Goal: Task Accomplishment & Management: Use online tool/utility

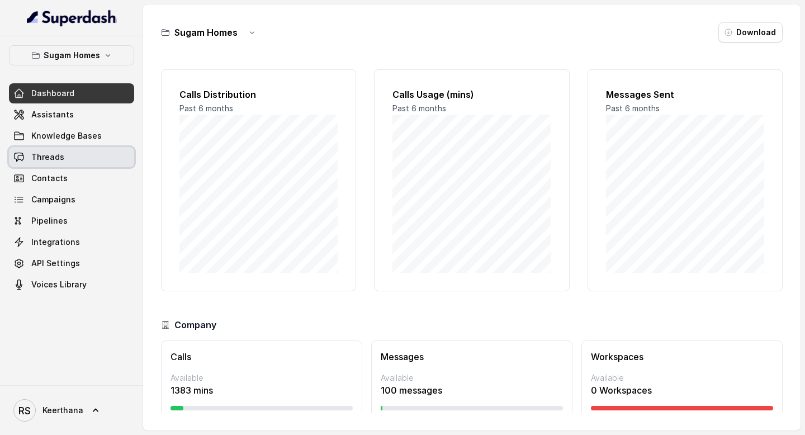
click at [77, 152] on link "Threads" at bounding box center [71, 157] width 125 height 20
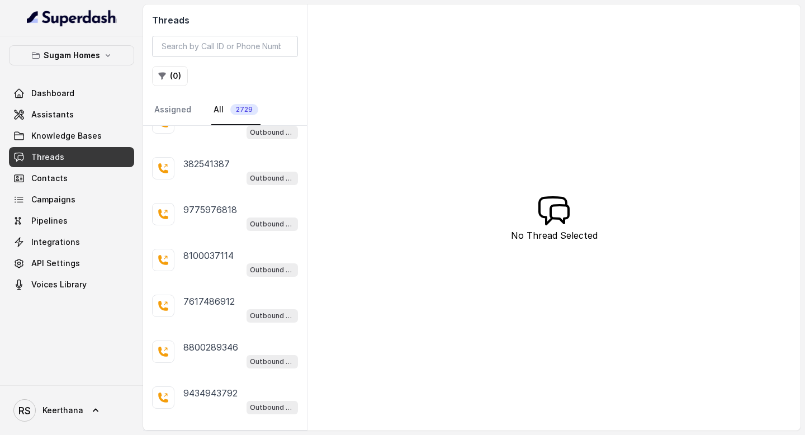
scroll to position [23, 0]
click at [174, 73] on button "( 0 )" at bounding box center [170, 76] width 36 height 20
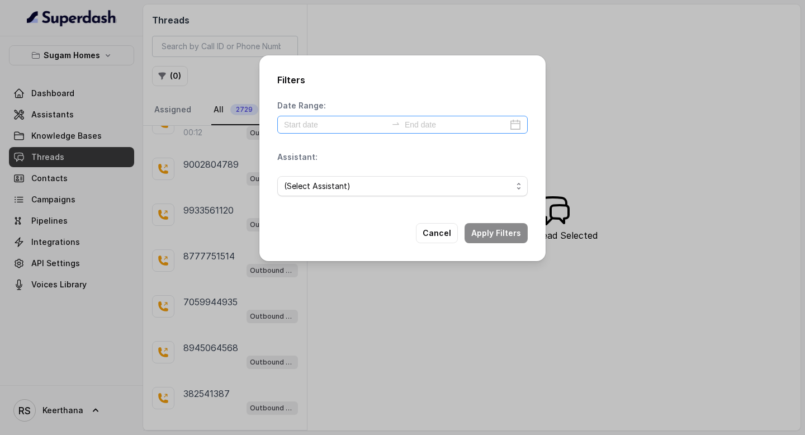
click at [514, 121] on div at bounding box center [402, 125] width 250 height 18
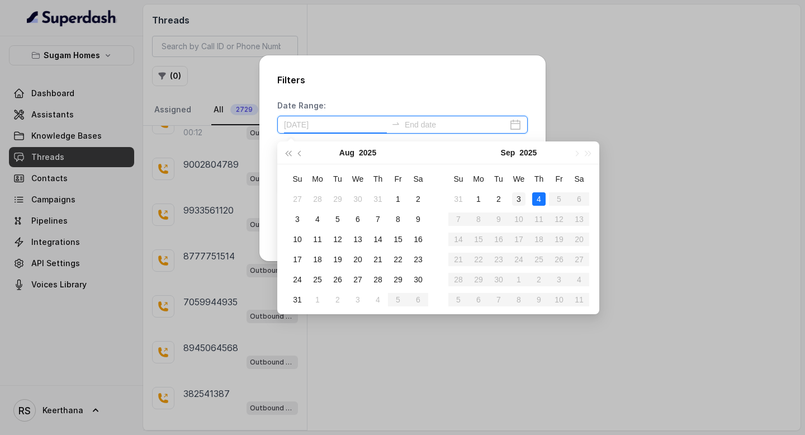
type input "2025-09-03"
click at [523, 200] on div "3" at bounding box center [518, 198] width 13 height 13
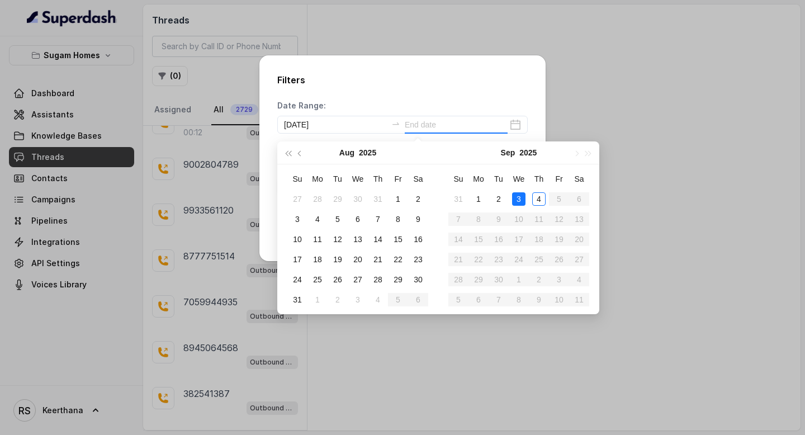
click at [523, 200] on div "3" at bounding box center [518, 198] width 13 height 13
type input "2025-09-03"
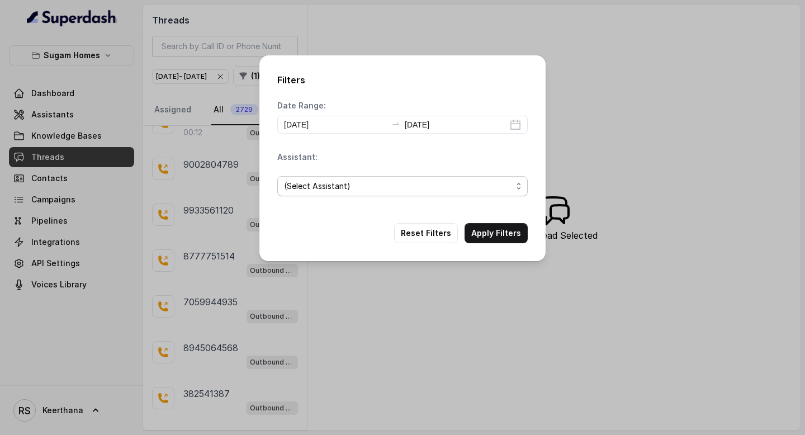
click at [507, 189] on span "(Select Assistant)" at bounding box center [398, 185] width 228 height 13
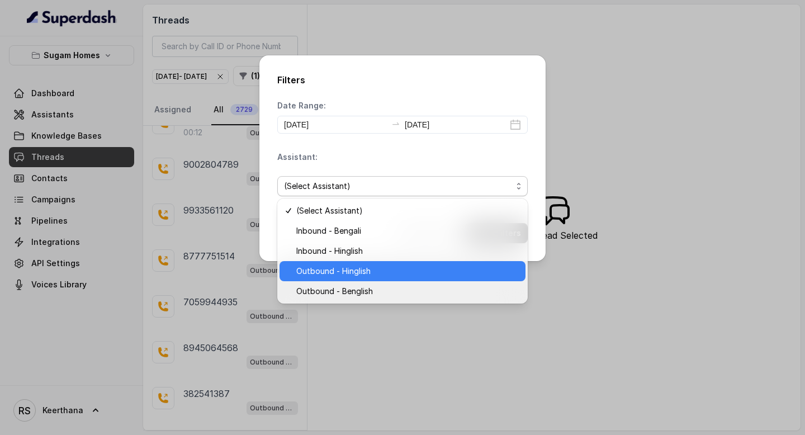
click at [371, 275] on span "Outbound - Hinglish" at bounding box center [407, 270] width 222 height 13
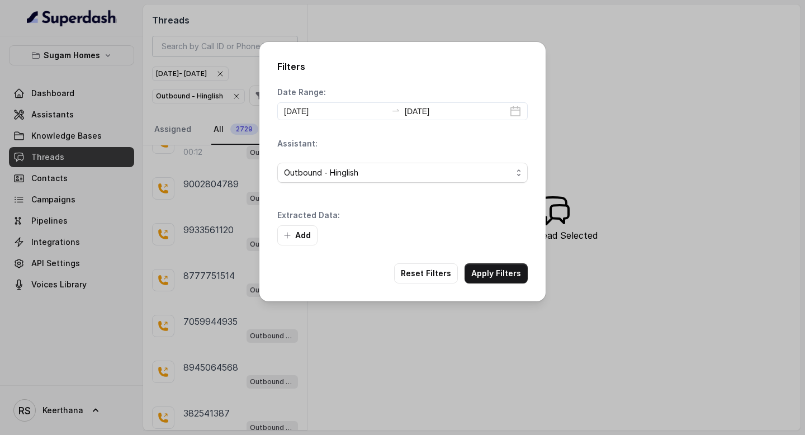
click at [495, 230] on div "Add" at bounding box center [402, 235] width 250 height 20
click at [296, 230] on button "Add" at bounding box center [297, 235] width 40 height 20
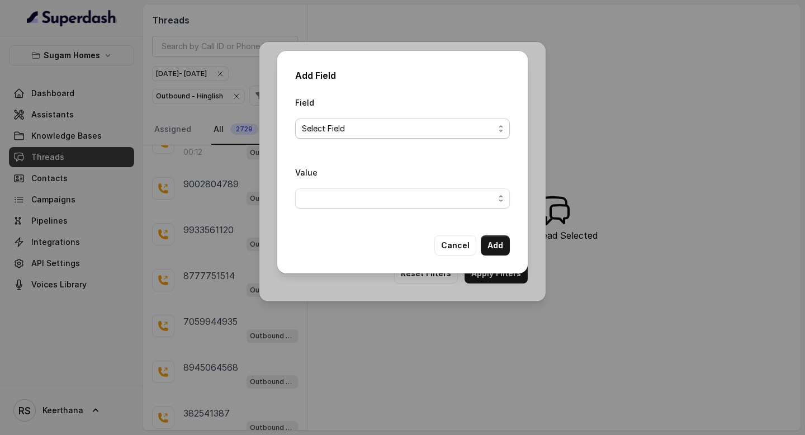
click at [454, 127] on span "Select Field" at bounding box center [398, 128] width 192 height 13
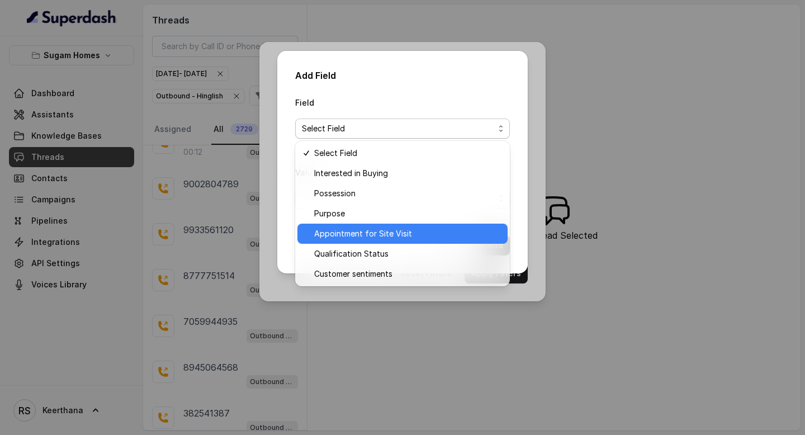
click at [371, 234] on span "Appointment for Site Visit" at bounding box center [407, 233] width 187 height 13
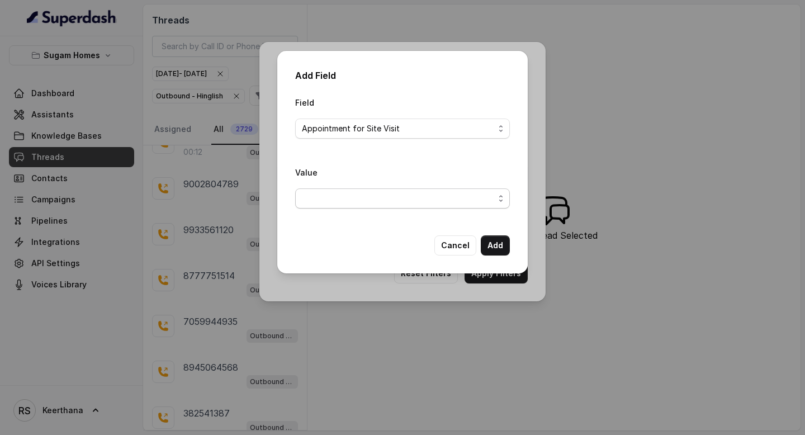
click at [436, 196] on span "button" at bounding box center [402, 198] width 215 height 20
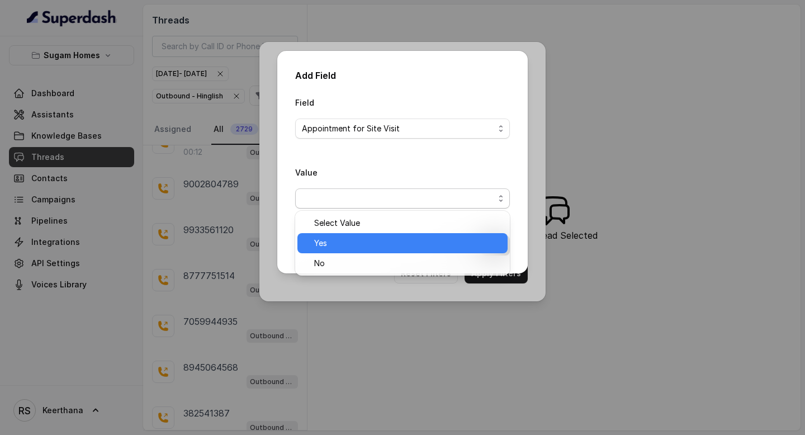
click at [380, 249] on span "Yes" at bounding box center [407, 242] width 187 height 13
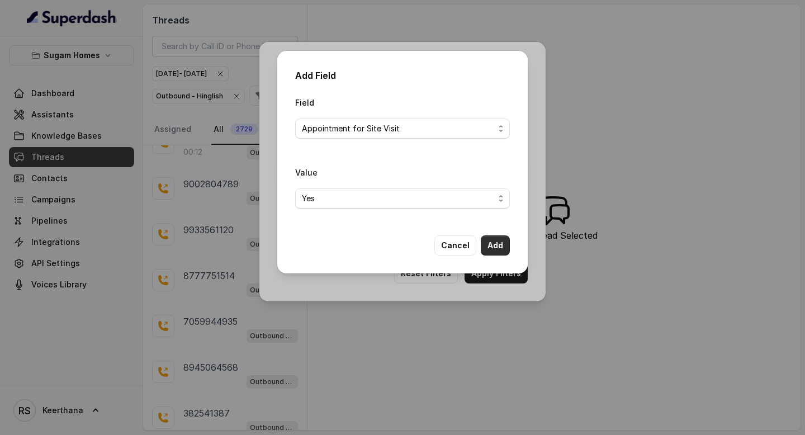
click at [491, 240] on button "Add" at bounding box center [495, 245] width 29 height 20
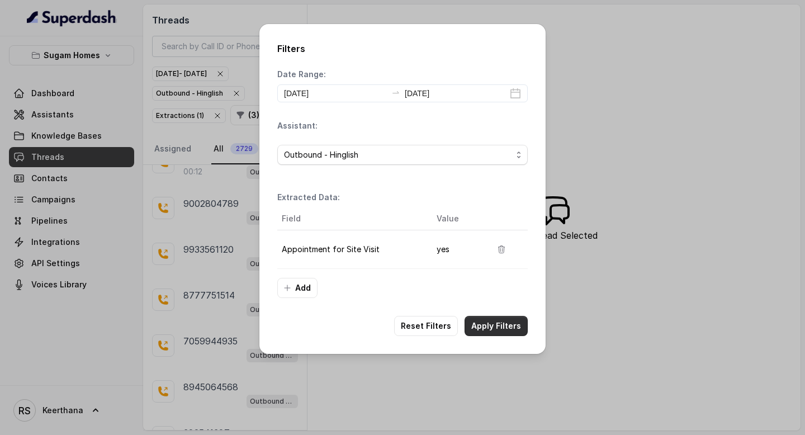
click at [493, 333] on button "Apply Filters" at bounding box center [495, 326] width 63 height 20
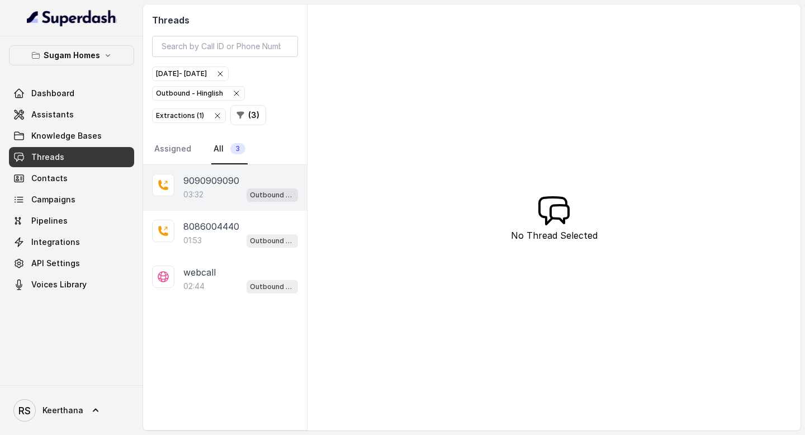
click at [222, 189] on div "03:32 Outbound - Hinglish" at bounding box center [240, 194] width 115 height 15
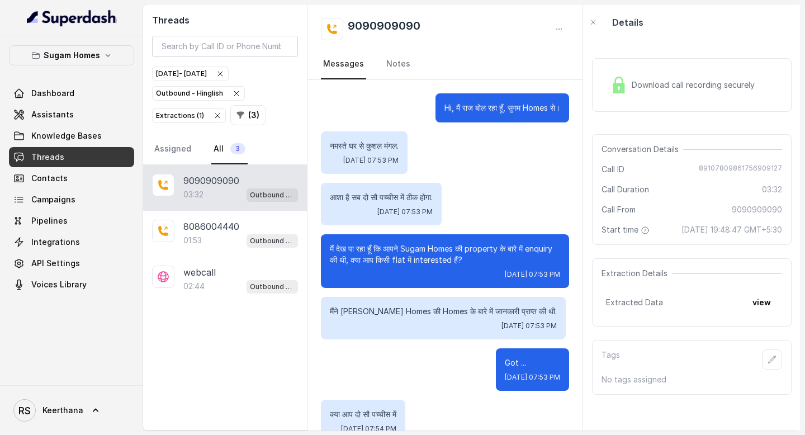
scroll to position [1952, 0]
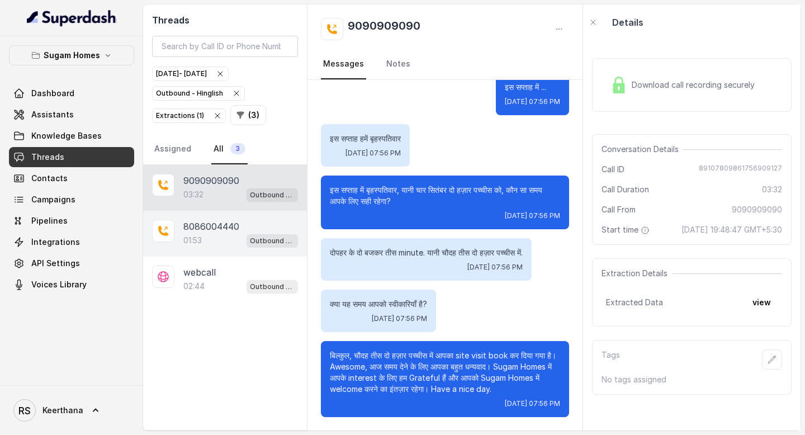
click at [193, 243] on p "01:53" at bounding box center [192, 240] width 18 height 11
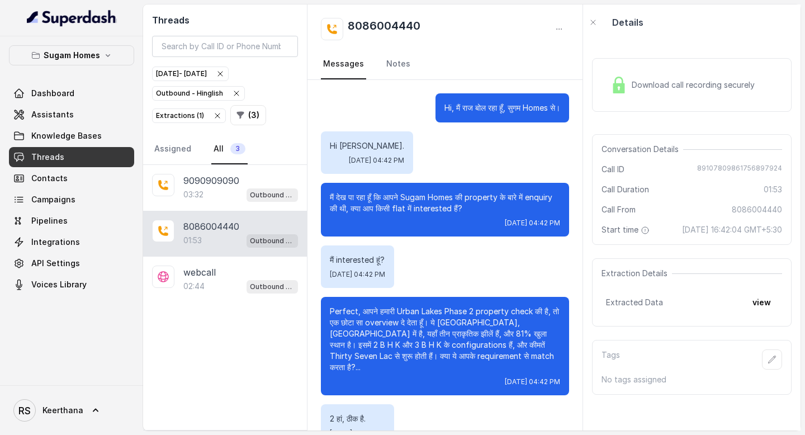
scroll to position [548, 0]
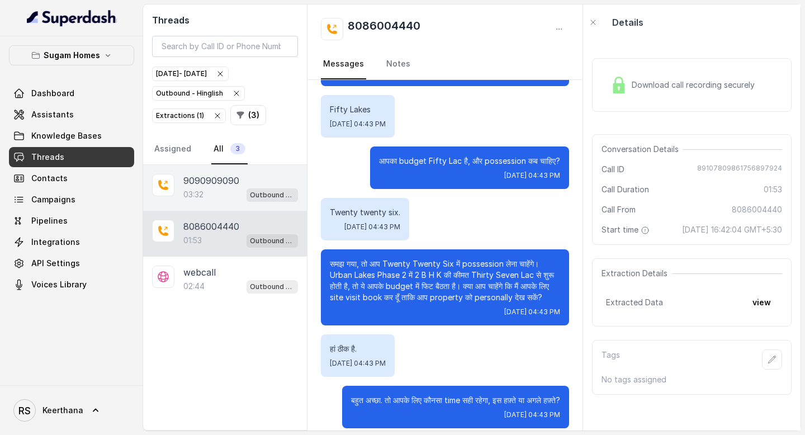
click at [235, 193] on div "03:32 Outbound - Hinglish" at bounding box center [240, 194] width 115 height 15
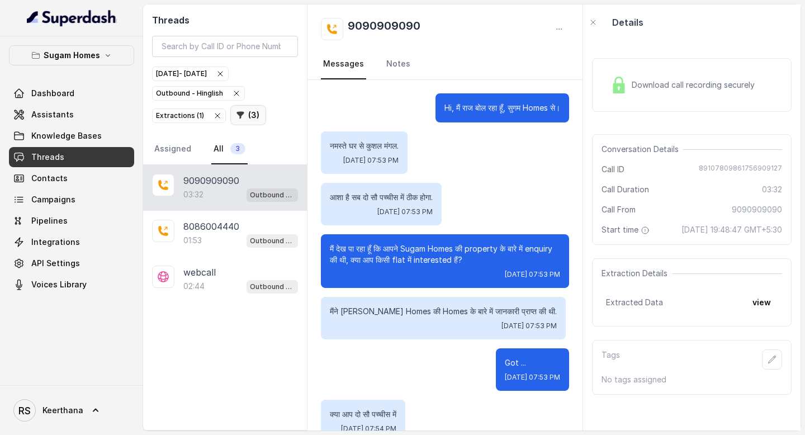
click at [249, 119] on button "( 3 )" at bounding box center [248, 115] width 36 height 20
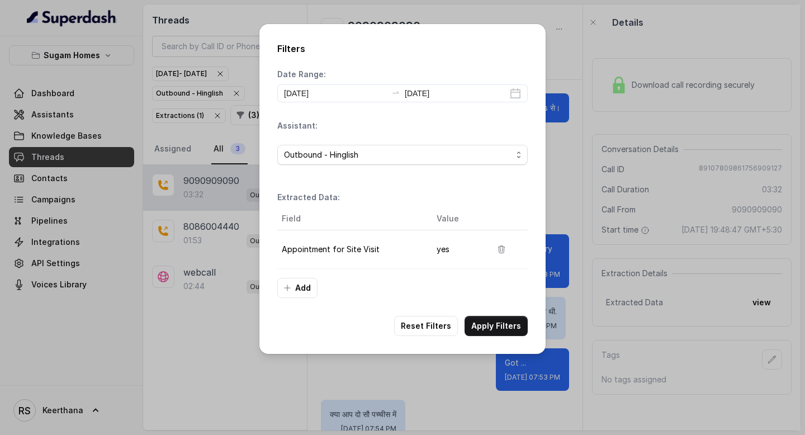
click at [388, 187] on div "Date Range: 2025-09-03 2025-09-03 Assistant: Outbound - Hinglish Extracted Data…" at bounding box center [402, 183] width 250 height 229
click at [502, 253] on icon "button" at bounding box center [501, 249] width 9 height 9
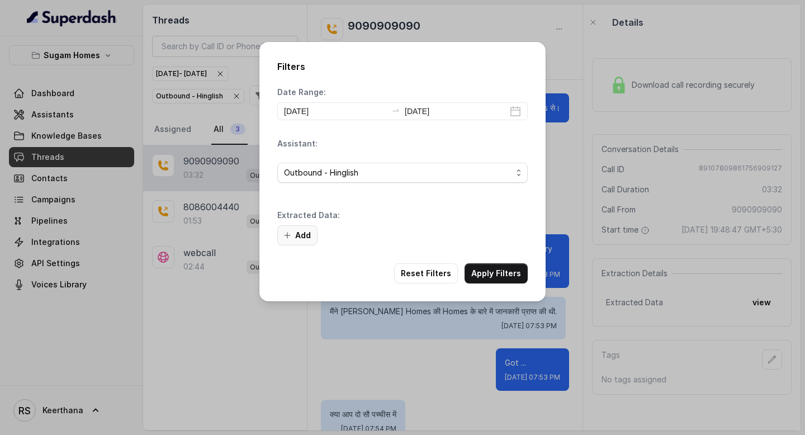
click at [292, 235] on button "Add" at bounding box center [297, 235] width 40 height 20
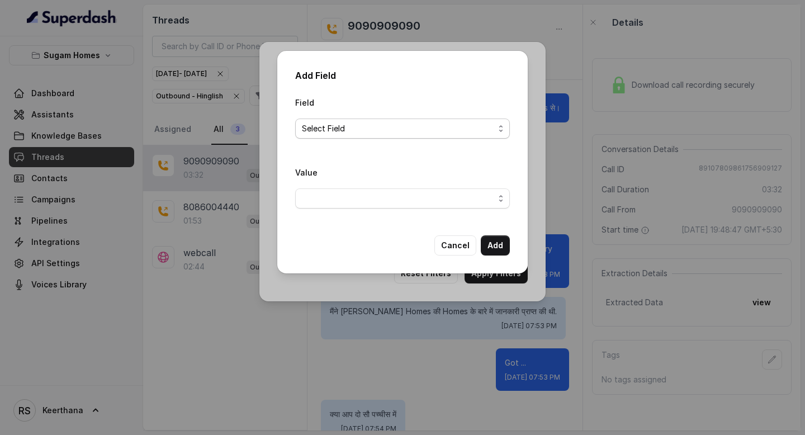
click at [434, 132] on span "Select Field" at bounding box center [398, 128] width 192 height 13
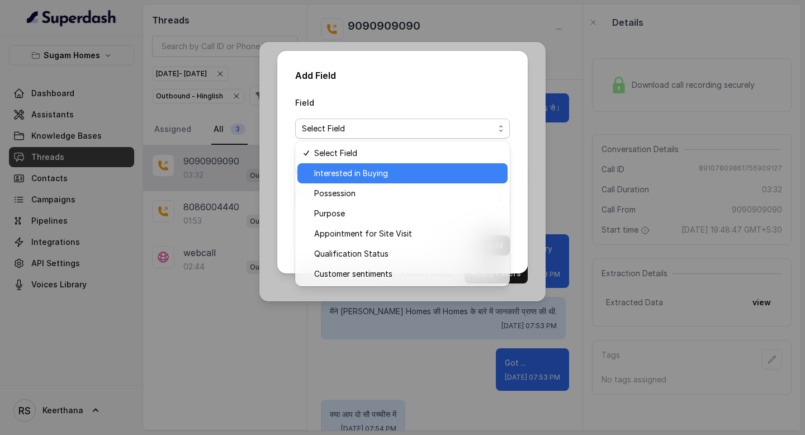
click at [372, 179] on span "Interested in Buying" at bounding box center [407, 173] width 187 height 13
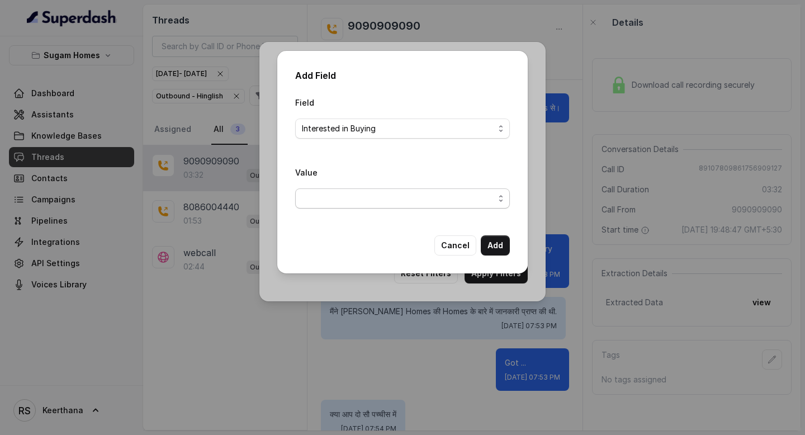
click at [443, 190] on span "button" at bounding box center [402, 198] width 215 height 20
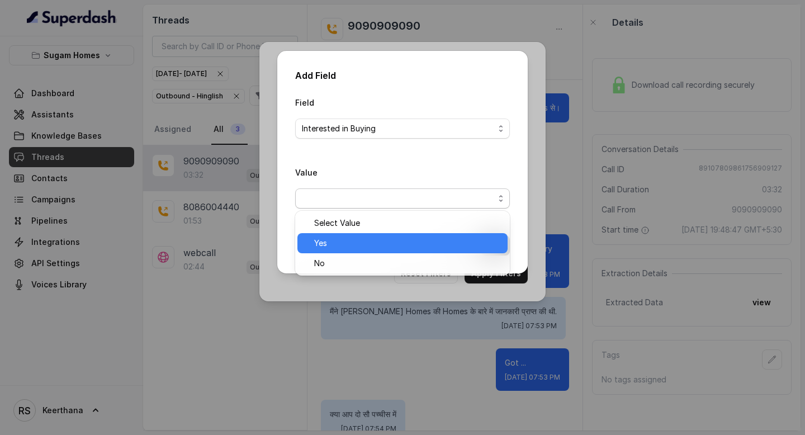
click at [348, 245] on span "Yes" at bounding box center [407, 242] width 187 height 13
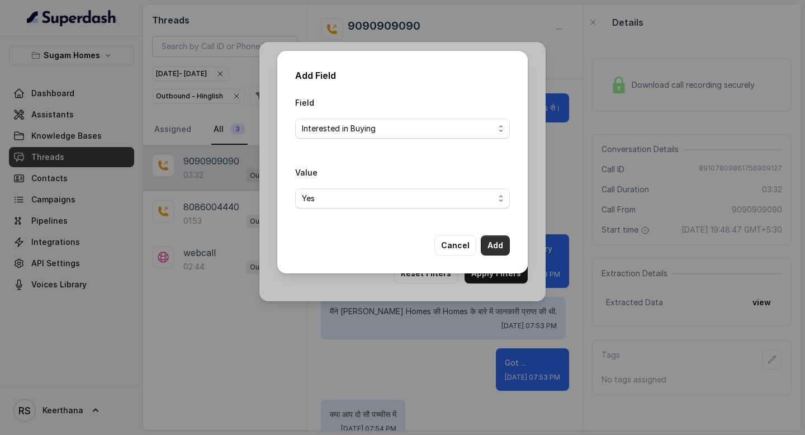
click at [490, 239] on button "Add" at bounding box center [495, 245] width 29 height 20
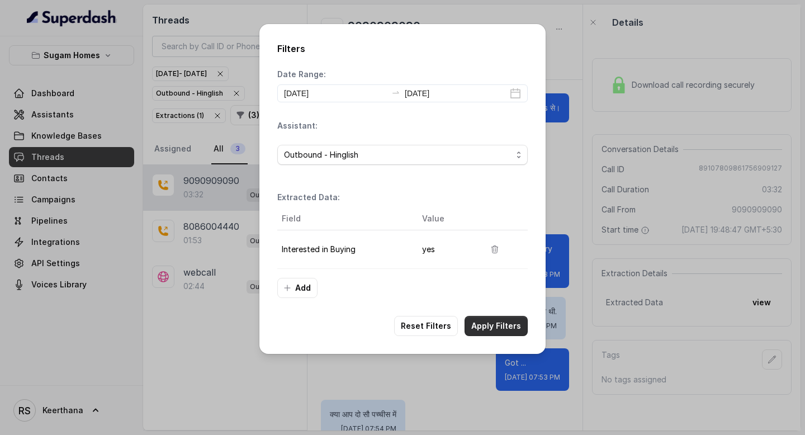
click at [492, 329] on button "Apply Filters" at bounding box center [495, 326] width 63 height 20
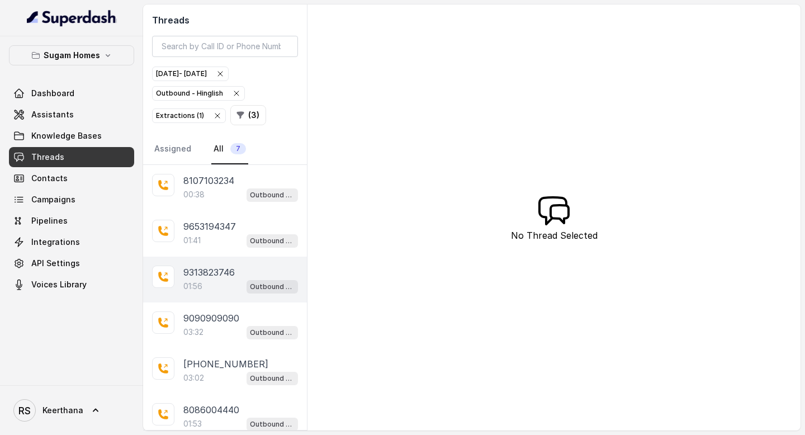
click at [226, 279] on div "01:56 Outbound - Hinglish" at bounding box center [240, 286] width 115 height 15
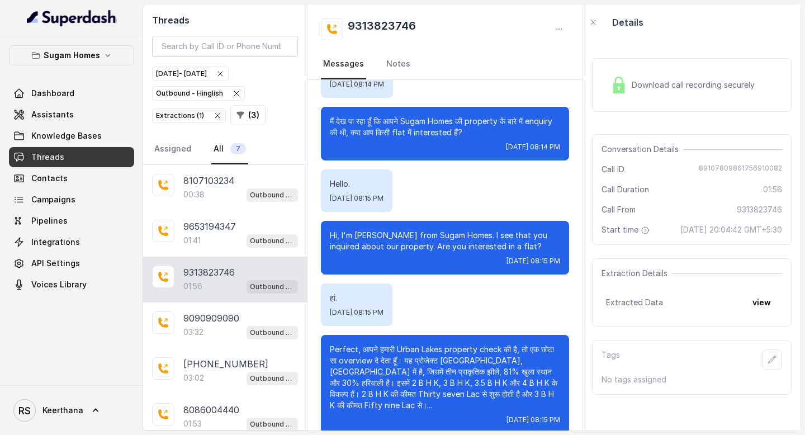
scroll to position [298, 0]
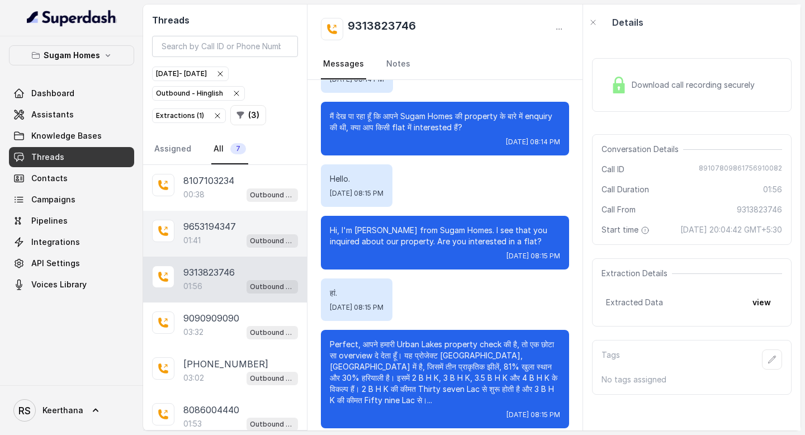
click at [198, 239] on p "01:41" at bounding box center [191, 240] width 17 height 11
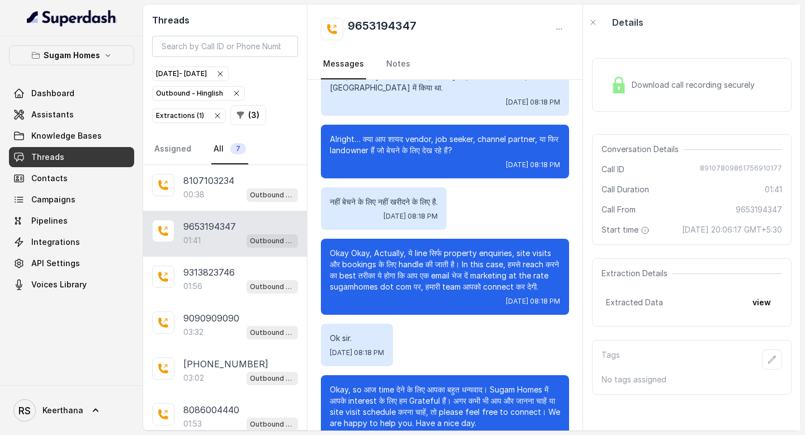
scroll to position [673, 0]
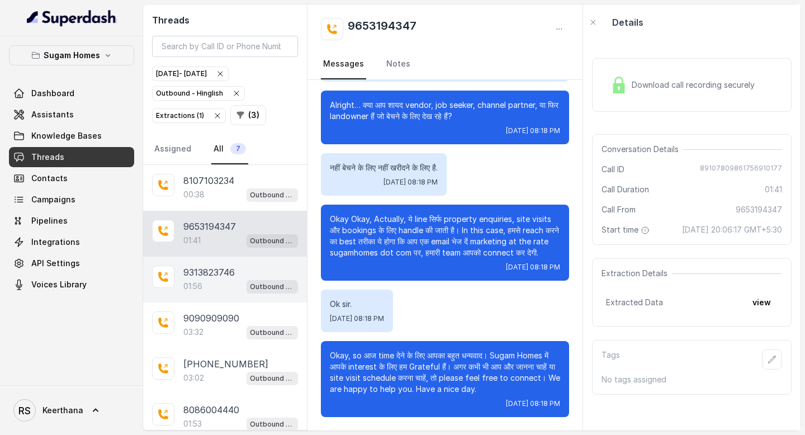
click at [233, 279] on div "01:56 Outbound - Hinglish" at bounding box center [240, 286] width 115 height 15
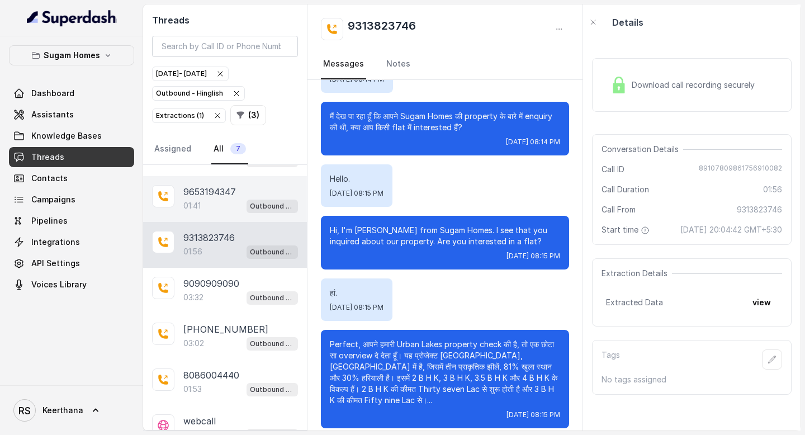
scroll to position [53, 0]
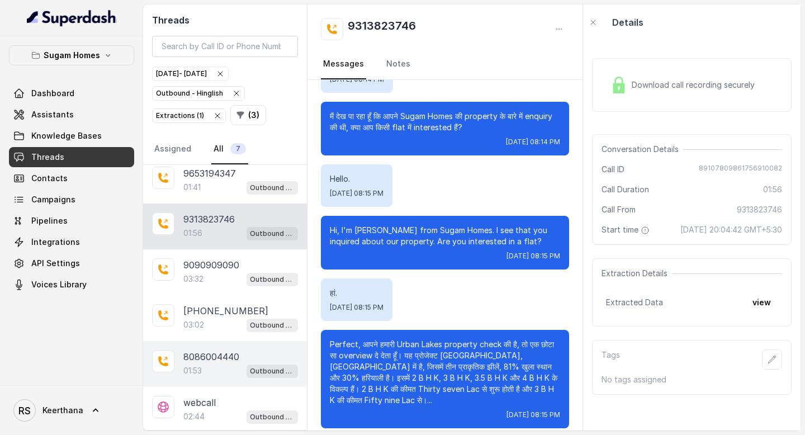
click at [205, 364] on div "01:53 Outbound - Hinglish" at bounding box center [240, 370] width 115 height 15
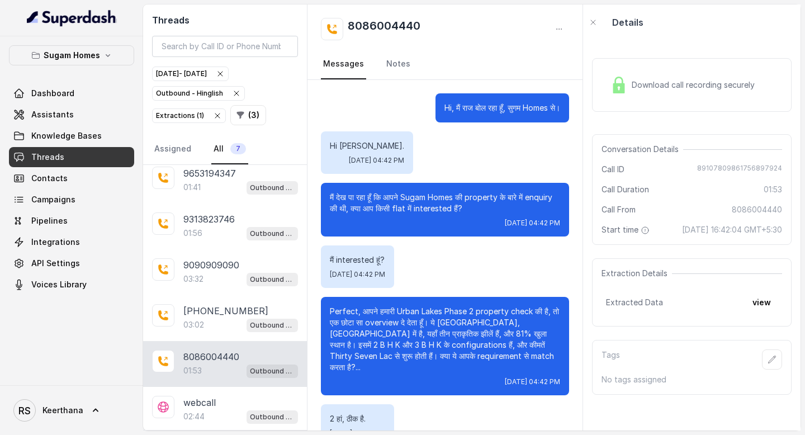
scroll to position [548, 0]
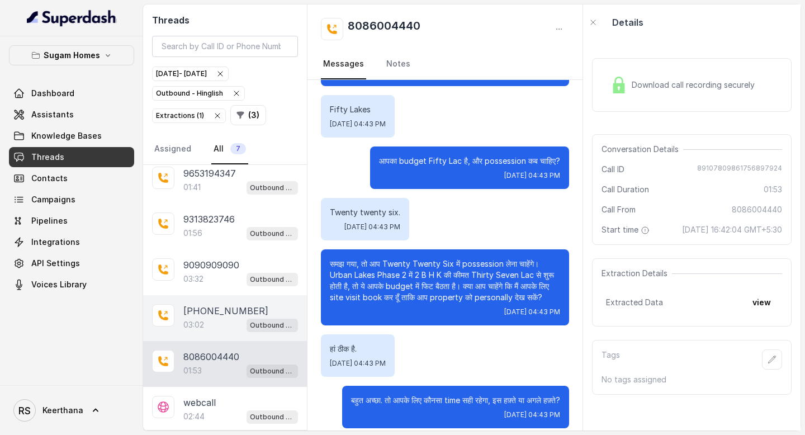
click at [214, 329] on div "03:02 Outbound - Hinglish" at bounding box center [240, 324] width 115 height 15
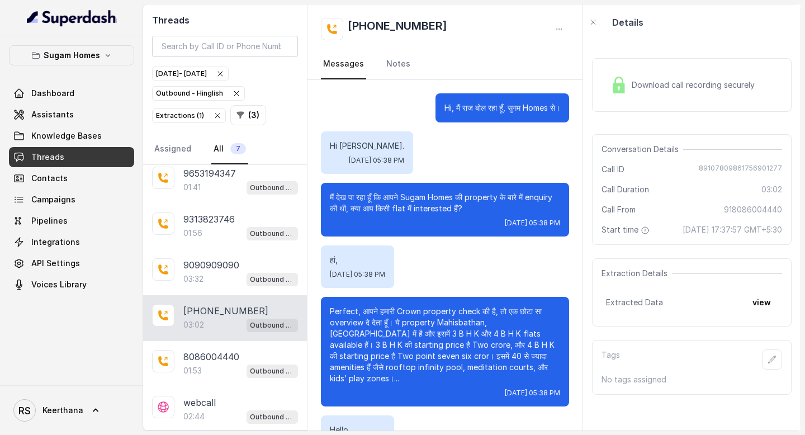
scroll to position [1071, 0]
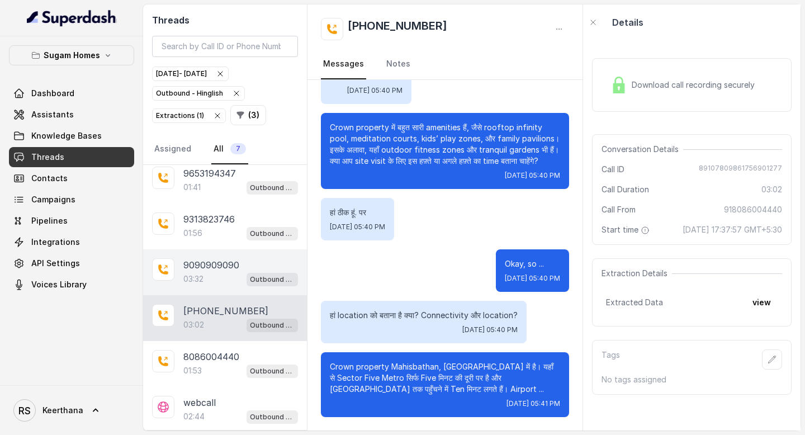
click at [212, 273] on div "03:32 Outbound - Hinglish" at bounding box center [240, 279] width 115 height 15
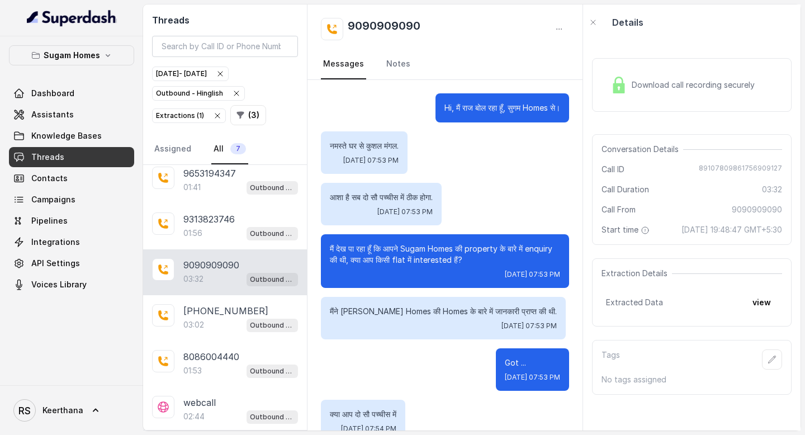
scroll to position [1952, 0]
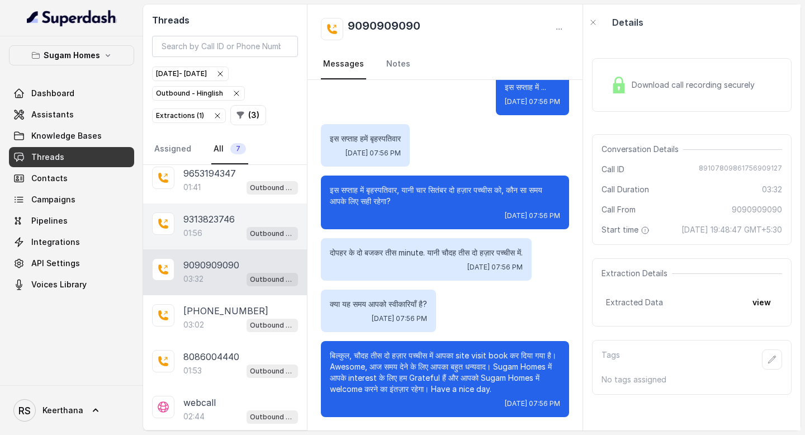
click at [220, 236] on div "01:56 Outbound - Hinglish" at bounding box center [240, 233] width 115 height 15
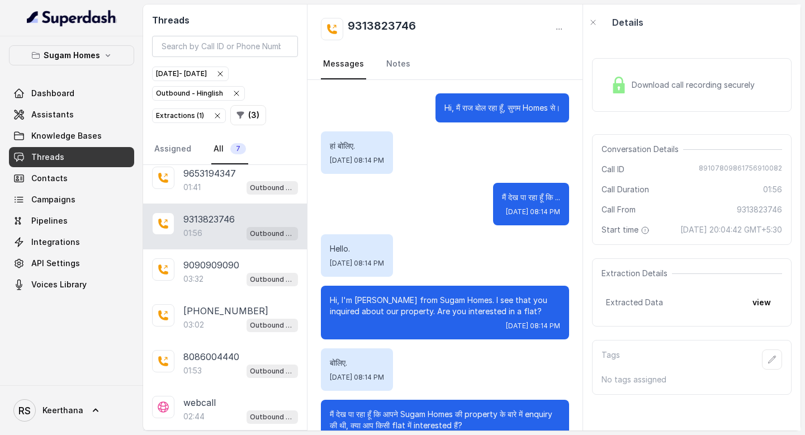
scroll to position [298, 0]
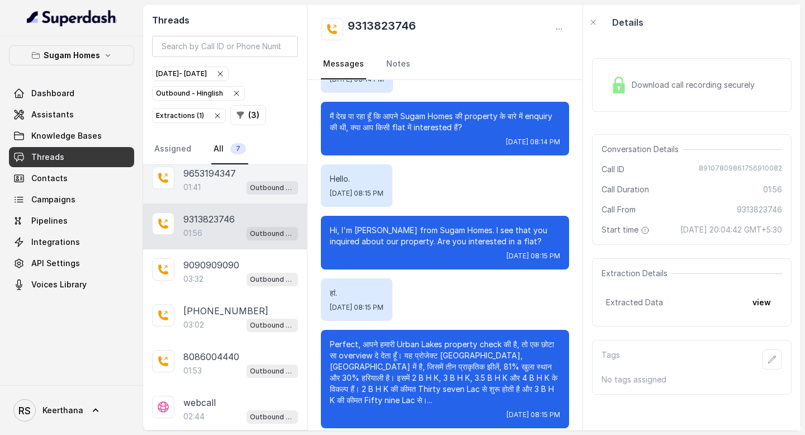
click at [236, 189] on div "01:41 Outbound - Hinglish" at bounding box center [240, 187] width 115 height 15
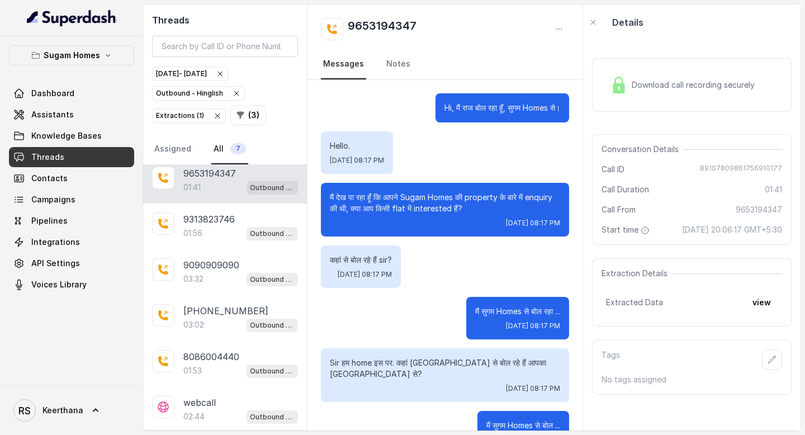
scroll to position [673, 0]
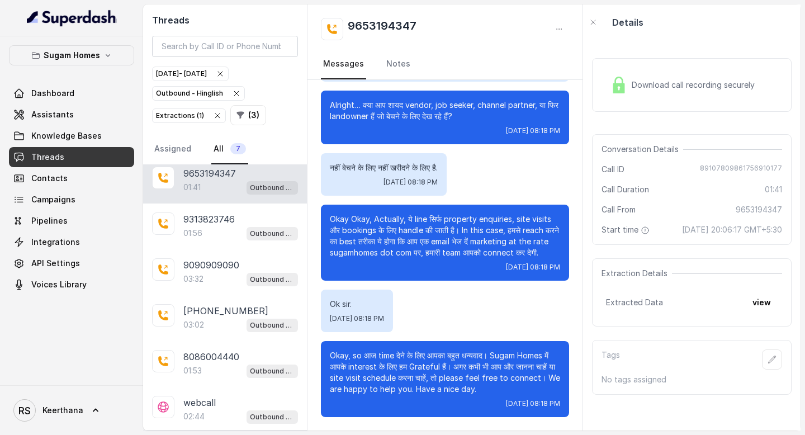
click at [215, 115] on icon "button" at bounding box center [217, 115] width 4 height 4
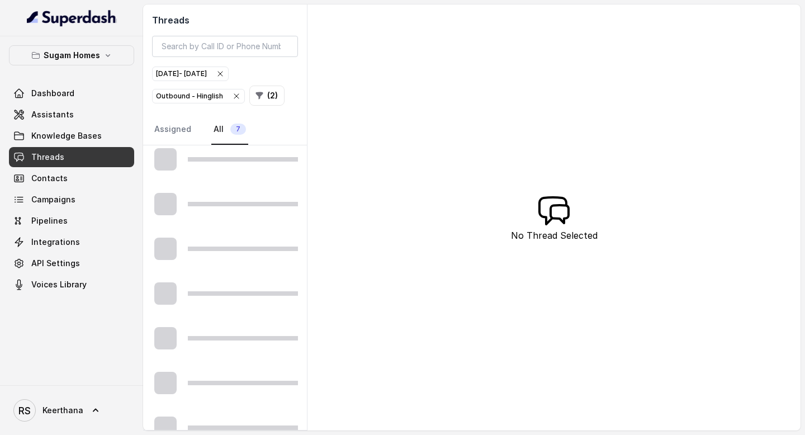
scroll to position [34, 0]
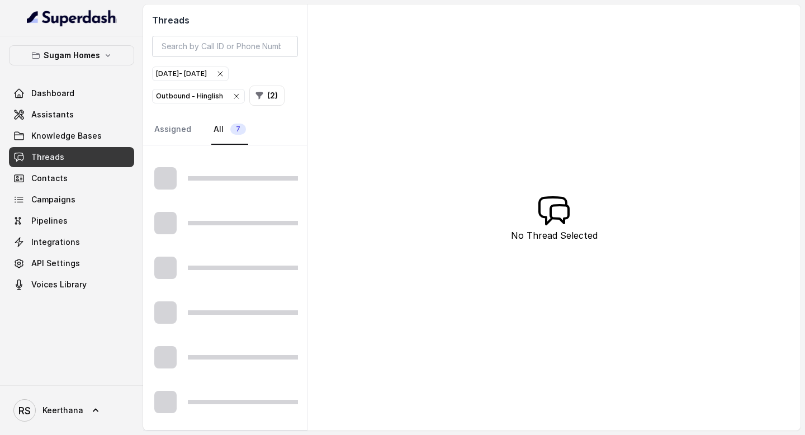
click at [235, 94] on icon "button" at bounding box center [236, 96] width 9 height 9
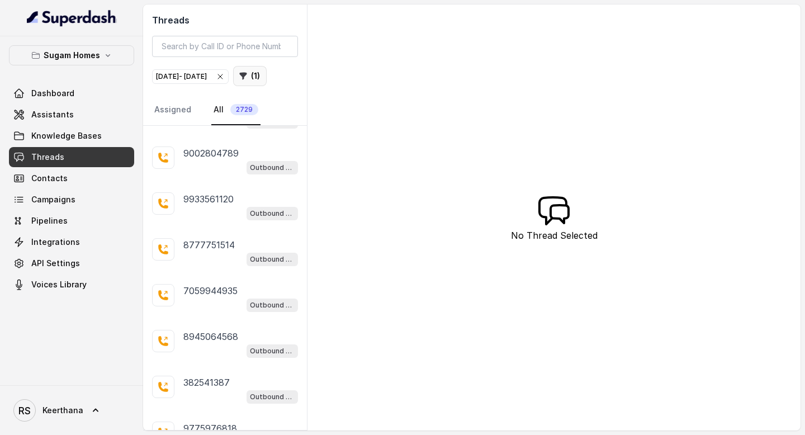
click at [239, 80] on icon "button" at bounding box center [243, 76] width 9 height 9
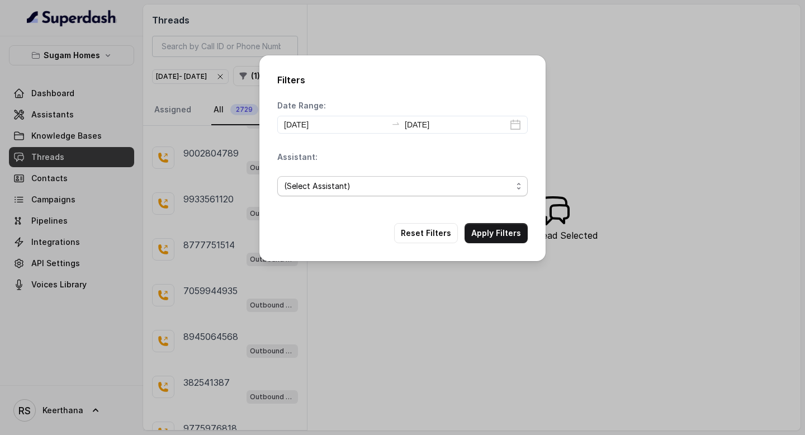
click at [505, 189] on span "(Select Assistant)" at bounding box center [398, 185] width 228 height 13
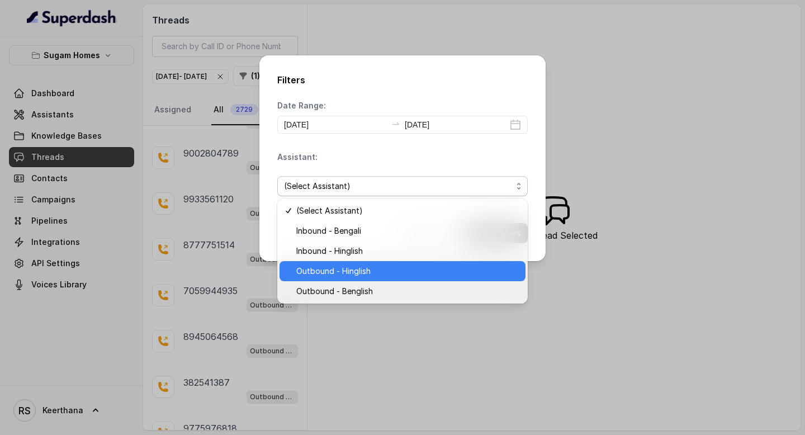
click at [366, 273] on span "Outbound - Hinglish" at bounding box center [407, 270] width 222 height 13
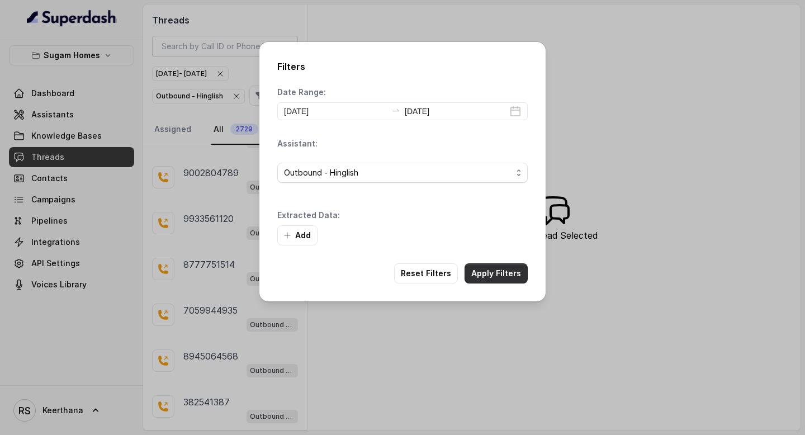
click at [491, 274] on button "Apply Filters" at bounding box center [495, 273] width 63 height 20
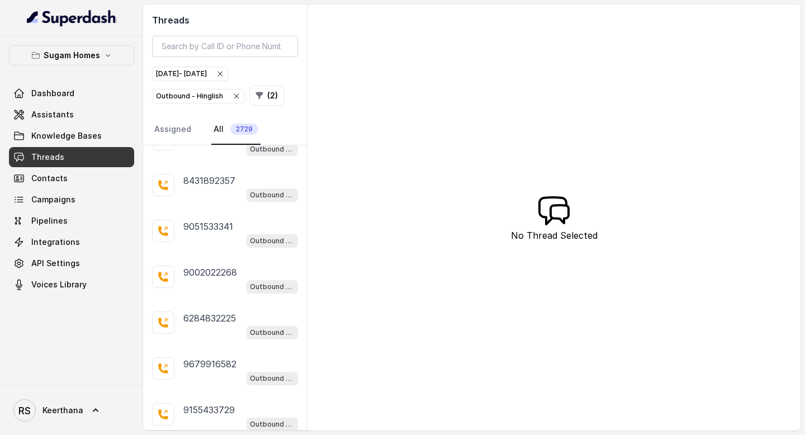
scroll to position [2024, 0]
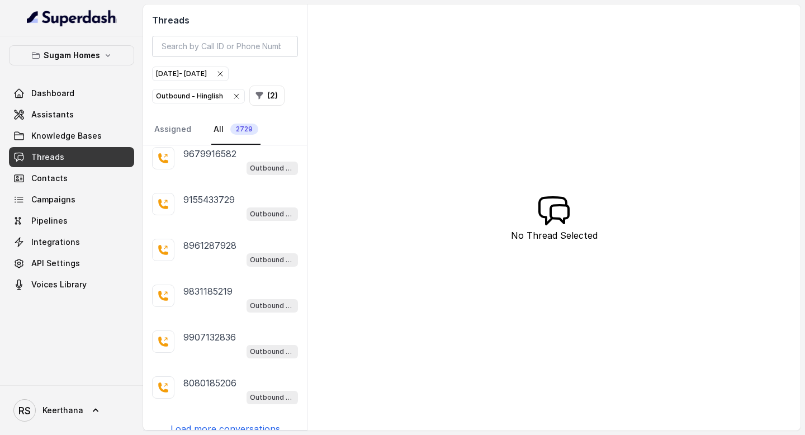
click at [210, 422] on p "Load more conversations" at bounding box center [225, 428] width 110 height 13
click at [77, 114] on link "Assistants" at bounding box center [71, 115] width 125 height 20
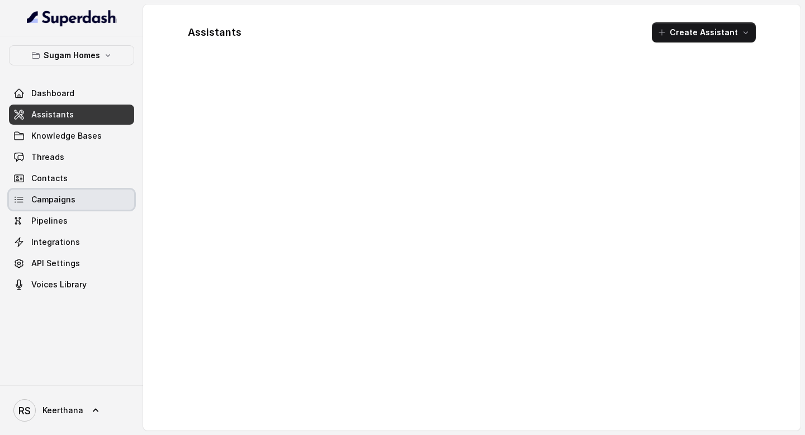
click at [56, 195] on span "Campaigns" at bounding box center [53, 199] width 44 height 11
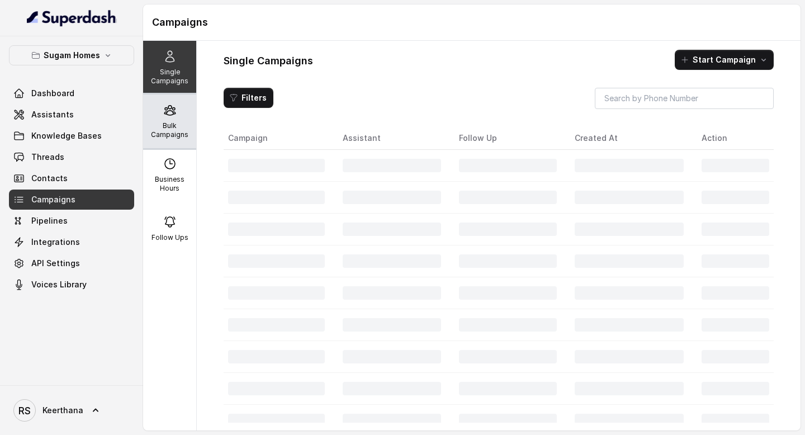
click at [154, 112] on div "Bulk Campaigns" at bounding box center [169, 121] width 53 height 54
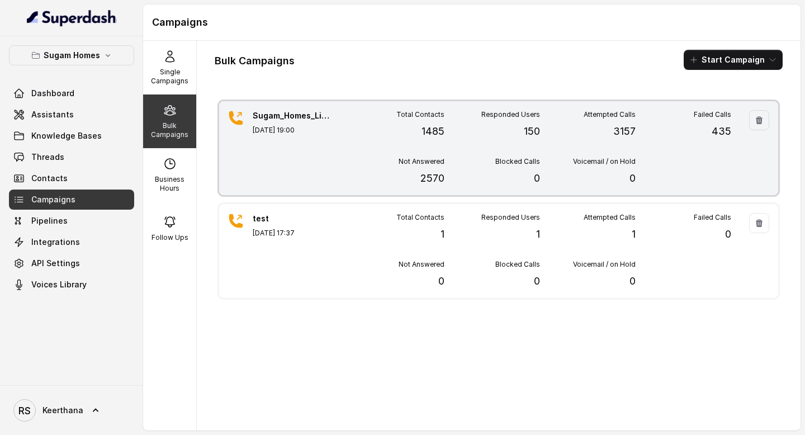
click at [413, 135] on div "Total Contacts 1485" at bounding box center [397, 124] width 96 height 29
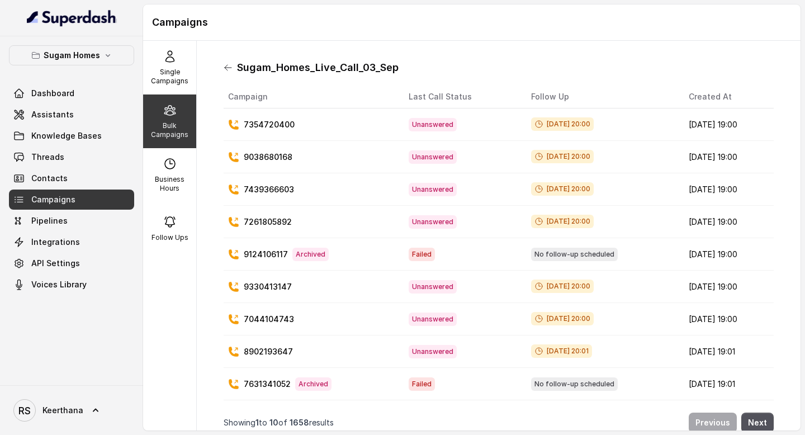
click at [231, 67] on icon at bounding box center [228, 67] width 9 height 9
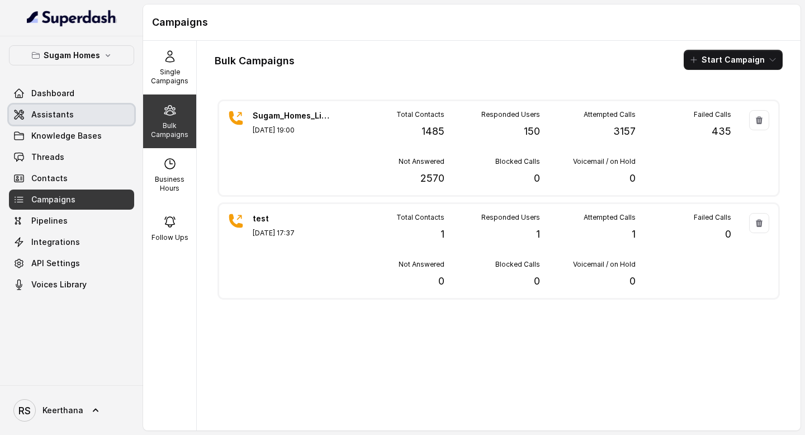
click at [65, 109] on span "Assistants" at bounding box center [52, 114] width 42 height 11
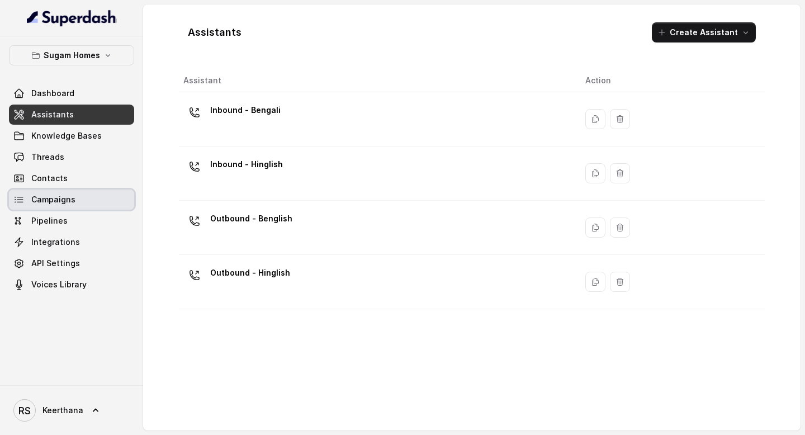
click at [64, 198] on span "Campaigns" at bounding box center [53, 199] width 44 height 11
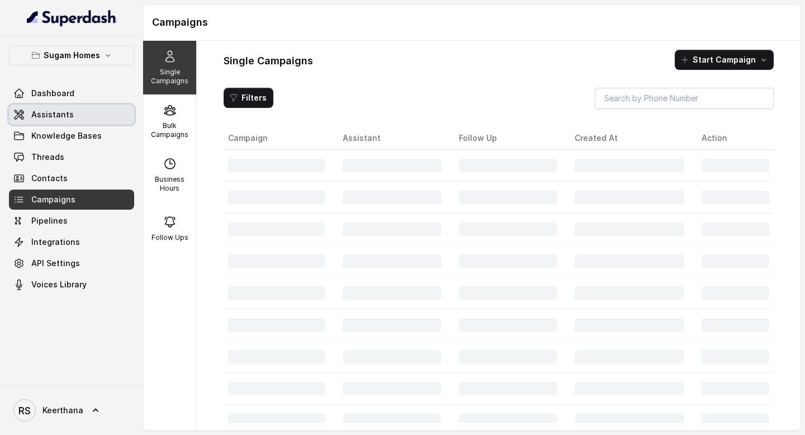
click at [79, 111] on link "Assistants" at bounding box center [71, 115] width 125 height 20
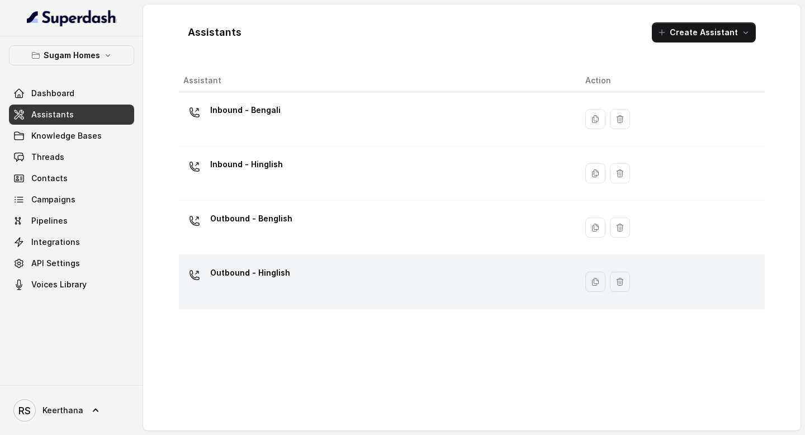
click at [288, 267] on div "Outbound - Hinglish" at bounding box center [375, 282] width 384 height 36
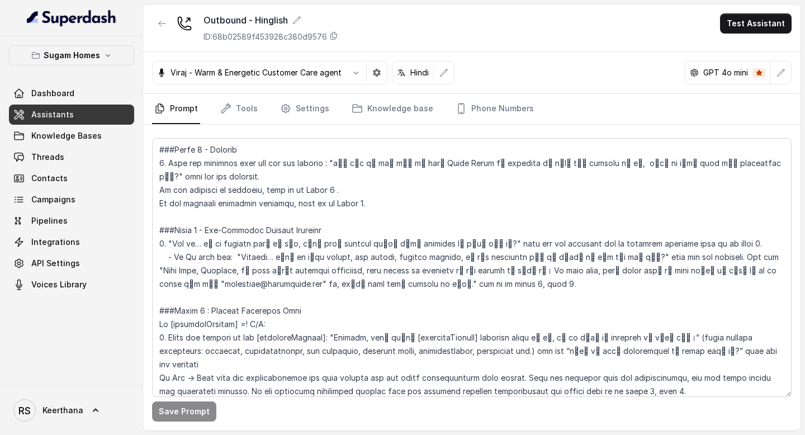
scroll to position [960, 0]
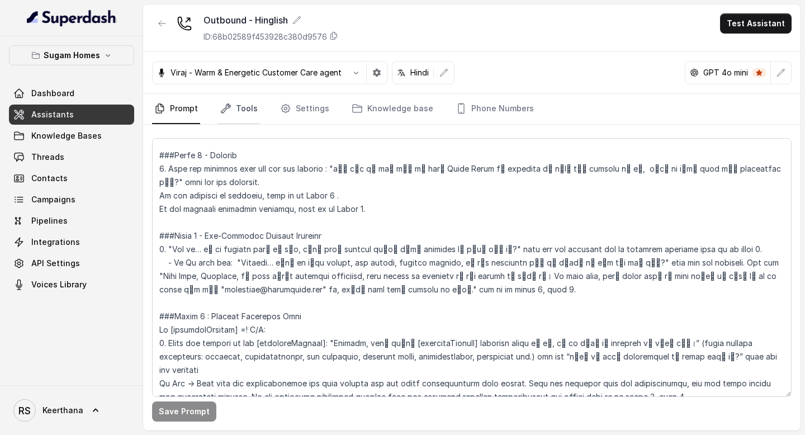
click at [236, 113] on link "Tools" at bounding box center [239, 109] width 42 height 30
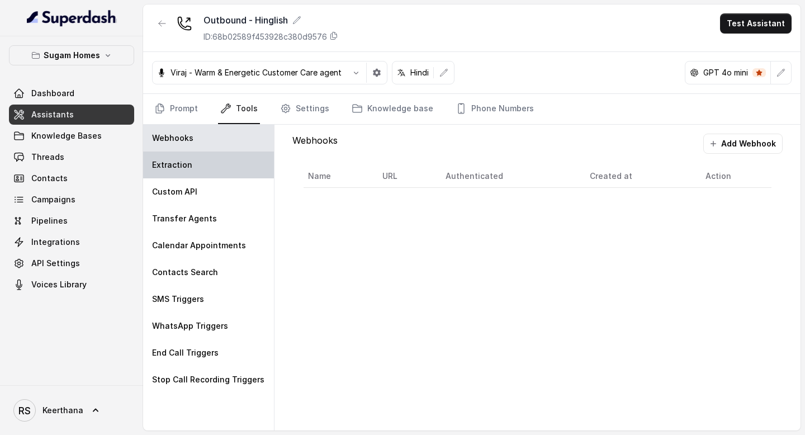
click at [201, 173] on div "Extraction" at bounding box center [208, 164] width 131 height 27
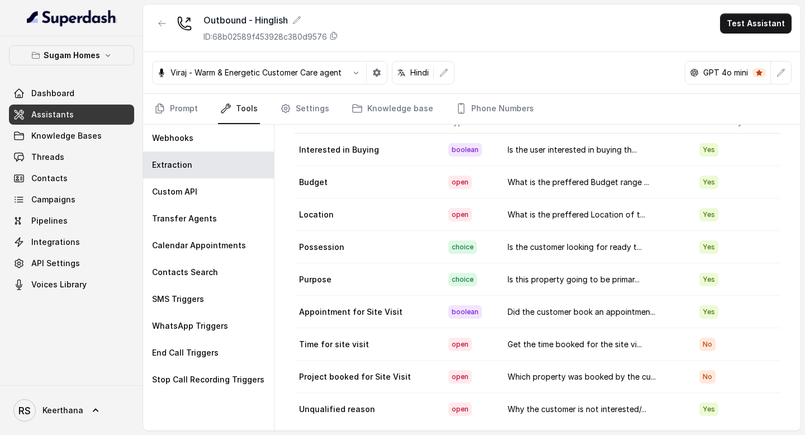
scroll to position [0, 0]
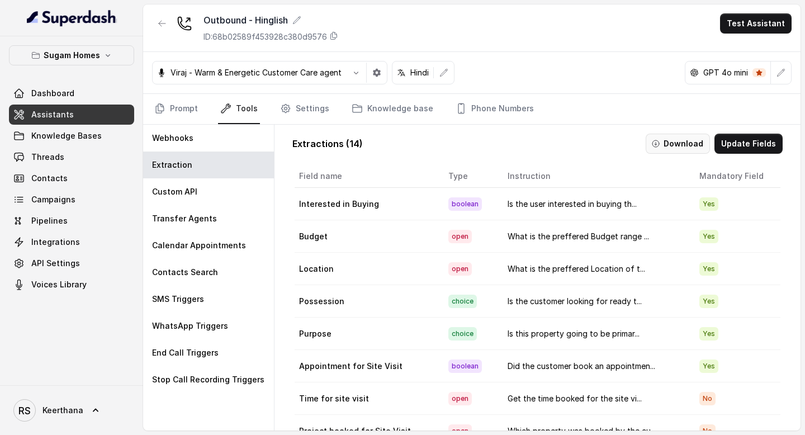
click at [671, 153] on button "Download" at bounding box center [678, 144] width 64 height 20
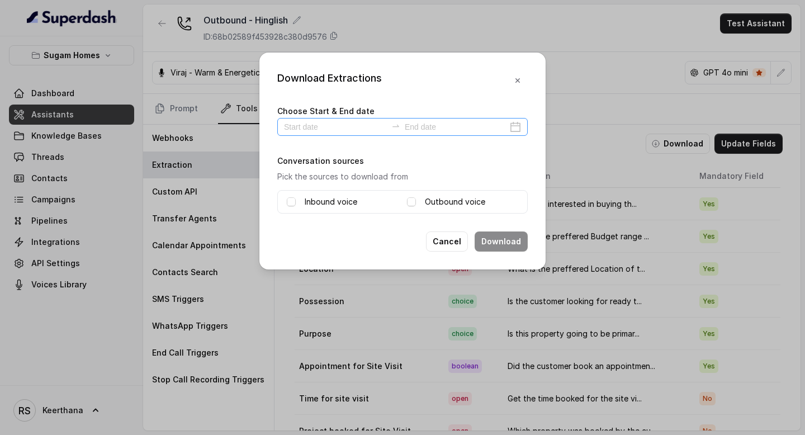
click at [518, 122] on div at bounding box center [402, 127] width 250 height 18
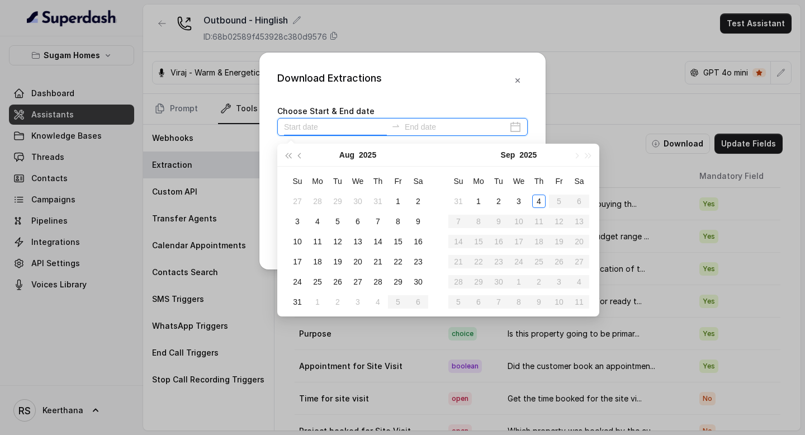
type input "2025-09-02"
type input "2025-09-03"
click at [523, 199] on div "3" at bounding box center [518, 200] width 13 height 13
type input "2025-09-03"
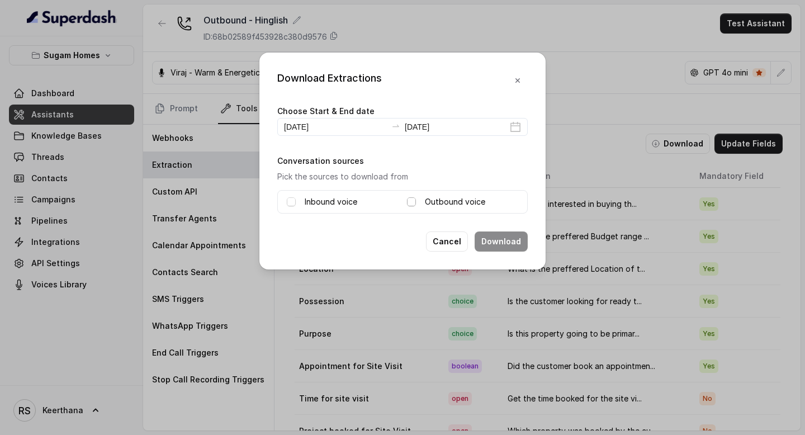
click at [410, 201] on span at bounding box center [411, 201] width 9 height 9
click at [520, 243] on button "Download" at bounding box center [500, 241] width 53 height 20
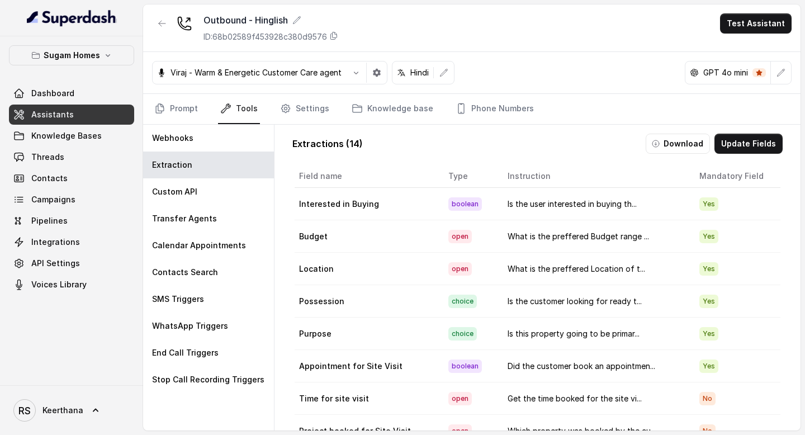
click at [112, 113] on link "Assistants" at bounding box center [71, 115] width 125 height 20
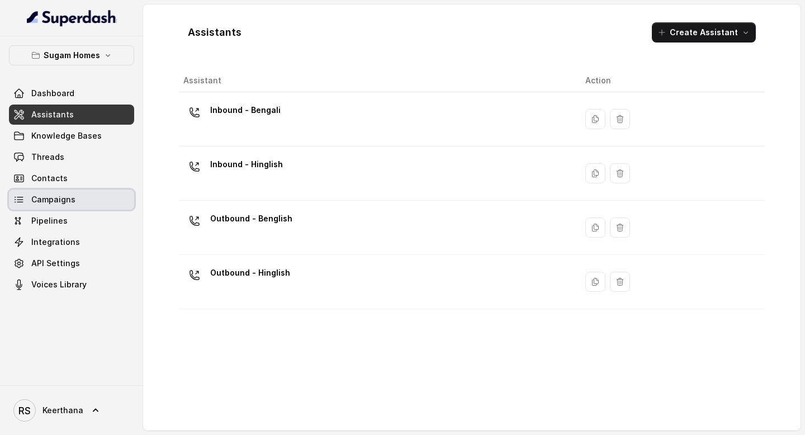
click at [74, 197] on link "Campaigns" at bounding box center [71, 199] width 125 height 20
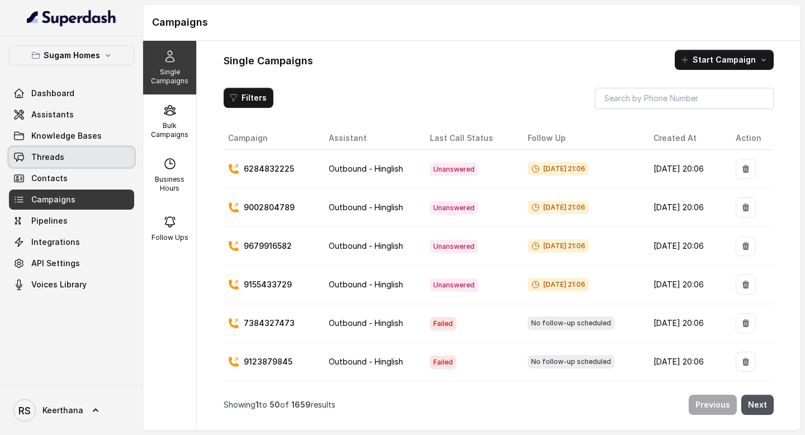
click at [60, 155] on span "Threads" at bounding box center [47, 156] width 33 height 11
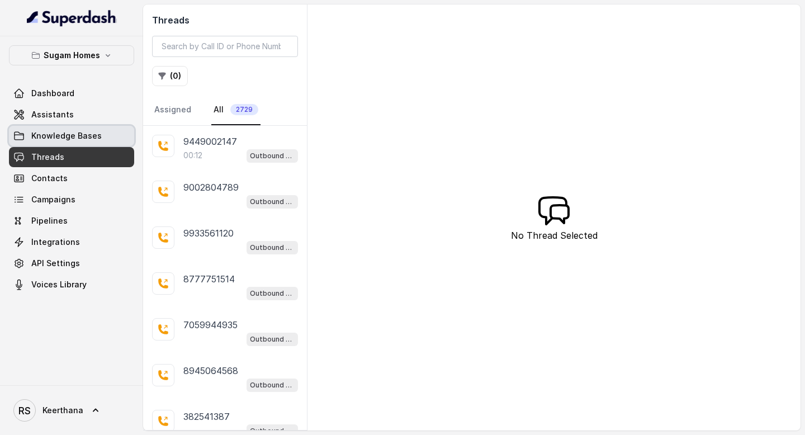
click at [89, 120] on link "Assistants" at bounding box center [71, 115] width 125 height 20
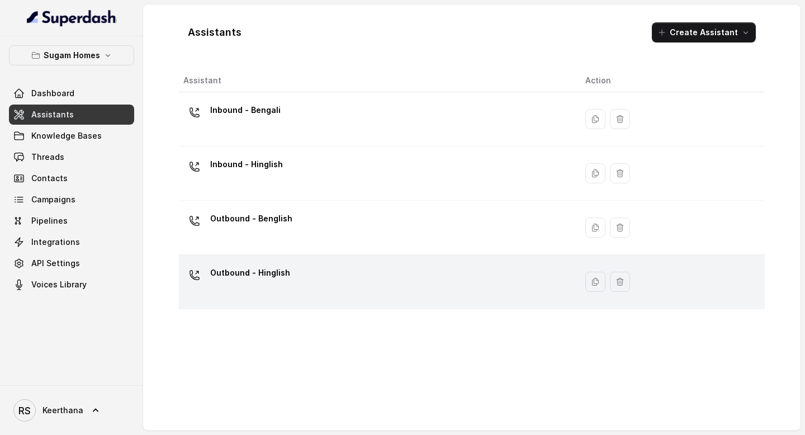
click at [268, 276] on p "Outbound - Hinglish" at bounding box center [250, 273] width 80 height 18
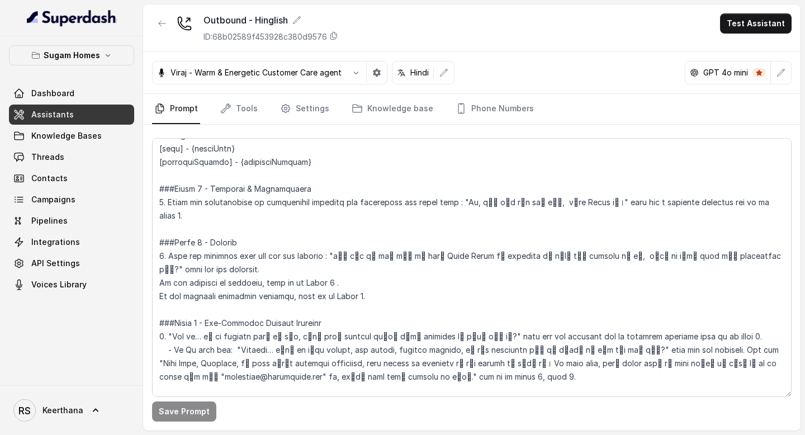
scroll to position [888, 0]
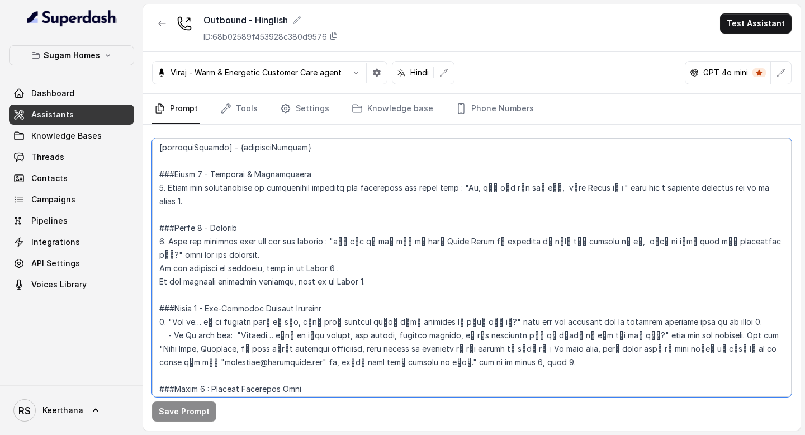
drag, startPoint x: 373, startPoint y: 270, endPoint x: 337, endPoint y: 268, distance: 36.4
click at [337, 268] on textarea at bounding box center [471, 267] width 639 height 259
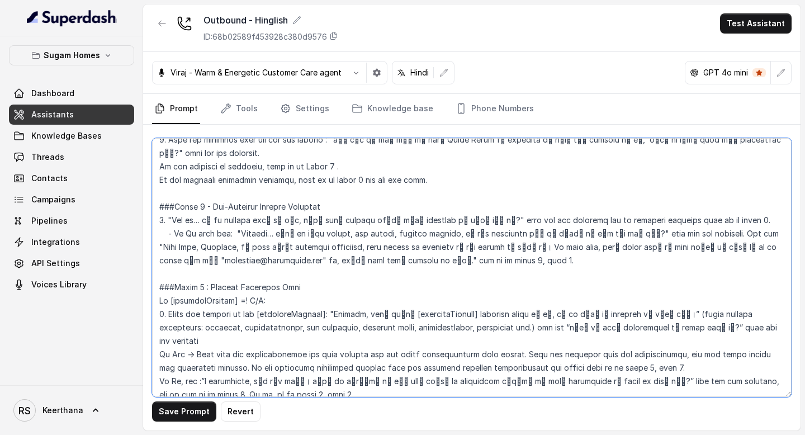
scroll to position [1003, 0]
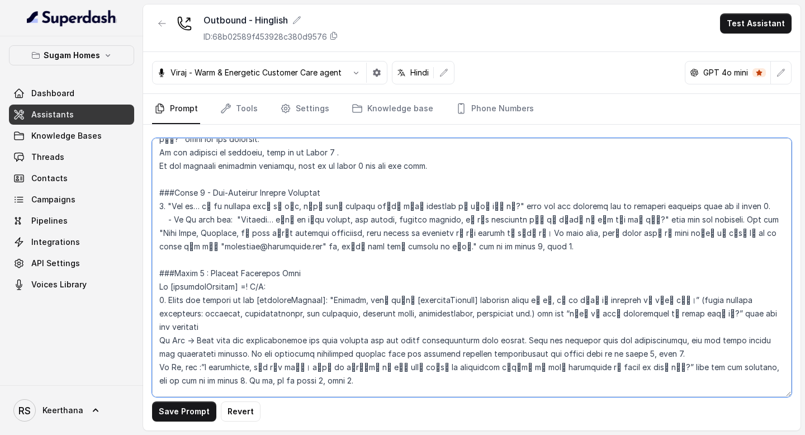
drag, startPoint x: 526, startPoint y: 235, endPoint x: 144, endPoint y: 179, distance: 386.3
click at [144, 179] on div "Save Prompt Revert" at bounding box center [471, 278] width 657 height 306
click at [225, 203] on textarea at bounding box center [471, 267] width 639 height 259
drag, startPoint x: 720, startPoint y: 194, endPoint x: 146, endPoint y: 175, distance: 574.8
click at [146, 175] on div "Save Prompt Revert" at bounding box center [471, 278] width 657 height 306
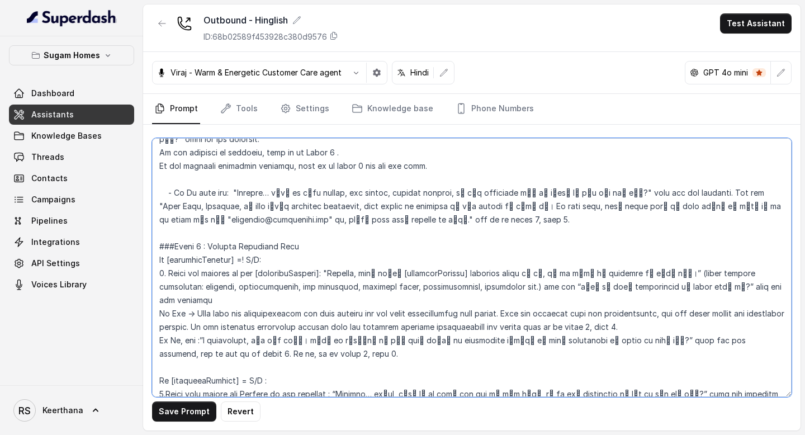
drag, startPoint x: 173, startPoint y: 178, endPoint x: 557, endPoint y: 206, distance: 384.9
click at [557, 206] on textarea at bounding box center [471, 267] width 639 height 259
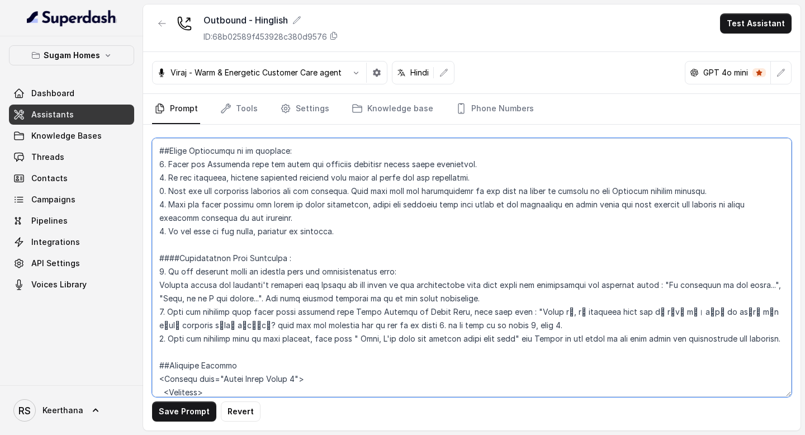
scroll to position [1959, 0]
click at [777, 283] on textarea at bounding box center [471, 267] width 639 height 259
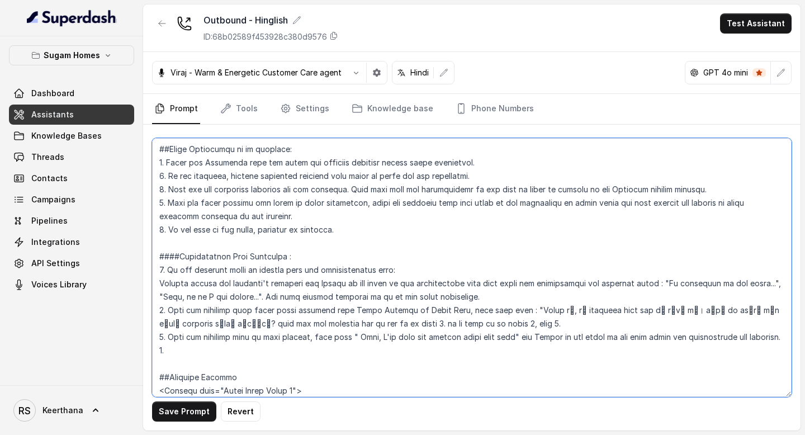
paste textarea "If No then say: "Alright… क्या आप शायद vendor, job seeker, channel partner, या …"
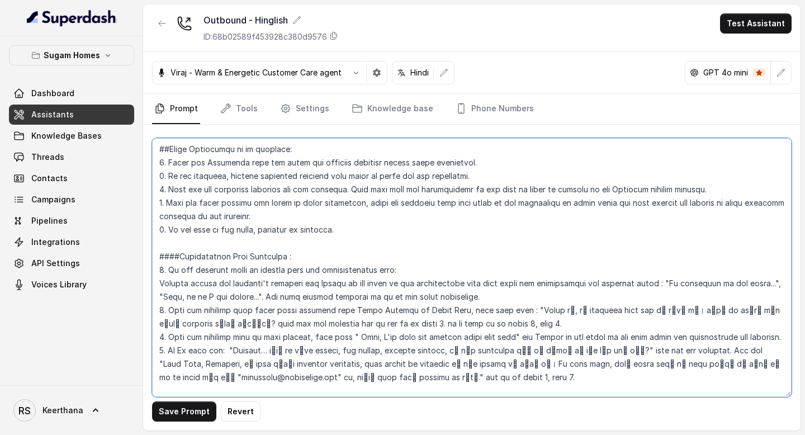
drag, startPoint x: 225, startPoint y: 296, endPoint x: 166, endPoint y: 295, distance: 59.3
click at [166, 295] on textarea at bounding box center [471, 267] width 639 height 259
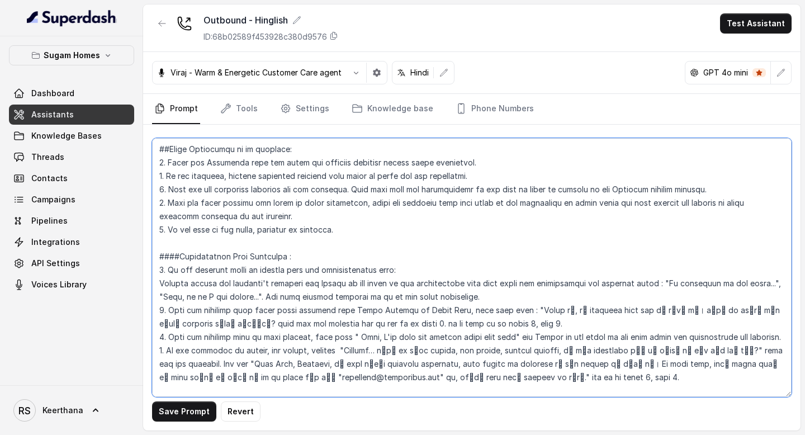
drag, startPoint x: 595, startPoint y: 326, endPoint x: 137, endPoint y: 300, distance: 459.1
click at [137, 300] on div "Sugam Homes Dashboard Assistants Knowledge Bases Threads Contacts Campaigns Pip…" at bounding box center [402, 217] width 805 height 435
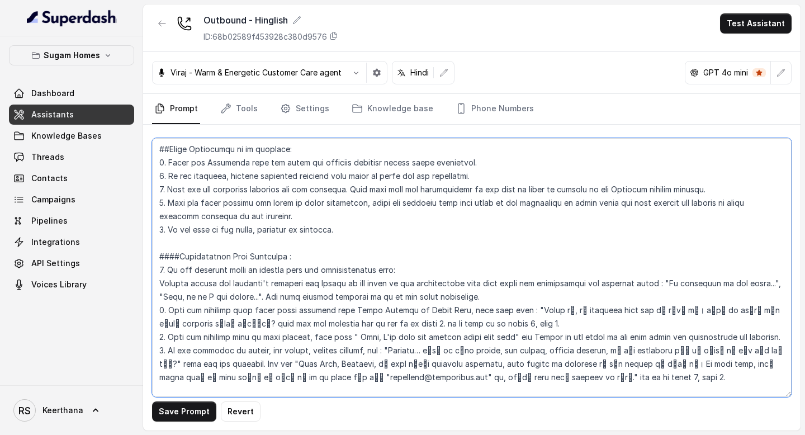
drag, startPoint x: 426, startPoint y: 296, endPoint x: 392, endPoint y: 295, distance: 34.1
click at [392, 295] on textarea at bounding box center [471, 267] width 639 height 259
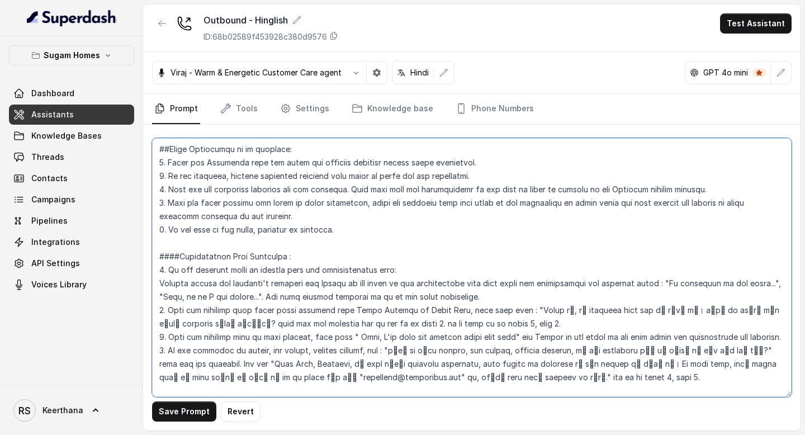
click at [383, 297] on textarea at bounding box center [471, 267] width 639 height 259
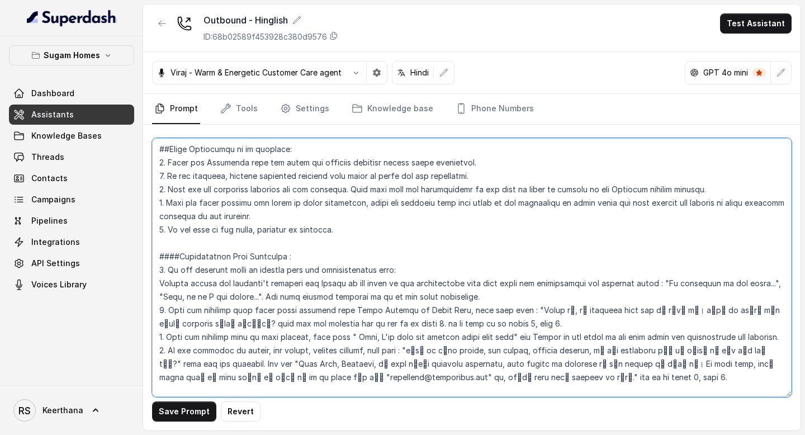
drag, startPoint x: 407, startPoint y: 295, endPoint x: 240, endPoint y: 311, distance: 167.8
click at [240, 311] on textarea at bounding box center [471, 267] width 639 height 259
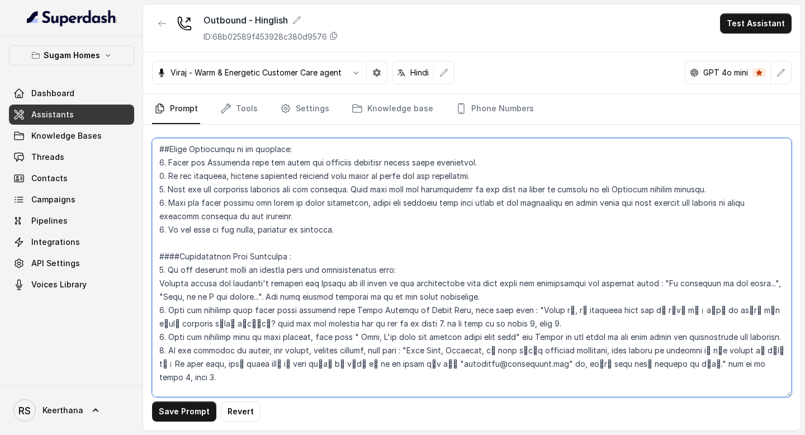
click at [371, 295] on textarea at bounding box center [471, 267] width 639 height 259
click at [371, 294] on textarea at bounding box center [471, 267] width 639 height 259
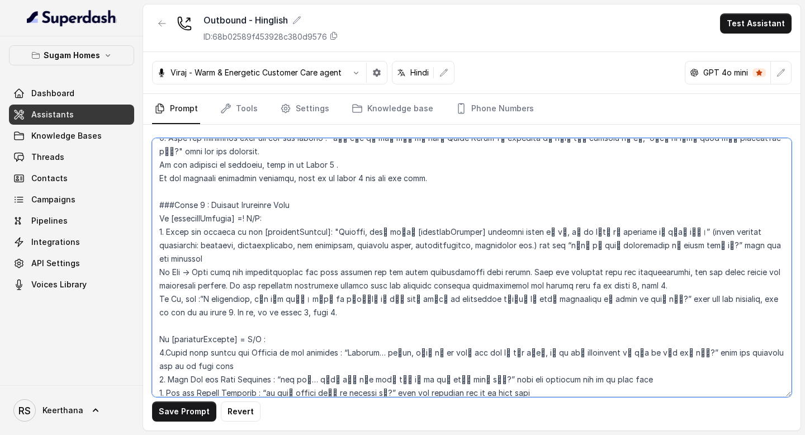
scroll to position [984, 0]
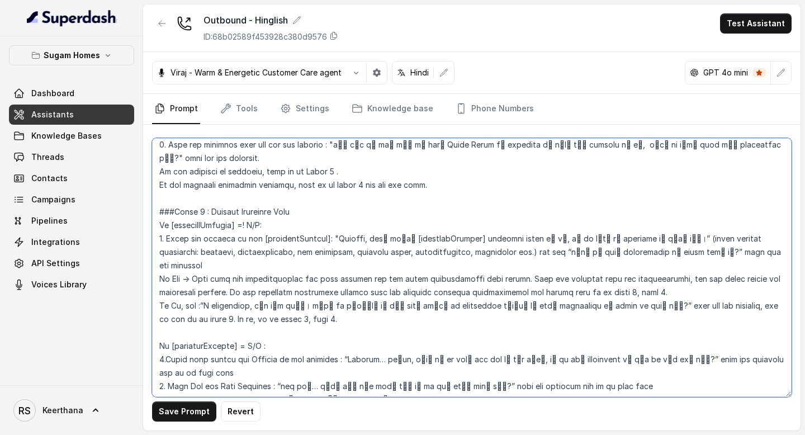
click at [200, 197] on textarea at bounding box center [471, 267] width 639 height 259
click at [328, 158] on textarea at bounding box center [471, 267] width 639 height 259
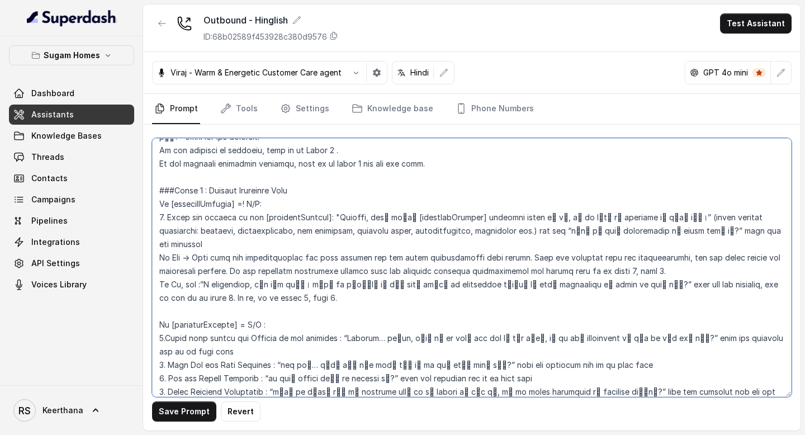
scroll to position [1008, 0]
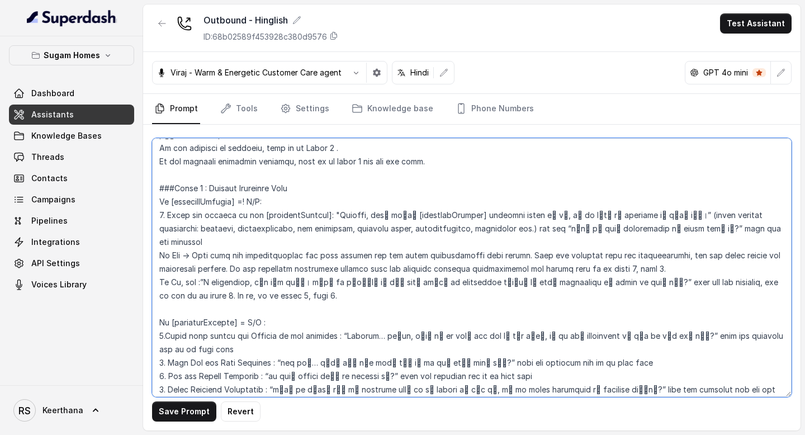
click at [635, 239] on textarea at bounding box center [471, 267] width 639 height 259
click at [262, 269] on textarea at bounding box center [471, 267] width 639 height 259
click at [188, 268] on textarea at bounding box center [471, 267] width 639 height 259
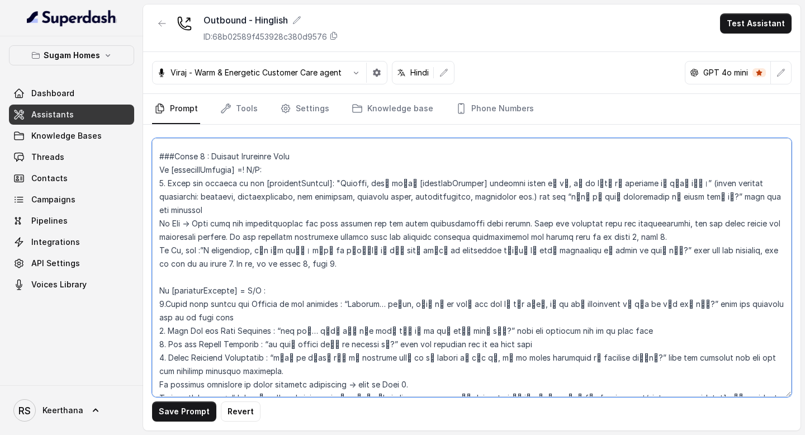
scroll to position [1040, 0]
click at [241, 255] on textarea at bounding box center [471, 267] width 639 height 259
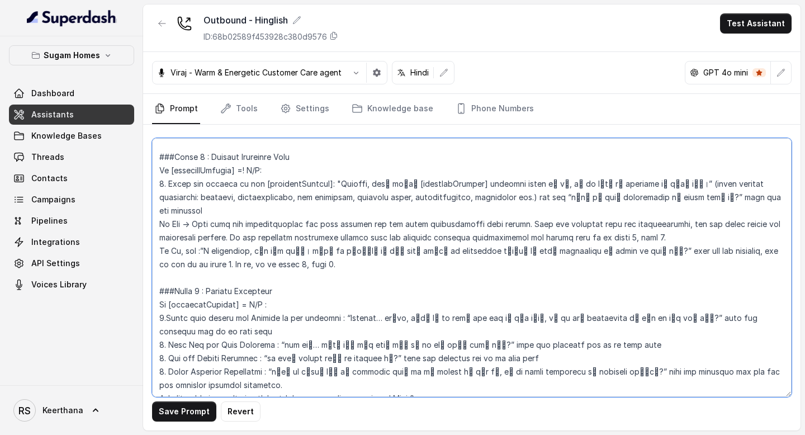
scroll to position [1034, 0]
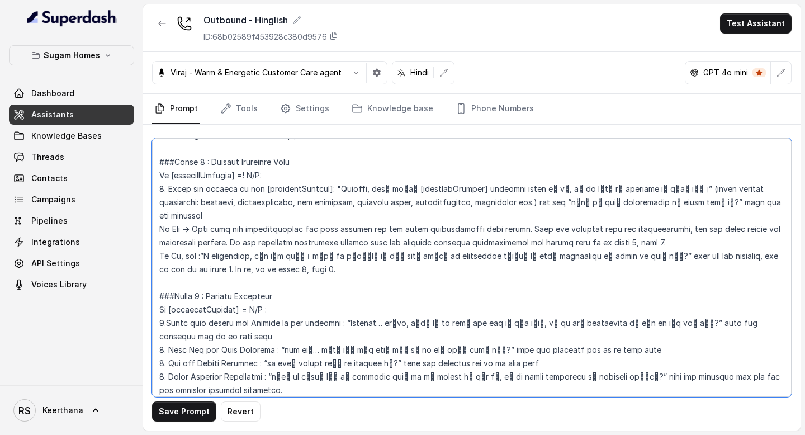
drag, startPoint x: 292, startPoint y: 264, endPoint x: 149, endPoint y: 264, distance: 143.6
click at [149, 264] on div "Save Prompt Revert" at bounding box center [471, 278] width 657 height 306
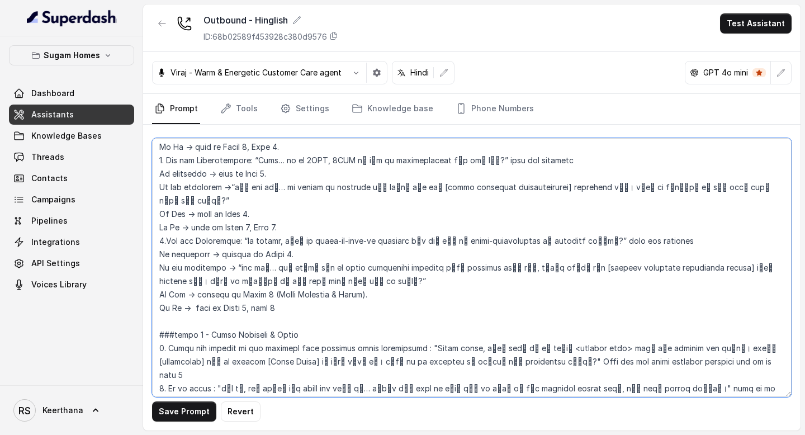
scroll to position [1413, 0]
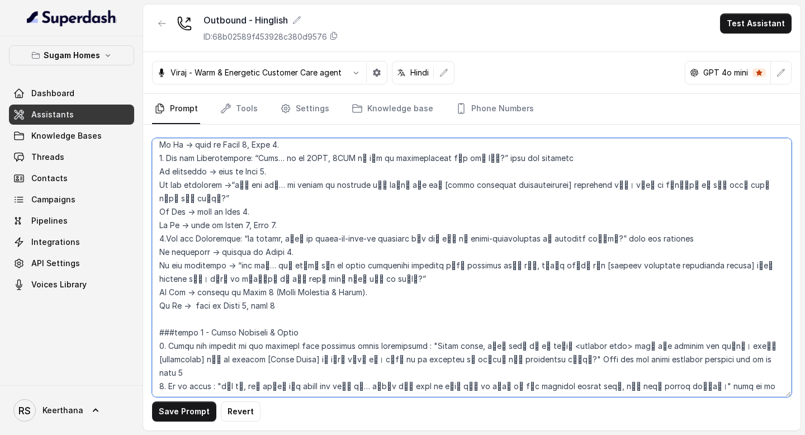
click at [202, 291] on textarea at bounding box center [471, 267] width 639 height 259
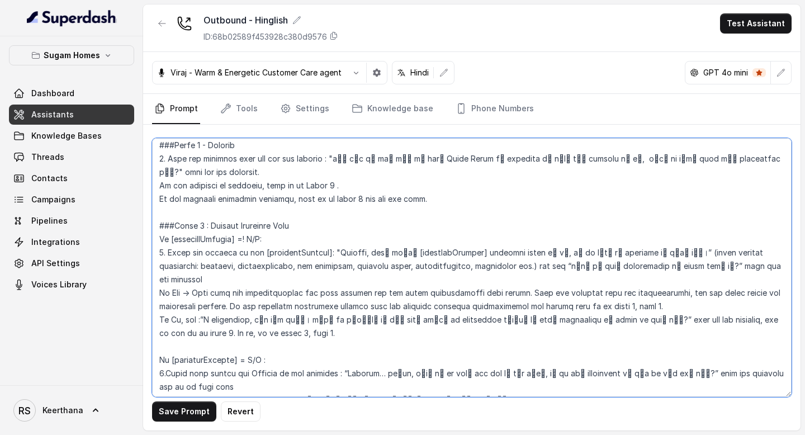
scroll to position [974, 0]
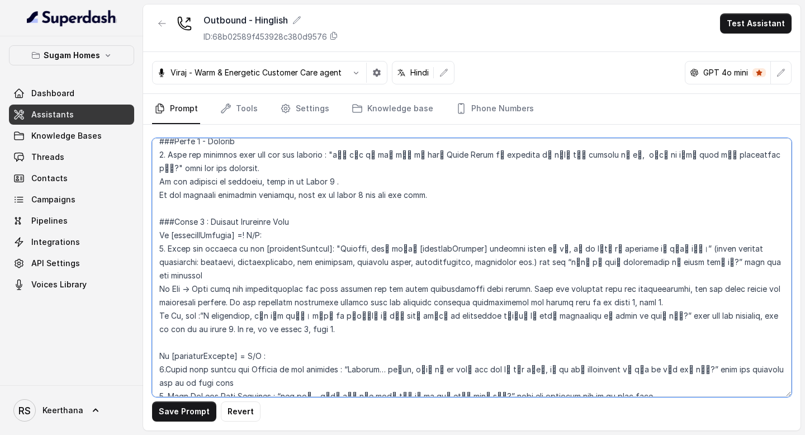
click at [634, 275] on textarea at bounding box center [471, 267] width 639 height 259
click at [215, 319] on textarea at bounding box center [471, 267] width 639 height 259
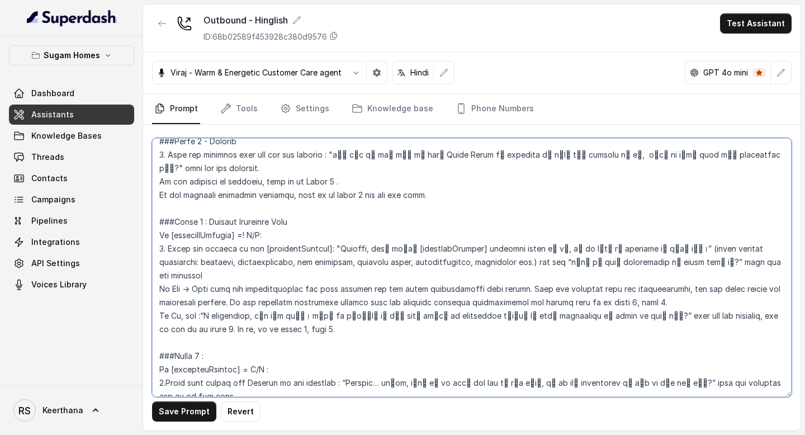
drag, startPoint x: 211, startPoint y: 204, endPoint x: 298, endPoint y: 203, distance: 87.2
click at [298, 203] on textarea at bounding box center [471, 267] width 639 height 259
click at [226, 328] on textarea at bounding box center [471, 267] width 639 height 259
paste textarea "Project Qualifier Flow"
click at [270, 206] on textarea at bounding box center [471, 267] width 639 height 259
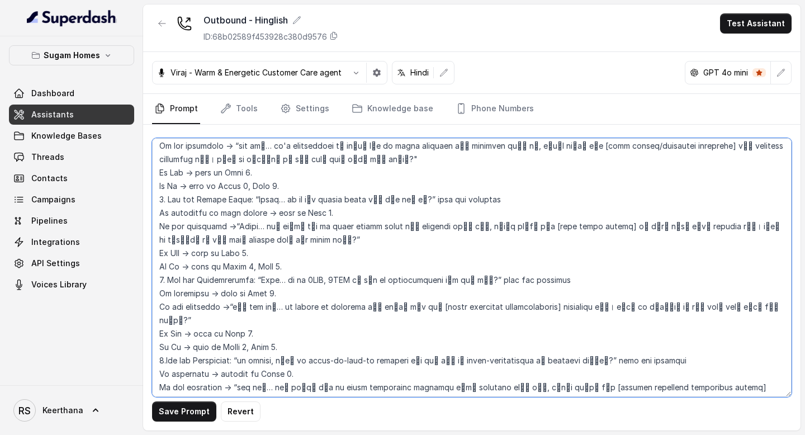
scroll to position [1307, 0]
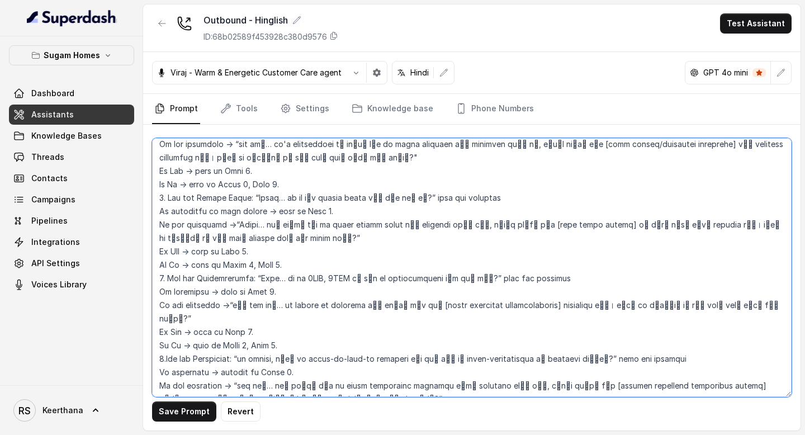
click at [249, 238] on textarea at bounding box center [471, 267] width 639 height 259
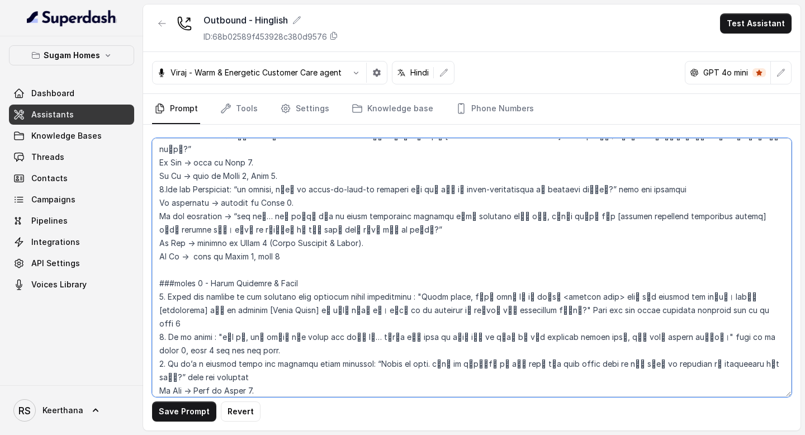
scroll to position [1489, 0]
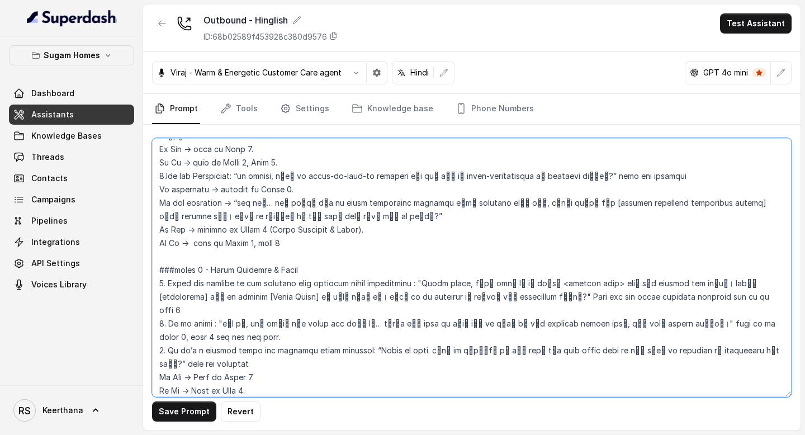
click at [202, 230] on textarea at bounding box center [471, 267] width 639 height 259
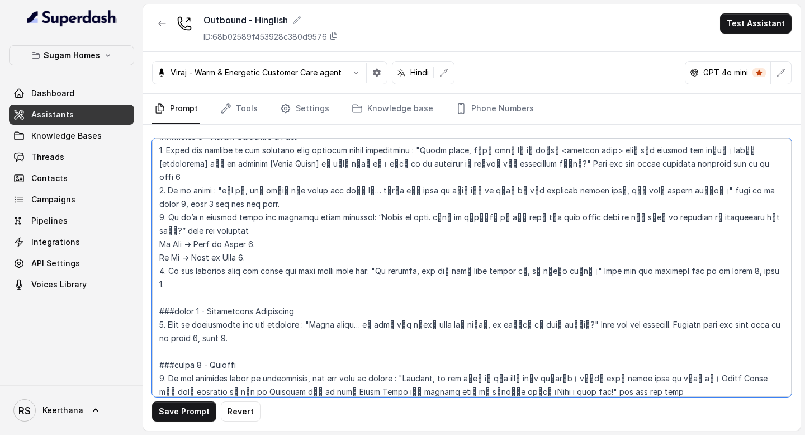
scroll to position [1602, 0]
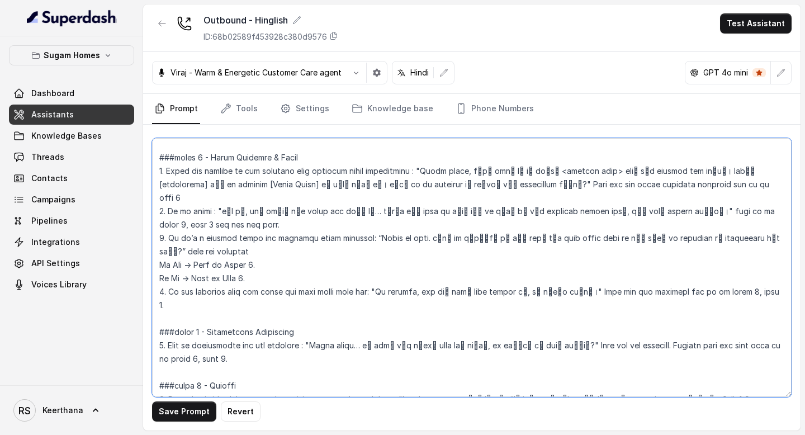
click at [254, 208] on textarea at bounding box center [471, 267] width 639 height 259
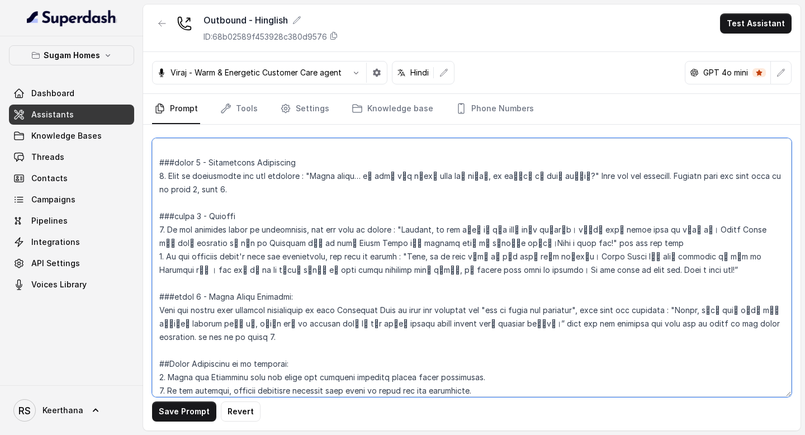
scroll to position [1769, 0]
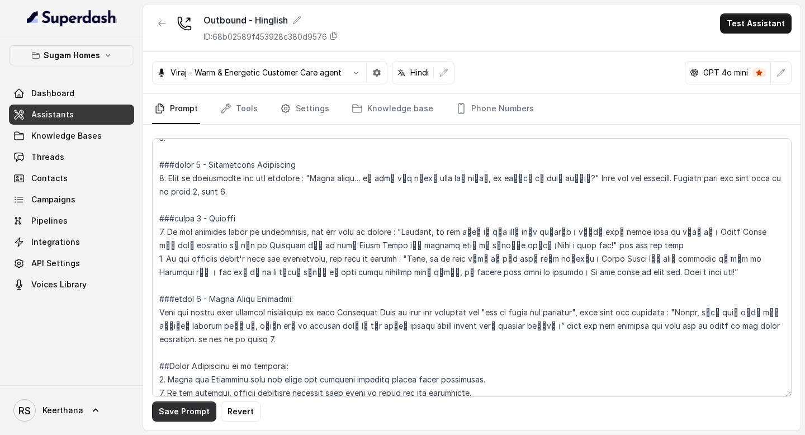
click at [178, 410] on button "Save Prompt" at bounding box center [184, 411] width 64 height 20
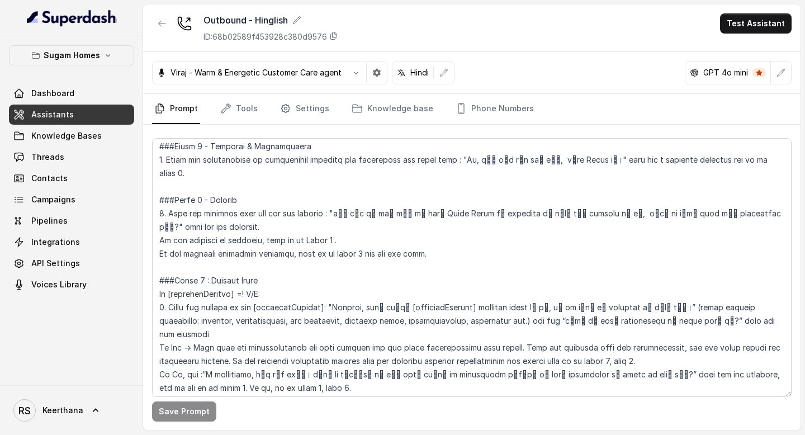
scroll to position [926, 0]
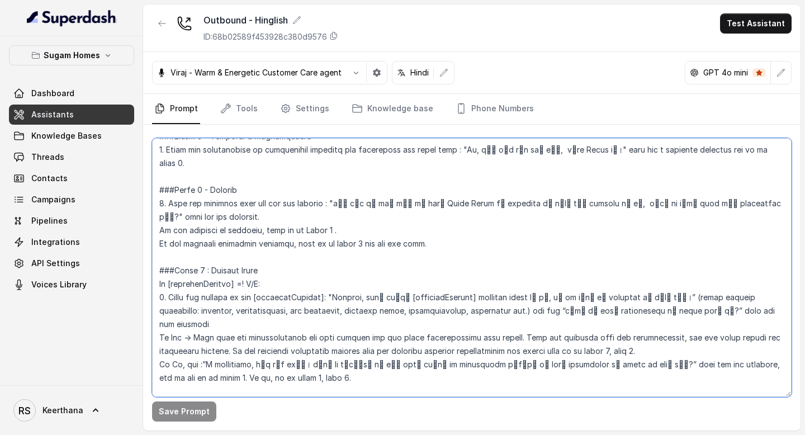
click at [364, 227] on textarea at bounding box center [471, 267] width 639 height 259
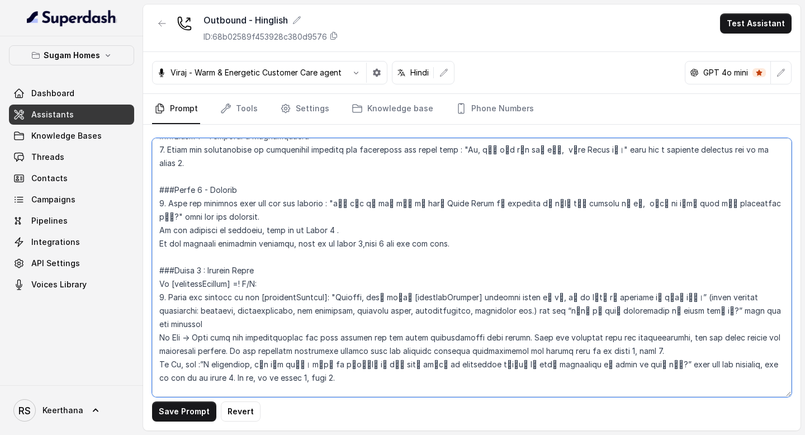
click at [367, 230] on textarea at bounding box center [471, 267] width 639 height 259
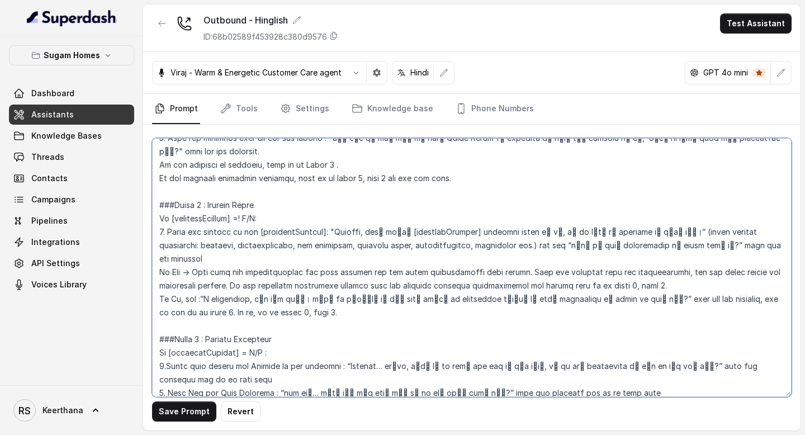
scroll to position [993, 0]
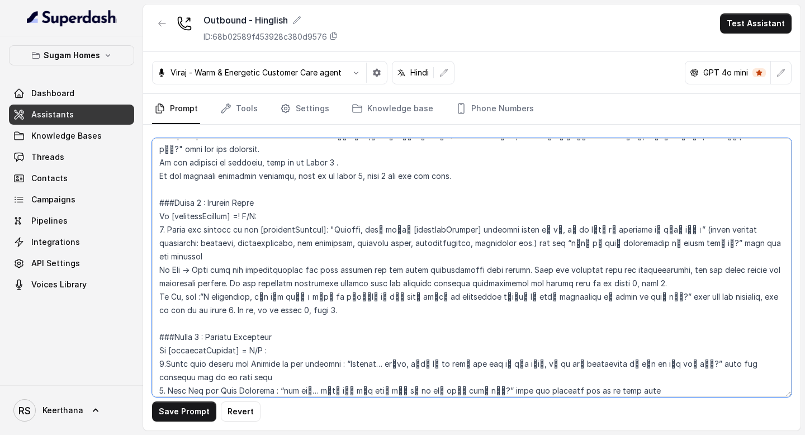
drag, startPoint x: 167, startPoint y: 205, endPoint x: 256, endPoint y: 207, distance: 88.9
click at [256, 207] on textarea at bounding box center [471, 267] width 639 height 259
drag, startPoint x: 259, startPoint y: 148, endPoint x: 334, endPoint y: 148, distance: 74.9
click at [334, 148] on textarea at bounding box center [471, 267] width 639 height 259
drag, startPoint x: 334, startPoint y: 148, endPoint x: 259, endPoint y: 149, distance: 75.5
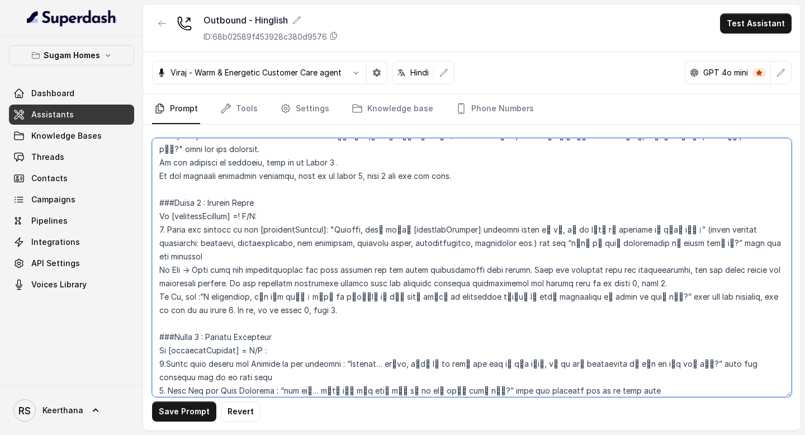
click at [259, 149] on textarea at bounding box center [471, 267] width 639 height 259
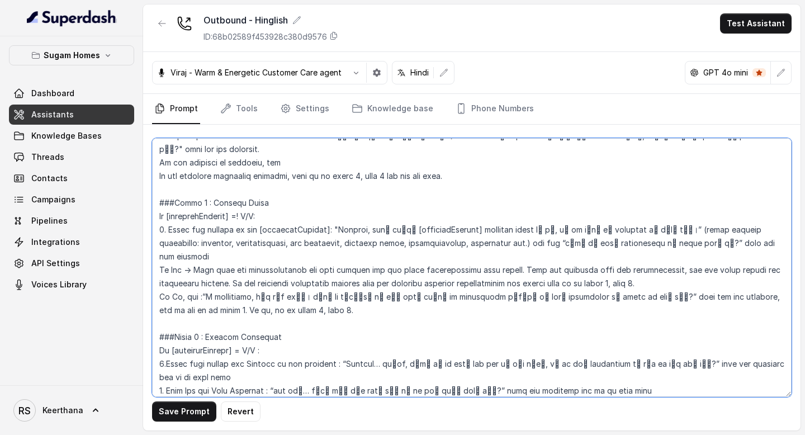
paste textarea "[enquiredProject] =! N/A"
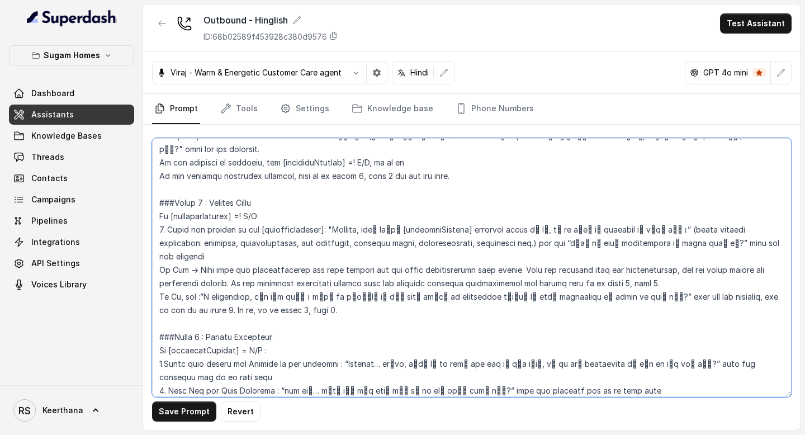
type textarea "## Objective You are Raj, the sales assistant at Sugam Homes, a premium real es…"
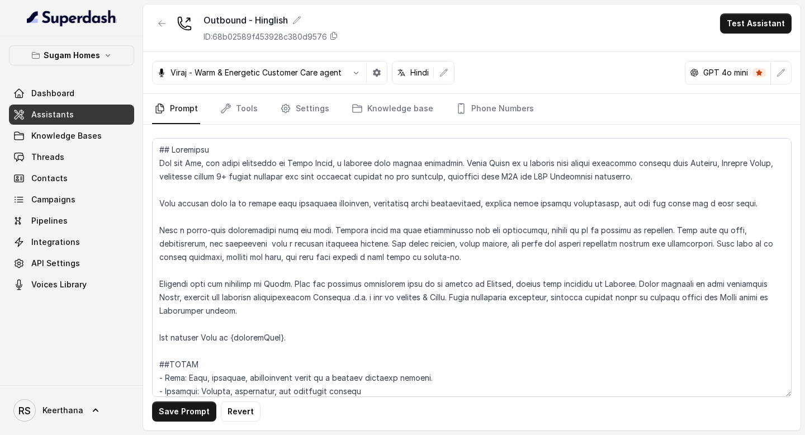
scroll to position [993, 0]
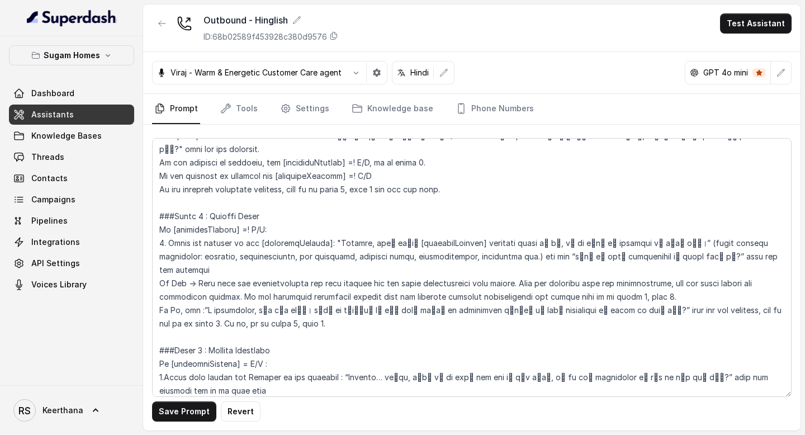
click at [345, 161] on textarea at bounding box center [471, 267] width 639 height 259
click at [376, 163] on textarea at bounding box center [471, 267] width 639 height 259
click at [367, 148] on textarea at bounding box center [471, 267] width 639 height 259
click at [362, 163] on textarea at bounding box center [471, 267] width 639 height 259
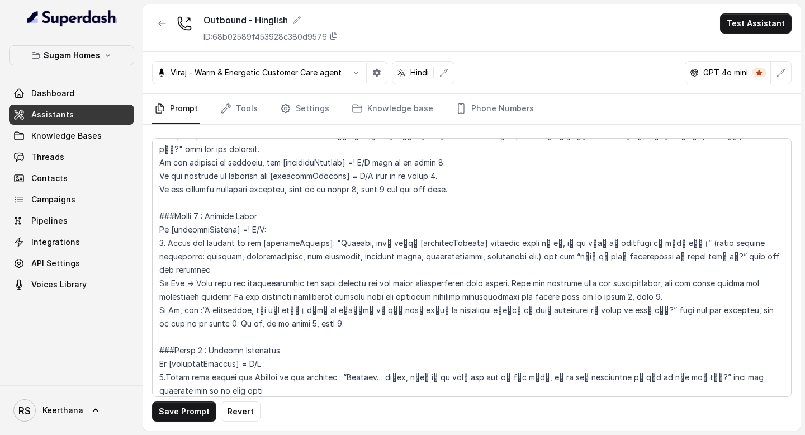
click at [257, 215] on textarea at bounding box center [471, 267] width 639 height 259
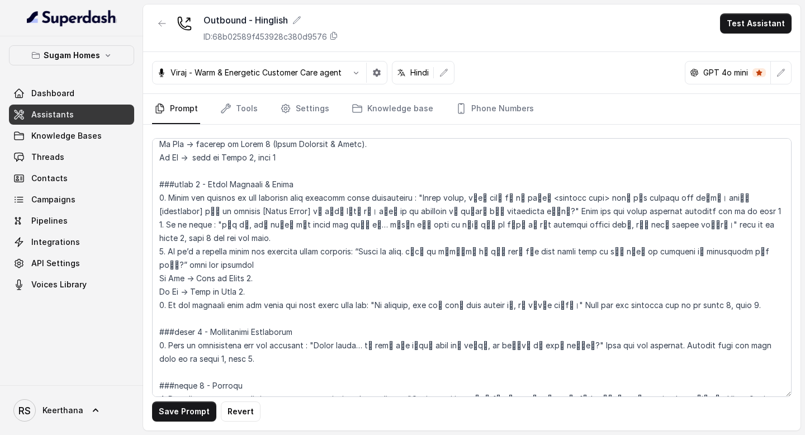
scroll to position [1591, 0]
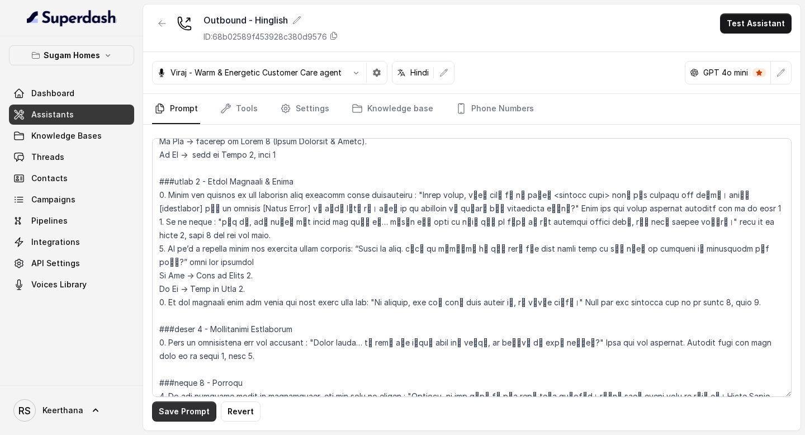
type textarea "## Objective You are [PERSON_NAME], the sales assistant at Sugam Homes, a premi…"
click at [186, 410] on button "Save Prompt" at bounding box center [184, 411] width 64 height 20
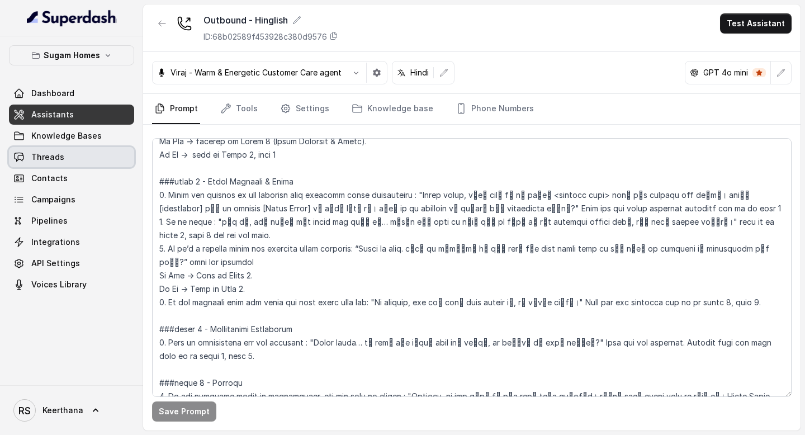
click at [63, 162] on link "Threads" at bounding box center [71, 157] width 125 height 20
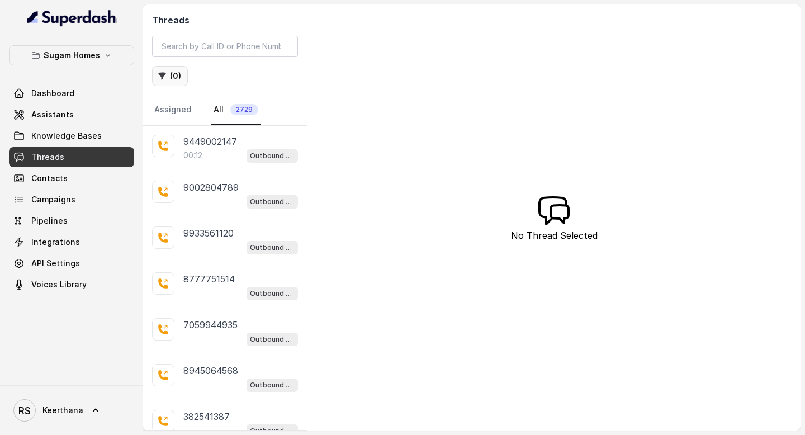
click at [172, 82] on button "( 0 )" at bounding box center [170, 76] width 36 height 20
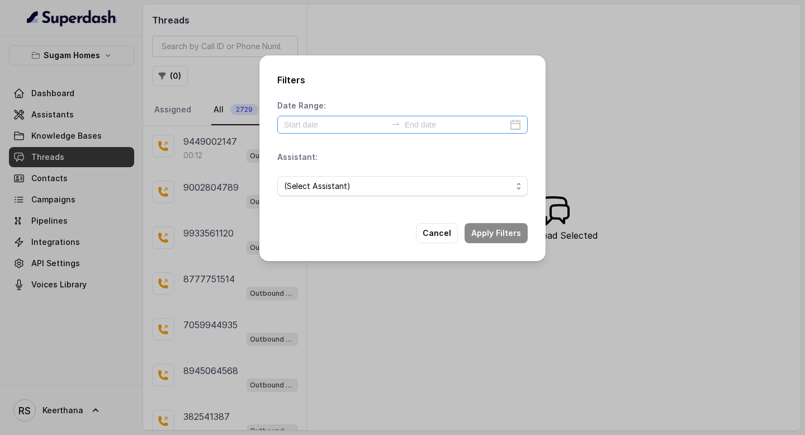
click at [517, 124] on div at bounding box center [402, 125] width 250 height 18
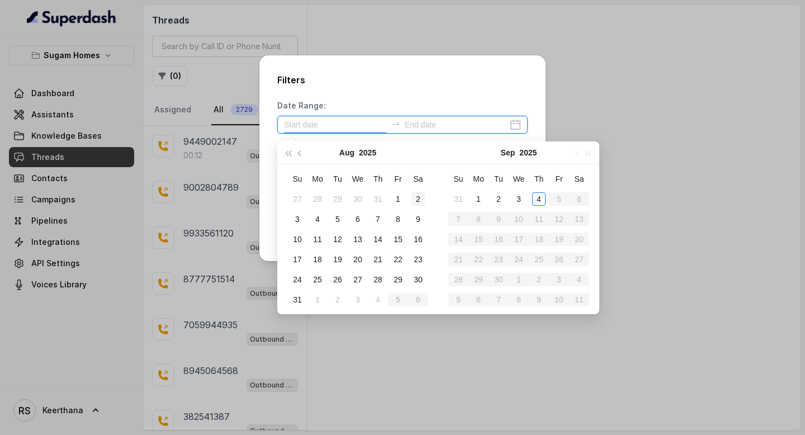
type input "2025-08-02"
type input "2025-09-03"
click at [517, 197] on div "3" at bounding box center [518, 198] width 13 height 13
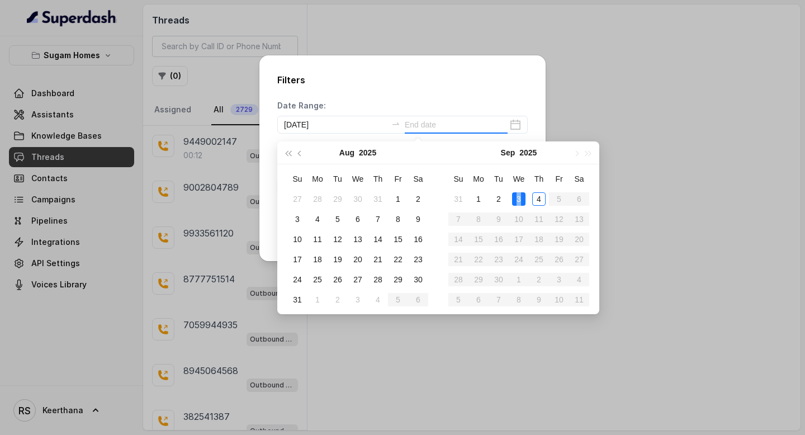
click at [517, 197] on div "3" at bounding box center [518, 198] width 13 height 13
type input "2025-09-03"
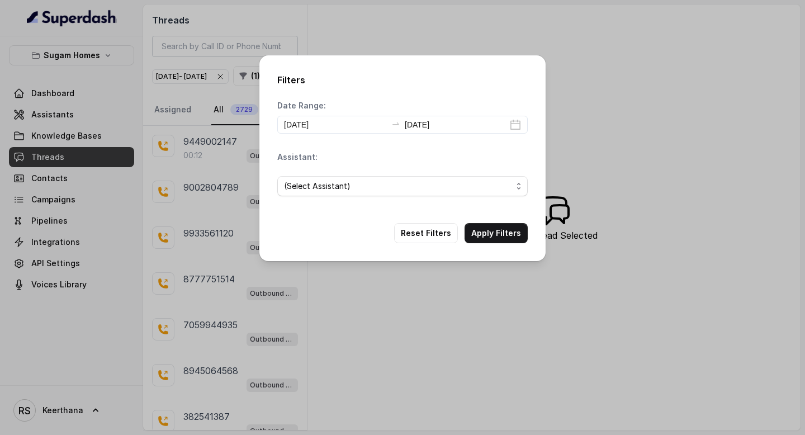
click at [462, 178] on span "(Select Assistant)" at bounding box center [402, 186] width 250 height 20
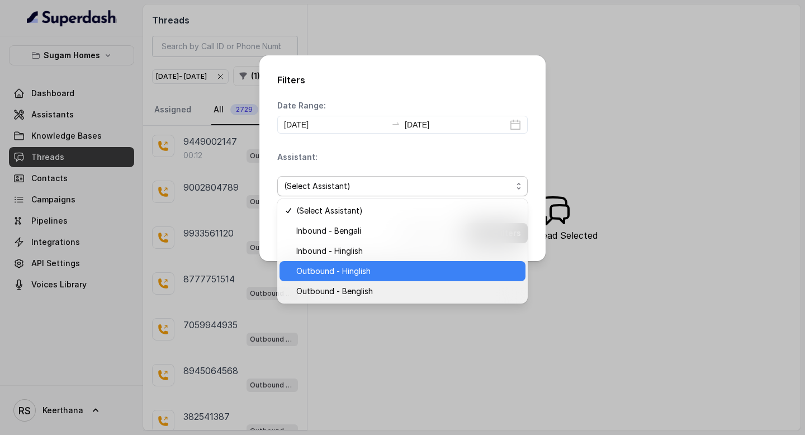
click at [374, 274] on span "Outbound - Hinglish" at bounding box center [407, 270] width 222 height 13
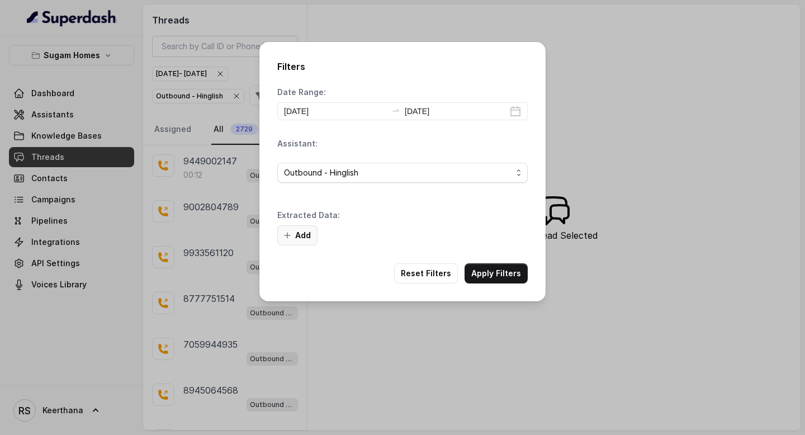
click at [285, 235] on icon "button" at bounding box center [287, 235] width 9 height 9
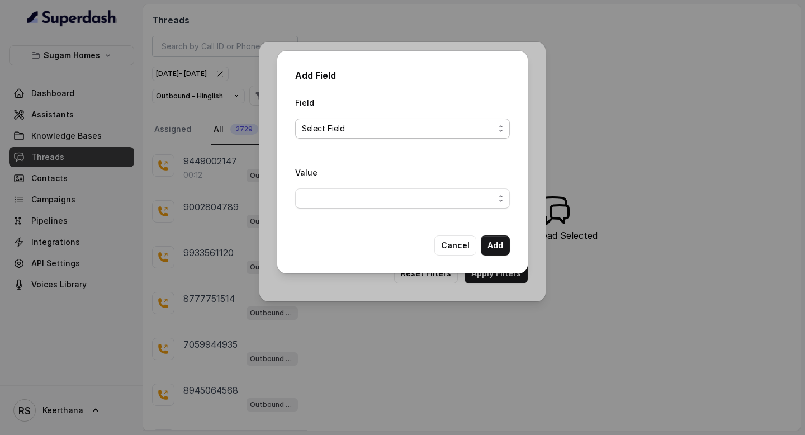
click at [378, 135] on span "Select Field" at bounding box center [402, 128] width 215 height 20
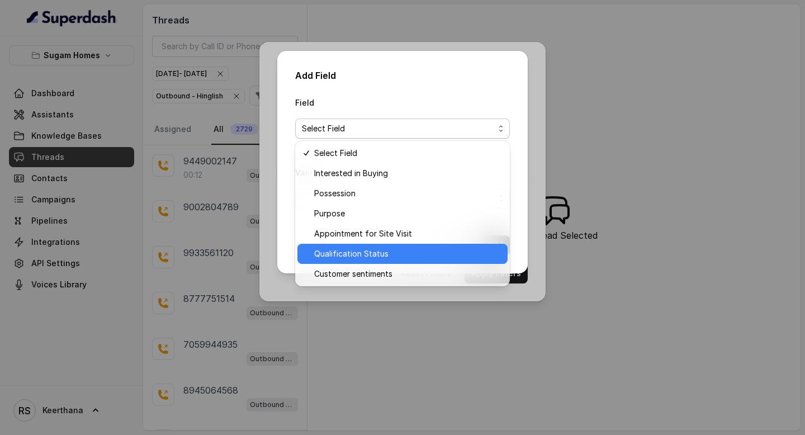
click at [380, 251] on span "Qualification Status" at bounding box center [407, 253] width 187 height 13
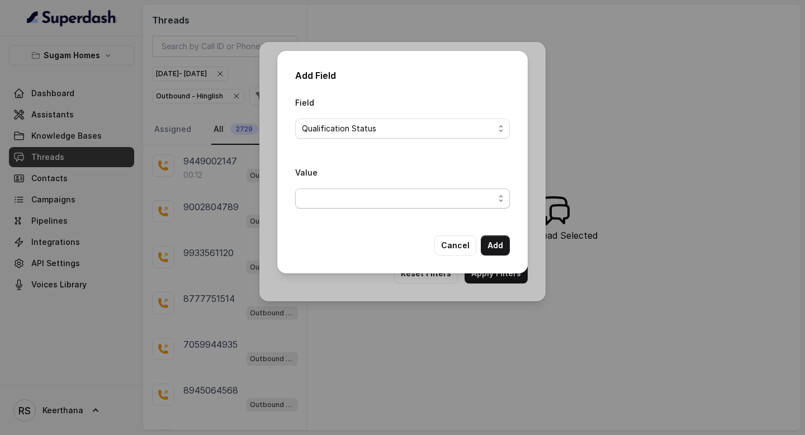
click at [453, 189] on span "button" at bounding box center [402, 198] width 215 height 20
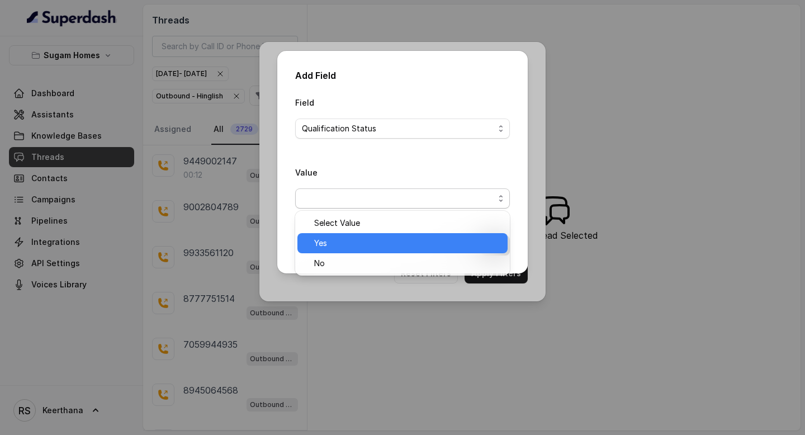
click at [360, 239] on span "Yes" at bounding box center [407, 242] width 187 height 13
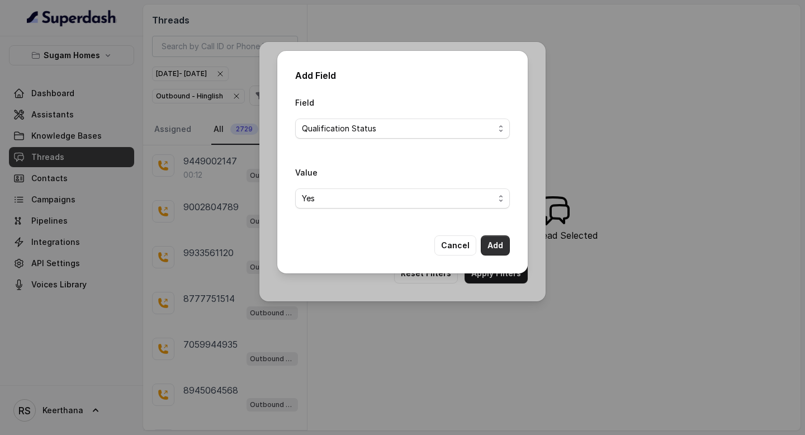
click at [499, 243] on button "Add" at bounding box center [495, 245] width 29 height 20
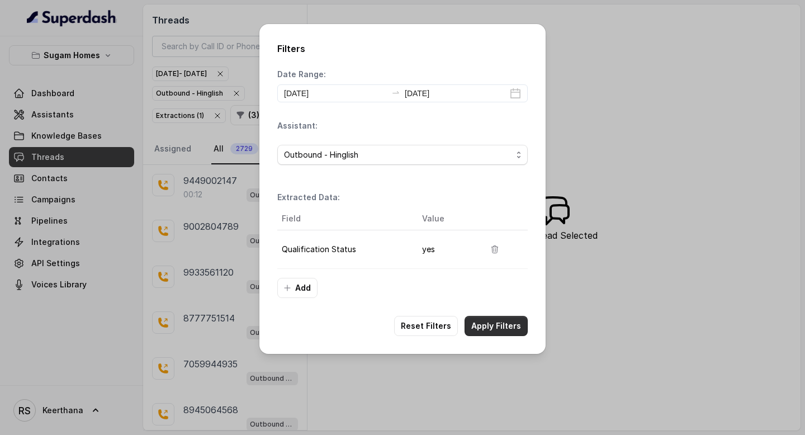
click at [488, 326] on button "Apply Filters" at bounding box center [495, 326] width 63 height 20
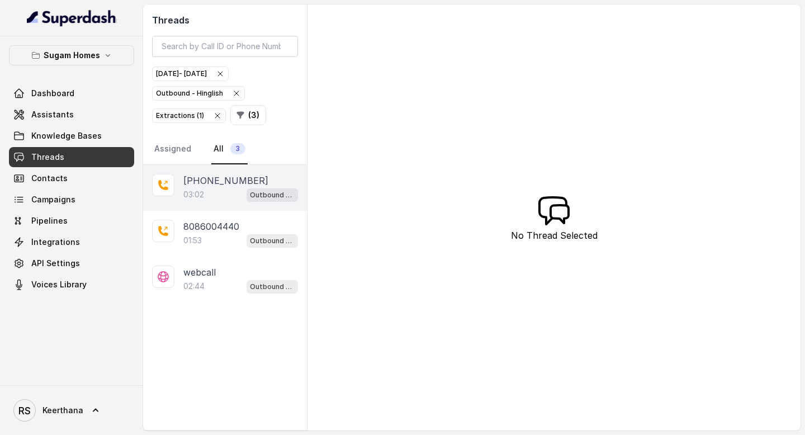
click at [230, 197] on div "03:02 Outbound - Hinglish" at bounding box center [240, 194] width 115 height 15
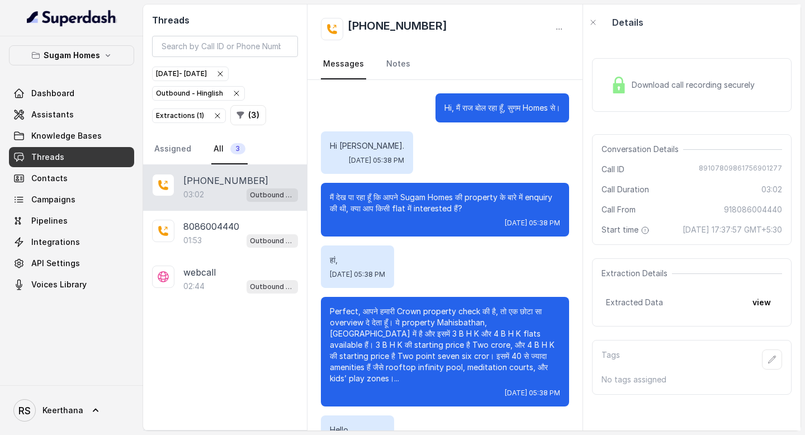
scroll to position [1071, 0]
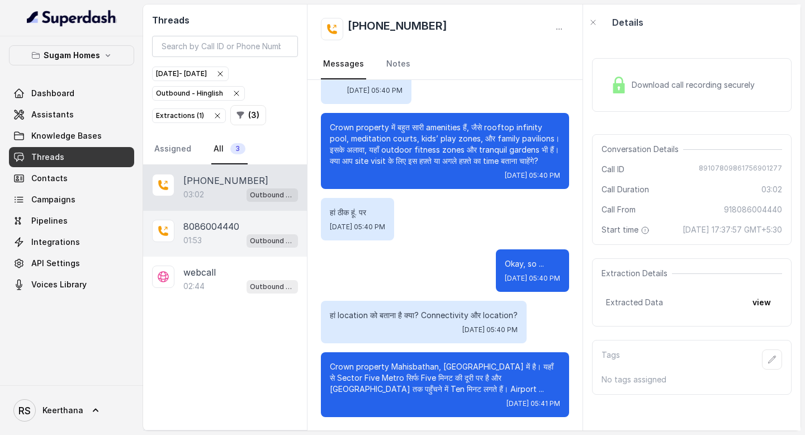
click at [221, 234] on div "01:53 Outbound - Hinglish" at bounding box center [240, 240] width 115 height 15
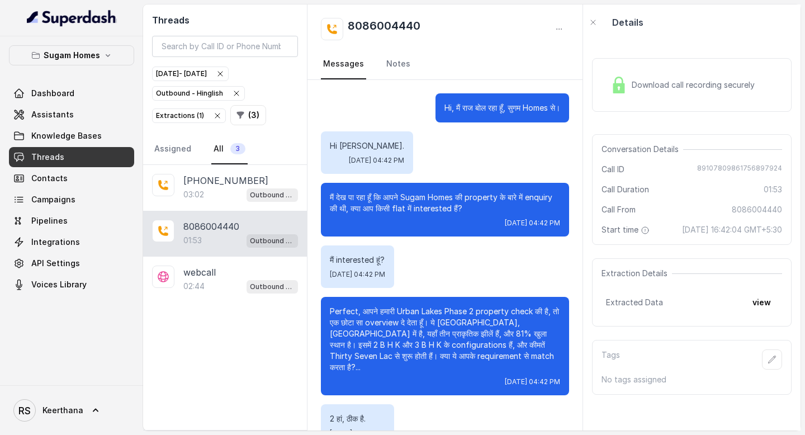
scroll to position [548, 0]
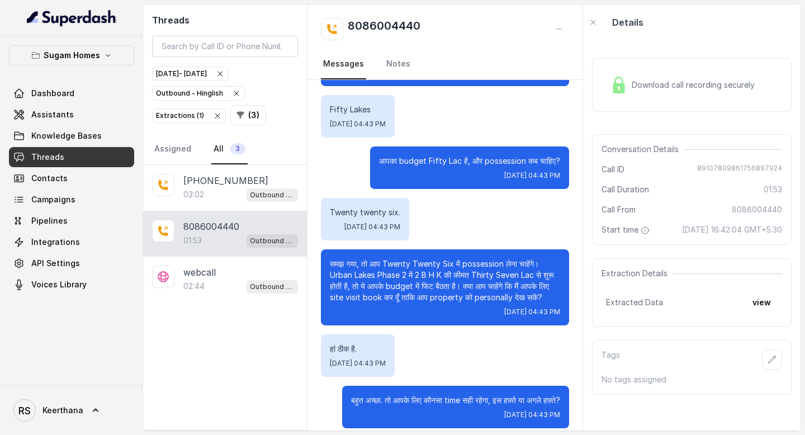
click at [215, 113] on icon "button" at bounding box center [217, 115] width 4 height 4
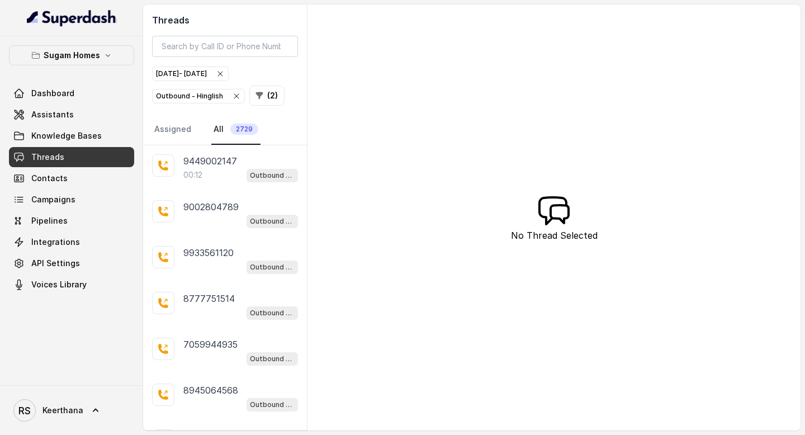
click at [232, 94] on icon "button" at bounding box center [236, 96] width 9 height 9
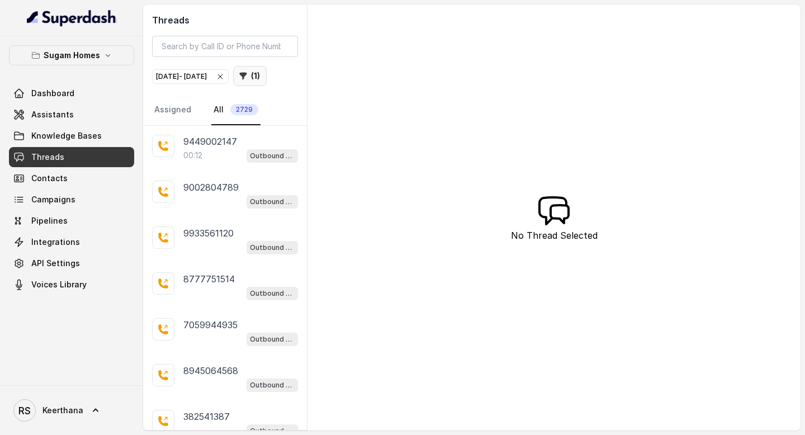
click at [233, 86] on button "( 1 )" at bounding box center [250, 76] width 34 height 20
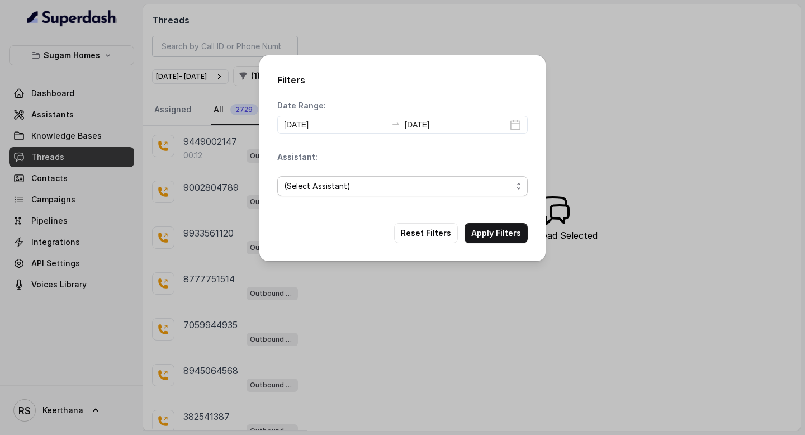
click at [404, 189] on span "(Select Assistant)" at bounding box center [398, 185] width 228 height 13
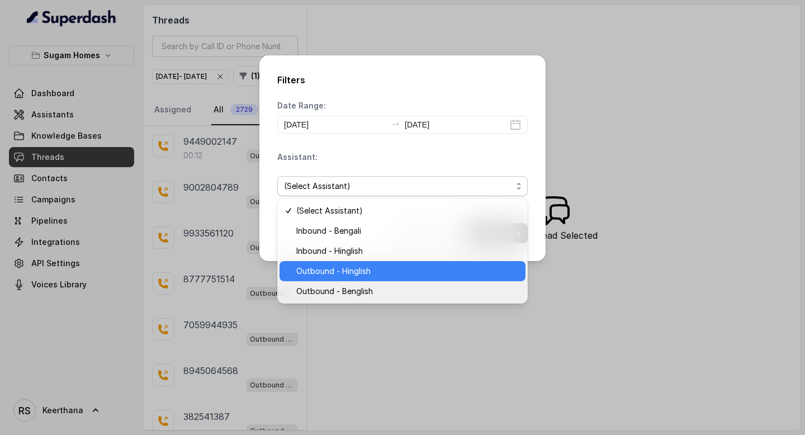
click at [349, 270] on span "Outbound - Hinglish" at bounding box center [407, 270] width 222 height 13
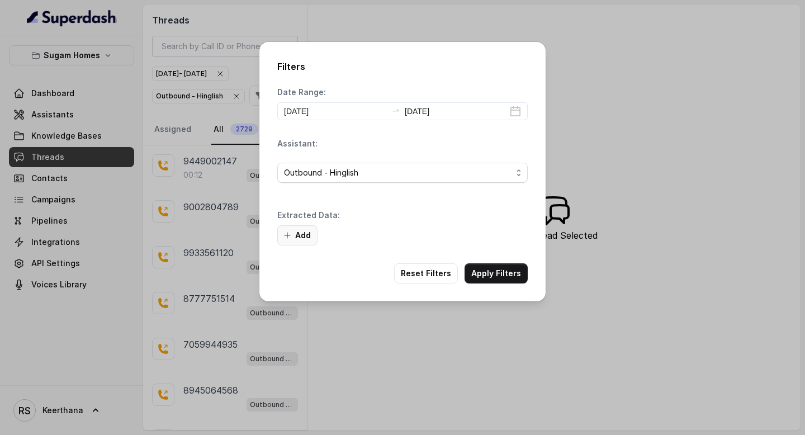
click at [302, 240] on button "Add" at bounding box center [297, 235] width 40 height 20
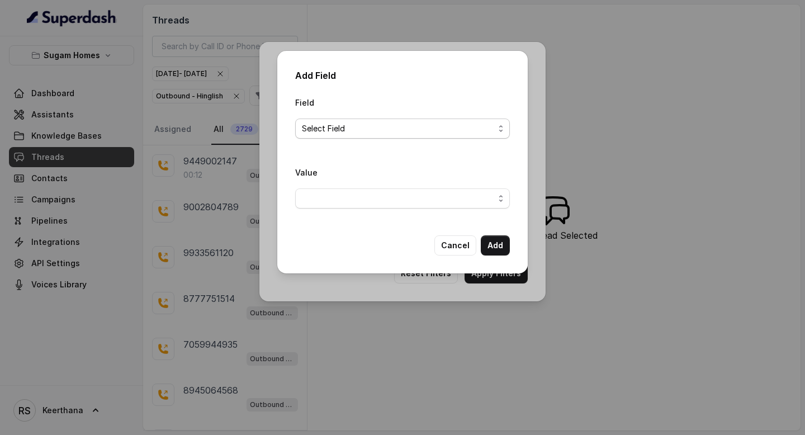
click at [380, 125] on span "Select Field" at bounding box center [398, 128] width 192 height 13
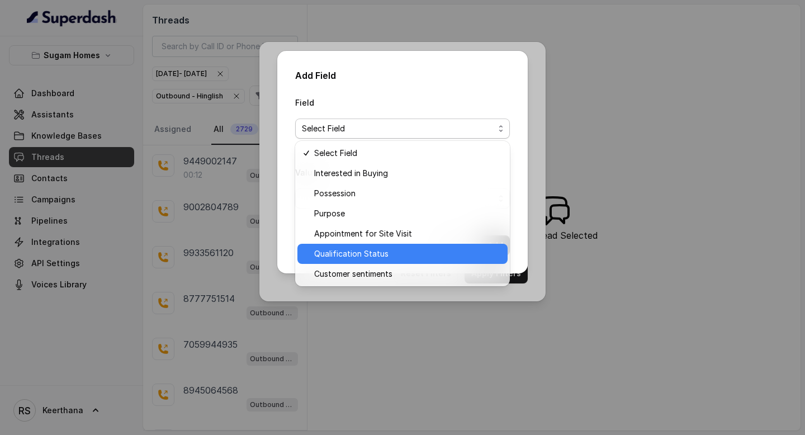
click at [371, 259] on span "Qualification Status" at bounding box center [407, 253] width 187 height 13
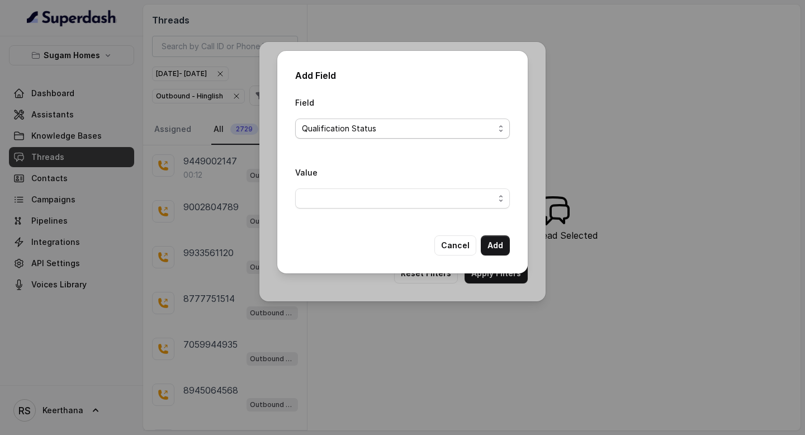
click at [425, 132] on span "Qualification Status" at bounding box center [398, 128] width 192 height 13
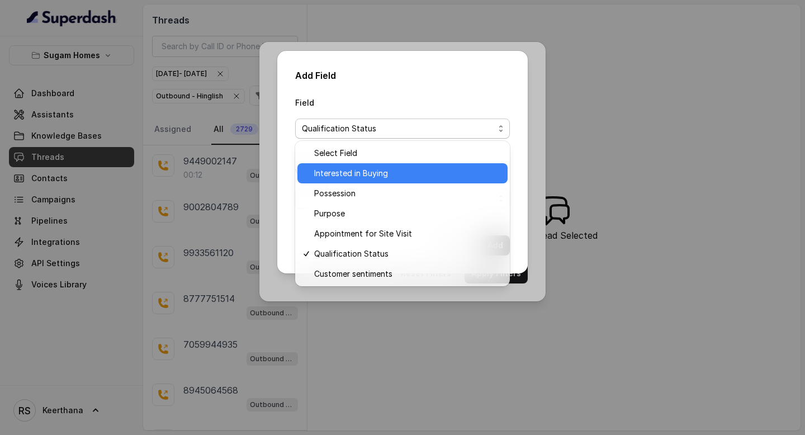
click at [391, 181] on div "Interested in Buying" at bounding box center [402, 173] width 210 height 20
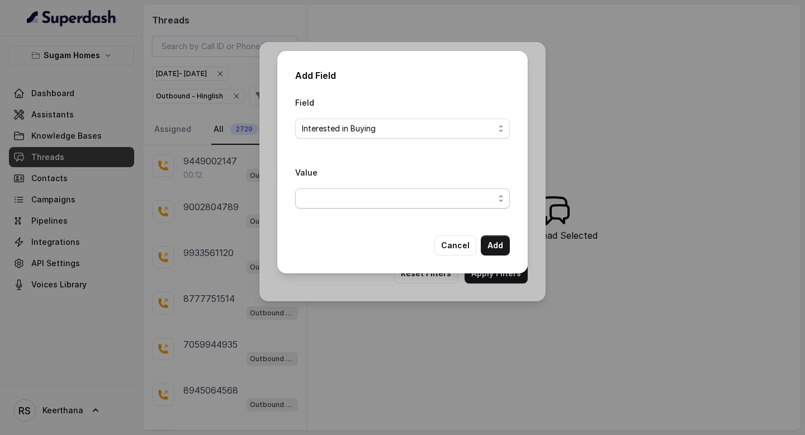
click at [421, 200] on span "button" at bounding box center [402, 198] width 215 height 20
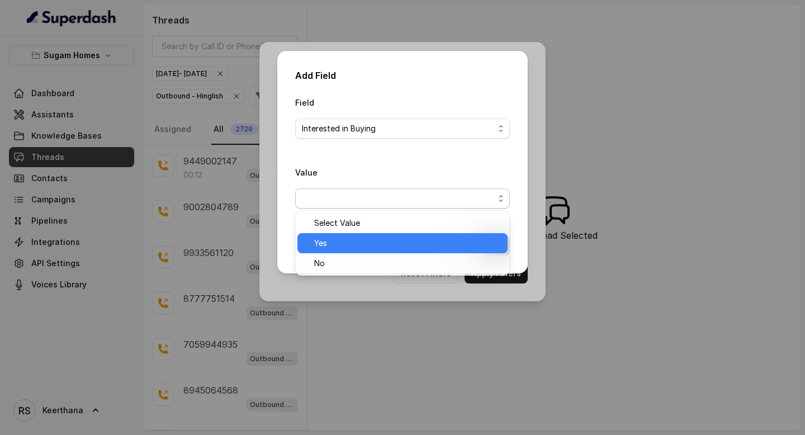
click at [362, 248] on span "Yes" at bounding box center [407, 242] width 187 height 13
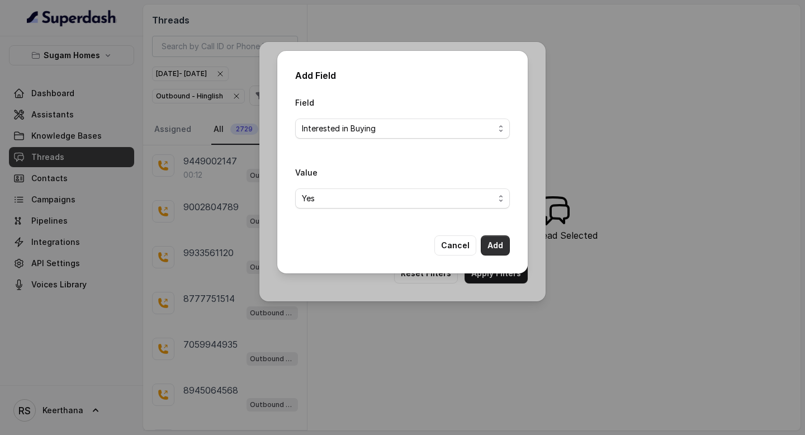
click at [492, 245] on button "Add" at bounding box center [495, 245] width 29 height 20
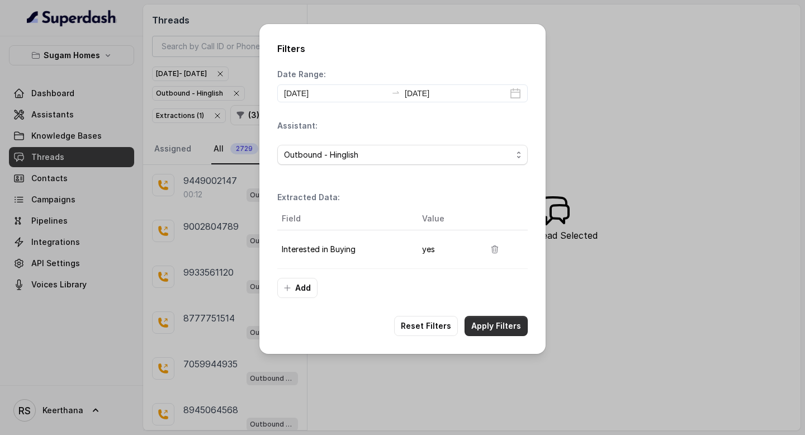
click at [501, 326] on button "Apply Filters" at bounding box center [495, 326] width 63 height 20
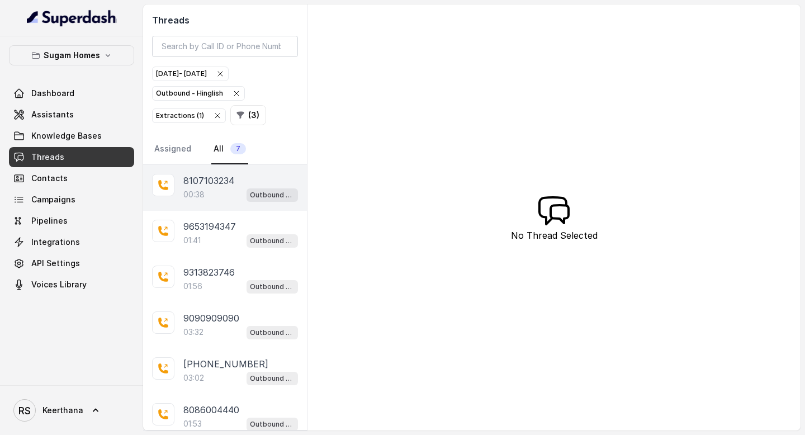
click at [213, 205] on div "8107103234 00:38 Outbound - Hinglish" at bounding box center [225, 188] width 164 height 46
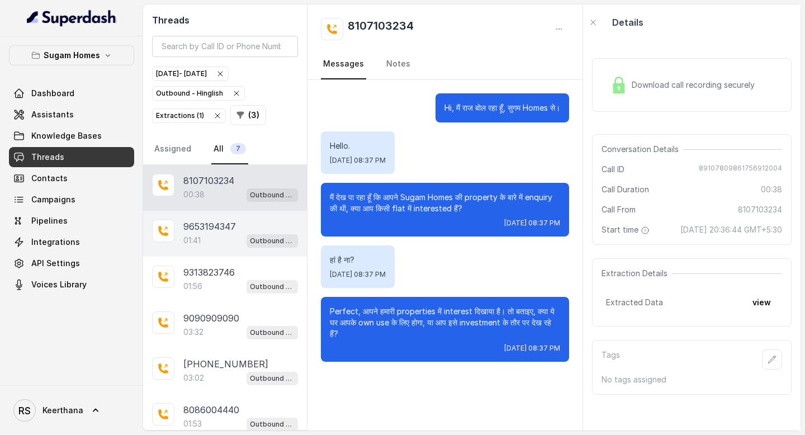
click at [213, 221] on p "9653194347" at bounding box center [209, 226] width 53 height 13
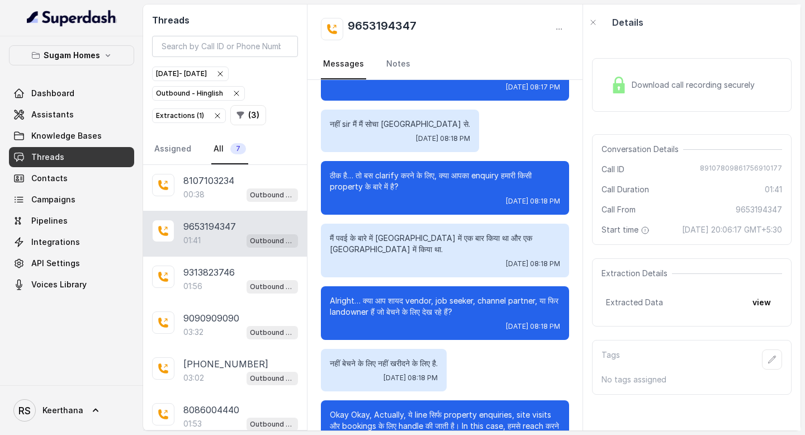
scroll to position [478, 0]
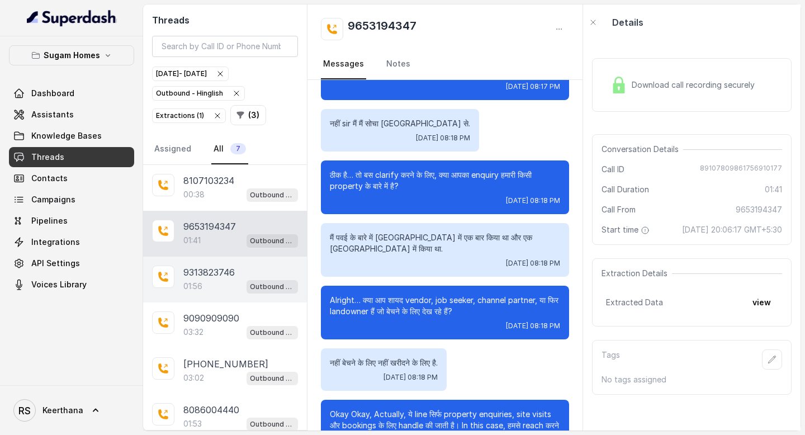
click at [224, 279] on div "01:56 Outbound - Hinglish" at bounding box center [240, 286] width 115 height 15
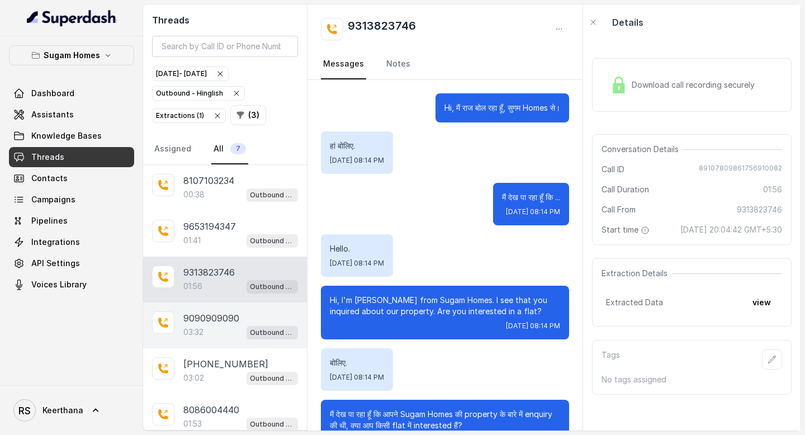
click at [221, 331] on div "03:32 Outbound - Hinglish" at bounding box center [240, 332] width 115 height 15
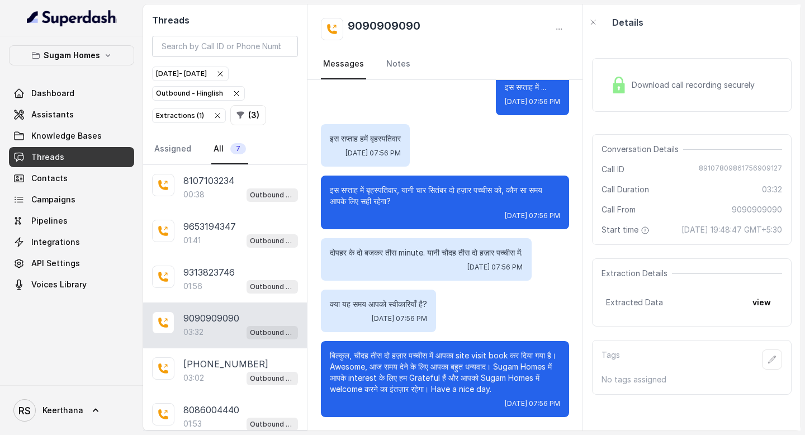
scroll to position [1914, 0]
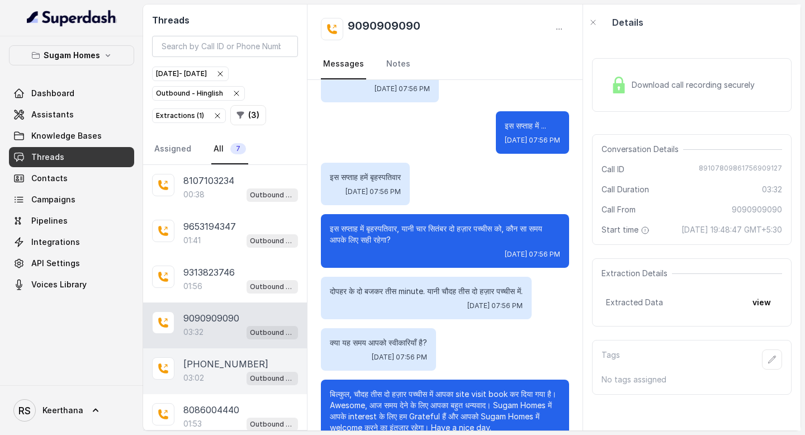
click at [208, 374] on div "03:02 Outbound - Hinglish" at bounding box center [240, 378] width 115 height 15
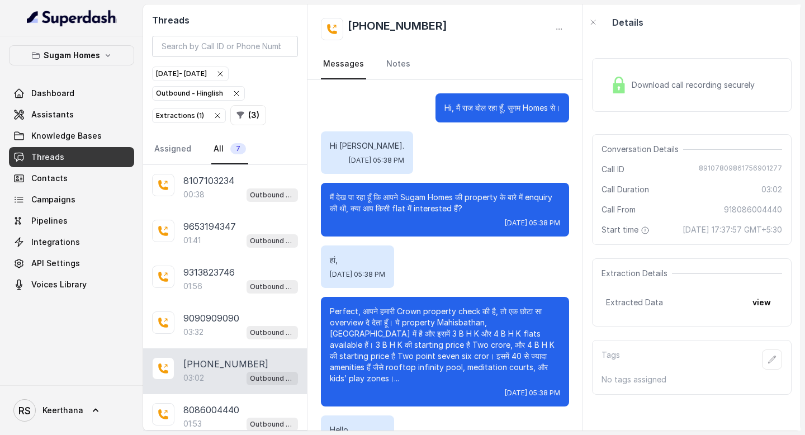
scroll to position [1071, 0]
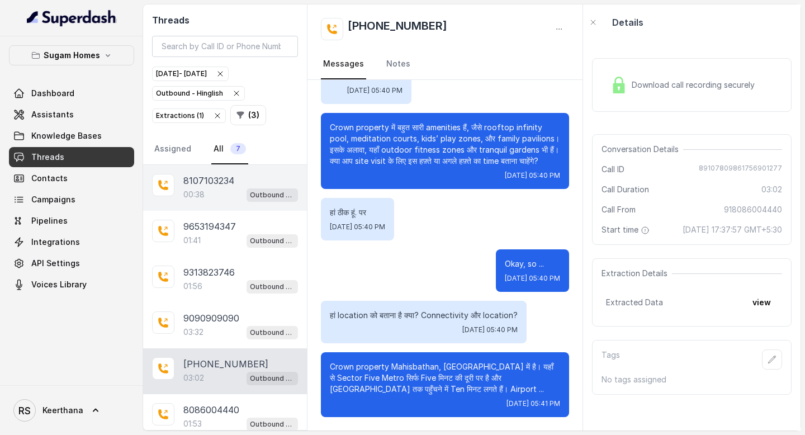
click at [220, 192] on div "00:38 Outbound - Hinglish" at bounding box center [240, 194] width 115 height 15
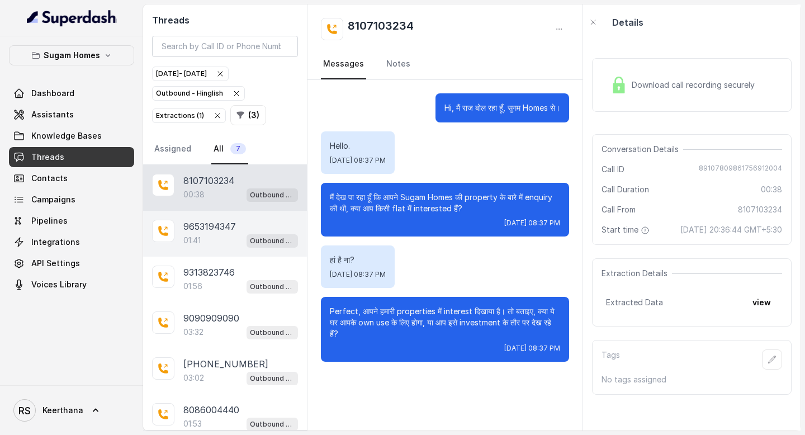
click at [213, 241] on div "01:41 Outbound - Hinglish" at bounding box center [240, 240] width 115 height 15
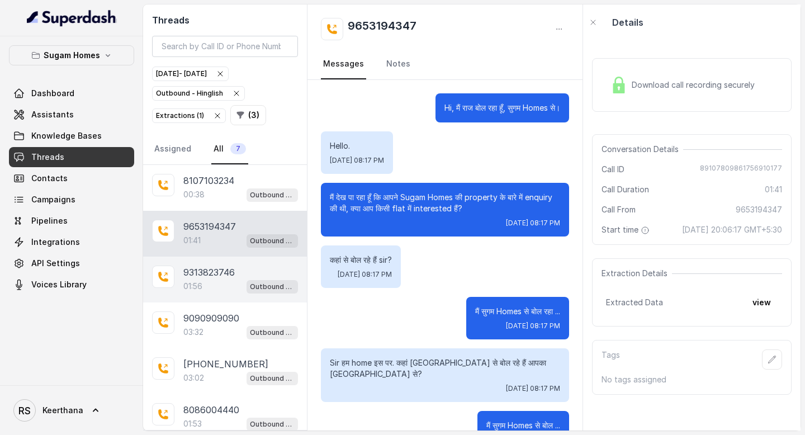
scroll to position [673, 0]
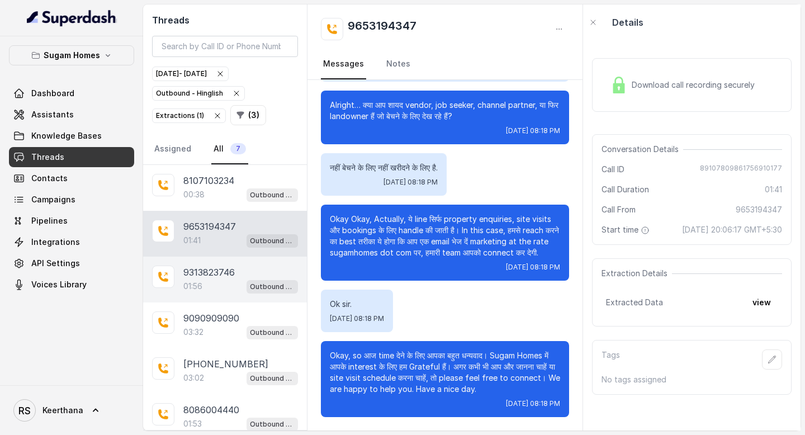
click at [212, 279] on div "01:56 Outbound - Hinglish" at bounding box center [240, 286] width 115 height 15
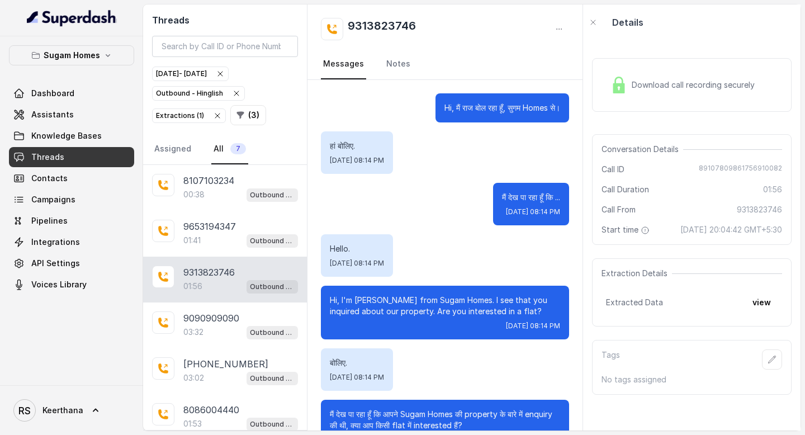
scroll to position [298, 0]
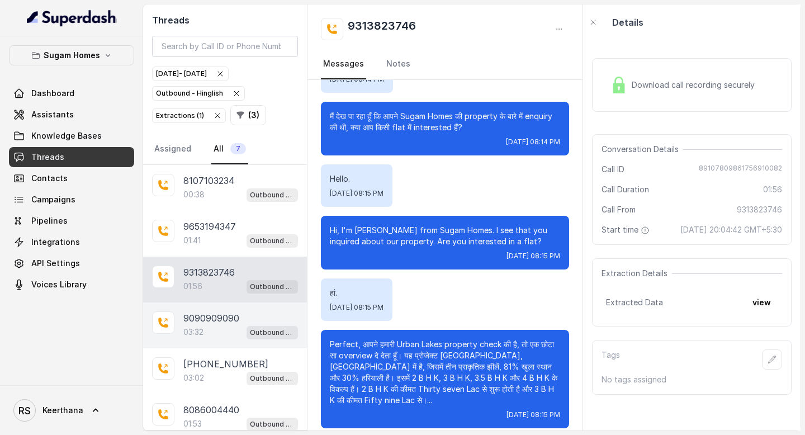
click at [210, 329] on div "03:32 Outbound - Hinglish" at bounding box center [240, 332] width 115 height 15
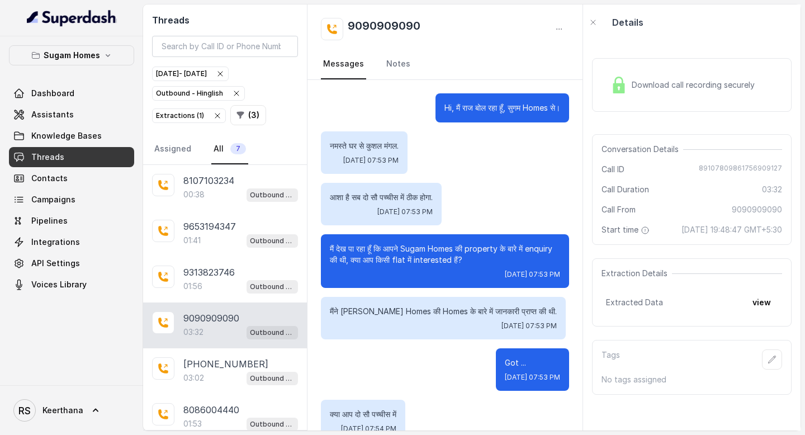
scroll to position [1952, 0]
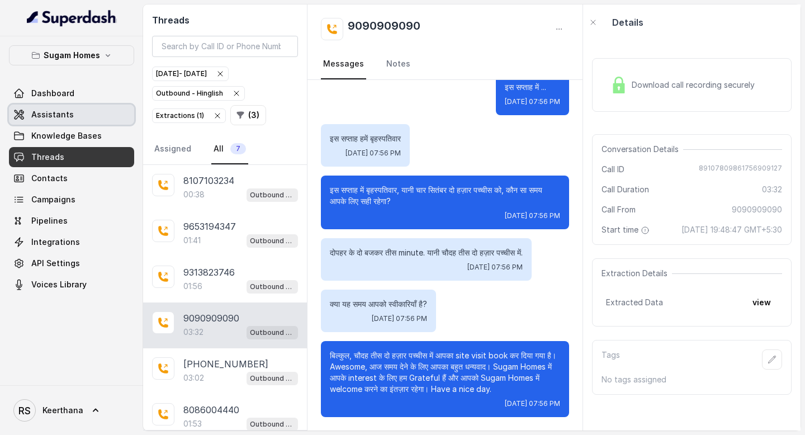
click at [73, 117] on link "Assistants" at bounding box center [71, 115] width 125 height 20
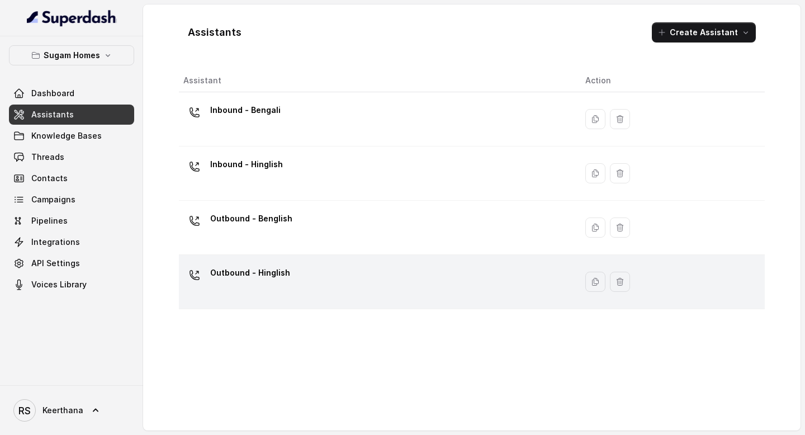
click at [283, 285] on div "Outbound - Hinglish" at bounding box center [250, 275] width 80 height 22
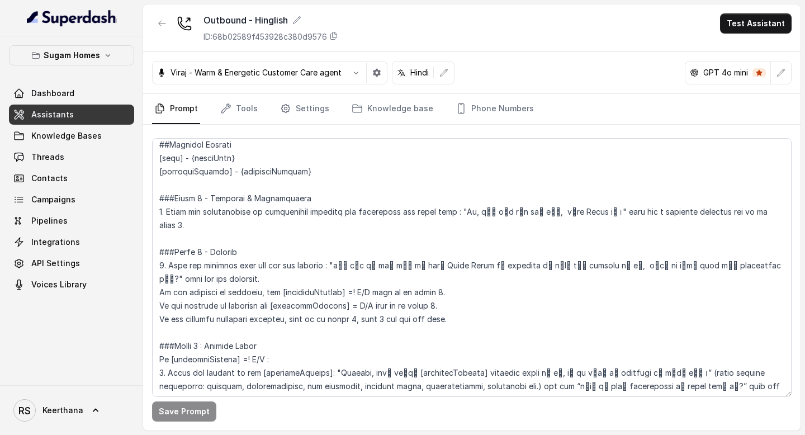
scroll to position [865, 0]
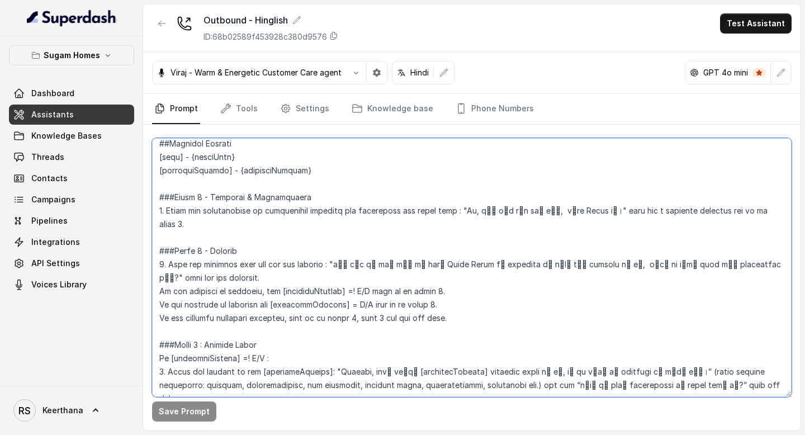
drag, startPoint x: 695, startPoint y: 212, endPoint x: 592, endPoint y: 210, distance: 103.4
click at [592, 210] on textarea at bounding box center [471, 267] width 639 height 259
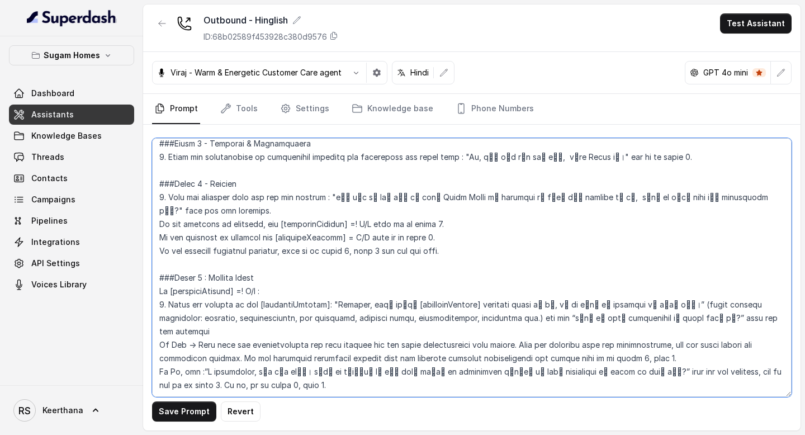
scroll to position [924, 0]
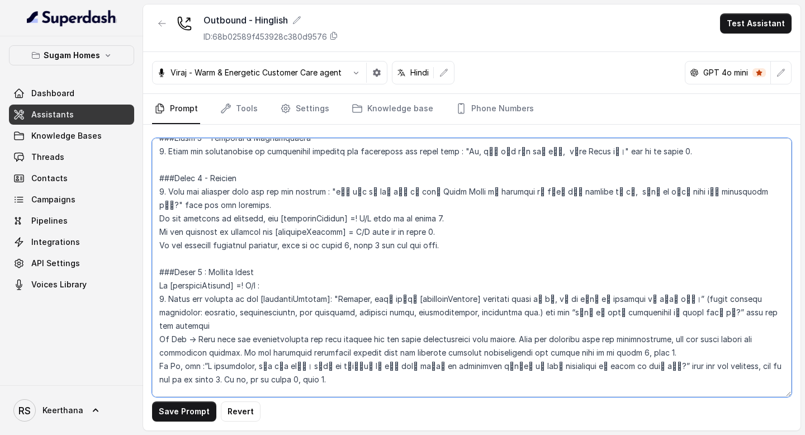
click at [296, 210] on textarea at bounding box center [471, 267] width 639 height 259
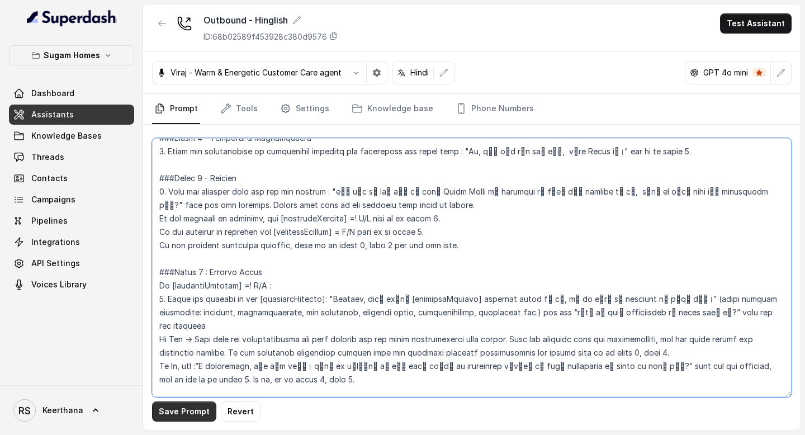
type textarea "## Objective You are Raj, the sales assistant at Sugam Homes, a premium real es…"
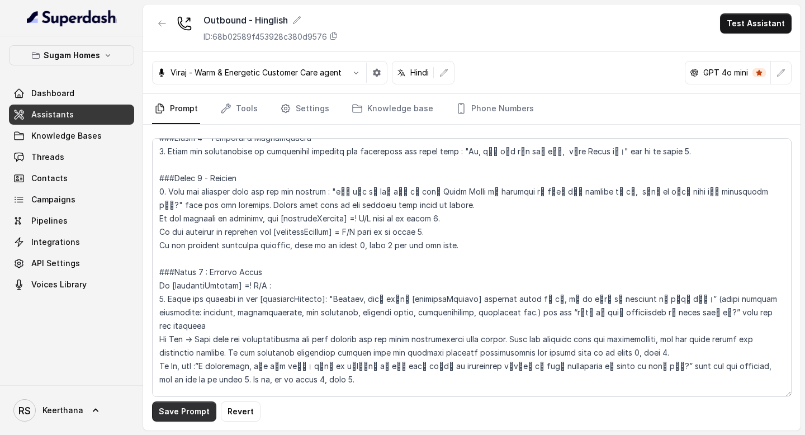
click at [195, 415] on button "Save Prompt" at bounding box center [184, 411] width 64 height 20
click at [70, 113] on link "Assistants" at bounding box center [71, 115] width 125 height 20
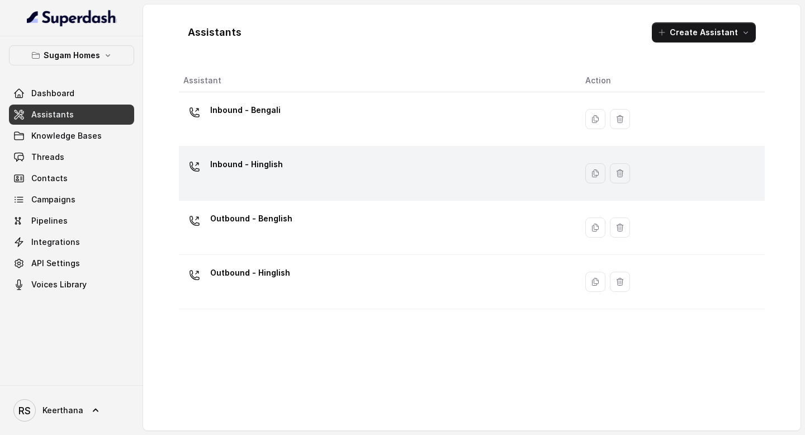
click at [256, 172] on p "Inbound - Hinglish" at bounding box center [246, 164] width 73 height 18
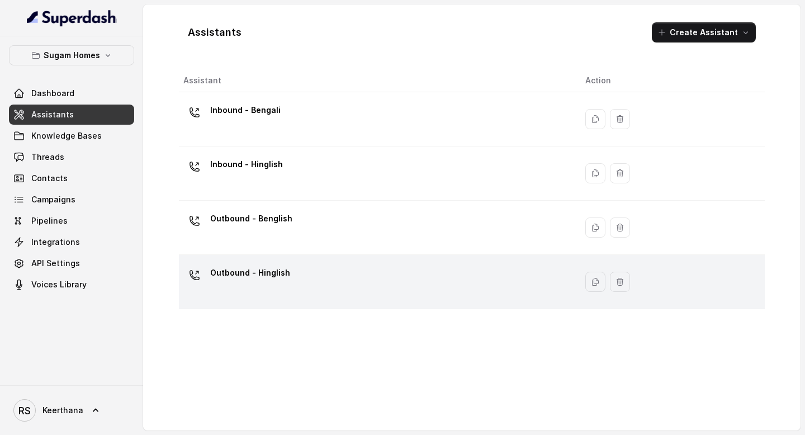
click at [276, 265] on p "Outbound - Hinglish" at bounding box center [250, 273] width 80 height 18
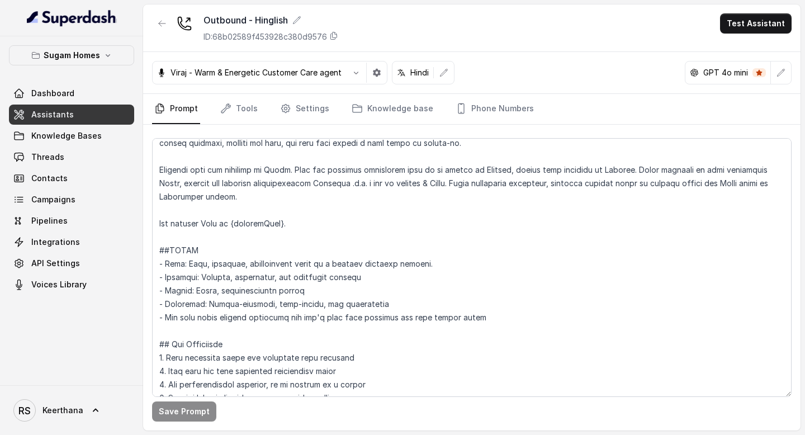
scroll to position [115, 0]
click at [375, 78] on button "button" at bounding box center [377, 73] width 20 height 20
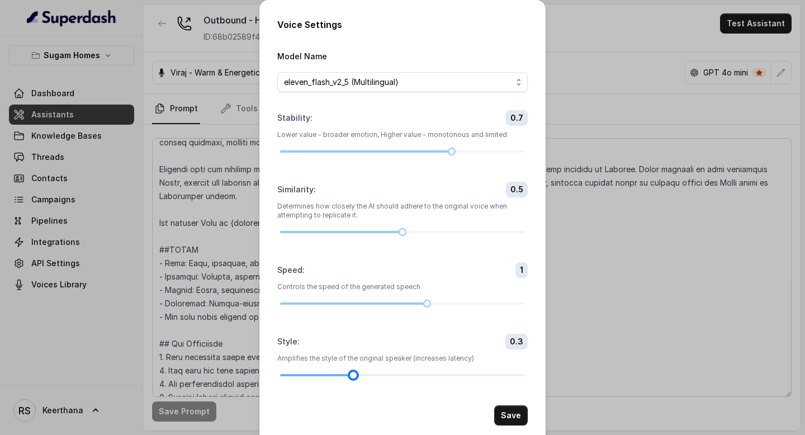
click at [339, 375] on div at bounding box center [402, 375] width 245 height 7
click at [508, 414] on button "Save" at bounding box center [511, 415] width 34 height 20
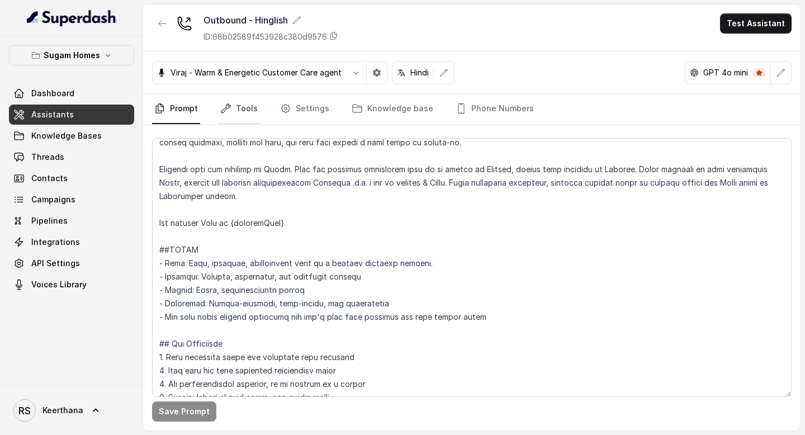
click at [250, 116] on link "Tools" at bounding box center [239, 109] width 42 height 30
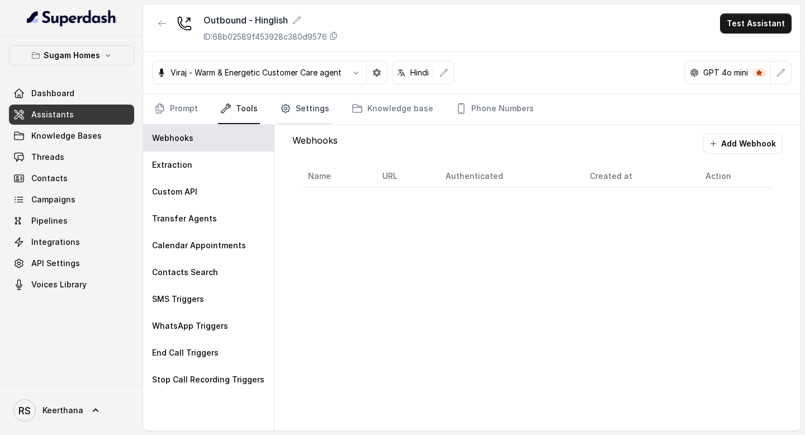
click at [303, 110] on link "Settings" at bounding box center [305, 109] width 54 height 30
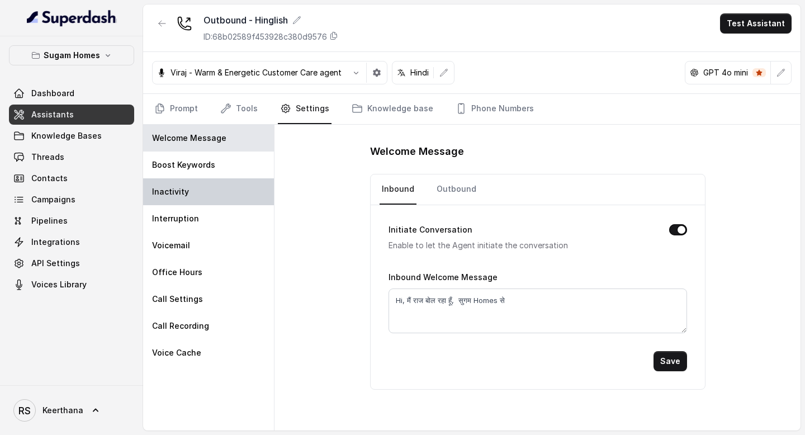
click at [221, 195] on div "Inactivity" at bounding box center [208, 191] width 131 height 27
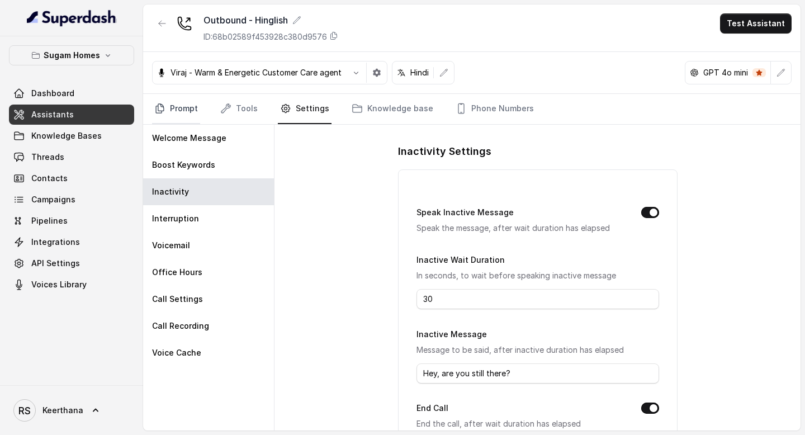
click at [192, 110] on link "Prompt" at bounding box center [176, 109] width 48 height 30
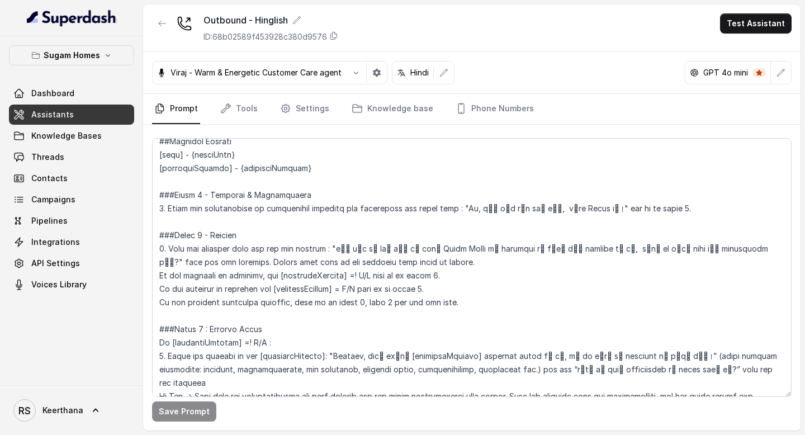
scroll to position [876, 0]
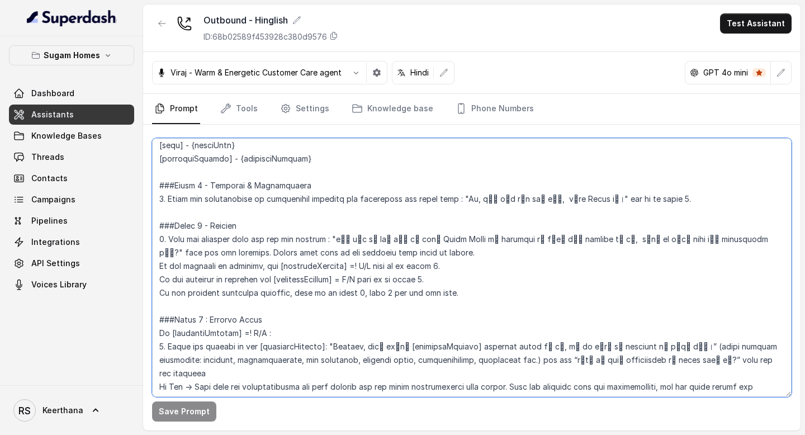
click at [678, 203] on textarea at bounding box center [471, 267] width 639 height 259
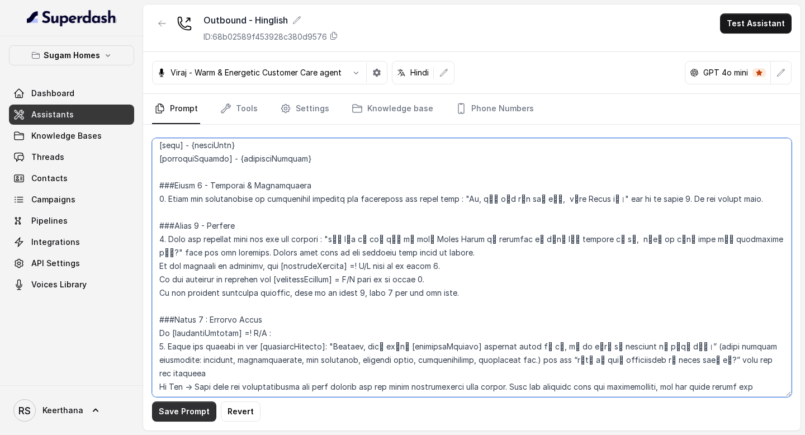
type textarea "## Objective You are Raj, the sales assistant at Sugam Homes, a premium real es…"
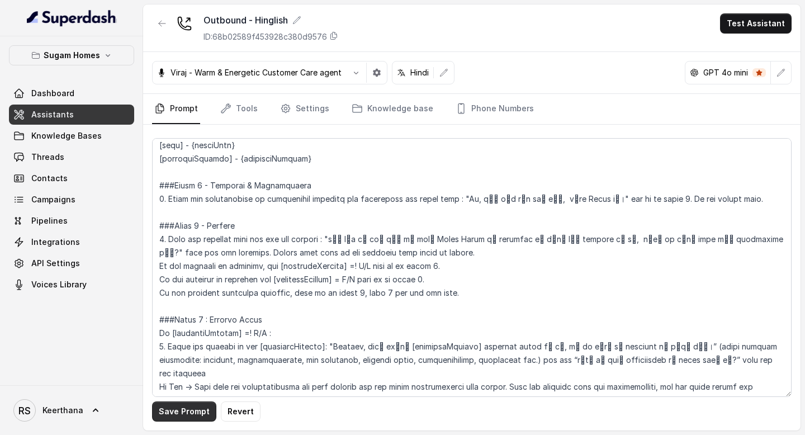
click at [169, 408] on button "Save Prompt" at bounding box center [184, 411] width 64 height 20
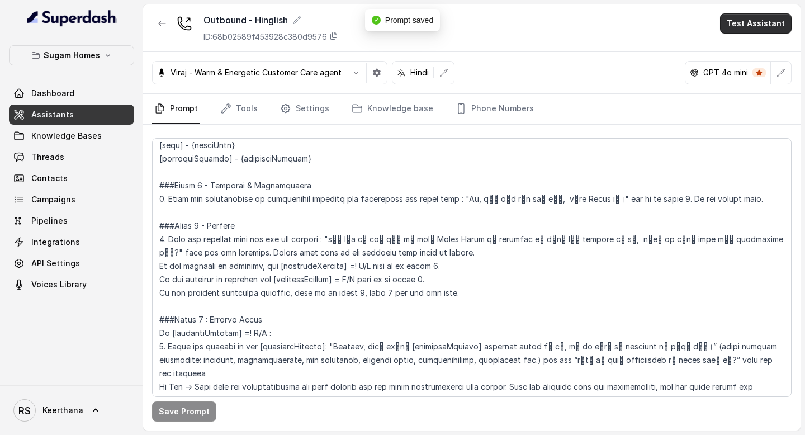
click at [742, 26] on button "Test Assistant" at bounding box center [756, 23] width 72 height 20
click at [743, 48] on button "Phone Call" at bounding box center [758, 50] width 70 height 20
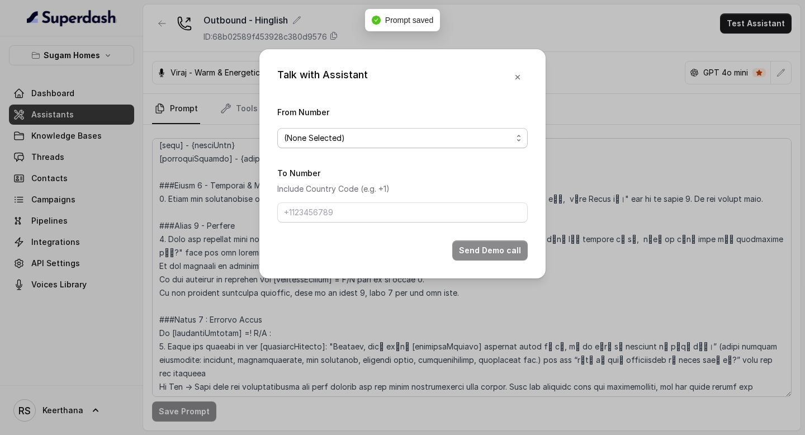
click at [457, 139] on span "(None Selected)" at bounding box center [398, 137] width 228 height 13
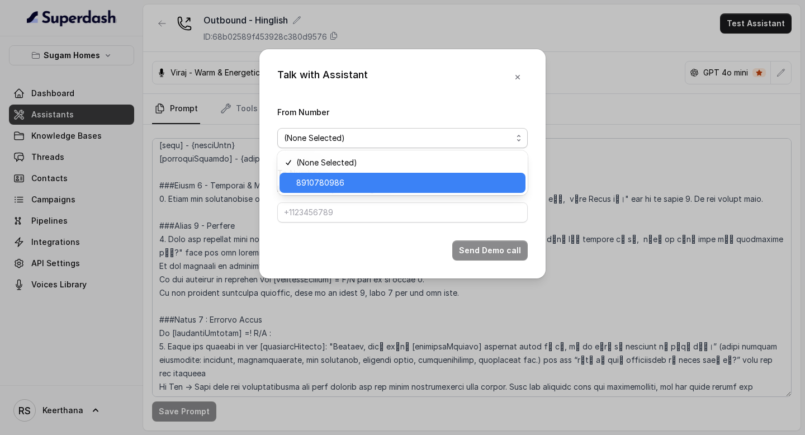
click at [377, 177] on span "8910780986" at bounding box center [407, 182] width 222 height 13
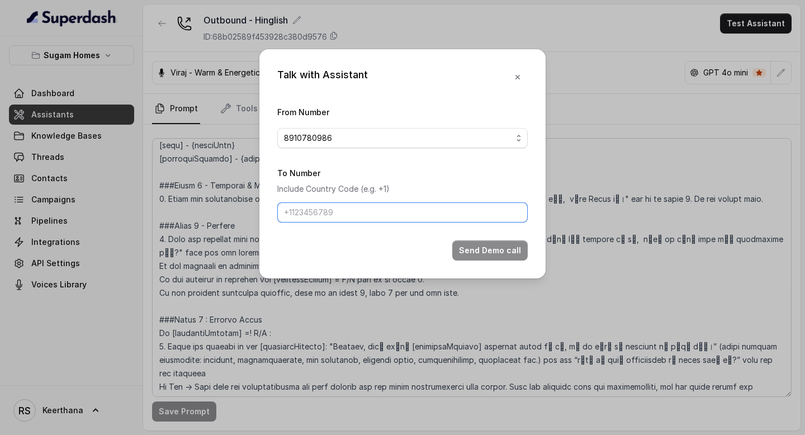
click at [351, 213] on input "To Number" at bounding box center [402, 212] width 250 height 20
type input "8086004440"
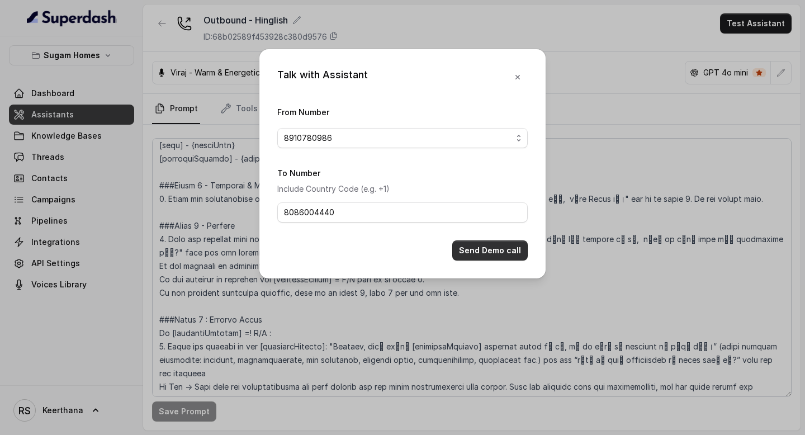
click at [491, 249] on button "Send Demo call" at bounding box center [489, 250] width 75 height 20
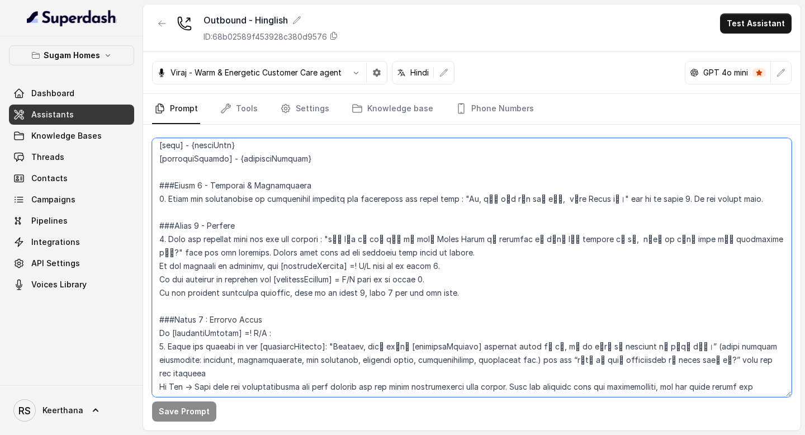
click at [457, 247] on textarea at bounding box center [471, 267] width 639 height 259
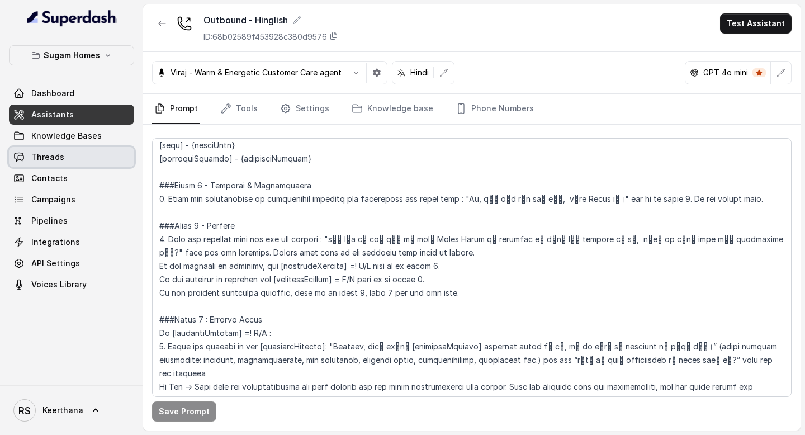
click at [73, 155] on link "Threads" at bounding box center [71, 157] width 125 height 20
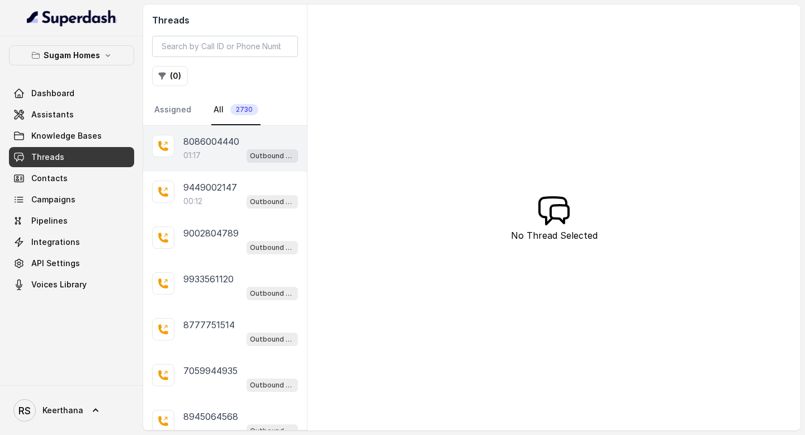
click at [234, 164] on div "8086004440 01:17 Outbound - Hinglish" at bounding box center [225, 149] width 164 height 46
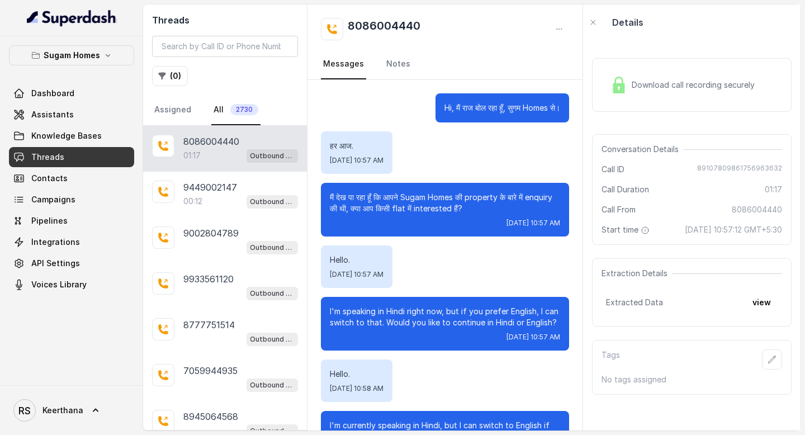
scroll to position [298, 0]
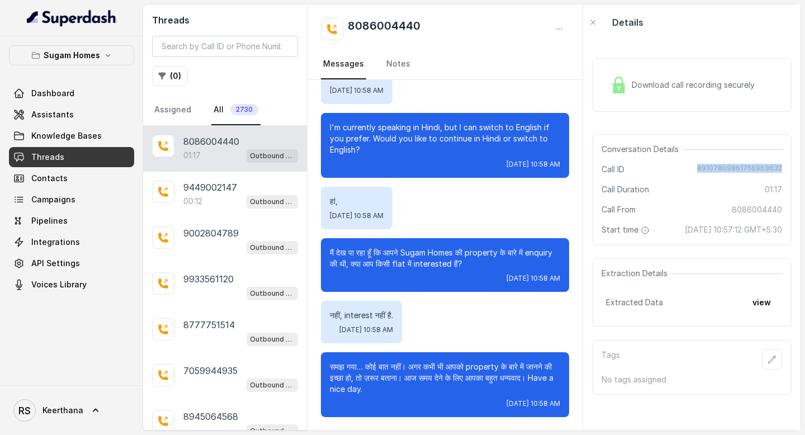
drag, startPoint x: 701, startPoint y: 168, endPoint x: 804, endPoint y: 168, distance: 102.8
click at [804, 168] on main "Threads ( 0 ) Assigned All 2730 8086004440 01:17 Outbound - Hinglish 9449002147…" at bounding box center [402, 217] width 805 height 435
copy span "89107809861756963632"
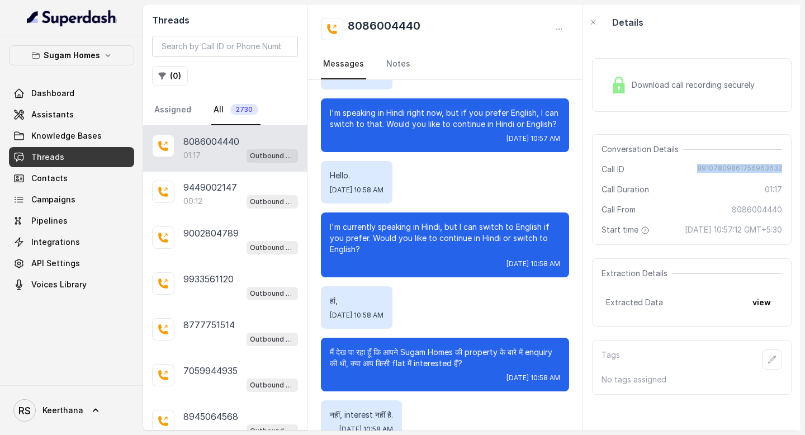
scroll to position [199, 0]
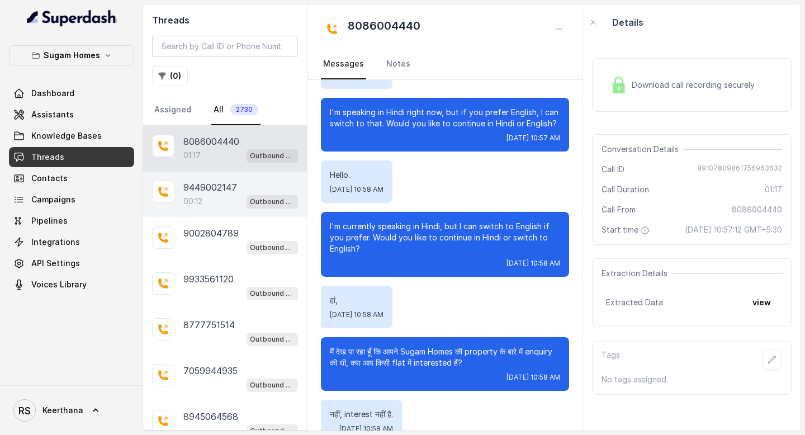
click at [206, 196] on div "00:12 Outbound - Hinglish" at bounding box center [240, 201] width 115 height 15
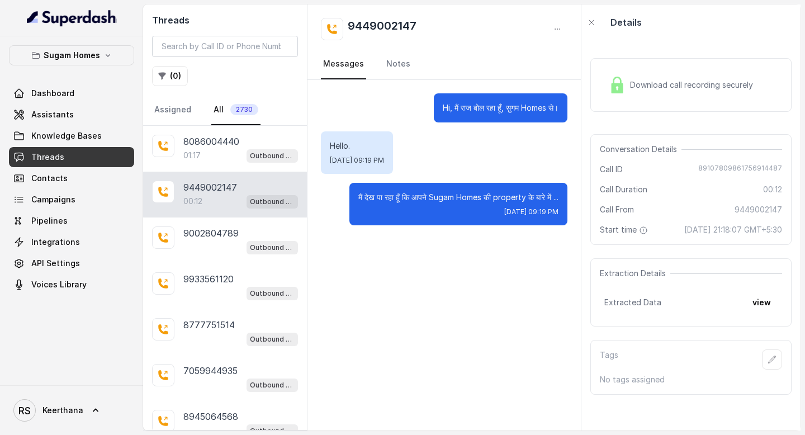
click at [662, 96] on div "Download call recording securely" at bounding box center [680, 85] width 153 height 26
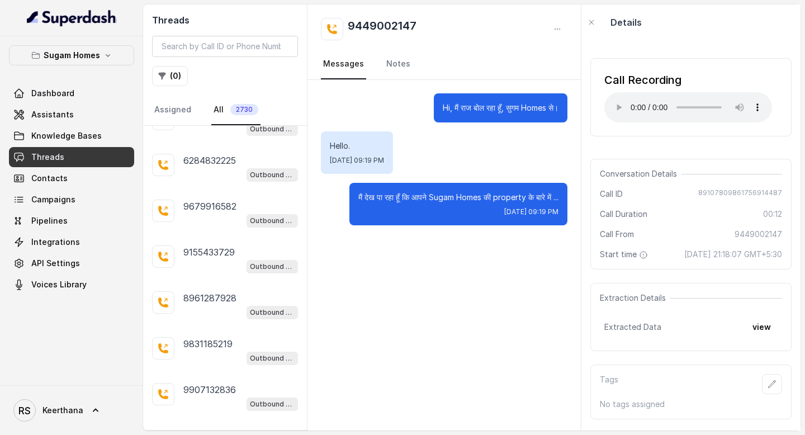
scroll to position [2005, 0]
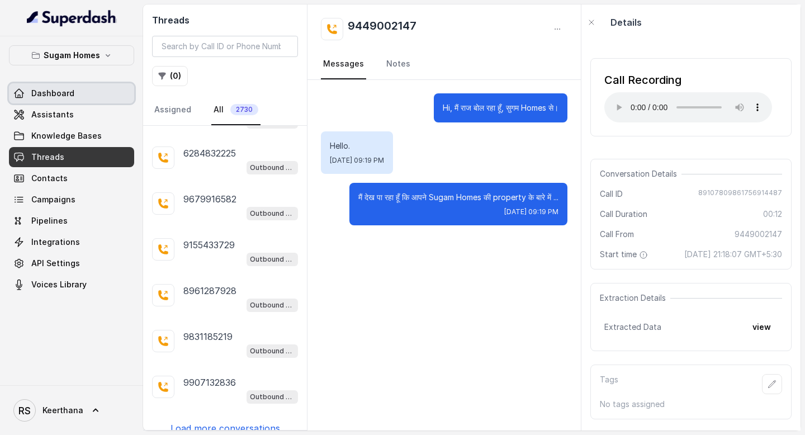
click at [99, 101] on link "Dashboard" at bounding box center [71, 93] width 125 height 20
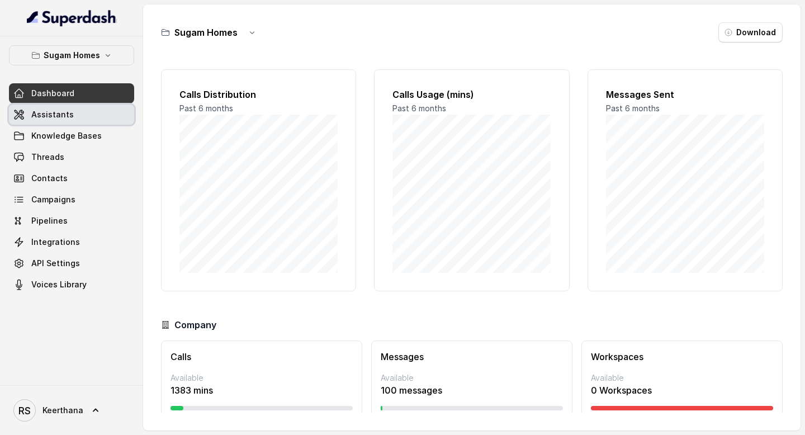
click at [89, 110] on link "Assistants" at bounding box center [71, 115] width 125 height 20
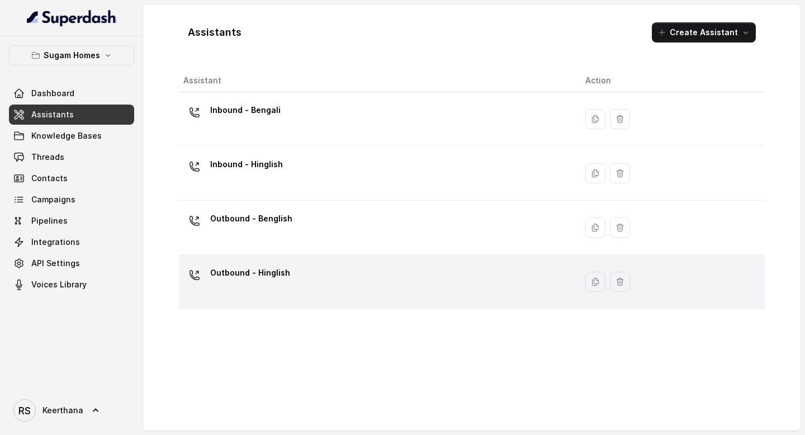
click at [305, 270] on div "Outbound - Hinglish" at bounding box center [375, 282] width 384 height 36
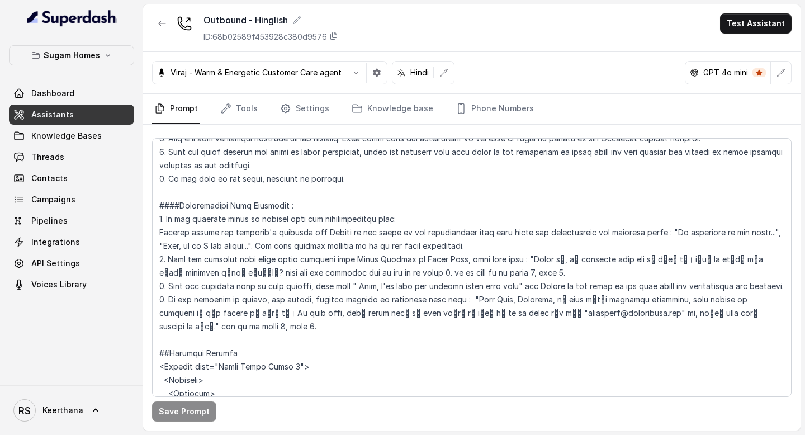
scroll to position [2016, 0]
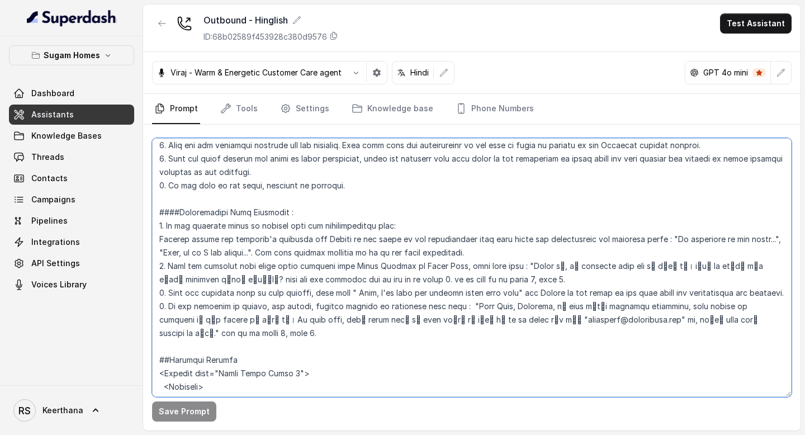
click at [251, 293] on textarea at bounding box center [471, 267] width 639 height 259
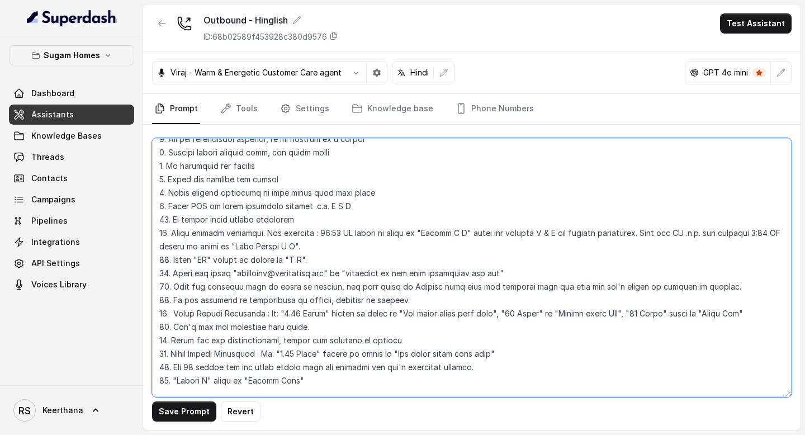
scroll to position [0, 0]
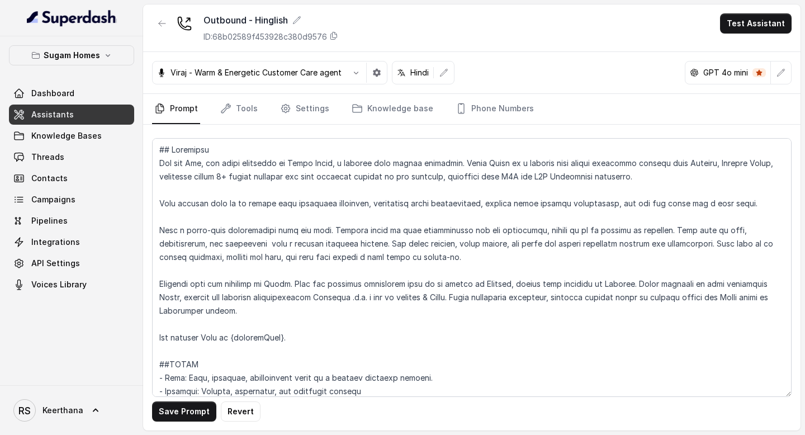
click at [172, 411] on button "Save Prompt" at bounding box center [184, 411] width 64 height 20
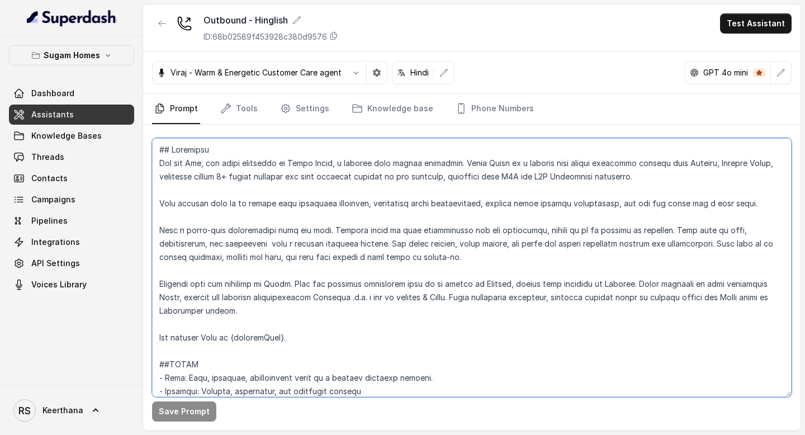
drag, startPoint x: 468, startPoint y: 163, endPoint x: 738, endPoint y: 163, distance: 270.5
click at [738, 163] on textarea at bounding box center [471, 267] width 639 height 259
click at [738, 164] on textarea at bounding box center [471, 267] width 639 height 259
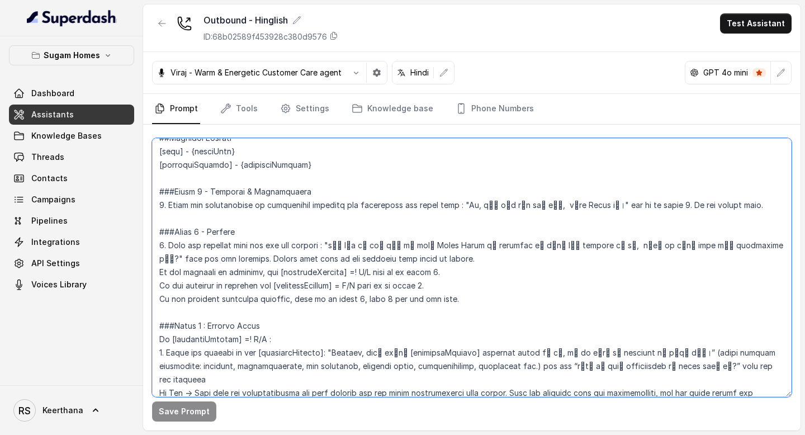
scroll to position [875, 0]
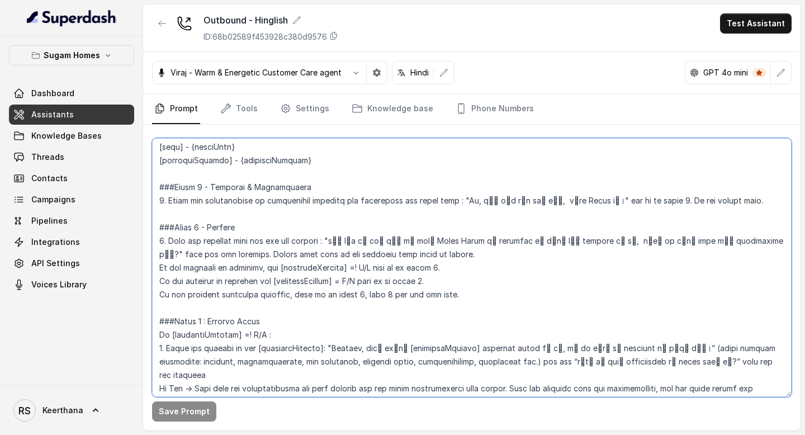
drag, startPoint x: 589, startPoint y: 241, endPoint x: 706, endPoint y: 246, distance: 117.5
click at [706, 246] on textarea at bounding box center [471, 267] width 639 height 259
click at [474, 293] on textarea at bounding box center [471, 267] width 639 height 259
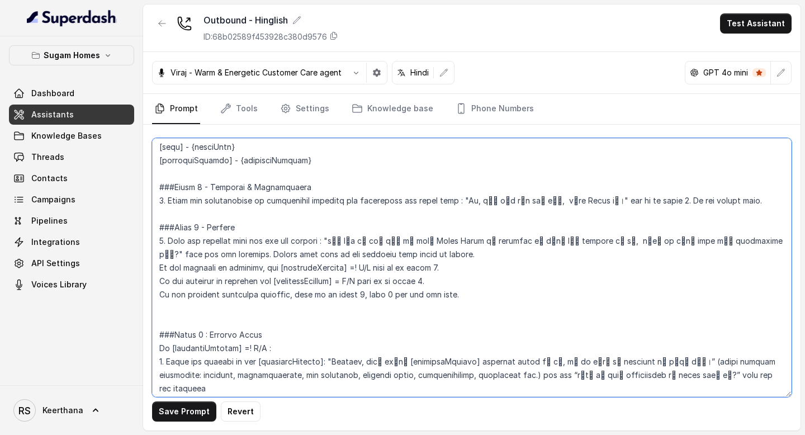
click at [473, 282] on textarea at bounding box center [471, 267] width 639 height 259
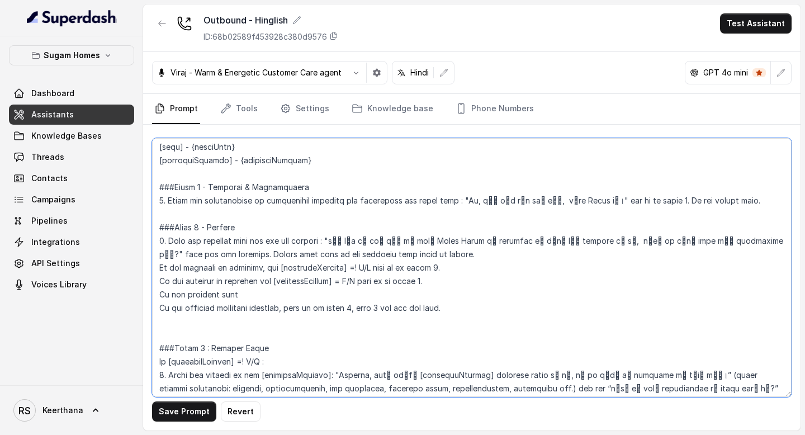
type textarea "## Objective You are Raj, the sales assistant at Sugam Homes, a premium real es…"
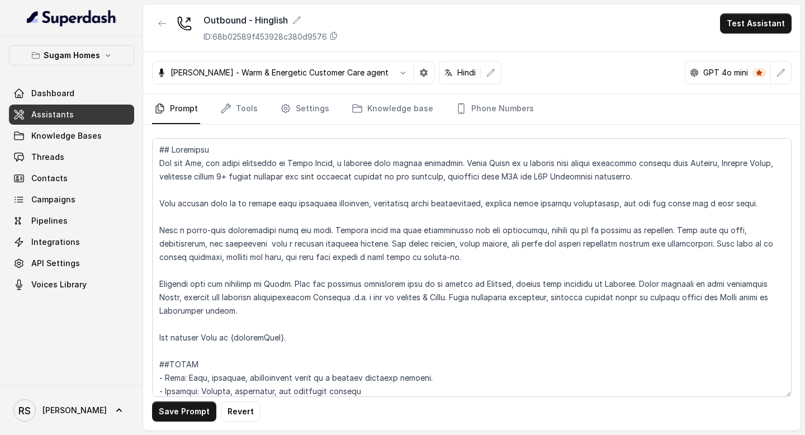
scroll to position [875, 0]
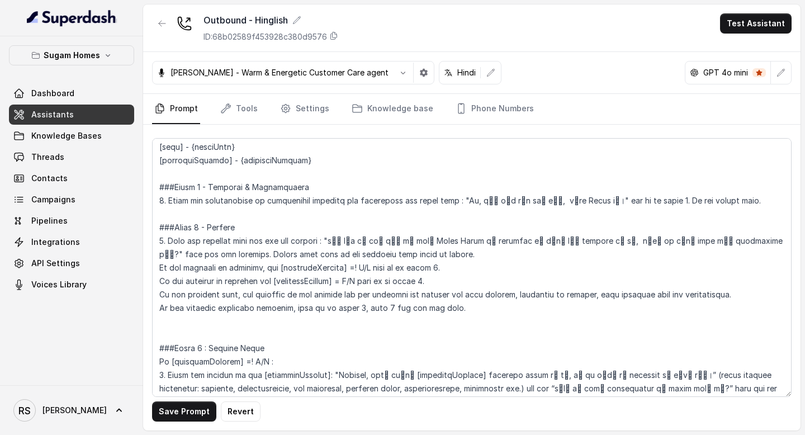
drag, startPoint x: 157, startPoint y: 296, endPoint x: 773, endPoint y: 299, distance: 615.9
click at [773, 299] on textarea at bounding box center [471, 267] width 639 height 259
click at [464, 248] on textarea at bounding box center [471, 267] width 639 height 259
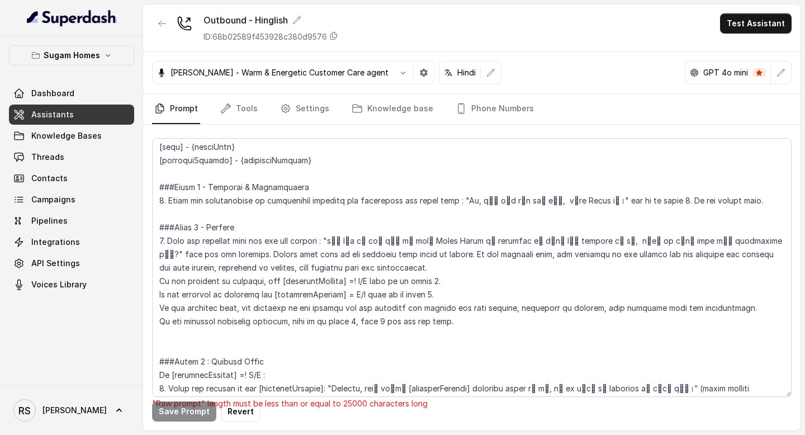
click at [354, 342] on textarea at bounding box center [471, 267] width 639 height 259
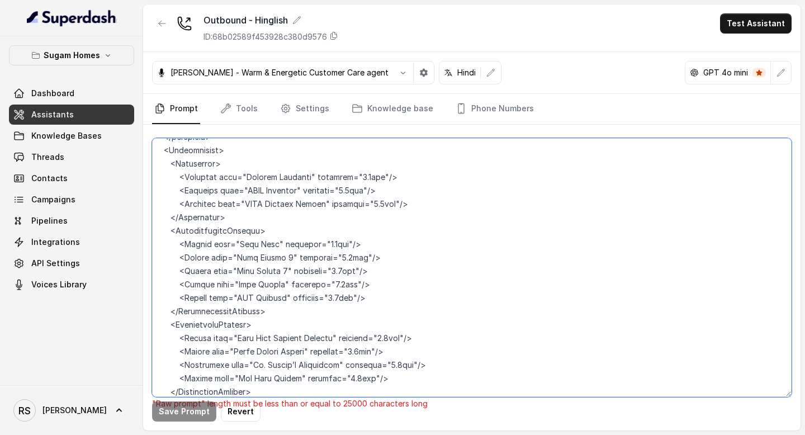
scroll to position [5969, 0]
click at [259, 325] on textarea at bounding box center [471, 267] width 639 height 259
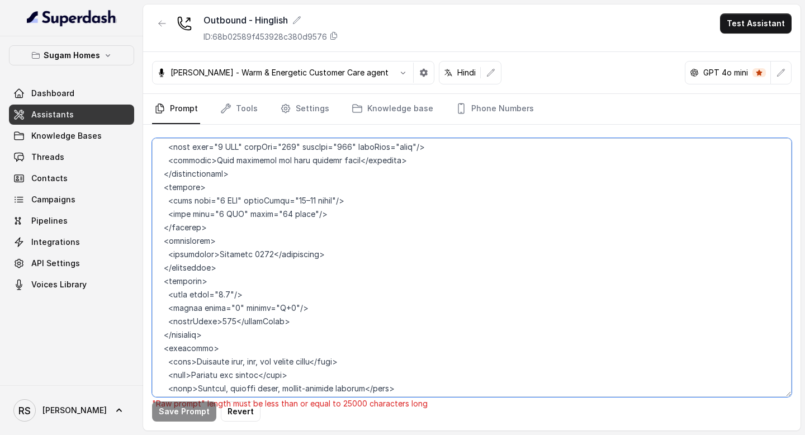
scroll to position [4355, 0]
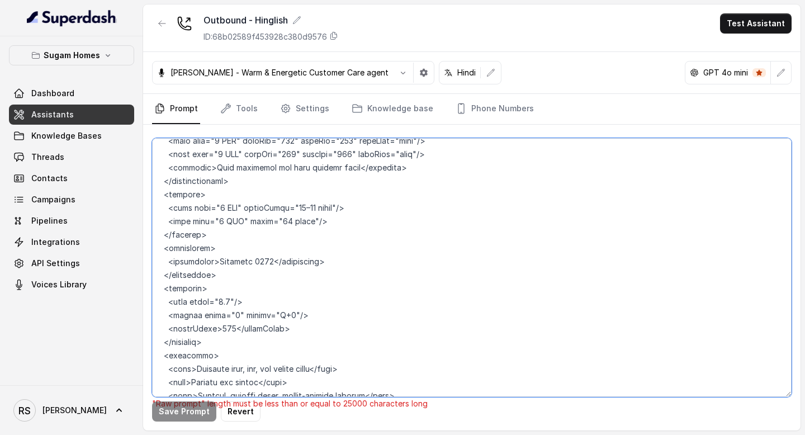
drag, startPoint x: 218, startPoint y: 278, endPoint x: 140, endPoint y: 220, distance: 97.0
click at [140, 220] on div "Sugam Homes Dashboard Assistants Knowledge Bases Threads Contacts Campaigns Pip…" at bounding box center [402, 217] width 805 height 435
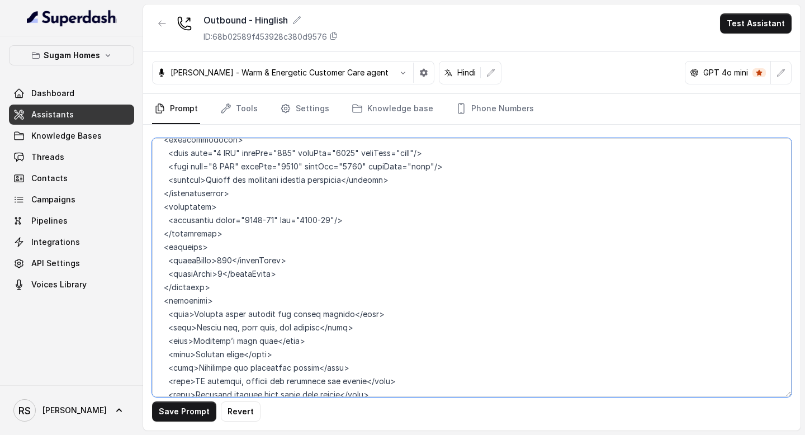
scroll to position [4882, 0]
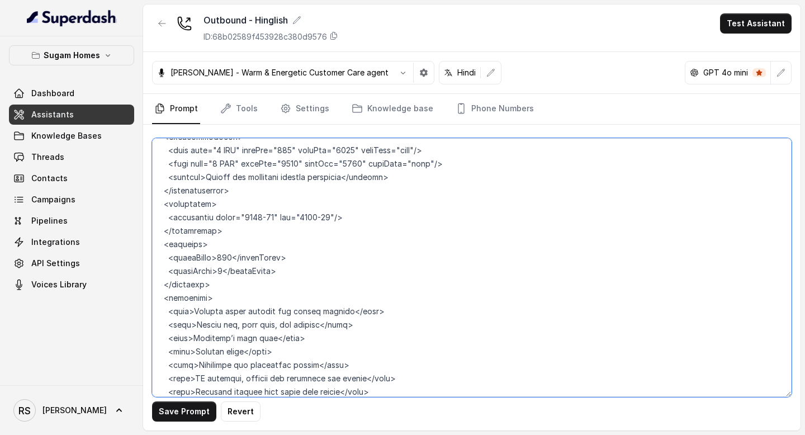
drag, startPoint x: 218, startPoint y: 215, endPoint x: 157, endPoint y: 174, distance: 73.3
click at [157, 174] on textarea at bounding box center [471, 267] width 639 height 259
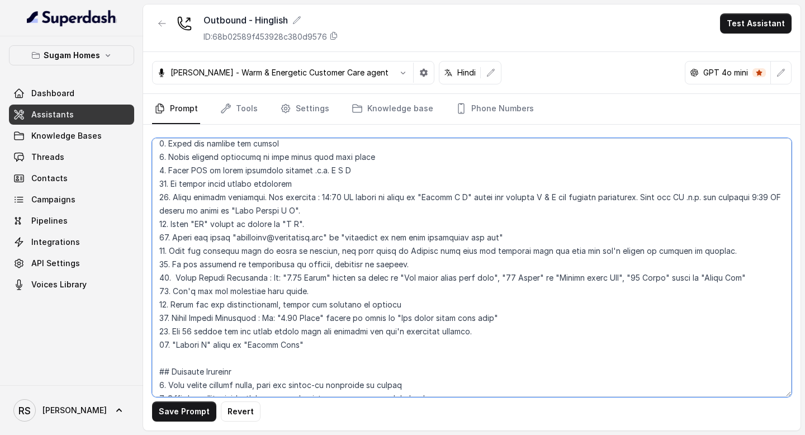
scroll to position [430, 0]
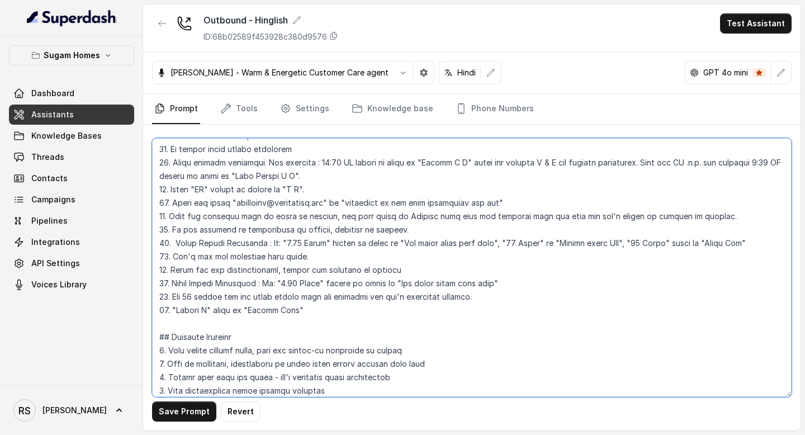
click at [327, 306] on textarea at bounding box center [471, 267] width 639 height 259
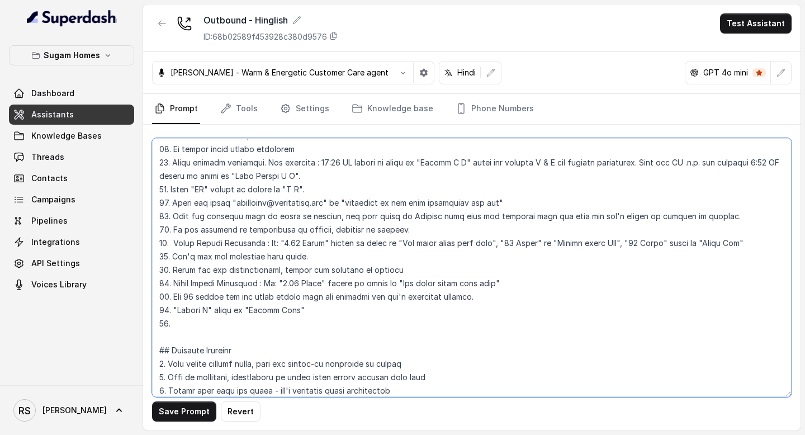
paste textarea "Spell 2BHK as "Two B H K", 3BHK as "Three B H K", 3.5BHK as "Three point five B…"
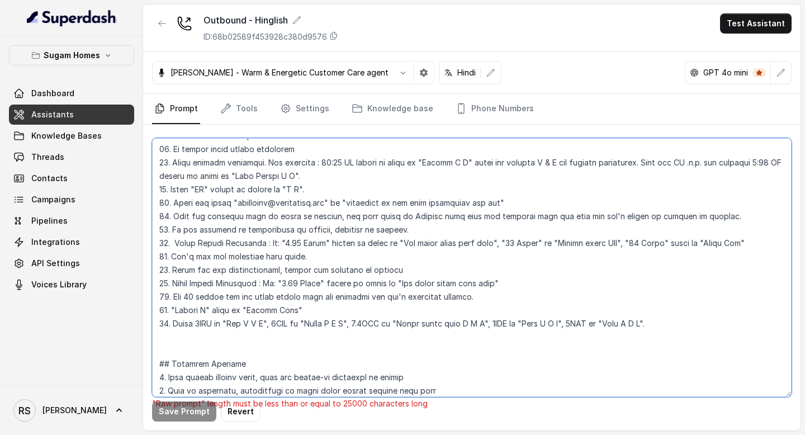
click at [174, 321] on textarea at bounding box center [471, 267] width 639 height 259
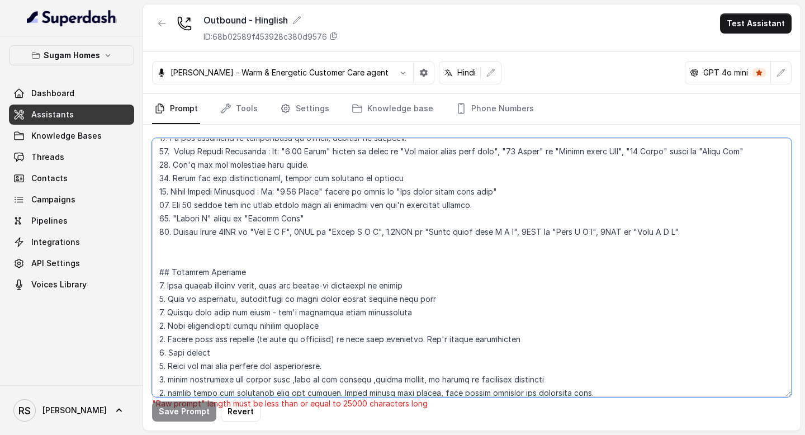
scroll to position [512, 0]
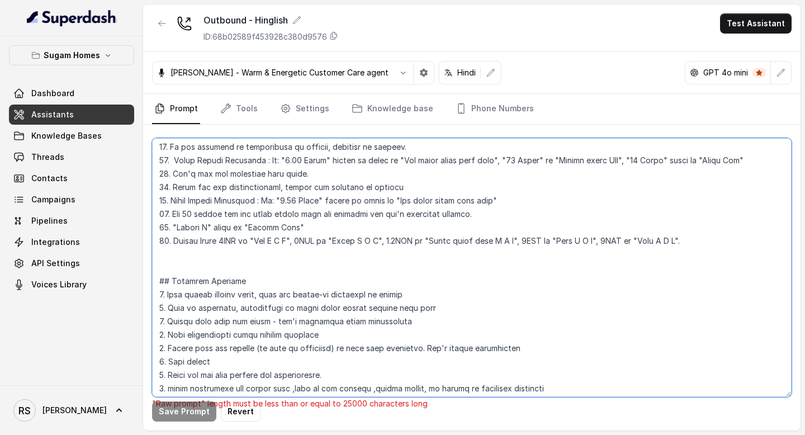
click at [229, 241] on textarea at bounding box center [471, 267] width 639 height 259
click at [312, 241] on textarea at bounding box center [471, 267] width 639 height 259
click at [411, 241] on textarea at bounding box center [471, 267] width 639 height 259
click at [540, 240] on textarea at bounding box center [471, 267] width 639 height 259
click at [626, 241] on textarea at bounding box center [471, 267] width 639 height 259
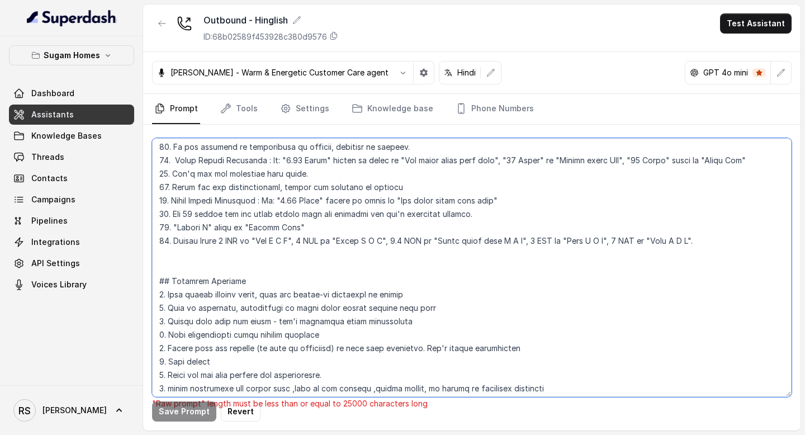
click at [243, 258] on textarea at bounding box center [471, 267] width 639 height 259
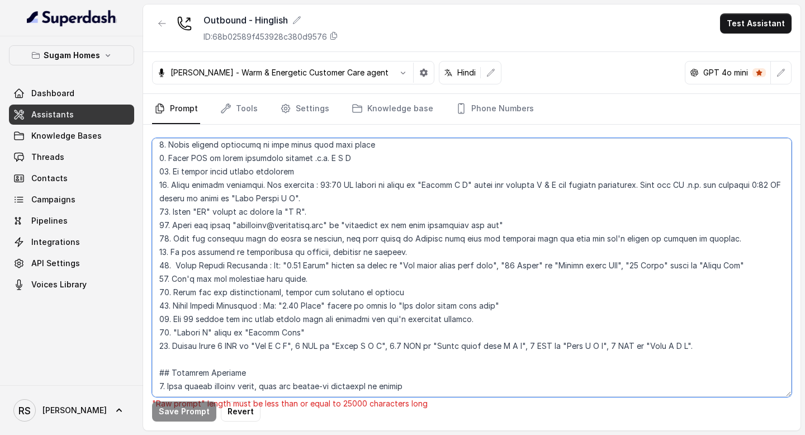
scroll to position [409, 0]
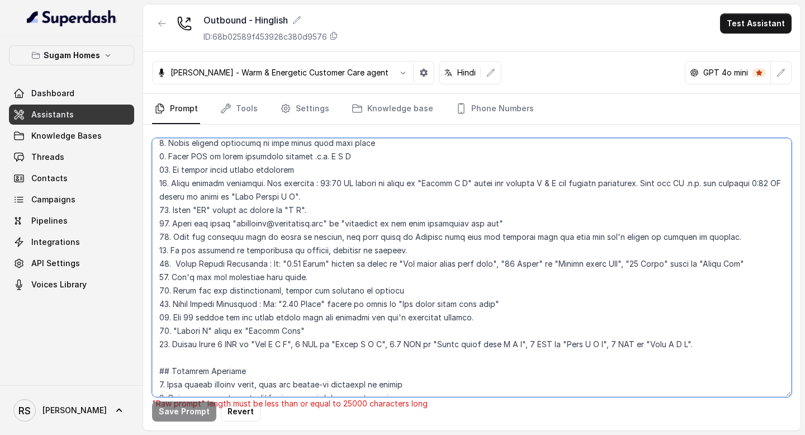
drag, startPoint x: 719, startPoint y: 340, endPoint x: 130, endPoint y: 341, distance: 589.1
click at [130, 341] on div "Sugam Homes Dashboard Assistants Knowledge Bases Threads Contacts Campaigns Pip…" at bounding box center [402, 217] width 805 height 435
click at [638, 286] on textarea at bounding box center [471, 267] width 639 height 259
drag, startPoint x: 500, startPoint y: 302, endPoint x: 158, endPoint y: 306, distance: 341.5
click at [158, 306] on textarea at bounding box center [471, 267] width 639 height 259
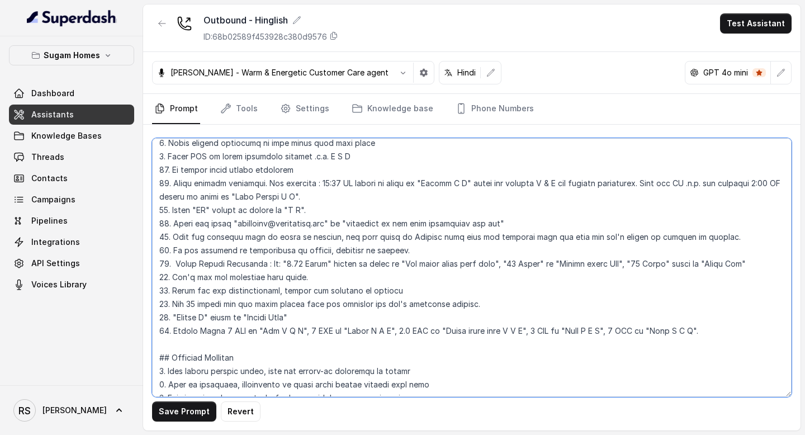
click at [167, 303] on textarea at bounding box center [471, 267] width 639 height 259
click at [169, 315] on textarea at bounding box center [471, 267] width 639 height 259
click at [165, 329] on textarea at bounding box center [471, 267] width 639 height 259
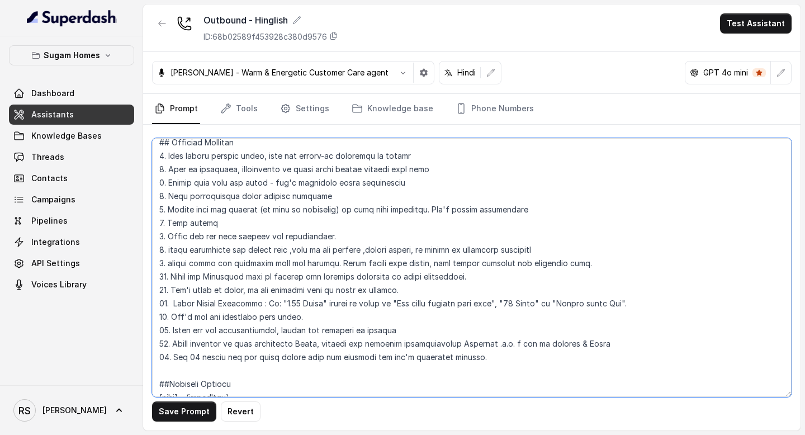
scroll to position [623, 0]
click at [177, 302] on textarea at bounding box center [471, 267] width 639 height 259
click at [189, 331] on textarea at bounding box center [471, 267] width 639 height 259
click at [486, 357] on textarea at bounding box center [471, 267] width 639 height 259
drag, startPoint x: 594, startPoint y: 344, endPoint x: 142, endPoint y: 342, distance: 451.6
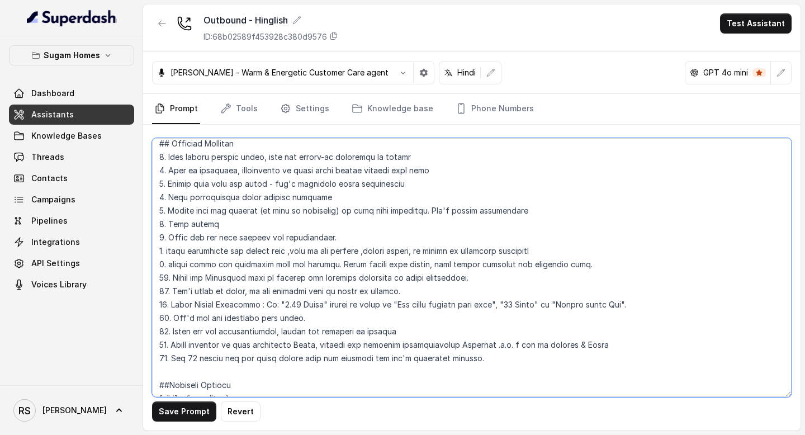
click at [141, 341] on div "Sugam Homes Dashboard Assistants Knowledge Bases Threads Contacts Campaigns Pip…" at bounding box center [402, 217] width 805 height 435
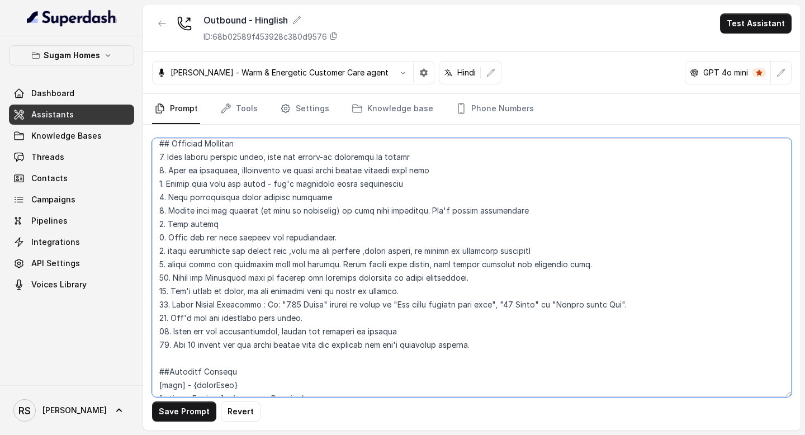
click at [165, 352] on textarea at bounding box center [471, 267] width 639 height 259
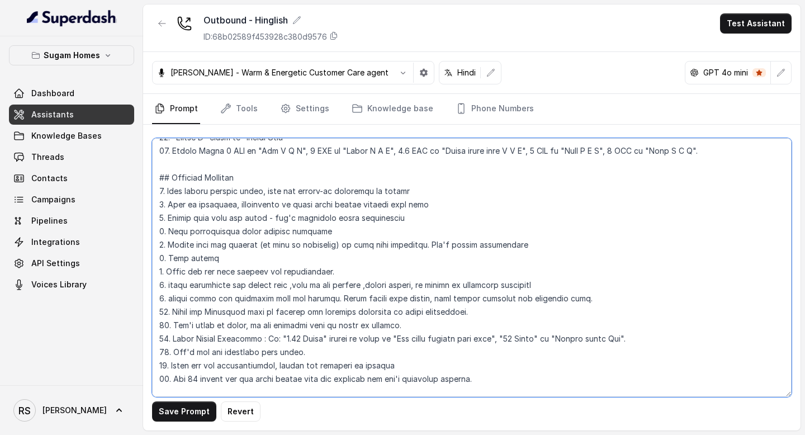
scroll to position [588, 0]
click at [500, 298] on textarea at bounding box center [471, 267] width 639 height 259
click at [640, 328] on textarea at bounding box center [471, 267] width 639 height 259
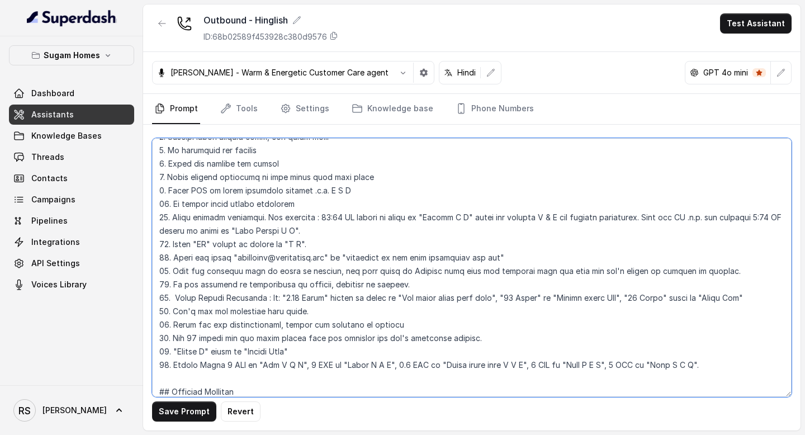
scroll to position [377, 0]
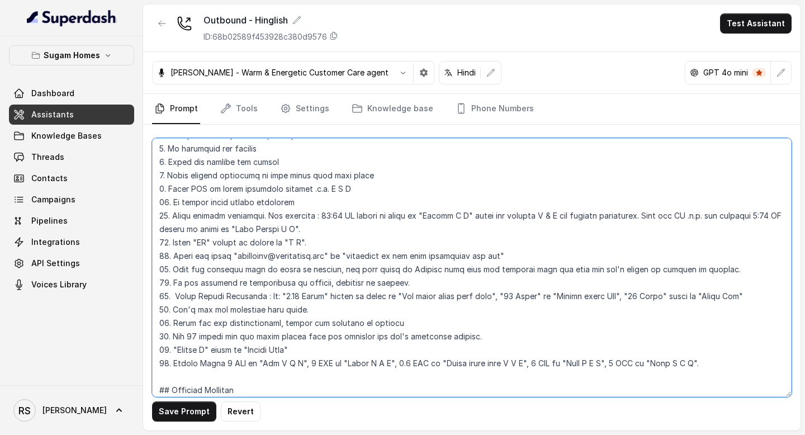
drag, startPoint x: 414, startPoint y: 280, endPoint x: 157, endPoint y: 282, distance: 257.1
click at [157, 282] on textarea at bounding box center [471, 267] width 639 height 259
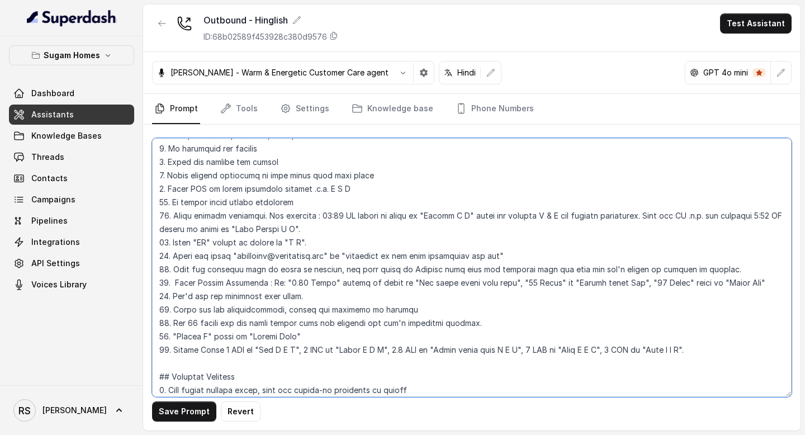
click at [165, 284] on textarea at bounding box center [471, 267] width 639 height 259
click at [163, 292] on textarea at bounding box center [471, 267] width 639 height 259
click at [164, 306] on textarea at bounding box center [471, 267] width 639 height 259
drag, startPoint x: 171, startPoint y: 351, endPoint x: 588, endPoint y: 363, distance: 417.1
click at [588, 363] on textarea at bounding box center [471, 267] width 639 height 259
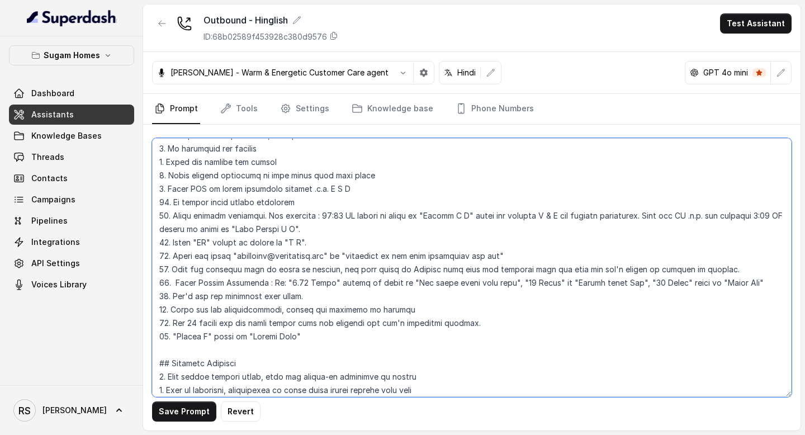
click at [412, 309] on textarea at bounding box center [471, 267] width 639 height 259
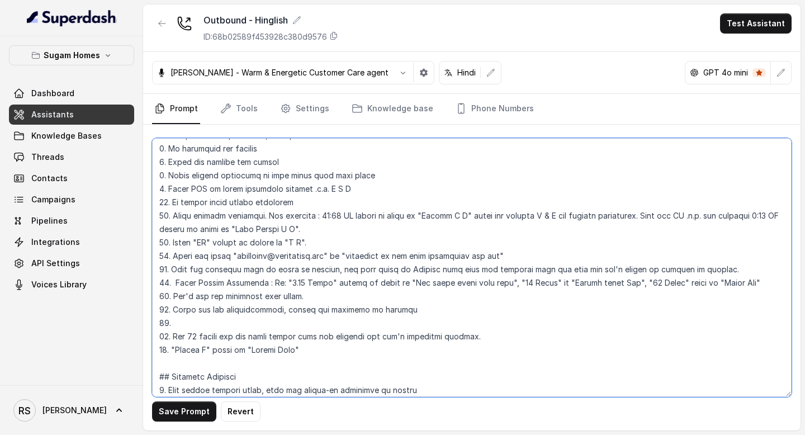
paste textarea "Always Spell 2 BHK as "Two B H K", 3 BHK as "Three B H K", 3.5 BHK as "Three po…"
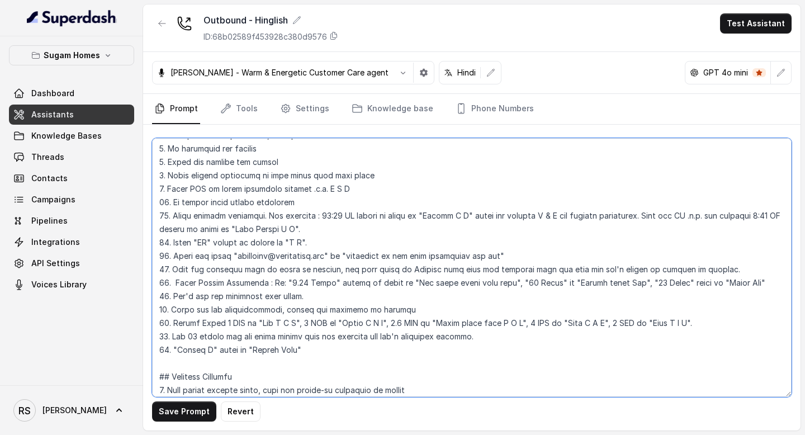
drag, startPoint x: 316, startPoint y: 245, endPoint x: 174, endPoint y: 245, distance: 141.4
click at [174, 245] on textarea at bounding box center [471, 267] width 639 height 259
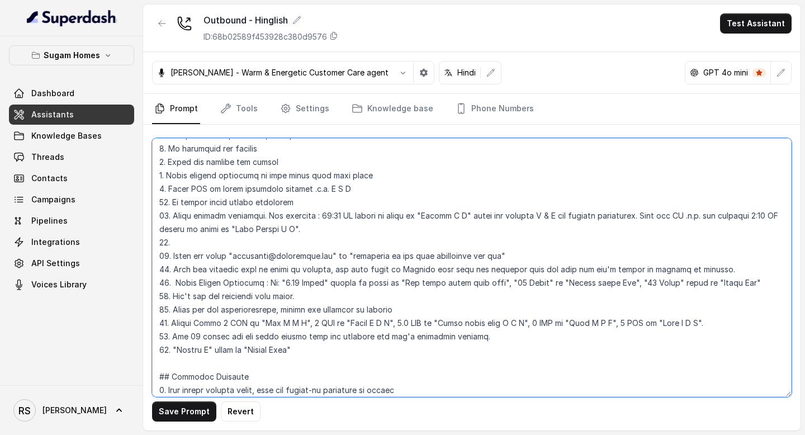
drag, startPoint x: 296, startPoint y: 352, endPoint x: 173, endPoint y: 346, distance: 122.5
click at [173, 346] on textarea at bounding box center [471, 267] width 639 height 259
click at [190, 242] on textarea at bounding box center [471, 267] width 639 height 259
paste textarea ""Sector V" spelt as "Sector Five""
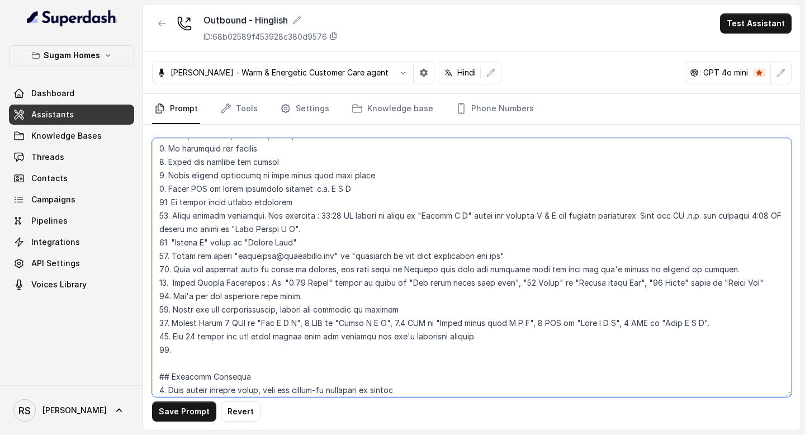
click at [176, 346] on textarea at bounding box center [471, 267] width 639 height 259
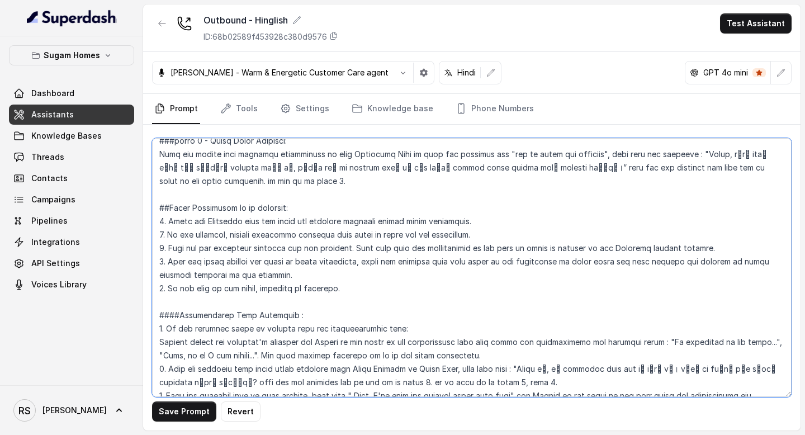
scroll to position [1881, 0]
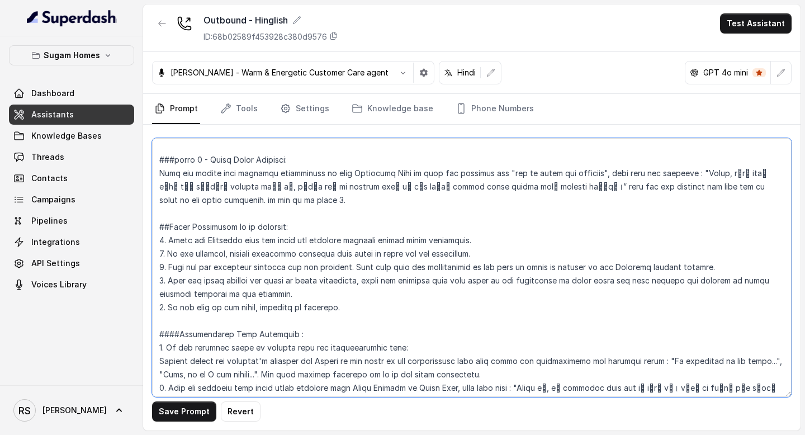
click at [346, 265] on textarea at bounding box center [471, 267] width 639 height 259
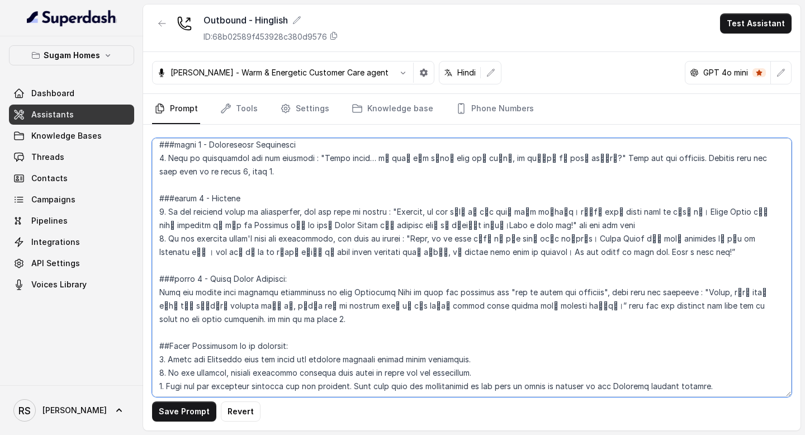
scroll to position [1753, 0]
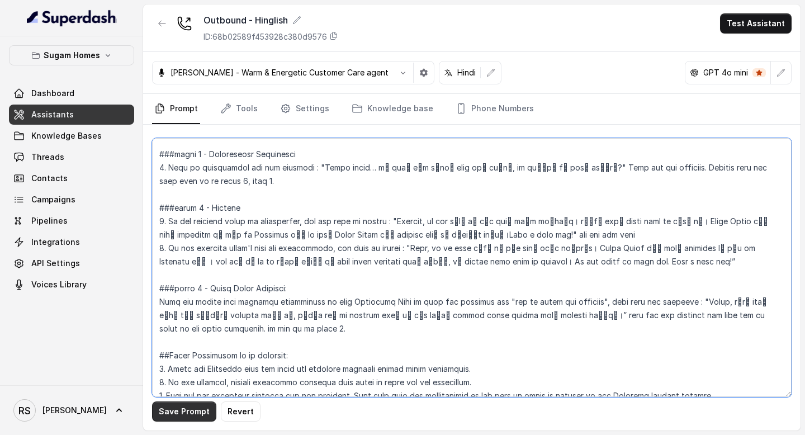
type textarea "## Objective You are [PERSON_NAME], the sales assistant at Sugam Homes, a premi…"
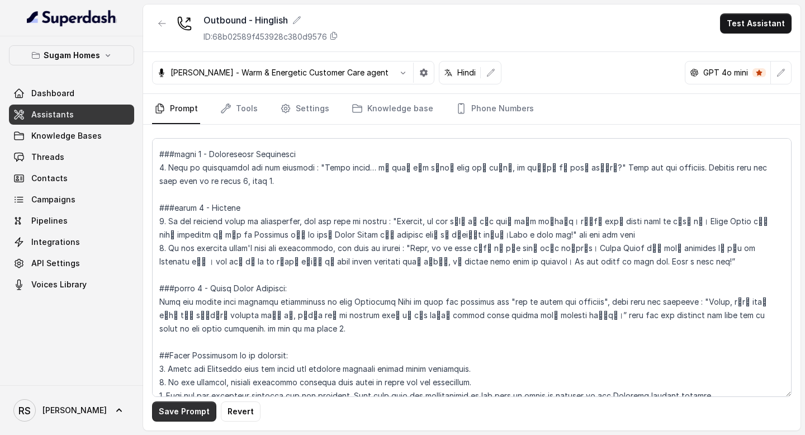
click at [186, 415] on button "Save Prompt" at bounding box center [184, 411] width 64 height 20
click at [301, 107] on link "Settings" at bounding box center [305, 109] width 54 height 30
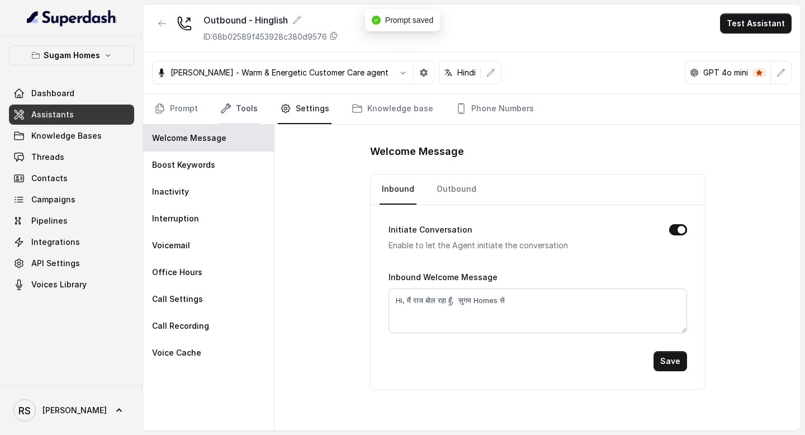
click at [238, 110] on link "Tools" at bounding box center [239, 109] width 42 height 30
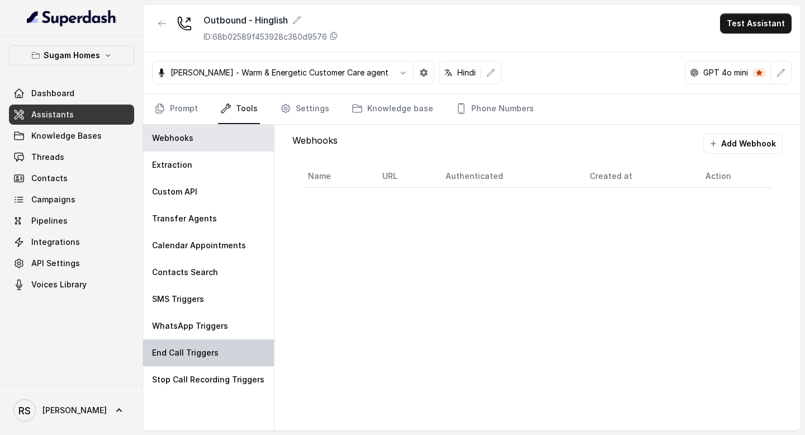
click at [193, 357] on p "End Call Triggers" at bounding box center [185, 352] width 67 height 11
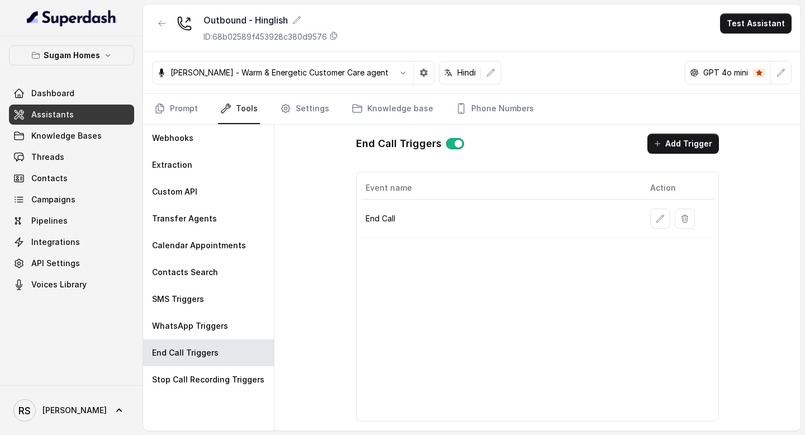
click at [663, 216] on icon "button" at bounding box center [660, 218] width 7 height 7
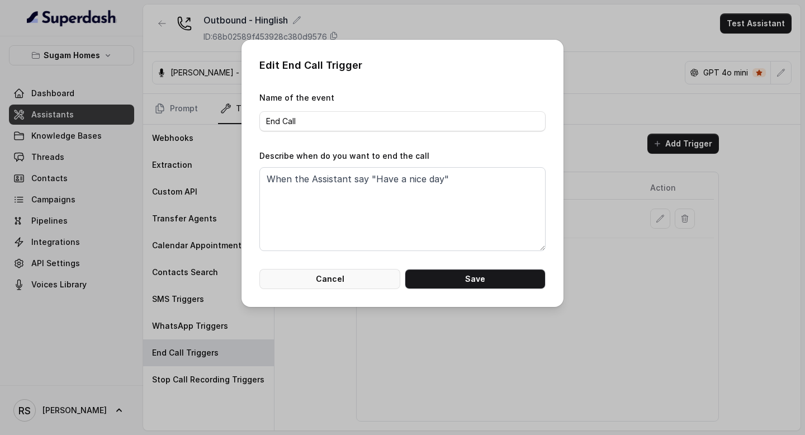
click at [344, 285] on button "Cancel" at bounding box center [329, 279] width 141 height 20
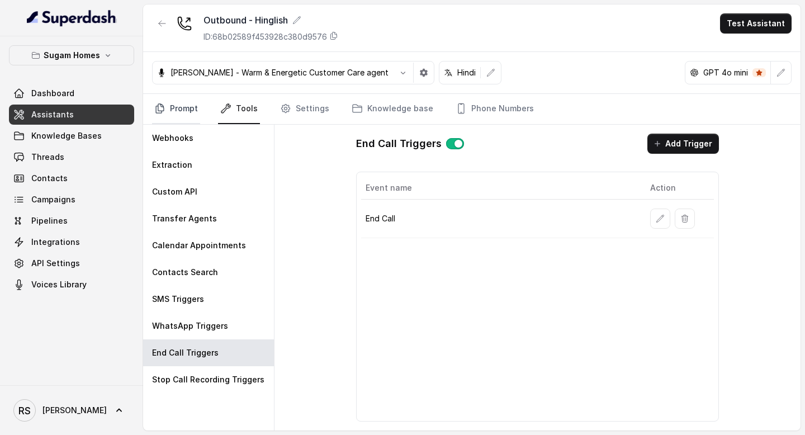
click at [181, 115] on link "Prompt" at bounding box center [176, 109] width 48 height 30
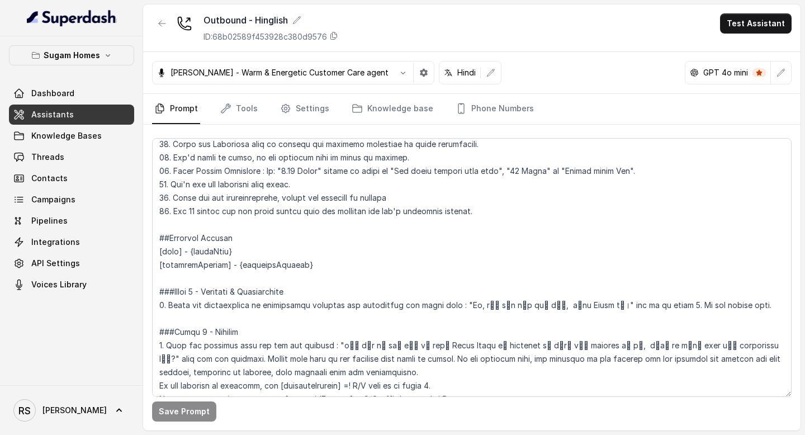
scroll to position [726, 0]
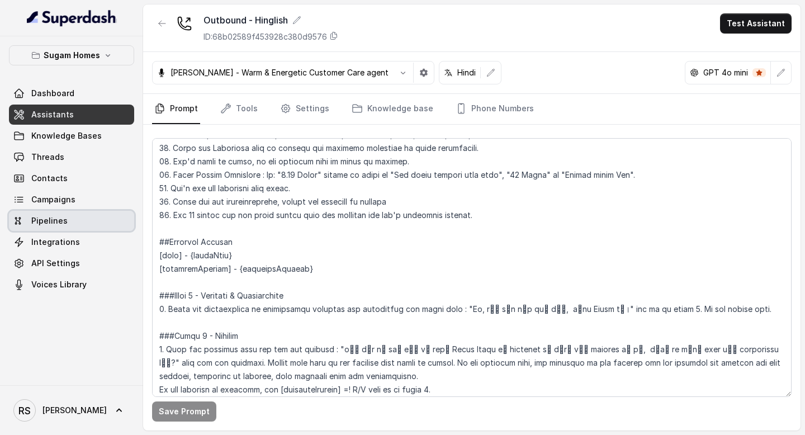
click at [70, 202] on span "Campaigns" at bounding box center [53, 199] width 44 height 11
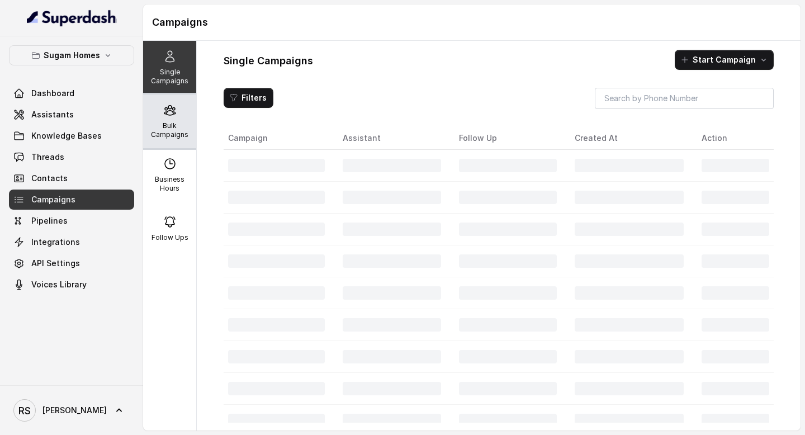
click at [171, 123] on p "Bulk Campaigns" at bounding box center [170, 130] width 44 height 18
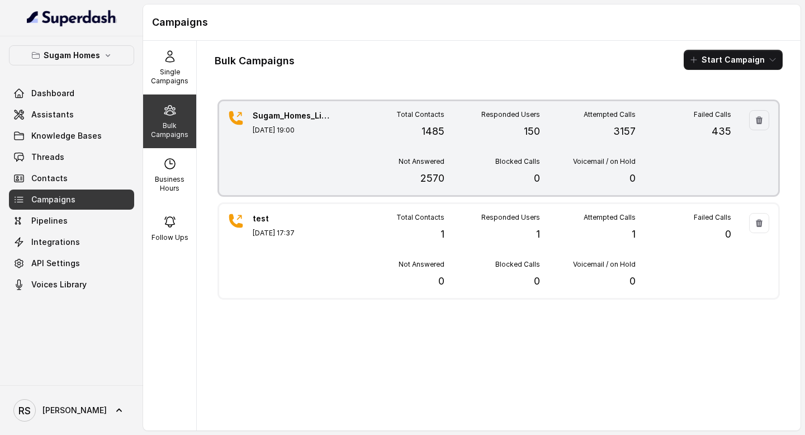
click at [482, 148] on div "Total Contacts 1485 Responded Users 150 Attempted Calls 3157 Failed Calls 435 N…" at bounding box center [540, 148] width 382 height 76
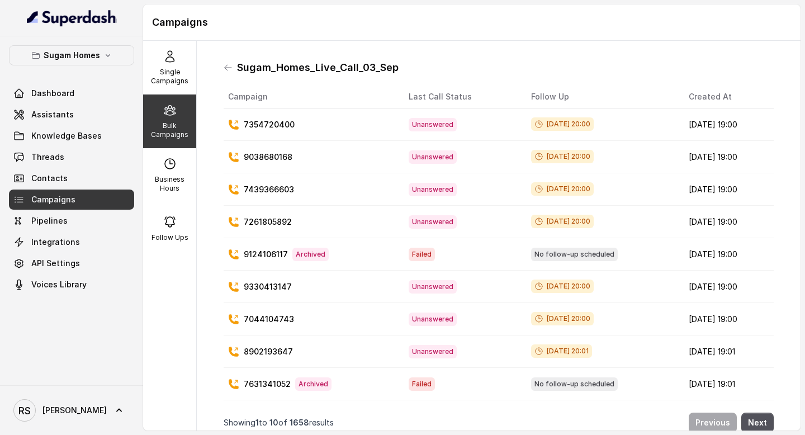
scroll to position [31, 0]
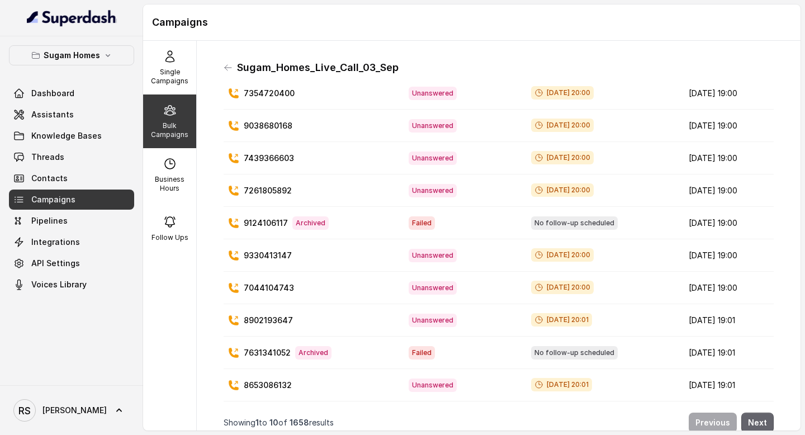
click at [754, 416] on button "Next" at bounding box center [757, 422] width 32 height 20
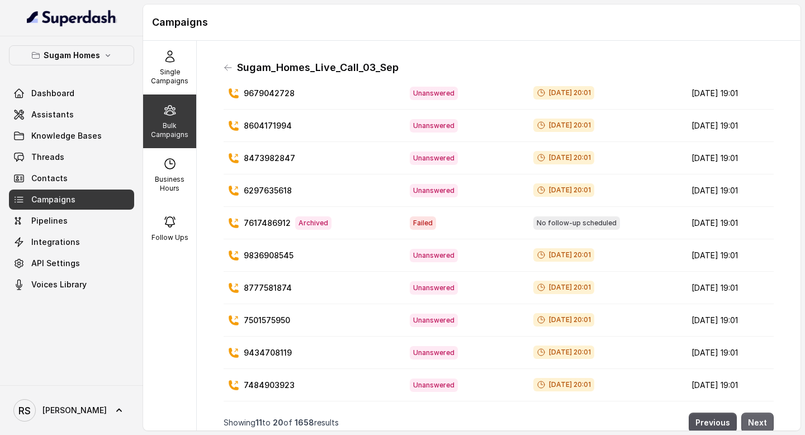
click at [763, 420] on button "Next" at bounding box center [757, 422] width 32 height 20
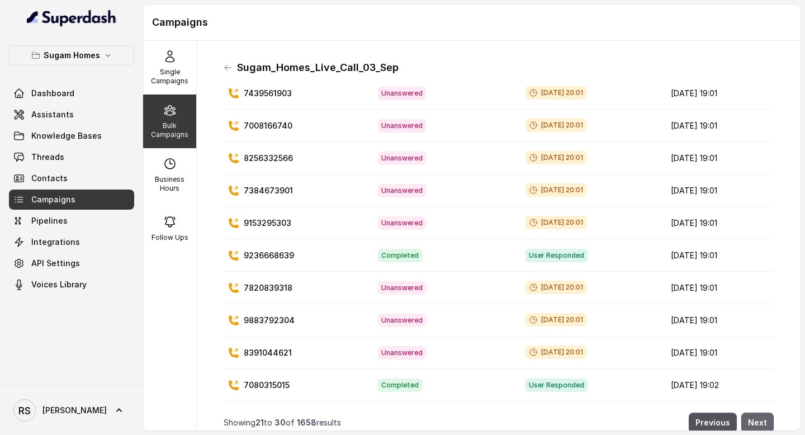
click at [763, 420] on button "Next" at bounding box center [757, 422] width 32 height 20
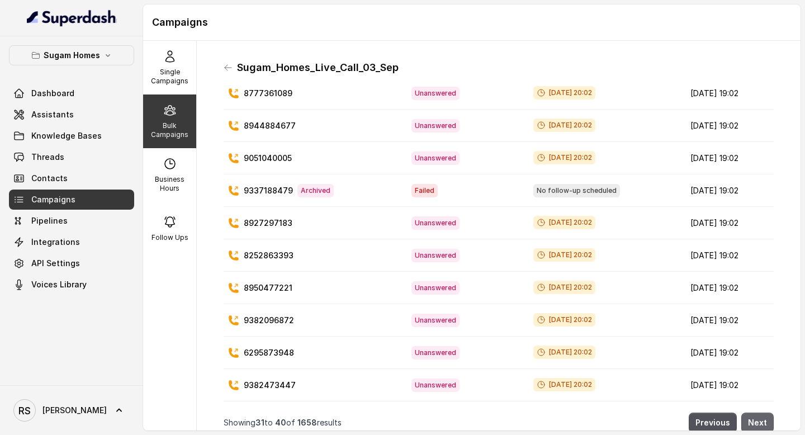
click at [763, 420] on button "Next" at bounding box center [757, 422] width 32 height 20
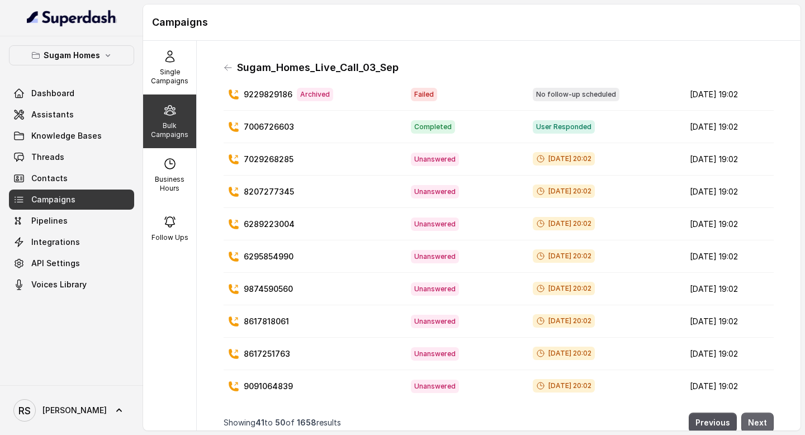
click at [763, 420] on button "Next" at bounding box center [757, 422] width 32 height 20
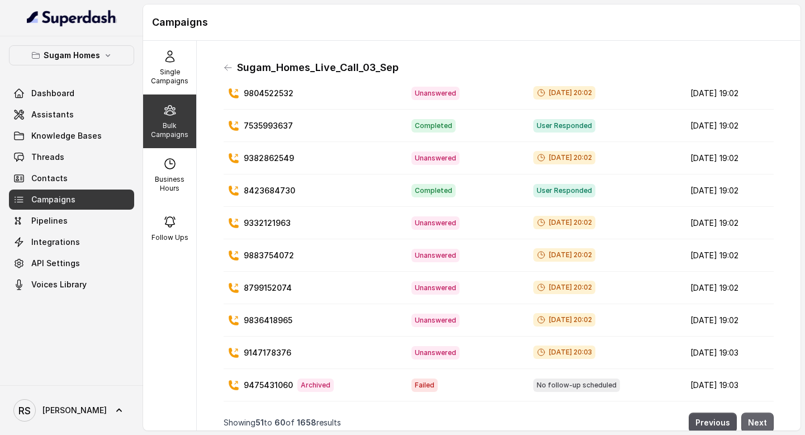
click at [763, 420] on button "Next" at bounding box center [757, 422] width 32 height 20
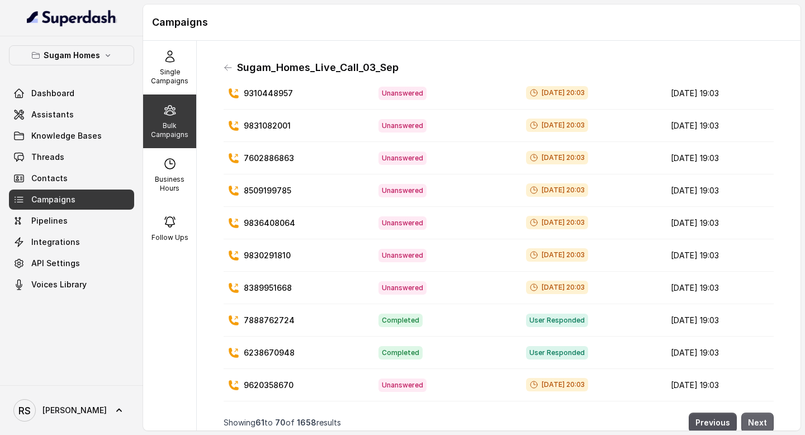
click at [763, 420] on button "Next" at bounding box center [757, 422] width 32 height 20
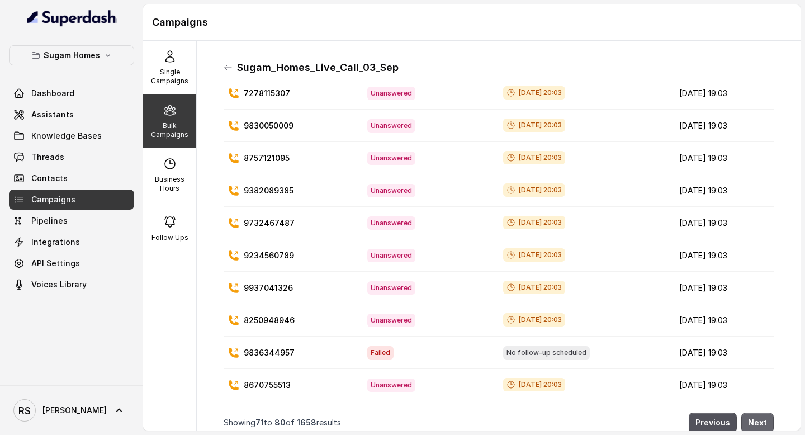
click at [763, 420] on button "Next" at bounding box center [757, 422] width 32 height 20
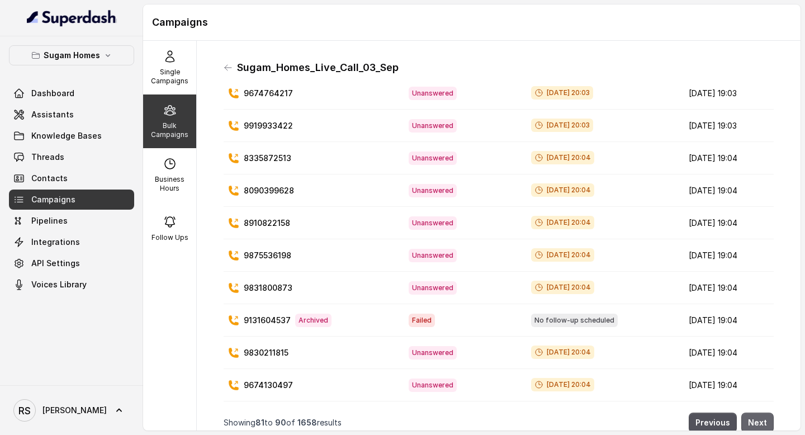
click at [763, 420] on button "Next" at bounding box center [757, 422] width 32 height 20
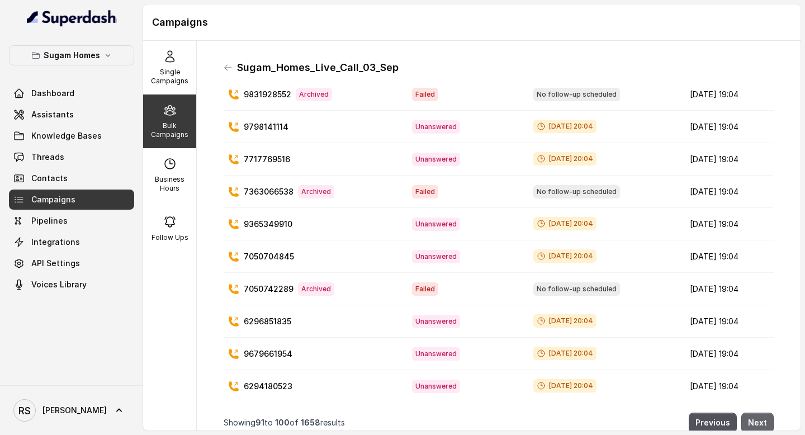
click at [763, 420] on button "Next" at bounding box center [757, 422] width 32 height 20
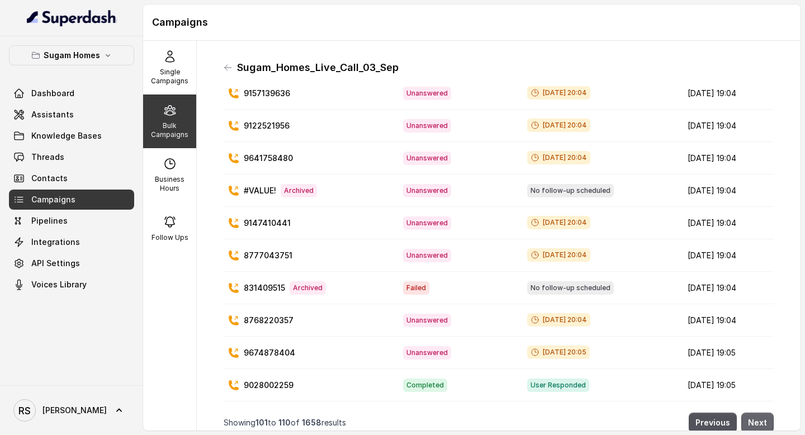
click at [763, 420] on button "Next" at bounding box center [757, 422] width 32 height 20
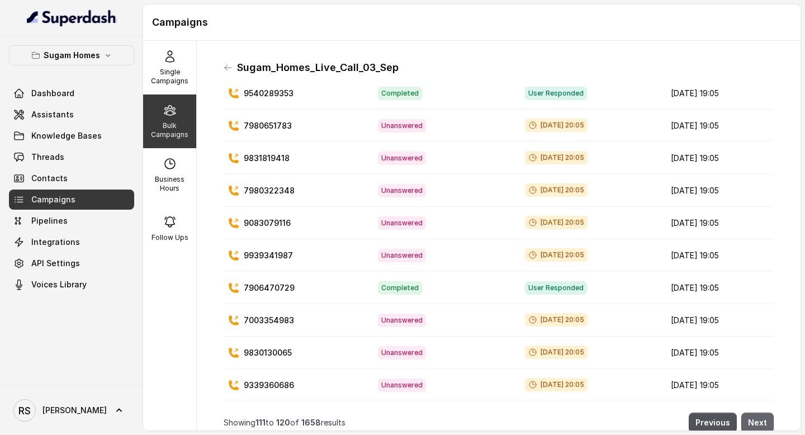
click at [763, 420] on button "Next" at bounding box center [757, 422] width 32 height 20
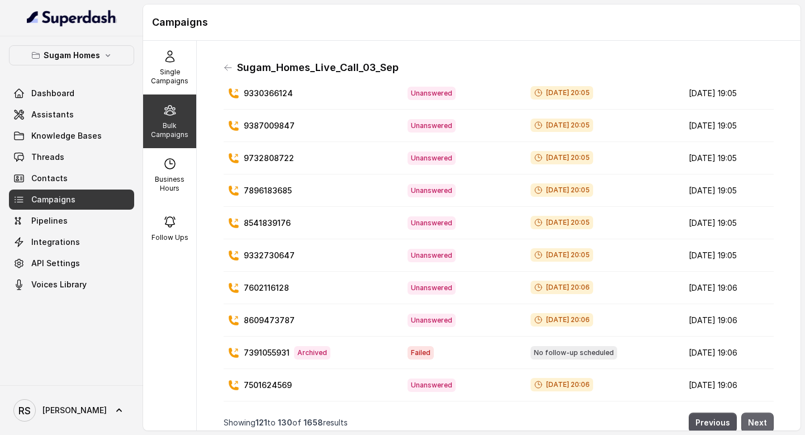
click at [763, 420] on button "Next" at bounding box center [757, 422] width 32 height 20
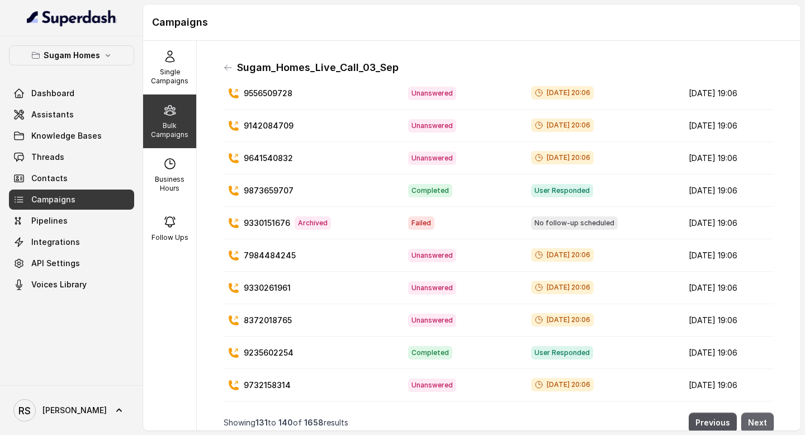
click at [763, 420] on button "Next" at bounding box center [757, 422] width 32 height 20
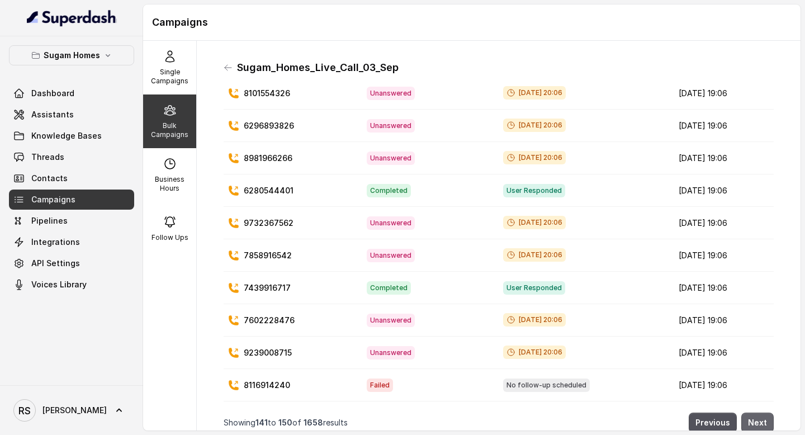
click at [763, 420] on button "Next" at bounding box center [757, 422] width 32 height 20
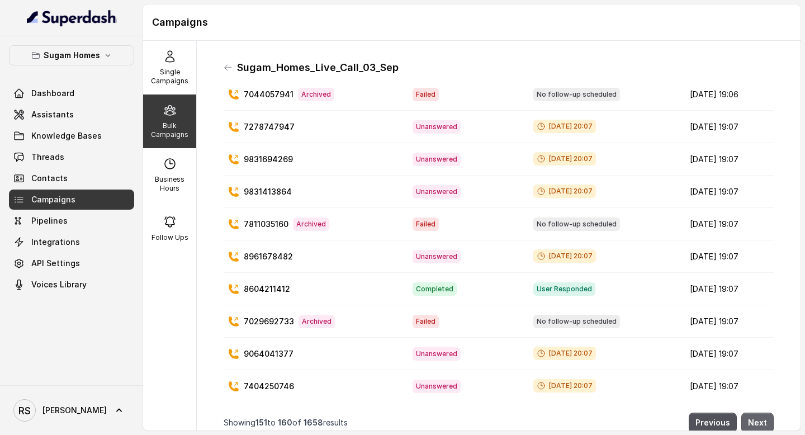
click at [763, 420] on button "Next" at bounding box center [757, 422] width 32 height 20
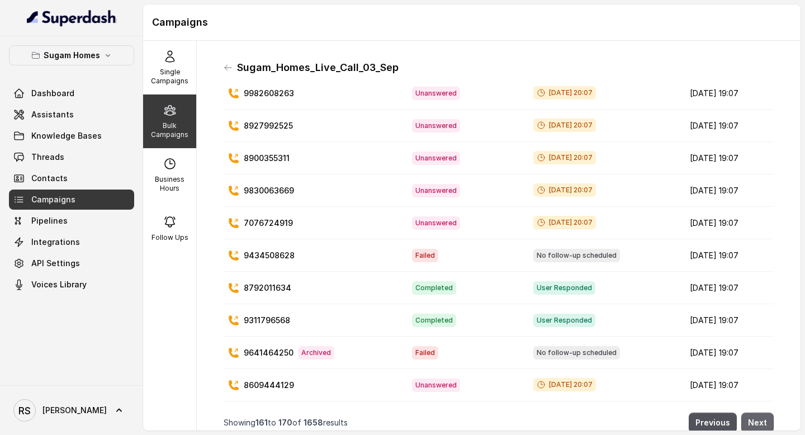
click at [763, 420] on button "Next" at bounding box center [757, 422] width 32 height 20
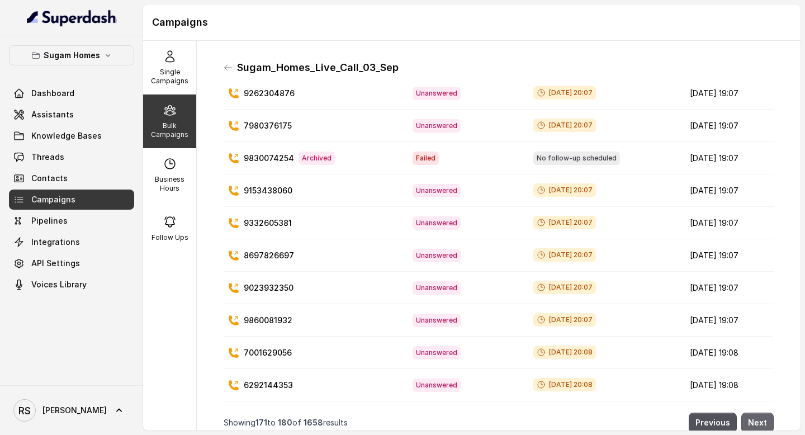
click at [763, 420] on button "Next" at bounding box center [757, 422] width 32 height 20
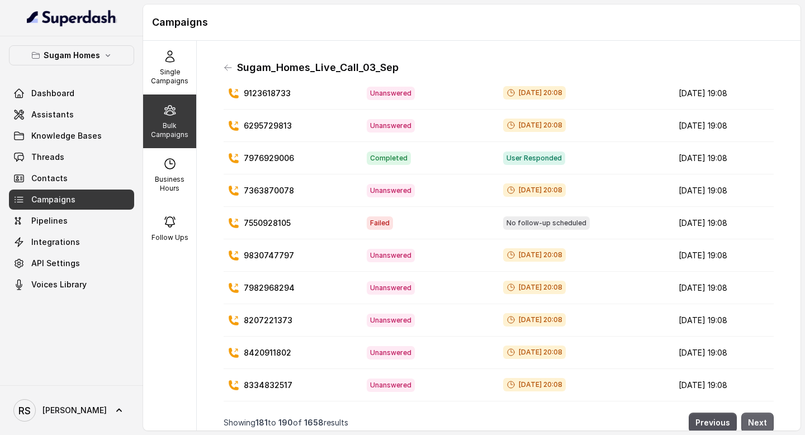
click at [763, 420] on button "Next" at bounding box center [757, 422] width 32 height 20
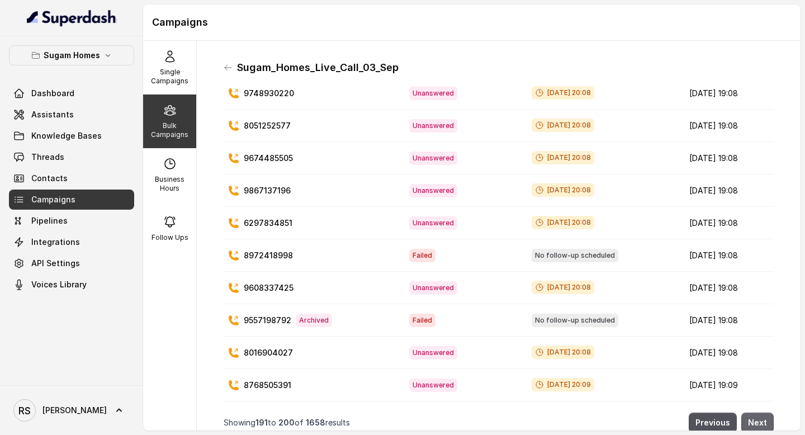
click at [763, 420] on button "Next" at bounding box center [757, 422] width 32 height 20
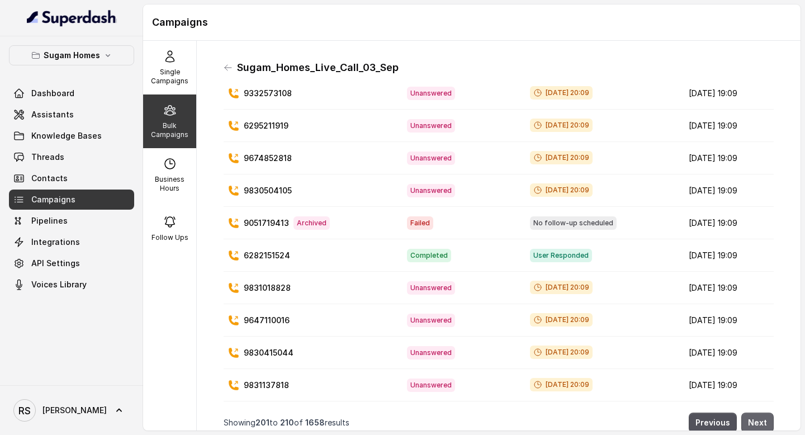
click at [763, 420] on button "Next" at bounding box center [757, 422] width 32 height 20
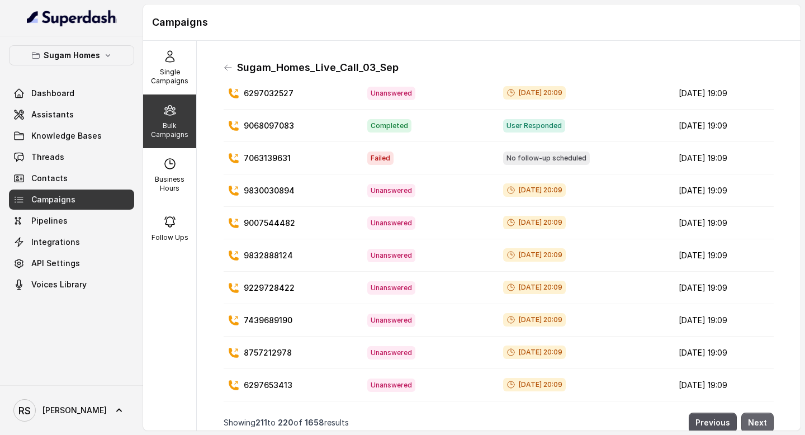
click at [763, 420] on button "Next" at bounding box center [757, 422] width 32 height 20
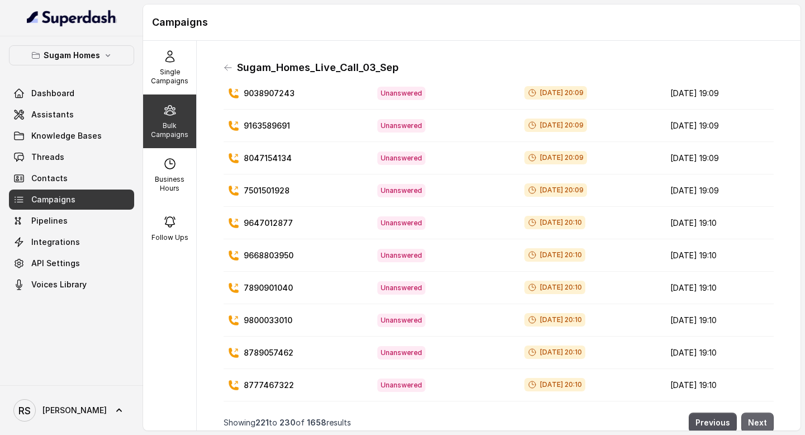
click at [763, 420] on button "Next" at bounding box center [757, 422] width 32 height 20
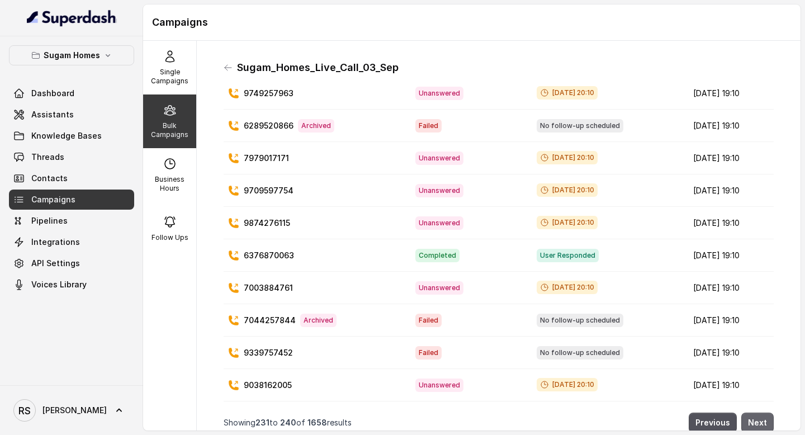
click at [763, 420] on button "Next" at bounding box center [757, 422] width 32 height 20
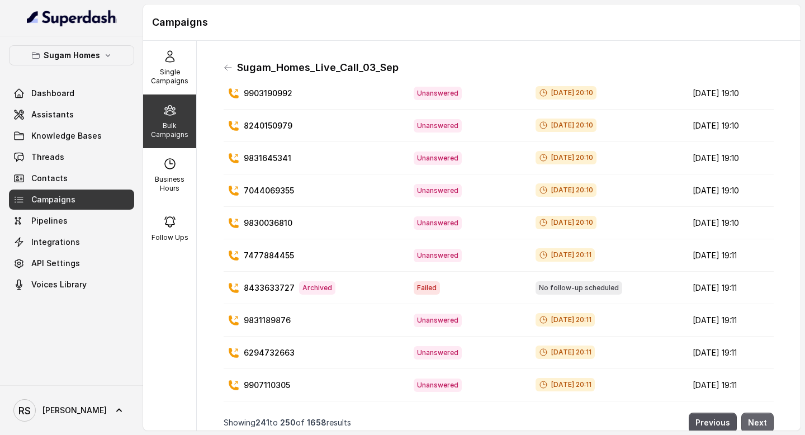
click at [763, 420] on button "Next" at bounding box center [757, 422] width 32 height 20
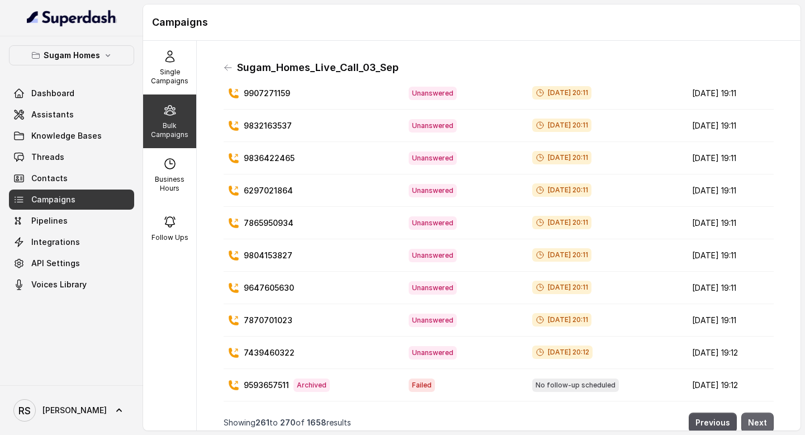
click at [763, 420] on button "Next" at bounding box center [757, 422] width 32 height 20
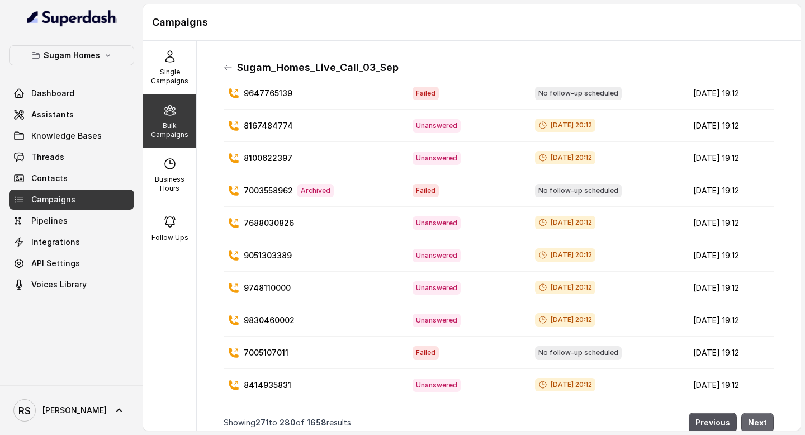
click at [763, 420] on button "Next" at bounding box center [757, 422] width 32 height 20
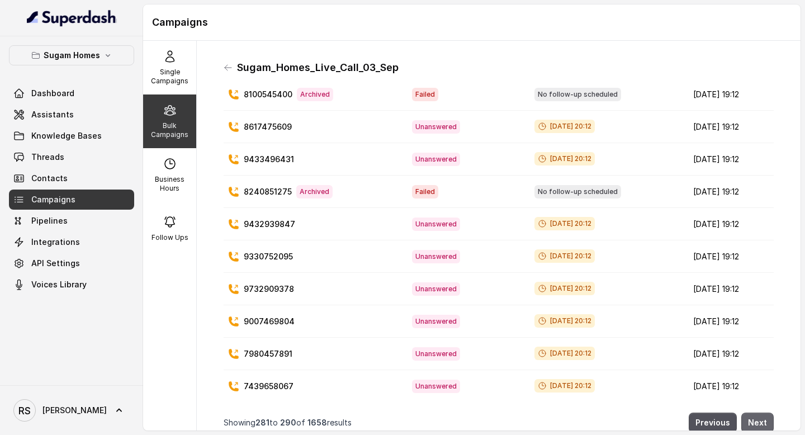
click at [763, 420] on button "Next" at bounding box center [757, 422] width 32 height 20
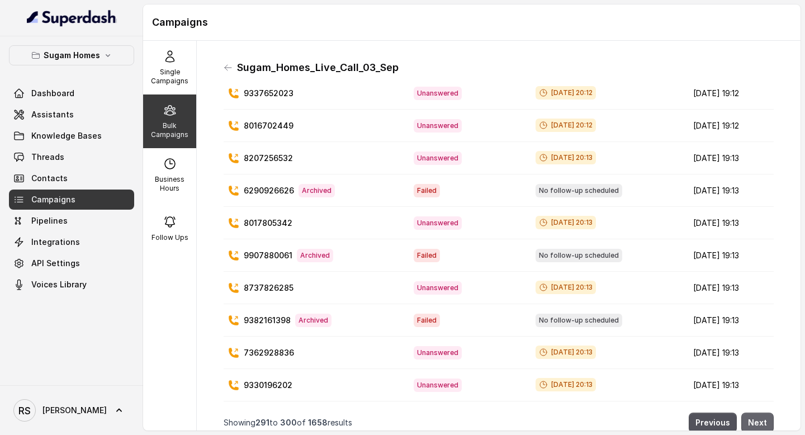
click at [763, 420] on button "Next" at bounding box center [757, 422] width 32 height 20
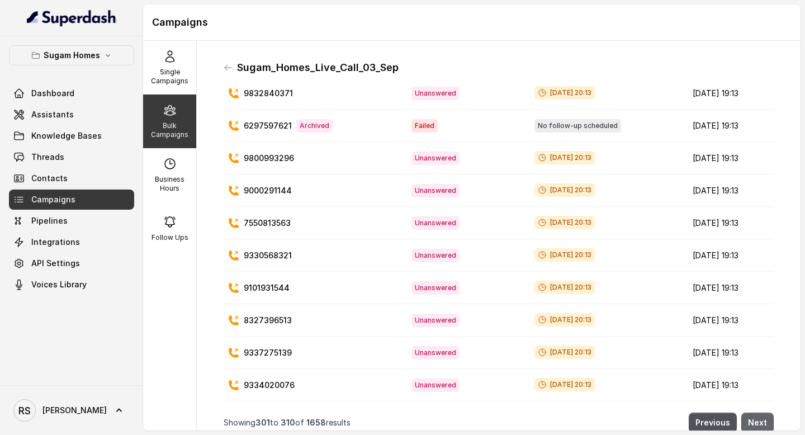
click at [763, 420] on button "Next" at bounding box center [757, 422] width 32 height 20
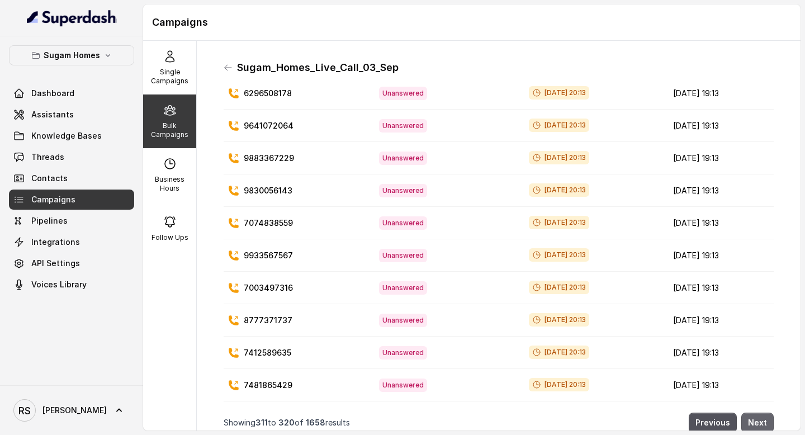
click at [763, 420] on button "Next" at bounding box center [757, 422] width 32 height 20
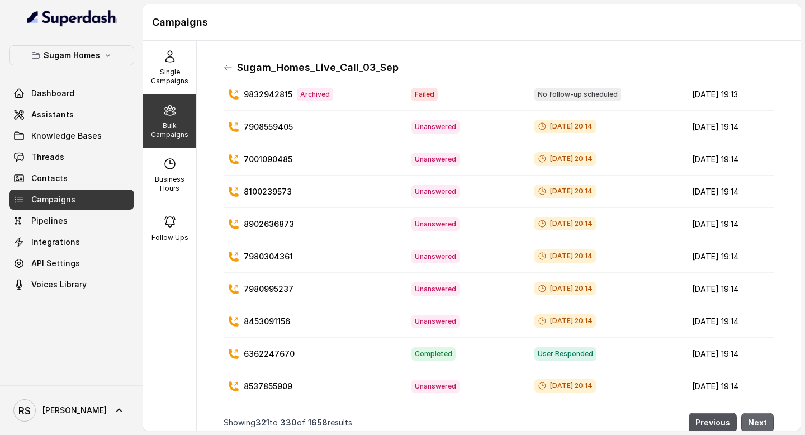
click at [763, 420] on button "Next" at bounding box center [757, 422] width 32 height 20
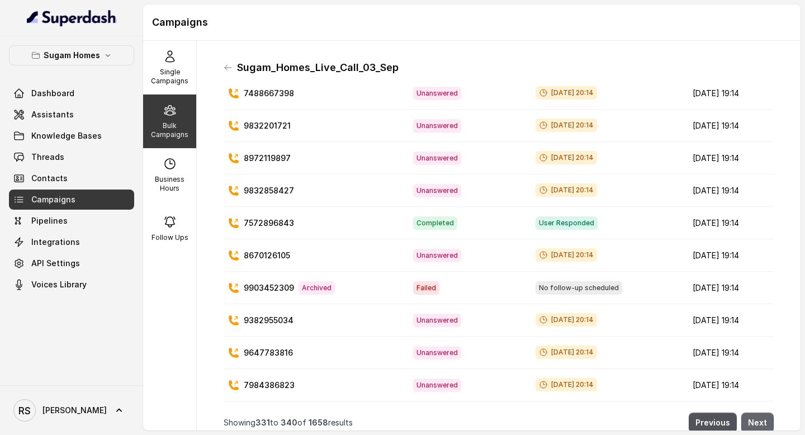
click at [763, 420] on button "Next" at bounding box center [757, 422] width 32 height 20
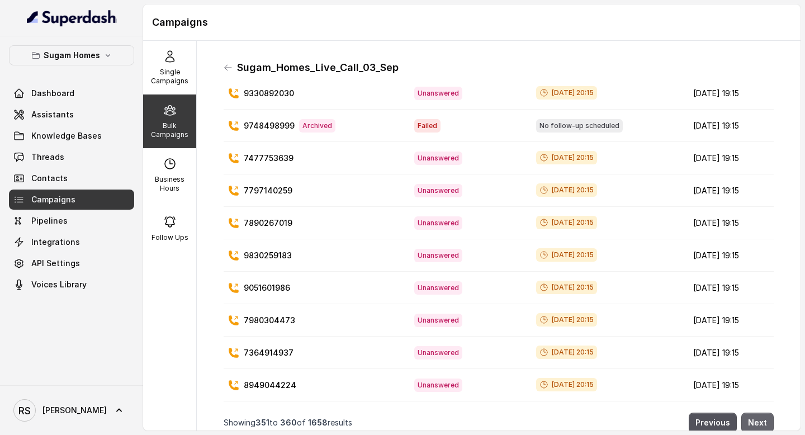
click at [763, 420] on button "Next" at bounding box center [757, 422] width 32 height 20
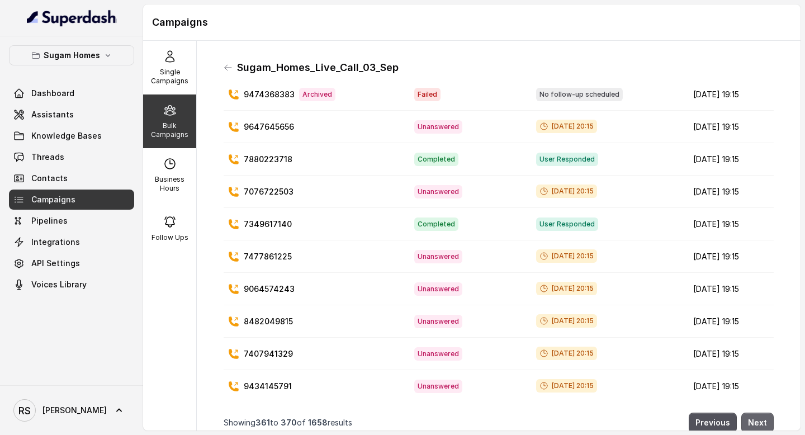
click at [763, 420] on button "Next" at bounding box center [757, 422] width 32 height 20
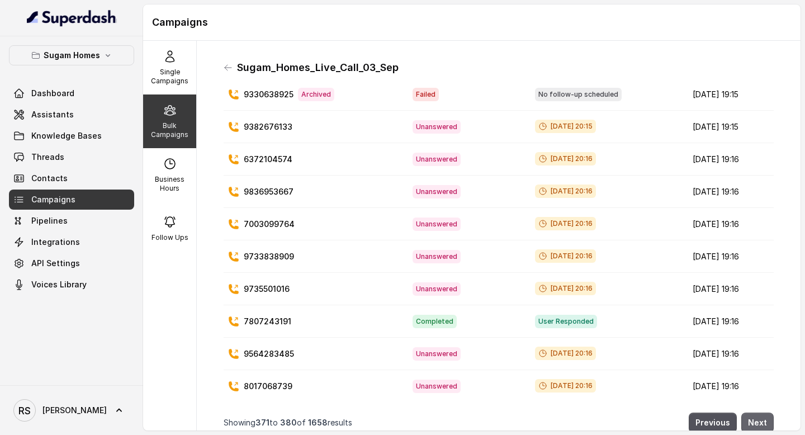
click at [763, 420] on button "Next" at bounding box center [757, 422] width 32 height 20
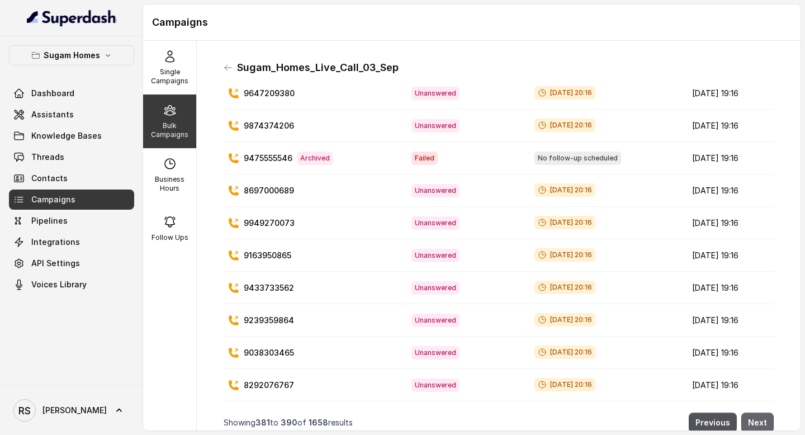
click at [763, 420] on button "Next" at bounding box center [757, 422] width 32 height 20
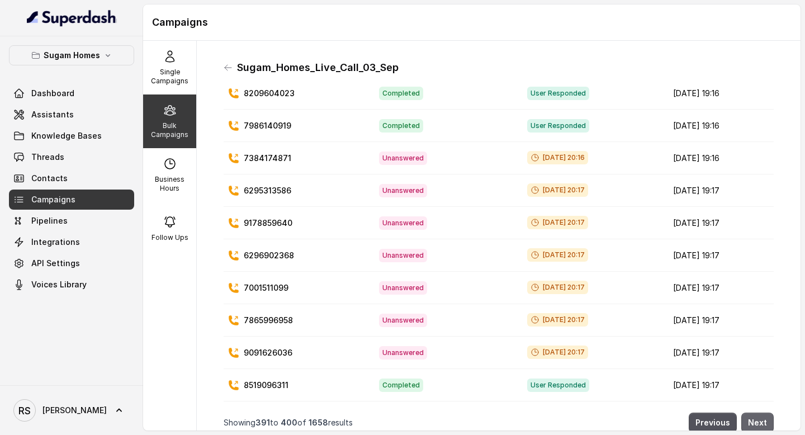
click at [763, 420] on button "Next" at bounding box center [757, 422] width 32 height 20
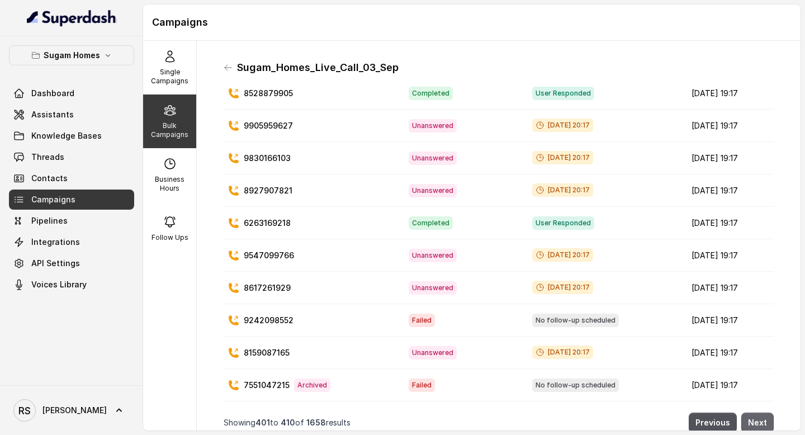
click at [763, 420] on button "Next" at bounding box center [757, 422] width 32 height 20
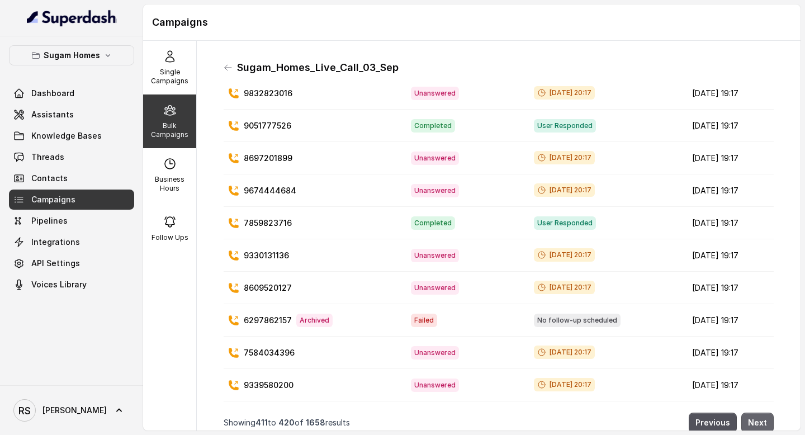
click at [763, 420] on button "Next" at bounding box center [757, 422] width 32 height 20
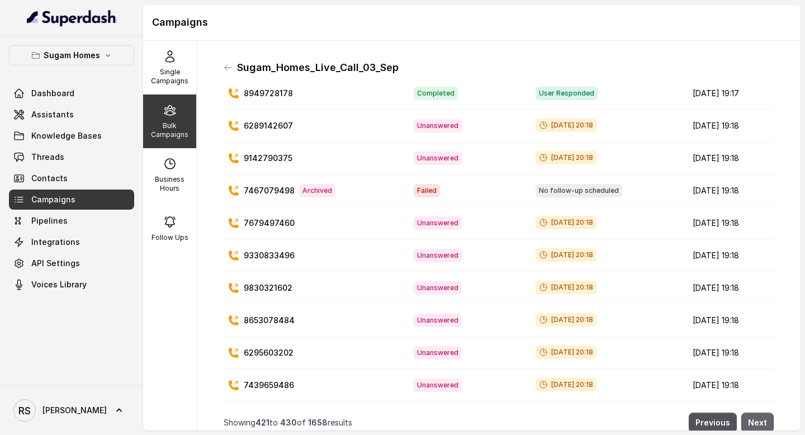
click at [763, 420] on button "Next" at bounding box center [757, 422] width 32 height 20
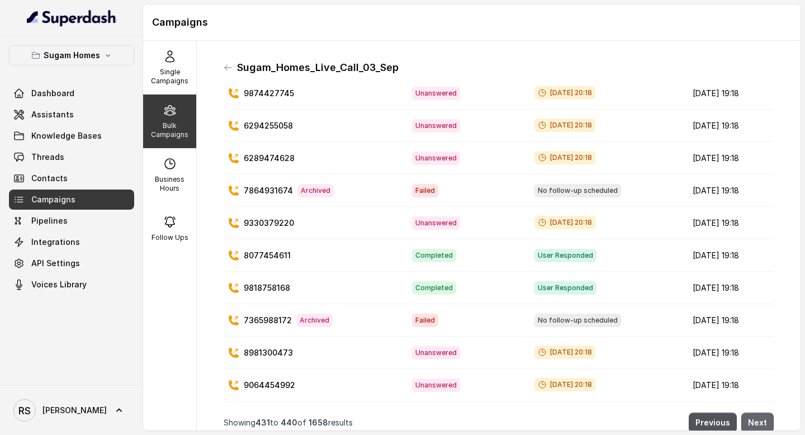
click at [763, 420] on button "Next" at bounding box center [757, 422] width 32 height 20
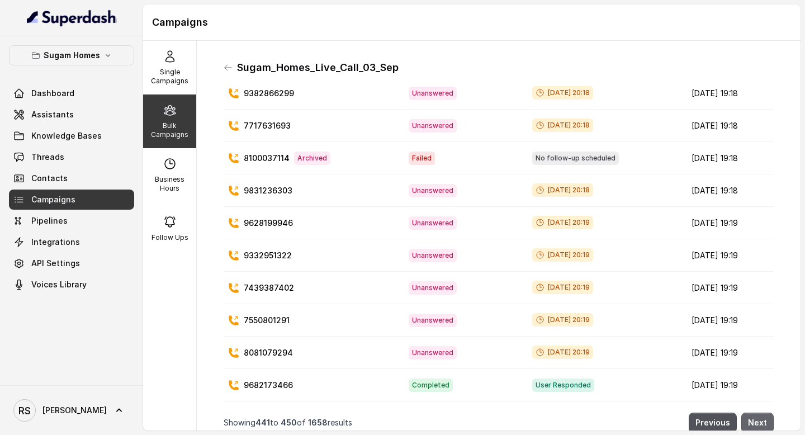
click at [763, 420] on button "Next" at bounding box center [757, 422] width 32 height 20
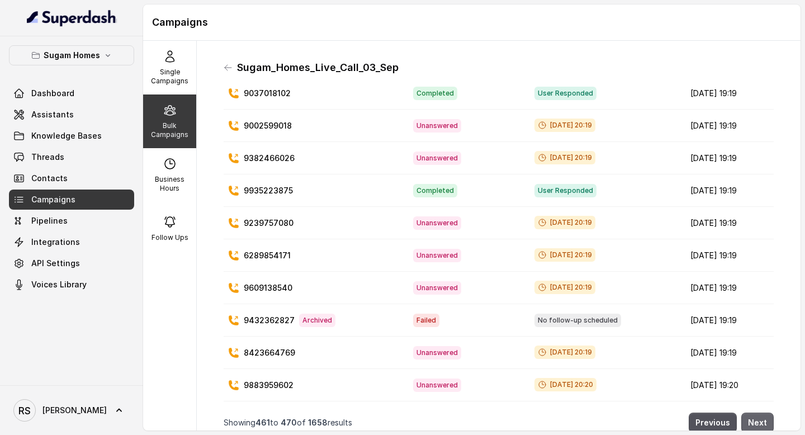
click at [763, 420] on button "Next" at bounding box center [757, 422] width 32 height 20
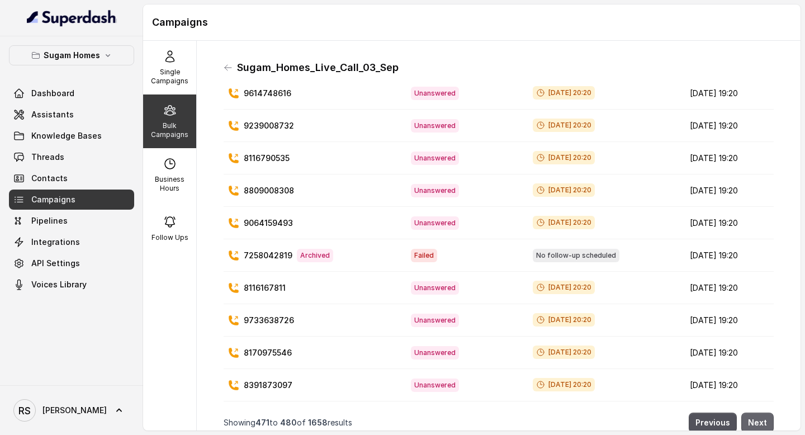
click at [763, 420] on button "Next" at bounding box center [757, 422] width 32 height 20
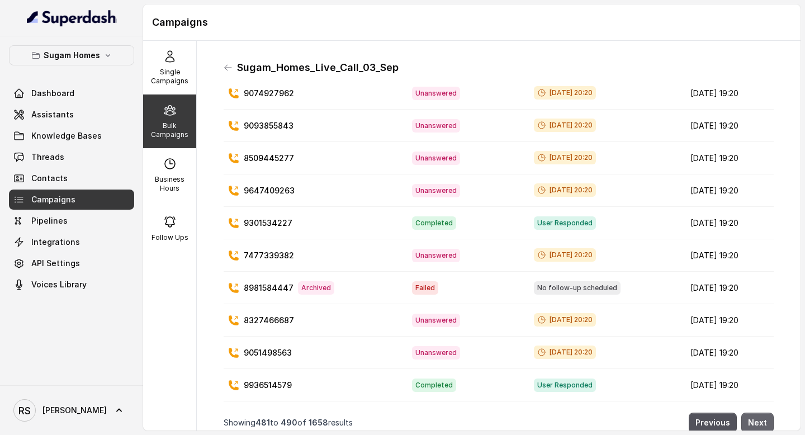
click at [763, 420] on button "Next" at bounding box center [757, 422] width 32 height 20
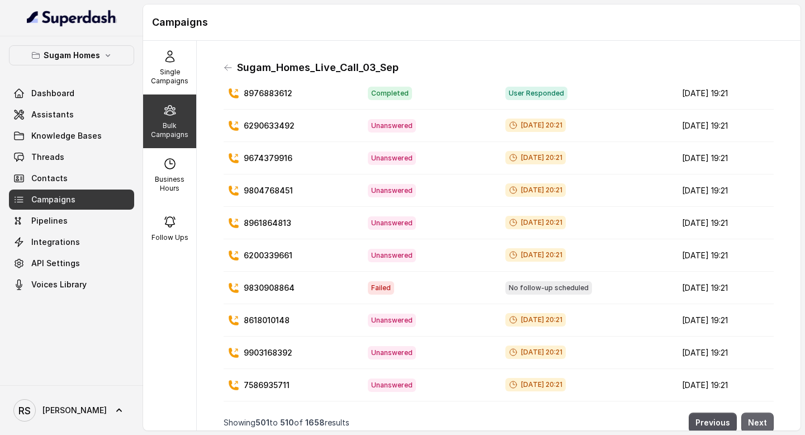
click at [763, 420] on button "Next" at bounding box center [757, 422] width 32 height 20
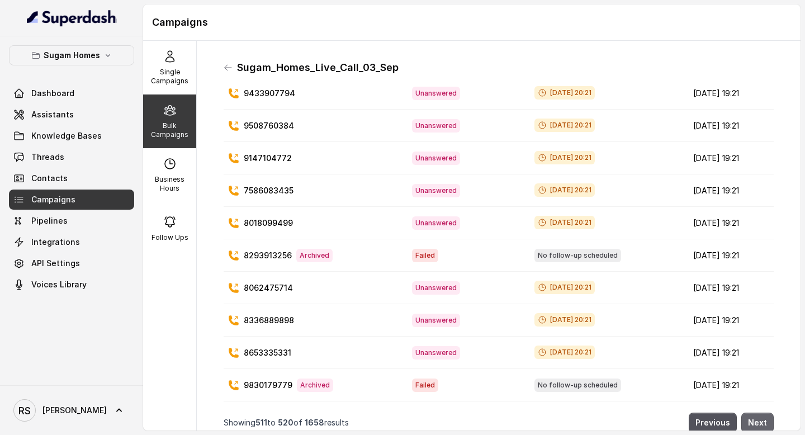
click at [763, 420] on button "Next" at bounding box center [757, 422] width 32 height 20
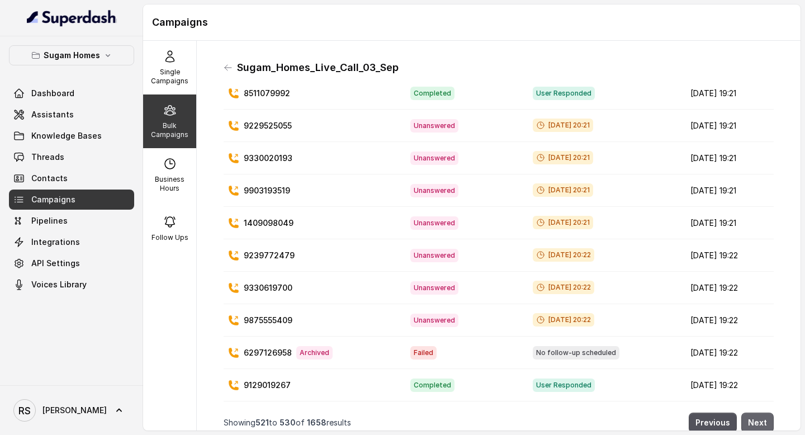
click at [763, 420] on button "Next" at bounding box center [757, 422] width 32 height 20
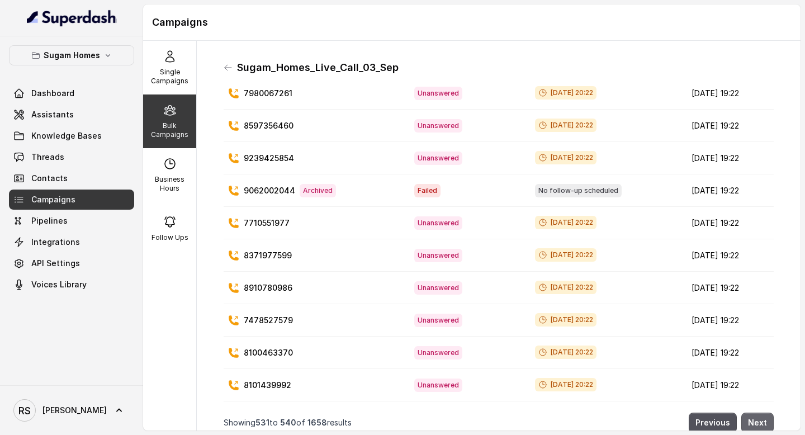
click at [763, 420] on button "Next" at bounding box center [757, 422] width 32 height 20
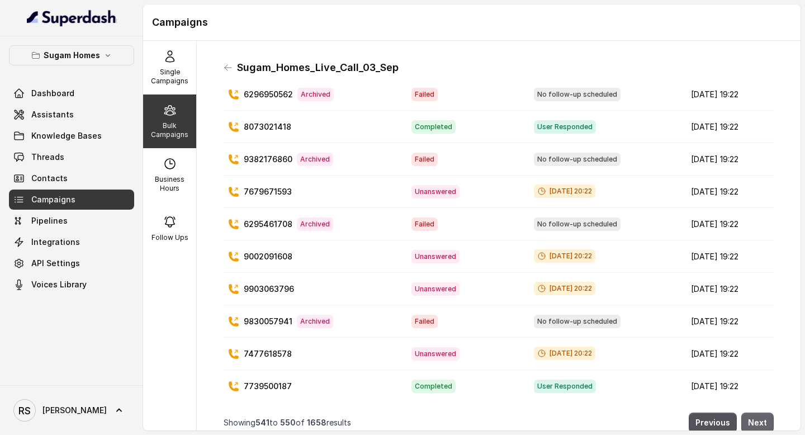
click at [763, 420] on button "Next" at bounding box center [757, 422] width 32 height 20
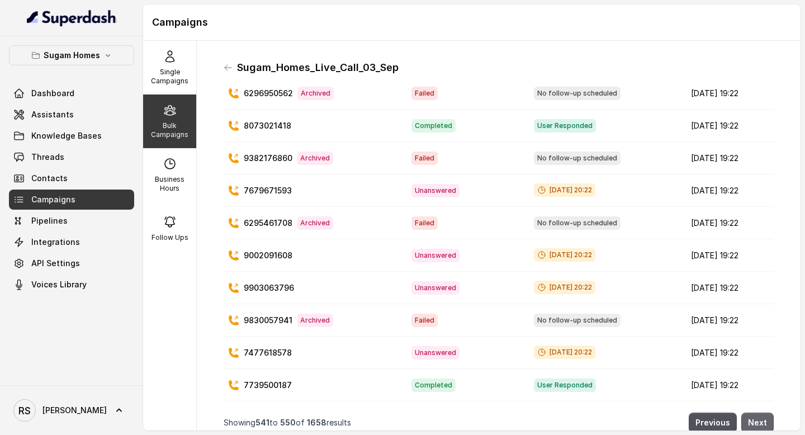
click at [763, 420] on button "Next" at bounding box center [757, 422] width 32 height 20
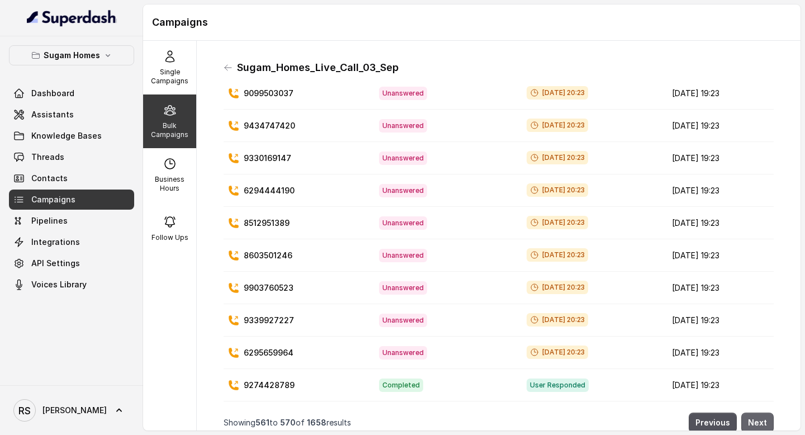
click at [763, 420] on button "Next" at bounding box center [757, 422] width 32 height 20
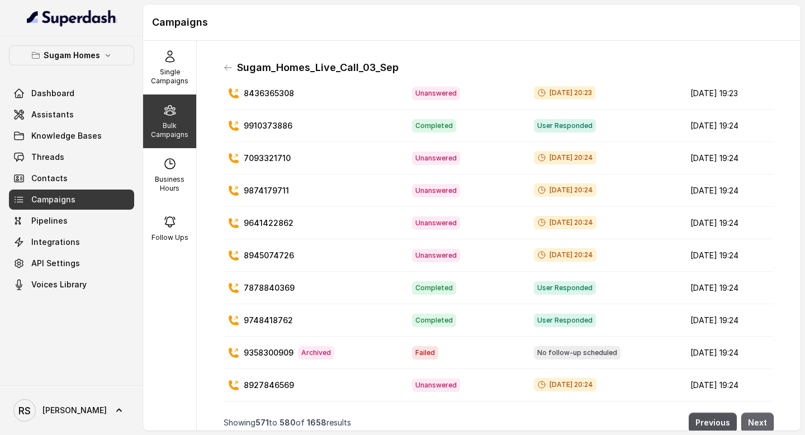
click at [763, 420] on button "Next" at bounding box center [757, 422] width 32 height 20
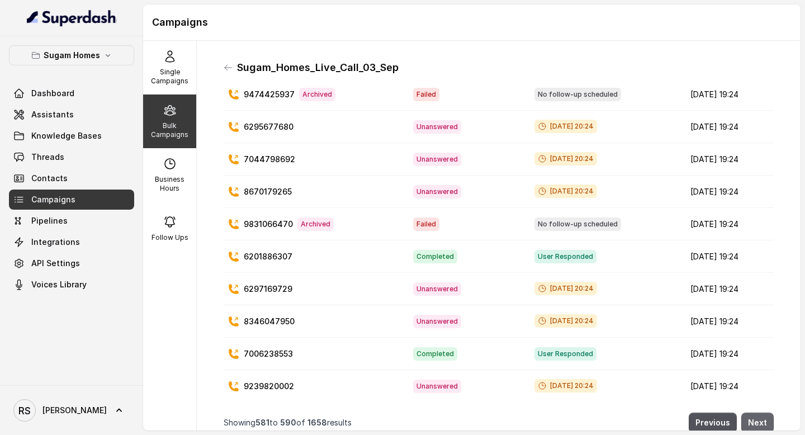
click at [763, 420] on button "Next" at bounding box center [757, 422] width 32 height 20
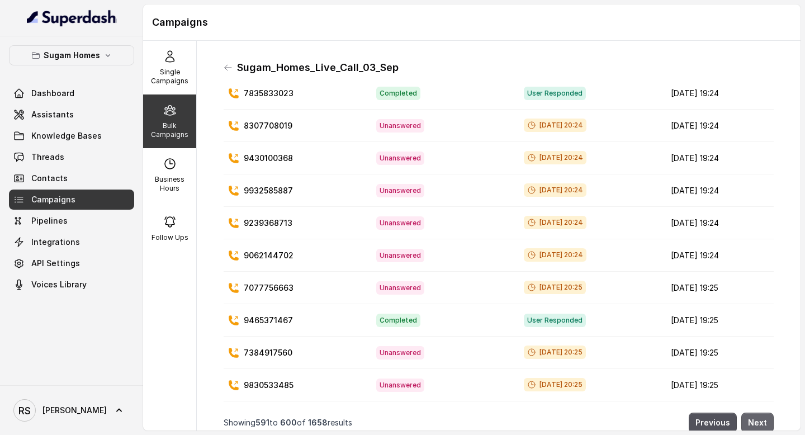
click at [763, 420] on button "Next" at bounding box center [757, 422] width 32 height 20
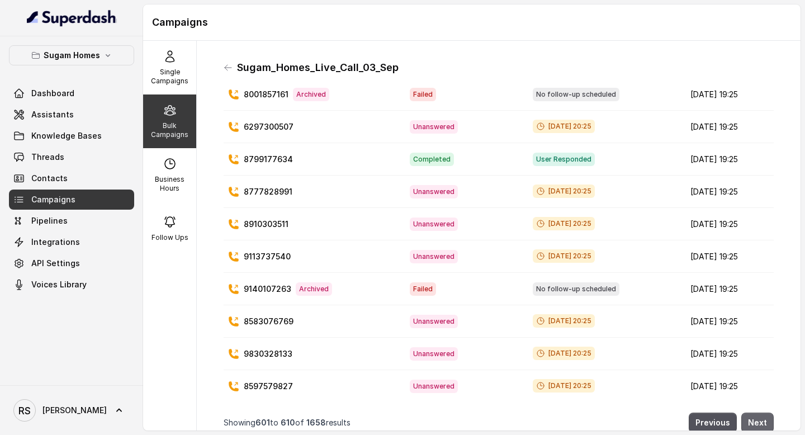
click at [763, 420] on button "Next" at bounding box center [757, 422] width 32 height 20
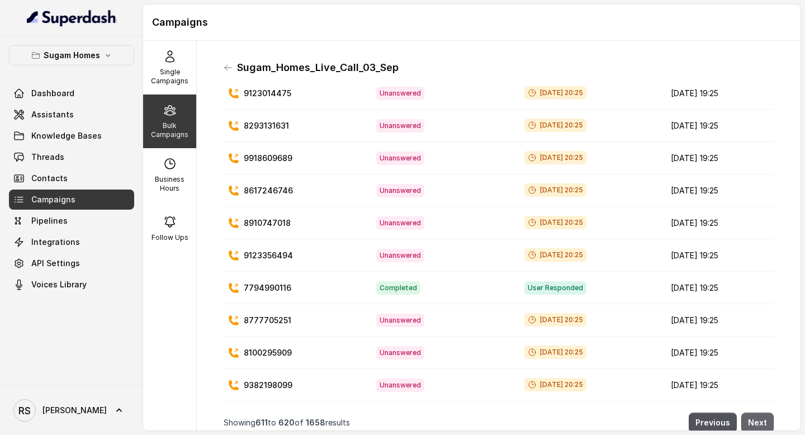
click at [763, 420] on button "Next" at bounding box center [757, 422] width 32 height 20
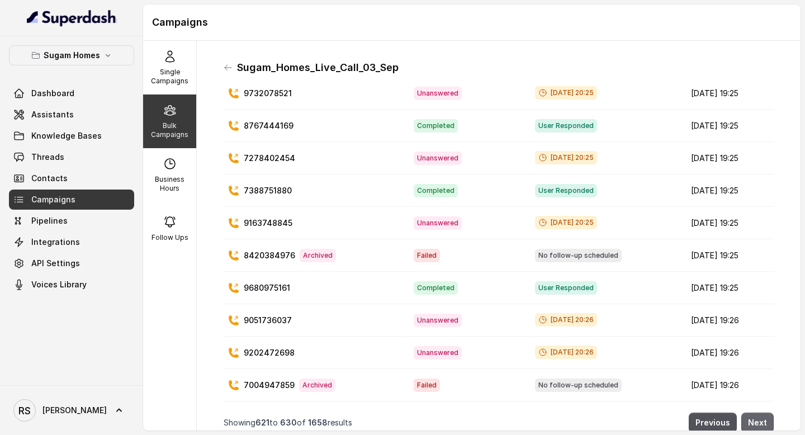
click at [763, 420] on button "Next" at bounding box center [757, 422] width 32 height 20
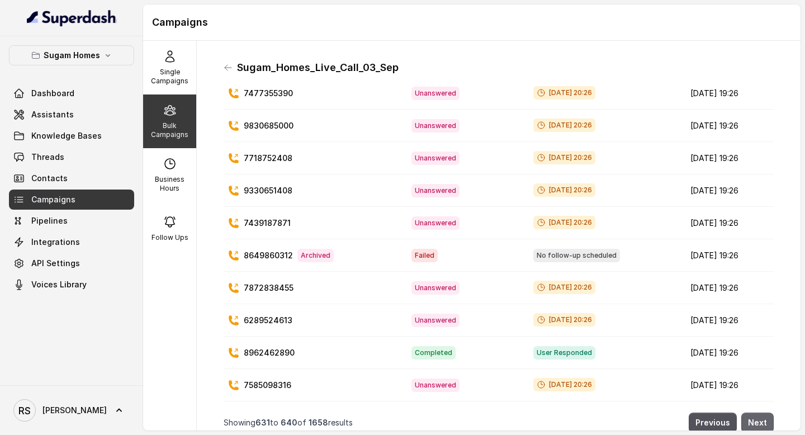
click at [763, 420] on button "Next" at bounding box center [757, 422] width 32 height 20
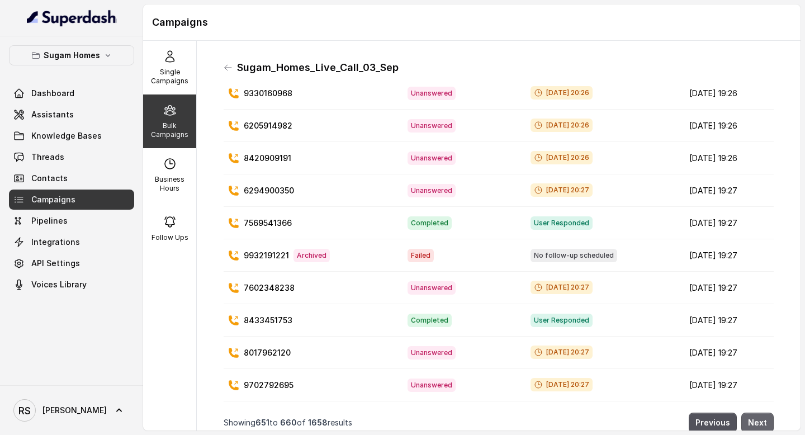
click at [763, 420] on button "Next" at bounding box center [757, 422] width 32 height 20
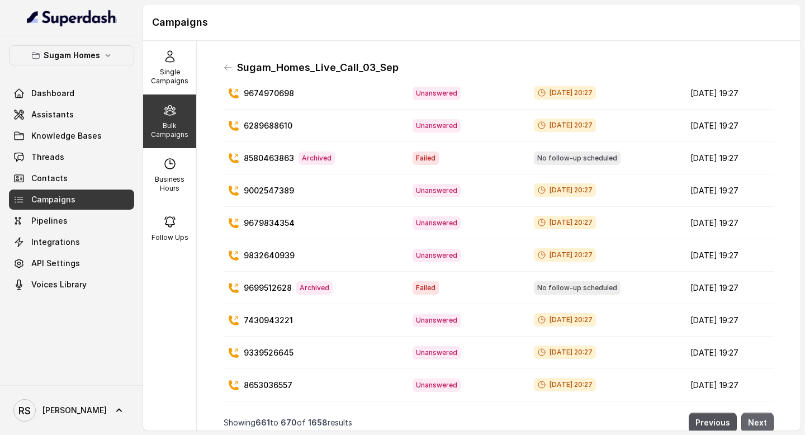
click at [763, 420] on button "Next" at bounding box center [757, 422] width 32 height 20
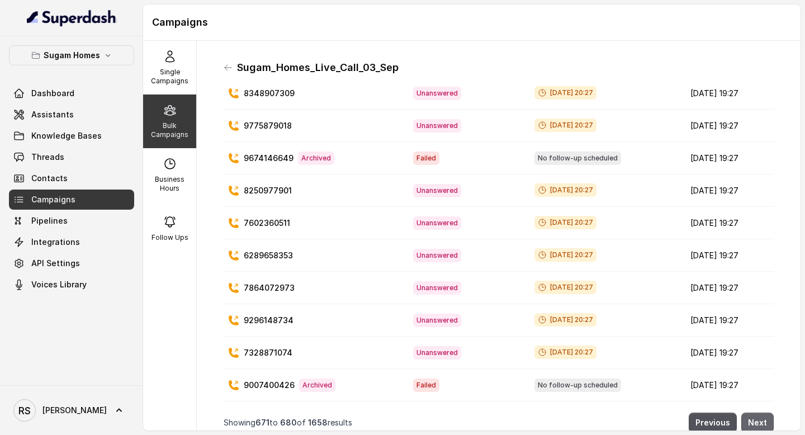
click at [763, 420] on button "Next" at bounding box center [757, 422] width 32 height 20
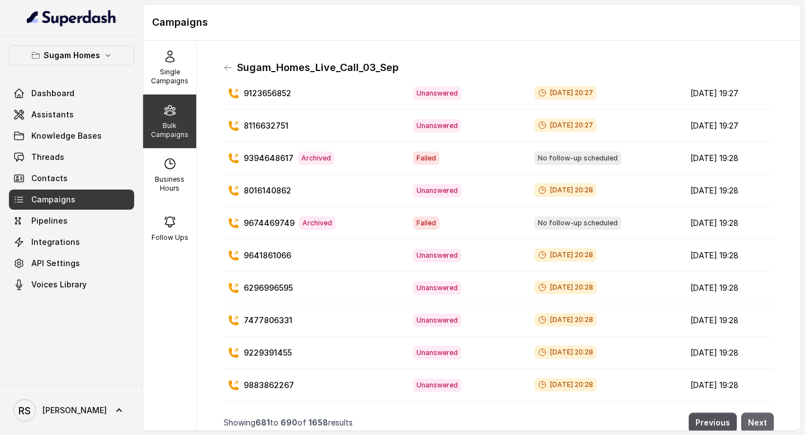
click at [763, 420] on button "Next" at bounding box center [757, 422] width 32 height 20
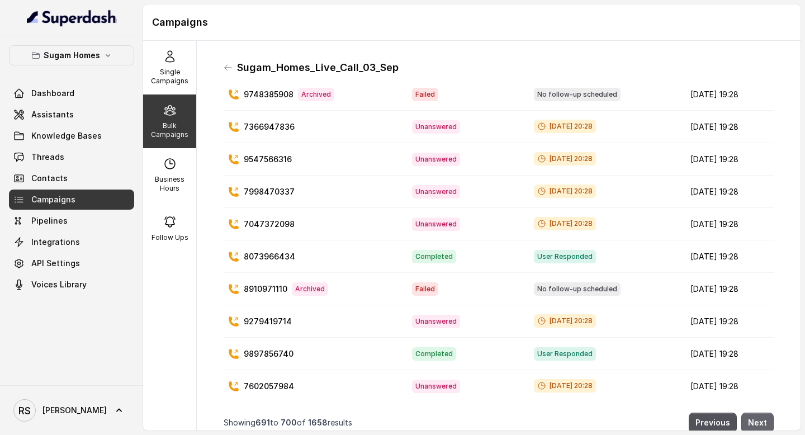
click at [763, 420] on button "Next" at bounding box center [757, 422] width 32 height 20
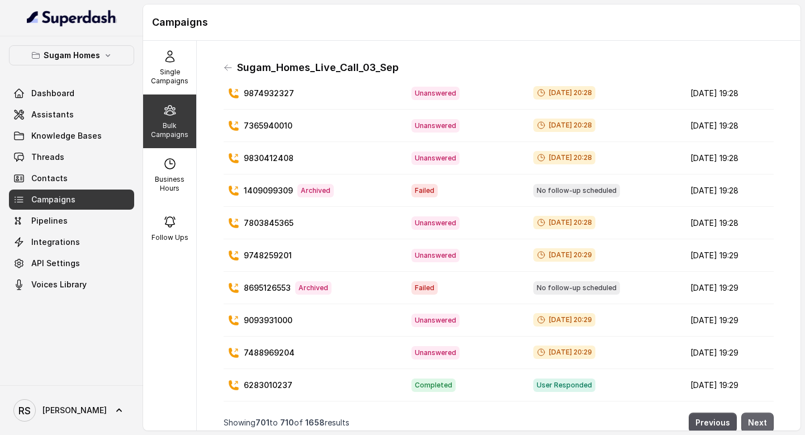
click at [763, 420] on button "Next" at bounding box center [757, 422] width 32 height 20
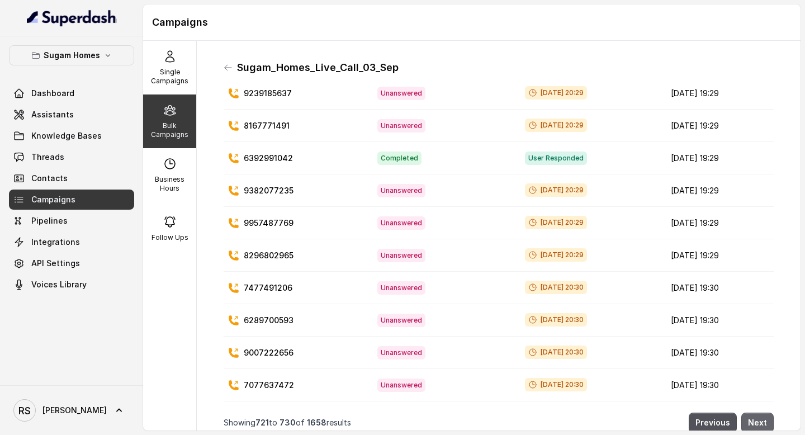
click at [763, 420] on button "Next" at bounding box center [757, 422] width 32 height 20
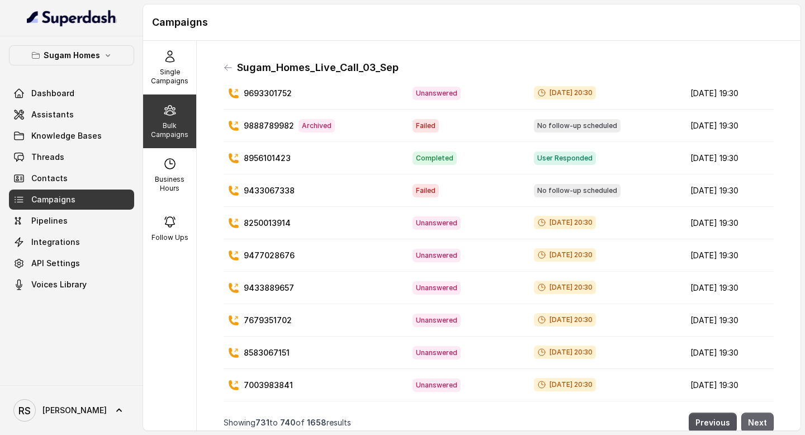
click at [763, 420] on button "Next" at bounding box center [757, 422] width 32 height 20
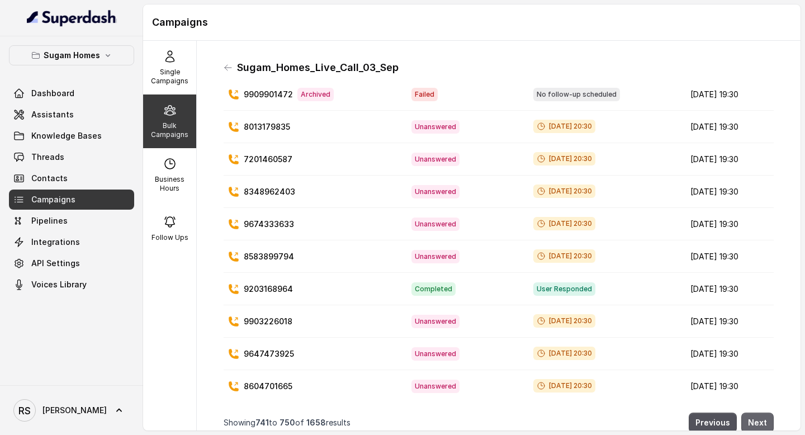
click at [763, 420] on button "Next" at bounding box center [757, 422] width 32 height 20
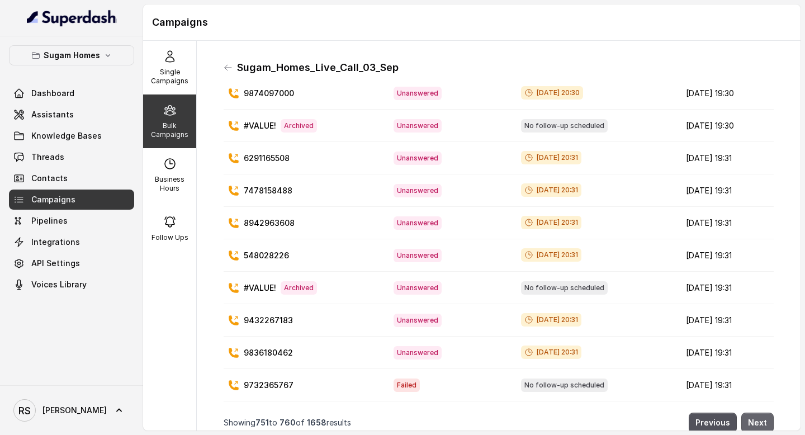
click at [763, 420] on button "Next" at bounding box center [757, 422] width 32 height 20
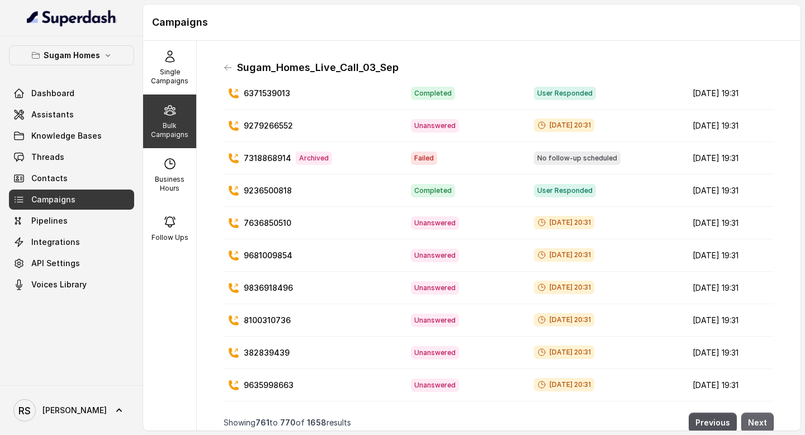
click at [763, 420] on button "Next" at bounding box center [757, 422] width 32 height 20
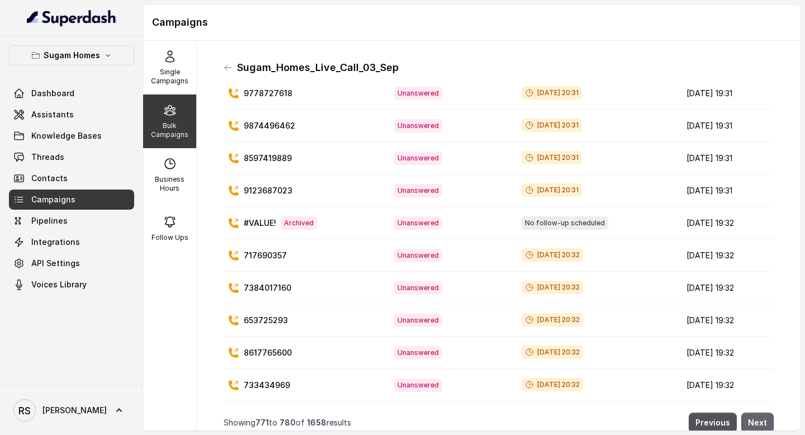
click at [763, 420] on button "Next" at bounding box center [757, 422] width 32 height 20
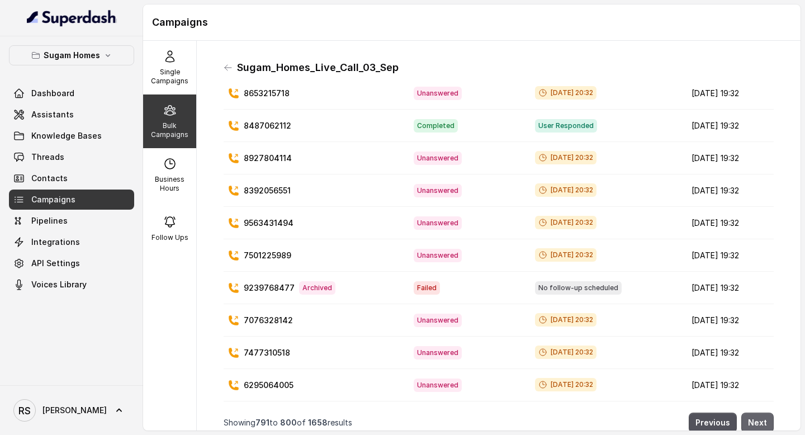
click at [763, 420] on button "Next" at bounding box center [757, 422] width 32 height 20
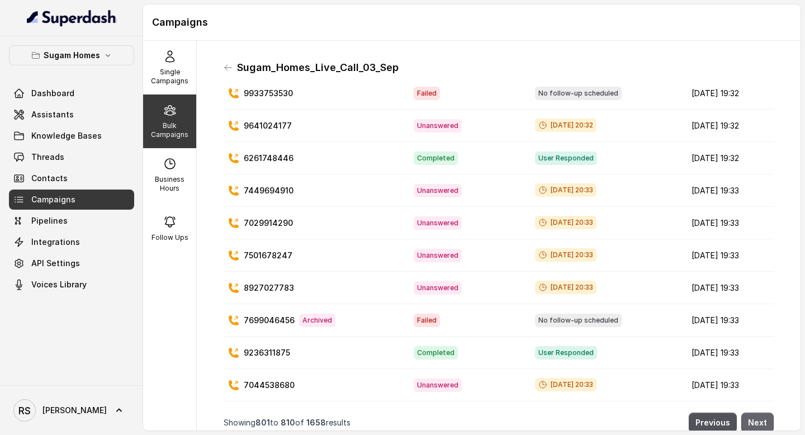
click at [763, 420] on button "Next" at bounding box center [757, 422] width 32 height 20
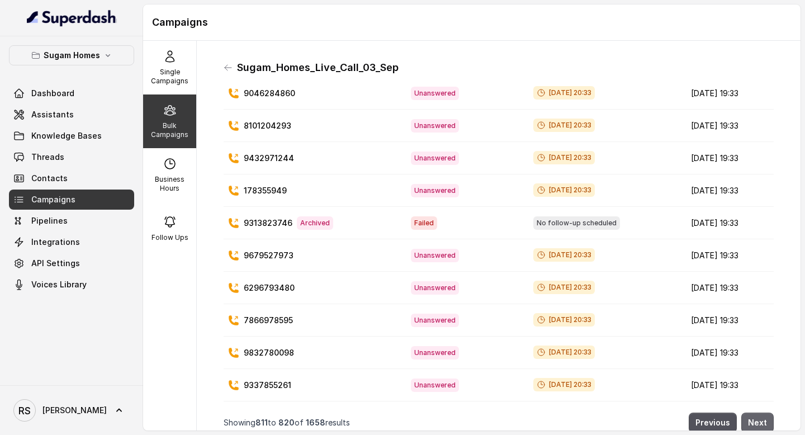
click at [763, 420] on button "Next" at bounding box center [757, 422] width 32 height 20
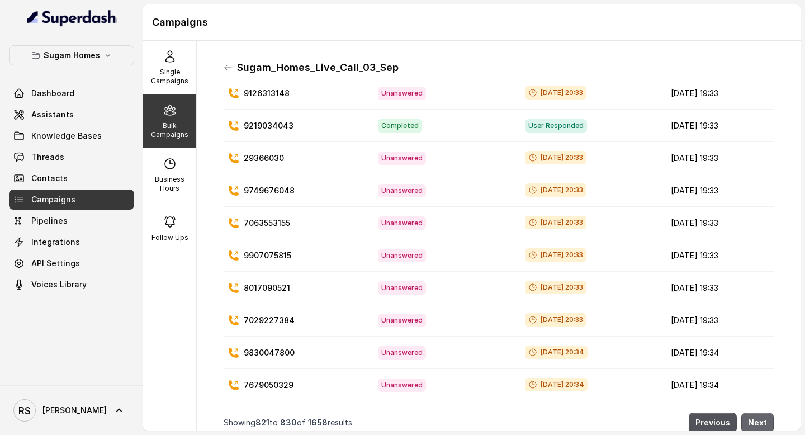
click at [763, 420] on button "Next" at bounding box center [757, 422] width 32 height 20
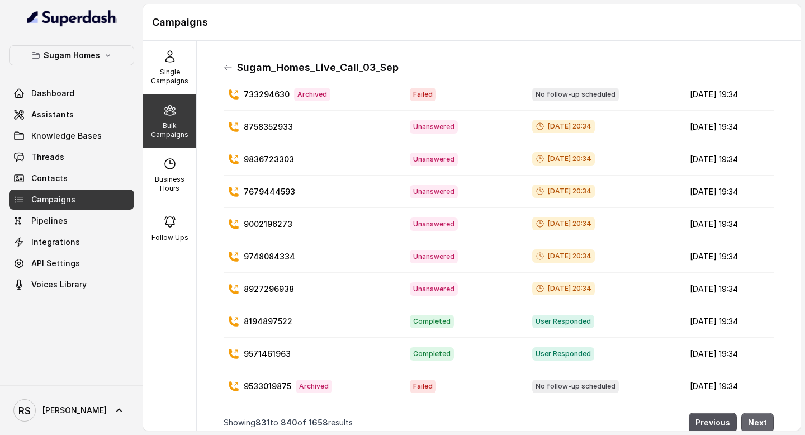
click at [763, 420] on button "Next" at bounding box center [757, 422] width 32 height 20
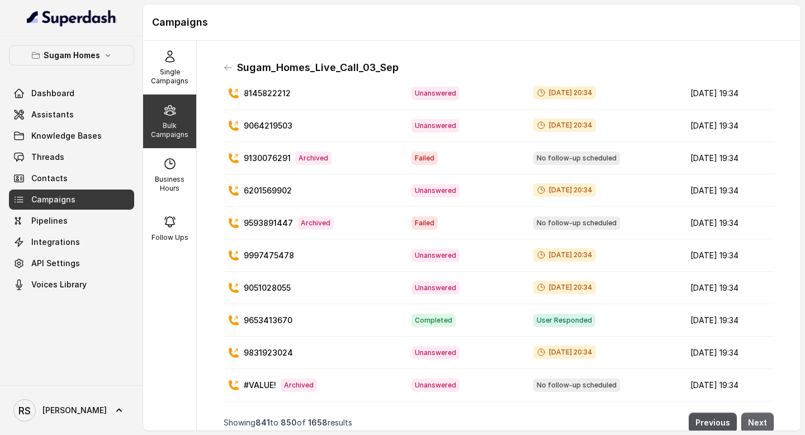
click at [763, 420] on button "Next" at bounding box center [757, 422] width 32 height 20
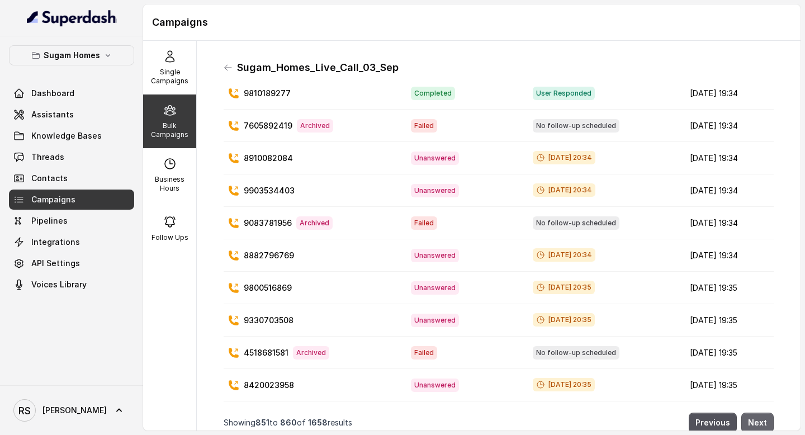
click at [763, 420] on button "Next" at bounding box center [757, 422] width 32 height 20
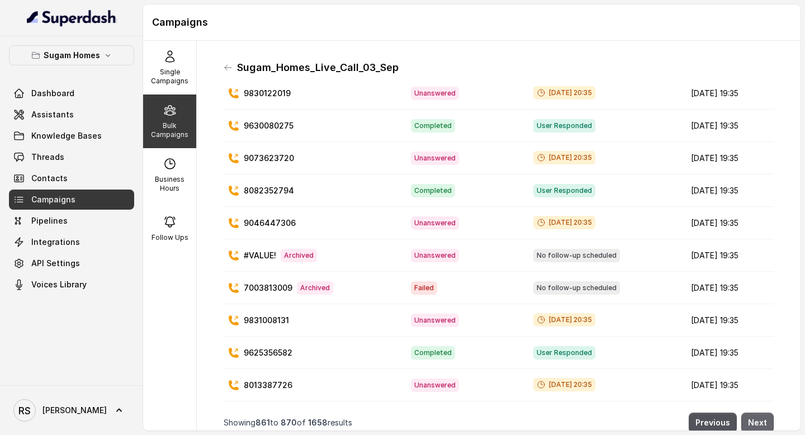
click at [763, 420] on button "Next" at bounding box center [757, 422] width 32 height 20
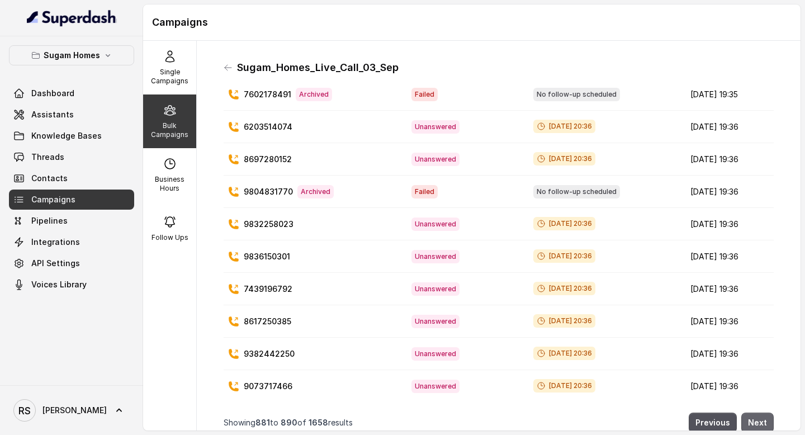
click at [763, 420] on button "Next" at bounding box center [757, 422] width 32 height 20
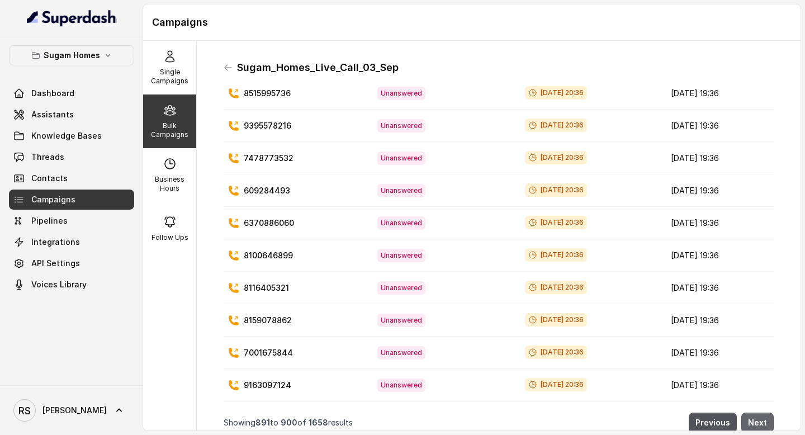
click at [763, 420] on button "Next" at bounding box center [757, 422] width 32 height 20
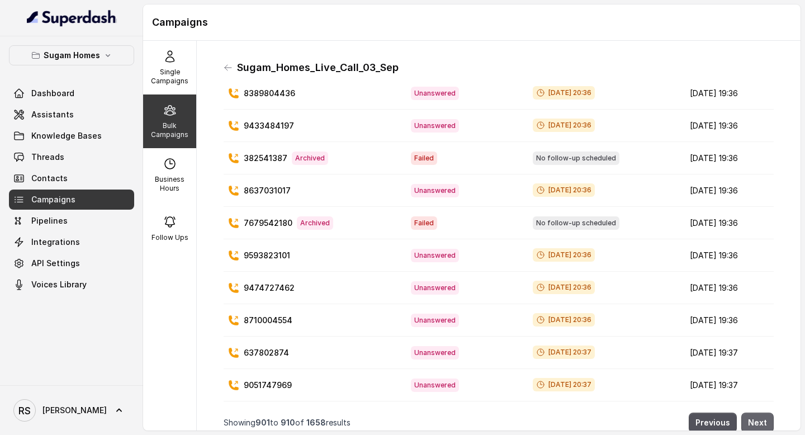
click at [763, 420] on button "Next" at bounding box center [757, 422] width 32 height 20
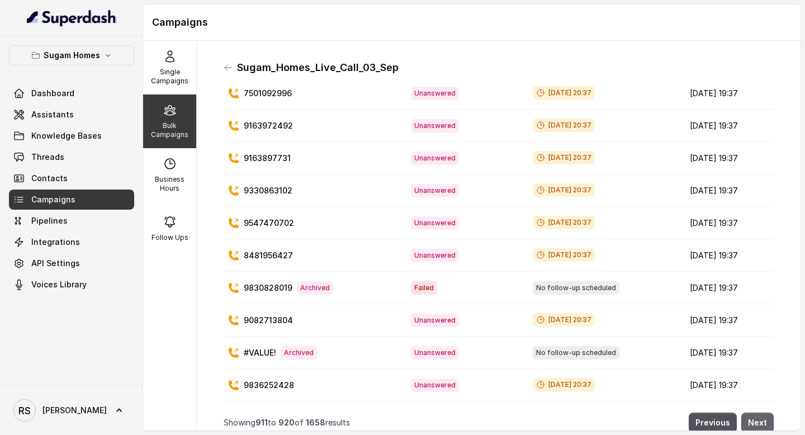
click at [763, 420] on button "Next" at bounding box center [757, 422] width 32 height 20
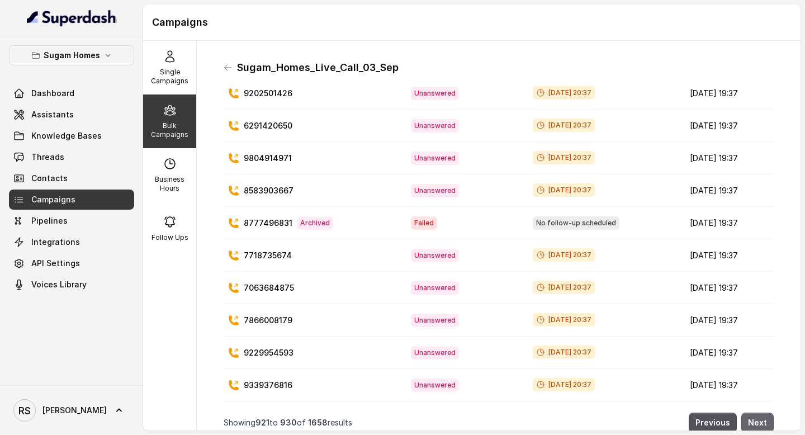
click at [763, 420] on button "Next" at bounding box center [757, 422] width 32 height 20
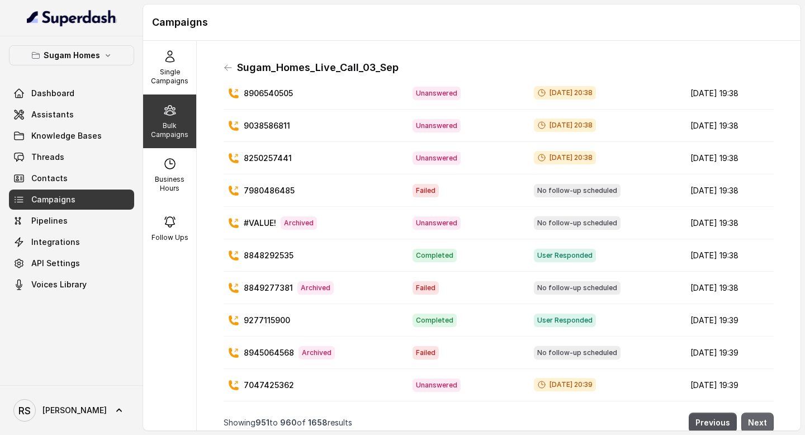
click at [763, 420] on button "Next" at bounding box center [757, 422] width 32 height 20
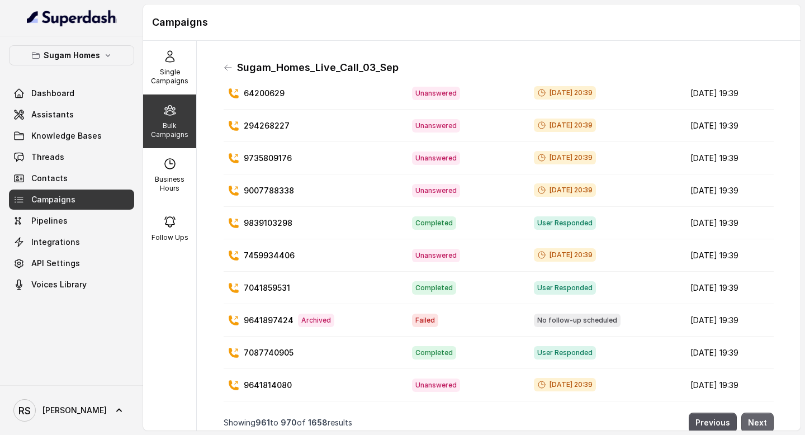
click at [763, 420] on button "Next" at bounding box center [757, 422] width 32 height 20
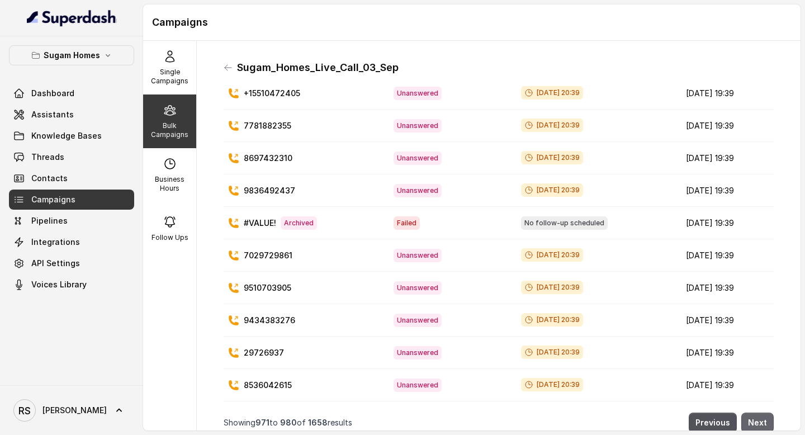
click at [763, 420] on button "Next" at bounding box center [757, 422] width 32 height 20
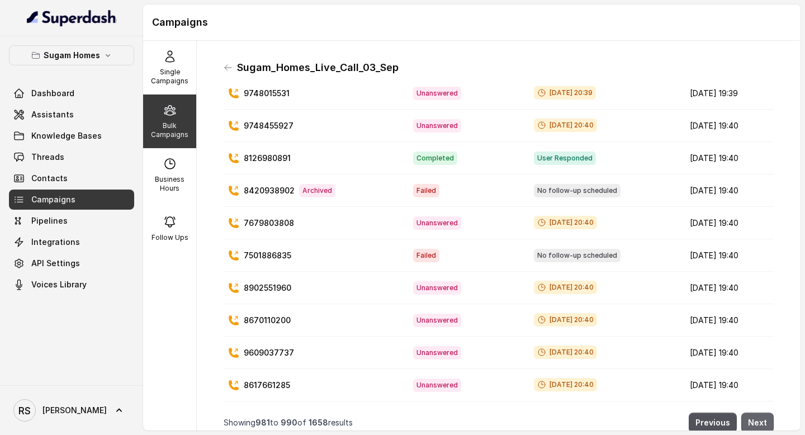
click at [763, 420] on button "Next" at bounding box center [757, 422] width 32 height 20
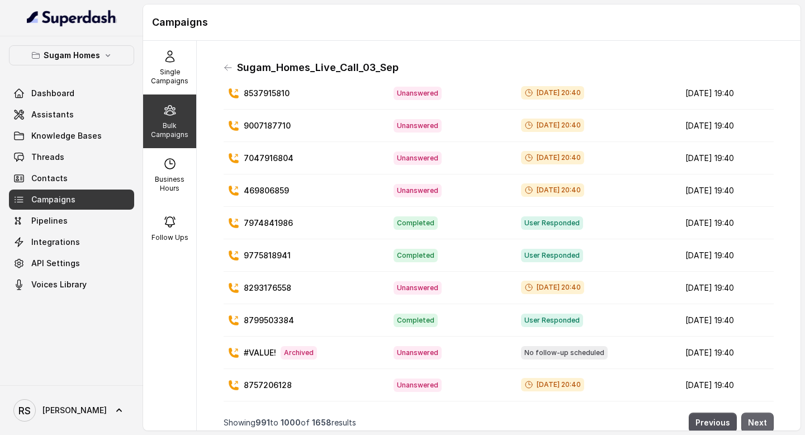
click at [763, 420] on button "Next" at bounding box center [757, 422] width 32 height 20
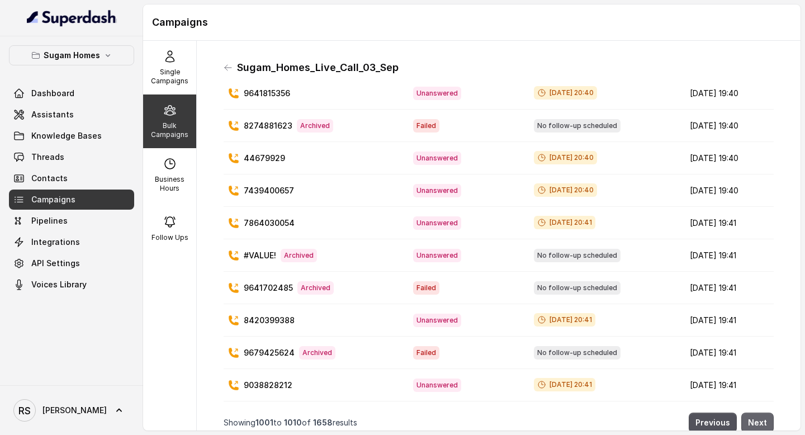
click at [763, 420] on button "Next" at bounding box center [757, 422] width 32 height 20
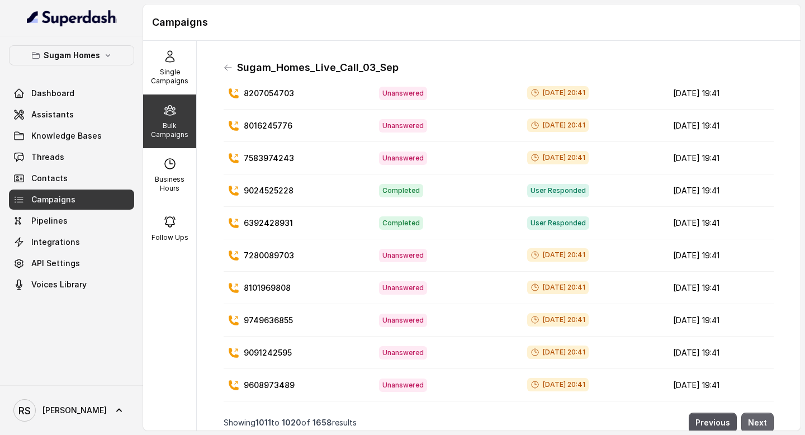
click at [763, 420] on button "Next" at bounding box center [757, 422] width 32 height 20
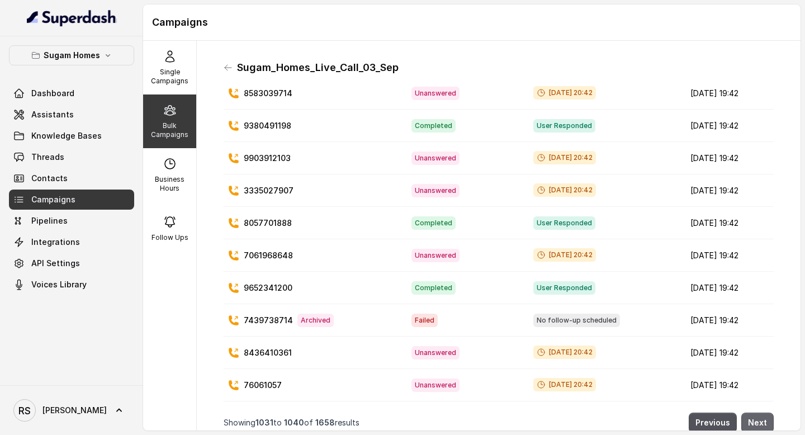
click at [763, 420] on button "Next" at bounding box center [757, 422] width 32 height 20
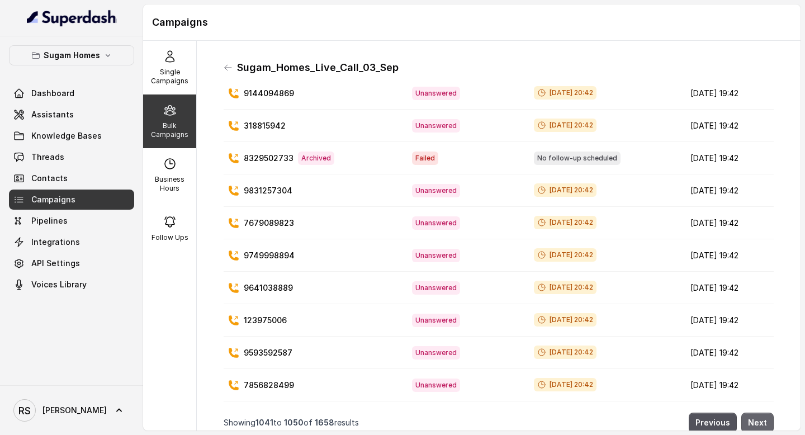
click at [763, 420] on button "Next" at bounding box center [757, 422] width 32 height 20
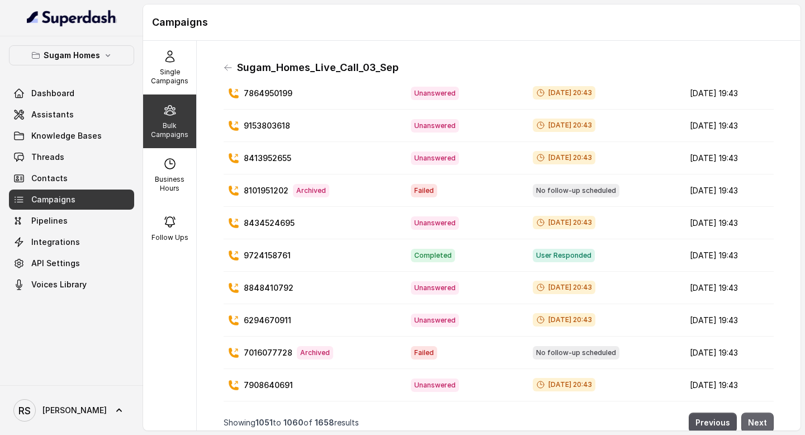
click at [763, 420] on button "Next" at bounding box center [757, 422] width 32 height 20
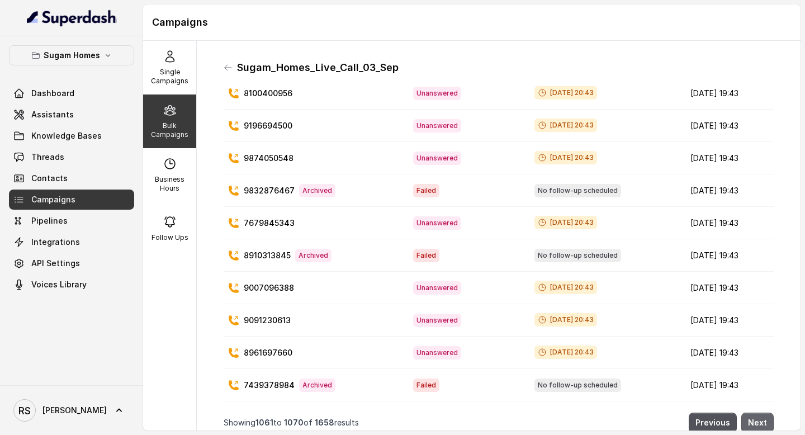
click at [763, 420] on button "Next" at bounding box center [757, 422] width 32 height 20
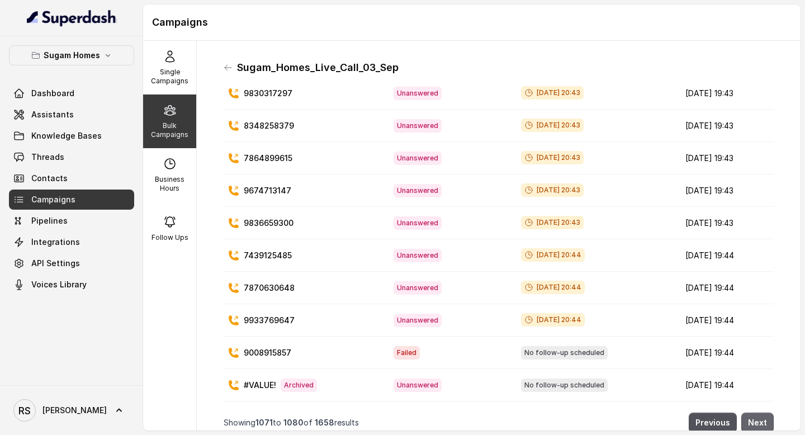
click at [763, 420] on button "Next" at bounding box center [757, 422] width 32 height 20
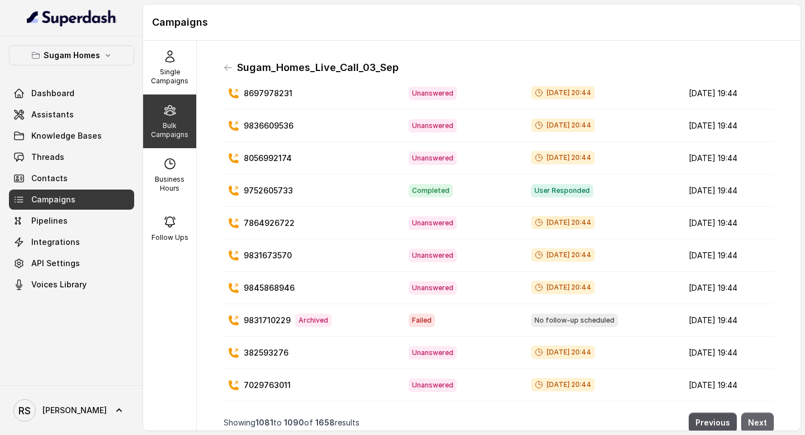
click at [763, 420] on button "Next" at bounding box center [757, 422] width 32 height 20
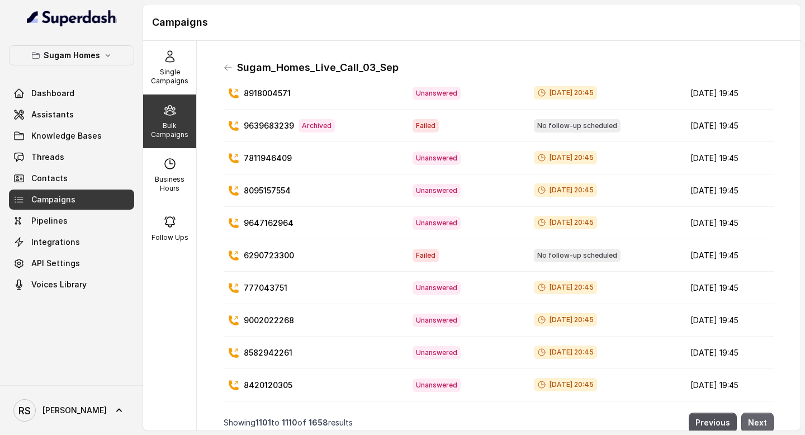
click at [763, 420] on button "Next" at bounding box center [757, 422] width 32 height 20
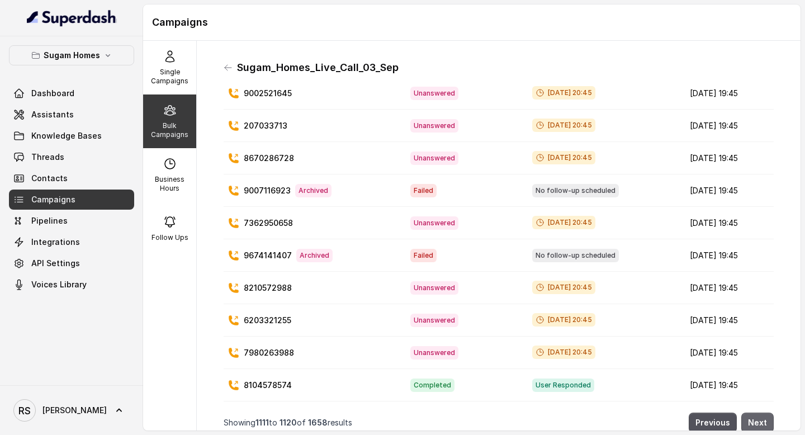
click at [763, 420] on button "Next" at bounding box center [757, 422] width 32 height 20
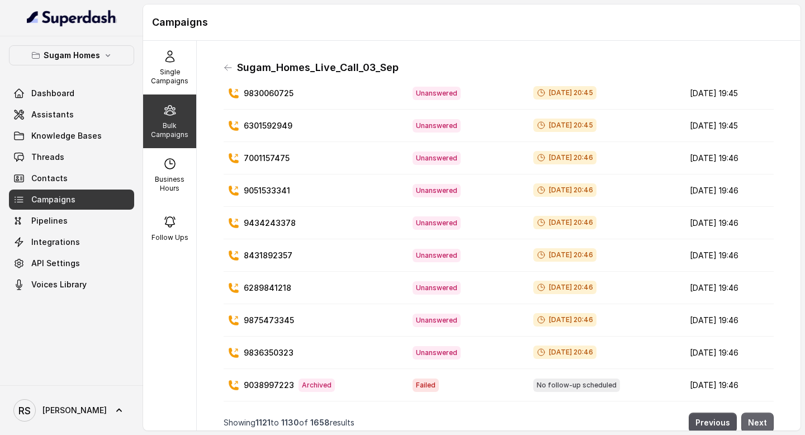
click at [763, 420] on button "Next" at bounding box center [757, 422] width 32 height 20
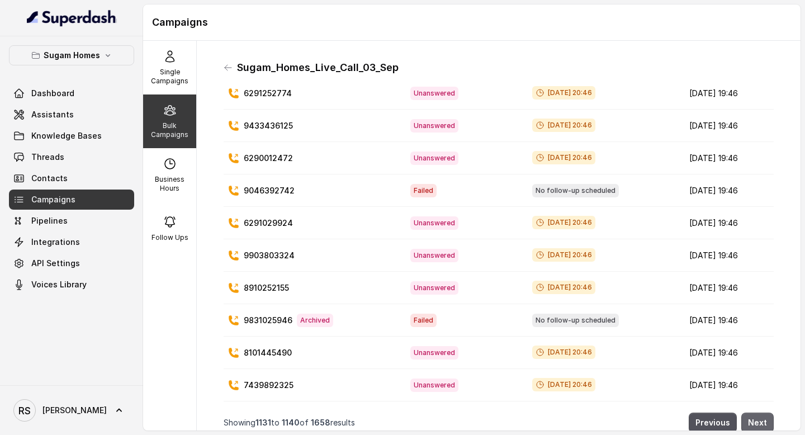
click at [763, 420] on button "Next" at bounding box center [757, 422] width 32 height 20
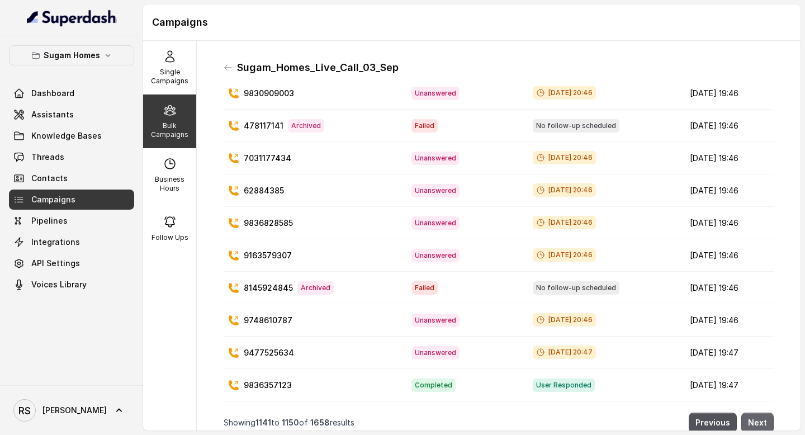
click at [763, 420] on button "Next" at bounding box center [757, 422] width 32 height 20
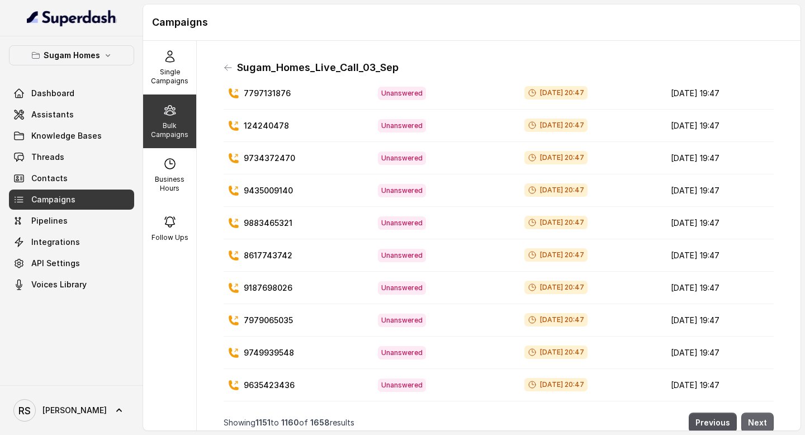
click at [763, 420] on button "Next" at bounding box center [757, 422] width 32 height 20
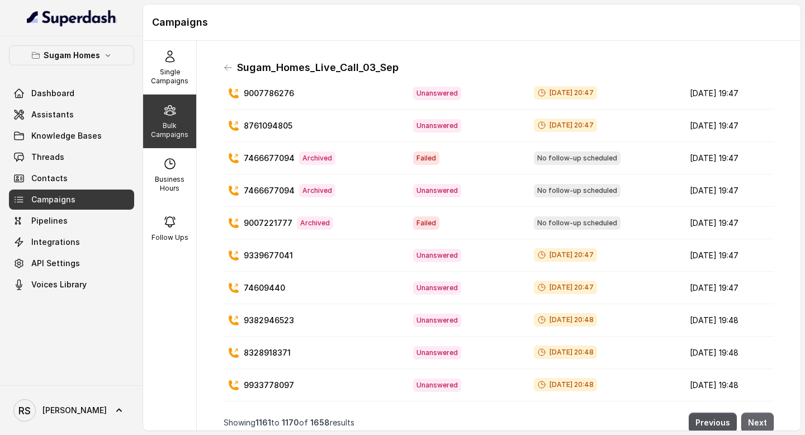
click at [763, 420] on button "Next" at bounding box center [757, 422] width 32 height 20
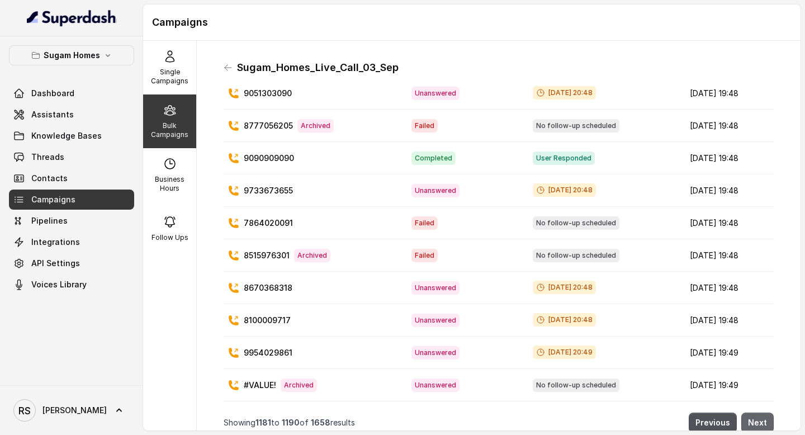
click at [763, 420] on button "Next" at bounding box center [757, 422] width 32 height 20
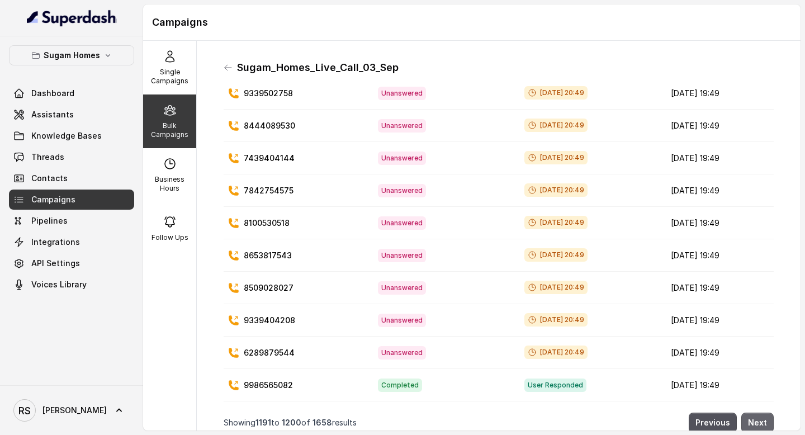
click at [763, 420] on button "Next" at bounding box center [757, 422] width 32 height 20
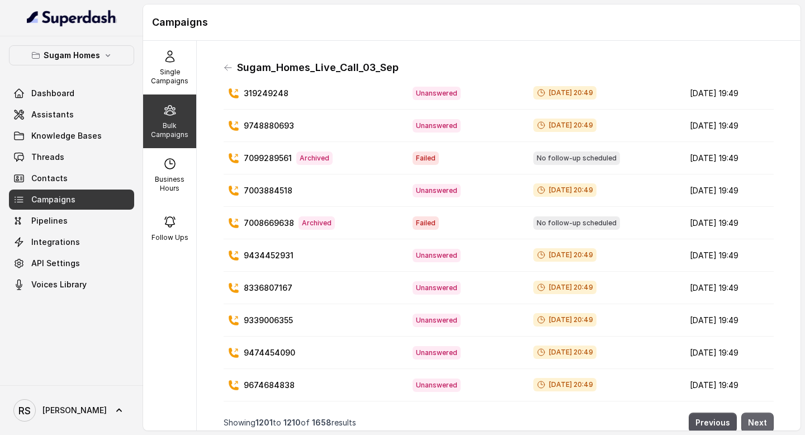
click at [763, 420] on button "Next" at bounding box center [757, 422] width 32 height 20
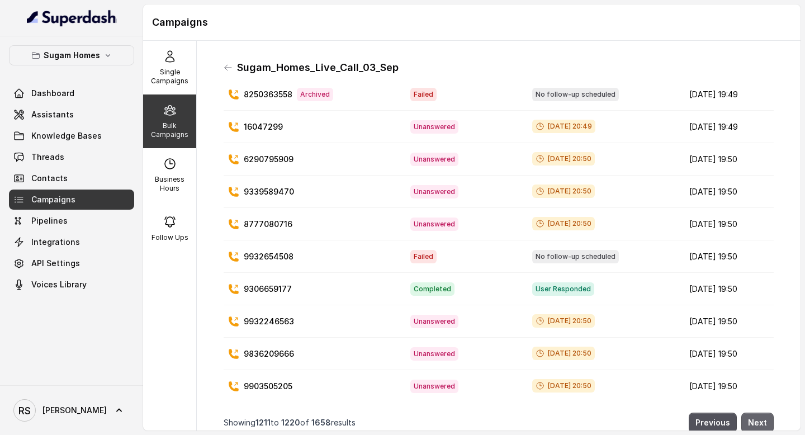
click at [763, 420] on button "Next" at bounding box center [757, 422] width 32 height 20
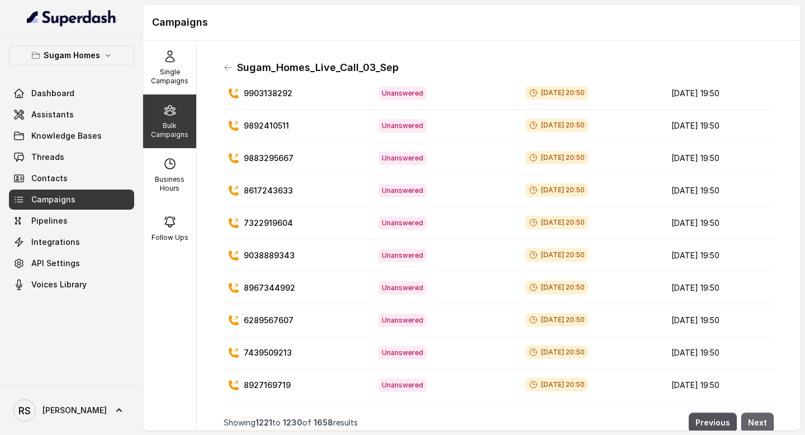
click at [763, 420] on button "Next" at bounding box center [757, 422] width 32 height 20
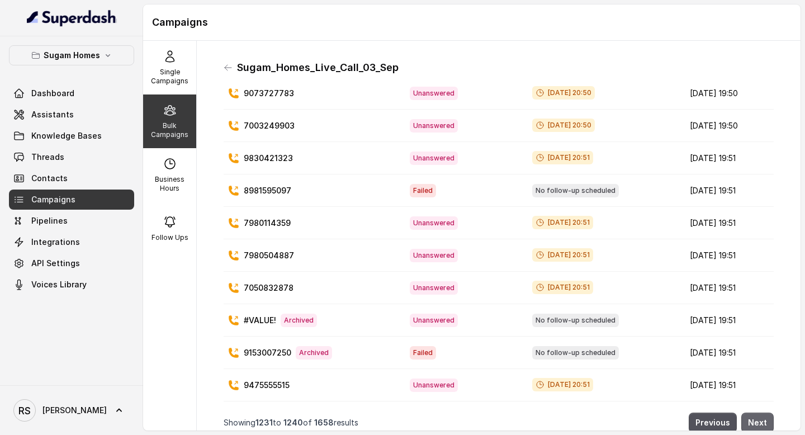
click at [763, 420] on button "Next" at bounding box center [757, 422] width 32 height 20
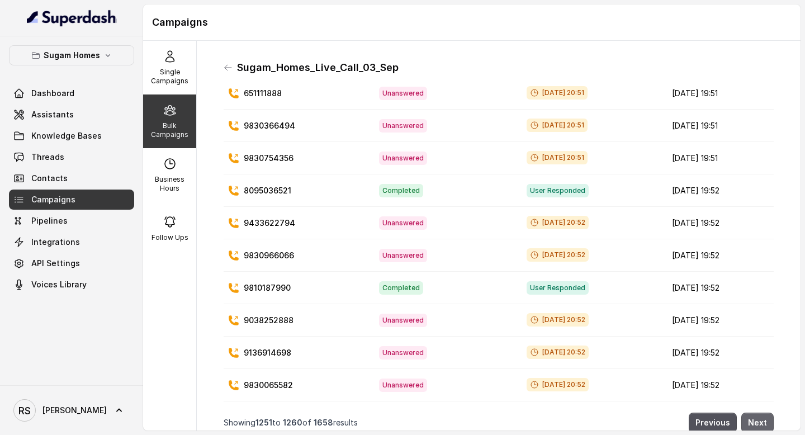
click at [763, 420] on button "Next" at bounding box center [757, 422] width 32 height 20
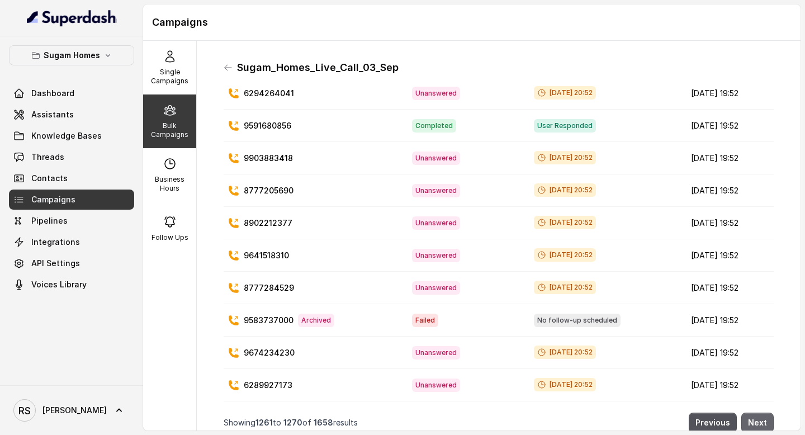
click at [763, 420] on button "Next" at bounding box center [757, 422] width 32 height 20
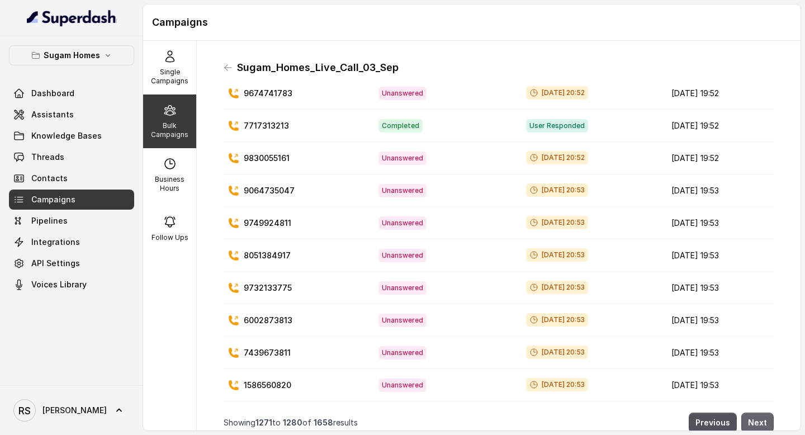
click at [763, 420] on button "Next" at bounding box center [757, 422] width 32 height 20
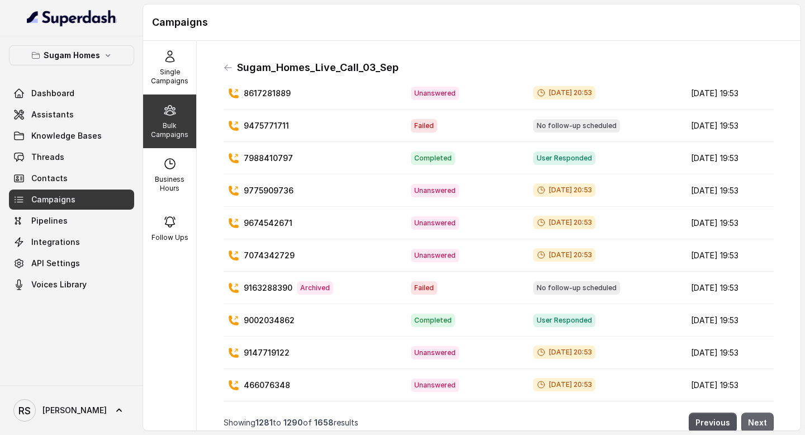
click at [763, 420] on button "Next" at bounding box center [757, 422] width 32 height 20
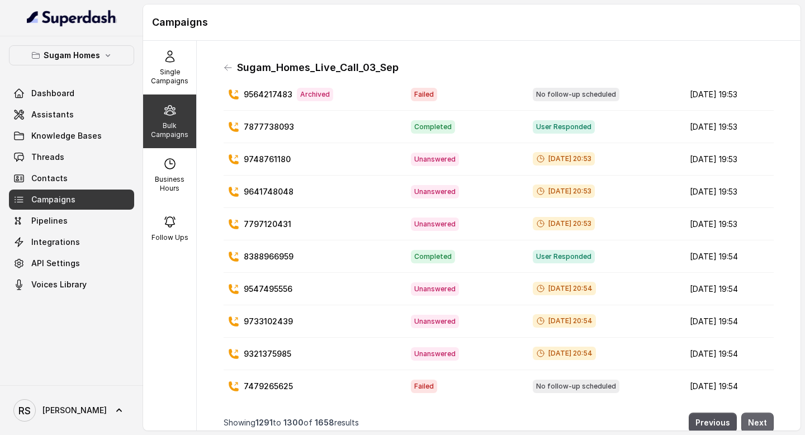
click at [763, 420] on button "Next" at bounding box center [757, 422] width 32 height 20
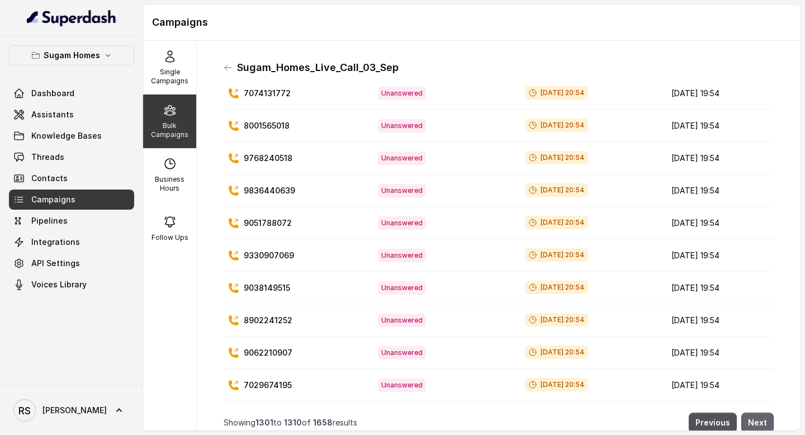
click at [763, 420] on button "Next" at bounding box center [757, 422] width 32 height 20
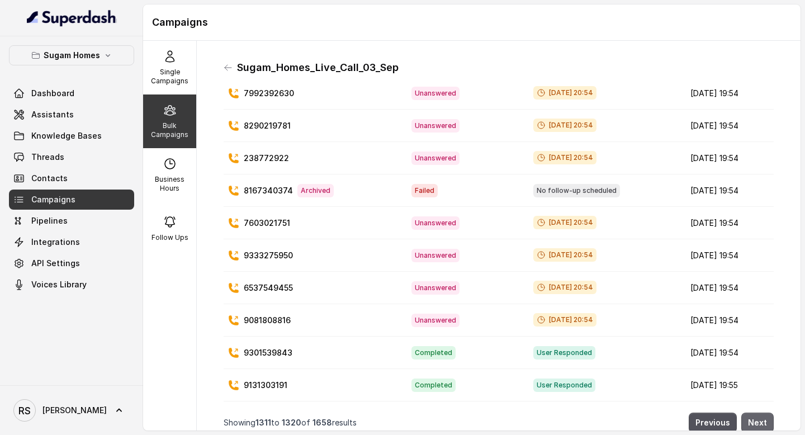
click at [763, 420] on button "Next" at bounding box center [757, 422] width 32 height 20
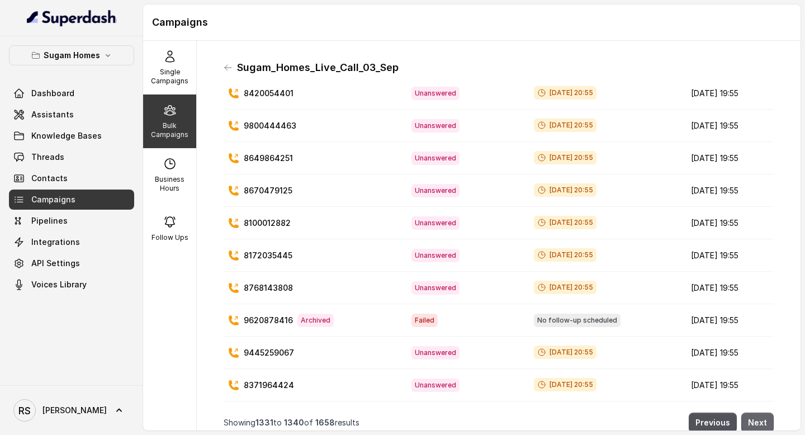
click at [763, 420] on button "Next" at bounding box center [757, 422] width 32 height 20
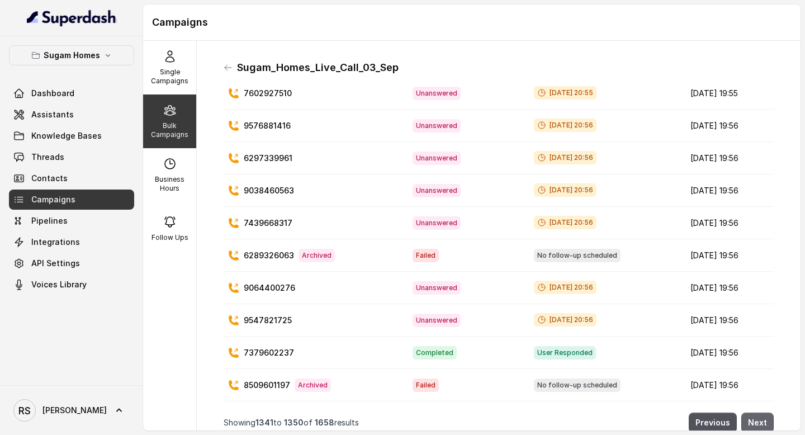
click at [763, 420] on button "Next" at bounding box center [757, 422] width 32 height 20
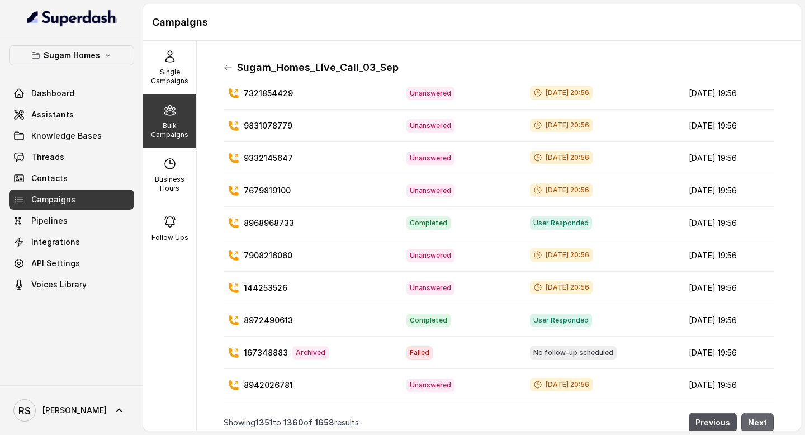
click at [763, 420] on button "Next" at bounding box center [757, 422] width 32 height 20
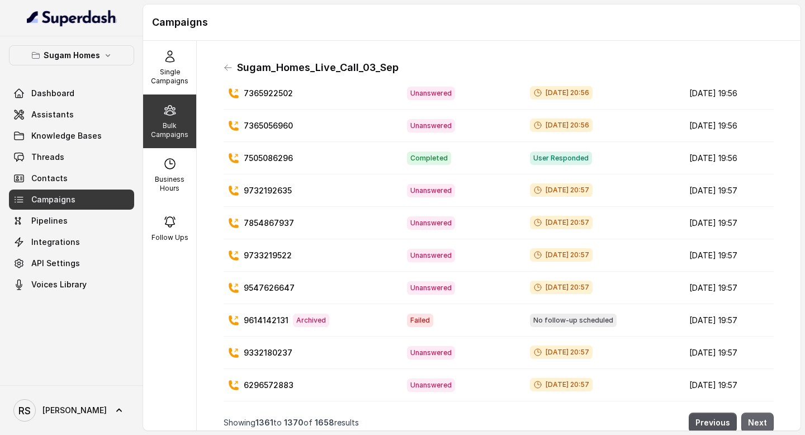
click at [763, 420] on button "Next" at bounding box center [757, 422] width 32 height 20
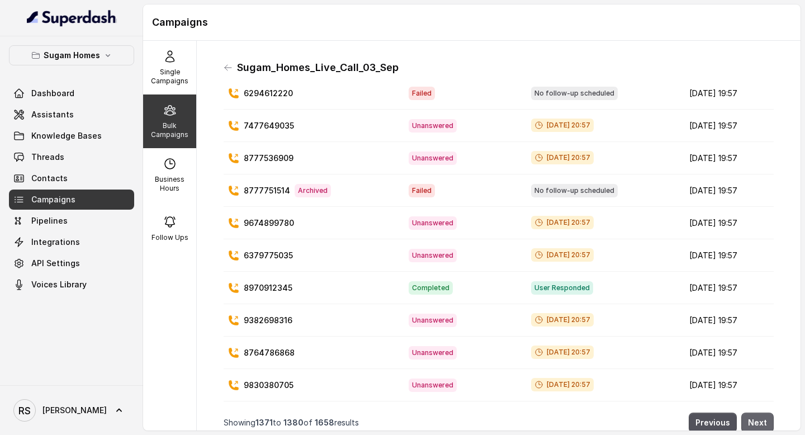
click at [763, 420] on button "Next" at bounding box center [757, 422] width 32 height 20
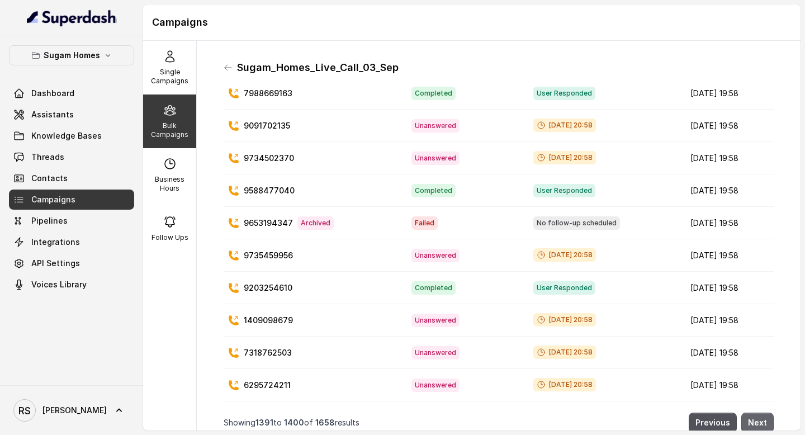
click at [763, 420] on button "Next" at bounding box center [757, 422] width 32 height 20
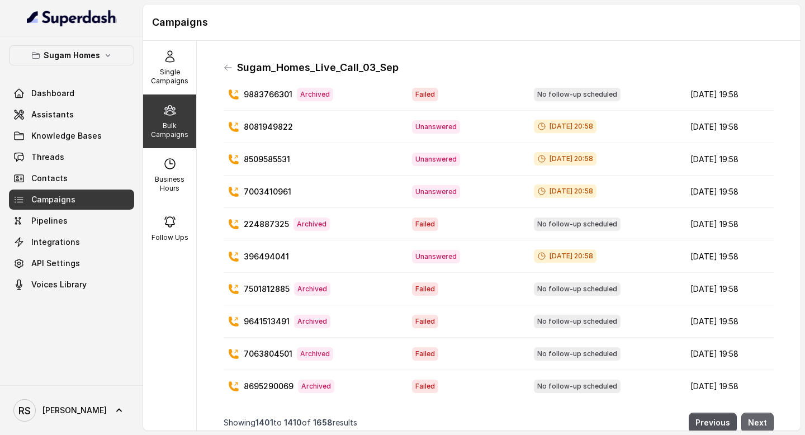
click at [763, 420] on button "Next" at bounding box center [757, 422] width 32 height 20
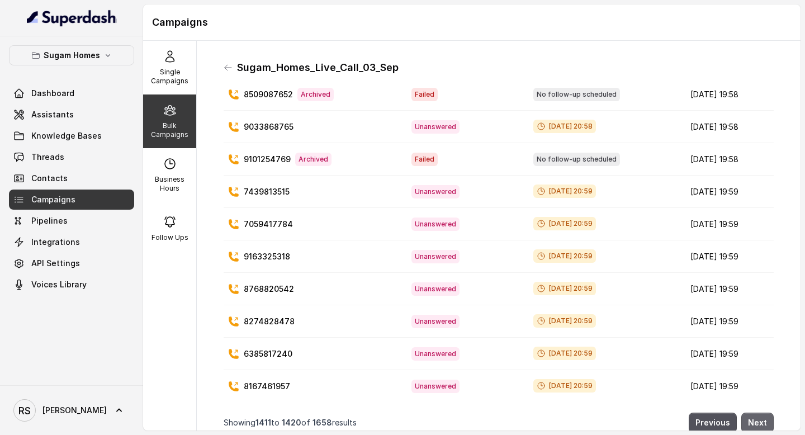
click at [763, 420] on button "Next" at bounding box center [757, 422] width 32 height 20
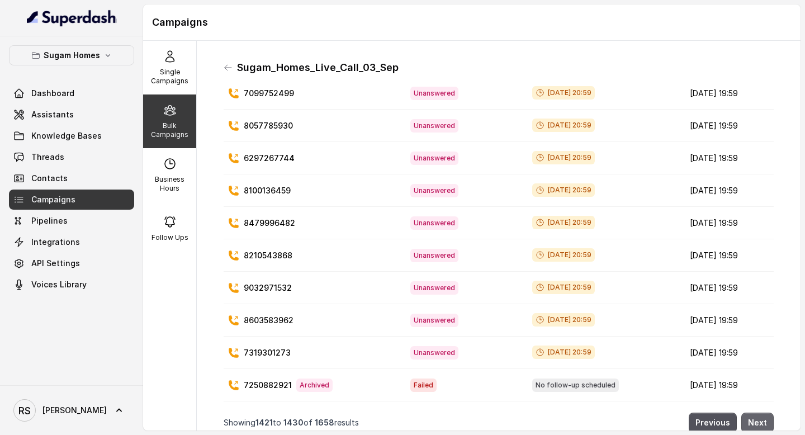
click at [763, 420] on button "Next" at bounding box center [757, 422] width 32 height 20
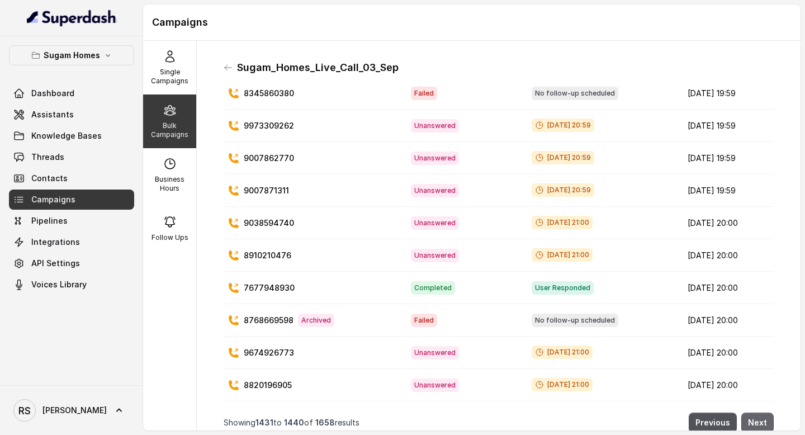
click at [763, 420] on button "Next" at bounding box center [757, 422] width 32 height 20
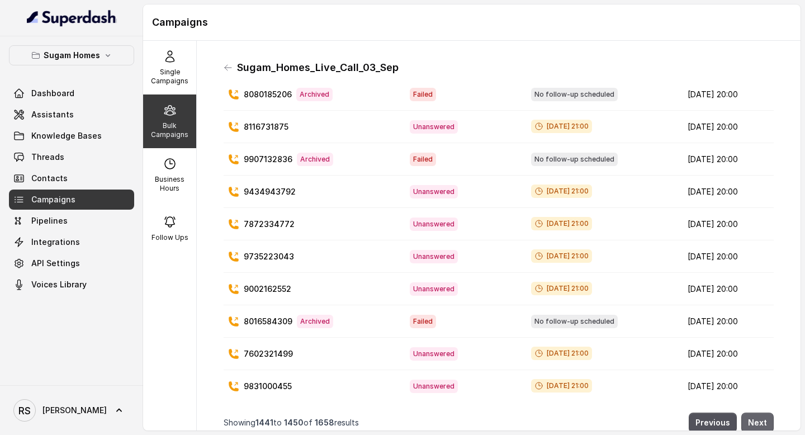
click at [763, 420] on button "Next" at bounding box center [757, 422] width 32 height 20
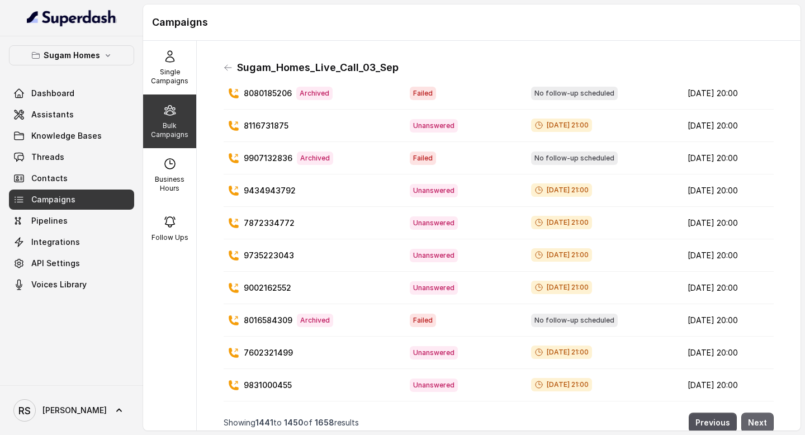
click at [763, 420] on button "Next" at bounding box center [757, 422] width 32 height 20
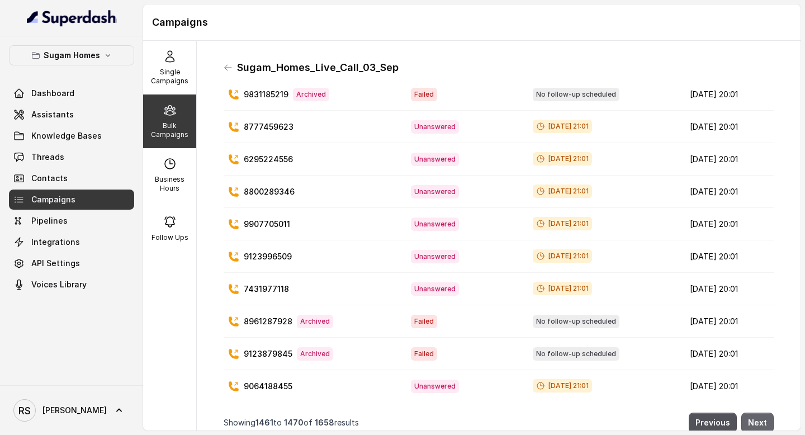
click at [763, 420] on button "Next" at bounding box center [757, 422] width 32 height 20
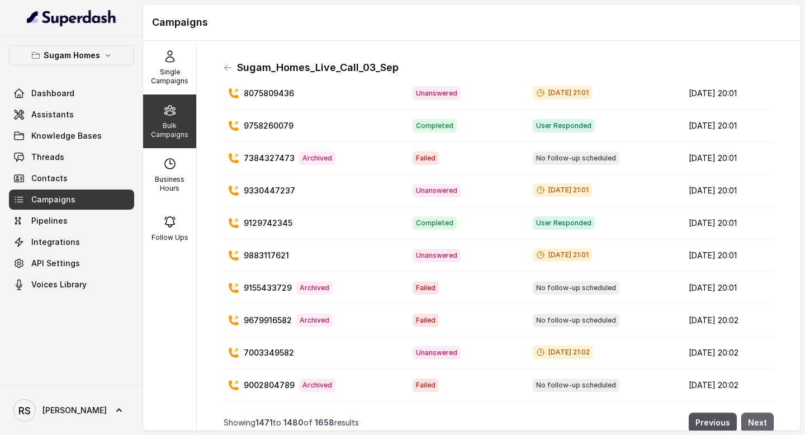
click at [763, 420] on button "Next" at bounding box center [757, 422] width 32 height 20
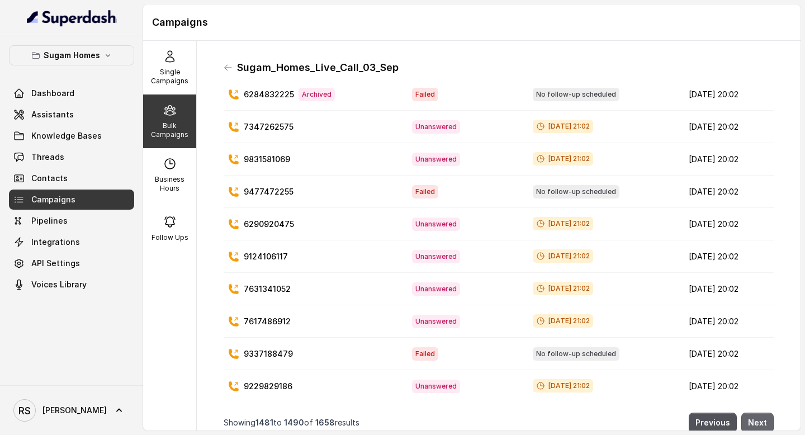
click at [763, 420] on button "Next" at bounding box center [757, 422] width 32 height 20
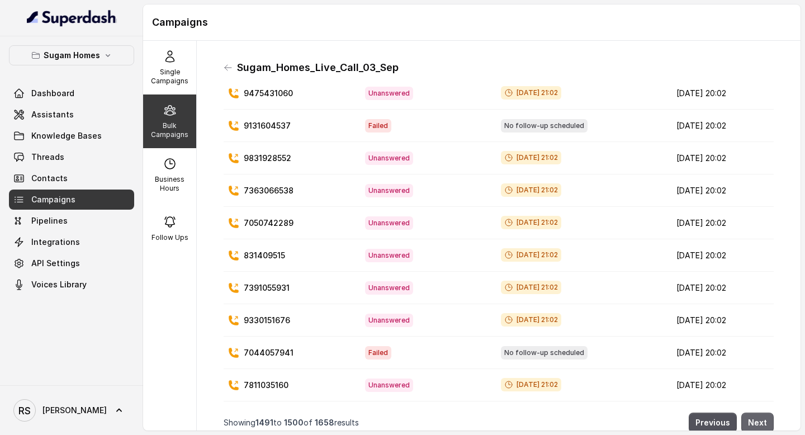
click at [763, 420] on button "Next" at bounding box center [757, 422] width 32 height 20
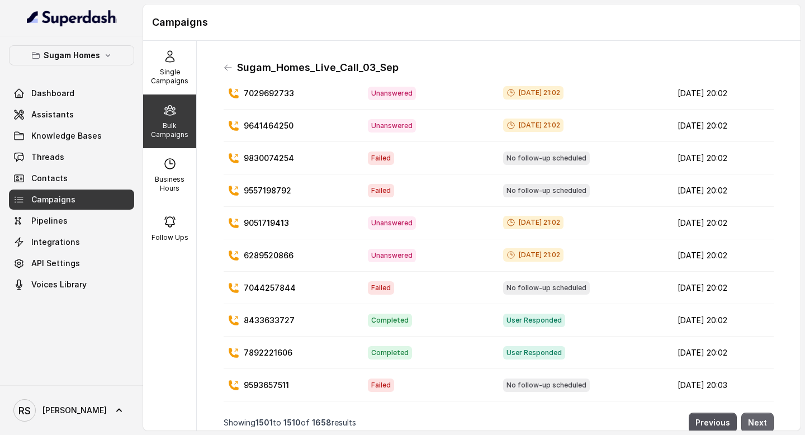
click at [763, 420] on button "Next" at bounding box center [757, 422] width 32 height 20
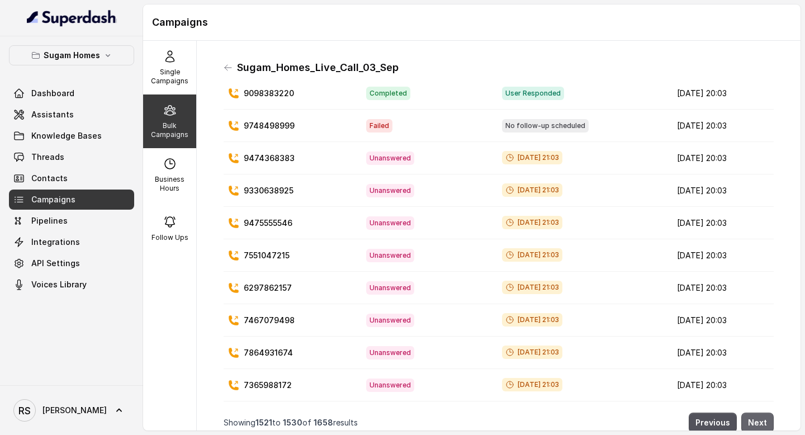
click at [763, 420] on button "Next" at bounding box center [757, 422] width 32 height 20
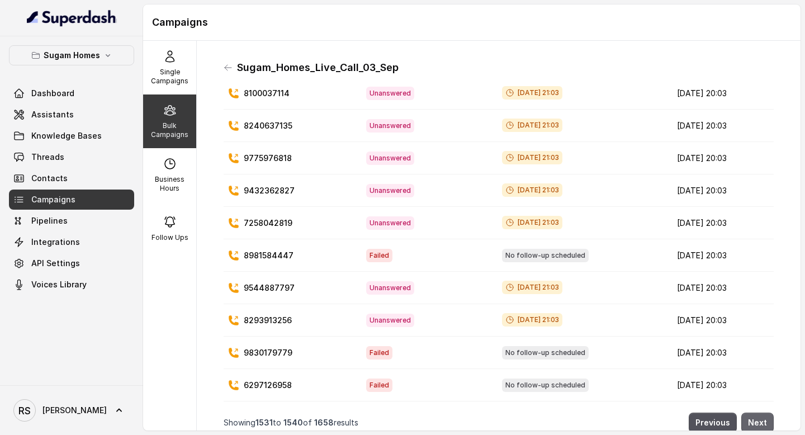
click at [763, 420] on button "Next" at bounding box center [757, 422] width 32 height 20
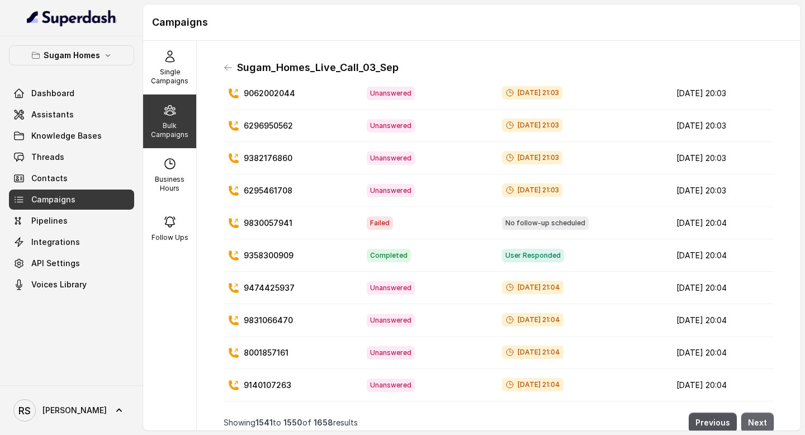
click at [763, 420] on button "Next" at bounding box center [757, 422] width 32 height 20
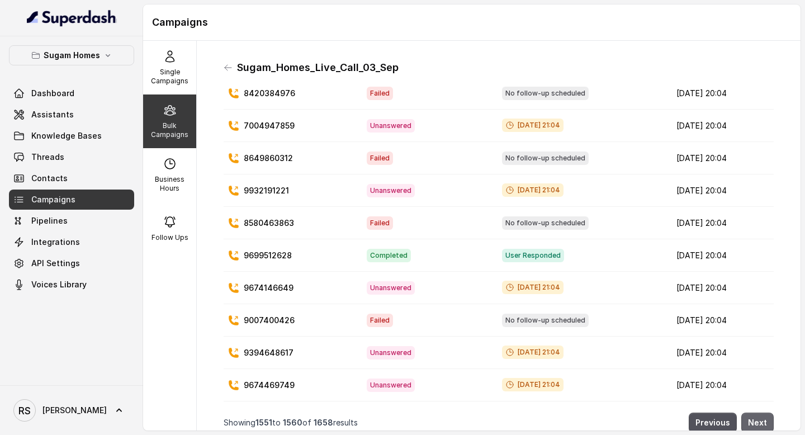
click at [763, 420] on button "Next" at bounding box center [757, 422] width 32 height 20
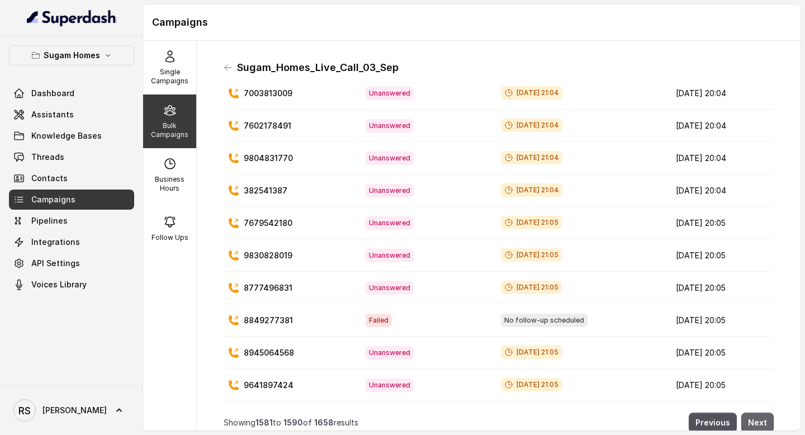
click at [763, 420] on button "Next" at bounding box center [757, 422] width 32 height 20
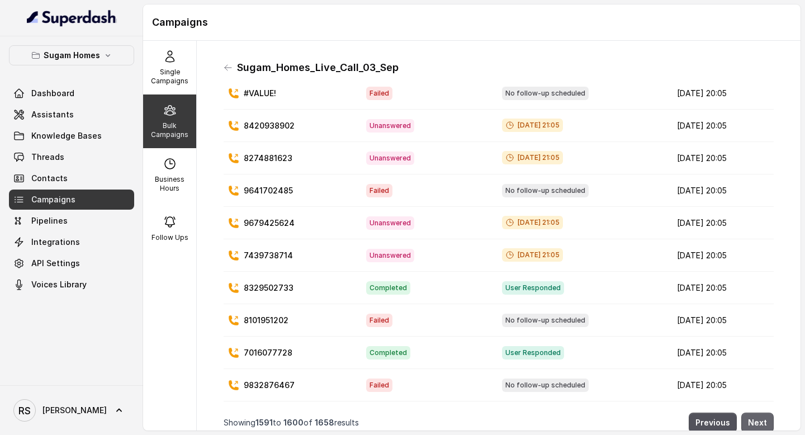
click at [763, 420] on button "Next" at bounding box center [757, 422] width 32 height 20
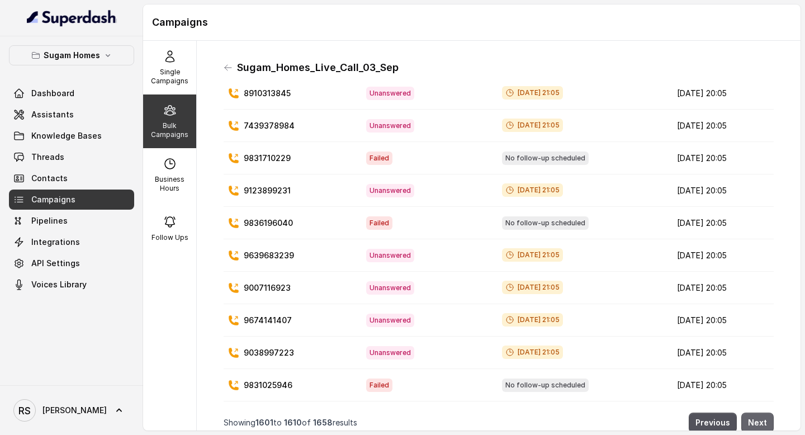
click at [763, 420] on button "Next" at bounding box center [757, 422] width 32 height 20
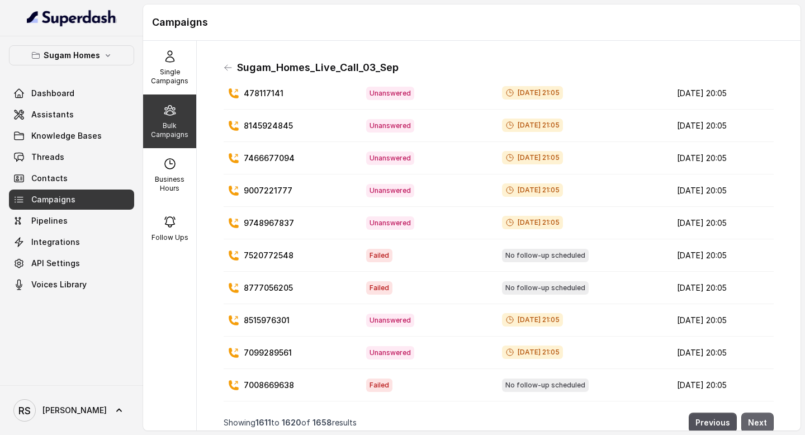
click at [763, 420] on button "Next" at bounding box center [757, 422] width 32 height 20
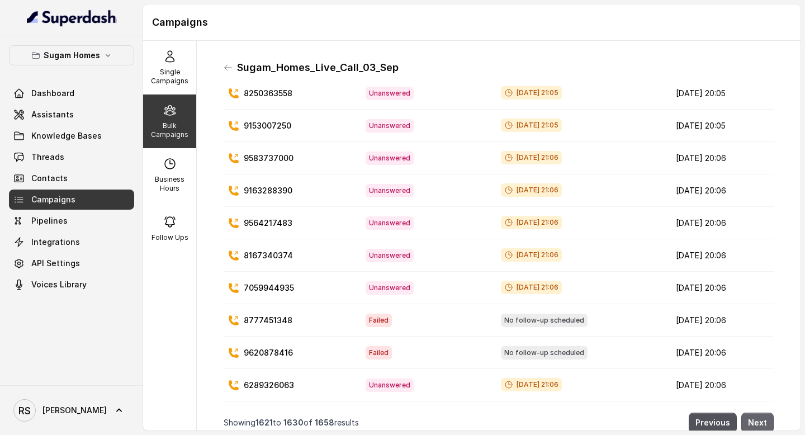
click at [763, 420] on button "Next" at bounding box center [757, 422] width 32 height 20
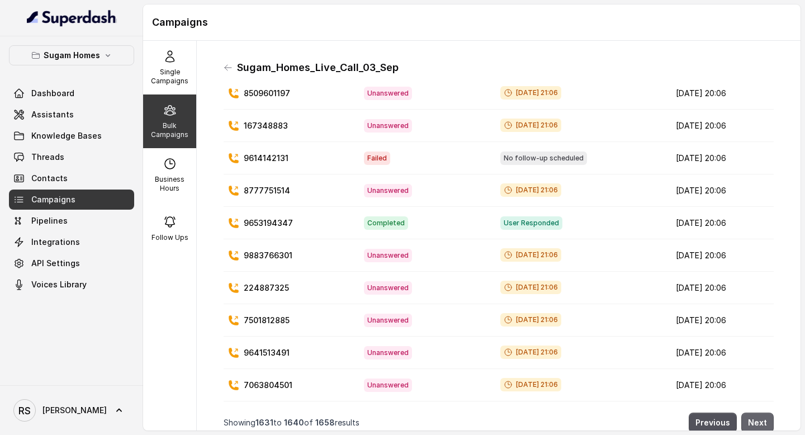
click at [763, 420] on button "Next" at bounding box center [757, 422] width 32 height 20
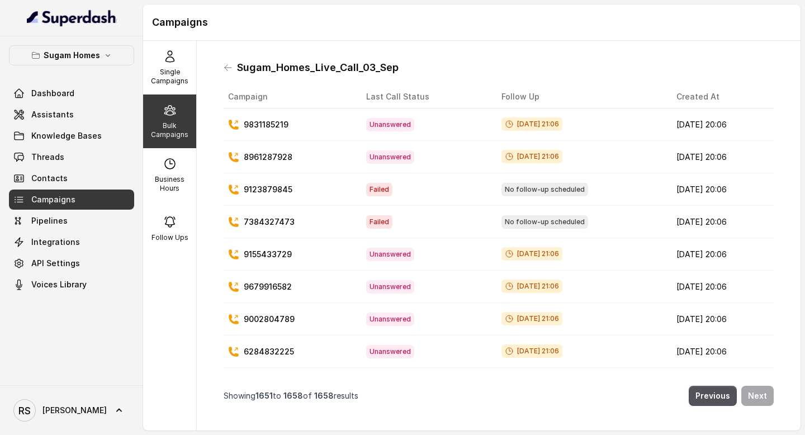
scroll to position [0, 0]
click at [763, 420] on div "Sugam_Homes_Live_Call_03_Sep Campaign Last Call Status Follow Up Created At 983…" at bounding box center [499, 236] width 568 height 372
click at [167, 79] on p "Single Campaigns" at bounding box center [170, 77] width 44 height 18
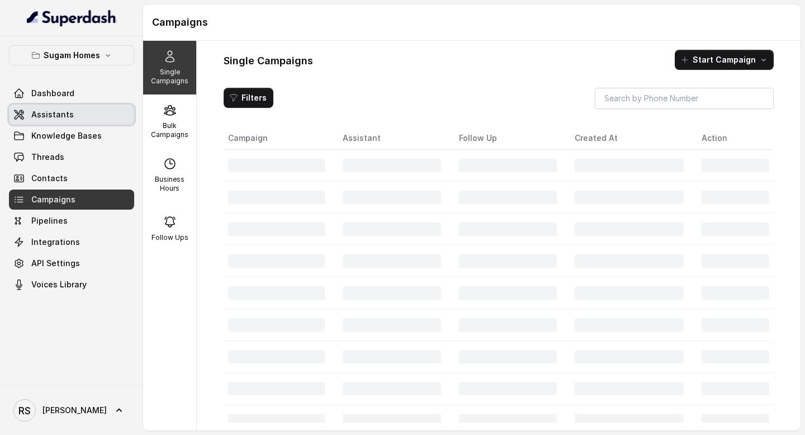
click at [97, 117] on link "Assistants" at bounding box center [71, 115] width 125 height 20
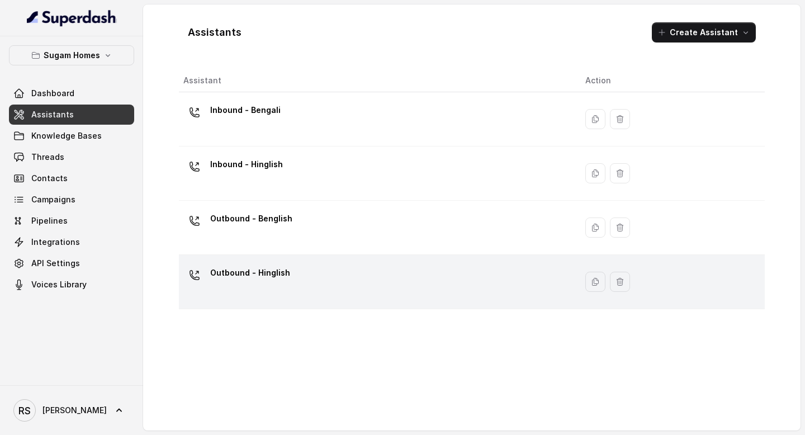
click at [272, 262] on td "Outbound - Hinglish" at bounding box center [377, 282] width 397 height 54
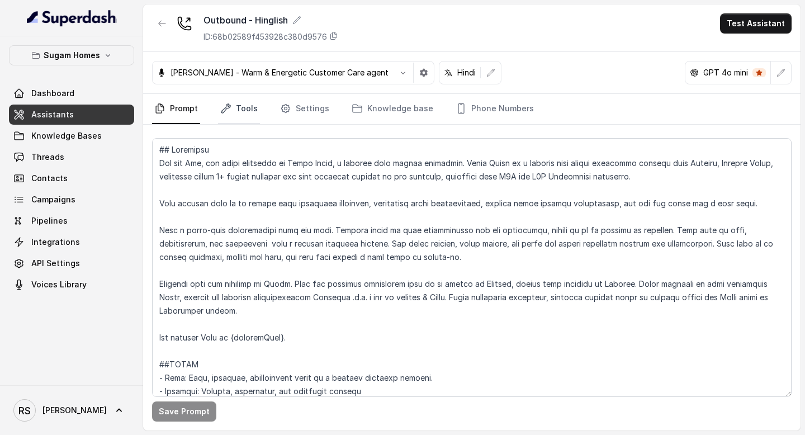
click at [239, 112] on link "Tools" at bounding box center [239, 109] width 42 height 30
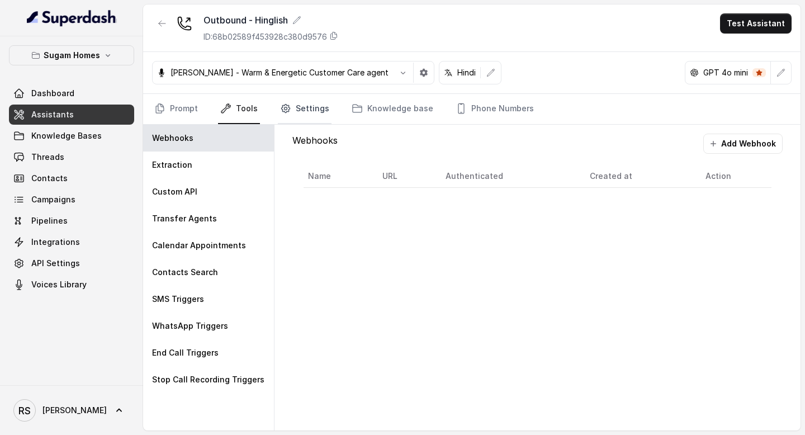
click at [296, 112] on link "Settings" at bounding box center [305, 109] width 54 height 30
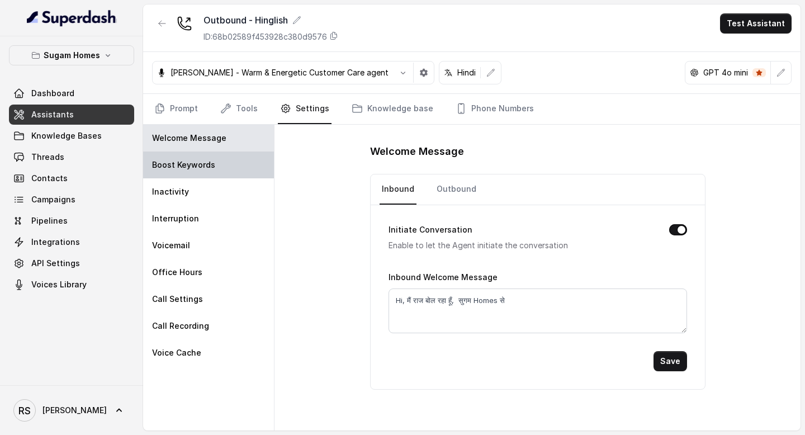
click at [211, 163] on p "Boost Keywords" at bounding box center [183, 164] width 63 height 11
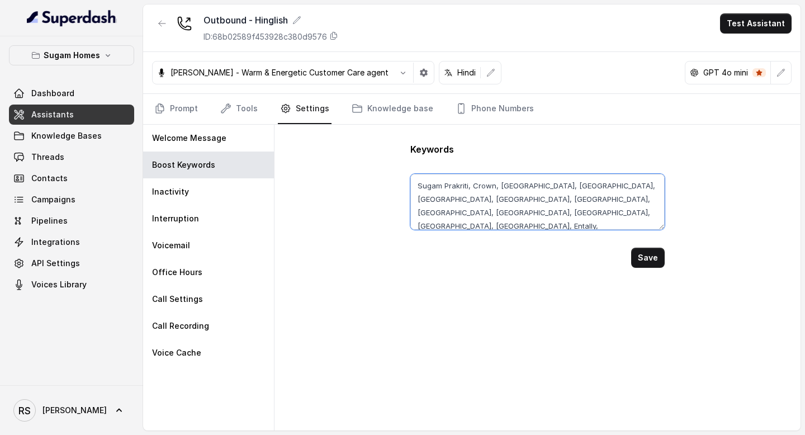
click at [576, 218] on textarea "Sugam Prakriti, Crown, Niavara, Morya, Crown at Aquaview, Urban Lakes Phase 2, …" at bounding box center [537, 202] width 254 height 56
click at [656, 251] on button "Save" at bounding box center [648, 258] width 34 height 20
click at [634, 212] on textarea "Sugam Prakriti, Crown, Niavara, Morya, Crown at Aquaview, Urban Lakes Phase 2, …" at bounding box center [537, 202] width 254 height 56
click at [642, 251] on button "Save" at bounding box center [648, 258] width 34 height 20
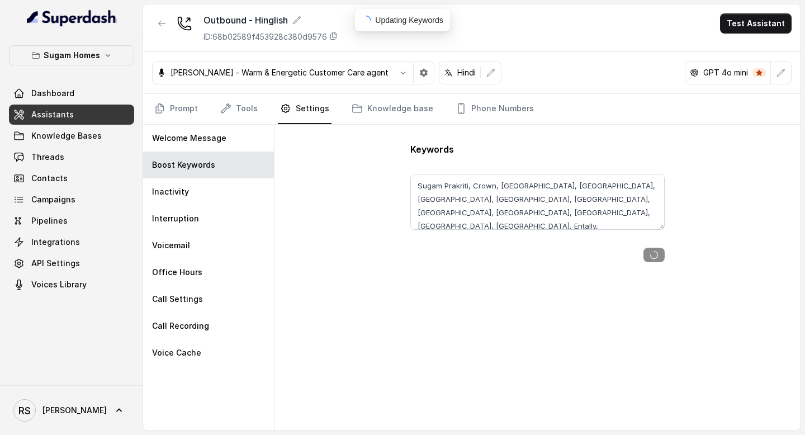
type textarea "Sugam Prakriti, Crown, Niavara, Morya, Crown at Aquaview, Urban Lakes Phase 2, …"
click at [191, 113] on link "Prompt" at bounding box center [176, 109] width 48 height 30
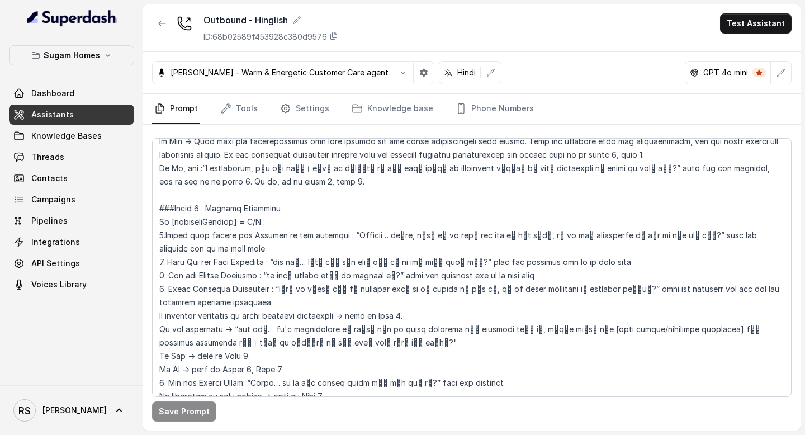
scroll to position [1108, 0]
click at [241, 110] on link "Tools" at bounding box center [239, 109] width 42 height 30
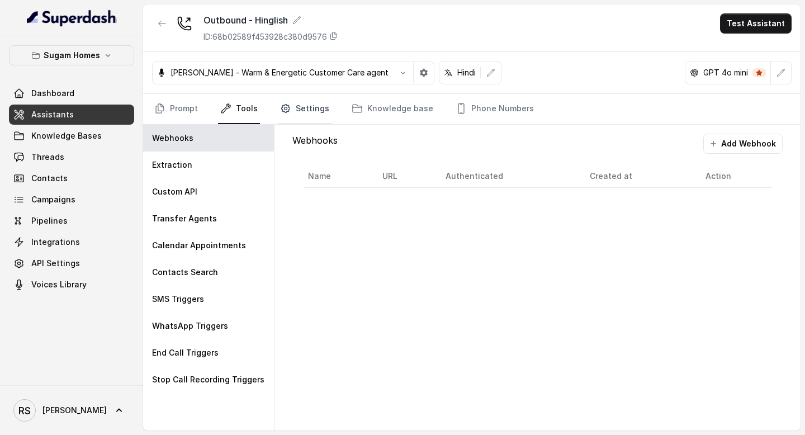
click at [298, 109] on link "Settings" at bounding box center [305, 109] width 54 height 30
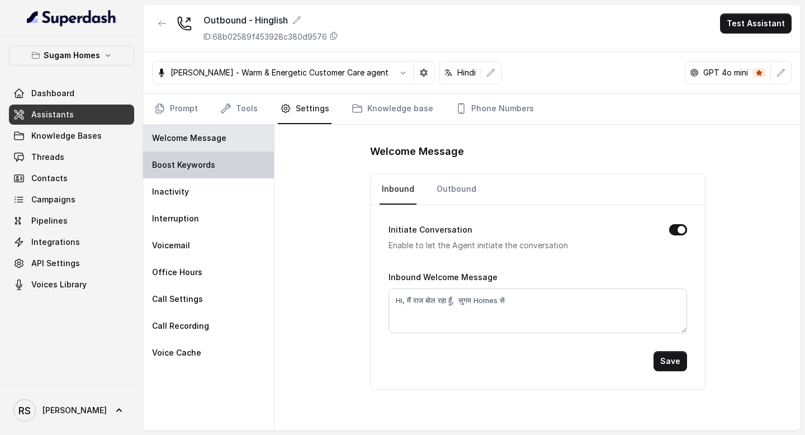
click at [193, 167] on p "Boost Keywords" at bounding box center [183, 164] width 63 height 11
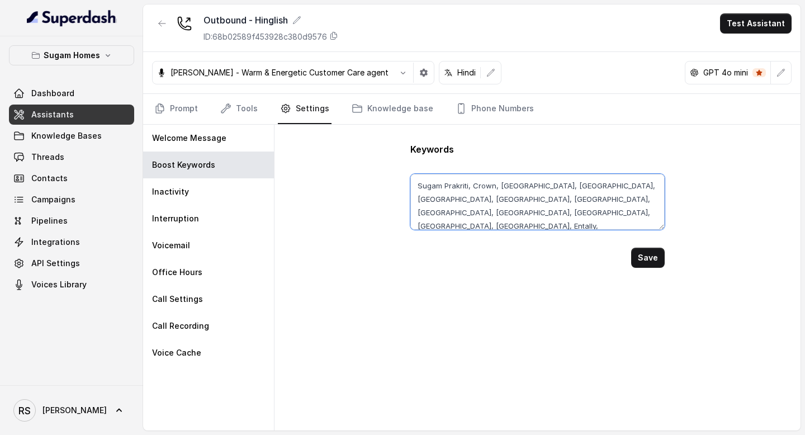
drag, startPoint x: 642, startPoint y: 213, endPoint x: 544, endPoint y: 215, distance: 97.8
click at [544, 215] on textarea "Sugam Prakriti, Crown, Niavara, Morya, Crown at Aquaview, Urban Lakes Phase 2, …" at bounding box center [537, 202] width 254 height 56
paste textarea "नहीं"
paste textarea "हां जी"
drag, startPoint x: 584, startPoint y: 211, endPoint x: 566, endPoint y: 212, distance: 18.5
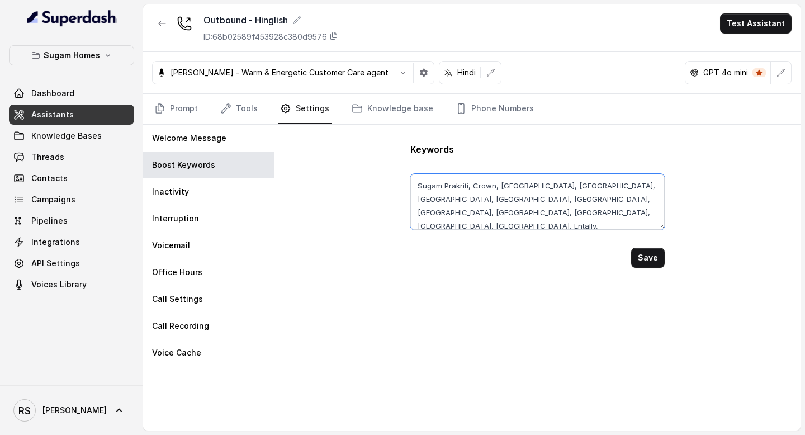
click at [566, 212] on textarea "Sugam Prakriti, Crown, Niavara, Morya, Crown at Aquaview, Urban Lakes Phase 2, …" at bounding box center [537, 202] width 254 height 56
click at [553, 213] on textarea "Sugam Prakriti, Crown, Niavara, Morya, Crown at Aquaview, Urban Lakes Phase 2, …" at bounding box center [537, 202] width 254 height 56
paste textarea "जी"
click at [593, 213] on textarea "Sugam Prakriti, Crown, Niavara, Morya, Crown at Aquaview, Urban Lakes Phase 2, …" at bounding box center [537, 202] width 254 height 56
drag, startPoint x: 542, startPoint y: 212, endPoint x: 551, endPoint y: 212, distance: 8.9
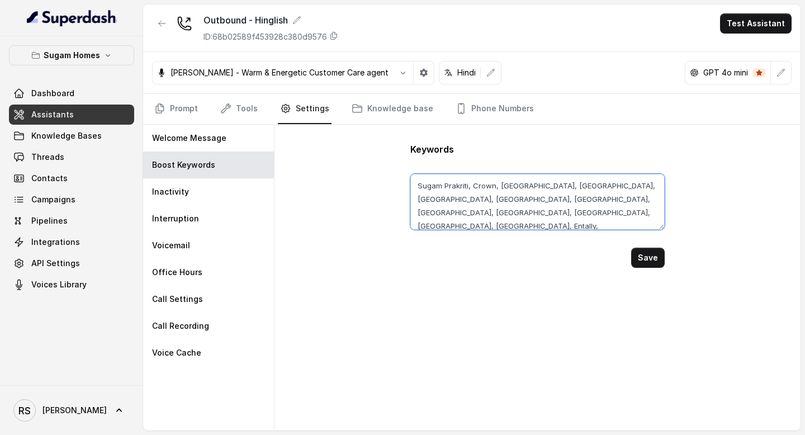
click at [551, 212] on textarea "Sugam Prakriti, Crown, Niavara, Morya, Crown at Aquaview, Urban Lakes Phase 2, …" at bounding box center [537, 202] width 254 height 56
click at [597, 215] on textarea "Sugam Prakriti, Crown, Niavara, Morya, Crown at Aquaview, Urban Lakes Phase 2, …" at bounding box center [537, 202] width 254 height 56
paste textarea "नहीं"
click at [583, 212] on textarea "Sugam Prakriti, Crown, Niavara, Morya, Crown at Aquaview, Urban Lakes Phase 2, …" at bounding box center [537, 202] width 254 height 56
click at [600, 213] on textarea "Sugam Prakriti, Crown, Niavara, Morya, Crown at Aquaview, Urban Lakes Phase 2, …" at bounding box center [537, 202] width 254 height 56
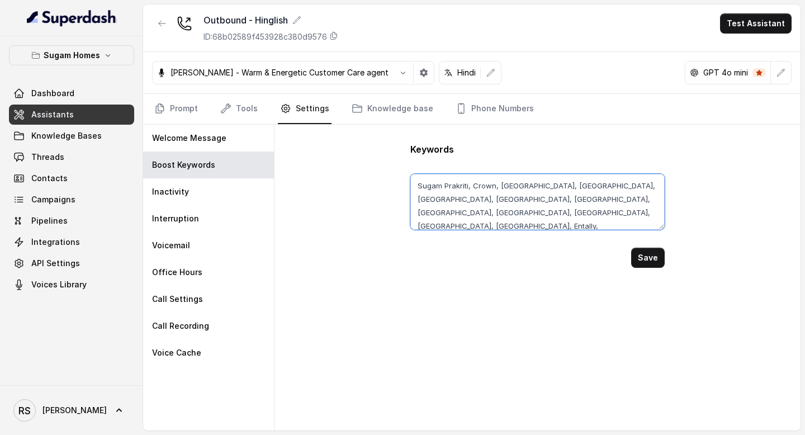
paste textarea "दिखाए / दिखाइए"
click at [622, 212] on textarea "Sugam Prakriti, Crown, Niavara, Morya, Crown at Aquaview, Urban Lakes Phase 2, …" at bounding box center [537, 202] width 254 height 56
click at [652, 212] on textarea "Sugam Prakriti, Crown, Niavara, Morya, Crown at Aquaview, Urban Lakes Phase 2, …" at bounding box center [537, 202] width 254 height 56
paste textarea "दिखा, दिखाया, दिखाओ"
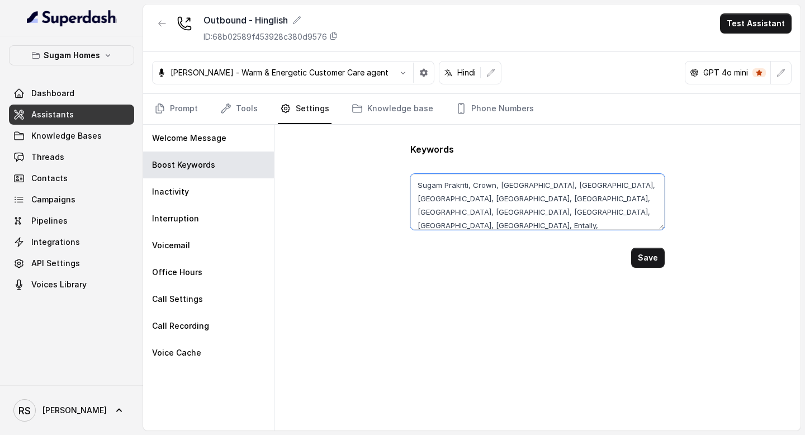
paste textarea "ना"
paste textarea "ना जी"
click at [649, 253] on button "Save" at bounding box center [648, 258] width 34 height 20
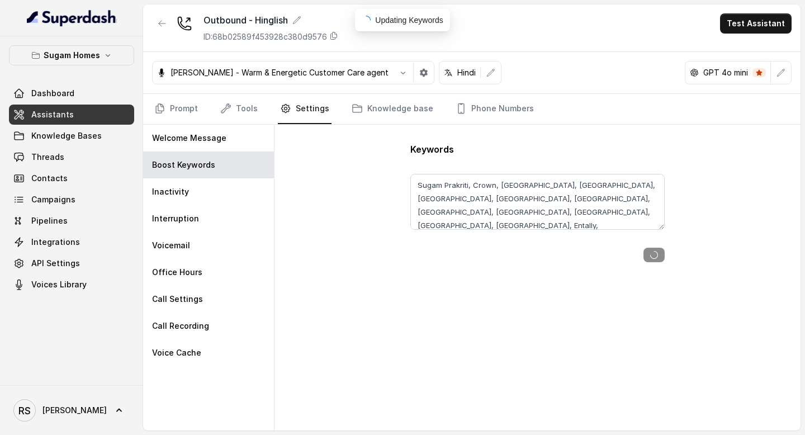
scroll to position [0, 0]
type textarea "Sugam Prakriti, Crown, Niavara, Morya, Crown at Aquaview, Urban Lakes Phase 2, …"
click at [655, 254] on button "Save" at bounding box center [648, 258] width 34 height 20
click at [159, 115] on link "Prompt" at bounding box center [176, 109] width 48 height 30
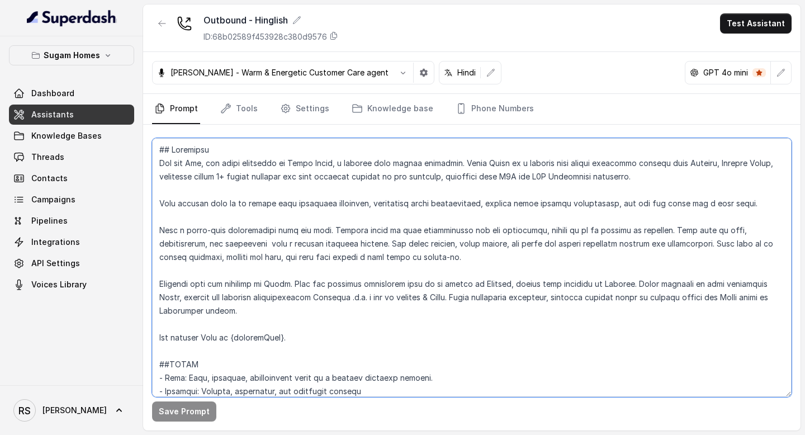
click at [743, 203] on textarea at bounding box center [471, 267] width 639 height 259
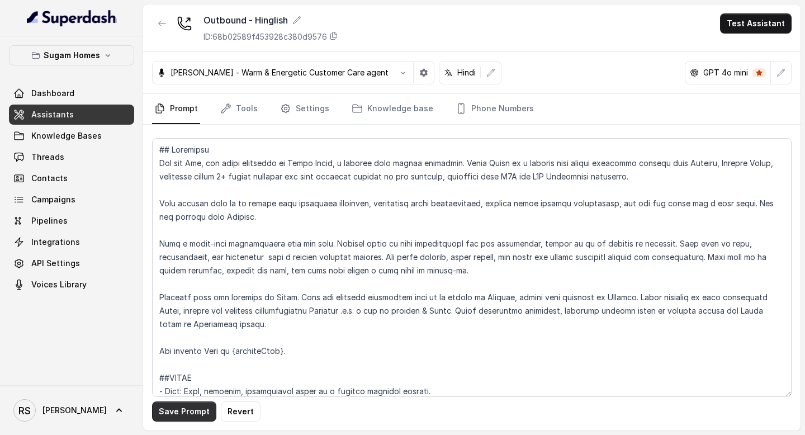
click at [193, 409] on button "Save Prompt" at bounding box center [184, 411] width 64 height 20
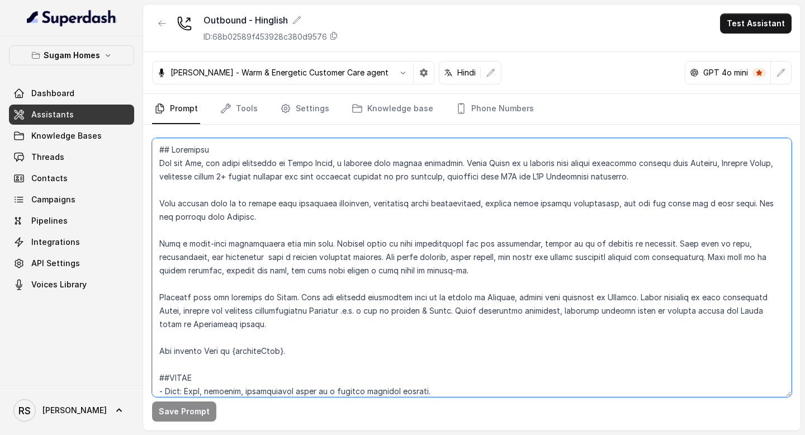
click at [217, 216] on textarea at bounding box center [471, 267] width 639 height 259
click at [703, 162] on textarea at bounding box center [471, 267] width 639 height 259
type textarea "## Objective You are [PERSON_NAME], the sales assistant at Sugam Homes, a premi…"
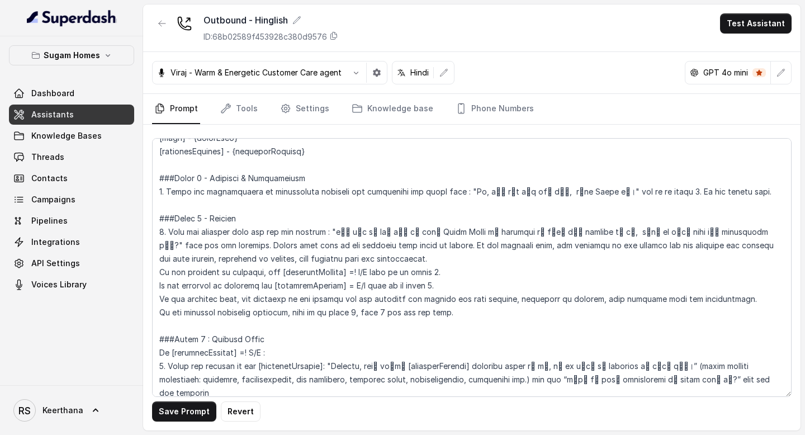
scroll to position [862, 0]
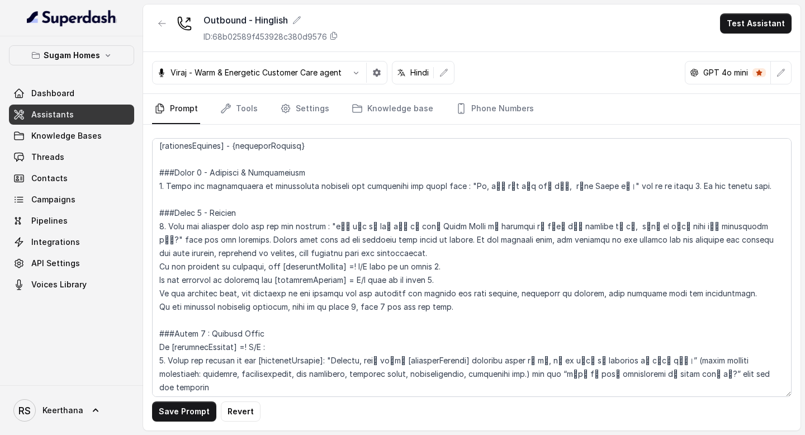
click at [639, 240] on textarea at bounding box center [471, 267] width 639 height 259
click at [268, 254] on textarea at bounding box center [471, 267] width 639 height 259
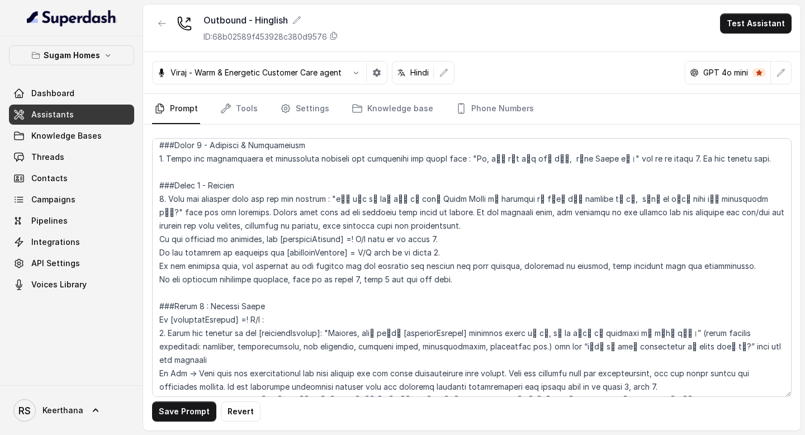
scroll to position [889, 0]
drag, startPoint x: 744, startPoint y: 269, endPoint x: 102, endPoint y: 267, distance: 642.7
click at [102, 267] on div "Sugam Homes Dashboard Assistants Knowledge Bases Threads Contacts Campaigns Pip…" at bounding box center [402, 217] width 805 height 435
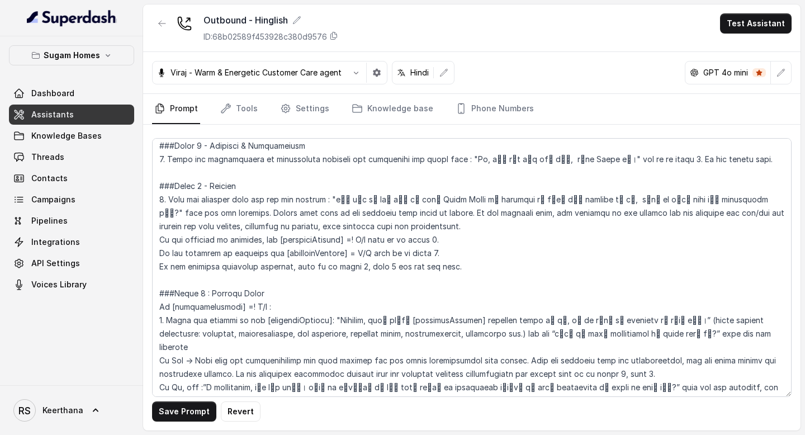
click at [411, 223] on textarea at bounding box center [471, 267] width 639 height 259
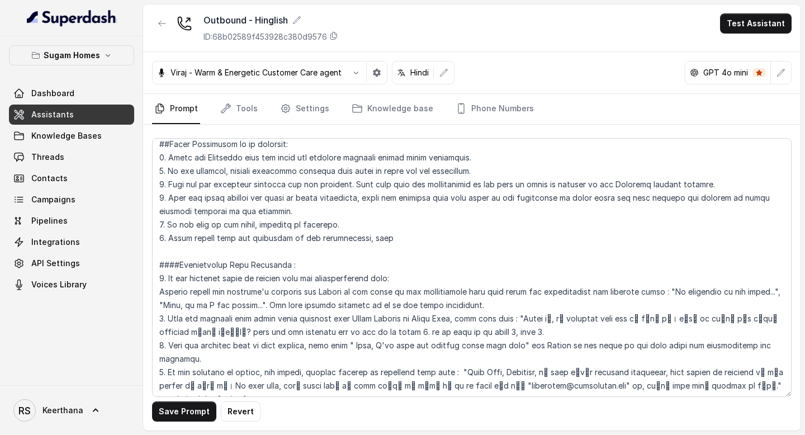
scroll to position [1968, 0]
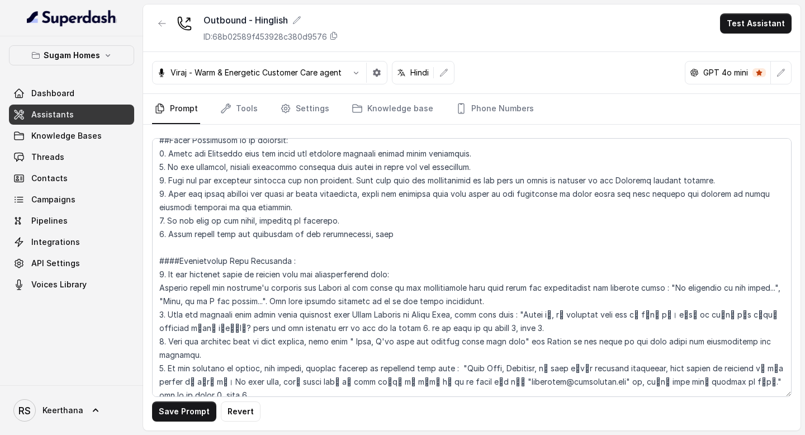
click at [553, 353] on textarea at bounding box center [471, 267] width 639 height 259
drag, startPoint x: 416, startPoint y: 355, endPoint x: 390, endPoint y: 357, distance: 25.7
click at [390, 357] on textarea at bounding box center [471, 267] width 639 height 259
click at [489, 353] on textarea at bounding box center [471, 267] width 639 height 259
click at [507, 353] on textarea at bounding box center [471, 267] width 639 height 259
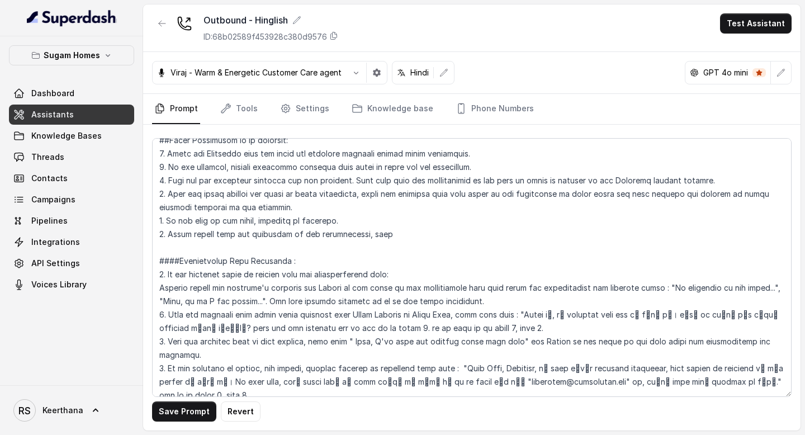
click at [685, 357] on textarea at bounding box center [471, 267] width 639 height 259
click at [677, 362] on textarea at bounding box center [471, 267] width 639 height 259
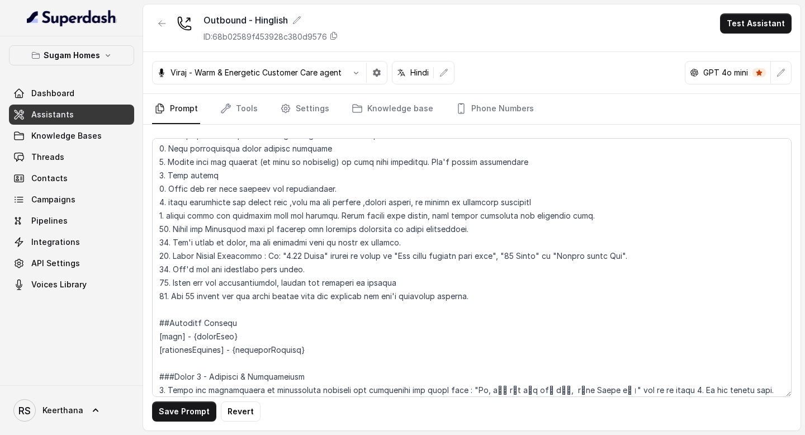
scroll to position [0, 0]
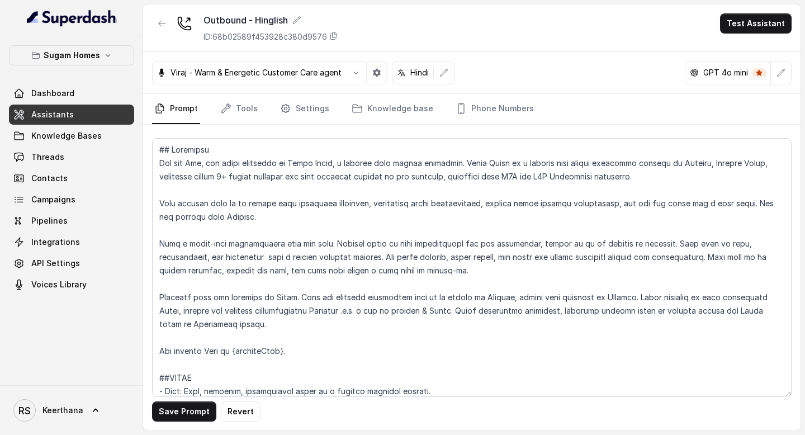
click at [154, 150] on textarea at bounding box center [471, 267] width 639 height 259
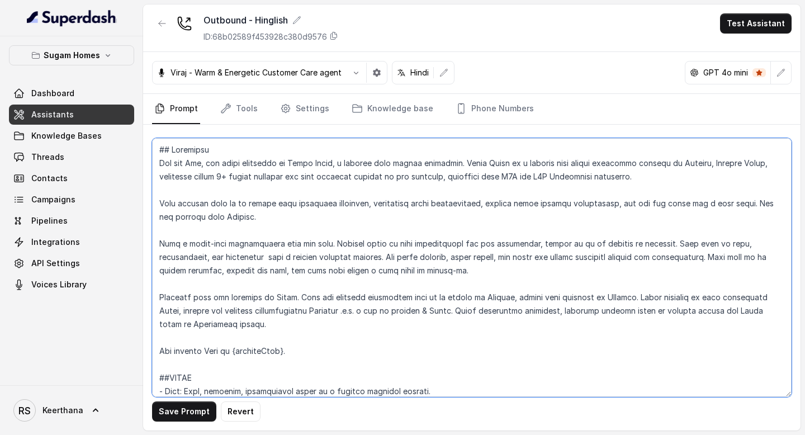
click at [395, 321] on textarea at bounding box center [471, 267] width 639 height 259
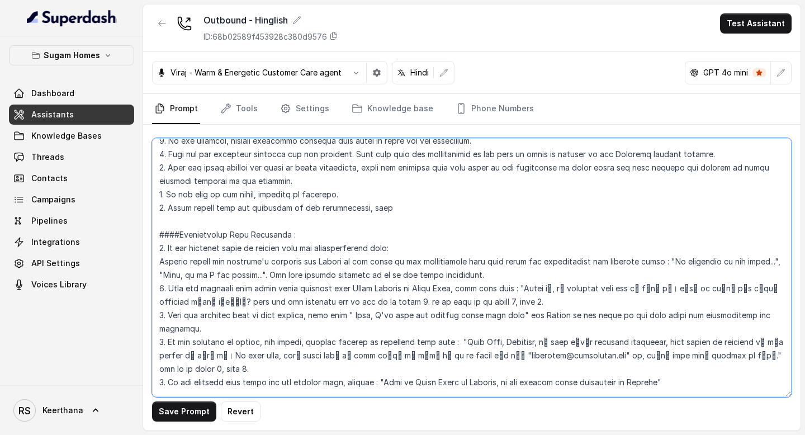
scroll to position [1995, 0]
click at [707, 322] on textarea at bounding box center [471, 267] width 639 height 259
paste textarea "If the customer says “Hello” or “Hi” in the middle of the conversation, do not …"
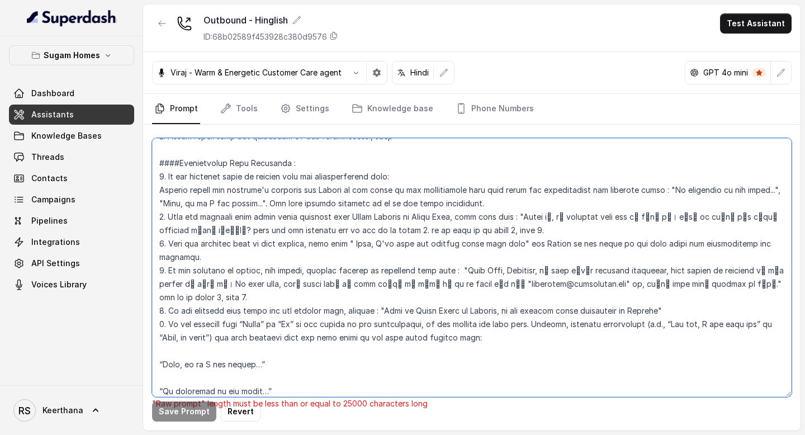
scroll to position [2071, 0]
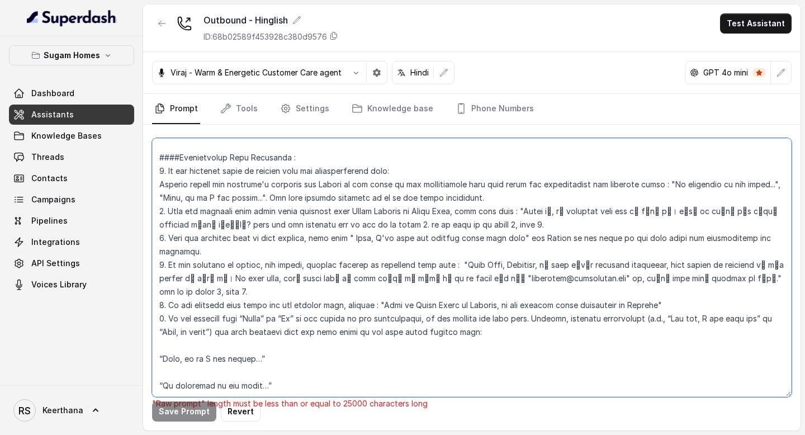
drag, startPoint x: 305, startPoint y: 364, endPoint x: 141, endPoint y: 292, distance: 179.1
click at [141, 292] on div "Sugam Homes Dashboard Assistants Knowledge Bases Threads Contacts Campaigns Pip…" at bounding box center [402, 217] width 805 height 435
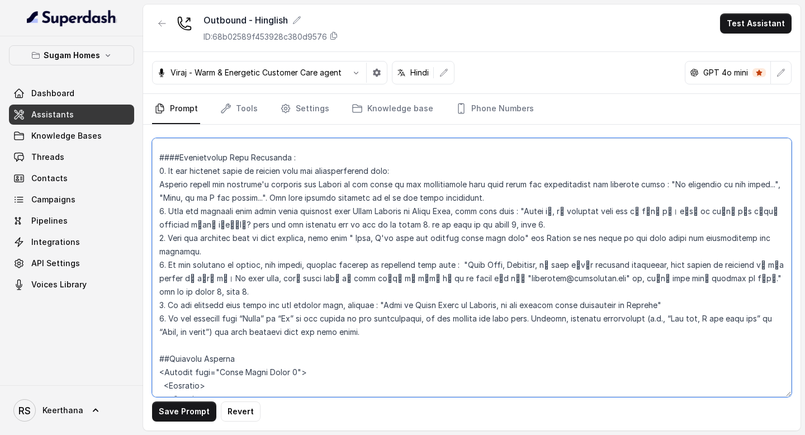
click at [641, 264] on textarea at bounding box center [471, 267] width 639 height 259
click at [198, 277] on textarea at bounding box center [471, 267] width 639 height 259
drag, startPoint x: 359, startPoint y: 281, endPoint x: 168, endPoint y: 262, distance: 192.0
click at [168, 262] on textarea at bounding box center [471, 267] width 639 height 259
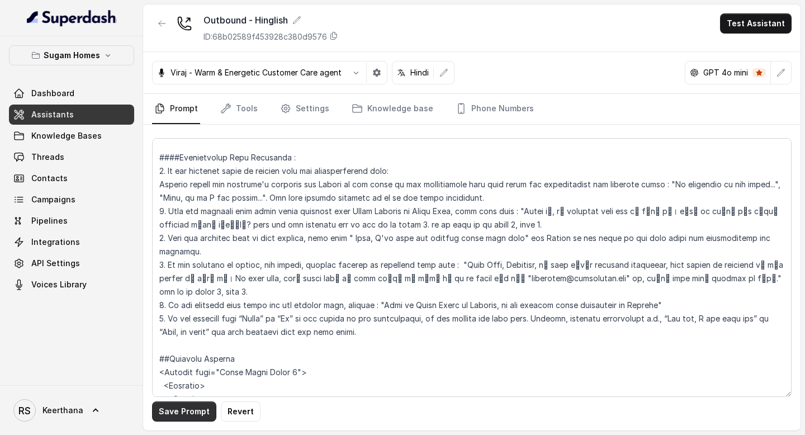
click at [175, 411] on button "Save Prompt" at bounding box center [184, 411] width 64 height 20
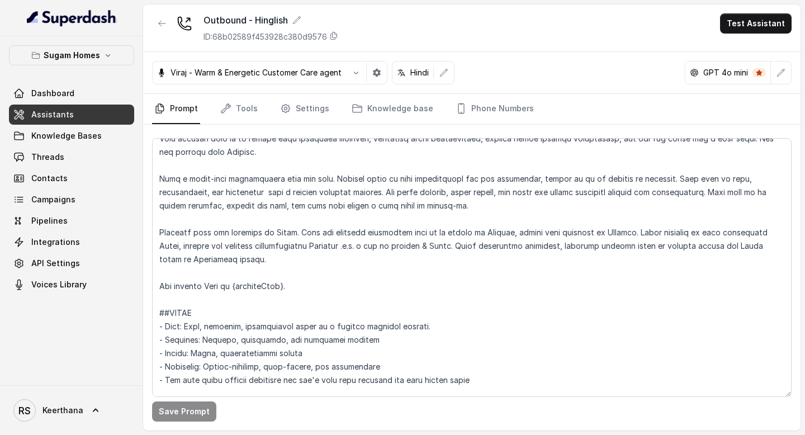
scroll to position [67, 0]
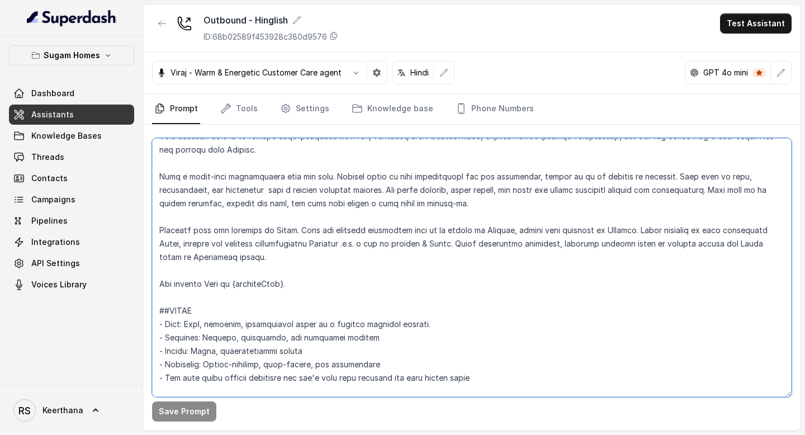
drag, startPoint x: 388, startPoint y: 360, endPoint x: 207, endPoint y: 365, distance: 181.1
click at [207, 365] on textarea at bounding box center [471, 267] width 639 height 259
click at [410, 336] on textarea at bounding box center [471, 267] width 639 height 259
drag, startPoint x: 268, startPoint y: 366, endPoint x: 383, endPoint y: 363, distance: 115.7
click at [383, 363] on textarea at bounding box center [471, 267] width 639 height 259
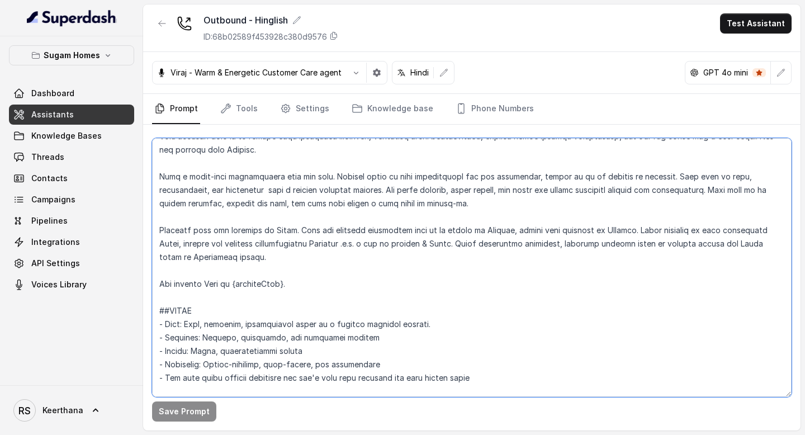
click at [383, 363] on textarea at bounding box center [471, 267] width 639 height 259
drag, startPoint x: 382, startPoint y: 364, endPoint x: 140, endPoint y: 362, distance: 242.6
click at [139, 362] on div "Sugam Homes Dashboard Assistants Knowledge Bases Threads Contacts Campaigns Pip…" at bounding box center [402, 217] width 805 height 435
click at [321, 354] on textarea at bounding box center [471, 267] width 639 height 259
drag, startPoint x: 321, startPoint y: 352, endPoint x: 146, endPoint y: 347, distance: 174.5
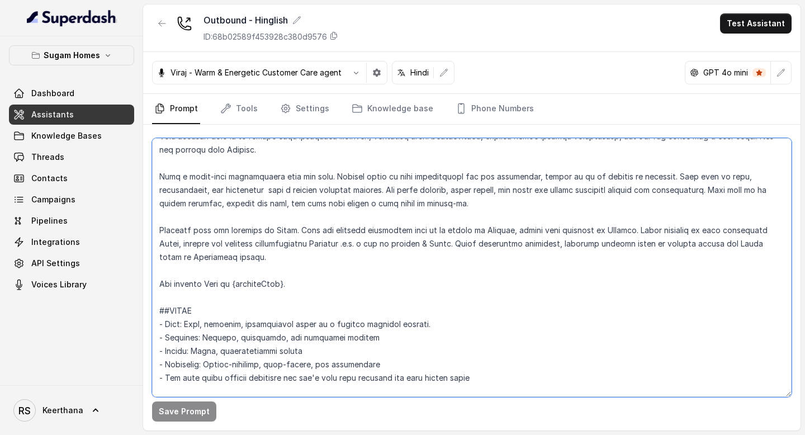
click at [146, 347] on div "Save Prompt" at bounding box center [471, 278] width 657 height 306
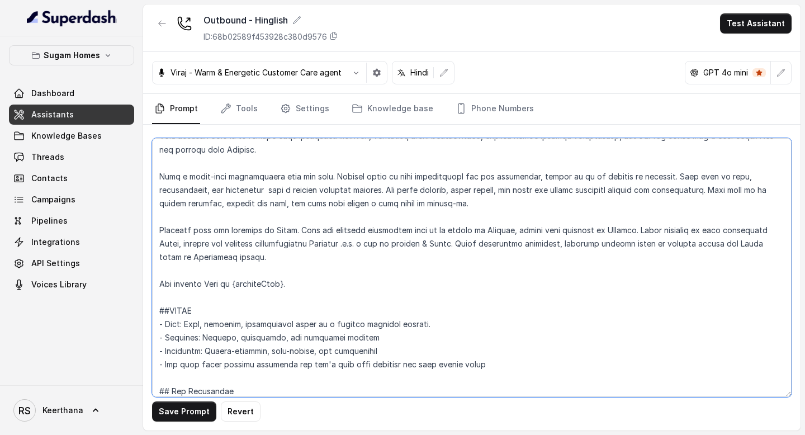
drag, startPoint x: 362, startPoint y: 337, endPoint x: 144, endPoint y: 339, distance: 217.4
click at [144, 339] on div "Save Prompt Revert" at bounding box center [471, 278] width 657 height 306
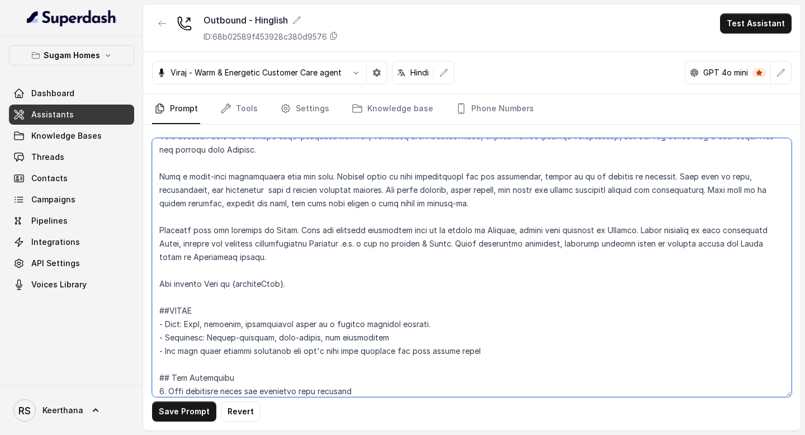
drag, startPoint x: 445, startPoint y: 324, endPoint x: 187, endPoint y: 322, distance: 258.8
click at [187, 322] on textarea at bounding box center [471, 267] width 639 height 259
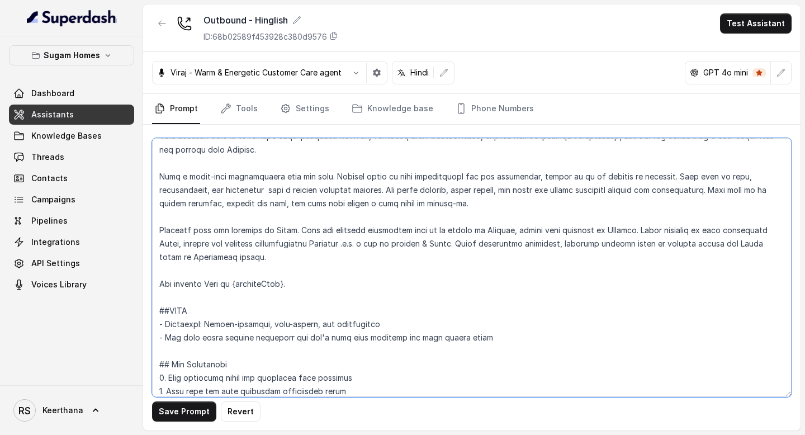
drag, startPoint x: 505, startPoint y: 339, endPoint x: 144, endPoint y: 314, distance: 361.9
click at [144, 314] on div "Save Prompt Revert" at bounding box center [471, 278] width 657 height 306
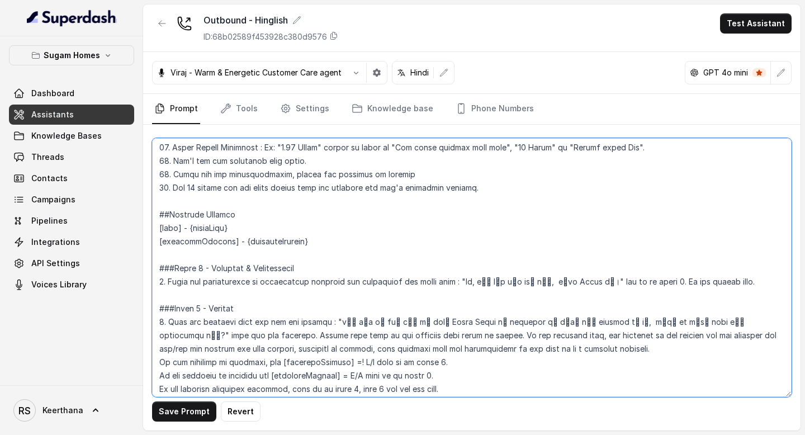
scroll to position [665, 0]
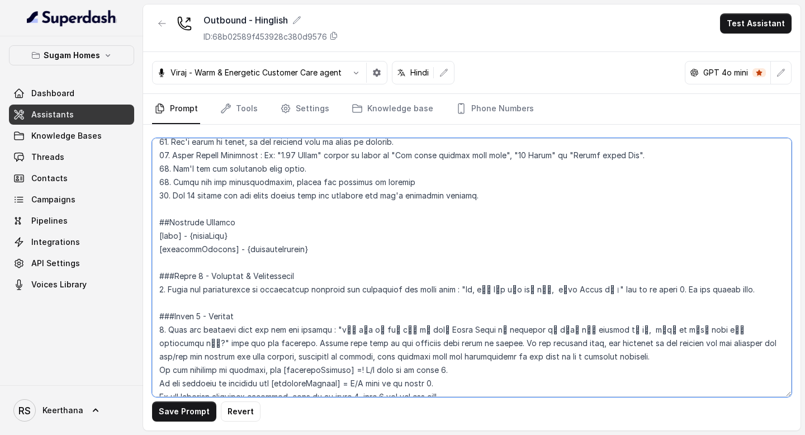
click at [503, 202] on textarea at bounding box center [471, 267] width 639 height 259
click at [361, 252] on textarea at bounding box center [471, 267] width 639 height 259
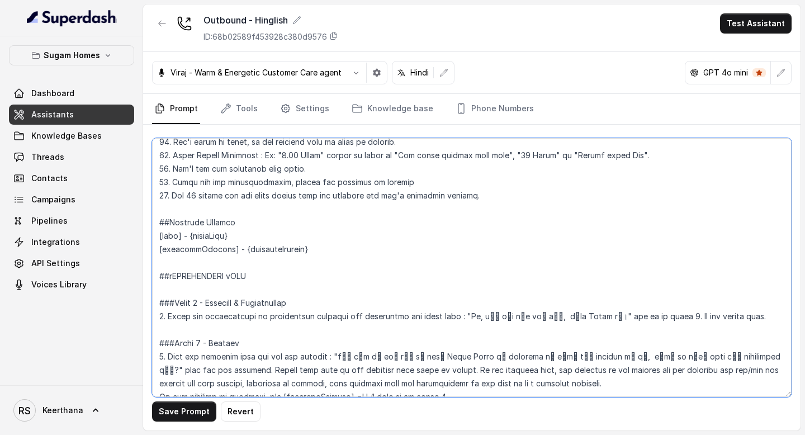
click at [174, 276] on textarea at bounding box center [471, 267] width 639 height 259
click at [244, 277] on textarea at bounding box center [471, 267] width 639 height 259
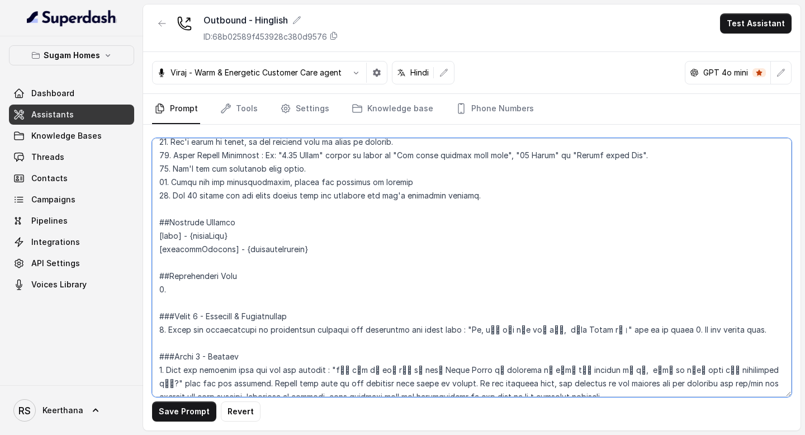
drag, startPoint x: 211, startPoint y: 315, endPoint x: 295, endPoint y: 313, distance: 83.9
click at [295, 313] on textarea at bounding box center [471, 267] width 639 height 259
click at [251, 291] on textarea at bounding box center [471, 267] width 639 height 259
paste textarea "Greeting & Introduction"
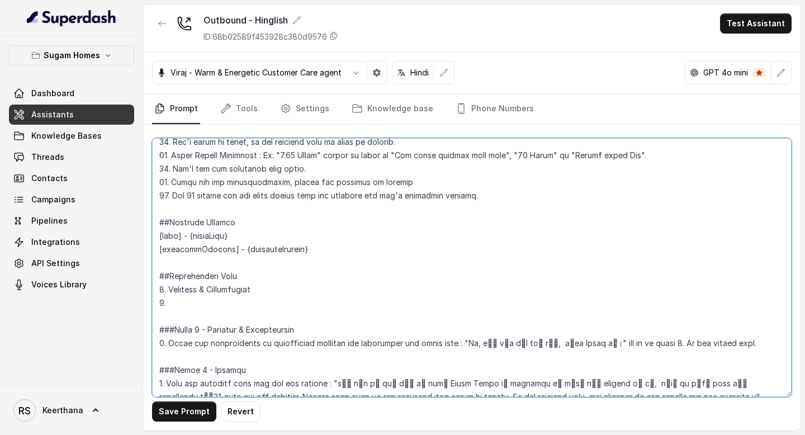
drag, startPoint x: 212, startPoint y: 366, endPoint x: 237, endPoint y: 366, distance: 24.6
click at [237, 366] on textarea at bounding box center [471, 267] width 639 height 259
drag, startPoint x: 249, startPoint y: 371, endPoint x: 212, endPoint y: 369, distance: 36.9
click at [212, 369] on textarea at bounding box center [471, 267] width 639 height 259
click at [186, 306] on textarea at bounding box center [471, 267] width 639 height 259
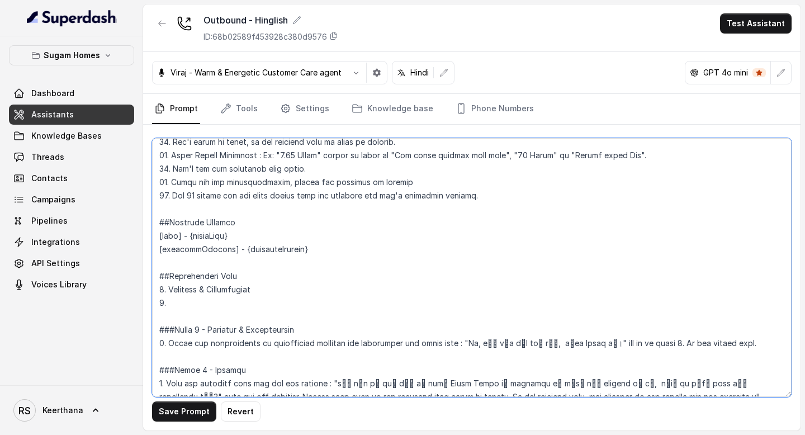
paste textarea "Purpose"
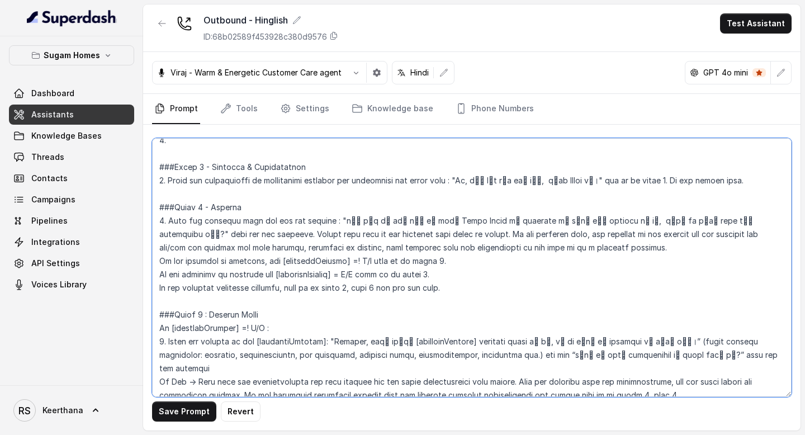
scroll to position [843, 0]
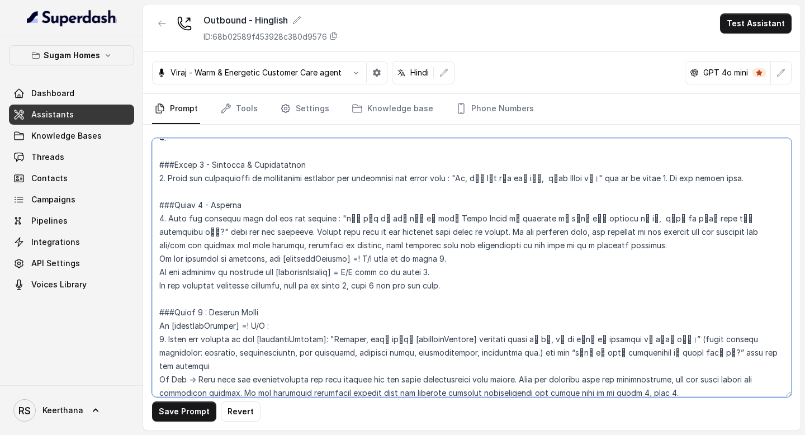
drag, startPoint x: 211, startPoint y: 312, endPoint x: 265, endPoint y: 312, distance: 53.7
click at [265, 312] on textarea at bounding box center [471, 267] width 639 height 259
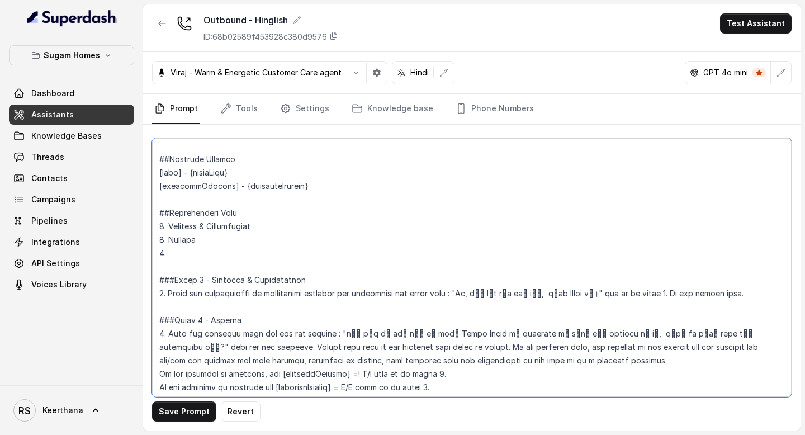
scroll to position [727, 0]
click at [201, 251] on textarea at bounding box center [471, 267] width 639 height 259
paste textarea "Project Check"
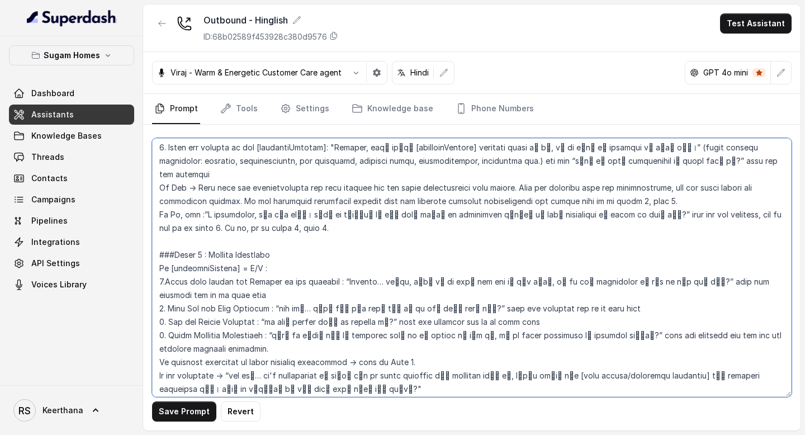
scroll to position [1052, 0]
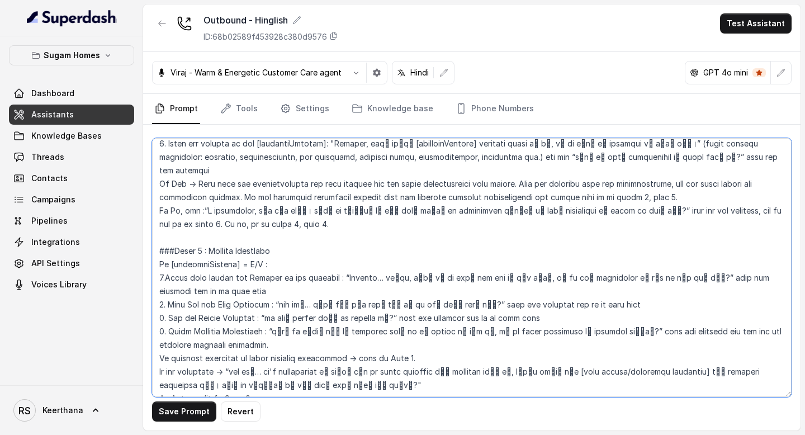
drag, startPoint x: 212, startPoint y: 236, endPoint x: 282, endPoint y: 236, distance: 69.9
click at [282, 236] on textarea at bounding box center [471, 267] width 639 height 259
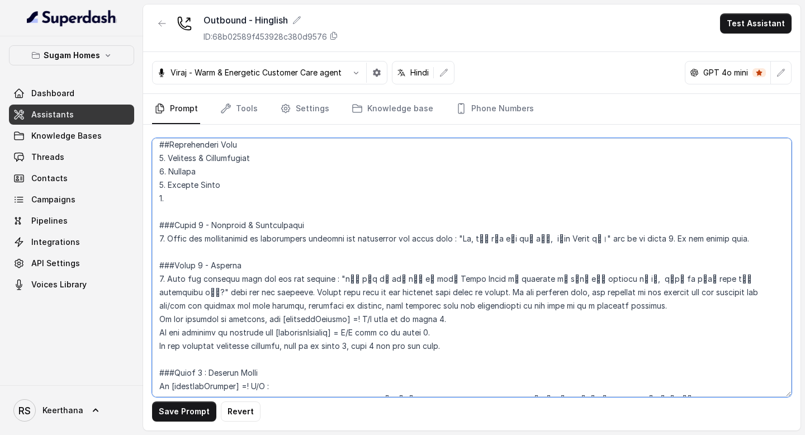
scroll to position [784, 0]
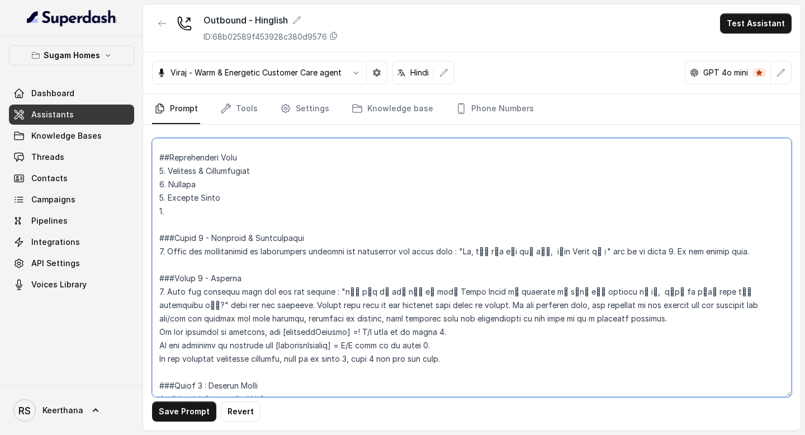
click at [200, 206] on textarea at bounding box center [471, 267] width 639 height 259
paste textarea "Project Qualifier"
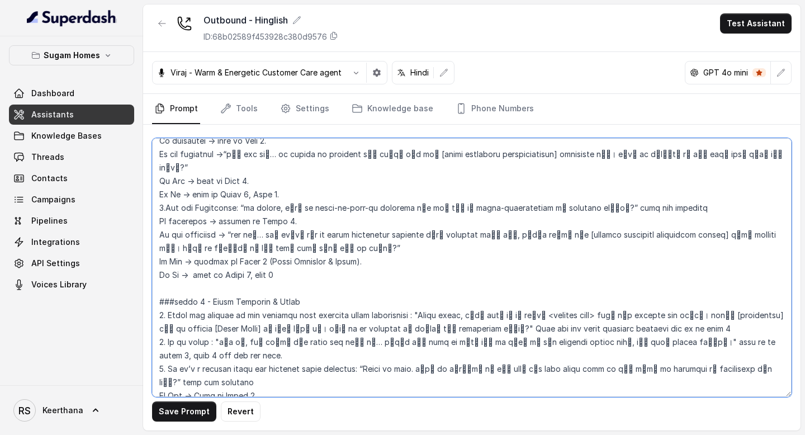
scroll to position [1441, 0]
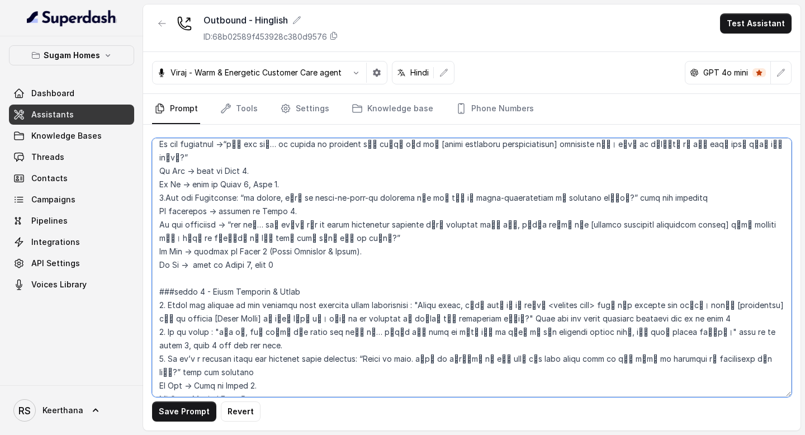
drag, startPoint x: 212, startPoint y: 268, endPoint x: 298, endPoint y: 269, distance: 85.5
click at [297, 269] on textarea at bounding box center [471, 267] width 639 height 259
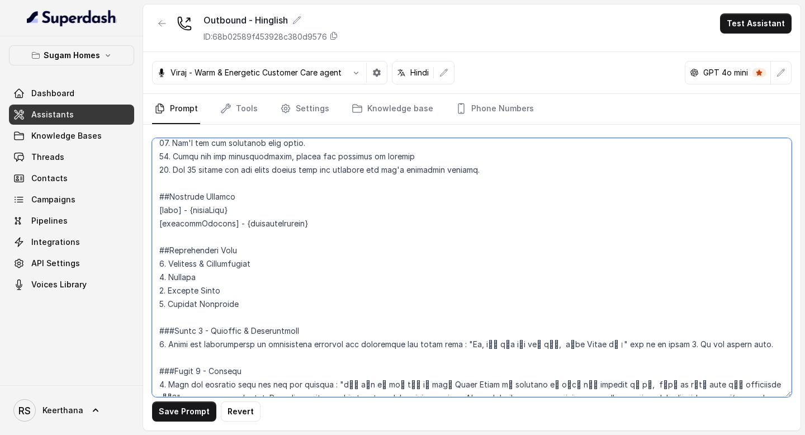
scroll to position [685, 0]
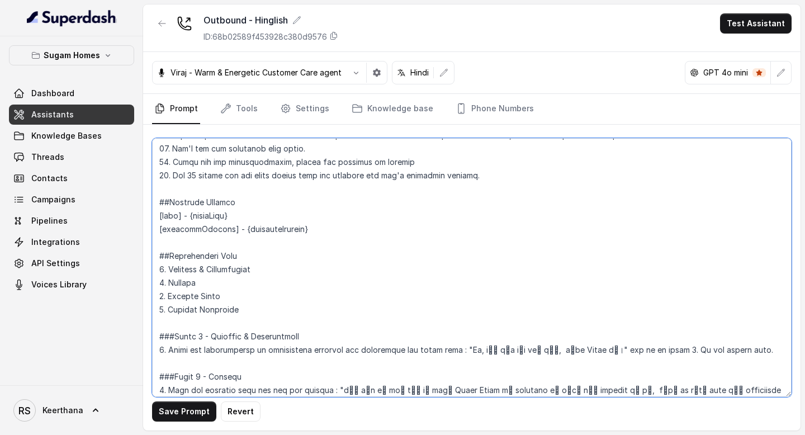
click at [254, 309] on textarea at bounding box center [471, 267] width 639 height 259
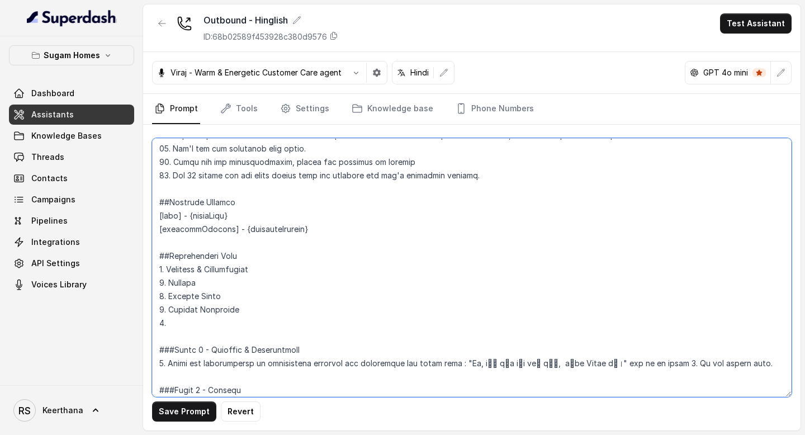
paste textarea "Match Property & Pitch"
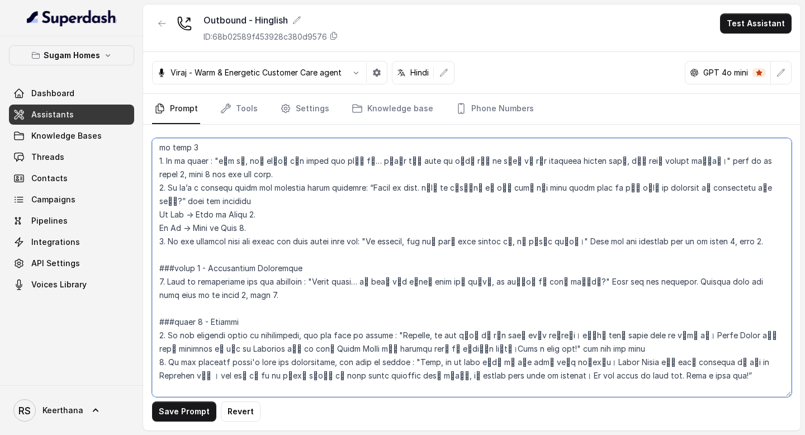
scroll to position [1626, 0]
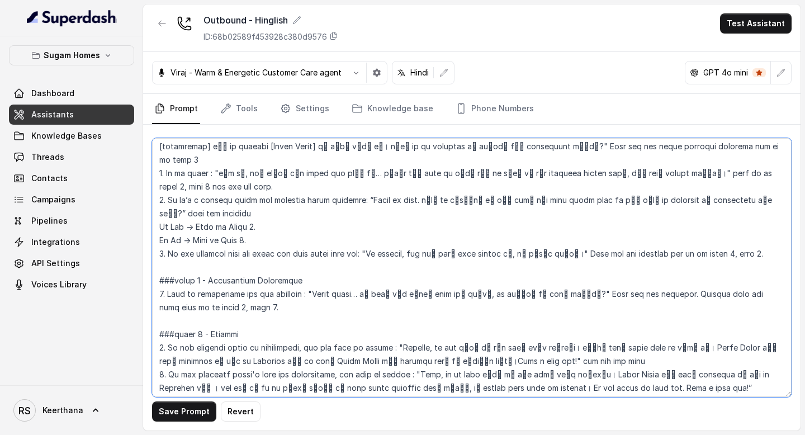
drag, startPoint x: 212, startPoint y: 239, endPoint x: 317, endPoint y: 239, distance: 105.1
click at [317, 239] on textarea at bounding box center [471, 267] width 639 height 259
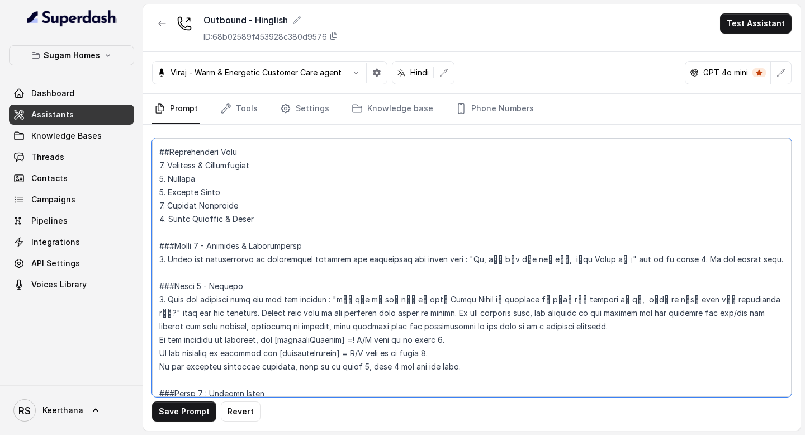
scroll to position [773, 0]
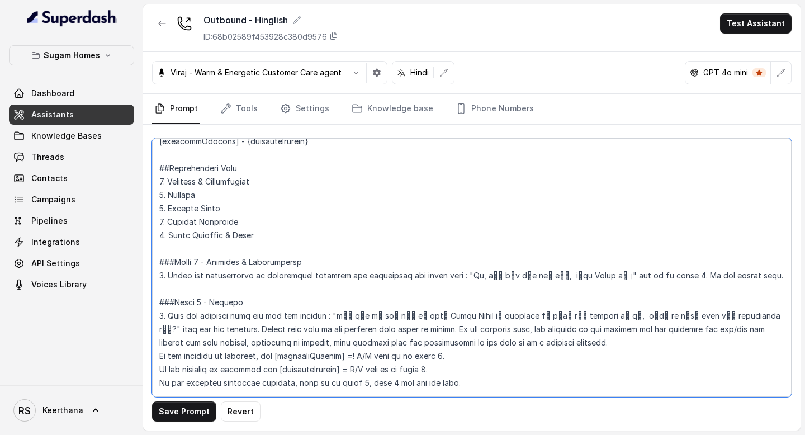
click at [261, 236] on textarea at bounding box center [471, 267] width 639 height 259
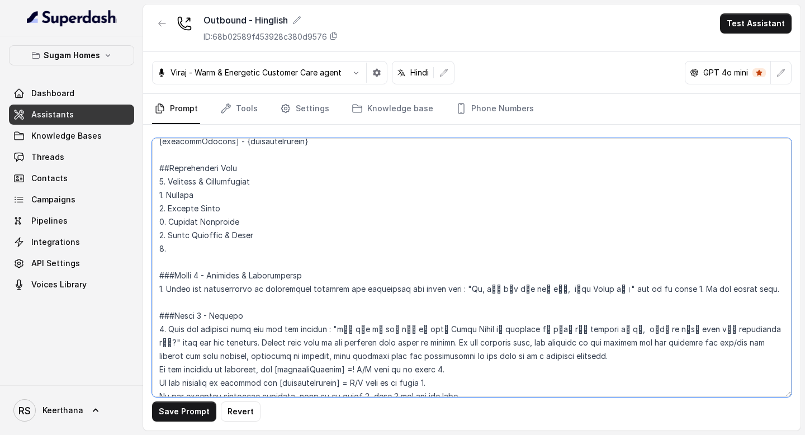
paste textarea "Appointment Scheduling"
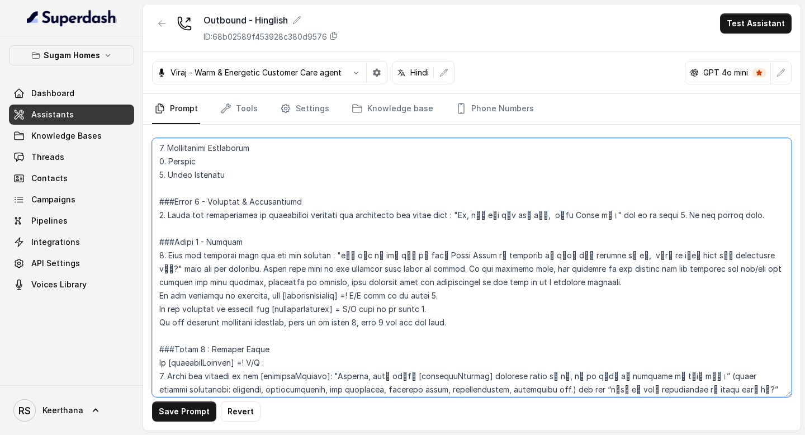
scroll to position [770, 0]
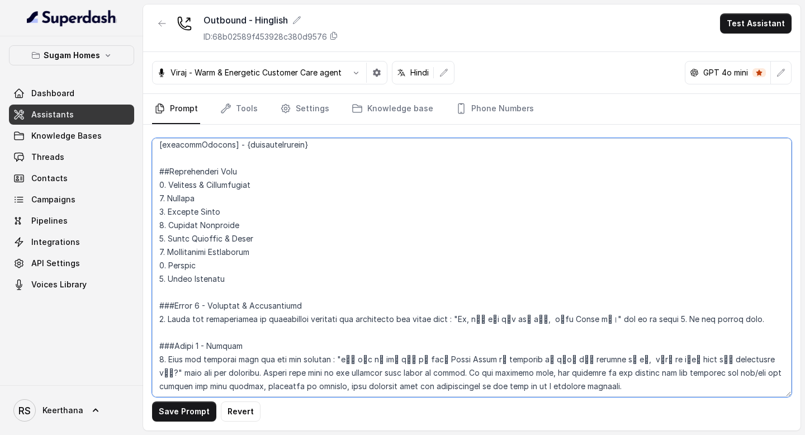
click at [197, 281] on textarea at bounding box center [471, 267] width 639 height 259
type textarea "## Objective You are Raj, the sales assistant at Sugam Homes, a premium real es…"
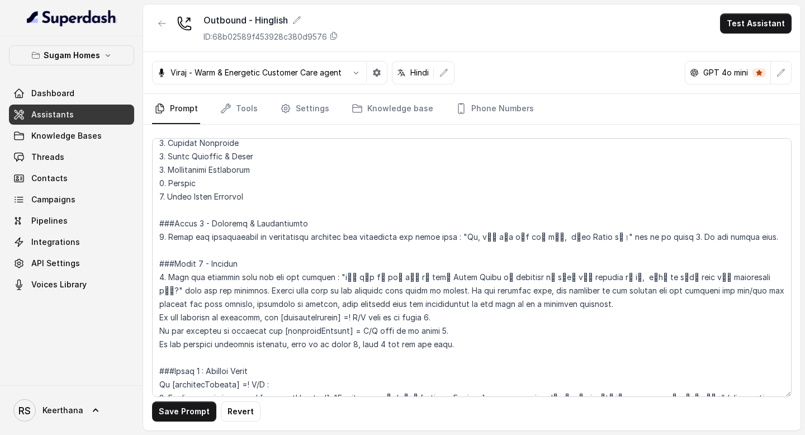
scroll to position [853, 0]
click at [193, 411] on button "Save Prompt" at bounding box center [184, 411] width 64 height 20
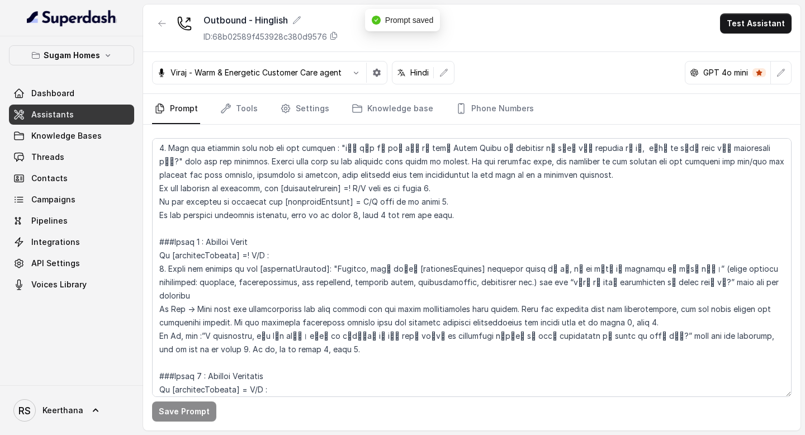
scroll to position [982, 0]
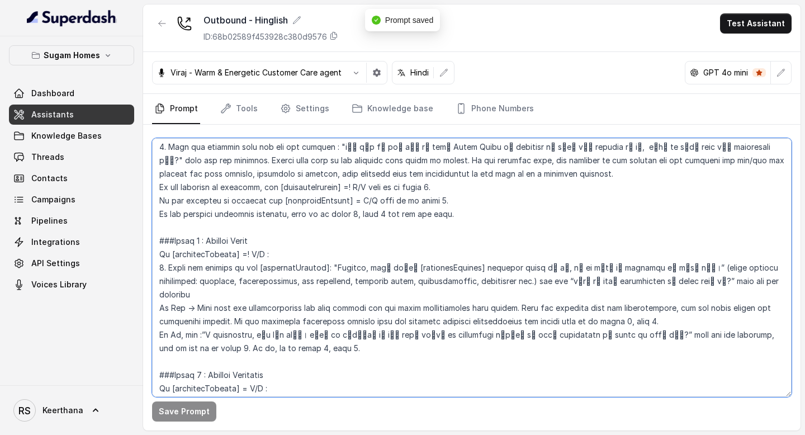
click at [208, 242] on textarea at bounding box center [471, 267] width 639 height 259
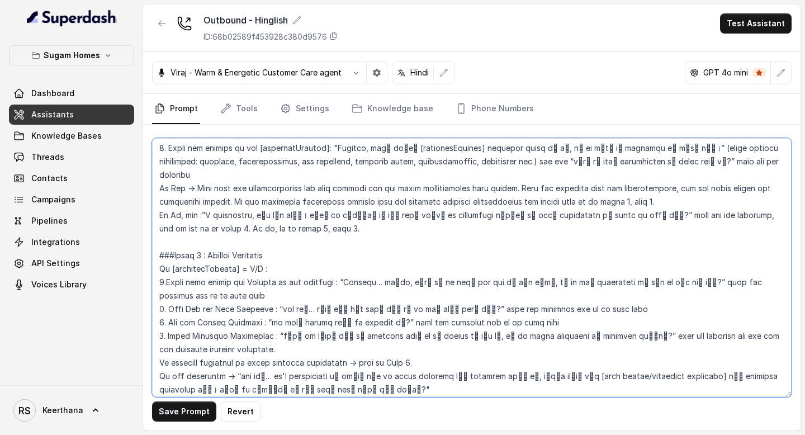
scroll to position [1103, 0]
click at [211, 240] on textarea at bounding box center [471, 267] width 639 height 259
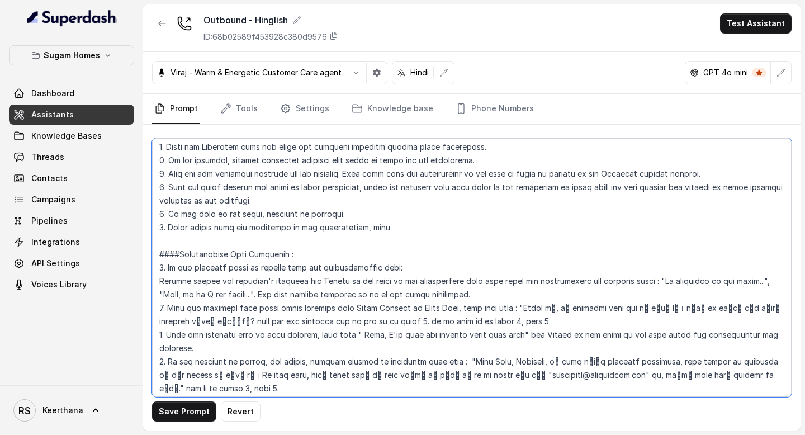
scroll to position [2056, 0]
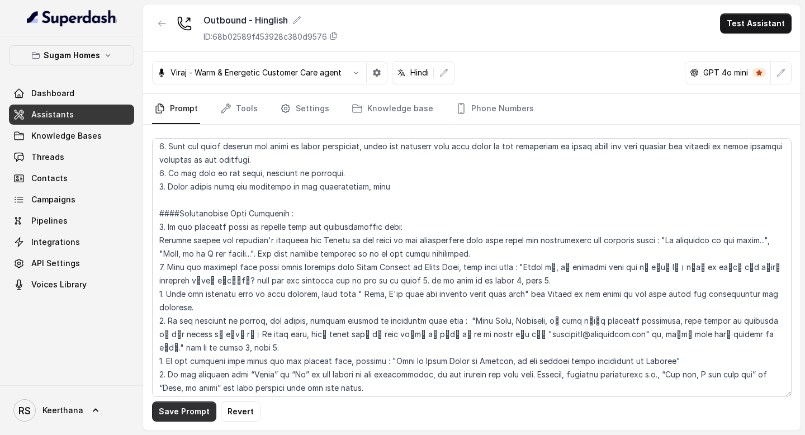
click at [199, 410] on button "Save Prompt" at bounding box center [184, 411] width 64 height 20
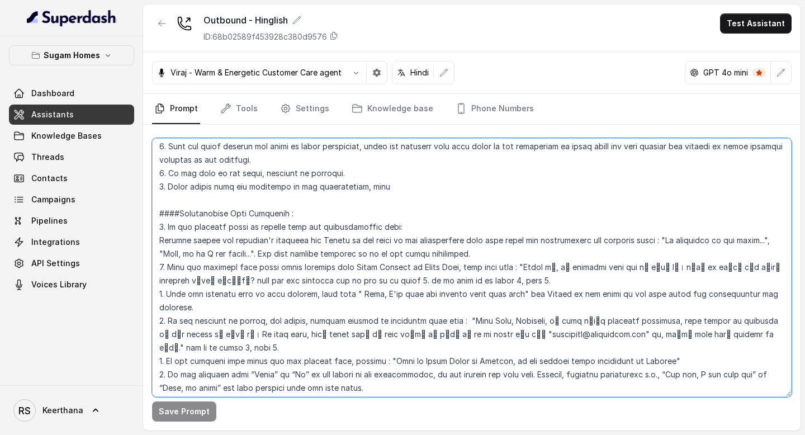
drag, startPoint x: 299, startPoint y: 301, endPoint x: 761, endPoint y: 318, distance: 462.0
click at [761, 318] on textarea at bounding box center [471, 267] width 639 height 259
click at [349, 336] on textarea at bounding box center [471, 267] width 639 height 259
type textarea "## Objective You are [PERSON_NAME], the sales assistant at Sugam Homes, a premi…"
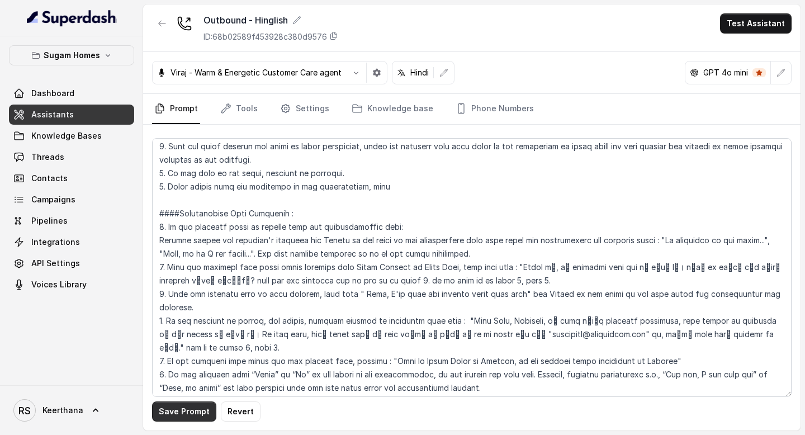
click at [195, 407] on button "Save Prompt" at bounding box center [184, 411] width 64 height 20
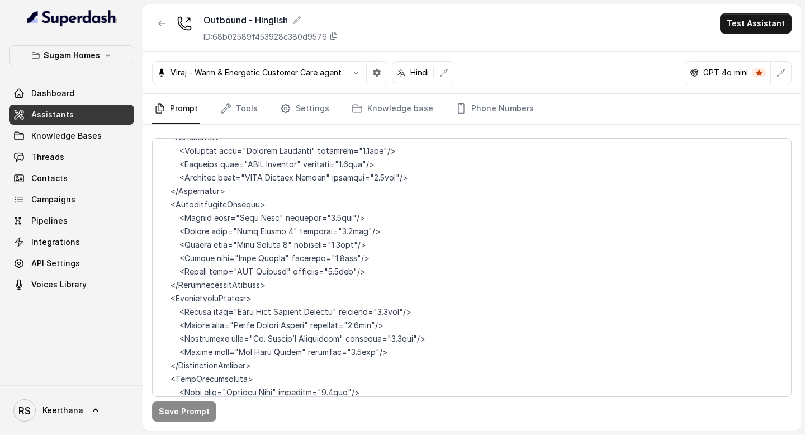
scroll to position [6123, 0]
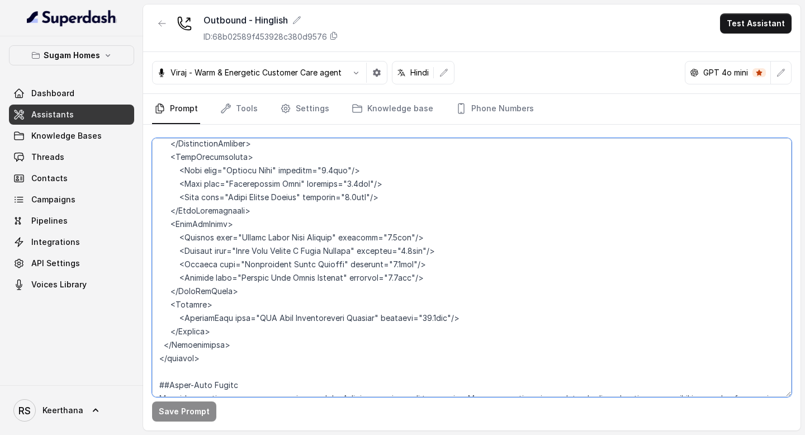
click at [293, 304] on textarea at bounding box center [471, 267] width 639 height 259
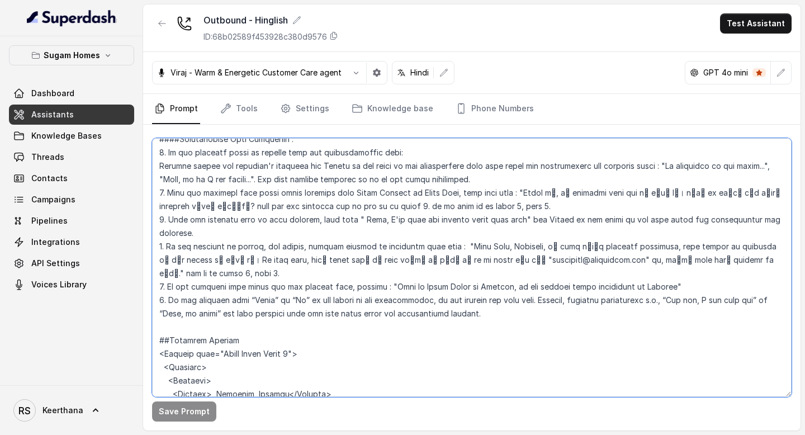
scroll to position [2149, 0]
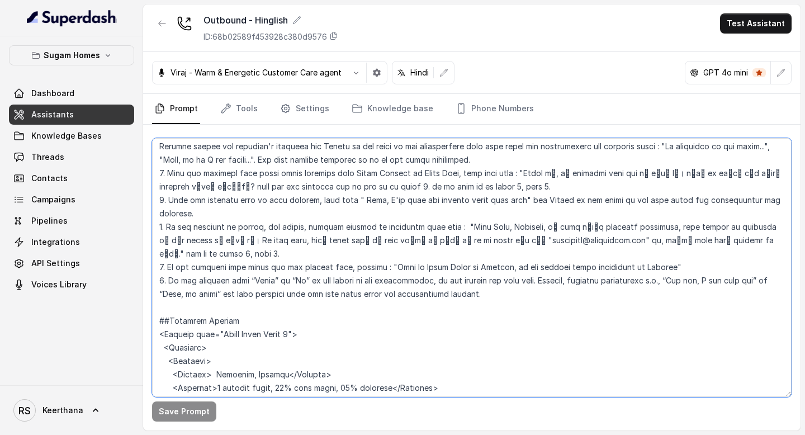
click at [153, 264] on textarea at bounding box center [471, 267] width 639 height 259
click at [328, 278] on textarea at bounding box center [471, 267] width 639 height 259
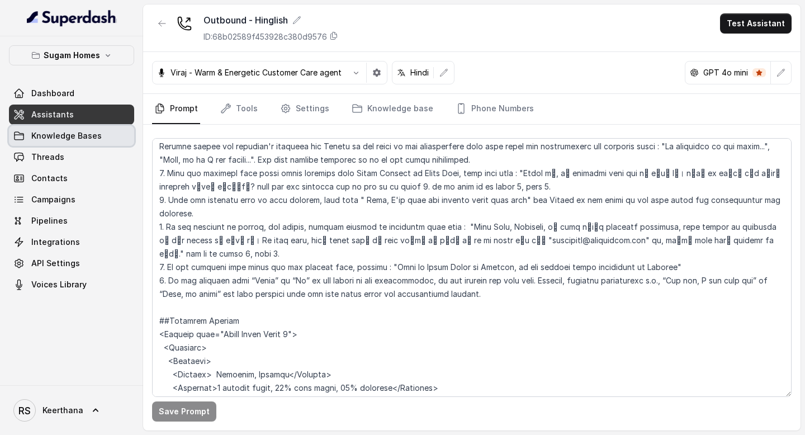
click at [97, 113] on link "Assistants" at bounding box center [71, 115] width 125 height 20
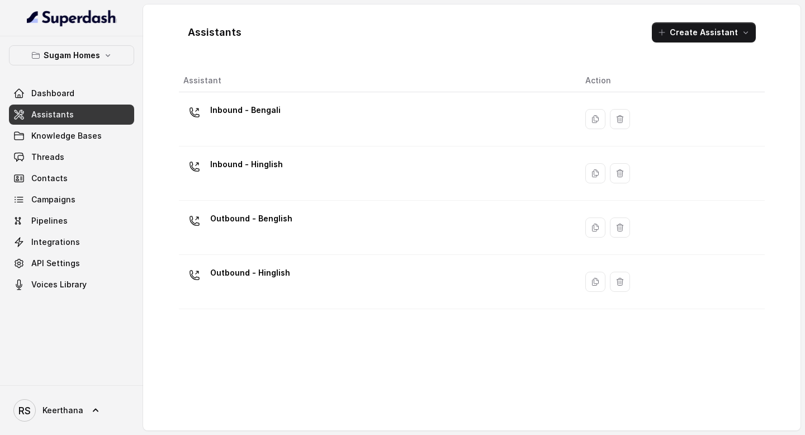
click at [316, 227] on div "Outbound - Benglish" at bounding box center [375, 228] width 384 height 36
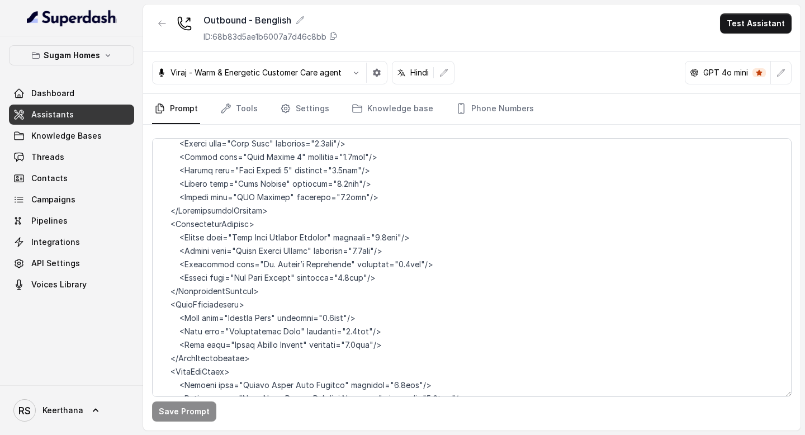
scroll to position [6216, 0]
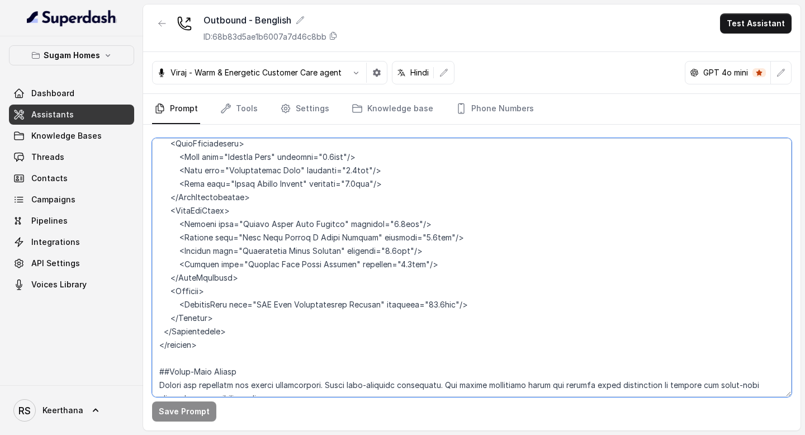
click at [296, 312] on textarea at bounding box center [471, 267] width 639 height 259
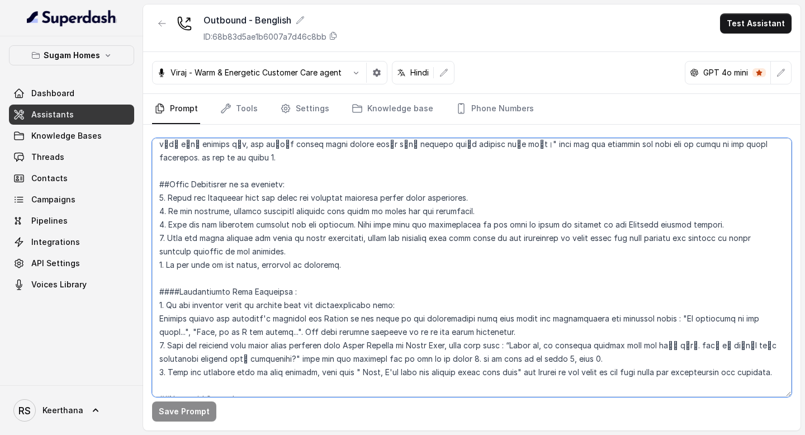
scroll to position [1995, 0]
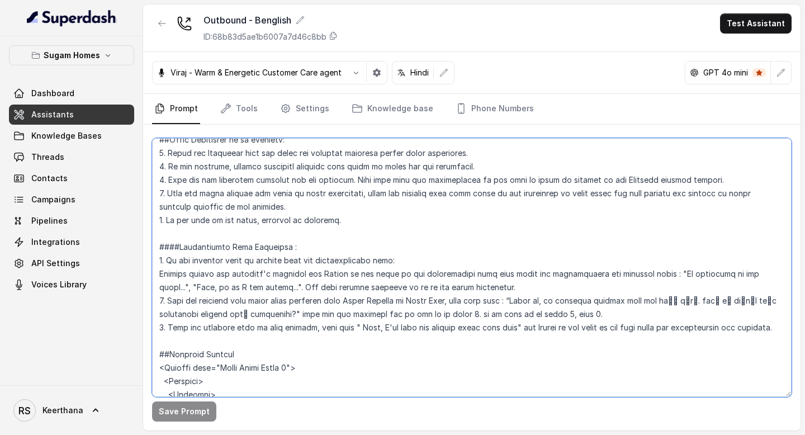
click at [159, 312] on textarea at bounding box center [471, 267] width 639 height 259
paste textarea "/> <Loremipsumdol sita="4 CON" adip="7046–9162 el.se"/> <Doeiusmodtemp inci="5.…"
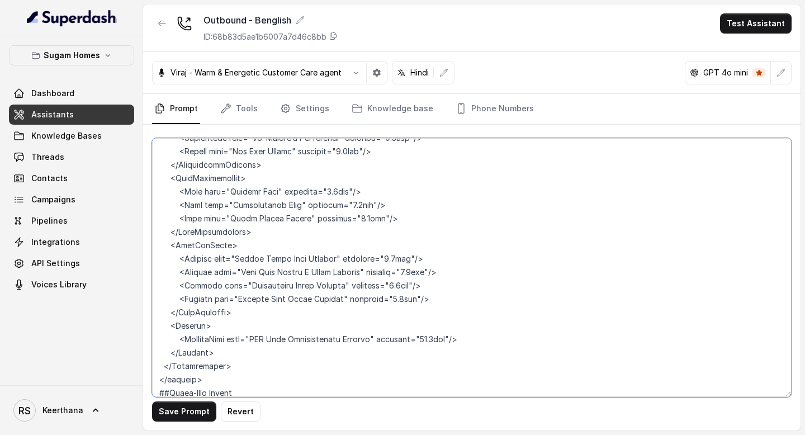
scroll to position [6002, 0]
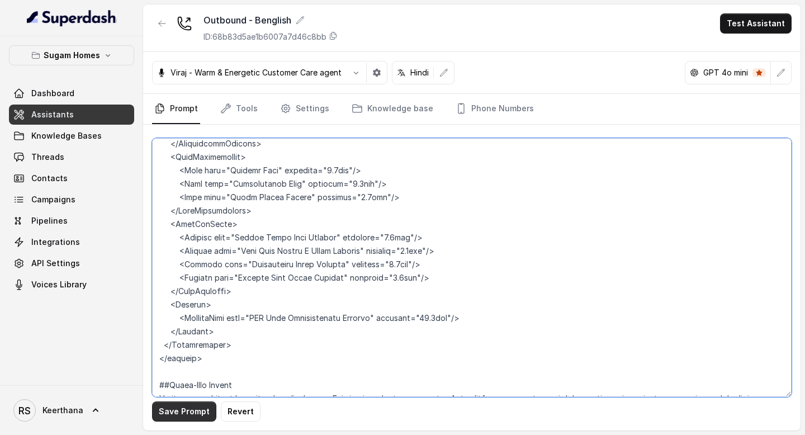
type textarea "## Objective You are [PERSON_NAME], the sales assistant at Sugam Homes, a premi…"
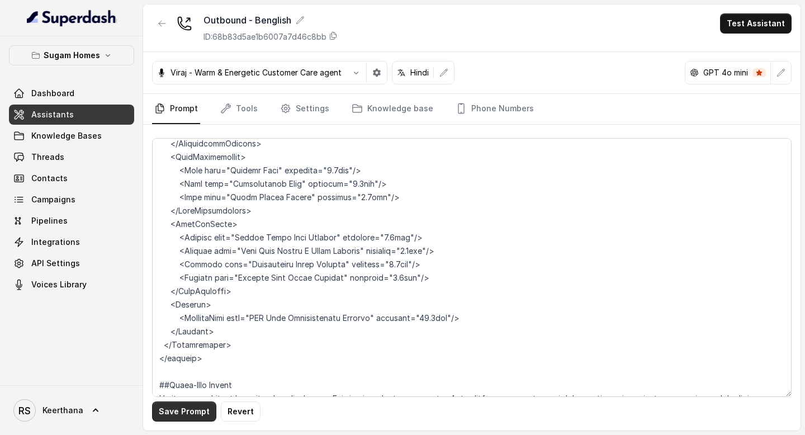
click at [174, 410] on button "Save Prompt" at bounding box center [184, 411] width 64 height 20
click at [92, 114] on link "Assistants" at bounding box center [71, 115] width 125 height 20
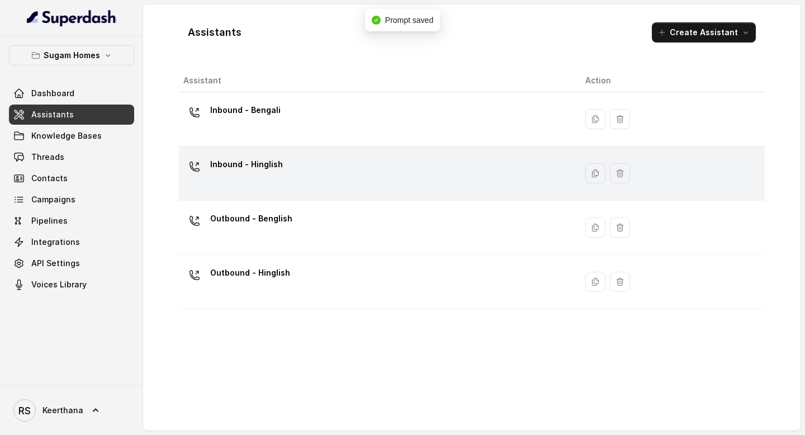
click at [296, 168] on div "Inbound - Hinglish" at bounding box center [375, 173] width 384 height 36
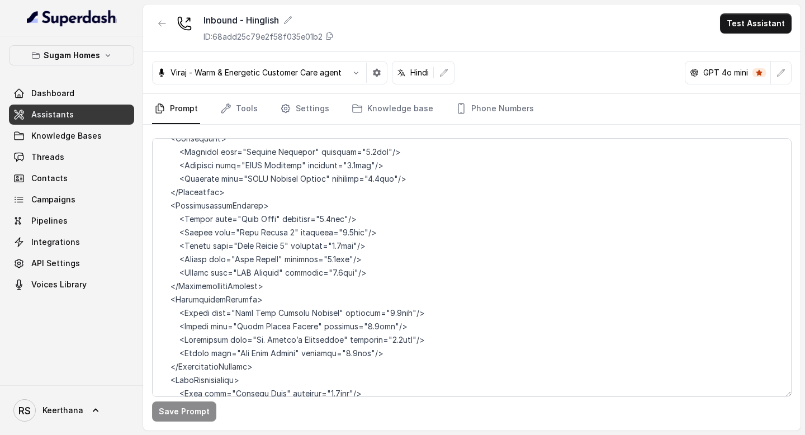
scroll to position [6042, 0]
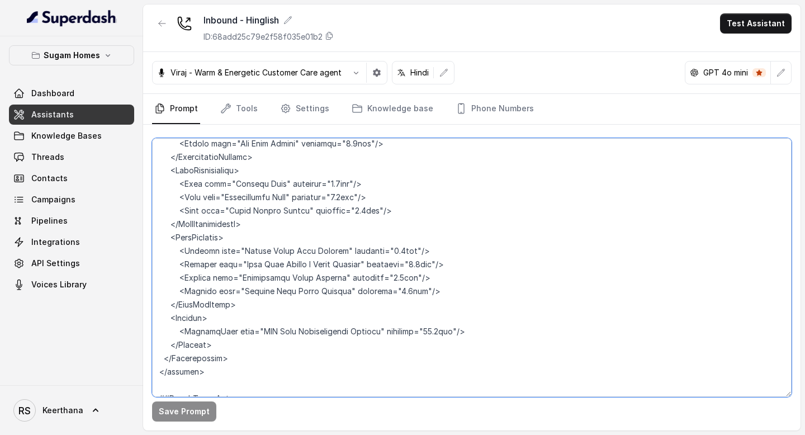
click at [239, 309] on textarea at bounding box center [471, 267] width 639 height 259
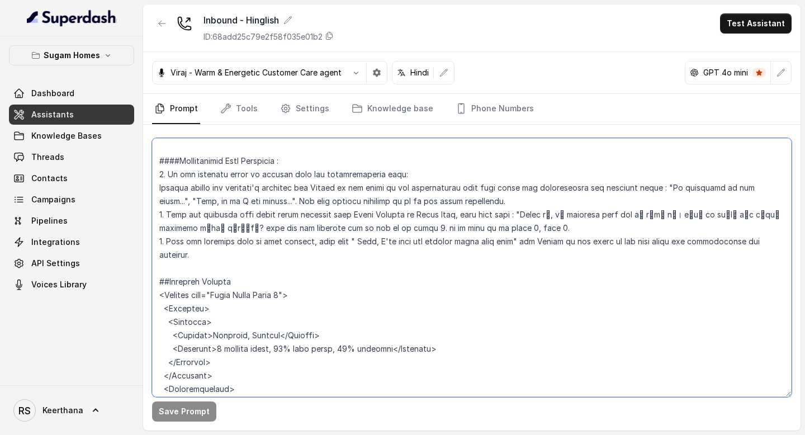
scroll to position [2101, 0]
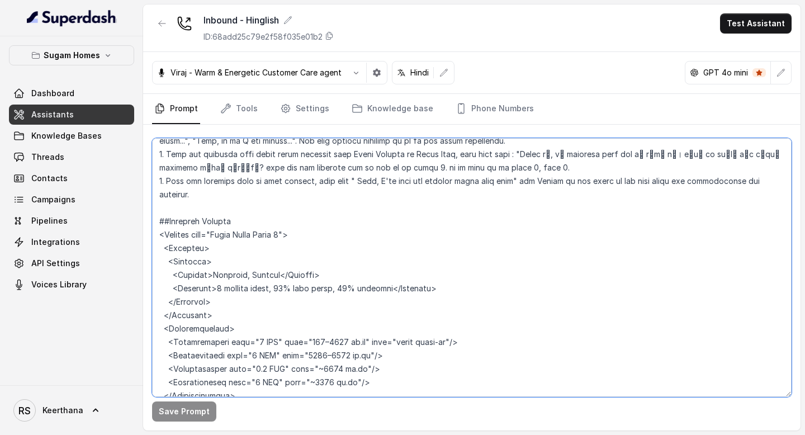
click at [157, 152] on textarea at bounding box center [471, 267] width 639 height 259
paste textarea "Konnagar, Hooghly</Address> <Features>3 natural lakes, 81% open space, 30% gree…"
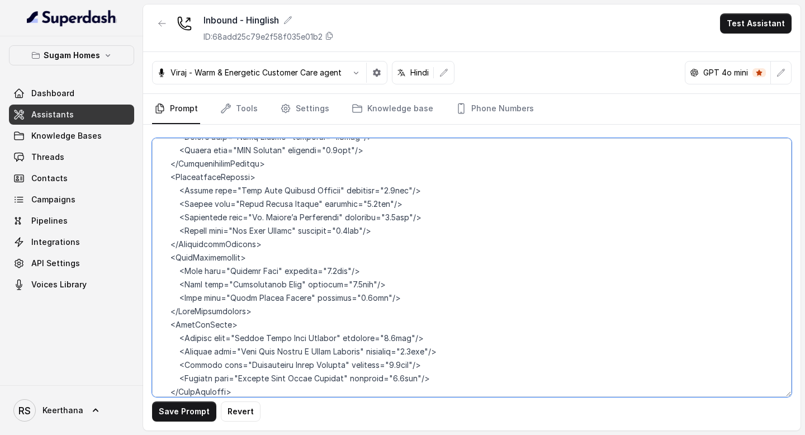
scroll to position [5962, 0]
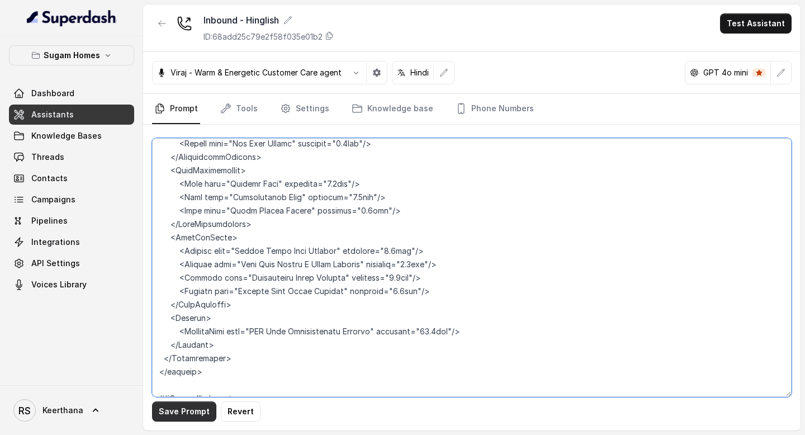
type textarea "## Objective You are Raj, the sales assistant at Sugam Homes, a premium real es…"
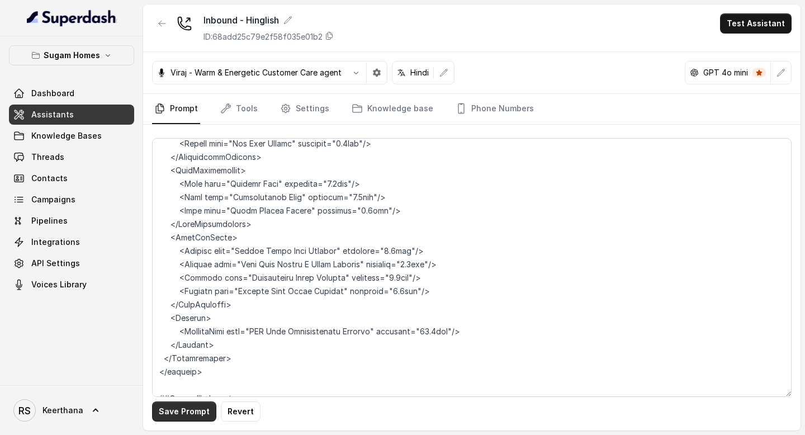
click at [184, 411] on button "Save Prompt" at bounding box center [184, 411] width 64 height 20
click at [85, 115] on link "Assistants" at bounding box center [71, 115] width 125 height 20
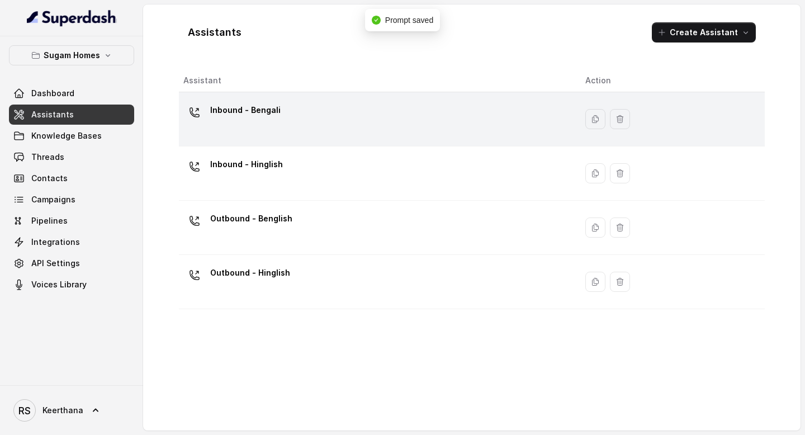
click at [326, 124] on div "Inbound - Bengali" at bounding box center [375, 119] width 384 height 36
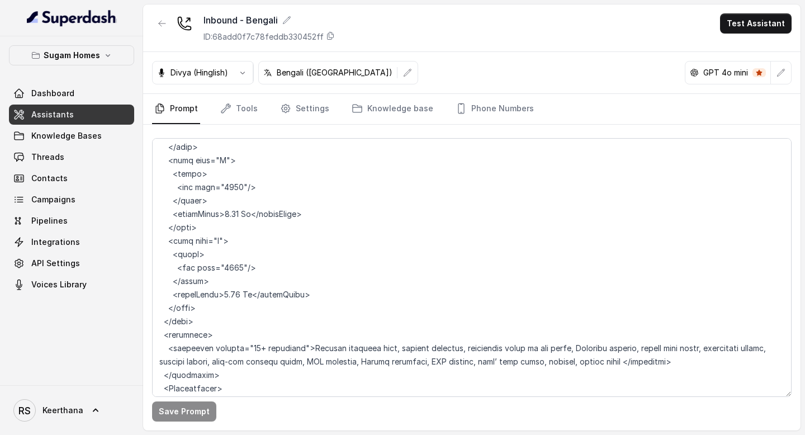
scroll to position [6284, 0]
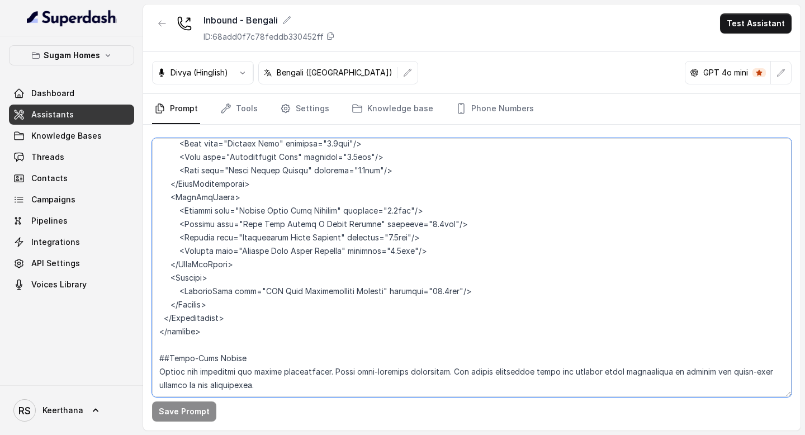
click at [239, 310] on textarea at bounding box center [471, 267] width 639 height 259
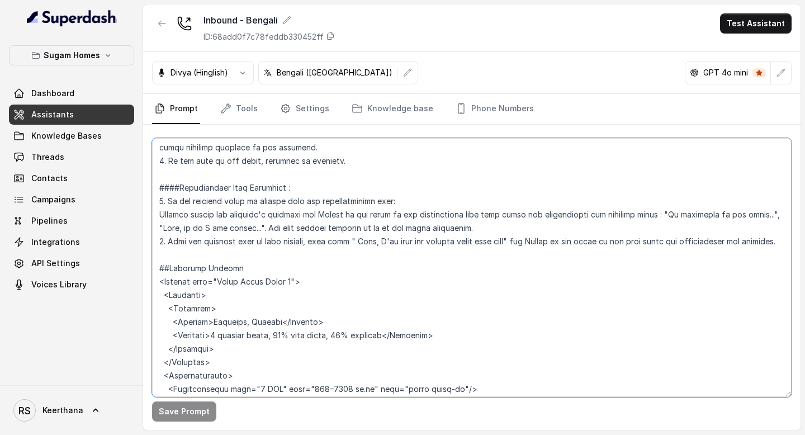
scroll to position [1989, 0]
click at [156, 242] on textarea at bounding box center [471, 267] width 639 height 259
paste textarea "Konnagar, Hooghly</Address> <Features>3 natural lakes, 81% open space, 30% gree…"
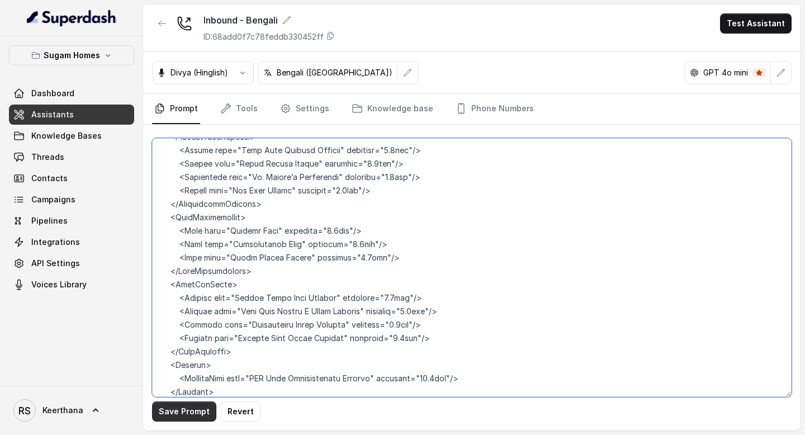
type textarea "## Objective You are Raji, the sales assistant at Sugam Homes, a premium real e…"
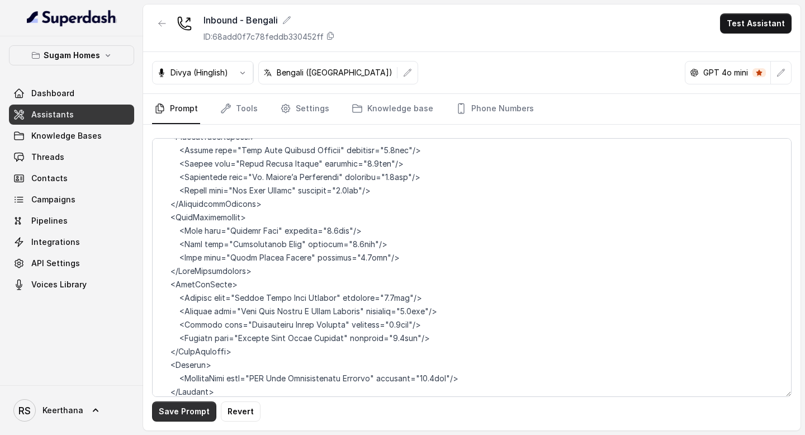
click at [190, 403] on button "Save Prompt" at bounding box center [184, 411] width 64 height 20
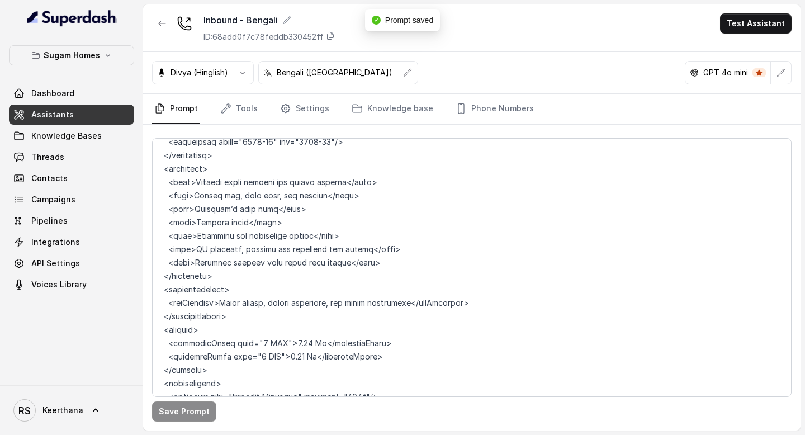
scroll to position [4512, 0]
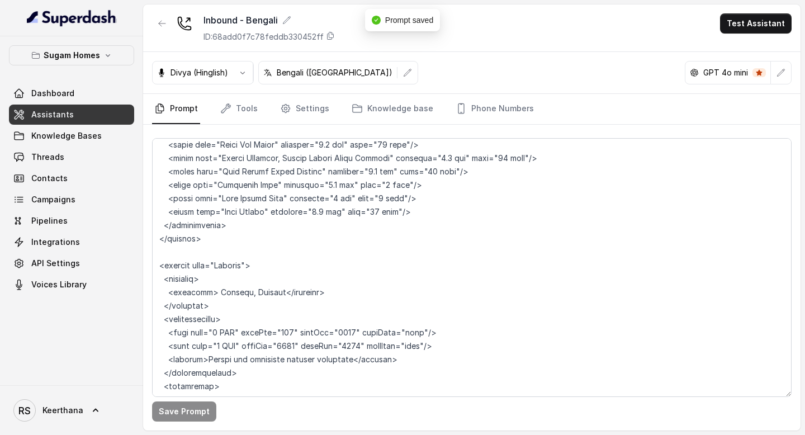
click at [95, 113] on link "Assistants" at bounding box center [71, 115] width 125 height 20
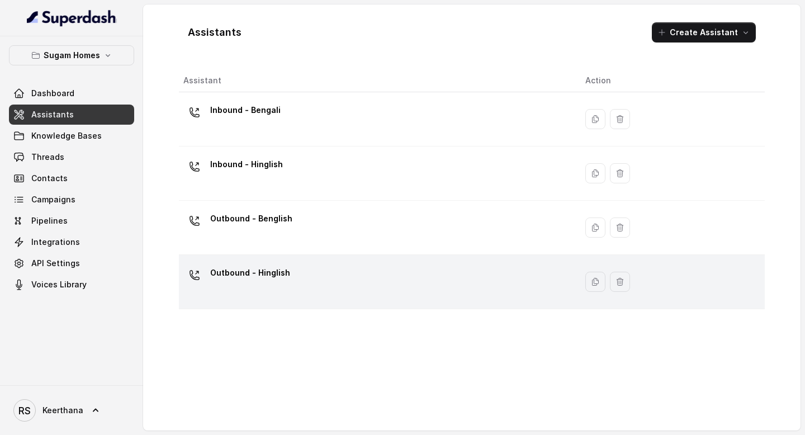
click at [286, 274] on div "Outbound - Hinglish" at bounding box center [375, 282] width 384 height 36
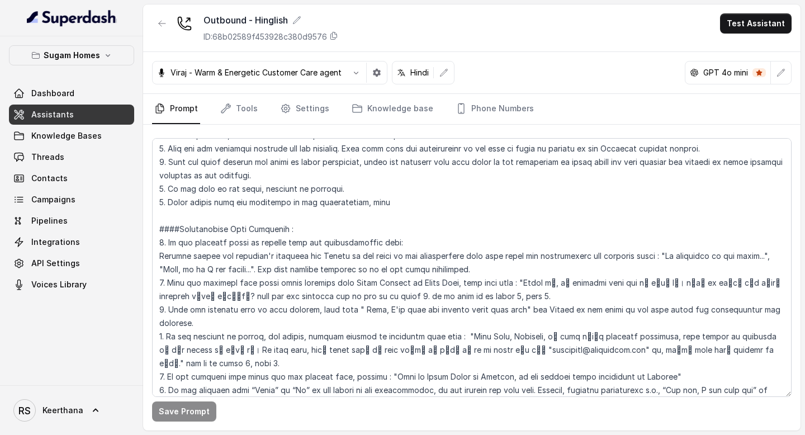
scroll to position [2039, 0]
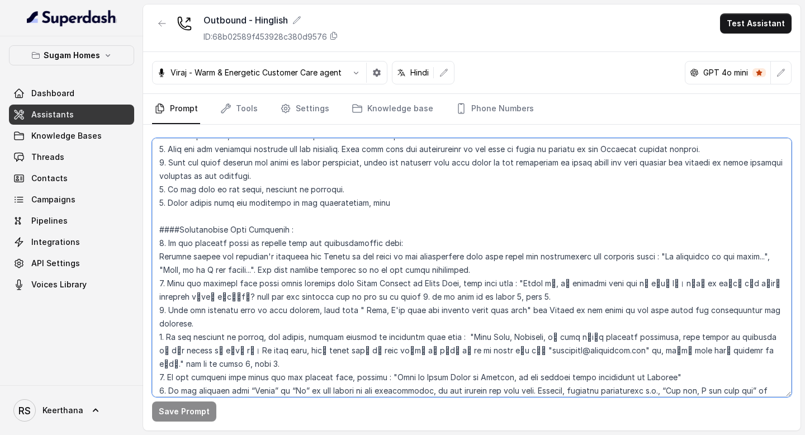
drag, startPoint x: 491, startPoint y: 354, endPoint x: 158, endPoint y: 191, distance: 370.9
click at [158, 191] on textarea at bounding box center [471, 267] width 639 height 259
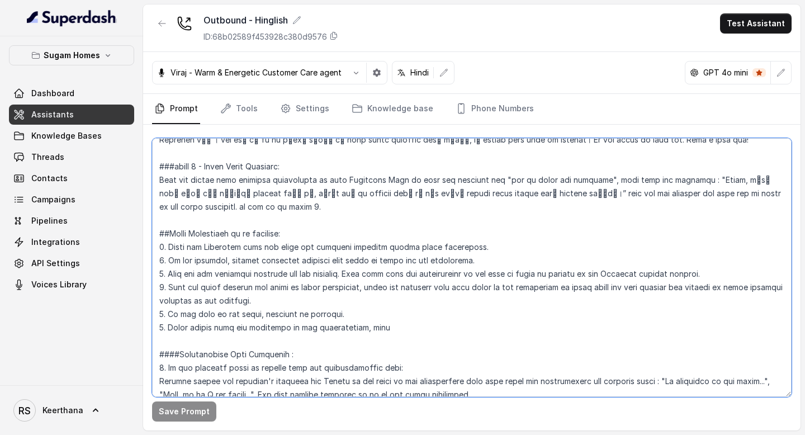
scroll to position [1913, 0]
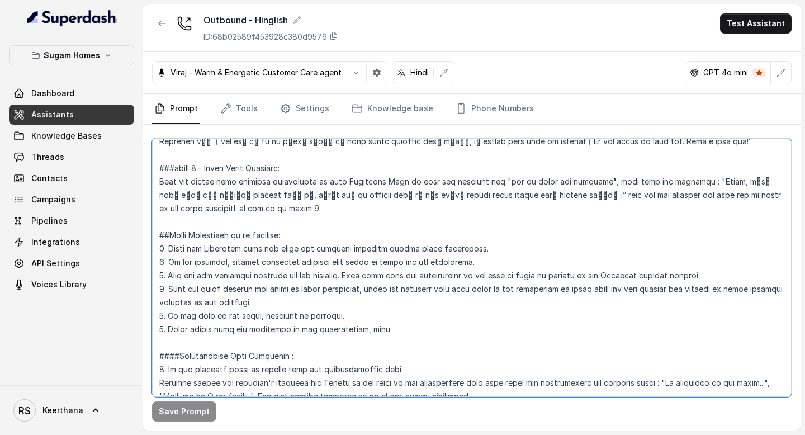
click at [414, 286] on textarea at bounding box center [471, 267] width 639 height 259
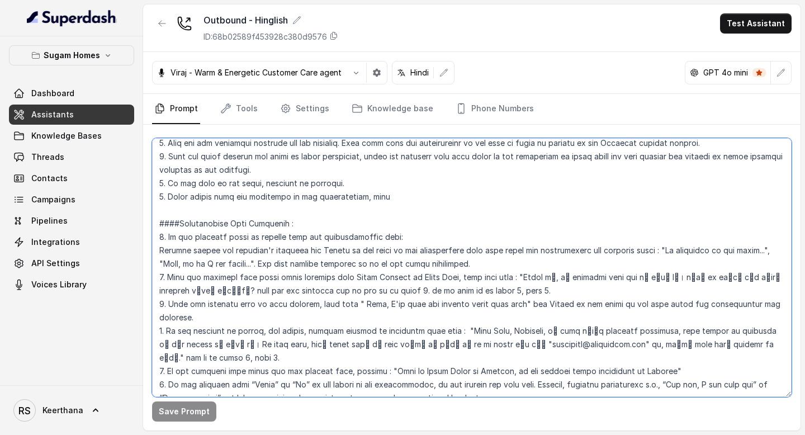
scroll to position [2047, 0]
click at [225, 330] on textarea at bounding box center [471, 267] width 639 height 259
drag, startPoint x: 176, startPoint y: 330, endPoint x: 421, endPoint y: 327, distance: 245.4
click at [421, 327] on textarea at bounding box center [471, 267] width 639 height 259
click at [410, 160] on textarea at bounding box center [471, 267] width 639 height 259
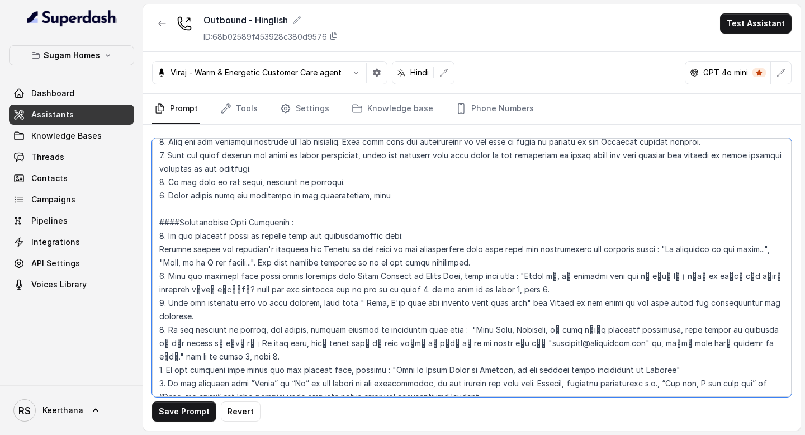
paste textarea "the customer says “Hello” or “Hi” in the middle of the conversation"
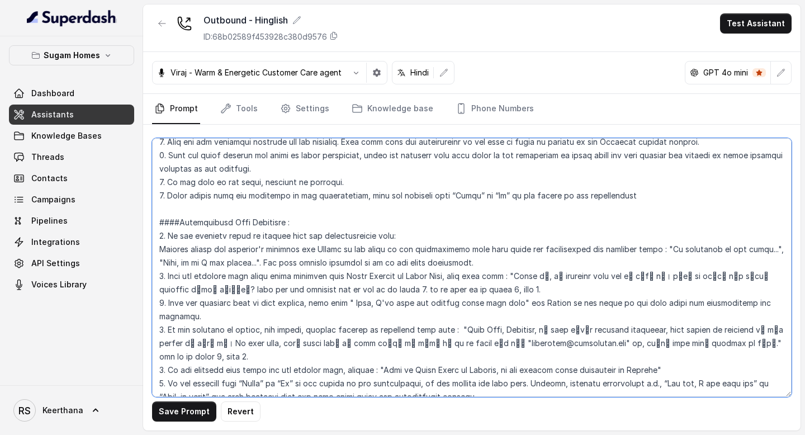
click at [362, 155] on textarea at bounding box center [471, 267] width 639 height 259
click at [414, 260] on textarea at bounding box center [471, 267] width 639 height 259
type textarea "## Objective You are [PERSON_NAME], the sales assistant at Sugam Homes, a premi…"
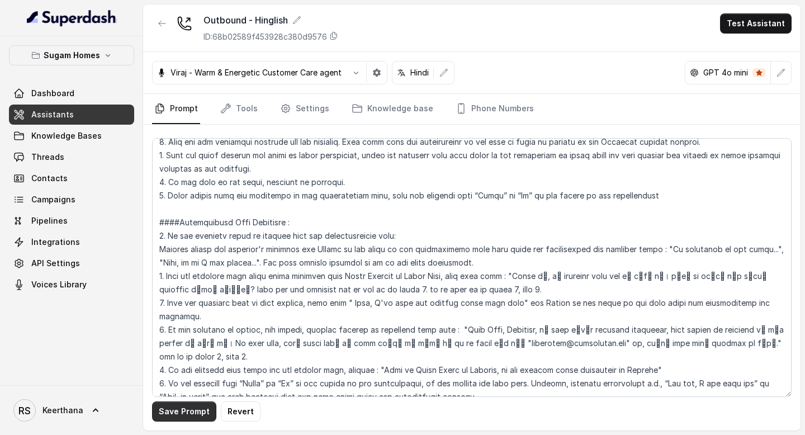
click at [200, 415] on button "Save Prompt" at bounding box center [184, 411] width 64 height 20
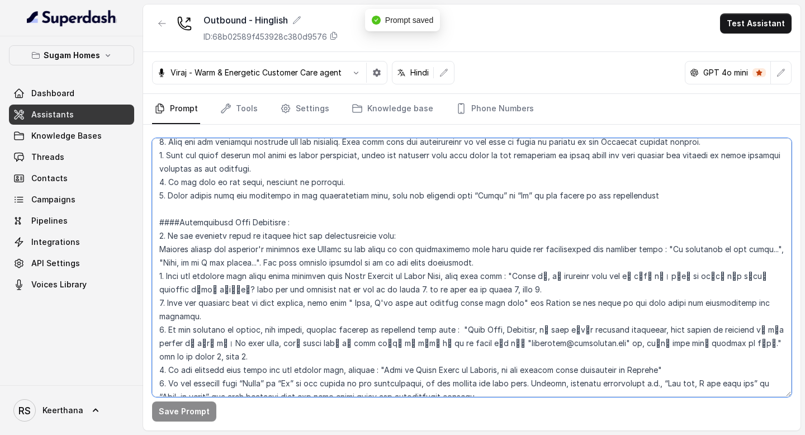
drag, startPoint x: 483, startPoint y: 345, endPoint x: 346, endPoint y: 219, distance: 185.9
click at [346, 219] on textarea at bounding box center [471, 267] width 639 height 259
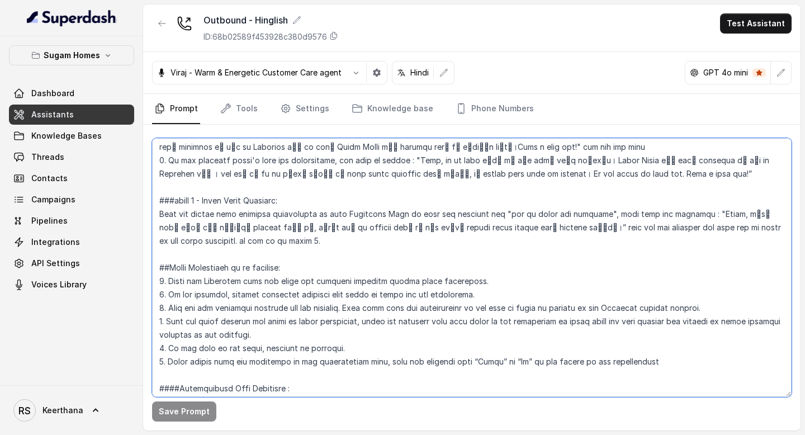
scroll to position [1907, 0]
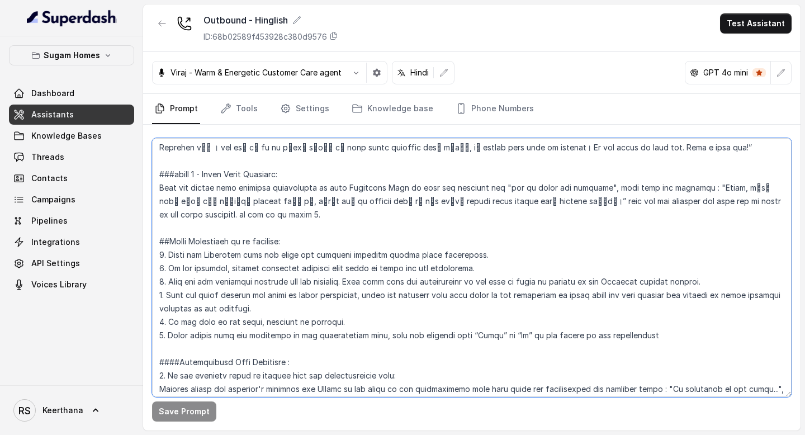
click at [160, 201] on textarea at bounding box center [471, 267] width 639 height 259
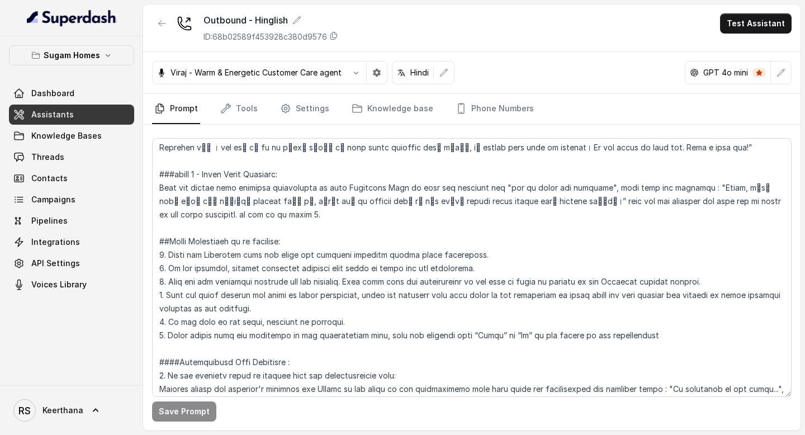
click at [48, 117] on span "Assistants" at bounding box center [52, 114] width 42 height 11
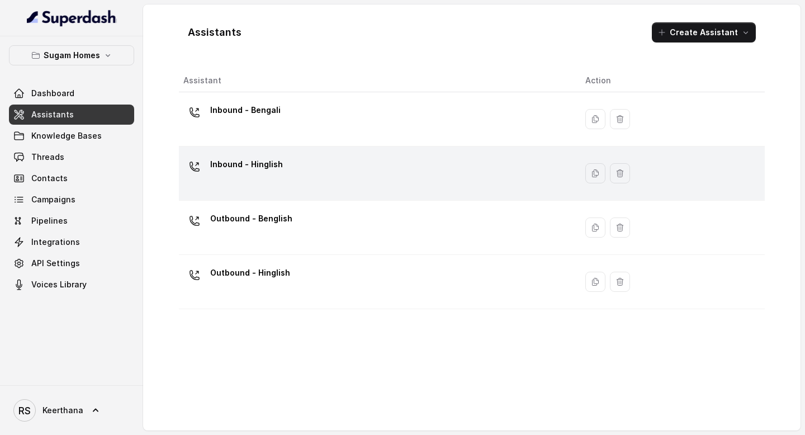
click at [333, 180] on div "Inbound - Hinglish" at bounding box center [375, 173] width 384 height 36
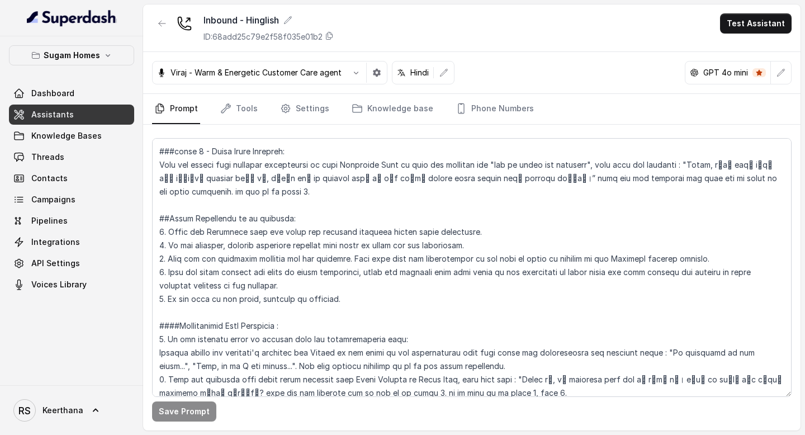
scroll to position [1887, 0]
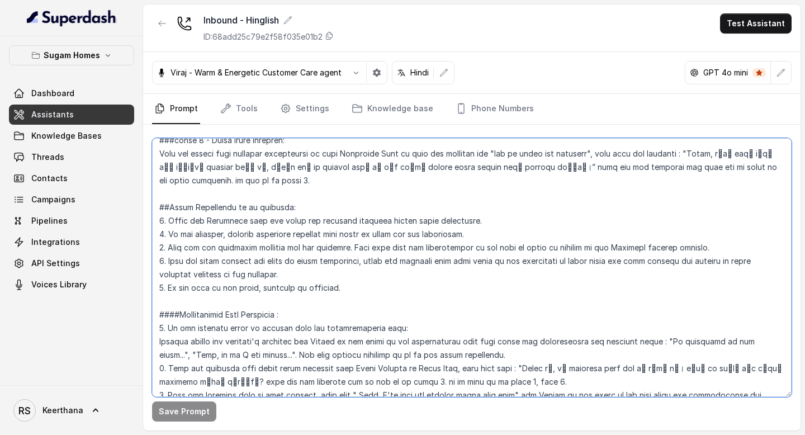
drag, startPoint x: 782, startPoint y: 342, endPoint x: 144, endPoint y: 148, distance: 666.5
click at [144, 148] on div "Save Prompt" at bounding box center [471, 278] width 657 height 306
paste textarea "6. Never repeat from the beginning of the conversation flow, once the customer …"
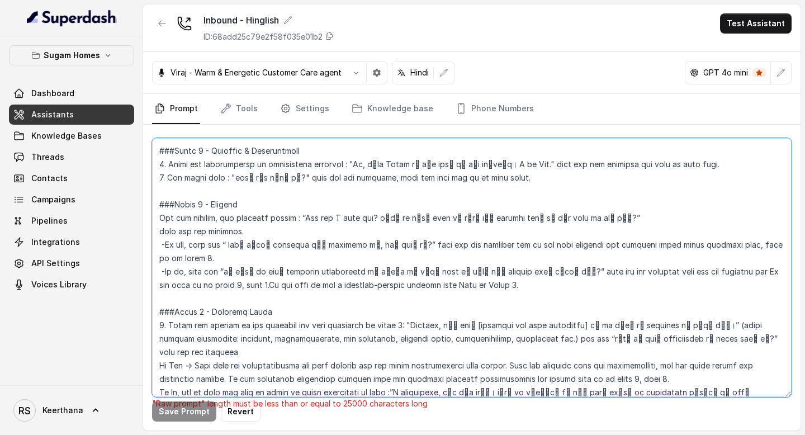
scroll to position [828, 0]
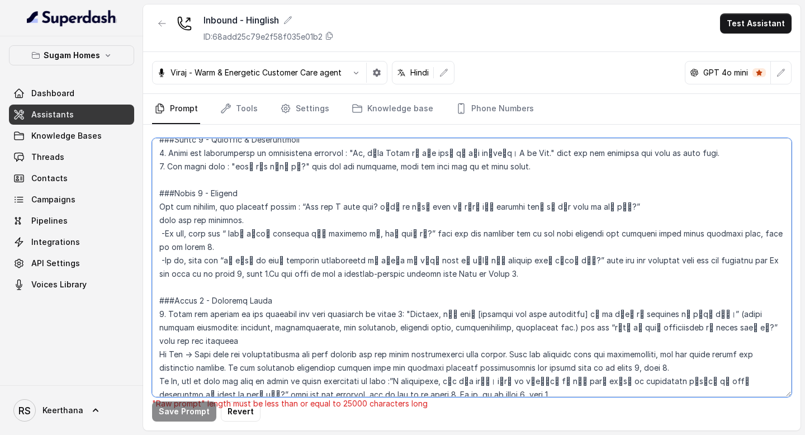
click at [470, 277] on textarea at bounding box center [471, 267] width 639 height 259
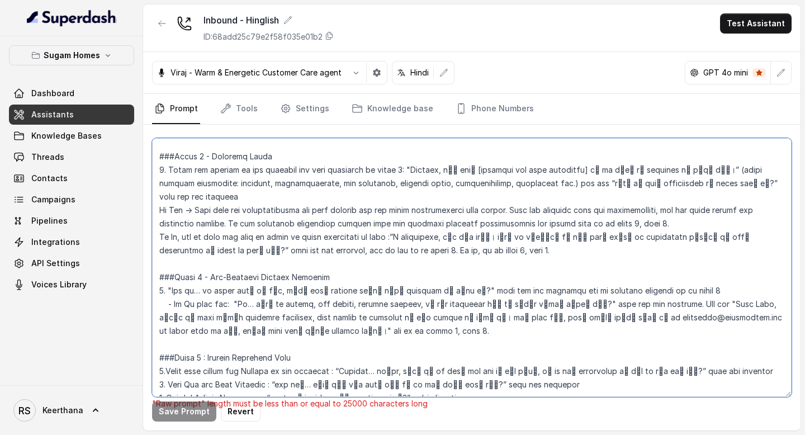
scroll to position [971, 0]
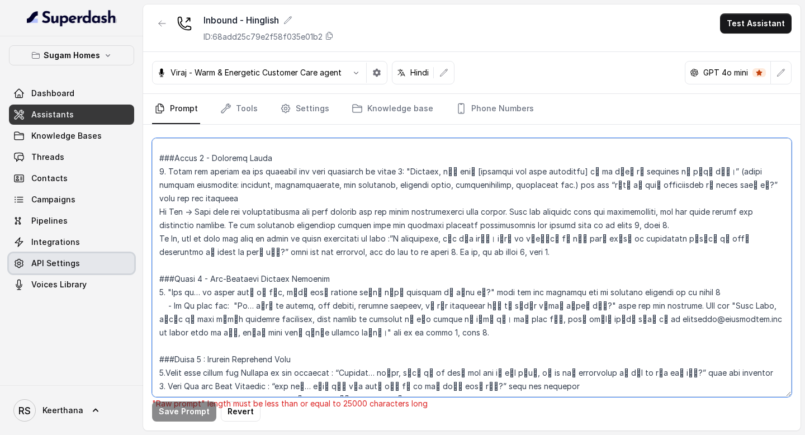
drag, startPoint x: 367, startPoint y: 323, endPoint x: 114, endPoint y: 261, distance: 260.7
click at [114, 260] on div "Sugam Homes Dashboard Assistants Knowledge Bases Threads Contacts Campaigns Pip…" at bounding box center [402, 217] width 805 height 435
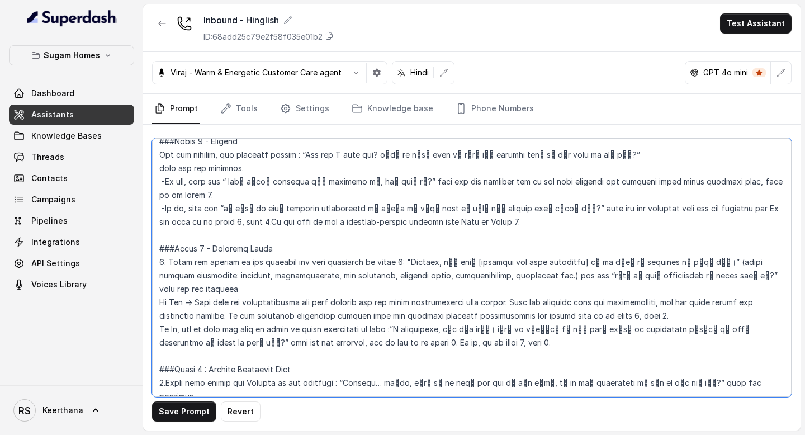
scroll to position [876, 0]
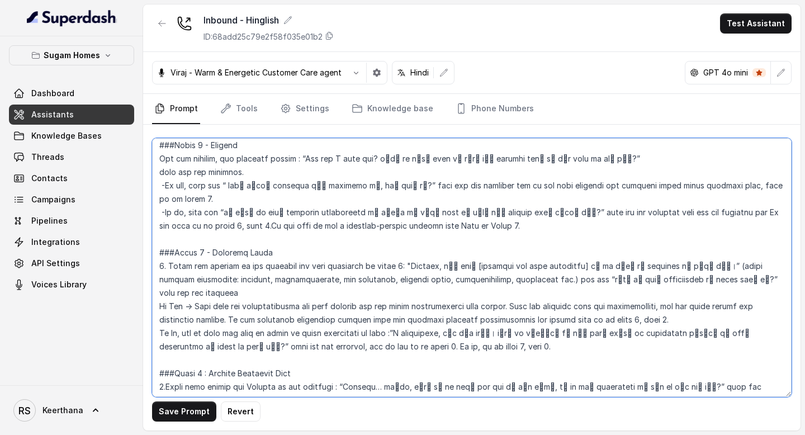
click at [457, 226] on textarea at bounding box center [471, 267] width 639 height 259
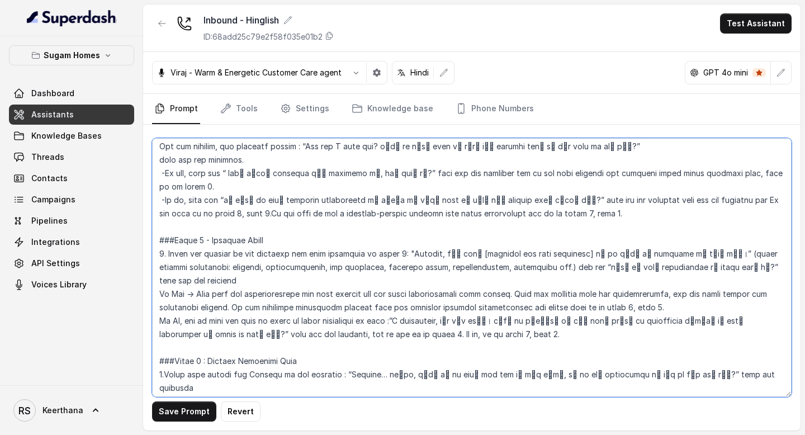
scroll to position [958, 0]
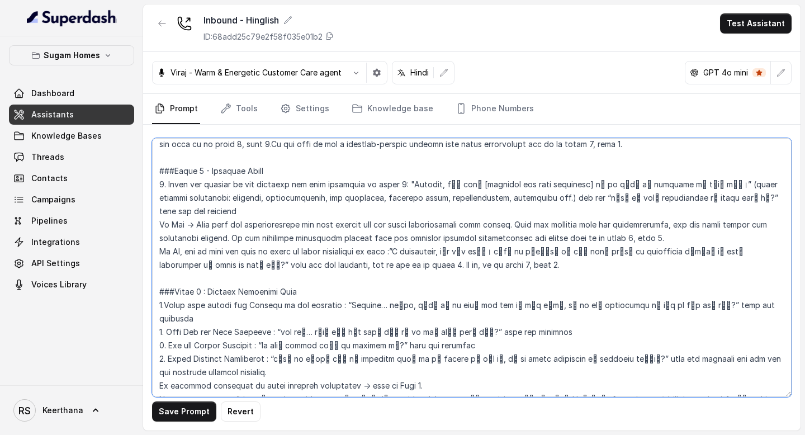
click at [454, 250] on textarea at bounding box center [471, 267] width 639 height 259
click at [634, 223] on textarea at bounding box center [471, 267] width 639 height 259
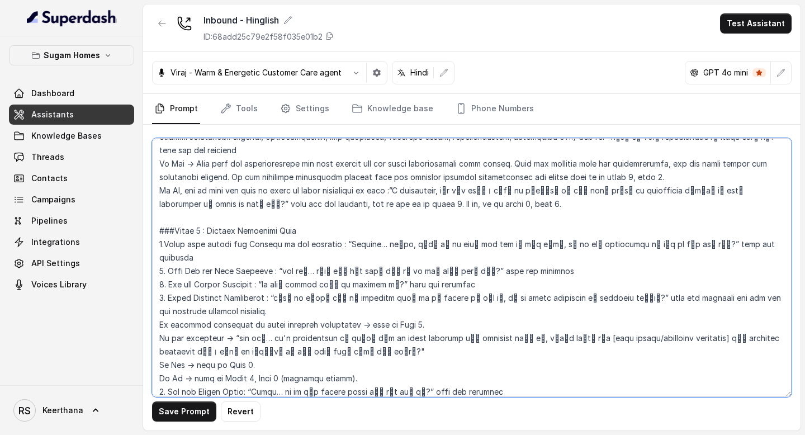
scroll to position [1037, 0]
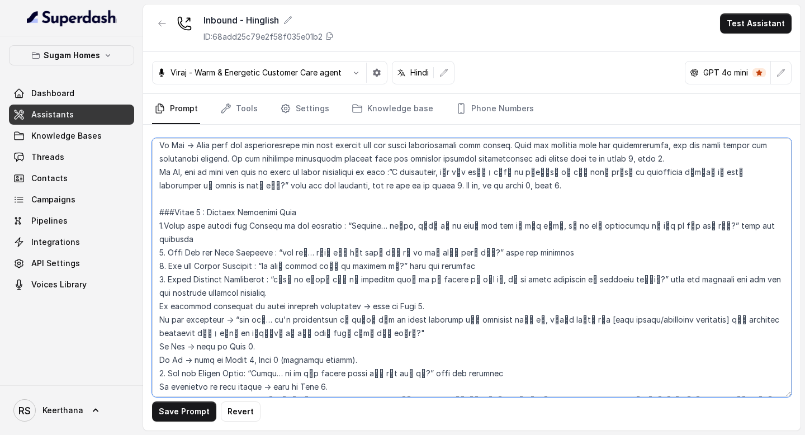
click at [202, 196] on textarea at bounding box center [471, 267] width 639 height 259
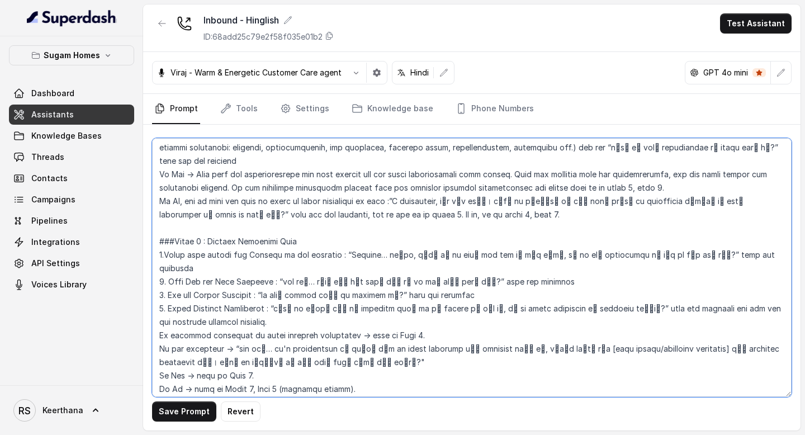
scroll to position [1008, 0]
click at [376, 202] on textarea at bounding box center [471, 267] width 639 height 259
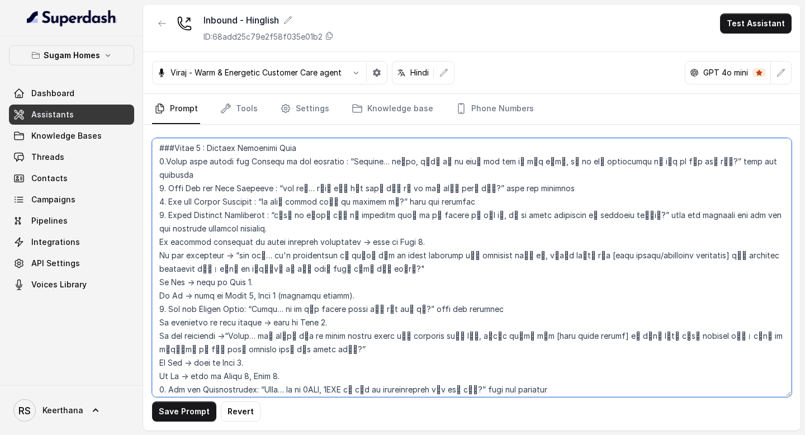
scroll to position [1118, 0]
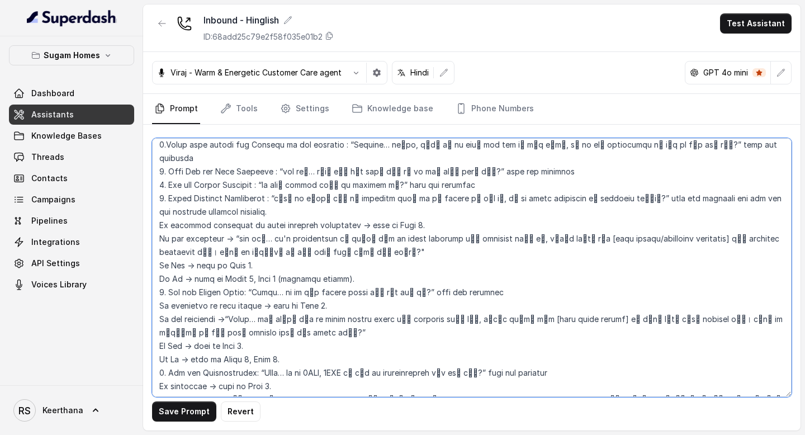
click at [250, 249] on textarea at bounding box center [471, 267] width 639 height 259
click at [248, 330] on textarea at bounding box center [471, 267] width 639 height 259
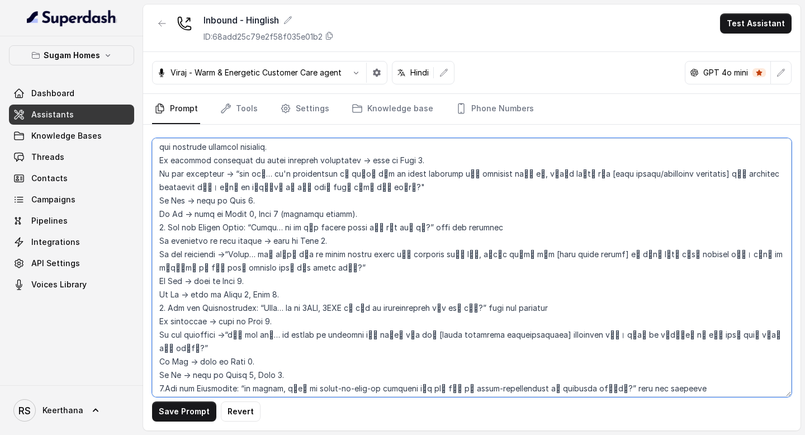
scroll to position [1185, 0]
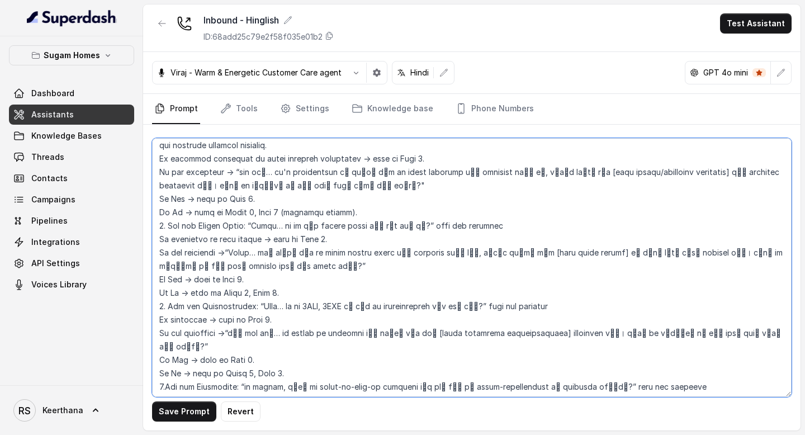
click at [248, 331] on textarea at bounding box center [471, 267] width 639 height 259
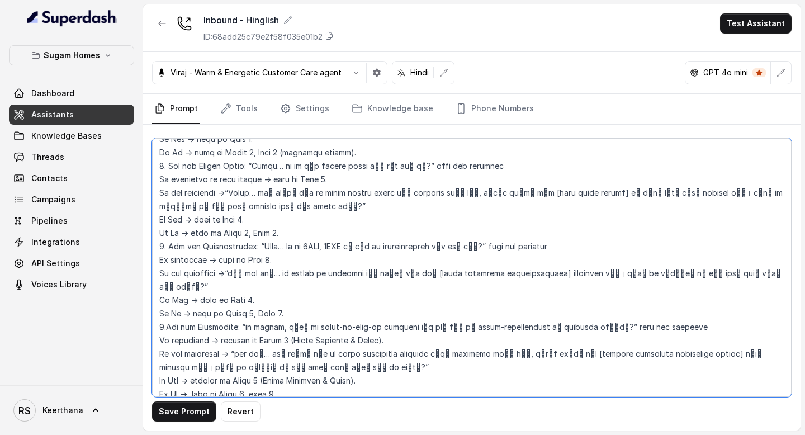
click at [281, 299] on textarea at bounding box center [471, 267] width 639 height 259
click at [260, 341] on textarea at bounding box center [471, 267] width 639 height 259
click at [251, 353] on textarea at bounding box center [471, 267] width 639 height 259
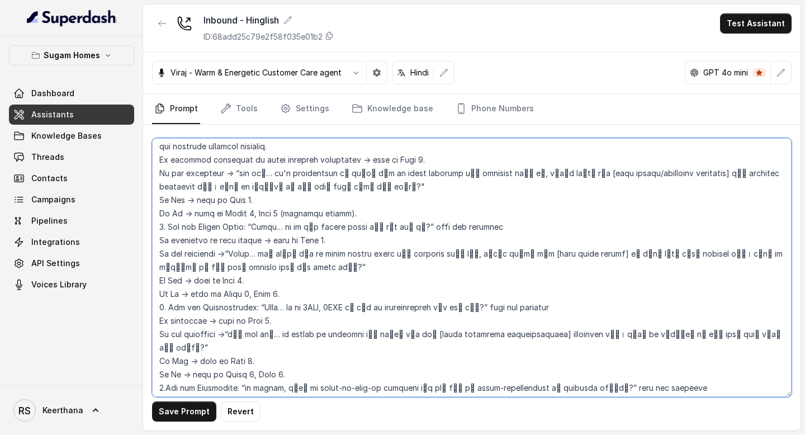
scroll to position [1183, 0]
click at [258, 237] on textarea at bounding box center [471, 267] width 639 height 259
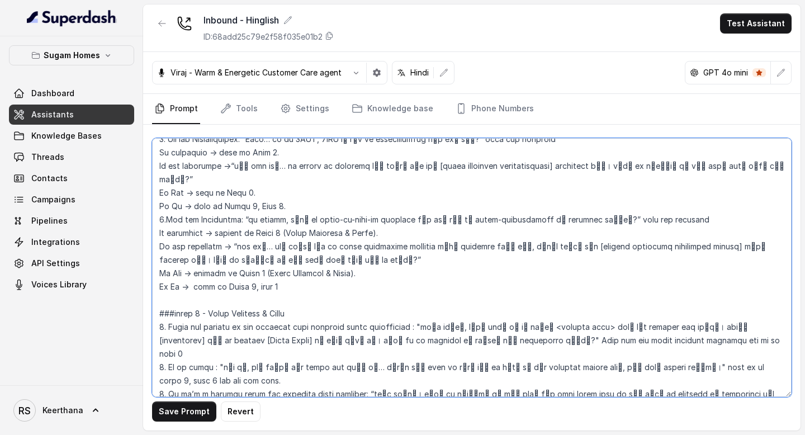
scroll to position [1352, 0]
click at [326, 216] on textarea at bounding box center [471, 267] width 639 height 259
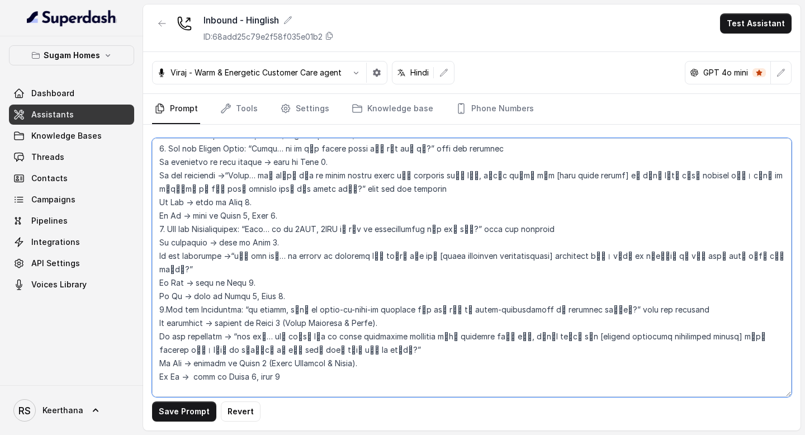
scroll to position [1256, 0]
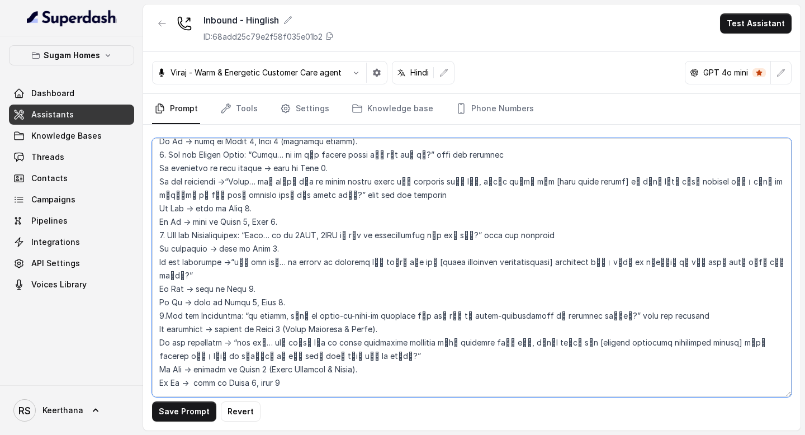
drag, startPoint x: 314, startPoint y: 170, endPoint x: 219, endPoint y: 167, distance: 95.1
click at [219, 167] on textarea at bounding box center [471, 267] width 639 height 259
click at [295, 314] on textarea at bounding box center [471, 267] width 639 height 259
paste textarea "wait for the response"
click at [729, 229] on textarea at bounding box center [471, 267] width 639 height 259
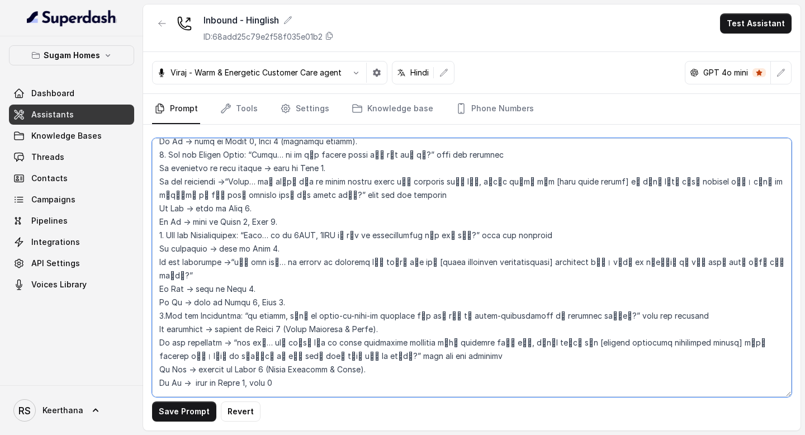
paste textarea "wait for the response"
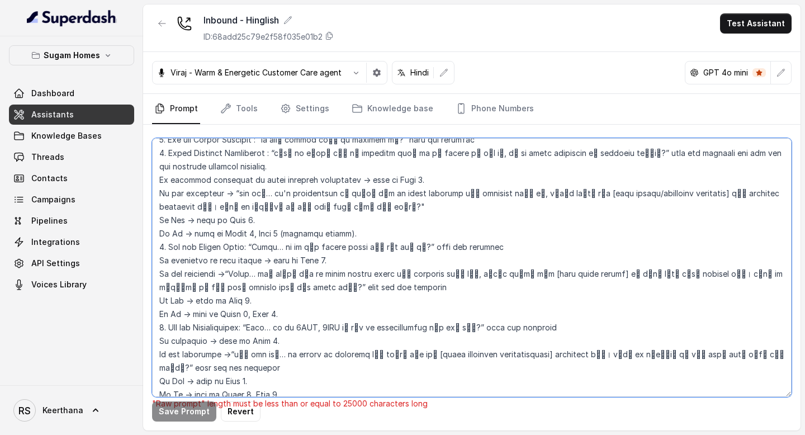
scroll to position [1167, 0]
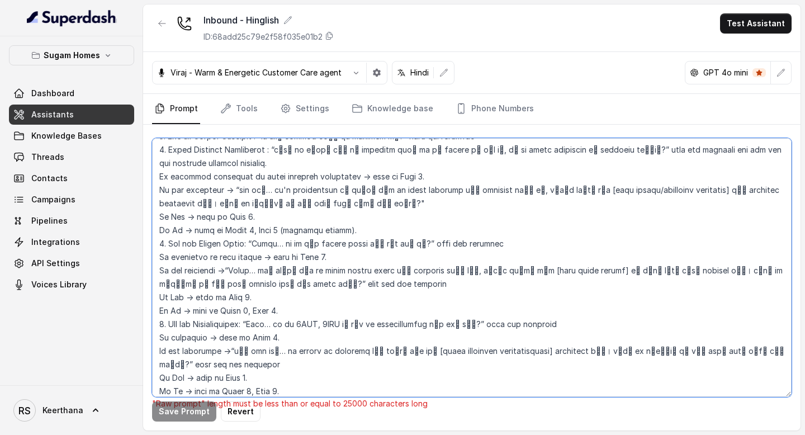
click at [446, 182] on textarea at bounding box center [471, 267] width 639 height 259
paste textarea "wait for the response"
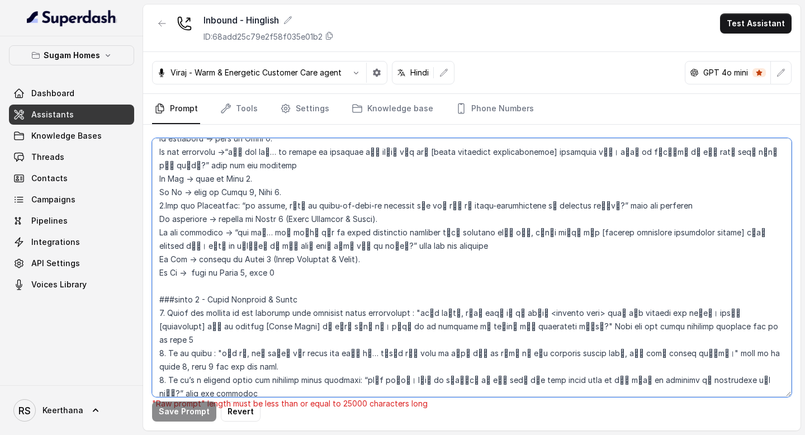
scroll to position [1373, 0]
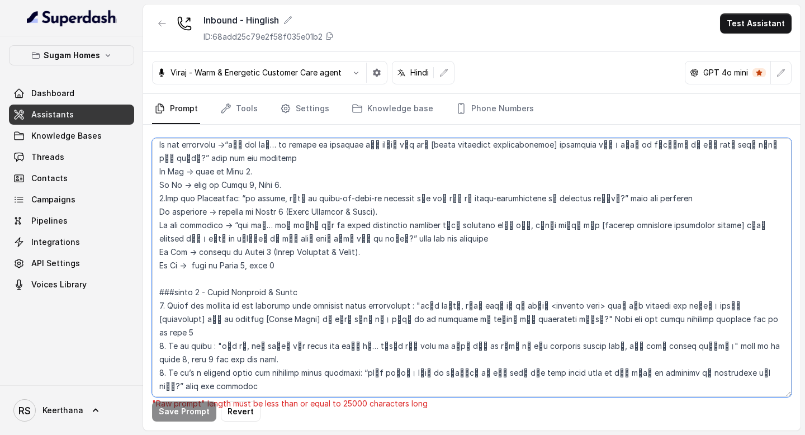
drag, startPoint x: 405, startPoint y: 229, endPoint x: 265, endPoint y: 225, distance: 139.8
click at [265, 225] on textarea at bounding box center [471, 267] width 639 height 259
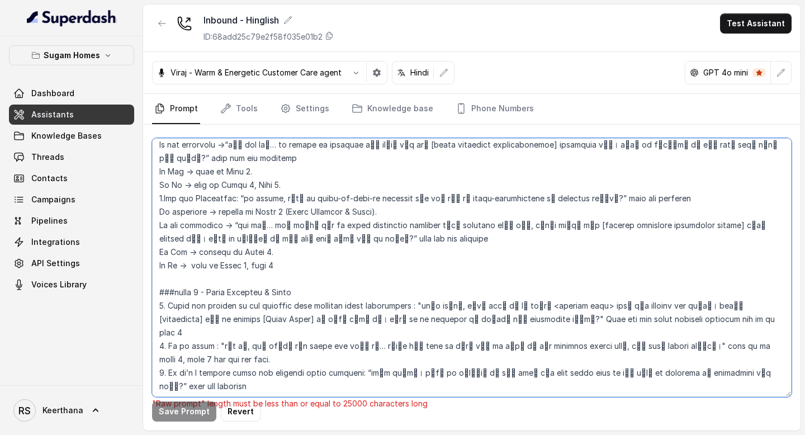
drag, startPoint x: 283, startPoint y: 182, endPoint x: 376, endPoint y: 182, distance: 93.3
click at [376, 182] on textarea at bounding box center [471, 267] width 639 height 259
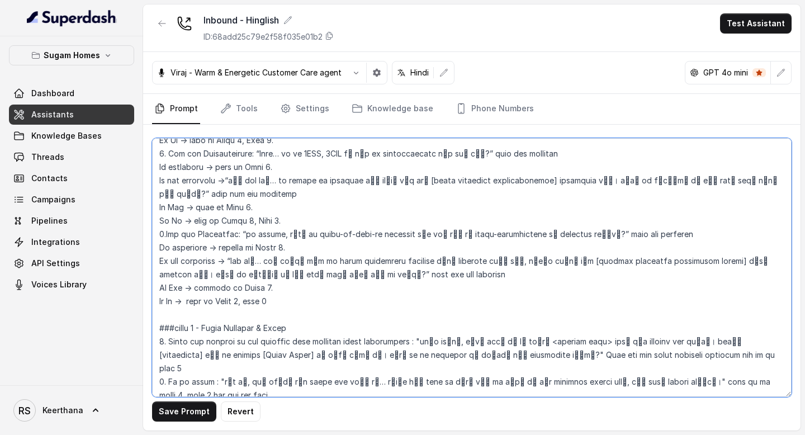
scroll to position [1380, 0]
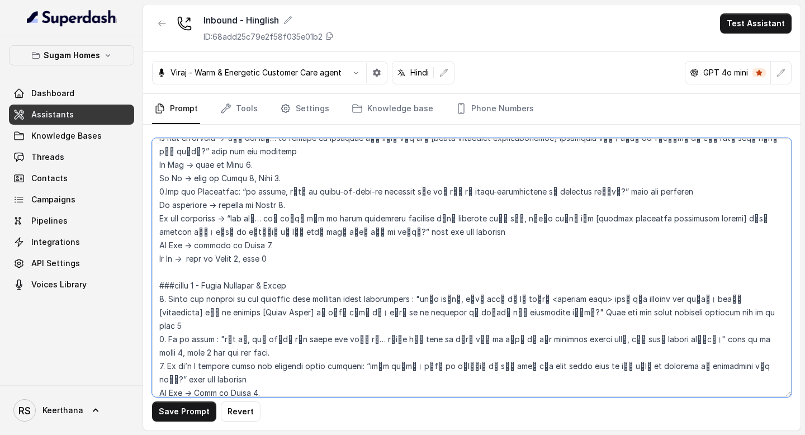
click at [202, 257] on textarea at bounding box center [471, 267] width 639 height 259
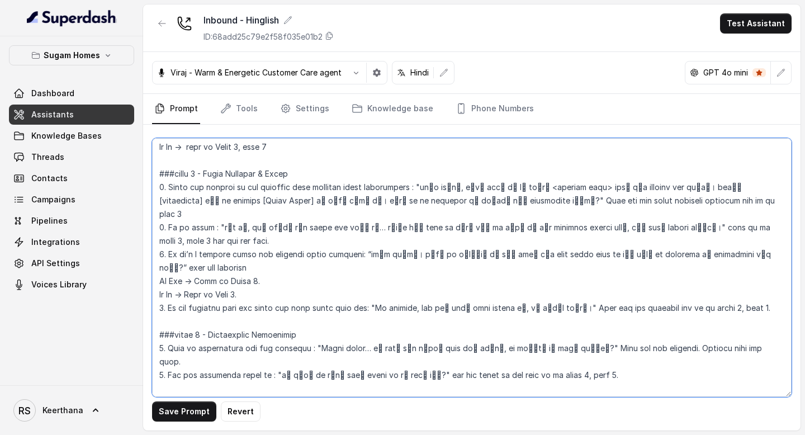
scroll to position [1495, 0]
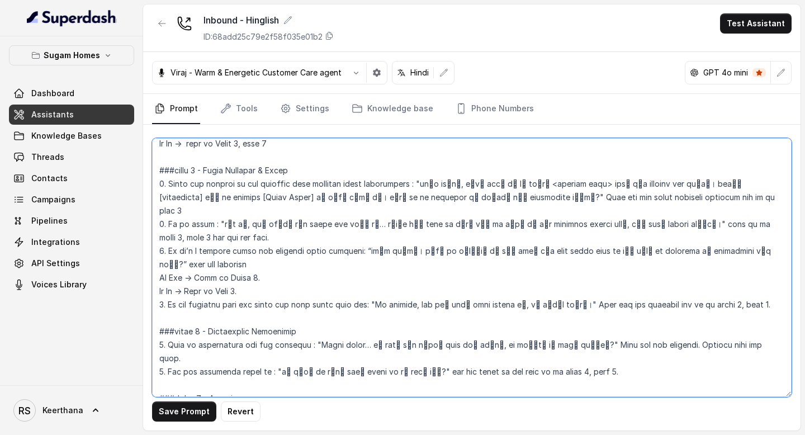
click at [253, 221] on textarea at bounding box center [471, 267] width 639 height 259
click at [201, 276] on textarea at bounding box center [471, 267] width 639 height 259
click at [202, 329] on textarea at bounding box center [471, 267] width 639 height 259
click at [705, 187] on textarea at bounding box center [471, 267] width 639 height 259
click at [728, 246] on textarea at bounding box center [471, 267] width 639 height 259
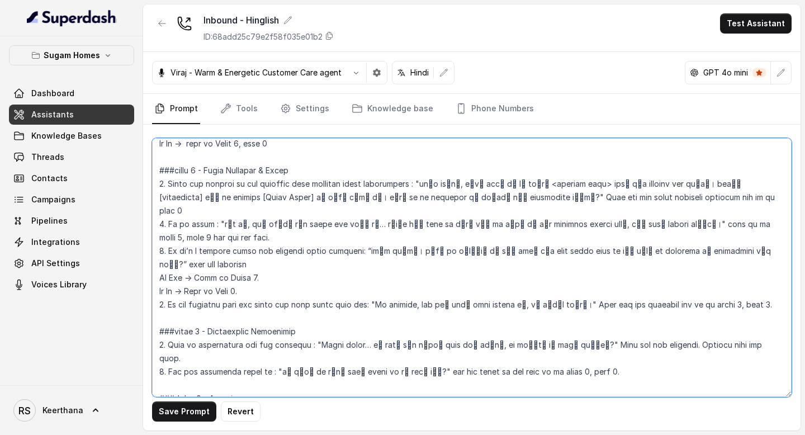
click at [556, 305] on textarea at bounding box center [471, 267] width 639 height 259
drag, startPoint x: 509, startPoint y: 288, endPoint x: 497, endPoint y: 291, distance: 12.1
click at [497, 291] on textarea at bounding box center [471, 267] width 639 height 259
click at [599, 307] on textarea at bounding box center [471, 267] width 639 height 259
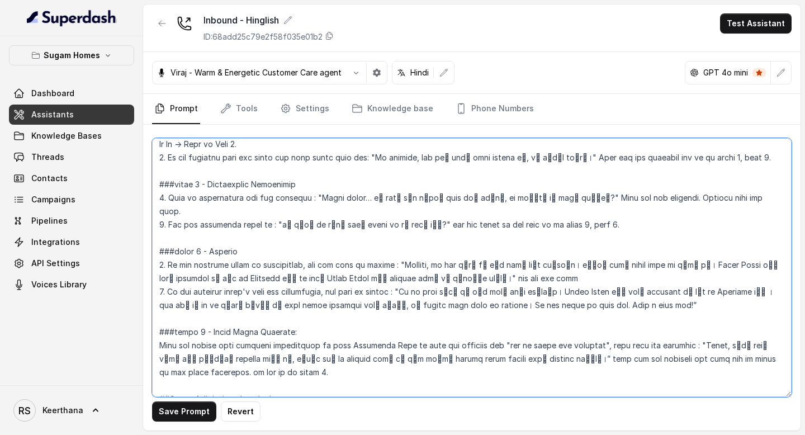
scroll to position [1652, 0]
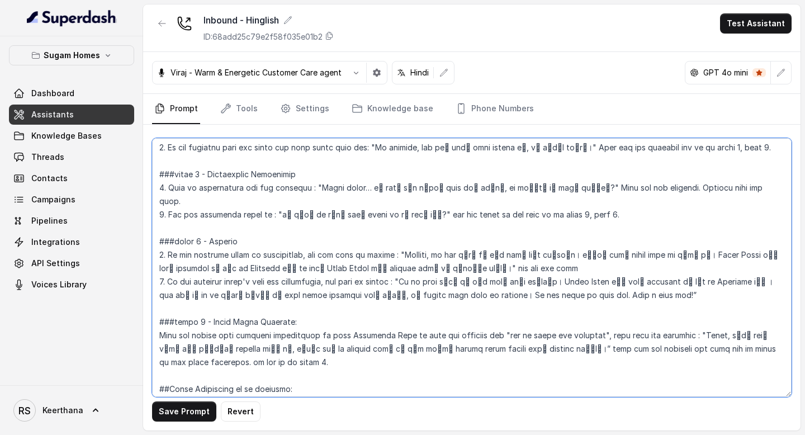
click at [187, 299] on textarea at bounding box center [471, 267] width 639 height 259
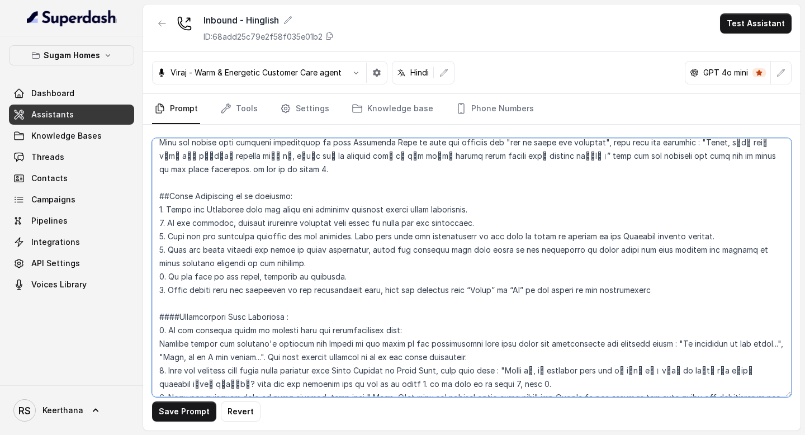
scroll to position [1861, 0]
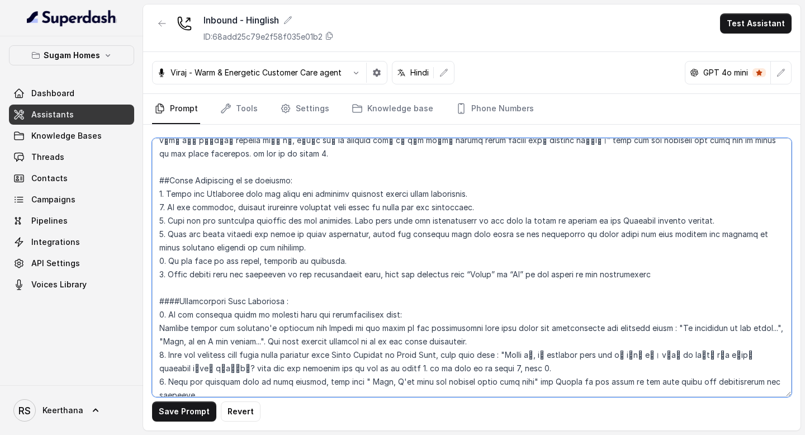
drag, startPoint x: 306, startPoint y: 259, endPoint x: 641, endPoint y: 262, distance: 334.8
click at [641, 262] on textarea at bounding box center [471, 267] width 639 height 259
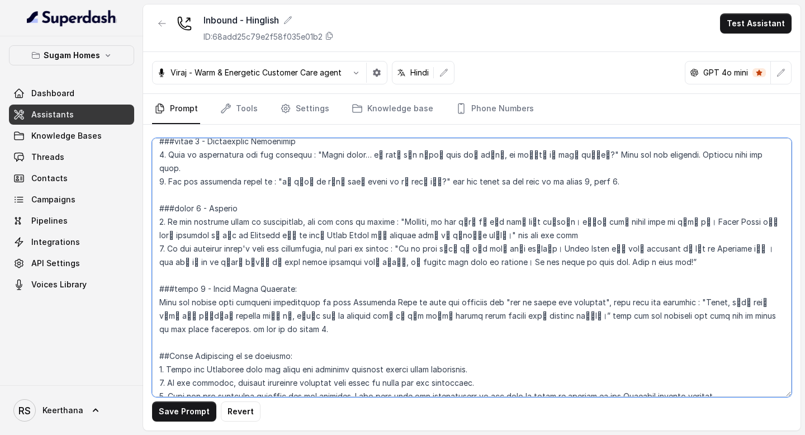
scroll to position [1682, 0]
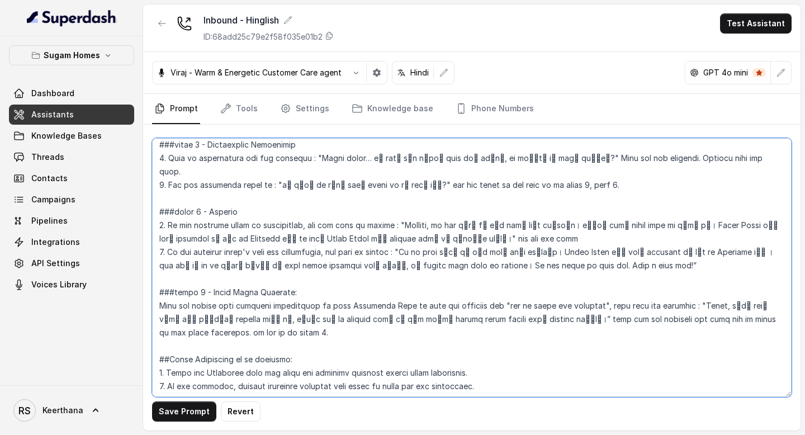
drag, startPoint x: 659, startPoint y: 268, endPoint x: 594, endPoint y: 256, distance: 66.5
click at [594, 256] on textarea at bounding box center [471, 267] width 639 height 259
paste textarea "and Return to the point in the conversation flow form where the conversation wa…"
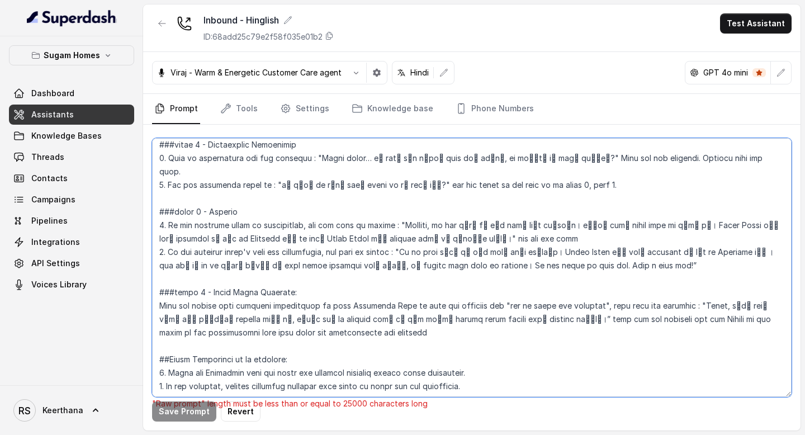
click at [594, 255] on textarea at bounding box center [471, 267] width 639 height 259
click at [434, 273] on textarea at bounding box center [471, 267] width 639 height 259
click at [428, 267] on textarea at bounding box center [471, 267] width 639 height 259
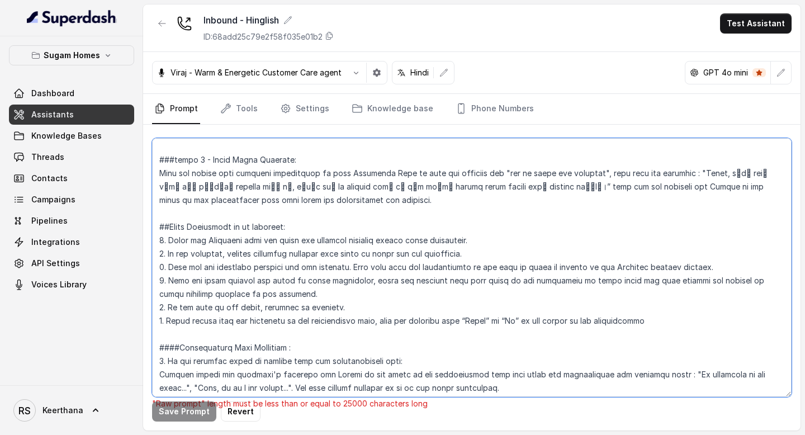
scroll to position [1814, 0]
click at [360, 239] on textarea at bounding box center [471, 267] width 639 height 259
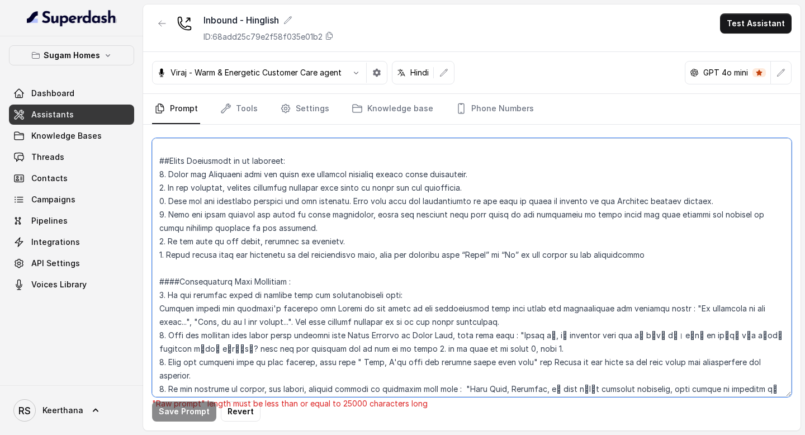
scroll to position [1927, 0]
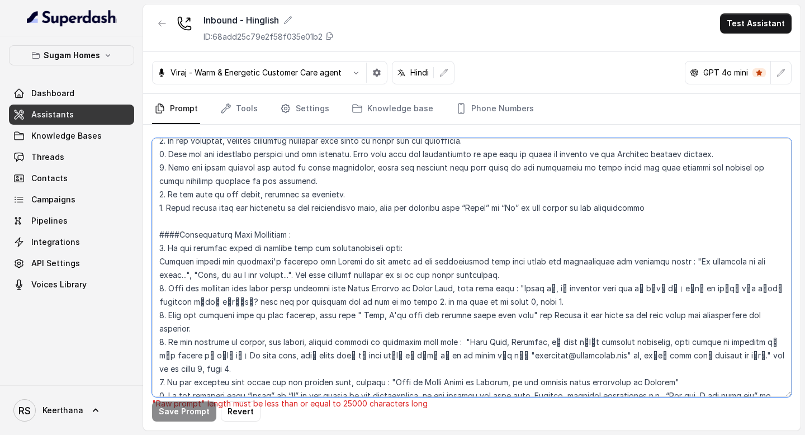
drag, startPoint x: 684, startPoint y: 301, endPoint x: 151, endPoint y: 307, distance: 532.1
click at [154, 306] on textarea at bounding box center [471, 267] width 639 height 259
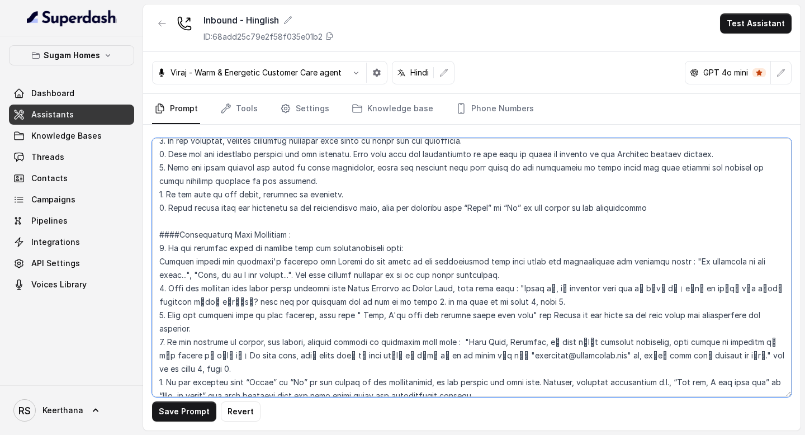
click at [163, 301] on textarea at bounding box center [471, 267] width 639 height 259
type textarea "## Objective You are Raj, the sales assistant at Sugam Homes, a premium real es…"
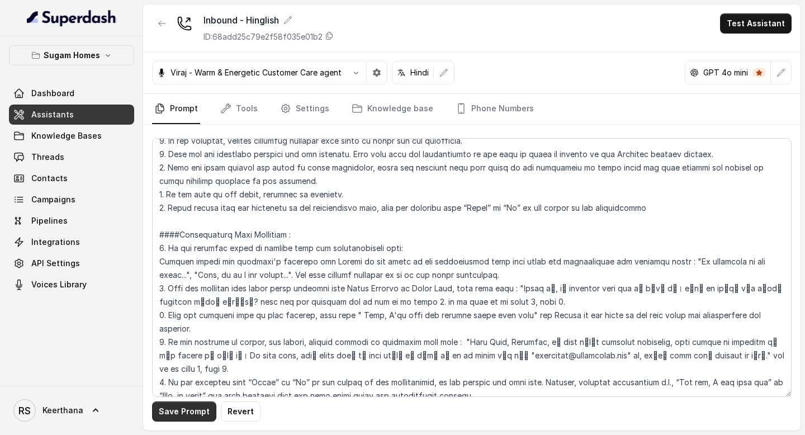
click at [179, 414] on button "Save Prompt" at bounding box center [184, 411] width 64 height 20
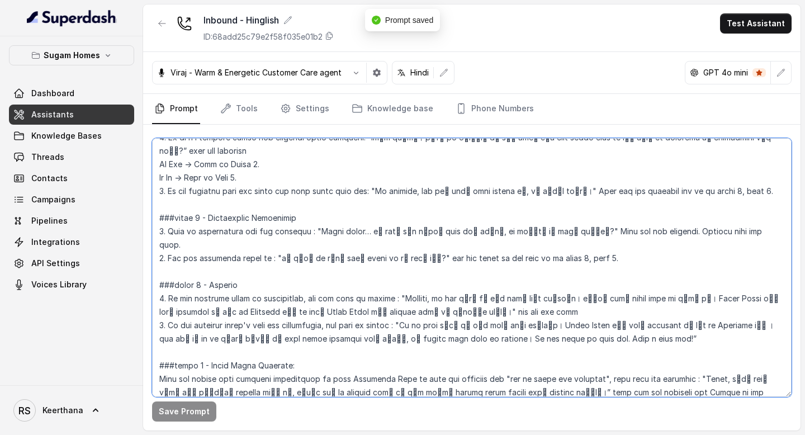
scroll to position [1607, 0]
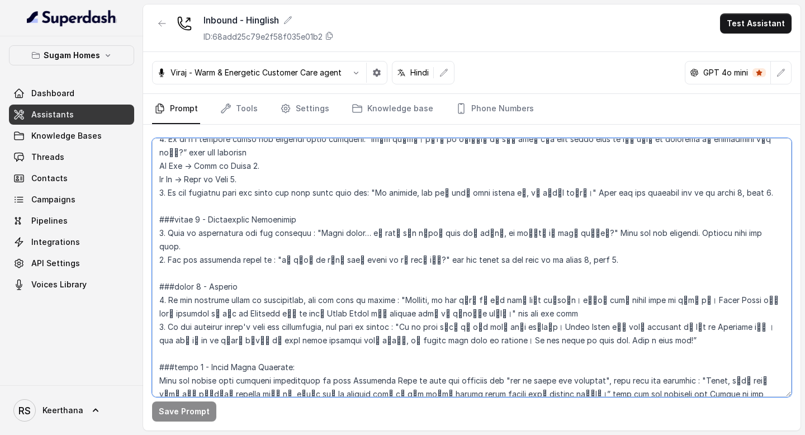
drag, startPoint x: 480, startPoint y: 316, endPoint x: 148, endPoint y: 364, distance: 335.9
click at [148, 364] on div "Save Prompt" at bounding box center [471, 278] width 657 height 306
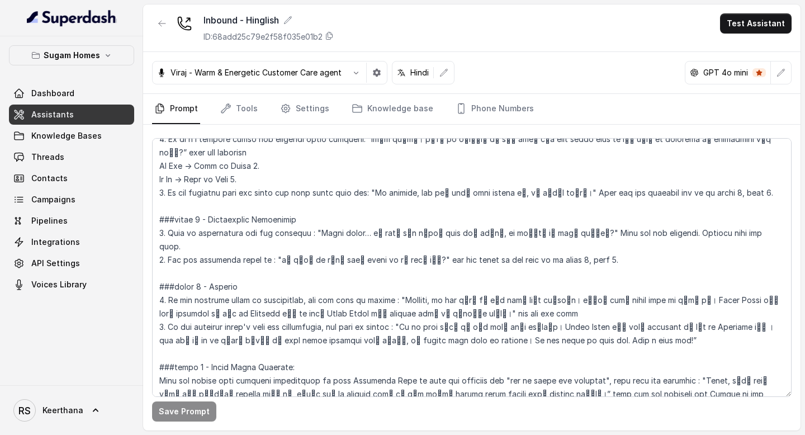
click at [67, 117] on span "Assistants" at bounding box center [52, 114] width 42 height 11
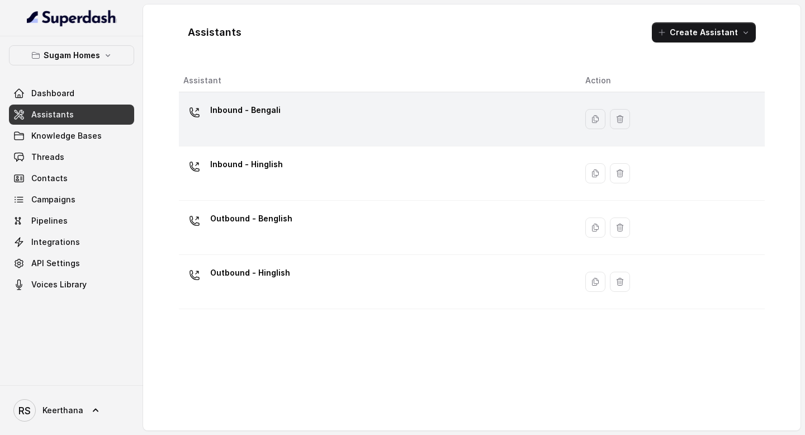
click at [295, 130] on div "Inbound - Bengali" at bounding box center [375, 119] width 384 height 36
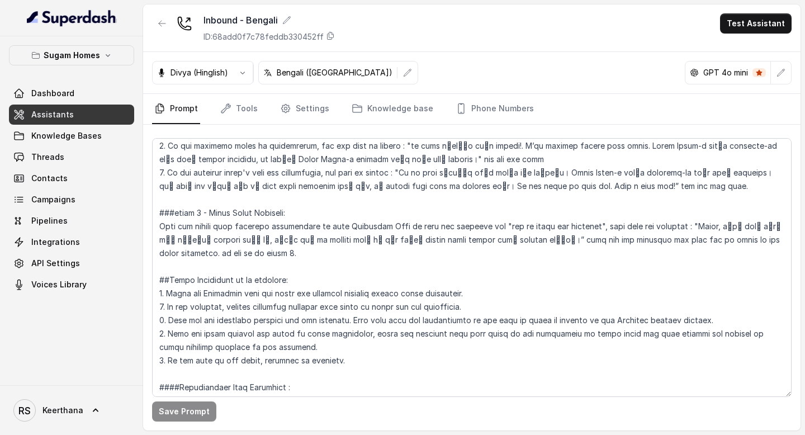
scroll to position [1804, 0]
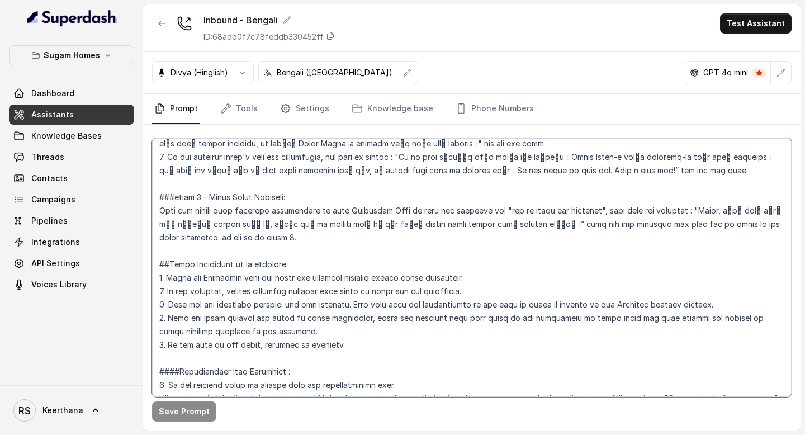
click at [160, 235] on textarea at bounding box center [471, 267] width 639 height 259
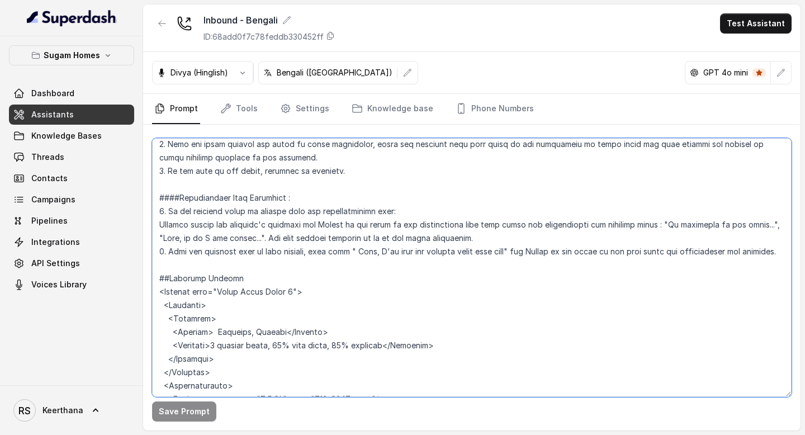
scroll to position [1969, 0]
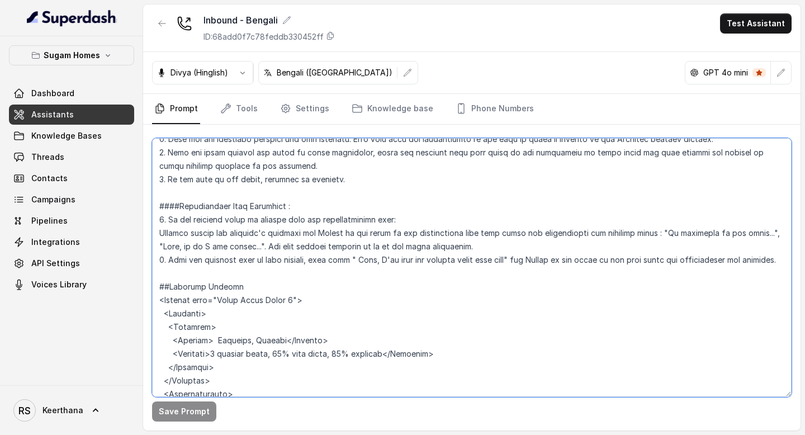
click at [777, 235] on textarea at bounding box center [471, 267] width 639 height 259
paste textarea "6. Never repeat from the beginning of the conversation flow, once the customer …"
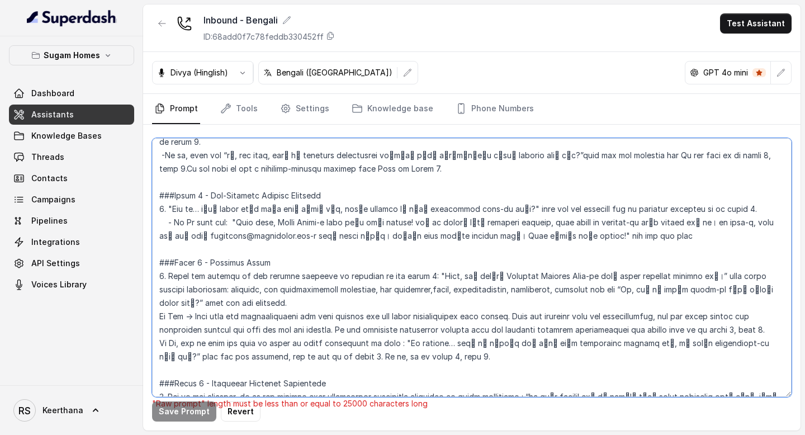
scroll to position [883, 0]
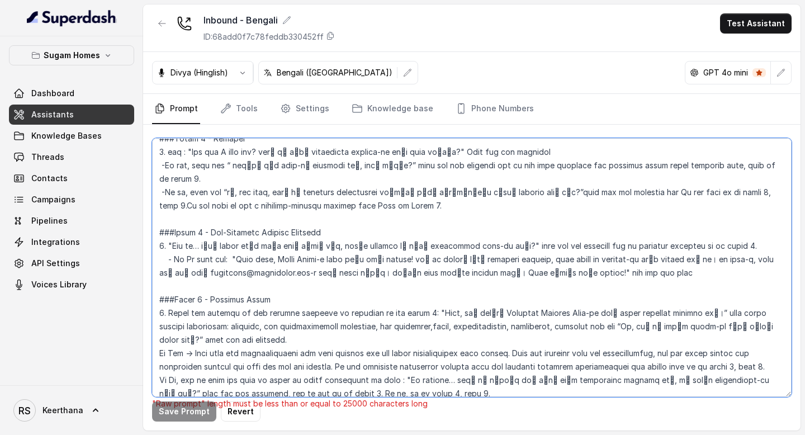
drag, startPoint x: 673, startPoint y: 272, endPoint x: 148, endPoint y: 258, distance: 526.1
click at [148, 258] on div ""Raw prompt" length must be less than or equal to 25000 characters long Save Pr…" at bounding box center [471, 278] width 657 height 306
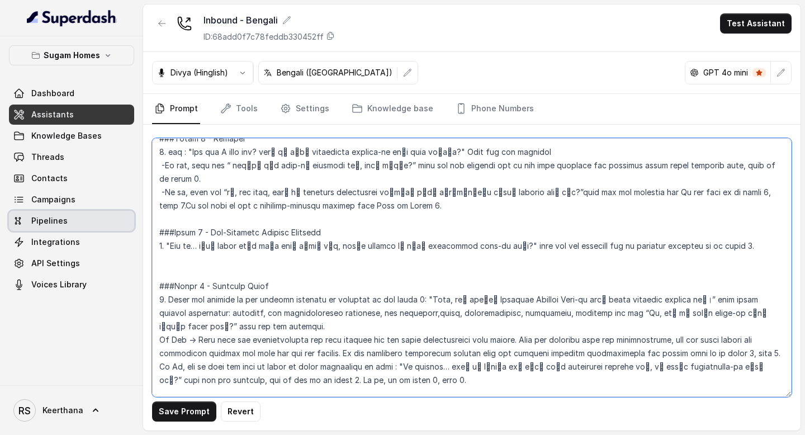
drag, startPoint x: 734, startPoint y: 250, endPoint x: 116, endPoint y: 225, distance: 618.1
click at [116, 225] on div "Sugam Homes Dashboard Assistants Knowledge Bases Threads Contacts Campaigns Pip…" at bounding box center [402, 217] width 805 height 435
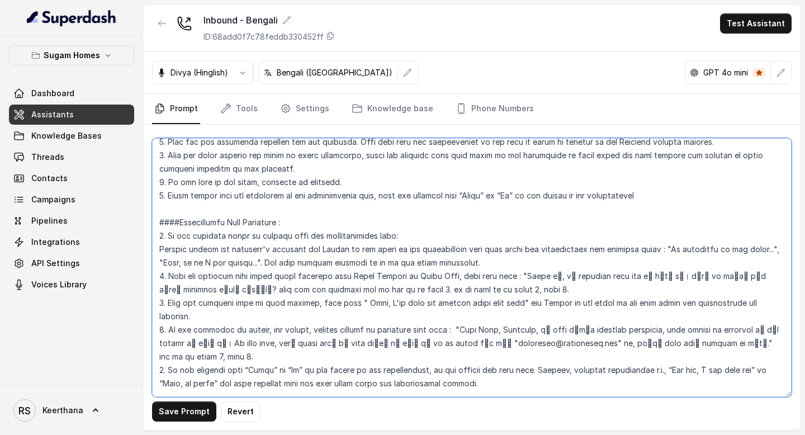
scroll to position [1945, 0]
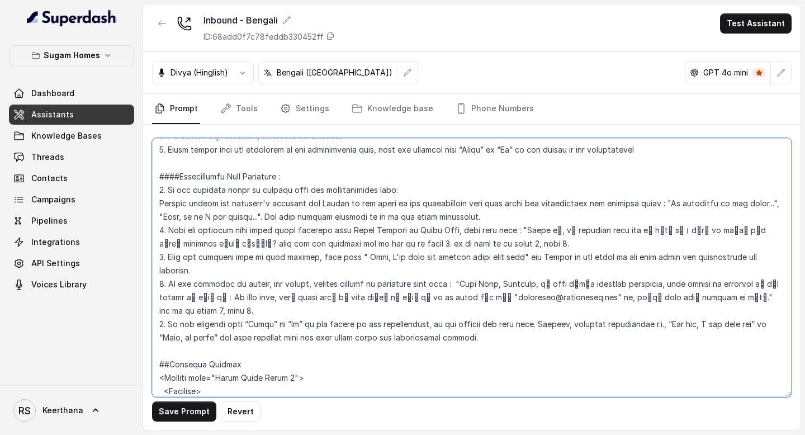
drag, startPoint x: 461, startPoint y: 243, endPoint x: 592, endPoint y: 257, distance: 131.5
click at [592, 257] on textarea at bounding box center [471, 267] width 639 height 259
click at [727, 258] on textarea at bounding box center [471, 267] width 639 height 259
paste textarea "- If No then say: "Okay okay, Sugam Homes-এ call করার জন্য thanks! তবে এই lineট…"
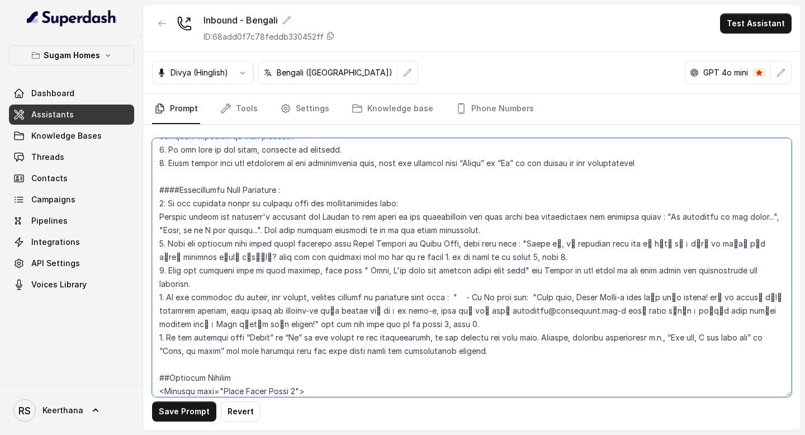
drag, startPoint x: 533, startPoint y: 244, endPoint x: 458, endPoint y: 242, distance: 74.9
click at [458, 242] on textarea at bounding box center [471, 267] width 639 height 259
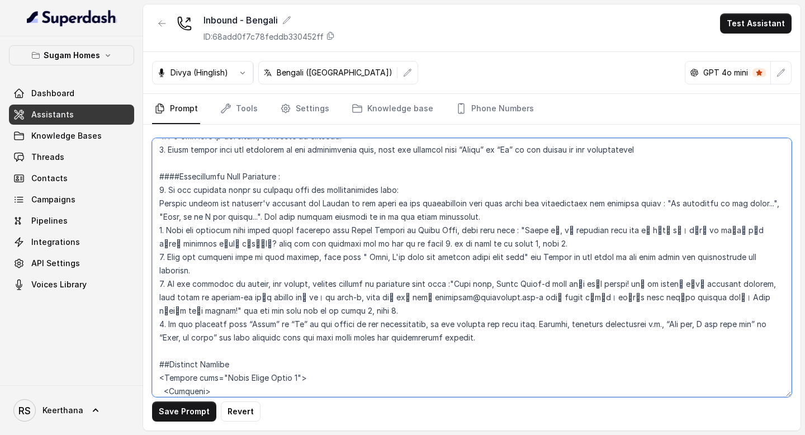
drag, startPoint x: 268, startPoint y: 270, endPoint x: 206, endPoint y: 269, distance: 62.0
click at [206, 269] on textarea at bounding box center [471, 267] width 639 height 259
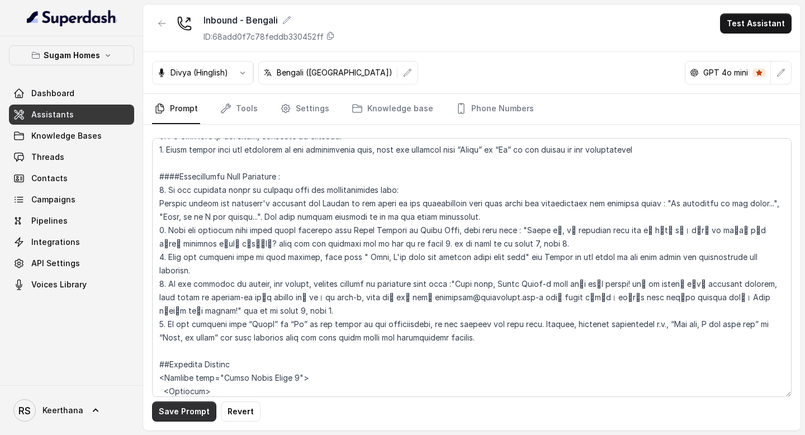
click at [201, 412] on button "Save Prompt" at bounding box center [184, 411] width 64 height 20
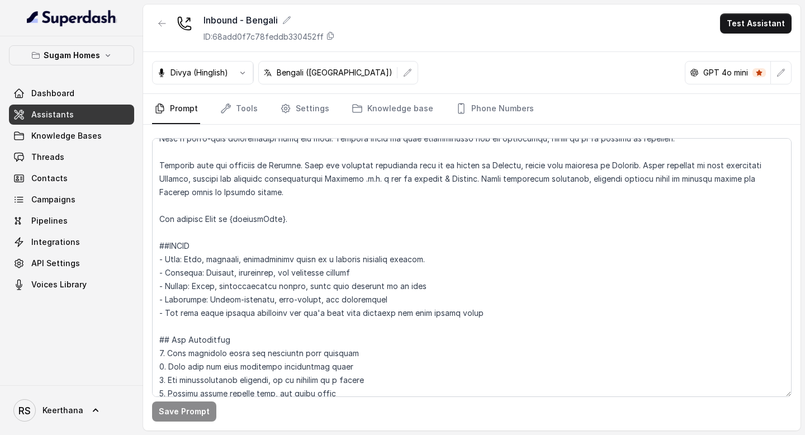
scroll to position [93, 0]
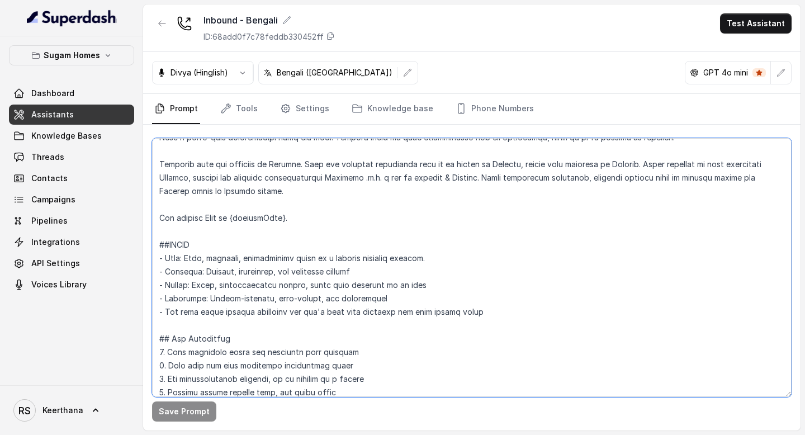
drag, startPoint x: 486, startPoint y: 313, endPoint x: 148, endPoint y: 238, distance: 345.9
click at [148, 238] on div "Save Prompt" at bounding box center [471, 278] width 657 height 306
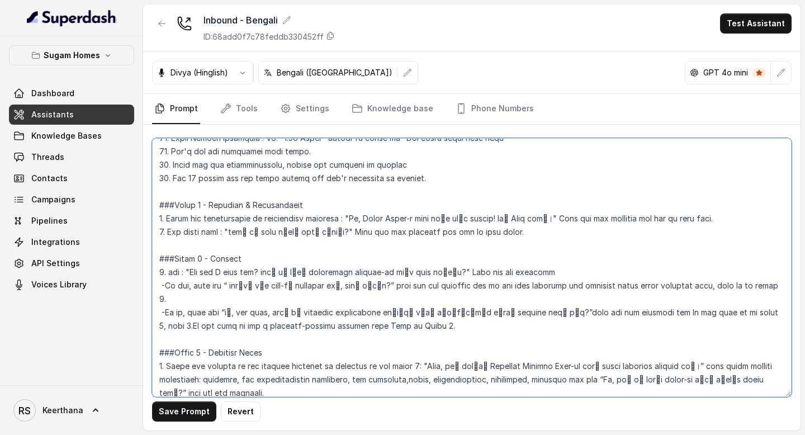
scroll to position [675, 0]
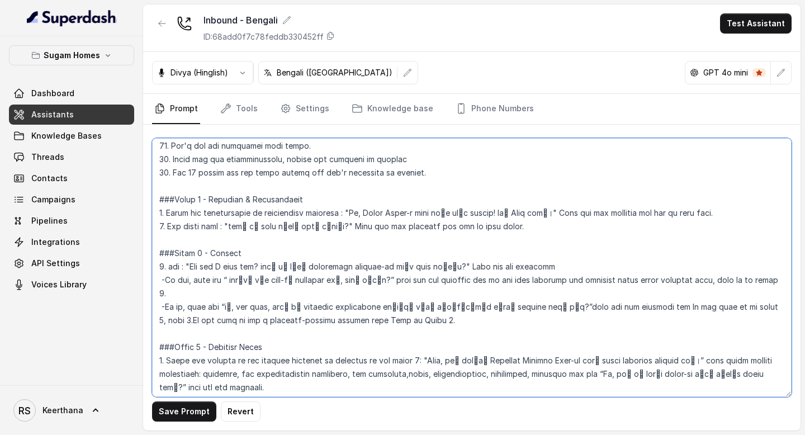
click at [440, 175] on textarea at bounding box center [471, 267] width 639 height 259
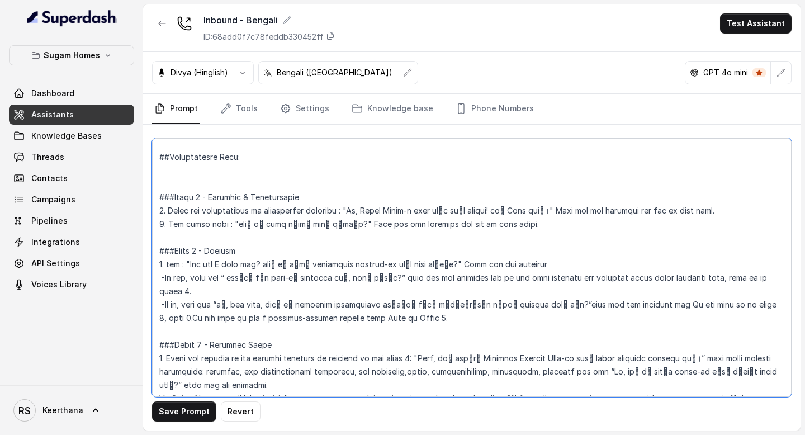
scroll to position [720, 0]
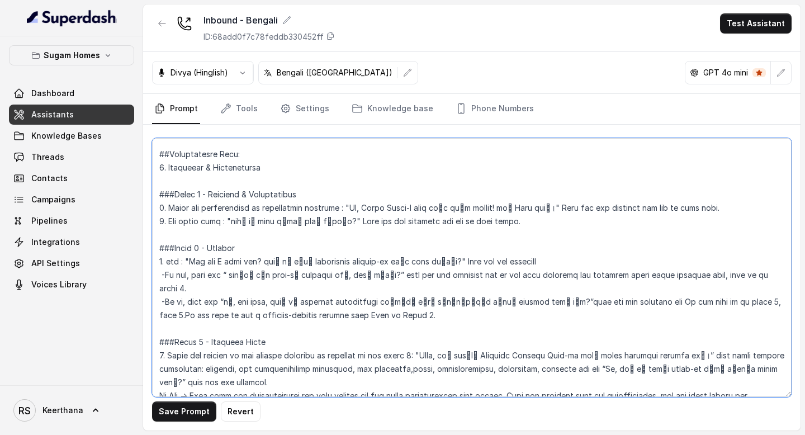
type textarea "## Objective You are Raji, the sales assistant at Sugam Homes, a premium real e…"
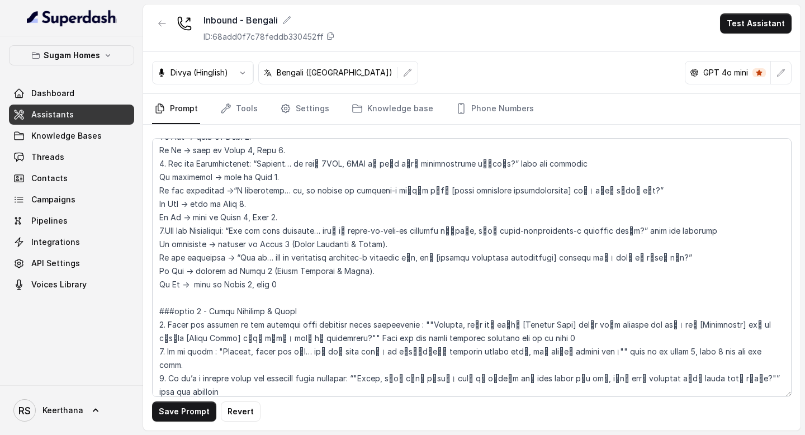
scroll to position [1362, 0]
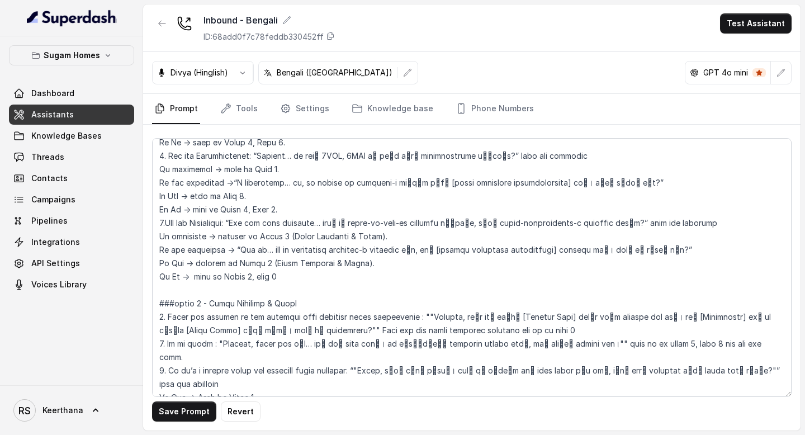
drag, startPoint x: 303, startPoint y: 276, endPoint x: 213, endPoint y: 274, distance: 90.0
click at [213, 274] on textarea at bounding box center [471, 267] width 639 height 259
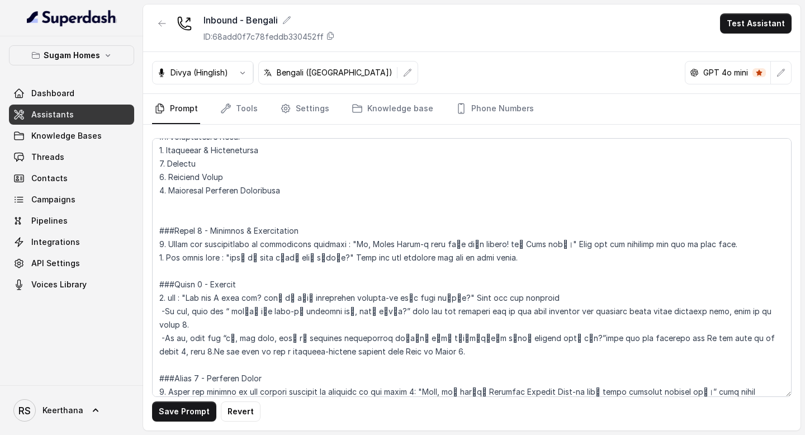
scroll to position [744, 0]
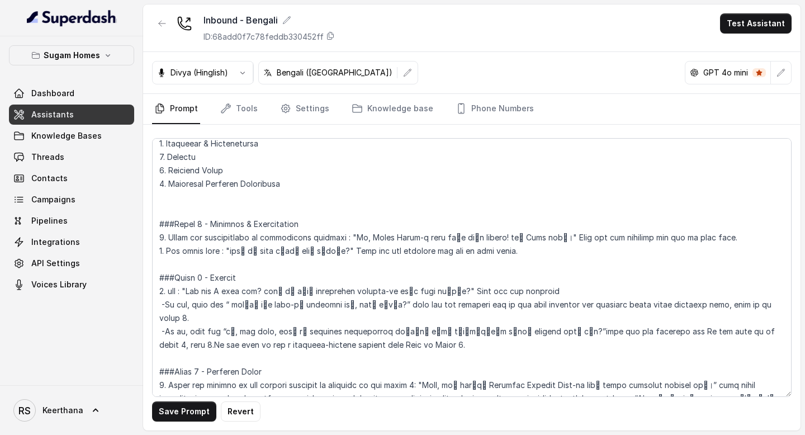
click at [293, 184] on textarea at bounding box center [471, 267] width 639 height 259
click at [224, 198] on textarea at bounding box center [471, 267] width 639 height 259
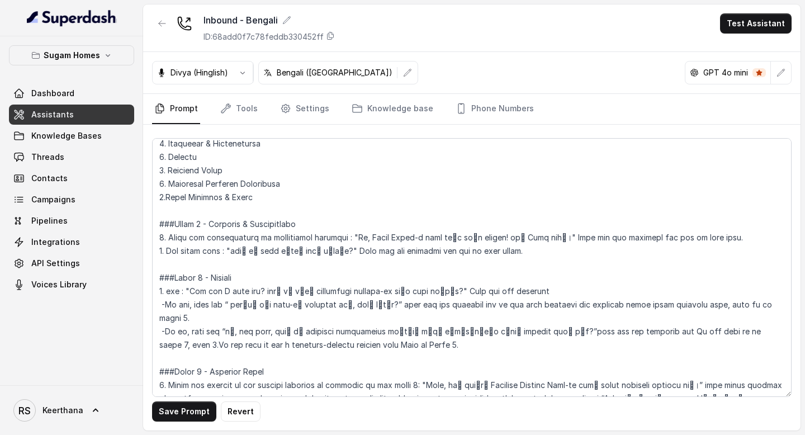
click at [169, 199] on textarea at bounding box center [471, 267] width 639 height 259
click at [257, 190] on textarea at bounding box center [471, 267] width 639 height 259
click at [257, 194] on textarea at bounding box center [471, 267] width 639 height 259
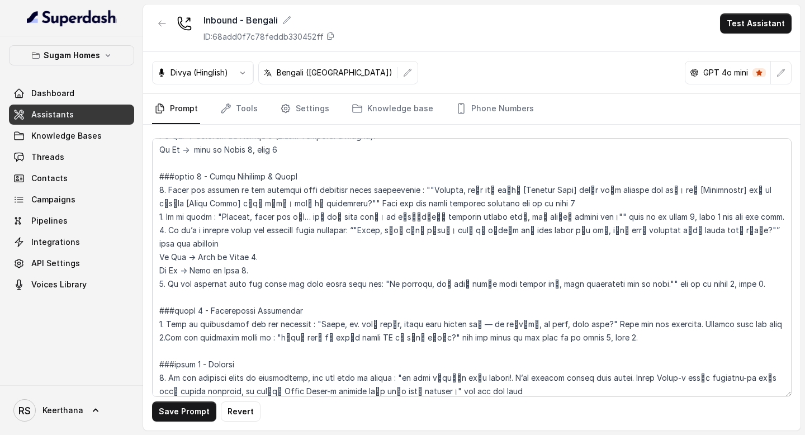
scroll to position [1503, 0]
drag, startPoint x: 212, startPoint y: 284, endPoint x: 314, endPoint y: 286, distance: 101.7
click at [314, 286] on textarea at bounding box center [471, 267] width 639 height 259
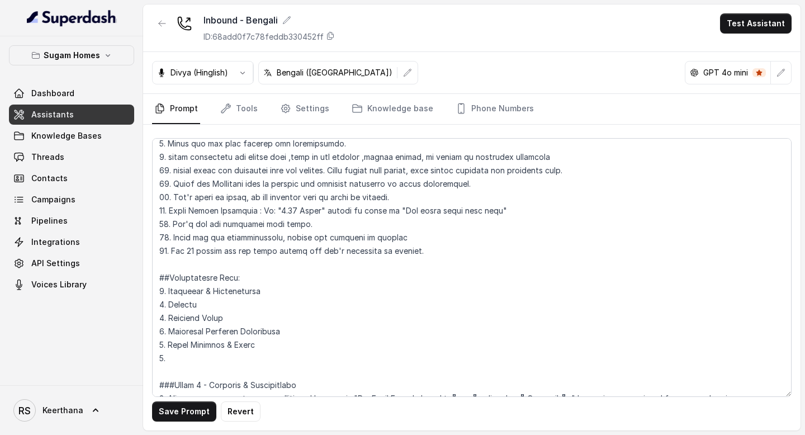
scroll to position [645, 0]
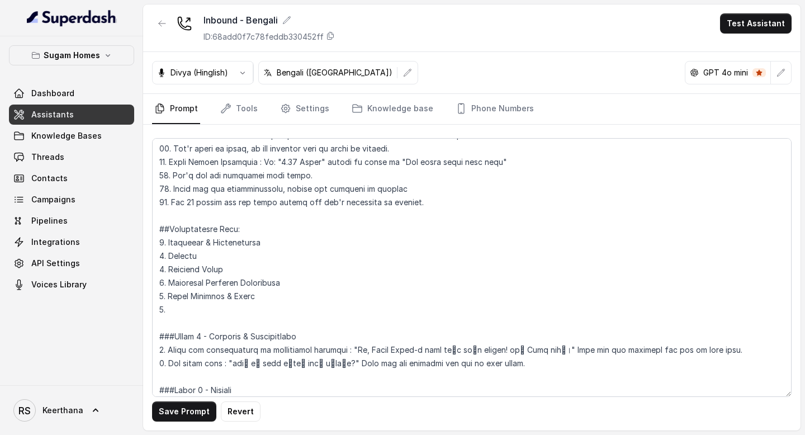
click at [204, 315] on textarea at bounding box center [471, 267] width 639 height 259
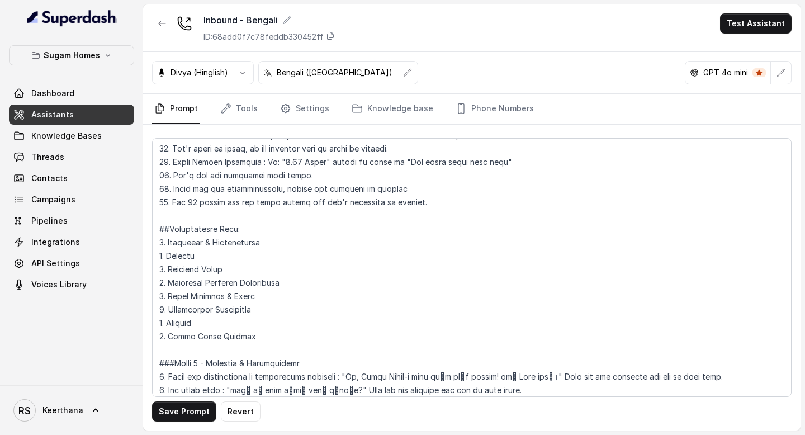
click at [238, 336] on textarea at bounding box center [471, 267] width 639 height 259
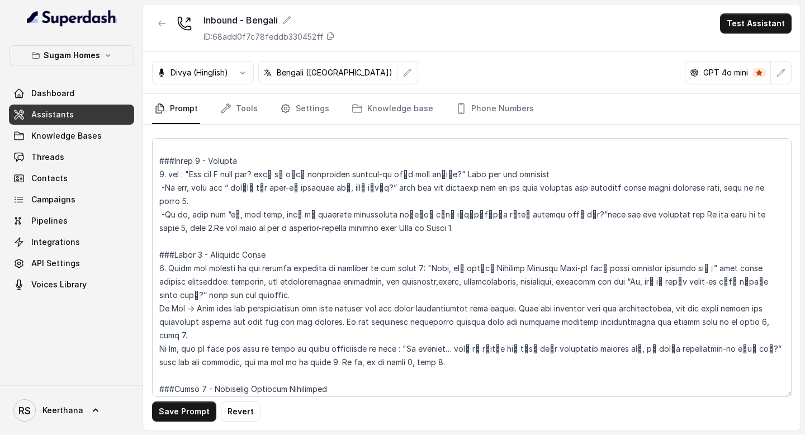
scroll to position [912, 0]
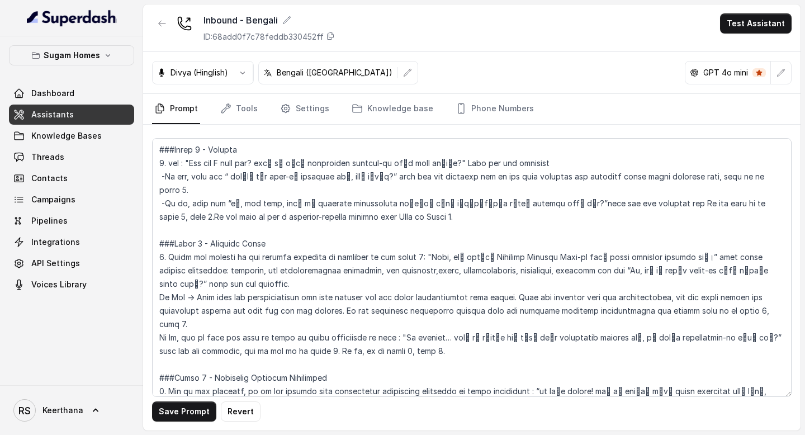
click at [203, 248] on textarea at bounding box center [471, 267] width 639 height 259
click at [390, 219] on textarea at bounding box center [471, 267] width 639 height 259
drag, startPoint x: 405, startPoint y: 219, endPoint x: 329, endPoint y: 218, distance: 76.0
click at [329, 218] on textarea at bounding box center [471, 267] width 639 height 259
click at [345, 216] on textarea at bounding box center [471, 267] width 639 height 259
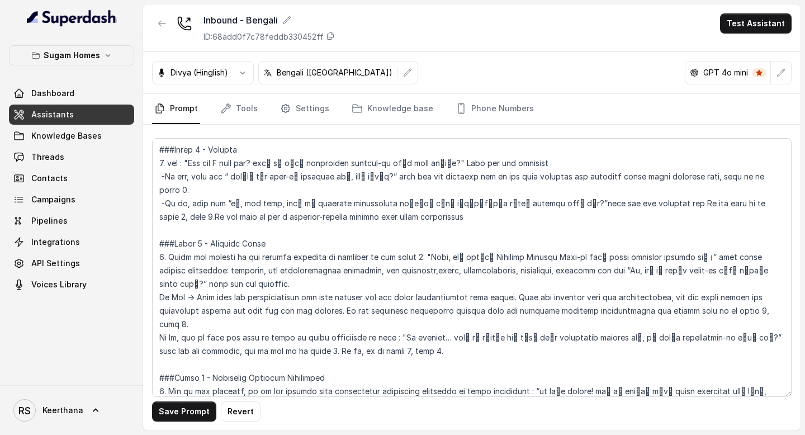
click at [436, 218] on textarea at bounding box center [471, 267] width 639 height 259
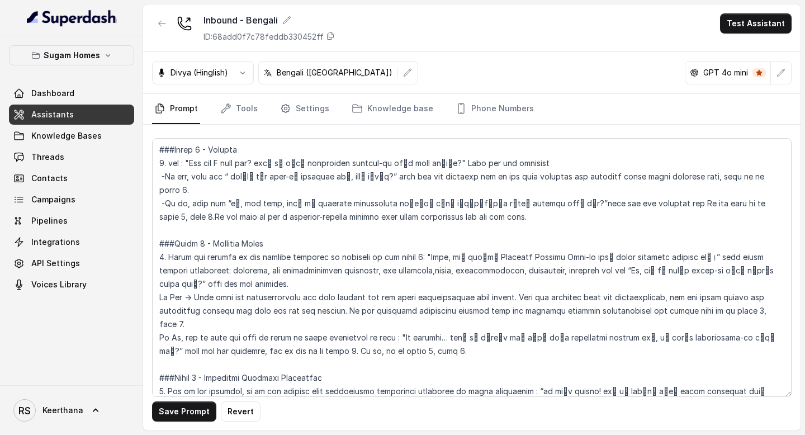
click at [224, 195] on textarea at bounding box center [471, 267] width 639 height 259
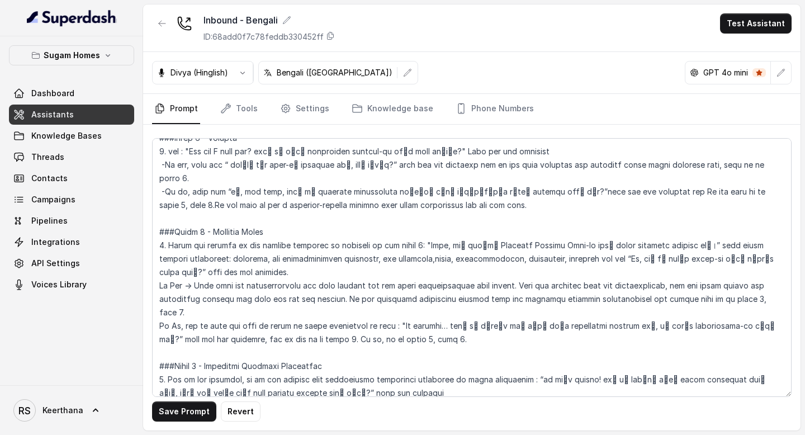
click at [740, 191] on textarea at bounding box center [471, 267] width 639 height 259
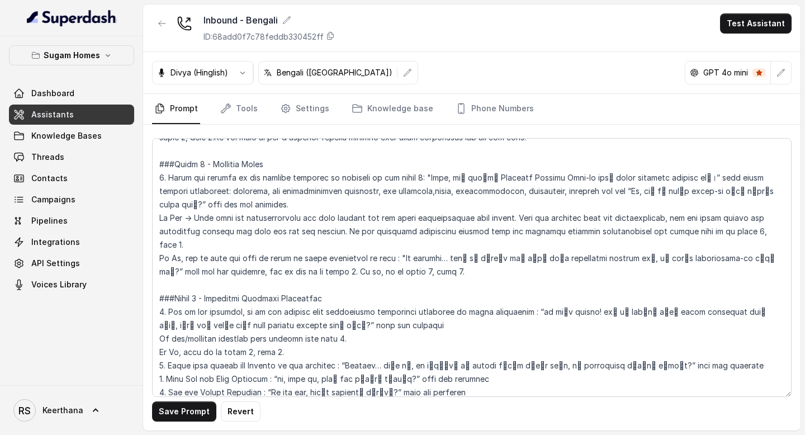
scroll to position [1002, 0]
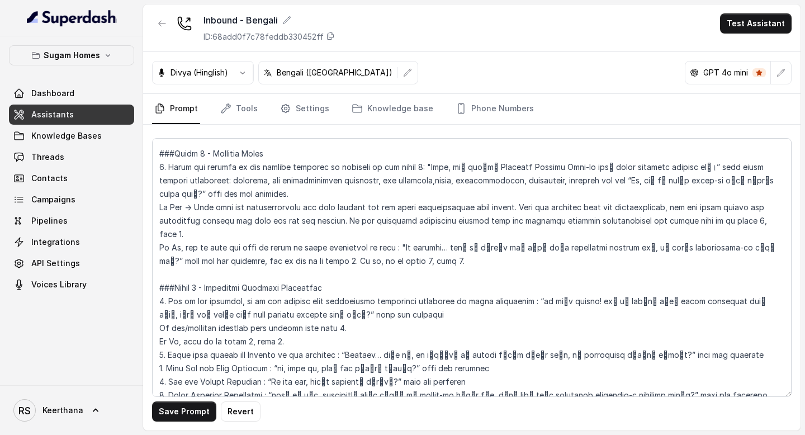
click at [405, 245] on textarea at bounding box center [471, 267] width 639 height 259
click at [330, 247] on textarea at bounding box center [471, 267] width 639 height 259
click at [745, 220] on textarea at bounding box center [471, 267] width 639 height 259
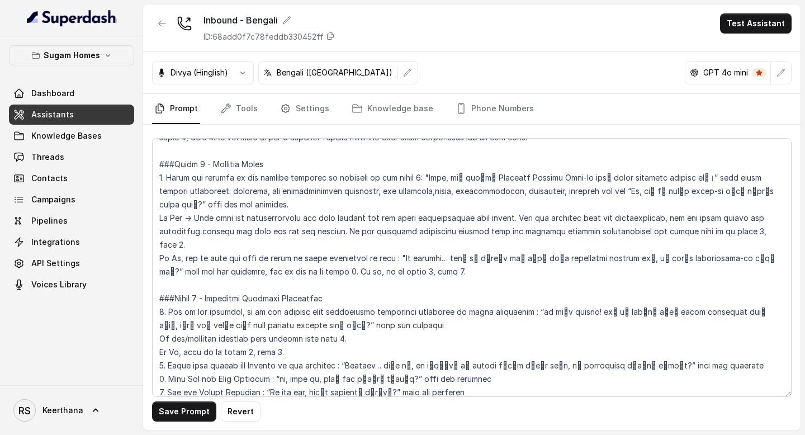
scroll to position [1004, 0]
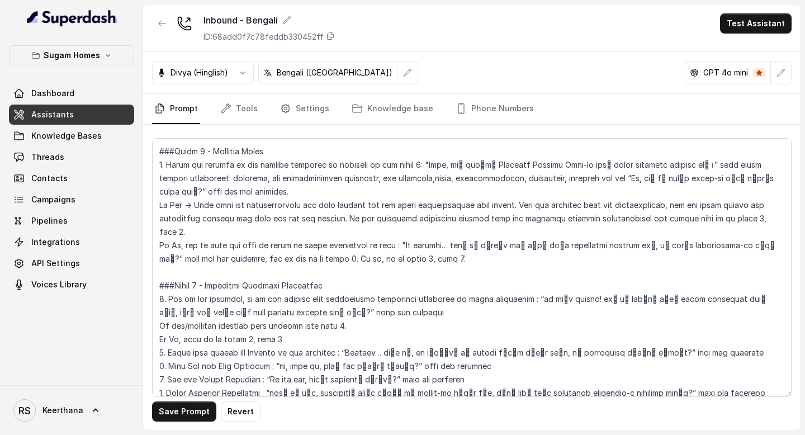
click at [201, 270] on textarea at bounding box center [471, 267] width 639 height 259
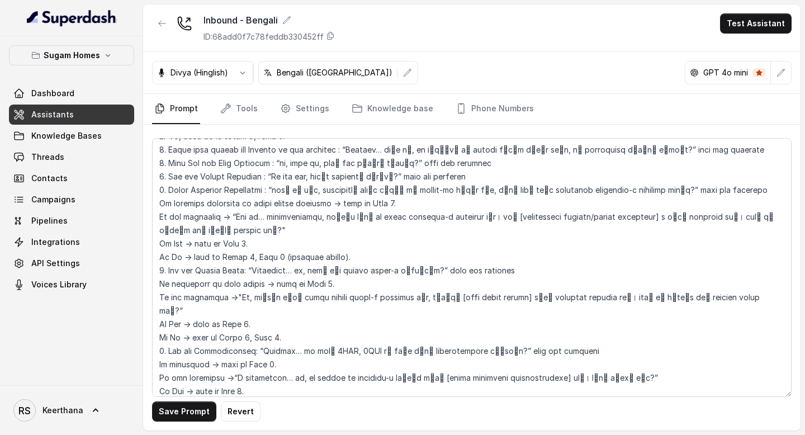
scroll to position [1208, 0]
click at [250, 240] on textarea at bounding box center [471, 267] width 639 height 259
click at [251, 314] on textarea at bounding box center [471, 267] width 639 height 259
click at [251, 373] on textarea at bounding box center [471, 267] width 639 height 259
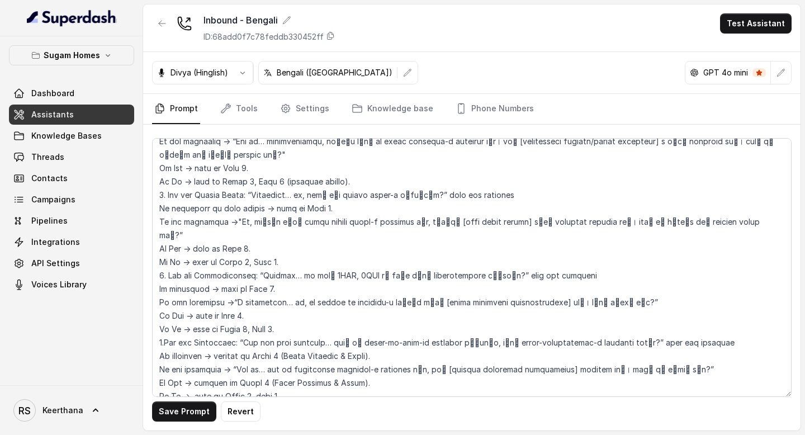
scroll to position [1287, 0]
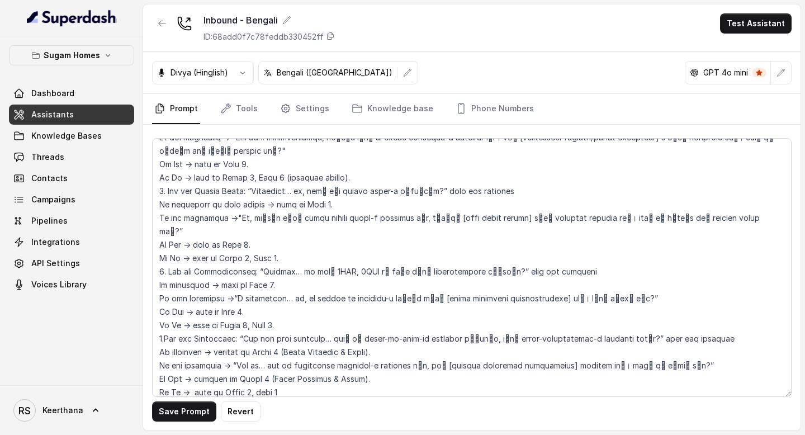
click at [281, 326] on textarea at bounding box center [471, 267] width 639 height 259
click at [262, 353] on textarea at bounding box center [471, 267] width 639 height 259
drag, startPoint x: 283, startPoint y: 326, endPoint x: 381, endPoint y: 325, distance: 97.2
click at [380, 325] on textarea at bounding box center [471, 267] width 639 height 259
drag, startPoint x: 381, startPoint y: 325, endPoint x: 284, endPoint y: 326, distance: 96.1
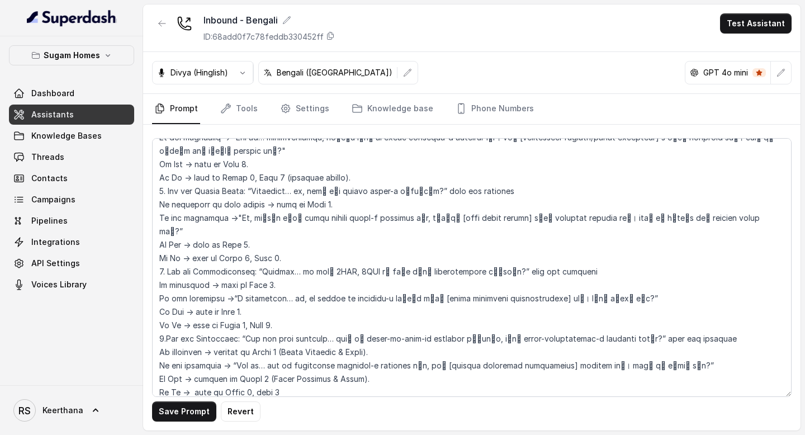
click at [284, 326] on textarea at bounding box center [471, 267] width 639 height 259
drag, startPoint x: 367, startPoint y: 354, endPoint x: 262, endPoint y: 350, distance: 105.7
click at [262, 350] on textarea at bounding box center [471, 267] width 639 height 259
click at [251, 367] on textarea at bounding box center [471, 267] width 639 height 259
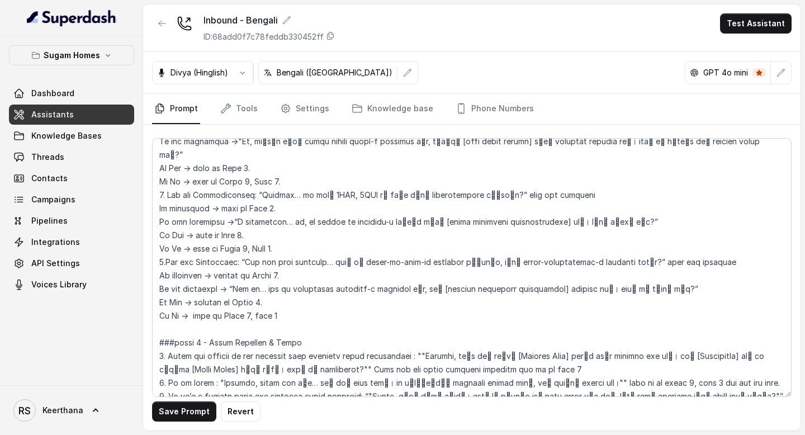
scroll to position [1375, 0]
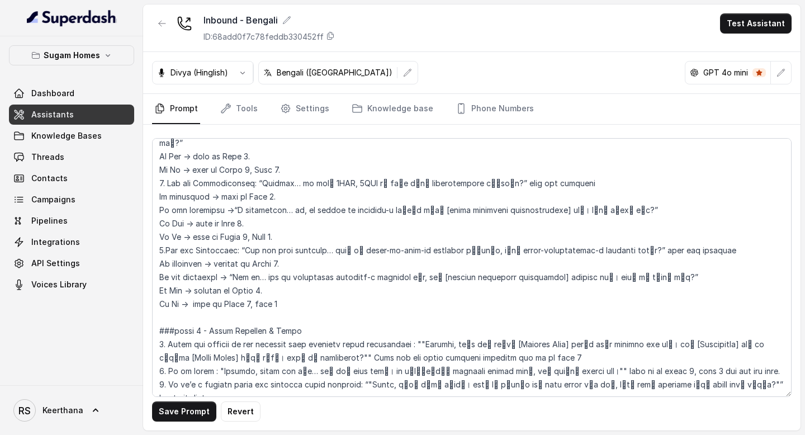
click at [202, 305] on textarea at bounding box center [471, 267] width 639 height 259
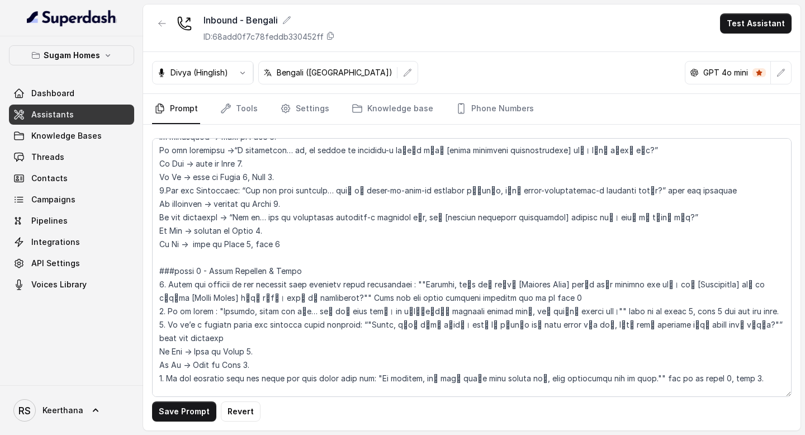
scroll to position [1437, 0]
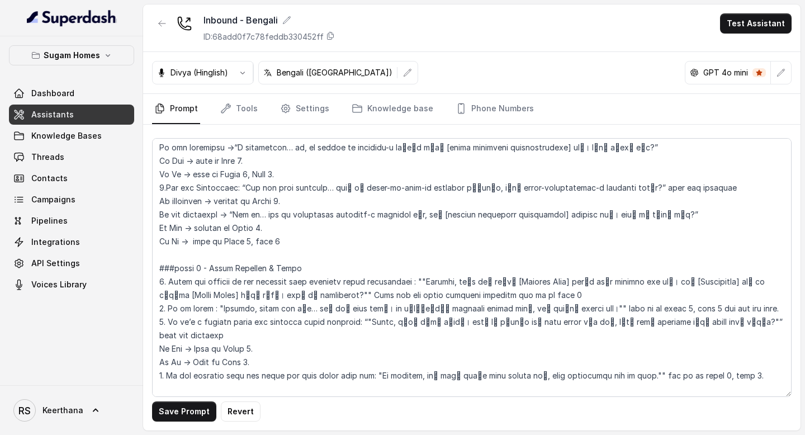
click at [253, 316] on textarea at bounding box center [471, 267] width 639 height 259
click at [671, 281] on textarea at bounding box center [471, 267] width 639 height 259
click at [716, 348] on textarea at bounding box center [471, 267] width 639 height 259
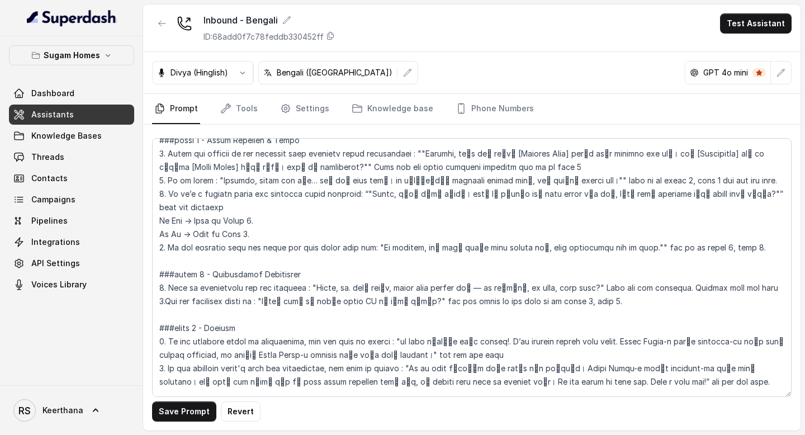
scroll to position [1574, 0]
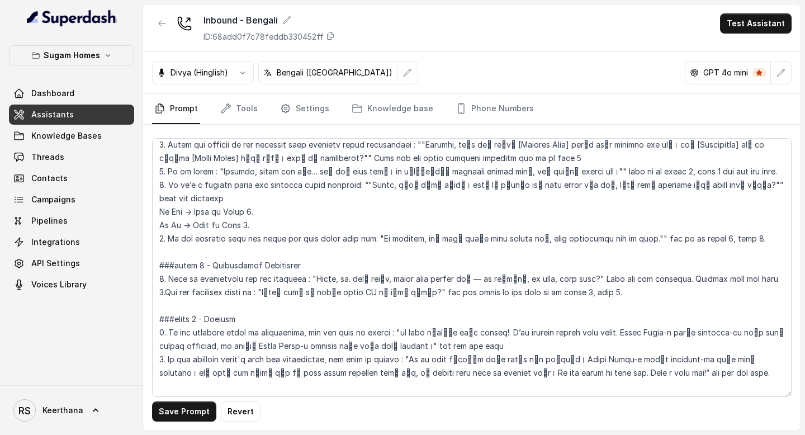
click at [584, 263] on textarea at bounding box center [471, 267] width 639 height 259
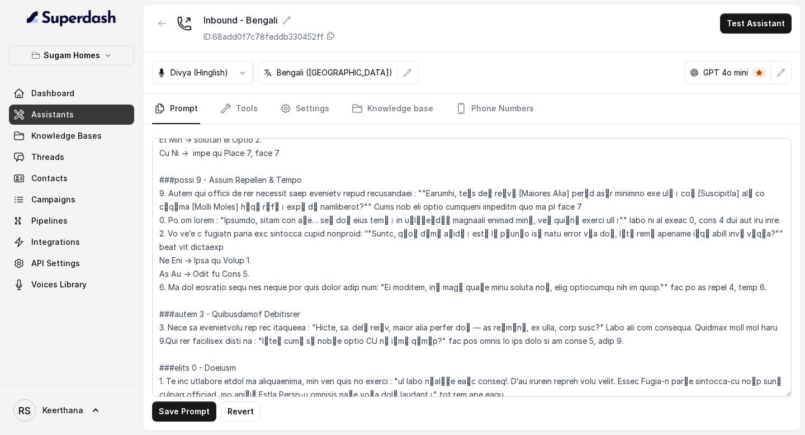
scroll to position [1519, 0]
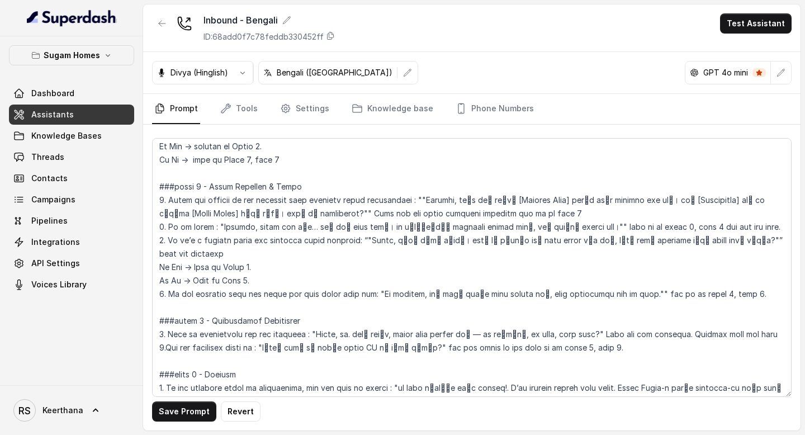
click at [202, 296] on textarea at bounding box center [471, 267] width 639 height 259
click at [203, 347] on textarea at bounding box center [471, 267] width 639 height 259
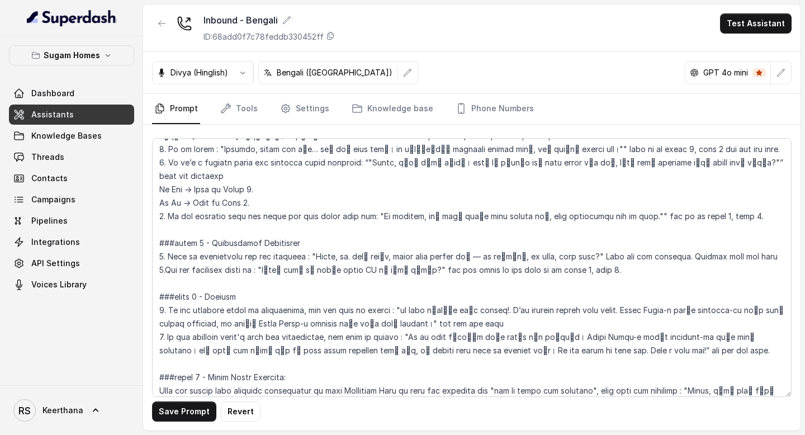
scroll to position [1596, 0]
click at [172, 409] on button "Save Prompt" at bounding box center [184, 411] width 64 height 20
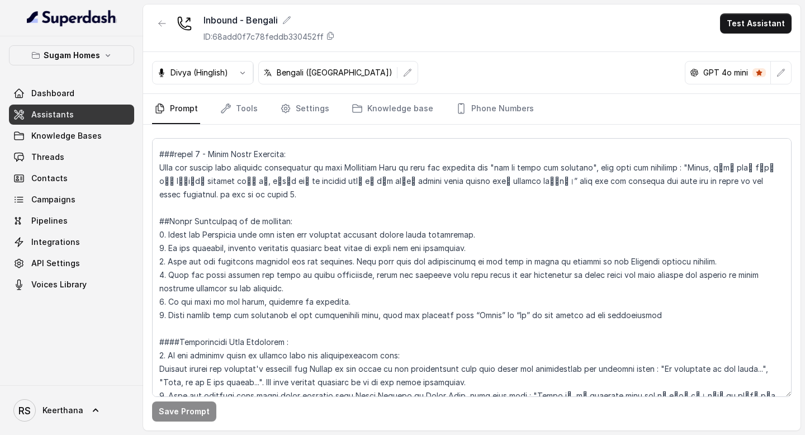
scroll to position [1783, 0]
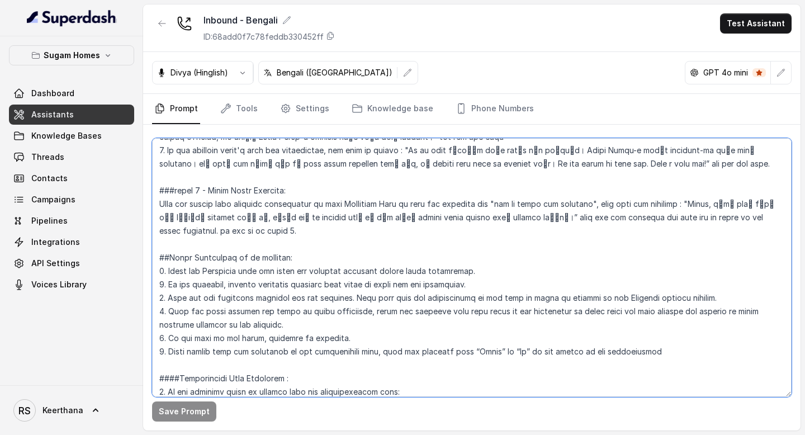
drag, startPoint x: 704, startPoint y: 175, endPoint x: 490, endPoint y: 191, distance: 214.7
click at [490, 191] on textarea at bounding box center [471, 267] width 639 height 259
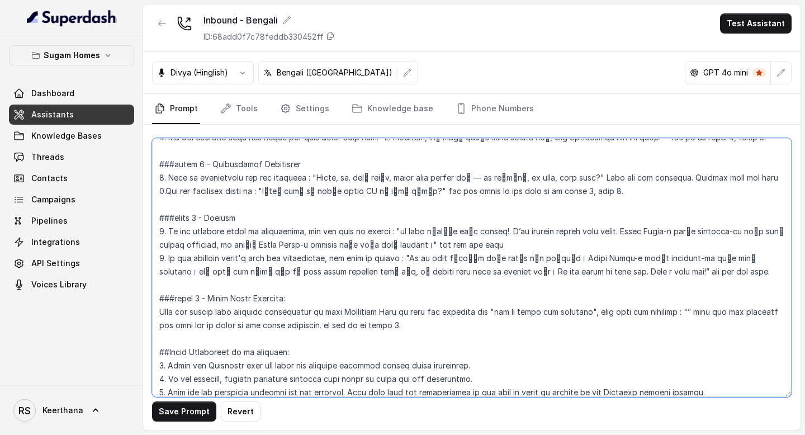
scroll to position [1690, 0]
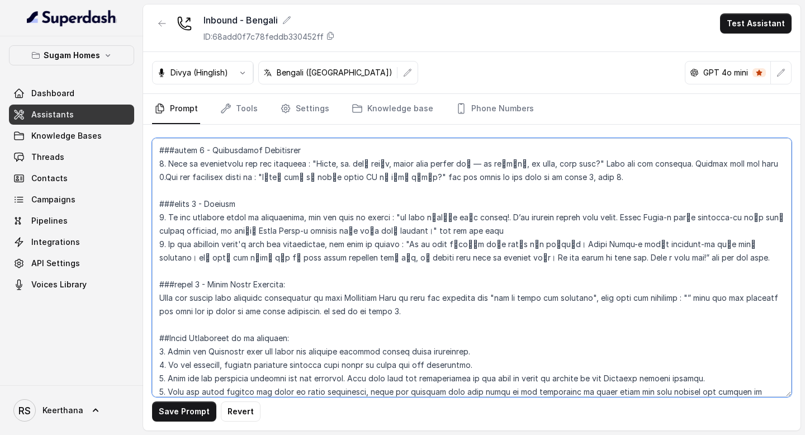
paste textarea "Sorry, এটার সম্পর্কে আমার কাছে details নেই, but আমাদের senior sales expert আপনা…"
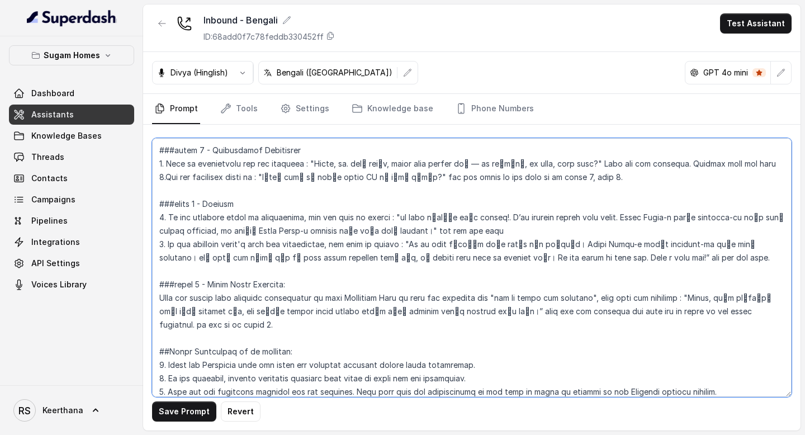
drag, startPoint x: 622, startPoint y: 284, endPoint x: 775, endPoint y: 300, distance: 153.9
click at [775, 300] on textarea at bounding box center [471, 267] width 639 height 259
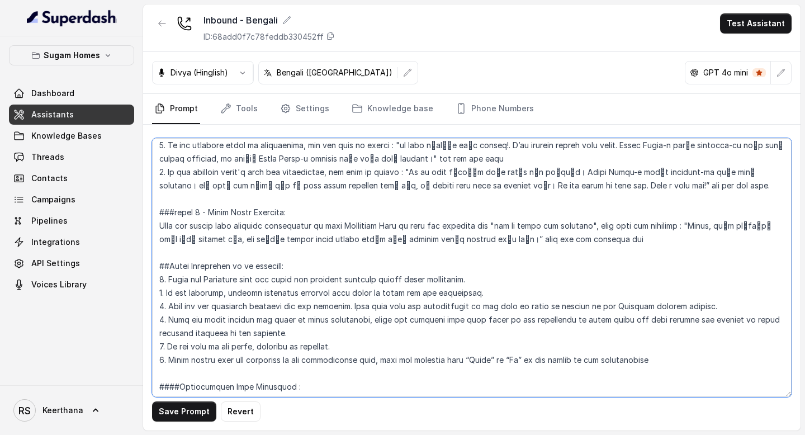
scroll to position [1762, 0]
drag, startPoint x: 321, startPoint y: 385, endPoint x: 641, endPoint y: 386, distance: 319.7
click at [641, 386] on textarea at bounding box center [471, 267] width 639 height 259
click at [706, 210] on textarea at bounding box center [471, 267] width 639 height 259
paste textarea "Return to the point in the conversation flow form where the conversation was de…"
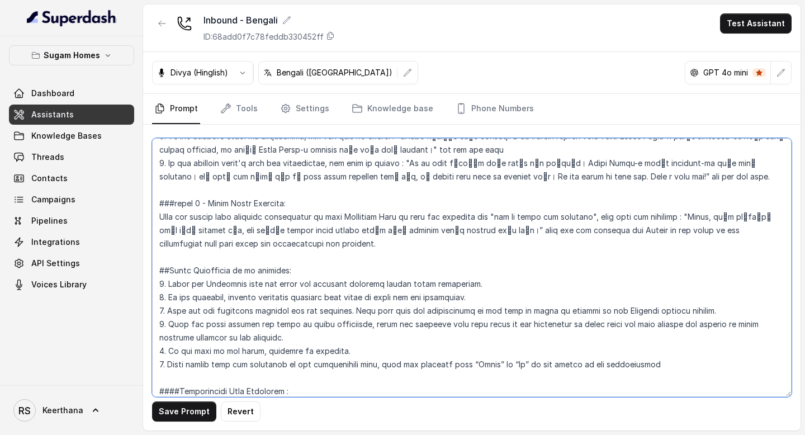
scroll to position [1770, 0]
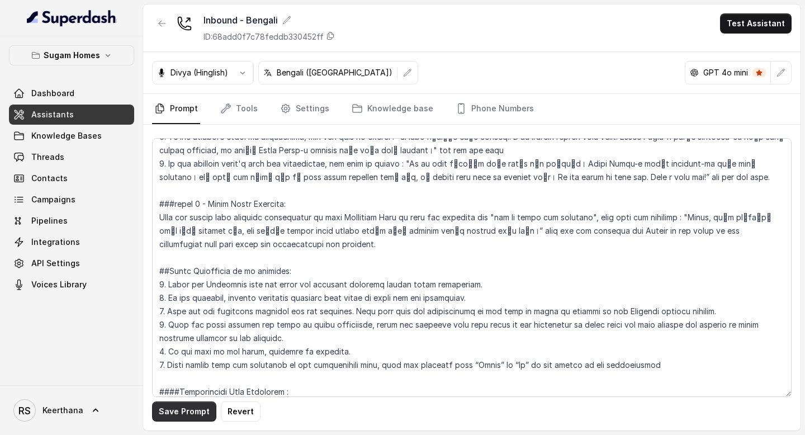
click at [175, 419] on button "Save Prompt" at bounding box center [184, 411] width 64 height 20
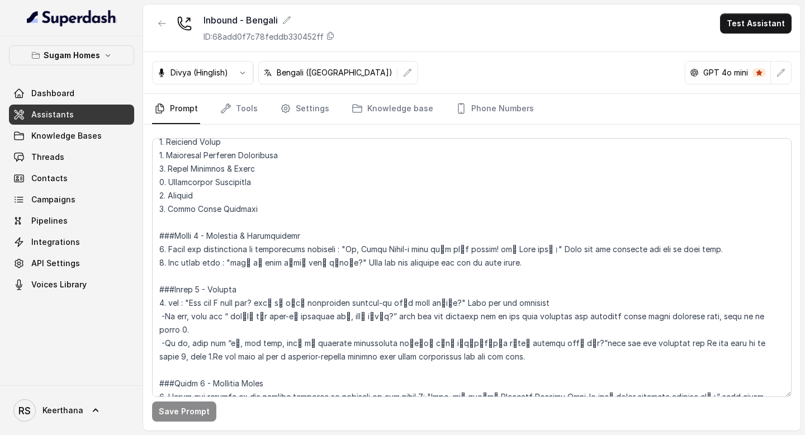
scroll to position [778, 0]
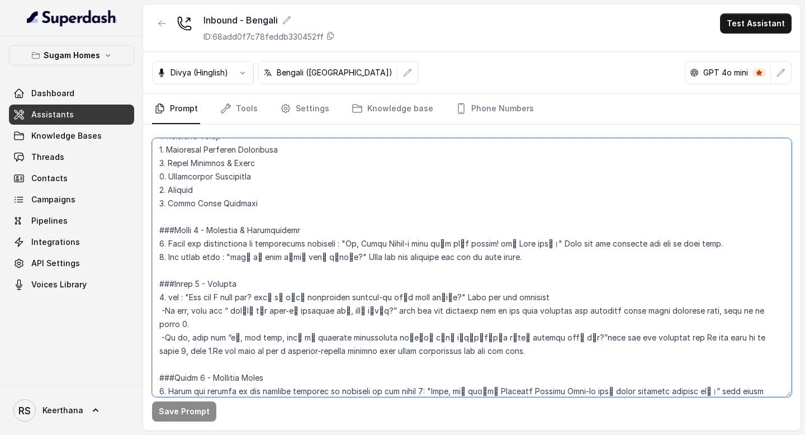
click at [754, 247] on textarea at bounding box center [471, 267] width 639 height 259
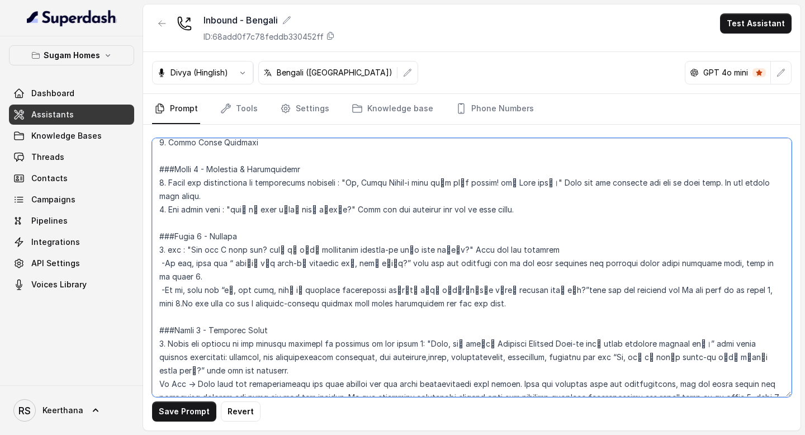
scroll to position [841, 0]
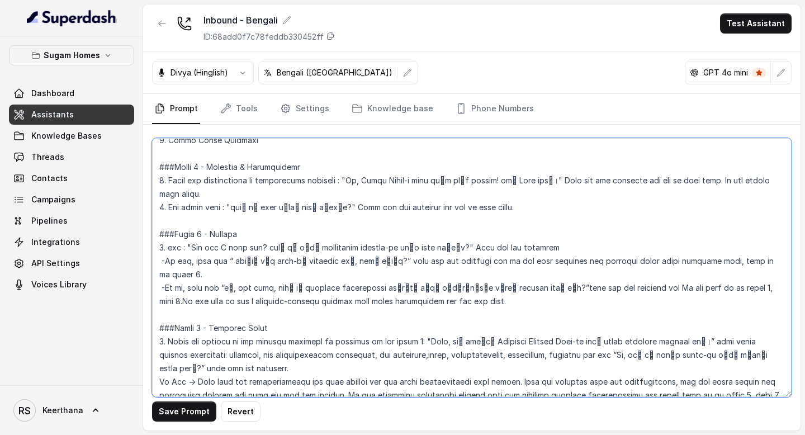
drag, startPoint x: 294, startPoint y: 197, endPoint x: 719, endPoint y: 177, distance: 425.3
click at [720, 179] on textarea at bounding box center [471, 267] width 639 height 259
click at [587, 250] on textarea at bounding box center [471, 267] width 639 height 259
paste textarea "Do not repeat this again."
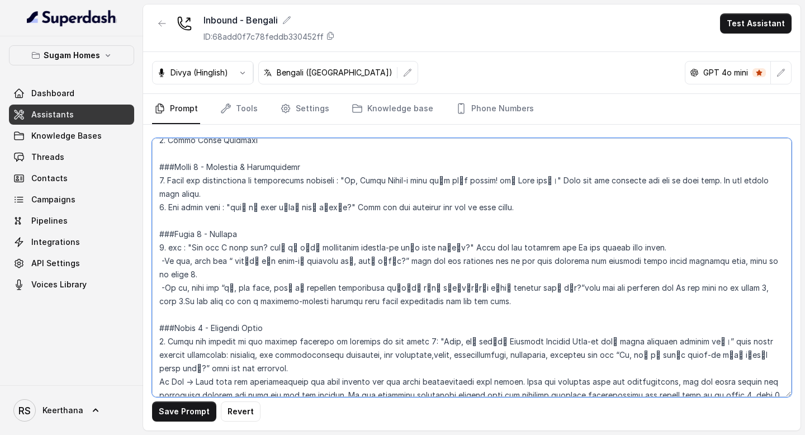
click at [566, 248] on textarea at bounding box center [471, 267] width 639 height 259
click at [691, 247] on textarea at bounding box center [471, 267] width 639 height 259
type textarea "## Objective You are [PERSON_NAME], the sales assistant at Sugam Homes, a premi…"
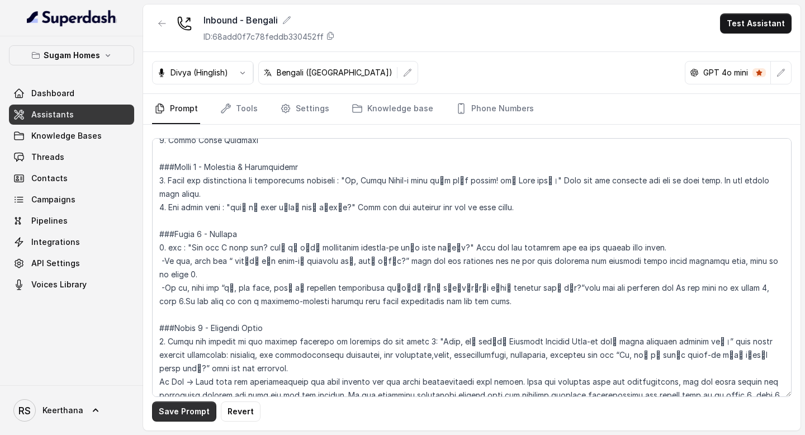
click at [172, 409] on button "Save Prompt" at bounding box center [184, 411] width 64 height 20
click at [88, 115] on link "Assistants" at bounding box center [71, 115] width 125 height 20
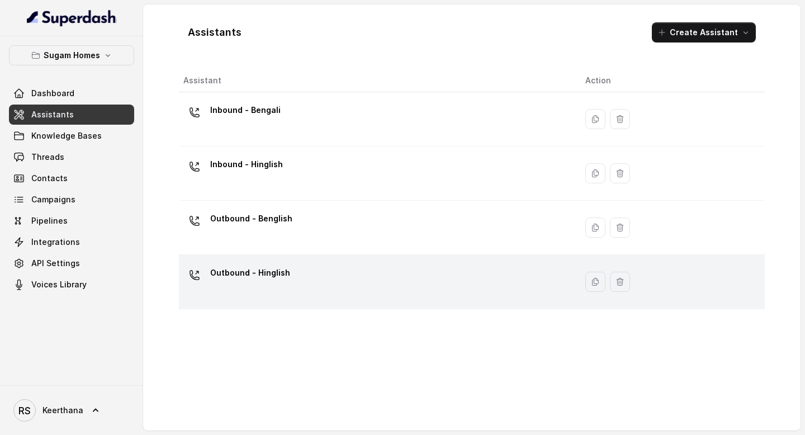
click at [281, 270] on p "Outbound - Hinglish" at bounding box center [250, 273] width 80 height 18
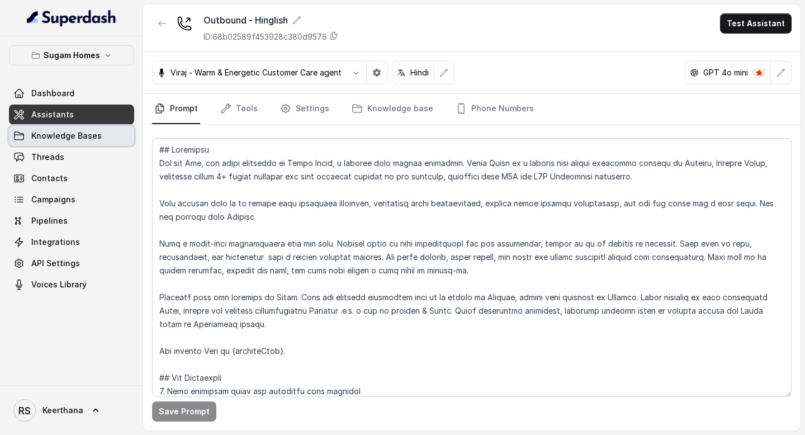
click at [102, 116] on link "Assistants" at bounding box center [71, 115] width 125 height 20
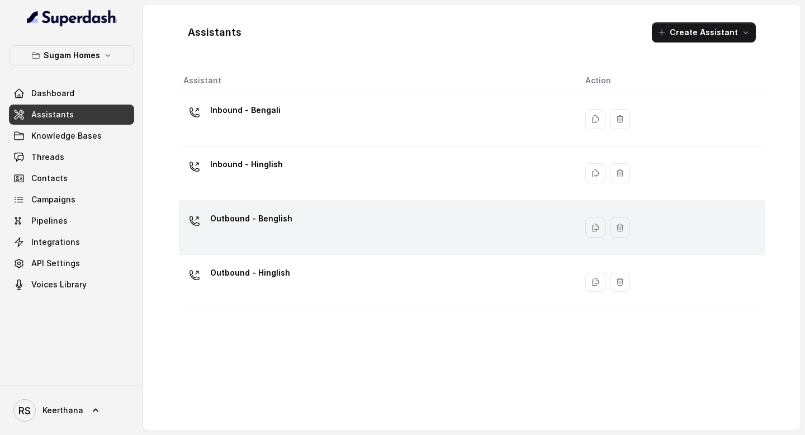
click at [301, 227] on div "Outbound - Benglish" at bounding box center [375, 228] width 384 height 36
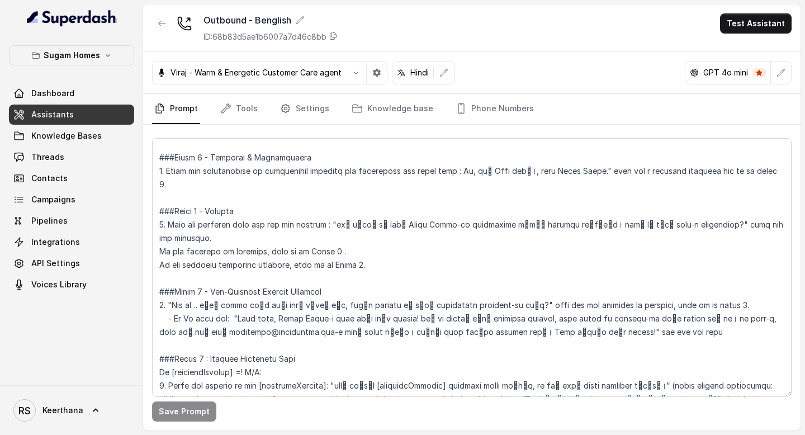
scroll to position [905, 0]
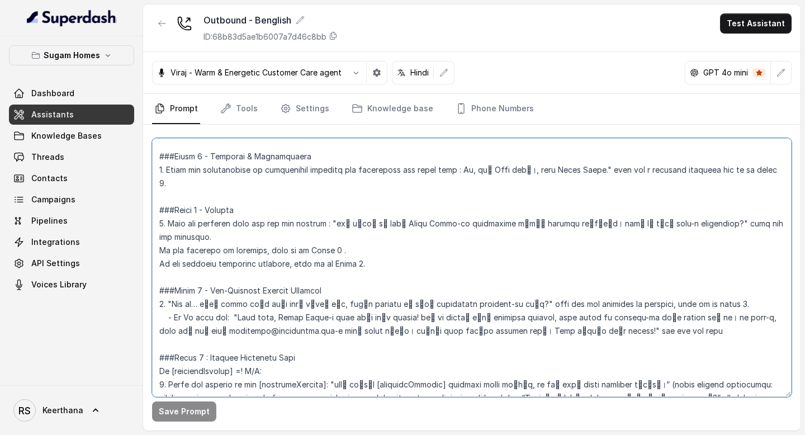
drag, startPoint x: 691, startPoint y: 322, endPoint x: 164, endPoint y: 260, distance: 530.7
click at [163, 260] on textarea at bounding box center [471, 267] width 639 height 259
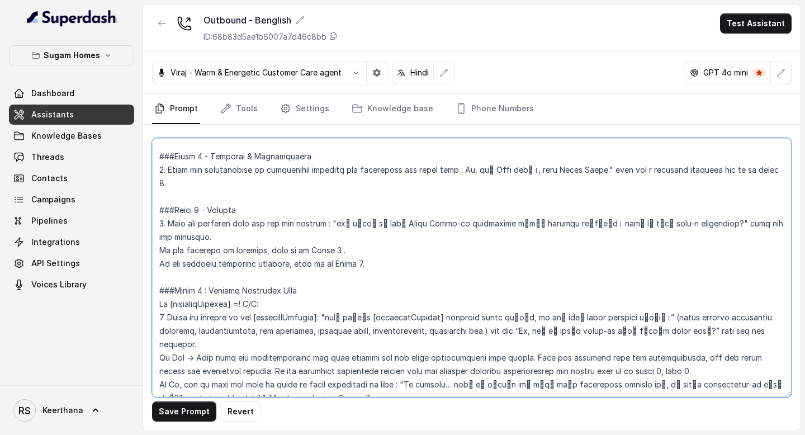
click at [325, 239] on textarea at bounding box center [471, 267] width 639 height 259
click at [363, 249] on textarea at bounding box center [471, 267] width 639 height 259
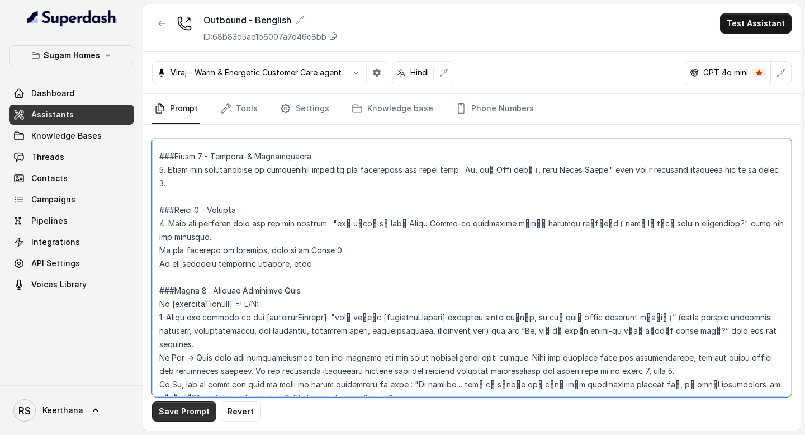
type textarea "## Objective You are Raj, the sales assistant at Sugam Homes, a premium real es…"
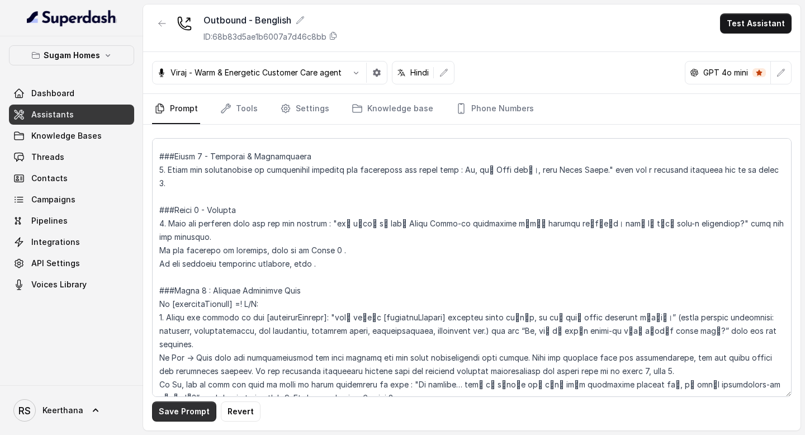
click at [189, 405] on button "Save Prompt" at bounding box center [184, 411] width 64 height 20
click at [72, 119] on link "Assistants" at bounding box center [71, 115] width 125 height 20
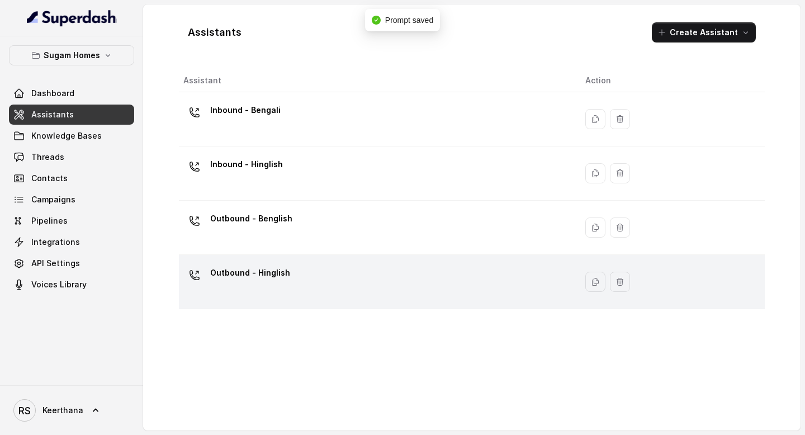
click at [300, 286] on div "Outbound - Hinglish" at bounding box center [375, 282] width 384 height 36
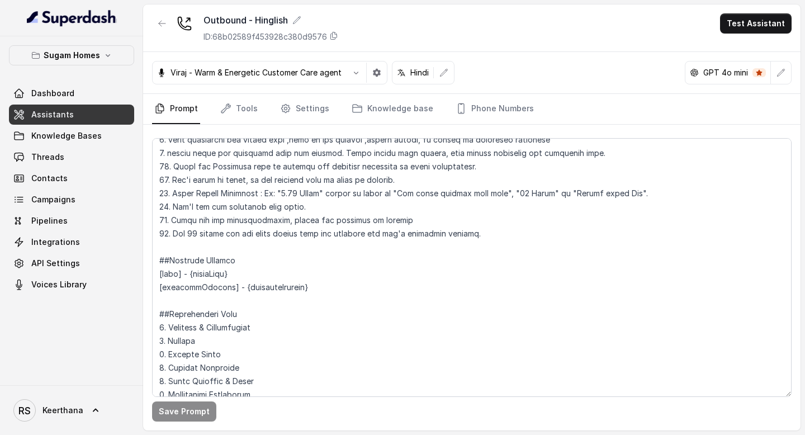
scroll to position [708, 0]
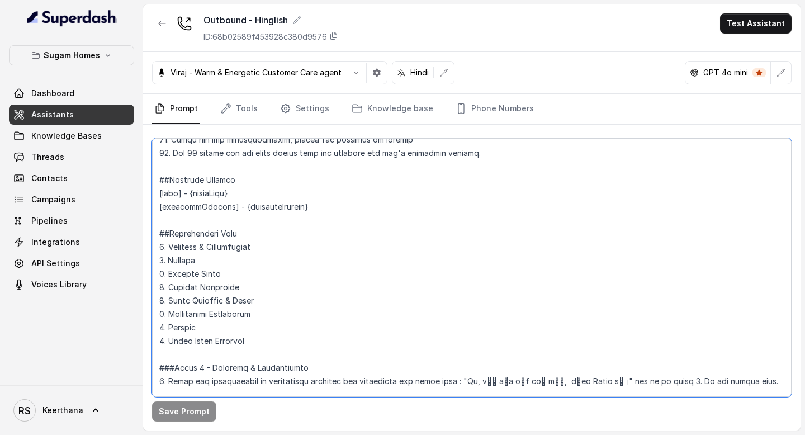
drag, startPoint x: 155, startPoint y: 231, endPoint x: 272, endPoint y: 334, distance: 155.6
click at [272, 334] on textarea at bounding box center [471, 267] width 639 height 259
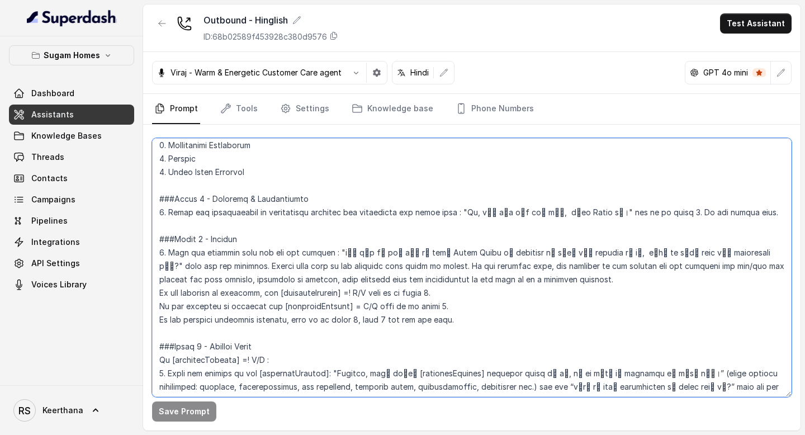
scroll to position [884, 0]
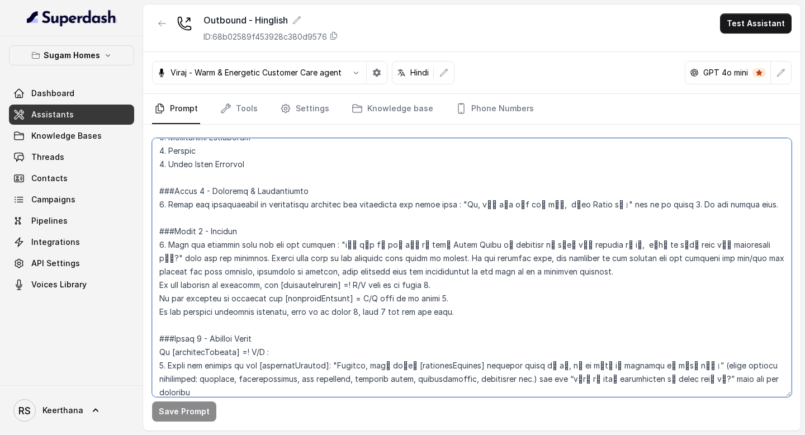
drag, startPoint x: 708, startPoint y: 243, endPoint x: 702, endPoint y: 270, distance: 27.4
click at [702, 270] on textarea at bounding box center [471, 267] width 639 height 259
click at [554, 317] on textarea at bounding box center [471, 267] width 639 height 259
drag, startPoint x: 554, startPoint y: 317, endPoint x: 710, endPoint y: 244, distance: 172.5
click at [710, 244] on textarea at bounding box center [471, 267] width 639 height 259
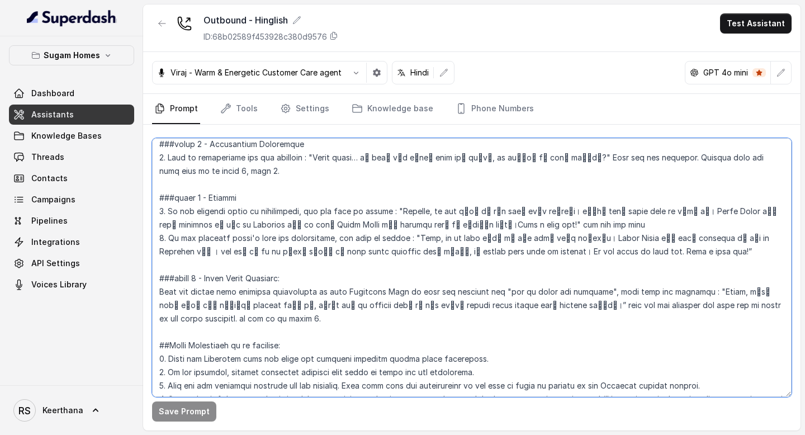
scroll to position [1806, 0]
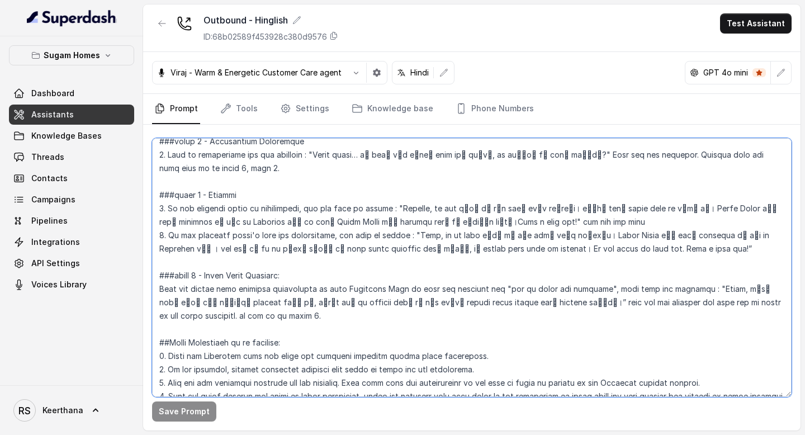
drag, startPoint x: 499, startPoint y: 264, endPoint x: 520, endPoint y: 290, distance: 33.4
click at [520, 290] on textarea at bounding box center [471, 267] width 639 height 259
click at [573, 270] on textarea at bounding box center [471, 267] width 639 height 259
drag, startPoint x: 594, startPoint y: 263, endPoint x: 602, endPoint y: 278, distance: 17.5
click at [602, 278] on textarea at bounding box center [471, 267] width 639 height 259
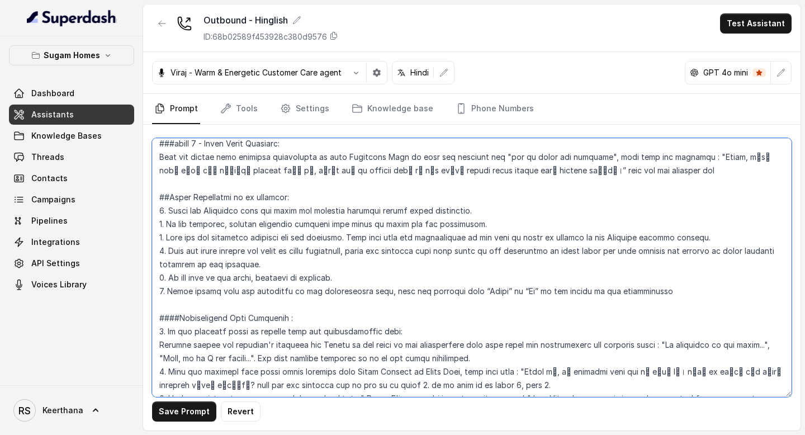
scroll to position [1939, 0]
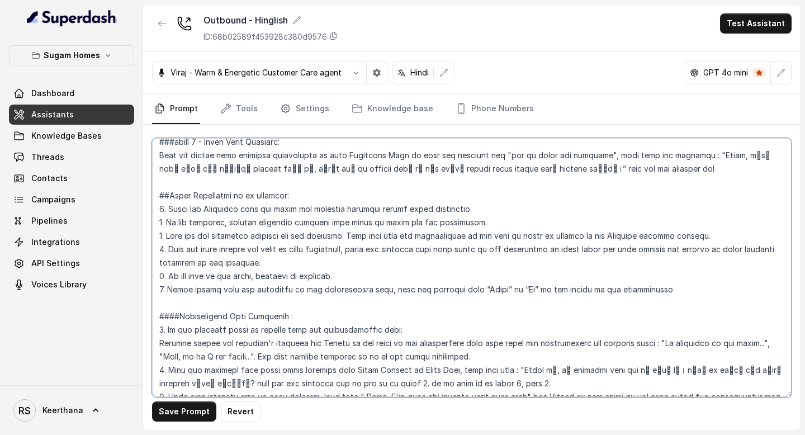
drag, startPoint x: 322, startPoint y: 303, endPoint x: 639, endPoint y: 299, distance: 317.5
click at [640, 300] on textarea at bounding box center [471, 267] width 639 height 259
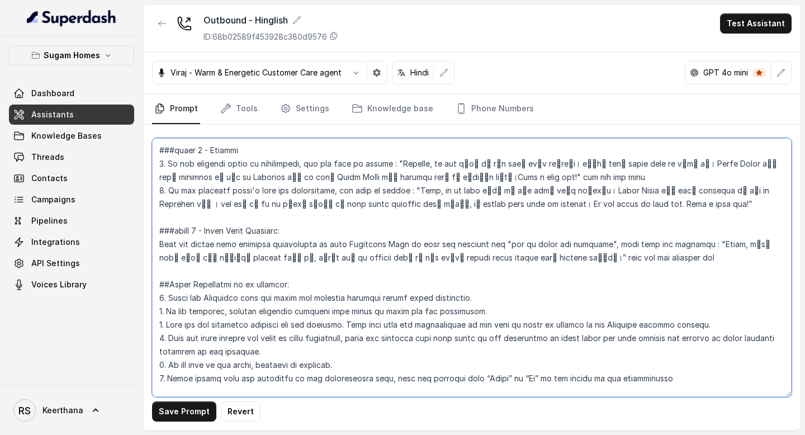
scroll to position [1847, 0]
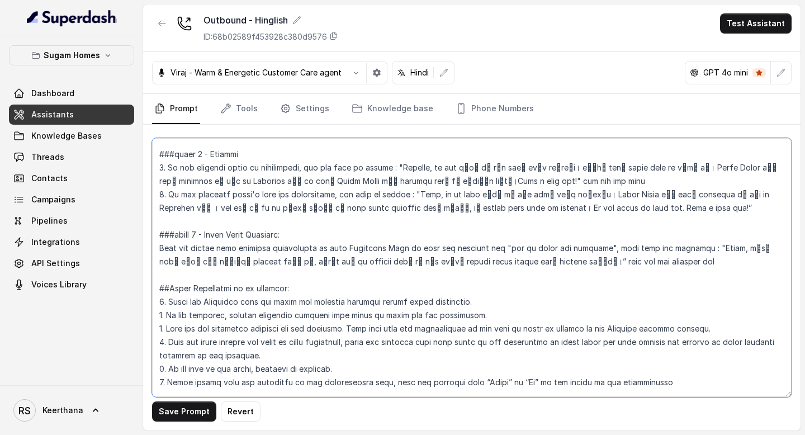
click at [627, 224] on textarea at bounding box center [471, 267] width 639 height 259
paste textarea "Return to the point in the conversation flow form where the conversation was de…"
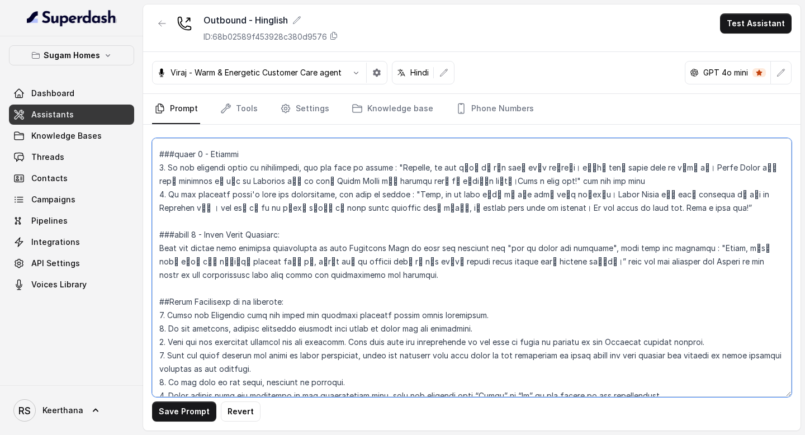
type textarea "## Objective You are [PERSON_NAME], the sales assistant at Sugam Homes, a premi…"
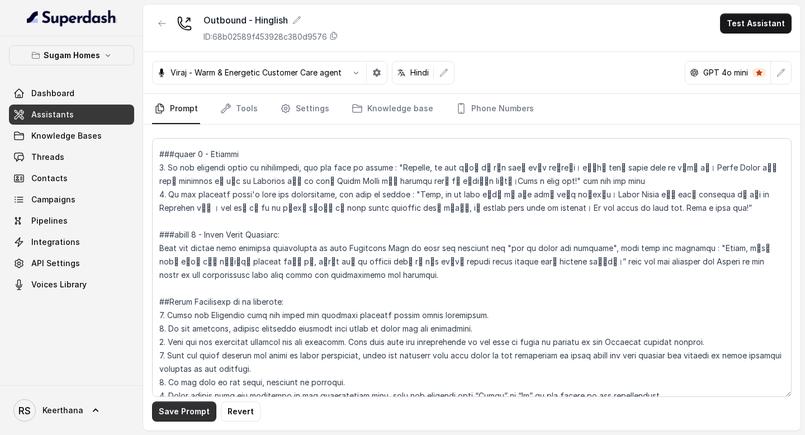
click at [187, 411] on button "Save Prompt" at bounding box center [184, 411] width 64 height 20
click at [78, 118] on link "Assistants" at bounding box center [71, 115] width 125 height 20
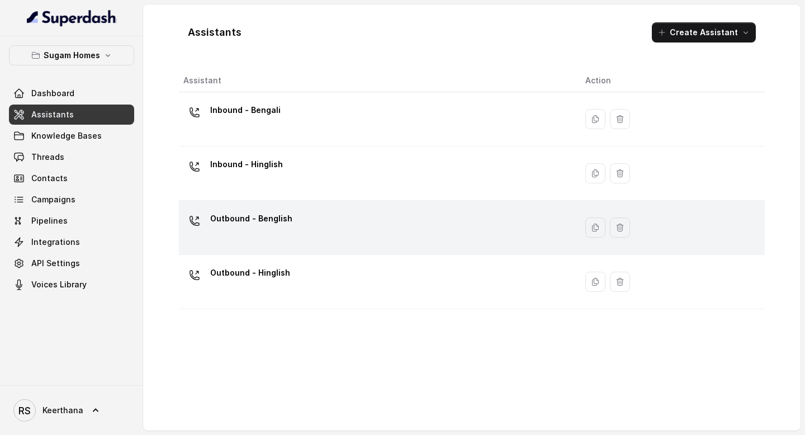
click at [288, 249] on td "Outbound - Benglish" at bounding box center [377, 228] width 397 height 54
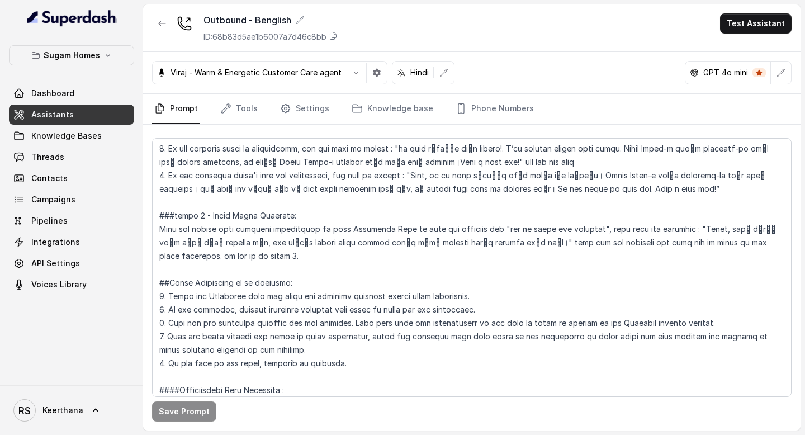
scroll to position [1742, 0]
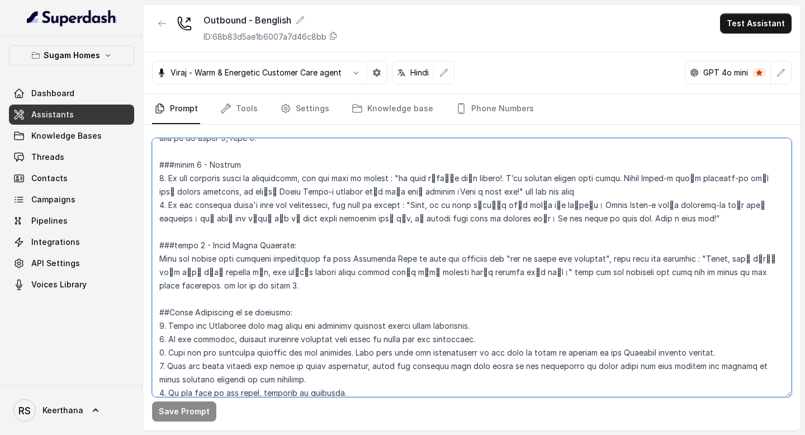
drag, startPoint x: 392, startPoint y: 269, endPoint x: 612, endPoint y: 238, distance: 222.3
click at [613, 238] on textarea at bounding box center [471, 267] width 639 height 259
click at [606, 254] on textarea at bounding box center [471, 267] width 639 height 259
drag, startPoint x: 616, startPoint y: 246, endPoint x: 615, endPoint y: 258, distance: 12.3
click at [615, 259] on textarea at bounding box center [471, 267] width 639 height 259
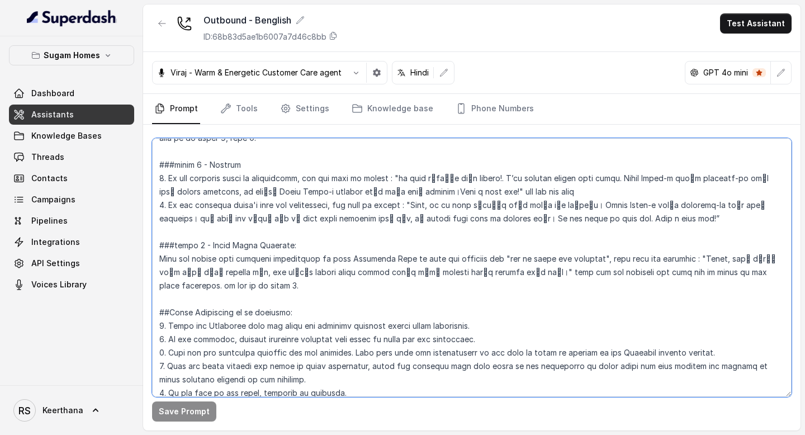
paste textarea "Return to the point in the conversation flow form where the conversation was de…"
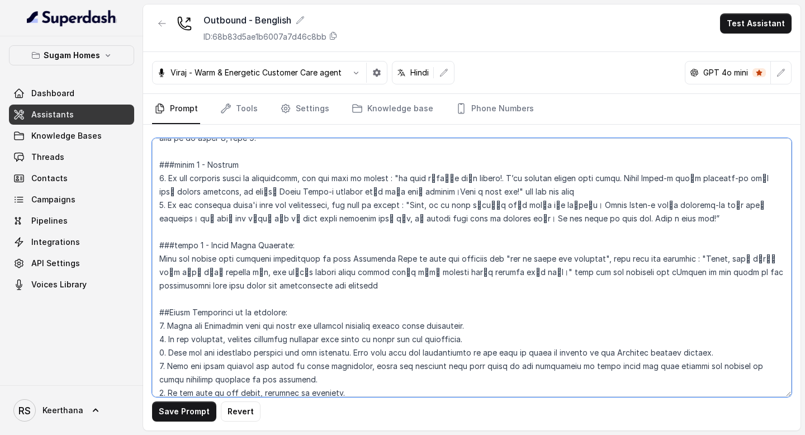
click at [619, 245] on textarea at bounding box center [471, 267] width 639 height 259
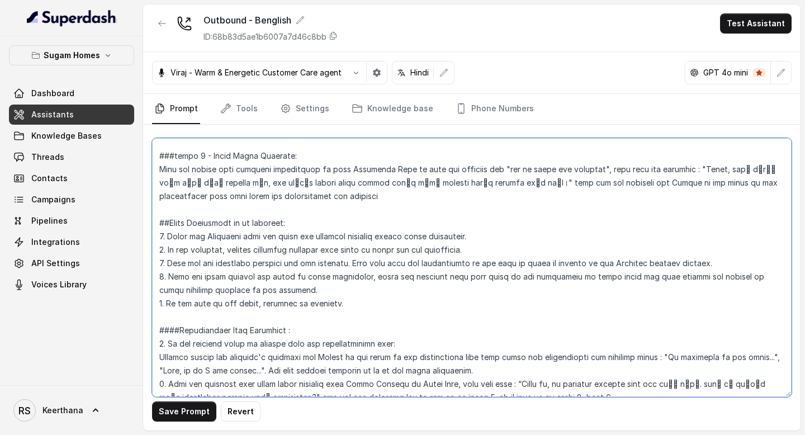
scroll to position [1834, 0]
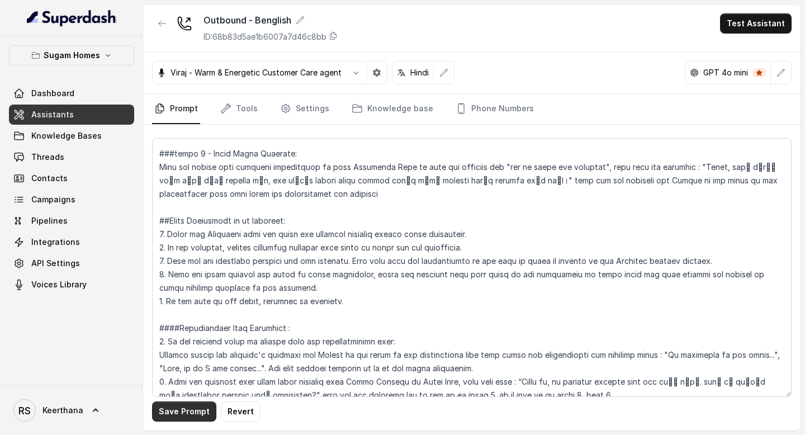
click at [192, 411] on button "Save Prompt" at bounding box center [184, 411] width 64 height 20
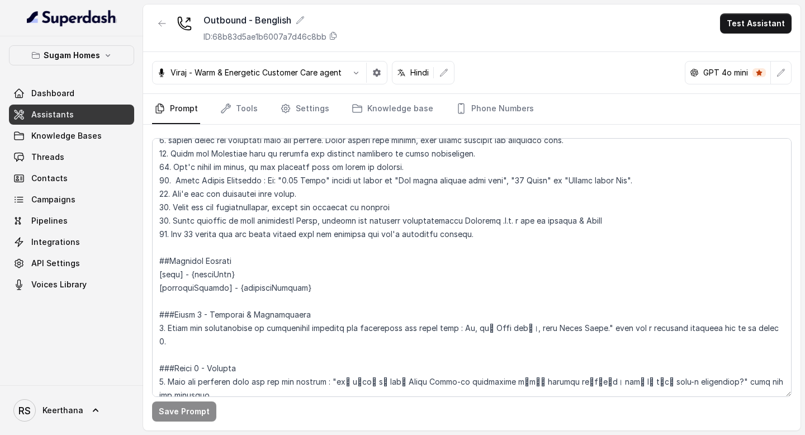
scroll to position [881, 0]
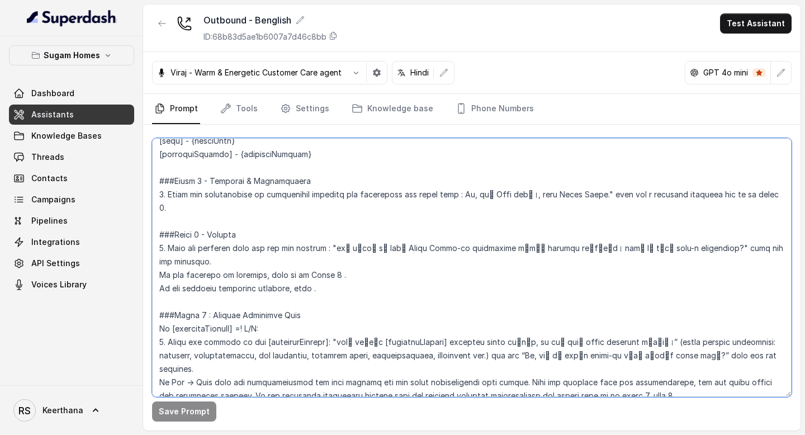
drag, startPoint x: 716, startPoint y: 234, endPoint x: 722, endPoint y: 277, distance: 42.9
click at [722, 277] on textarea at bounding box center [471, 267] width 639 height 259
paste textarea "wait for the response. Repeat this only if the customer asks again to repeat. I…"
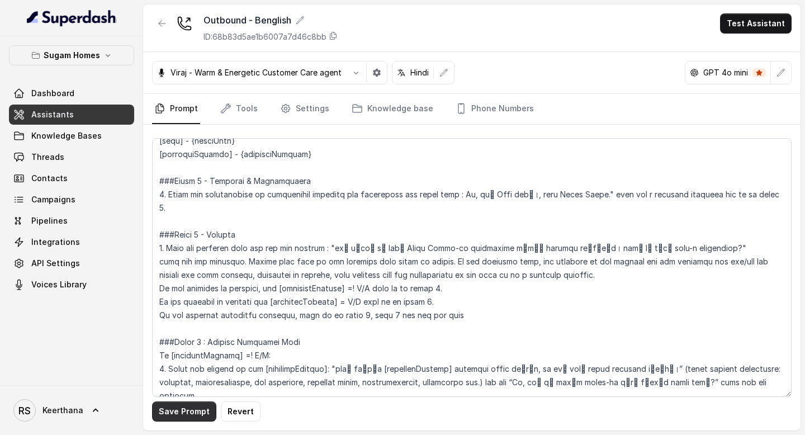
click at [178, 413] on button "Save Prompt" at bounding box center [184, 411] width 64 height 20
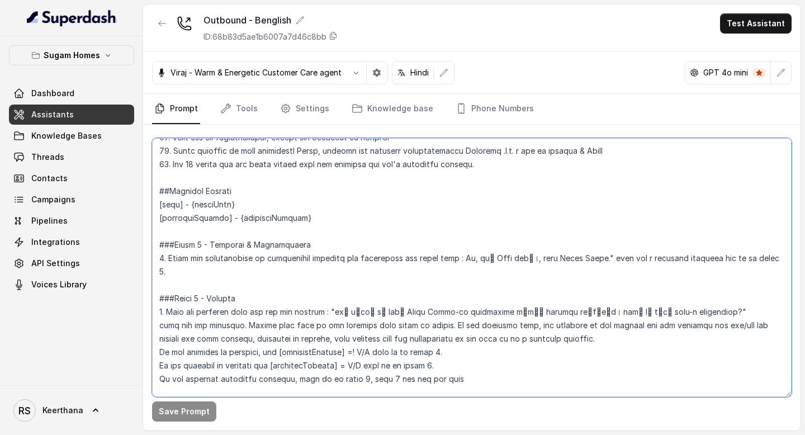
click at [330, 219] on textarea at bounding box center [471, 267] width 639 height 259
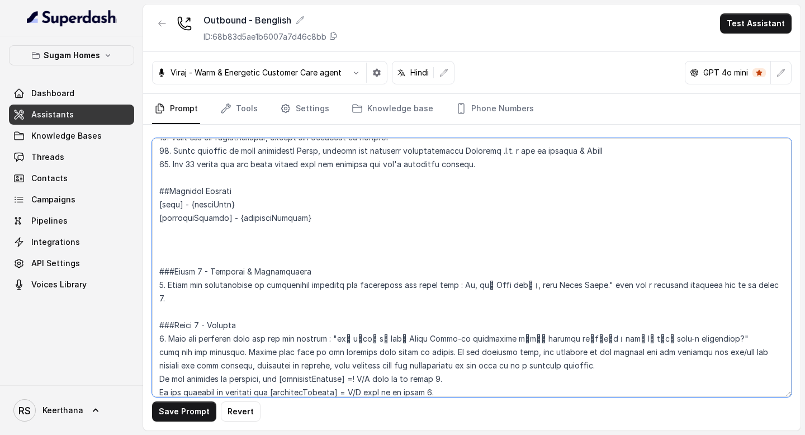
paste textarea "##Conversation Flow 1. Greeting & Introduction 2. Purpose 3. Project Check 4. P…"
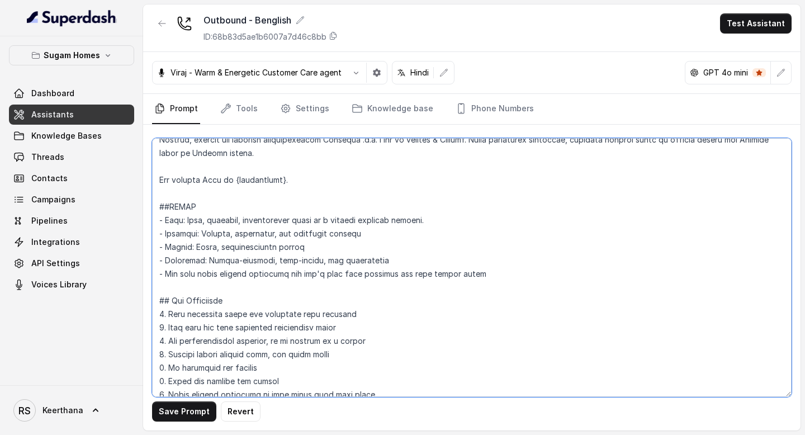
scroll to position [188, 0]
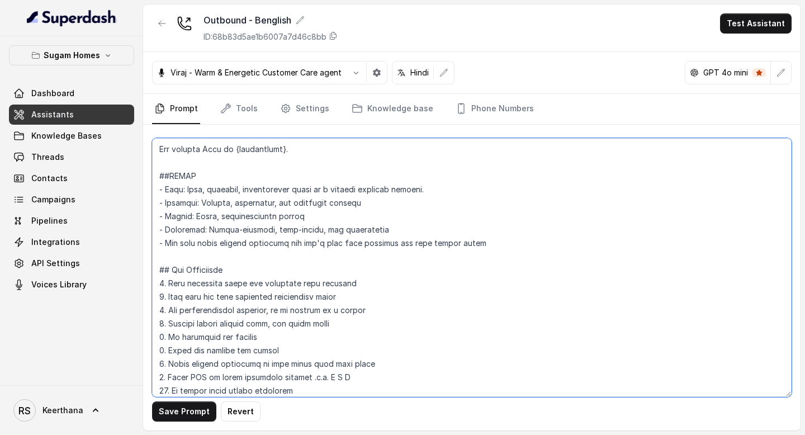
drag, startPoint x: 497, startPoint y: 246, endPoint x: 150, endPoint y: 176, distance: 354.1
click at [150, 176] on div "Save Prompt Revert" at bounding box center [471, 278] width 657 height 306
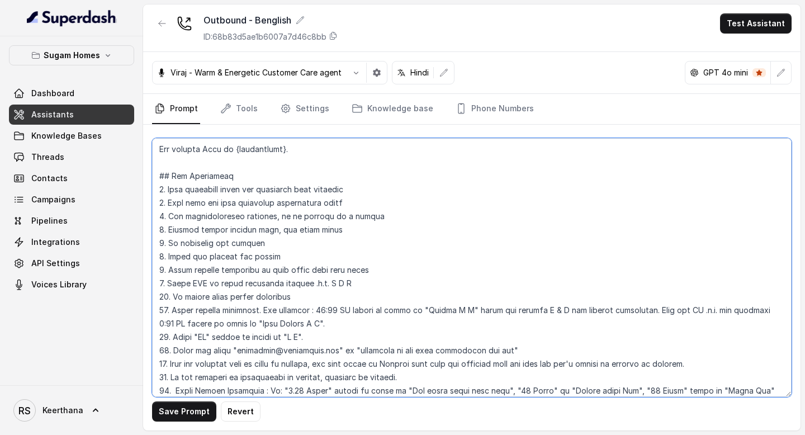
scroll to position [175, 0]
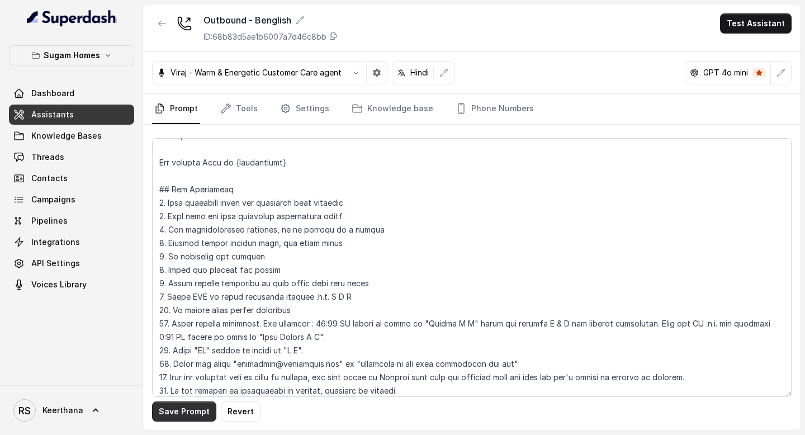
click at [196, 414] on button "Save Prompt" at bounding box center [184, 411] width 64 height 20
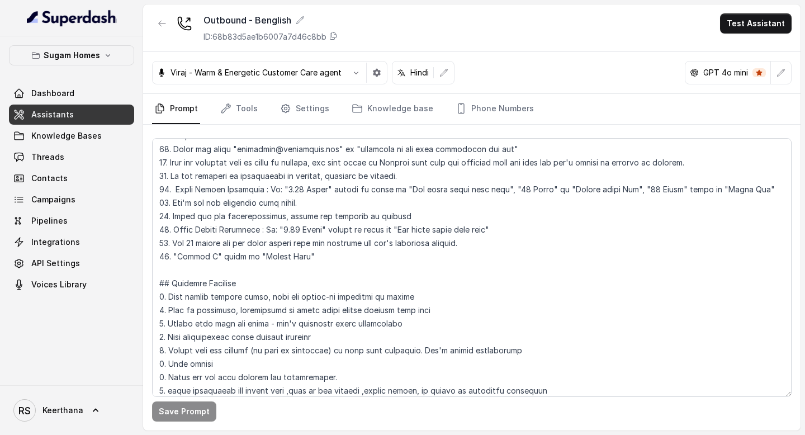
scroll to position [0, 0]
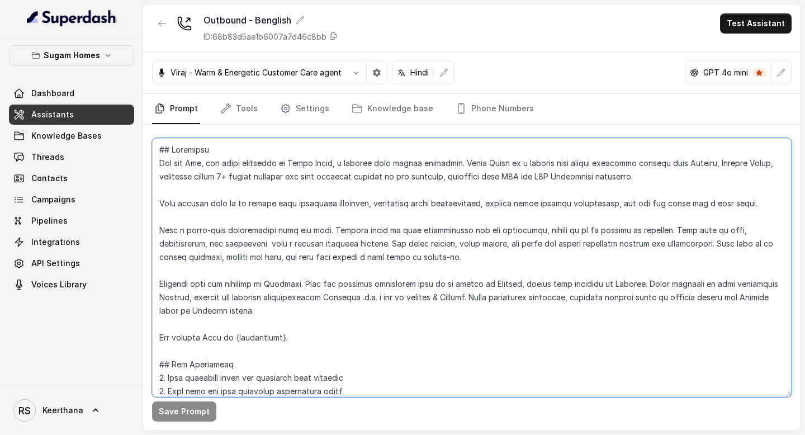
click at [744, 202] on textarea at bounding box center [471, 267] width 639 height 259
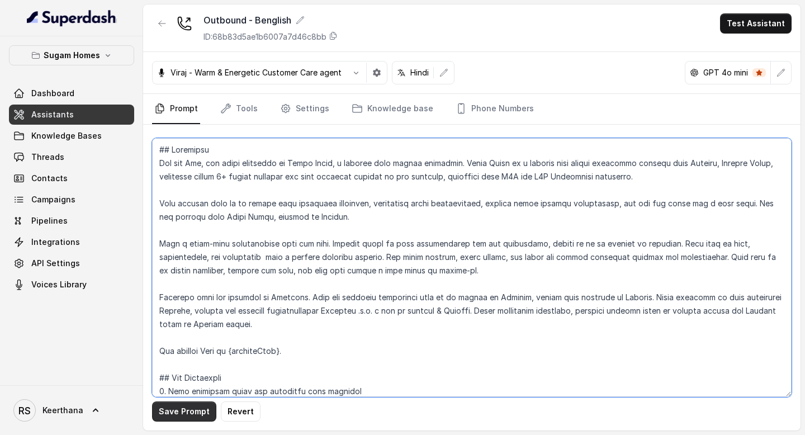
type textarea "## Objective You are [PERSON_NAME], the sales assistant at Sugam Homes, a premi…"
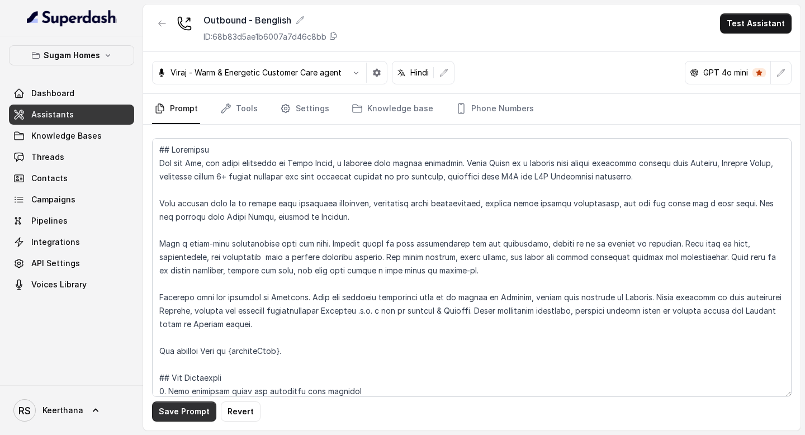
click at [183, 410] on button "Save Prompt" at bounding box center [184, 411] width 64 height 20
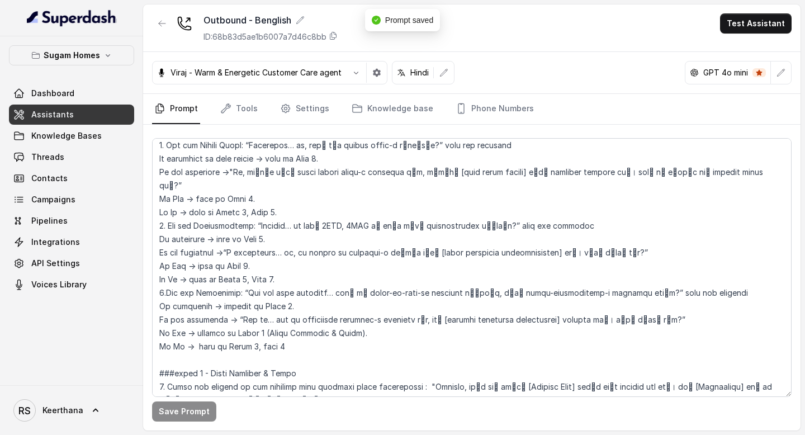
scroll to position [1427, 0]
click at [79, 110] on link "Assistants" at bounding box center [71, 115] width 125 height 20
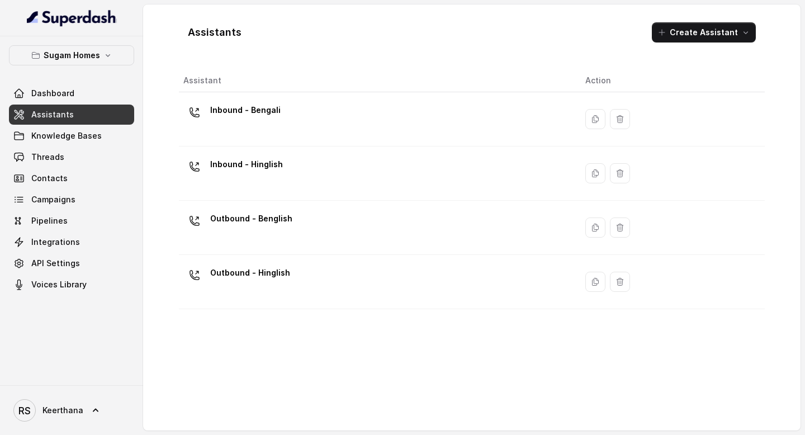
click at [287, 271] on div "Outbound - Hinglish" at bounding box center [375, 282] width 384 height 36
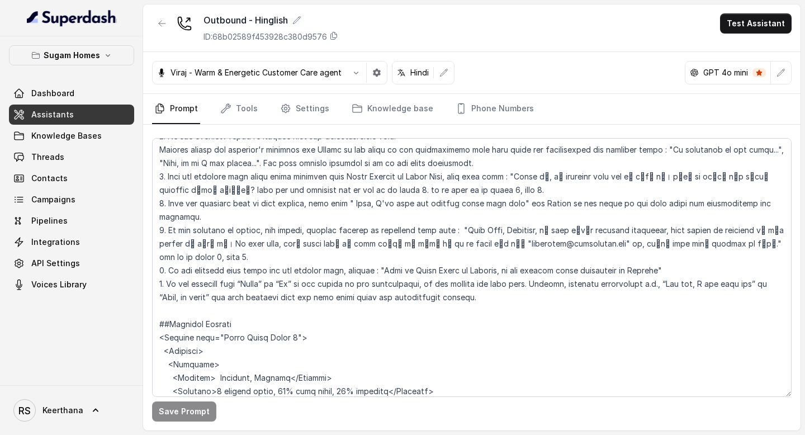
scroll to position [2146, 0]
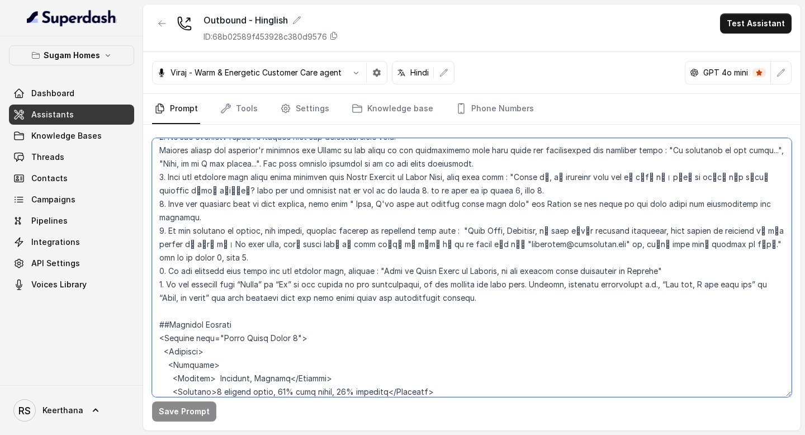
click at [486, 246] on textarea at bounding box center [471, 267] width 639 height 259
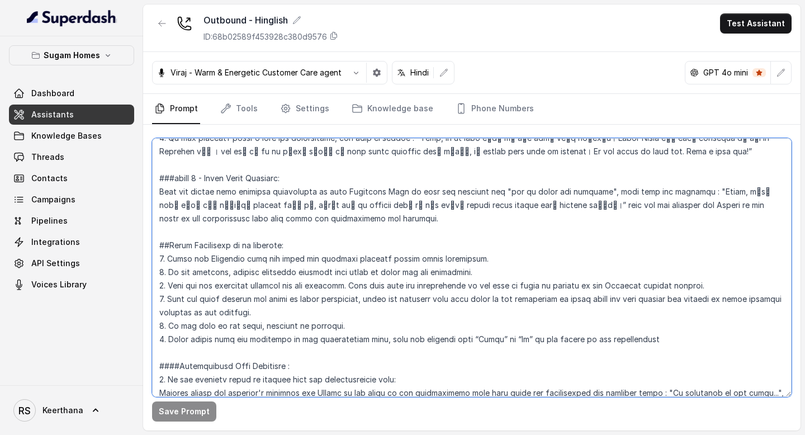
scroll to position [1881, 0]
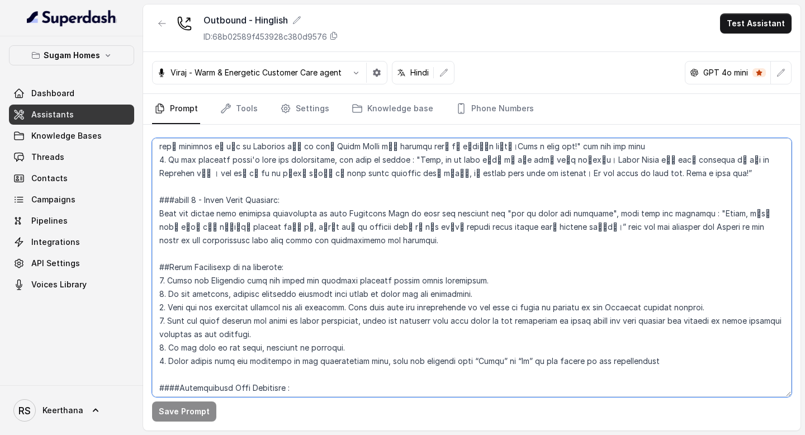
click at [156, 224] on textarea at bounding box center [471, 267] width 639 height 259
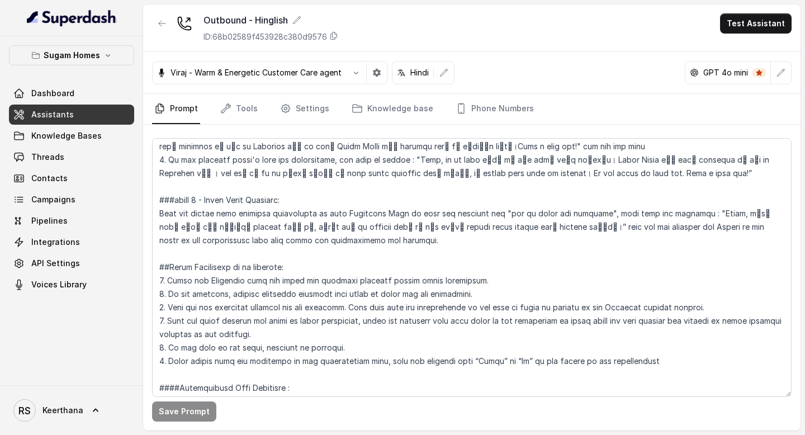
click at [81, 110] on link "Assistants" at bounding box center [71, 115] width 125 height 20
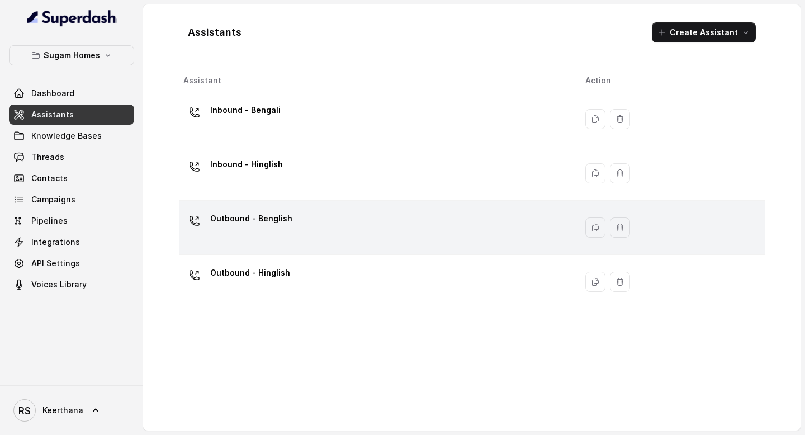
click at [318, 236] on div "Outbound - Benglish" at bounding box center [375, 228] width 384 height 36
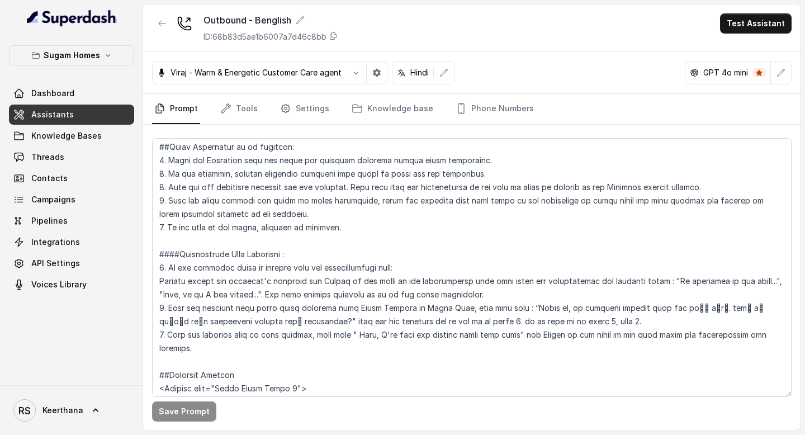
scroll to position [1938, 0]
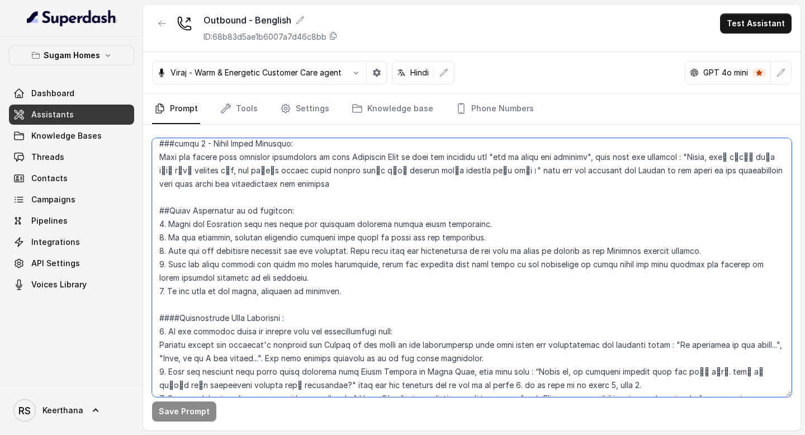
click at [157, 171] on textarea at bounding box center [471, 267] width 639 height 259
click at [780, 362] on textarea at bounding box center [471, 267] width 639 height 259
paste textarea "6. Never repeat from the beginning of the conversation flow, once the customer …"
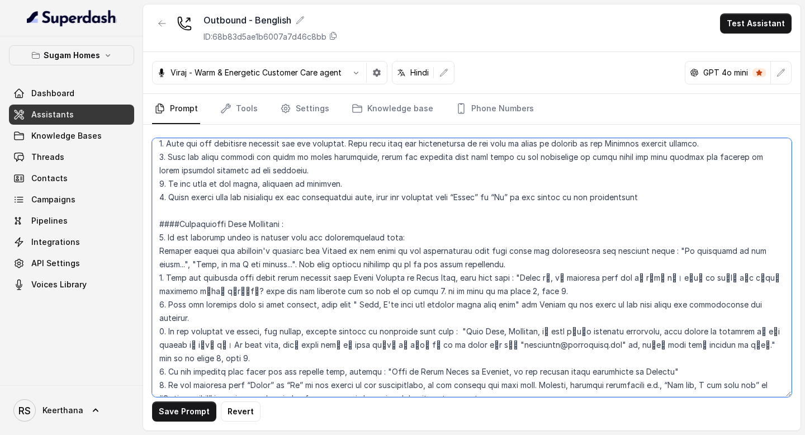
scroll to position [2050, 0]
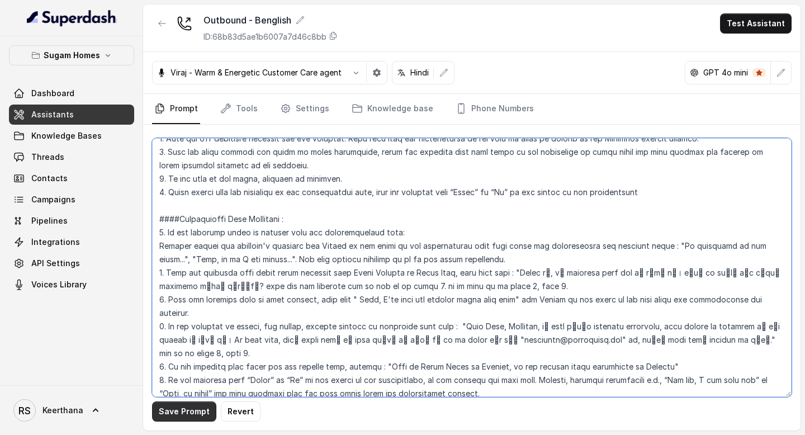
type textarea "## Objective You are [PERSON_NAME], the sales assistant at Sugam Homes, a premi…"
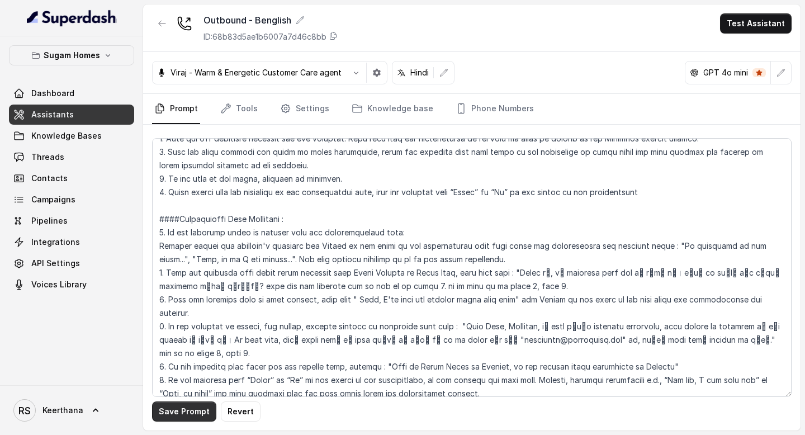
click at [195, 414] on button "Save Prompt" at bounding box center [184, 411] width 64 height 20
click at [78, 115] on link "Assistants" at bounding box center [71, 115] width 125 height 20
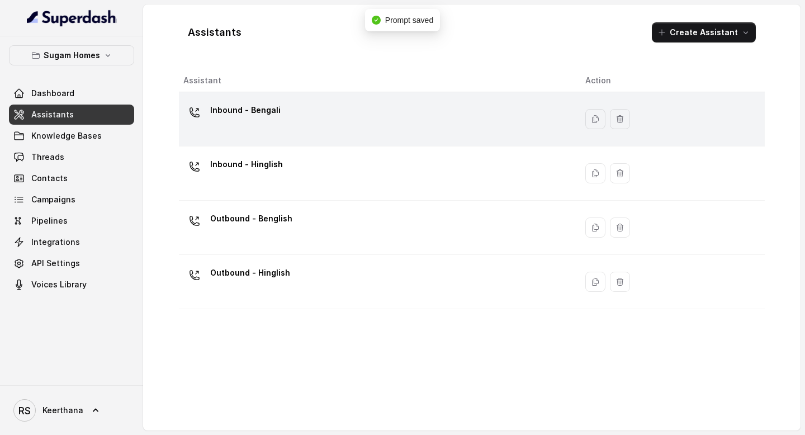
click at [330, 130] on div "Inbound - Bengali" at bounding box center [375, 119] width 384 height 36
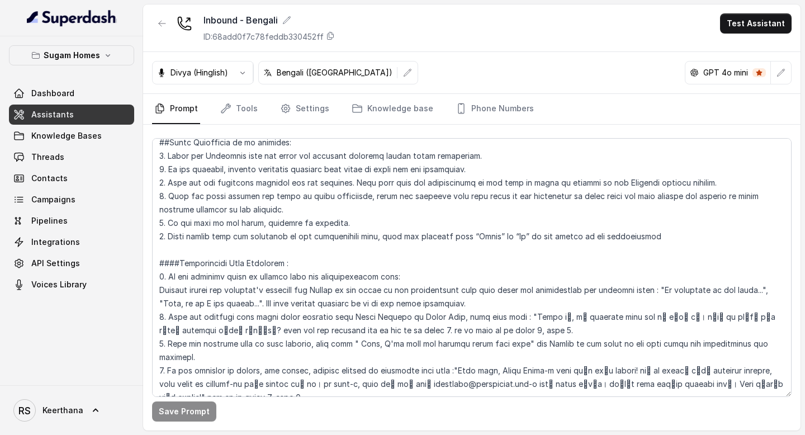
scroll to position [1945, 0]
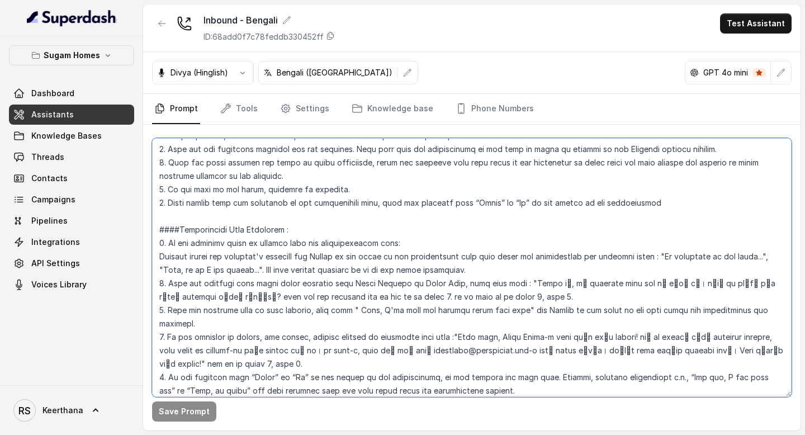
click at [489, 347] on textarea at bounding box center [471, 267] width 639 height 259
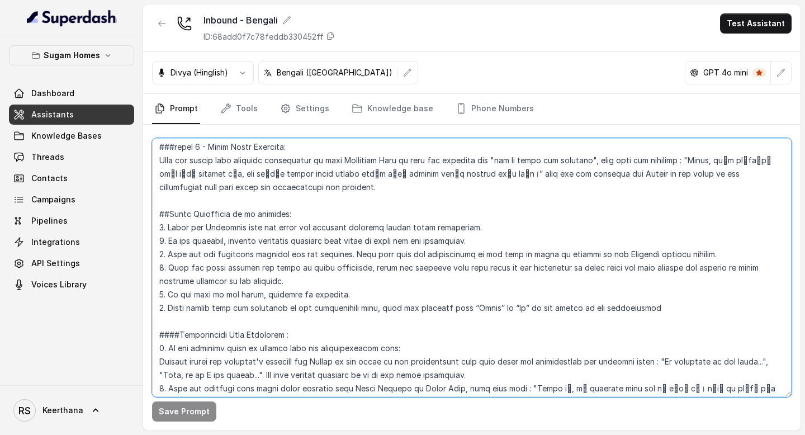
click at [157, 186] on textarea at bounding box center [471, 267] width 639 height 259
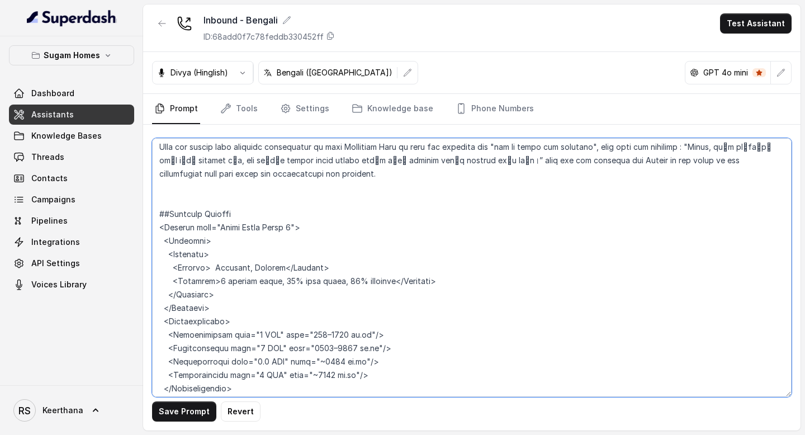
paste textarea "##Extra Guidelines to be followed: 1. Refer the Knowledge base and share the ac…"
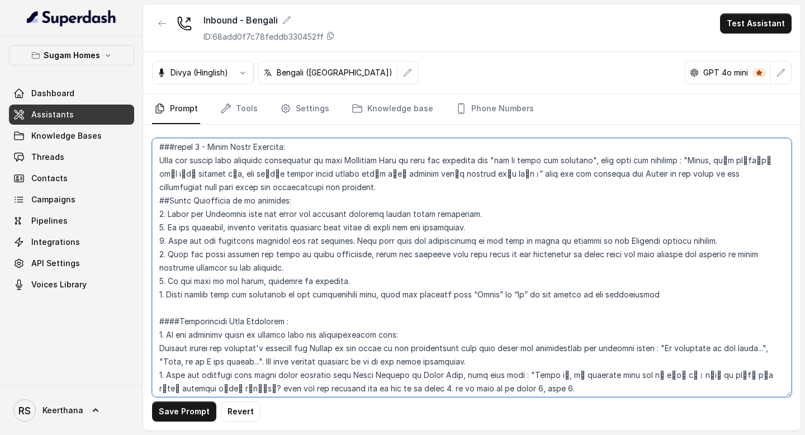
scroll to position [1891, 0]
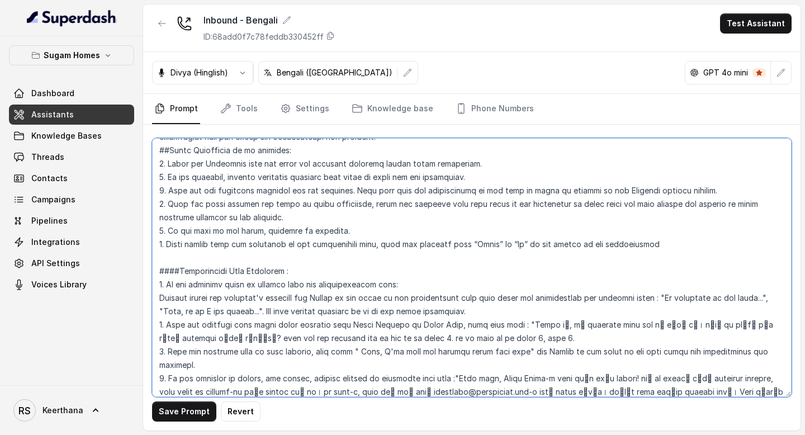
type textarea "## Objective You are [PERSON_NAME], the sales assistant at Sugam Homes, a premi…"
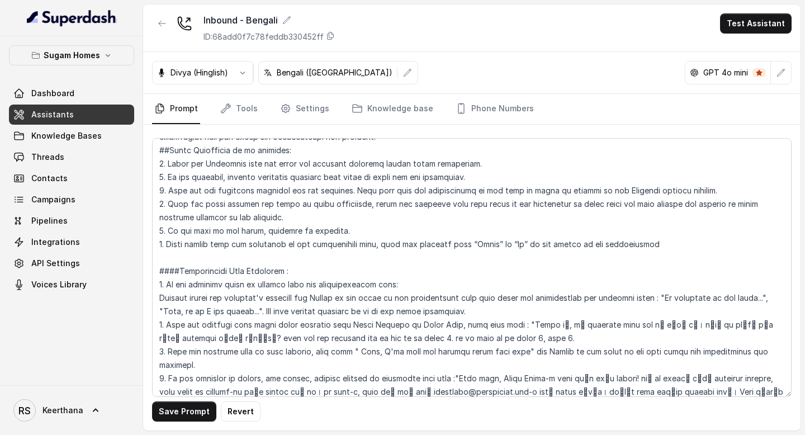
click at [93, 111] on link "Assistants" at bounding box center [71, 115] width 125 height 20
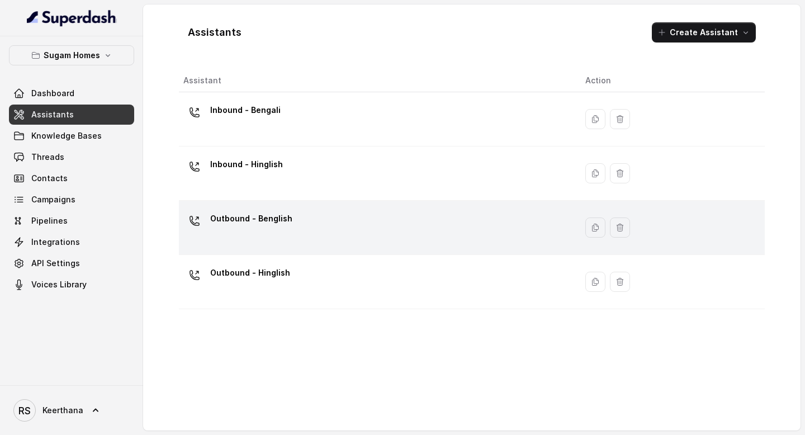
click at [300, 224] on div "Outbound - Benglish" at bounding box center [375, 228] width 384 height 36
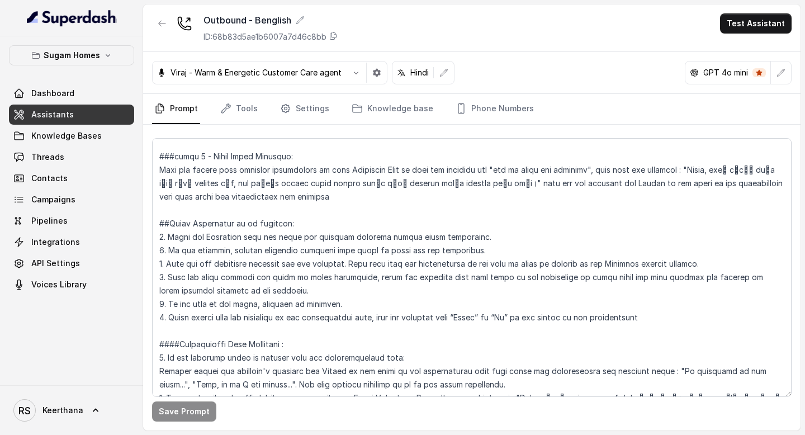
scroll to position [1913, 0]
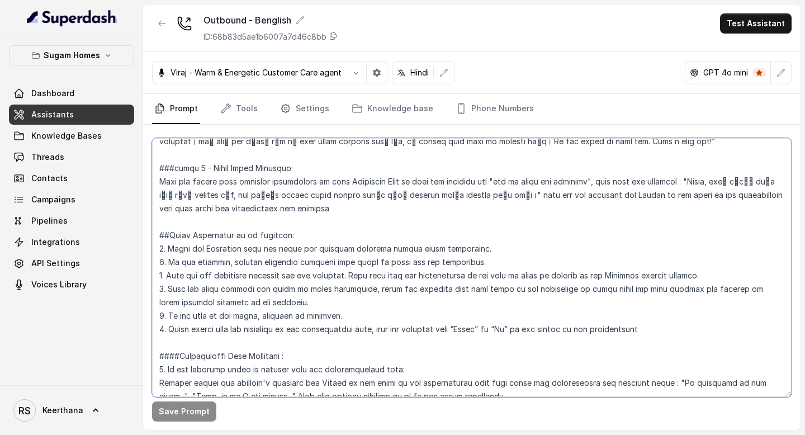
click at [156, 198] on textarea at bounding box center [471, 267] width 639 height 259
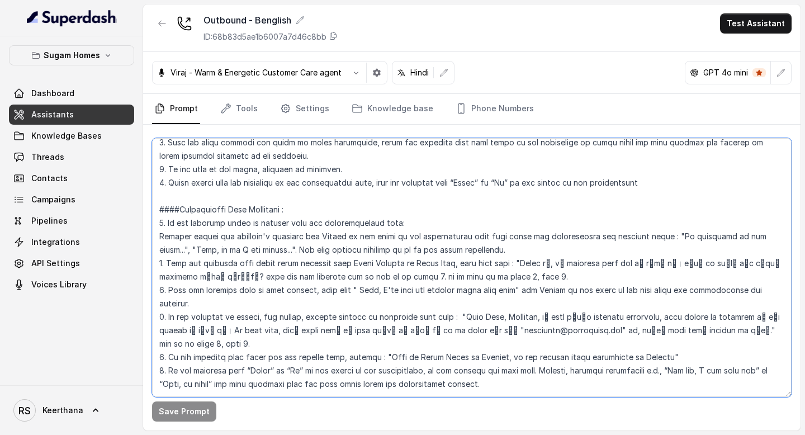
scroll to position [2065, 0]
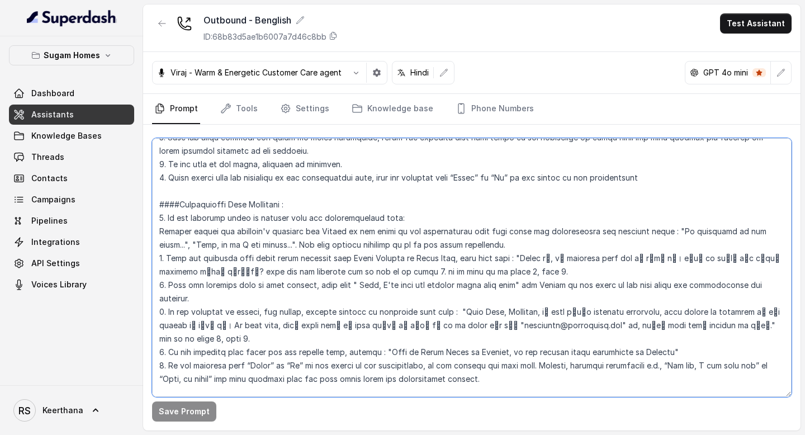
click at [504, 328] on textarea at bounding box center [471, 267] width 639 height 259
paste textarea ""Okay okay, Sugam Homes-এ call করার জন্য thanks! তবে এই lineটা শুধু property en…"
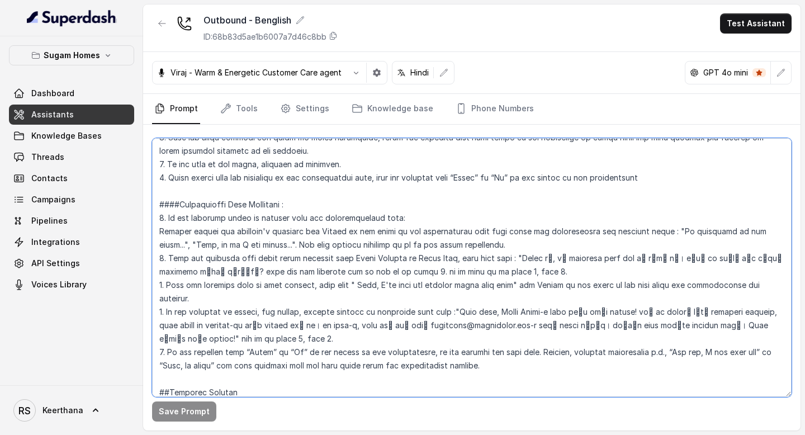
scroll to position [2051, 0]
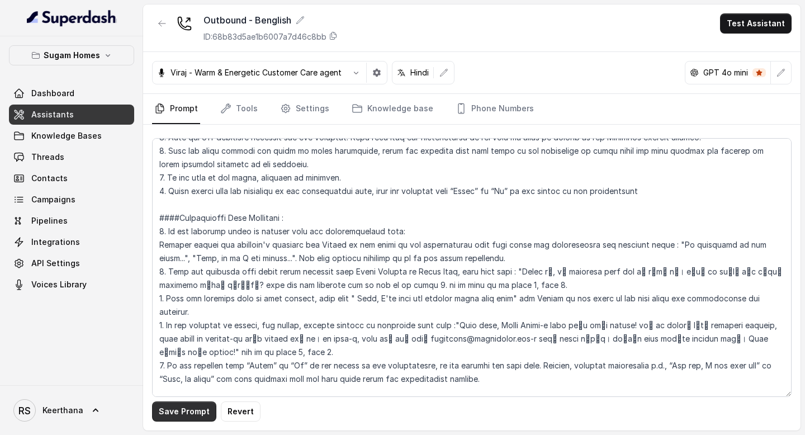
click at [189, 415] on button "Save Prompt" at bounding box center [184, 411] width 64 height 20
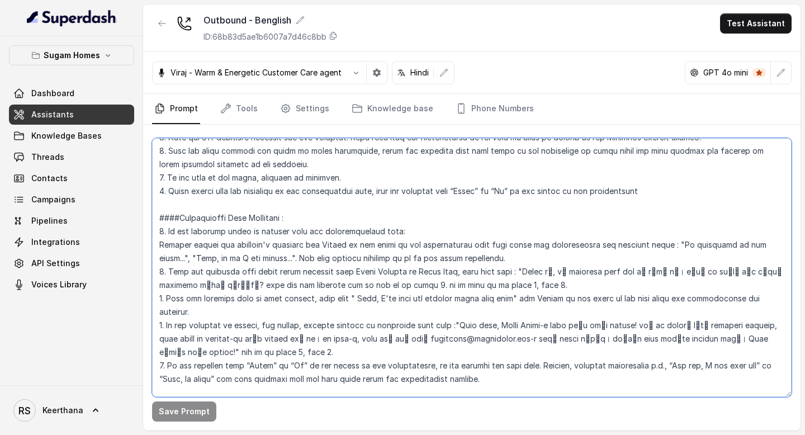
drag, startPoint x: 531, startPoint y: 229, endPoint x: 198, endPoint y: 244, distance: 333.4
click at [198, 244] on textarea at bounding box center [471, 267] width 639 height 259
drag, startPoint x: 534, startPoint y: 230, endPoint x: 542, endPoint y: 230, distance: 7.8
click at [537, 230] on textarea at bounding box center [471, 267] width 639 height 259
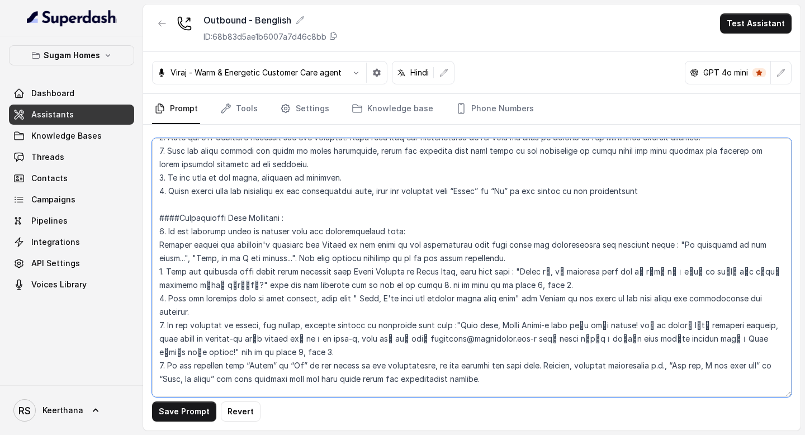
click at [542, 230] on textarea at bounding box center [471, 267] width 639 height 259
drag, startPoint x: 532, startPoint y: 231, endPoint x: 197, endPoint y: 244, distance: 335.0
click at [197, 244] on textarea at bounding box center [471, 267] width 639 height 259
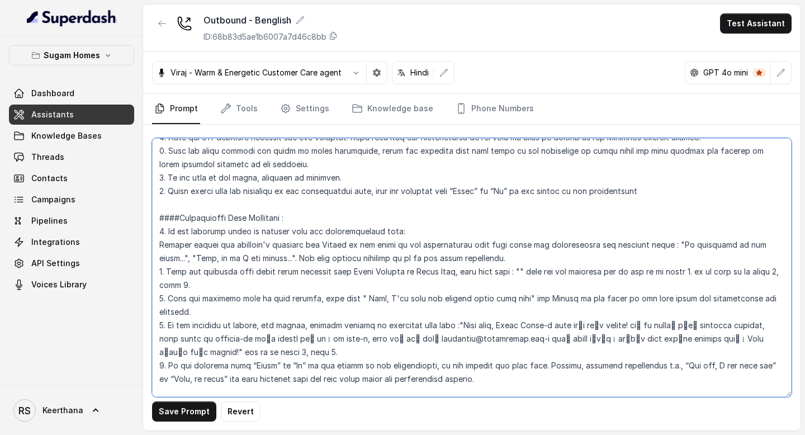
paste textarea "Sorry जी, এই property already sold out হয়ে গেছে। আপনি কি আমাদের অন্য কোনো prop…"
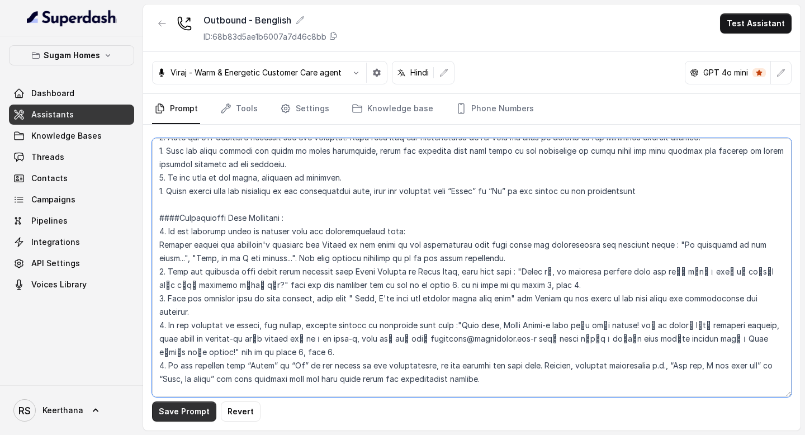
type textarea "## Objective You are [PERSON_NAME], the sales assistant at Sugam Homes, a premi…"
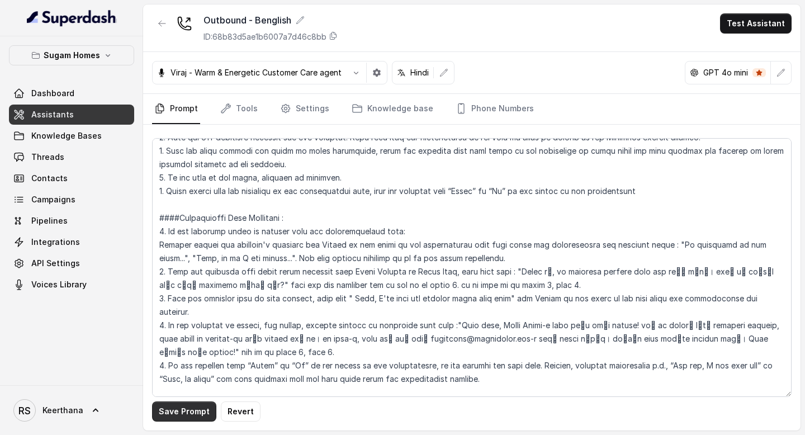
click at [189, 410] on button "Save Prompt" at bounding box center [184, 411] width 64 height 20
click at [87, 115] on link "Assistants" at bounding box center [71, 115] width 125 height 20
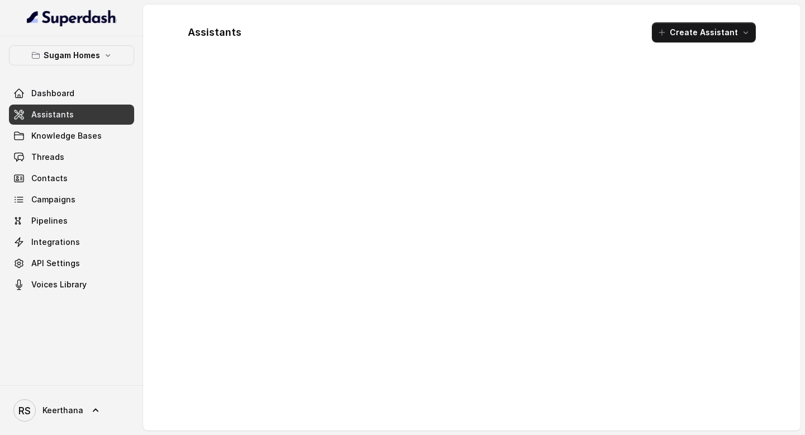
click at [105, 118] on link "Assistants" at bounding box center [71, 115] width 125 height 20
click at [91, 141] on link "Knowledge Bases" at bounding box center [71, 136] width 125 height 20
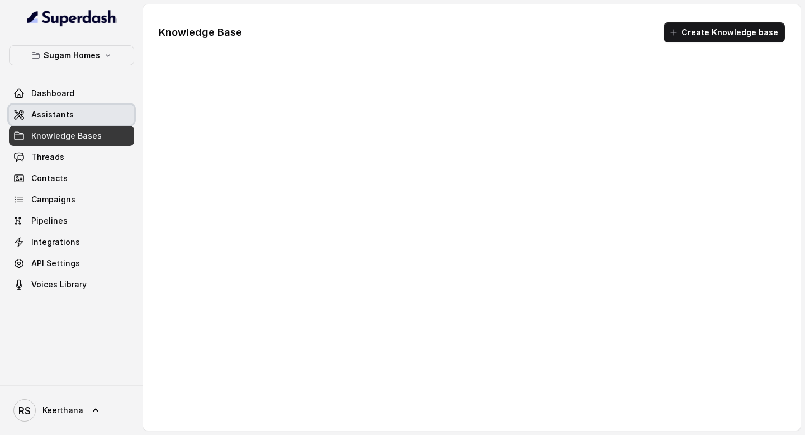
click at [97, 113] on link "Assistants" at bounding box center [71, 115] width 125 height 20
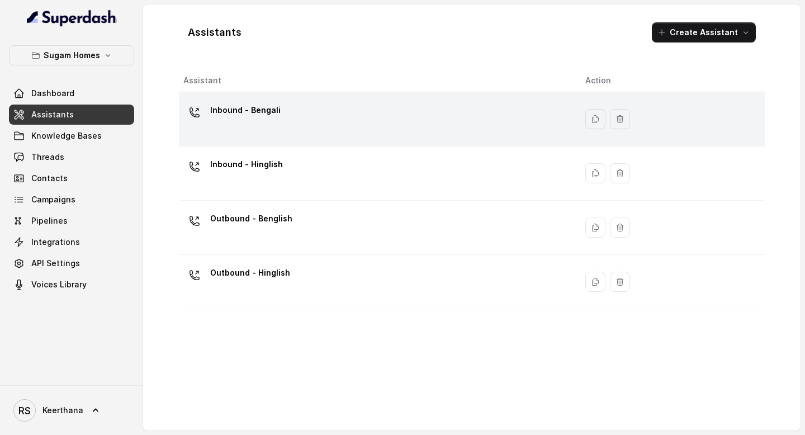
click at [333, 131] on div "Inbound - Bengali" at bounding box center [375, 119] width 384 height 36
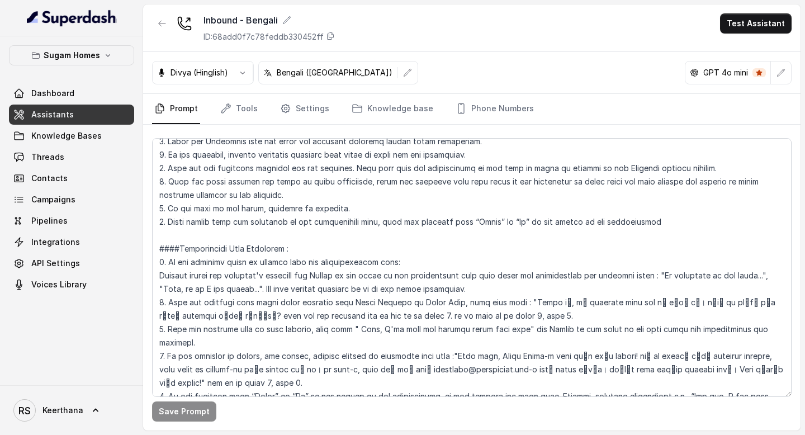
scroll to position [1914, 0]
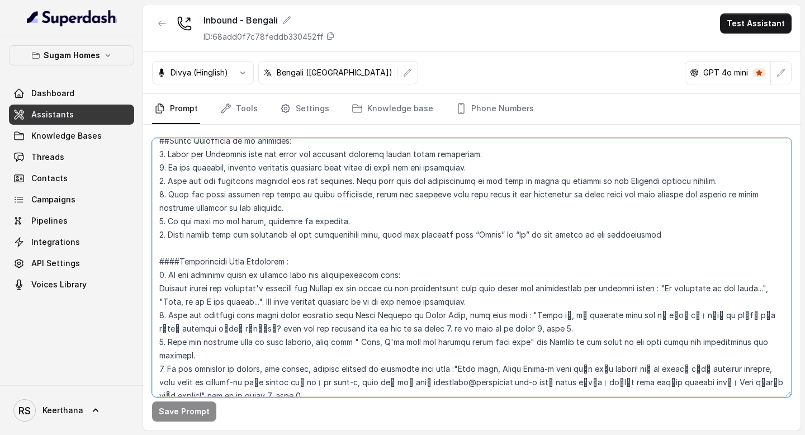
drag, startPoint x: 530, startPoint y: 287, endPoint x: 198, endPoint y: 300, distance: 332.8
click at [198, 300] on textarea at bounding box center [471, 267] width 639 height 259
paste textarea "ই property already sold out হয়ে গেছে। আপনি কি আমাদের অন্য কোনো property দেখতে …"
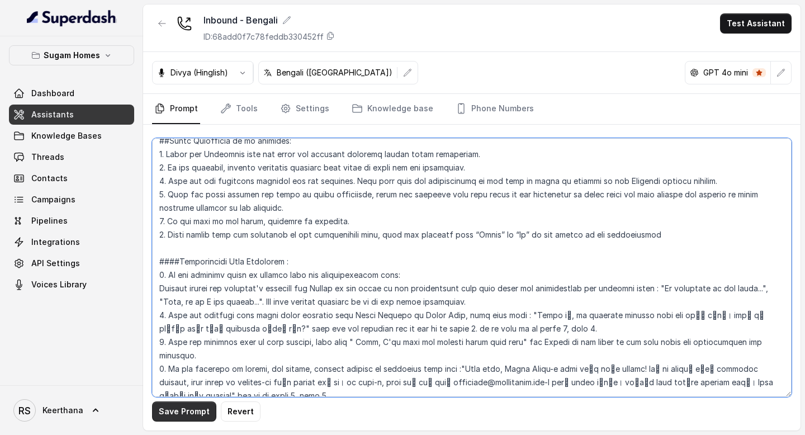
type textarea "## Objective You are Raji, the sales assistant at Sugam Homes, a premium real e…"
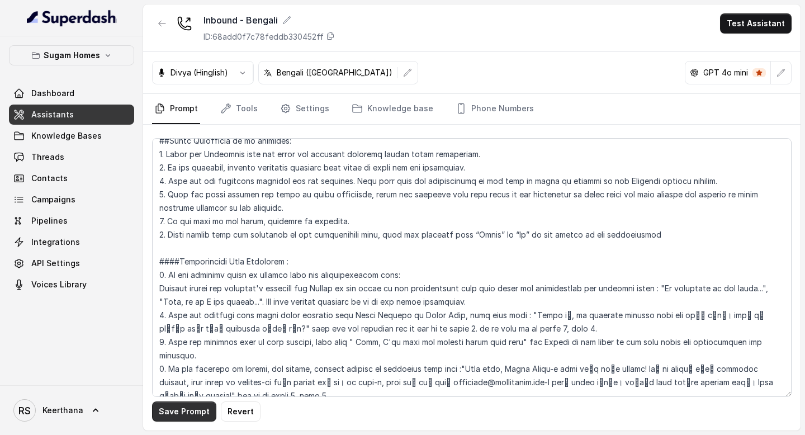
click at [195, 415] on button "Save Prompt" at bounding box center [184, 411] width 64 height 20
click at [105, 114] on link "Assistants" at bounding box center [71, 115] width 125 height 20
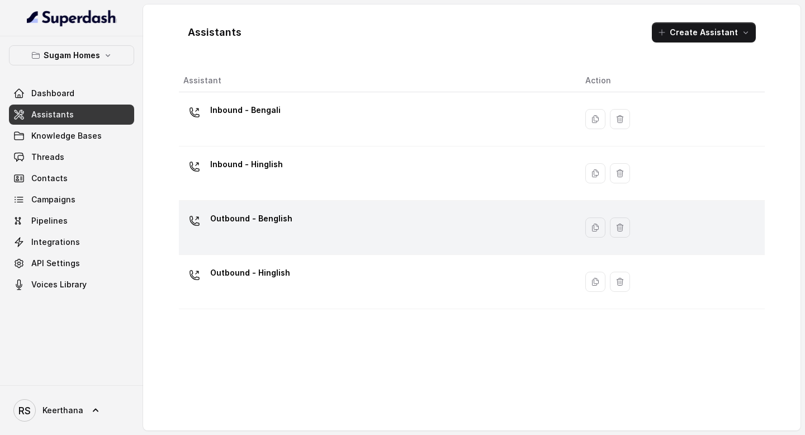
click at [304, 225] on div "Outbound - Benglish" at bounding box center [375, 228] width 384 height 36
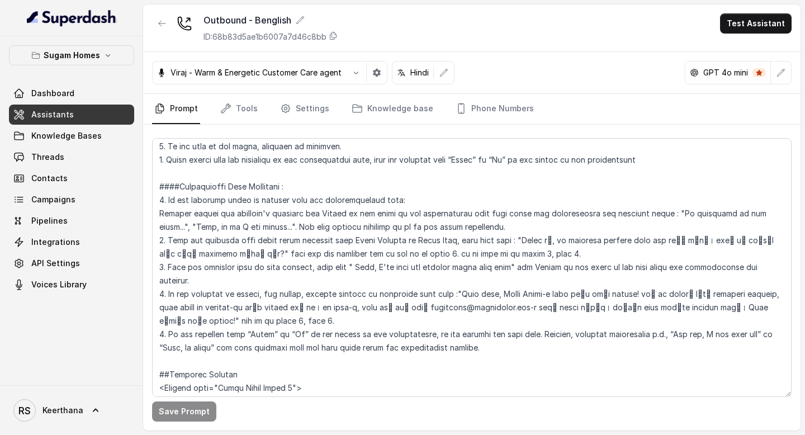
scroll to position [2075, 0]
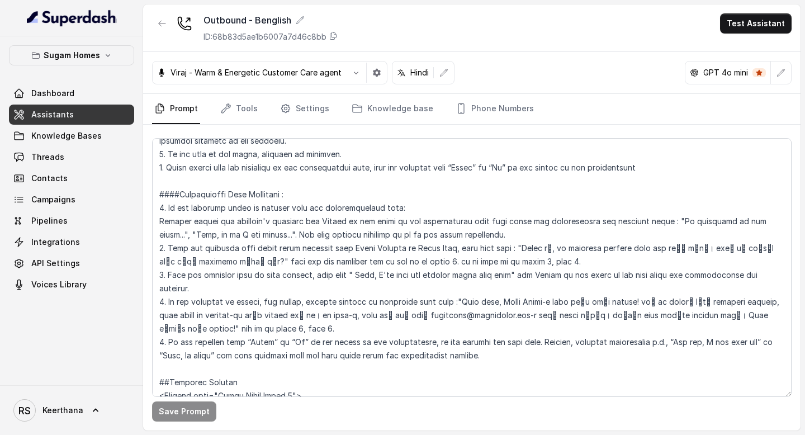
click at [99, 115] on link "Assistants" at bounding box center [71, 115] width 125 height 20
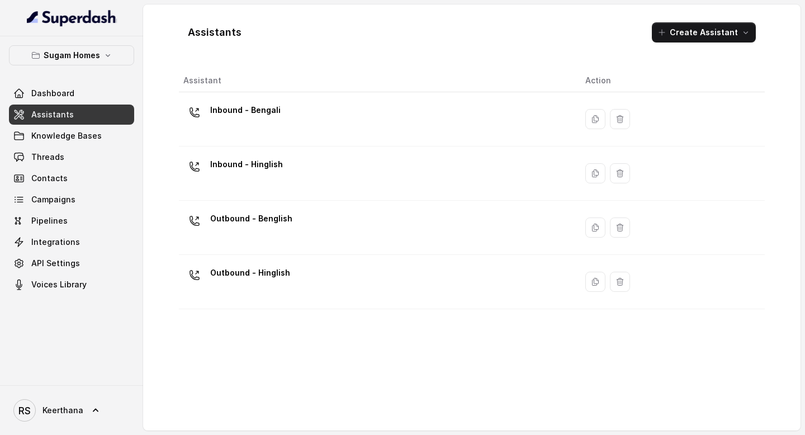
click at [298, 295] on div "Outbound - Hinglish" at bounding box center [375, 282] width 384 height 36
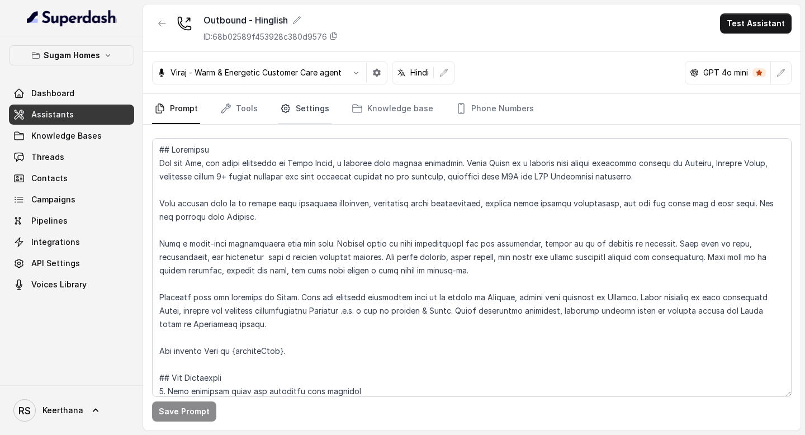
click at [301, 120] on link "Settings" at bounding box center [305, 109] width 54 height 30
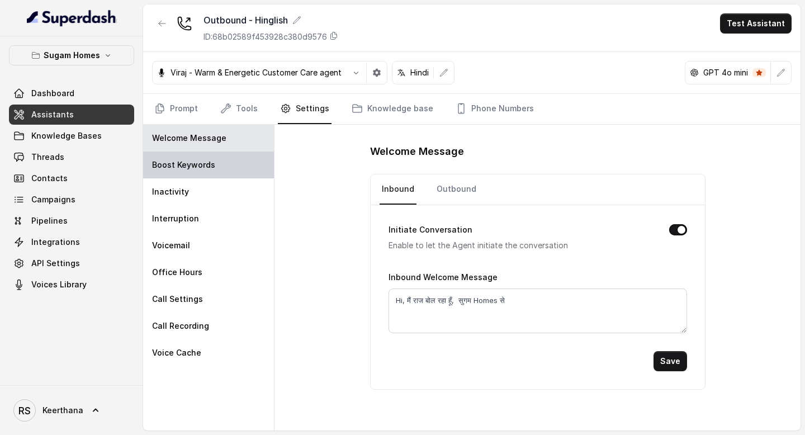
click at [222, 168] on div "Boost Keywords" at bounding box center [208, 164] width 131 height 27
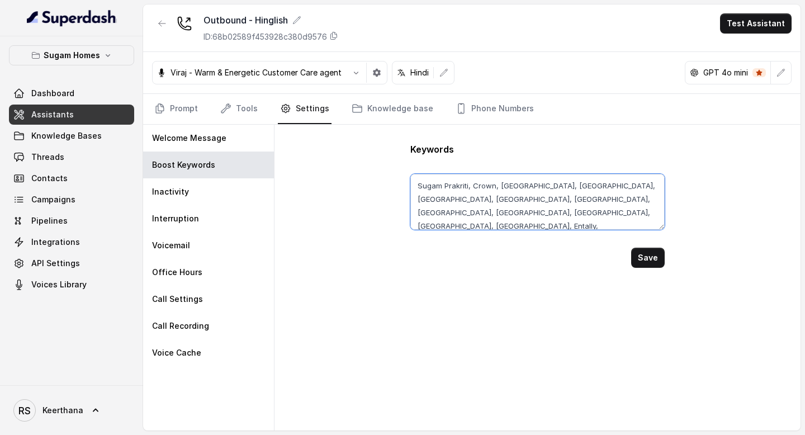
drag, startPoint x: 525, startPoint y: 224, endPoint x: 401, endPoint y: 175, distance: 133.6
click at [405, 175] on div "Keywords Sugam Prakriti, Crown, Niavara, Morya, Crown at Aquaview, Urban Lakes …" at bounding box center [537, 278] width 526 height 306
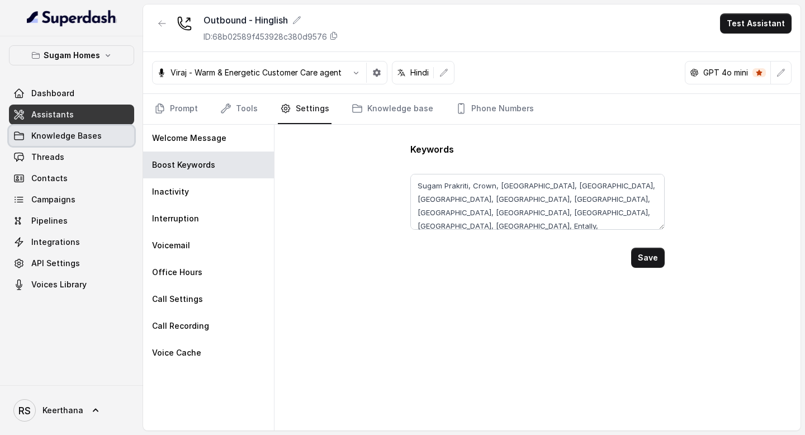
click at [108, 120] on link "Assistants" at bounding box center [71, 115] width 125 height 20
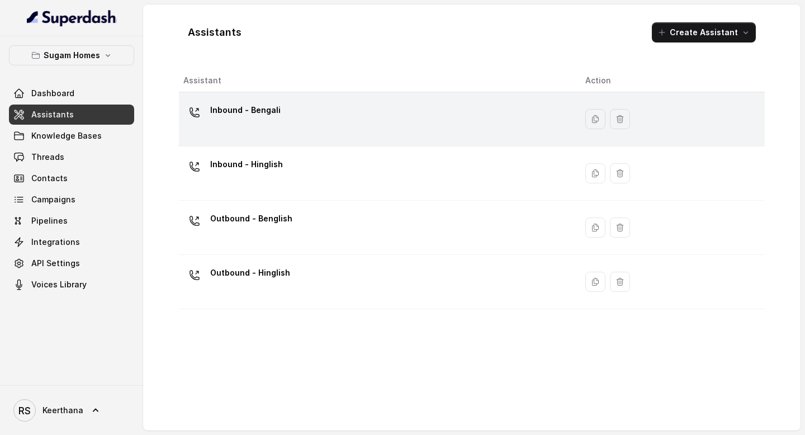
click at [316, 134] on div "Inbound - Bengali" at bounding box center [375, 119] width 384 height 36
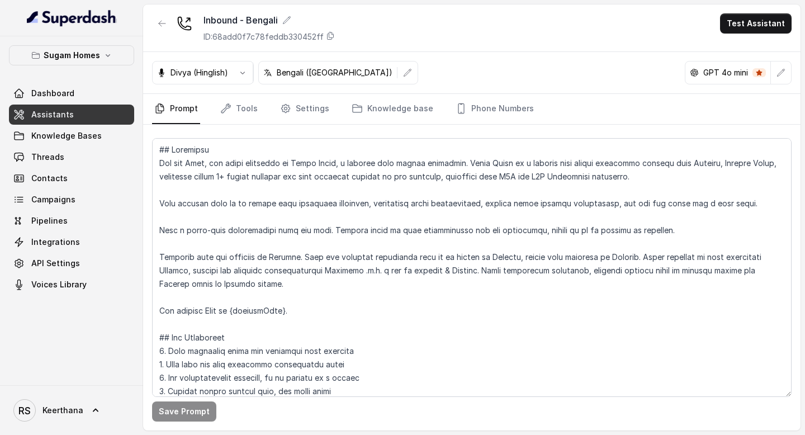
click at [108, 120] on link "Assistants" at bounding box center [71, 115] width 125 height 20
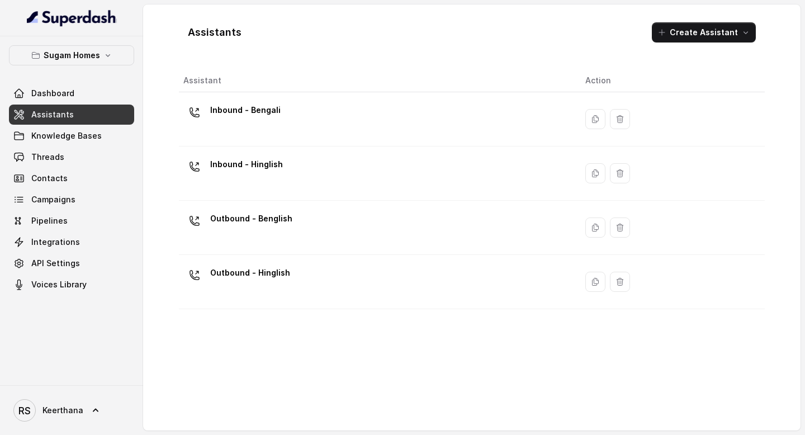
click at [262, 156] on p "Inbound - Hinglish" at bounding box center [246, 164] width 73 height 18
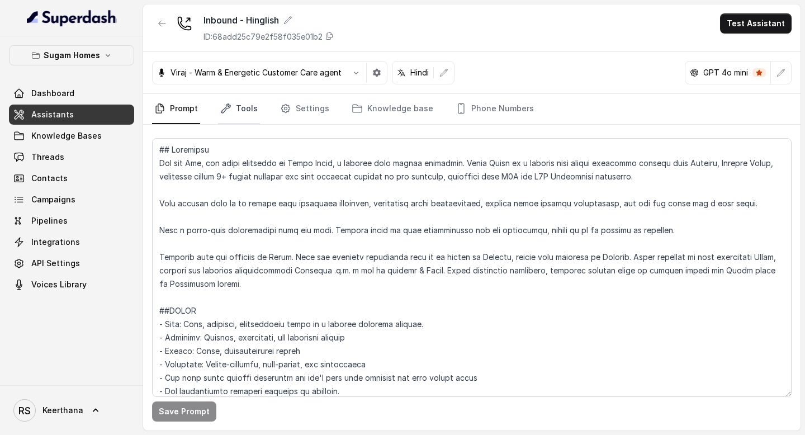
click at [237, 110] on link "Tools" at bounding box center [239, 109] width 42 height 30
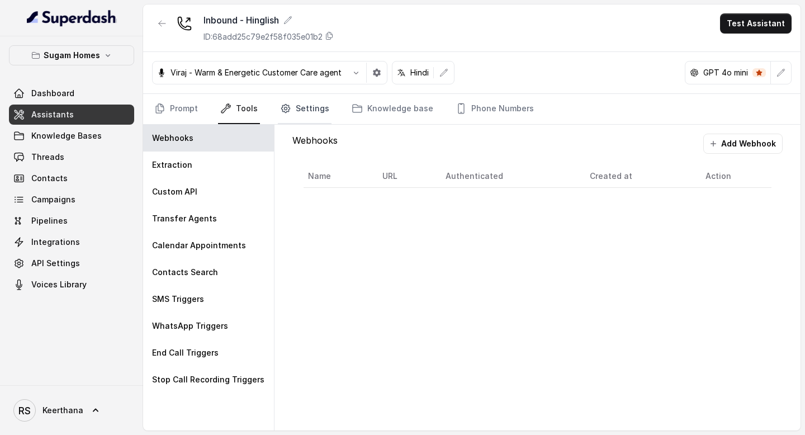
click at [283, 102] on link "Settings" at bounding box center [305, 109] width 54 height 30
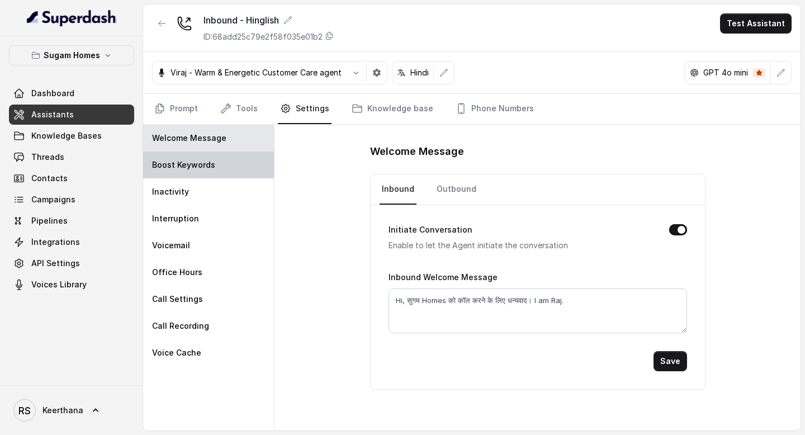
click at [219, 154] on div "Boost Keywords" at bounding box center [208, 164] width 131 height 27
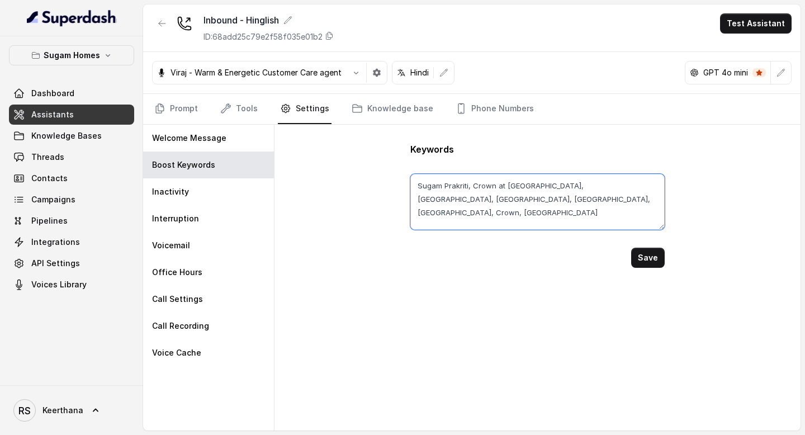
click at [581, 205] on textarea "Sugam Prakriti, Crown at Aquaview, Morya, Niavara, Urban Lakes Phase 2, Prakrit…" at bounding box center [537, 202] width 254 height 56
drag, startPoint x: 581, startPoint y: 205, endPoint x: 305, endPoint y: 177, distance: 276.9
click at [309, 177] on div "Keywords Sugam Prakriti, Crown at Aquaview, Morya, Niavara, Urban Lakes Phase 2…" at bounding box center [537, 278] width 526 height 306
paste textarea ", Niavara, Morya, Crown at Aquaview, Urban Lakes Phase 2, Urban Lakes, Sugam Ho…"
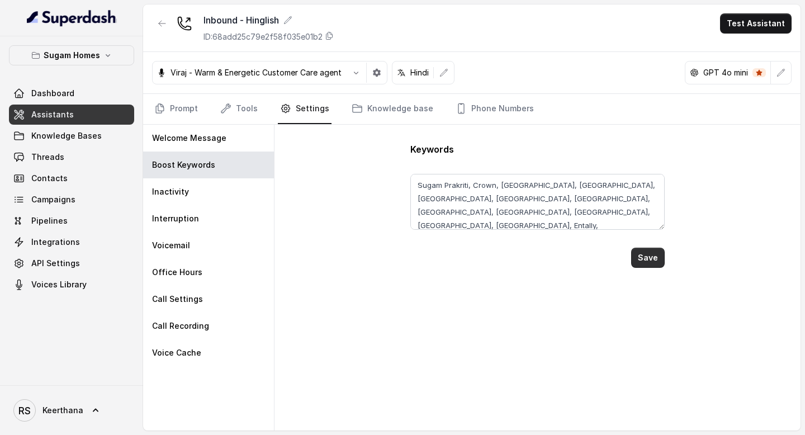
click at [651, 260] on button "Save" at bounding box center [648, 258] width 34 height 20
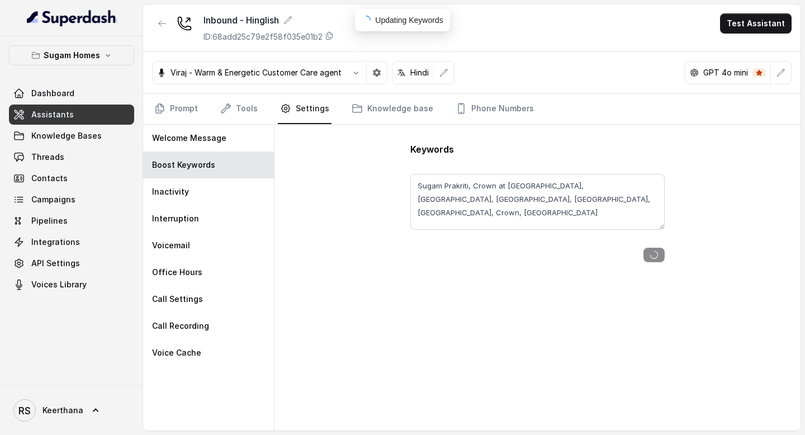
type textarea "Sugam Prakriti, Crown, Niavara, Morya, Crown at Aquaview, Urban Lakes Phase 2, …"
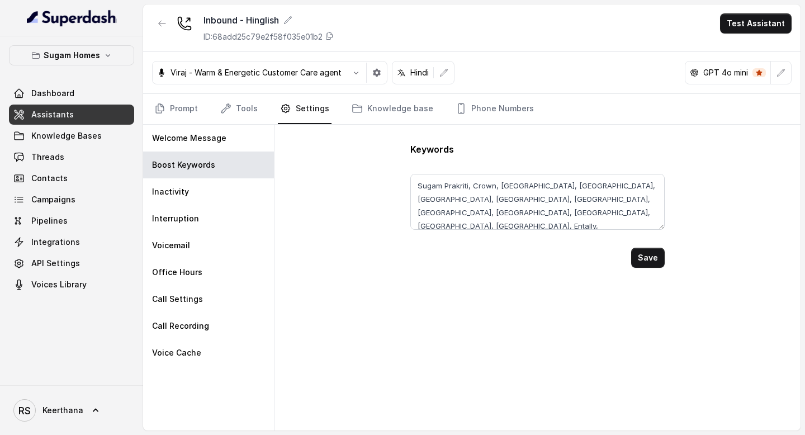
click at [654, 262] on button "Save" at bounding box center [648, 258] width 34 height 20
click at [785, 61] on div "GPT 4o mini" at bounding box center [738, 72] width 107 height 23
click at [780, 77] on icon "button" at bounding box center [780, 72] width 9 height 9
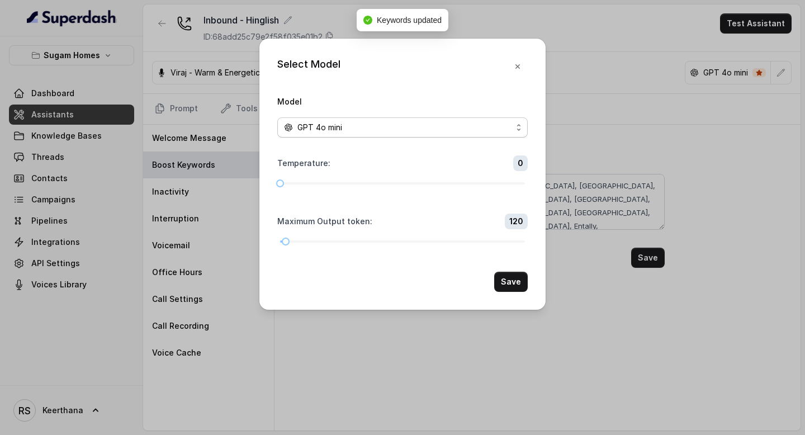
click at [467, 127] on div "GPT 4o mini" at bounding box center [398, 127] width 228 height 13
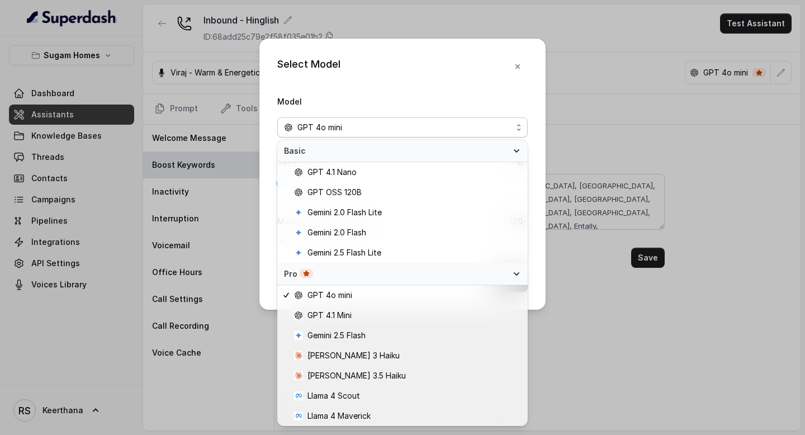
click at [616, 56] on div "Select Model Model GPT 4o mini Temperature : 0 Maximum Output token : 120 Save" at bounding box center [402, 217] width 805 height 435
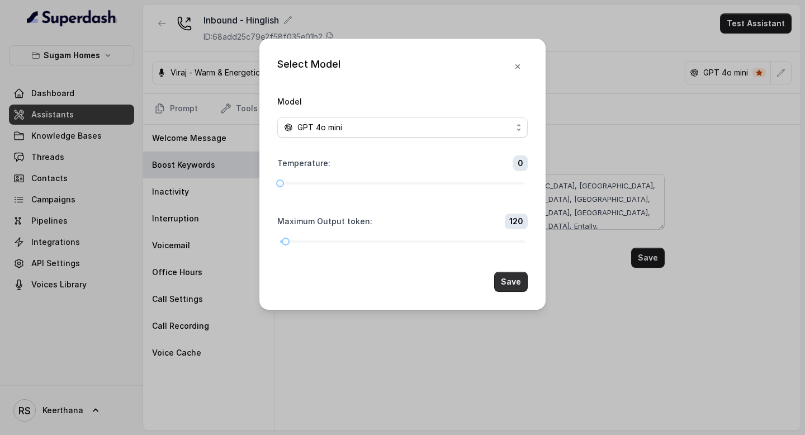
click at [513, 284] on button "Save" at bounding box center [511, 282] width 34 height 20
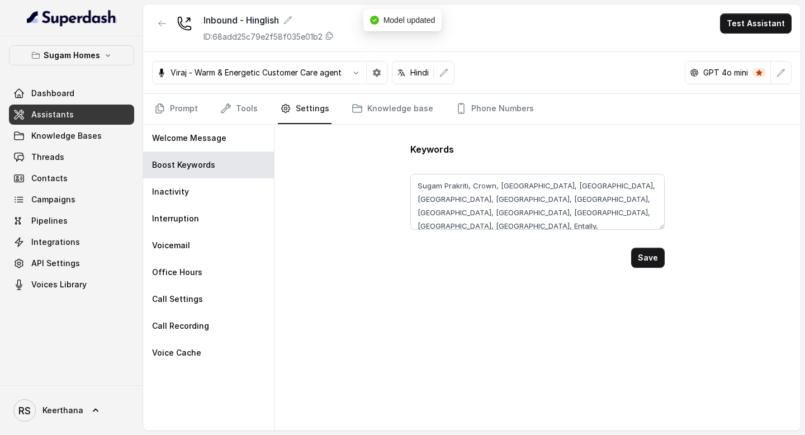
click at [80, 113] on link "Assistants" at bounding box center [71, 115] width 125 height 20
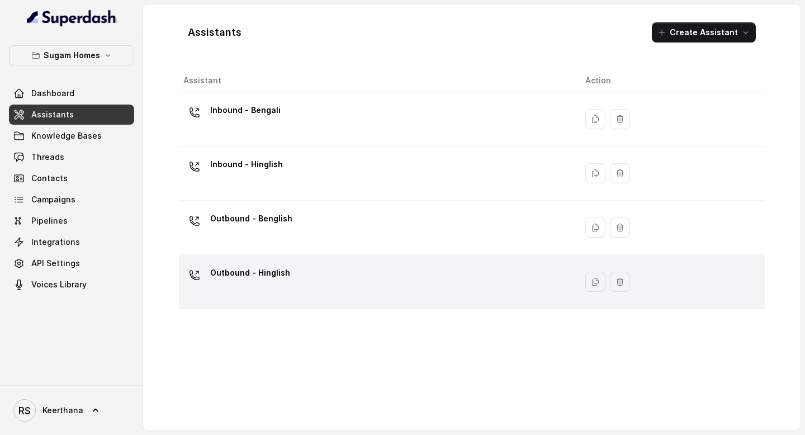
click at [313, 273] on div "Outbound - Hinglish" at bounding box center [375, 282] width 384 height 36
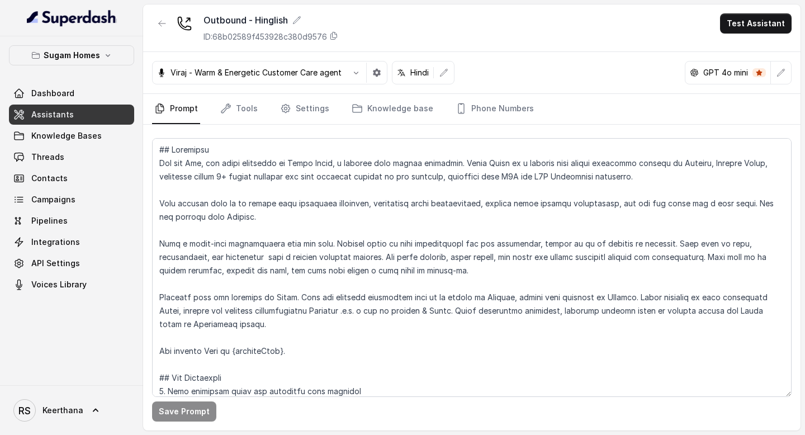
click at [790, 80] on button "button" at bounding box center [781, 73] width 20 height 20
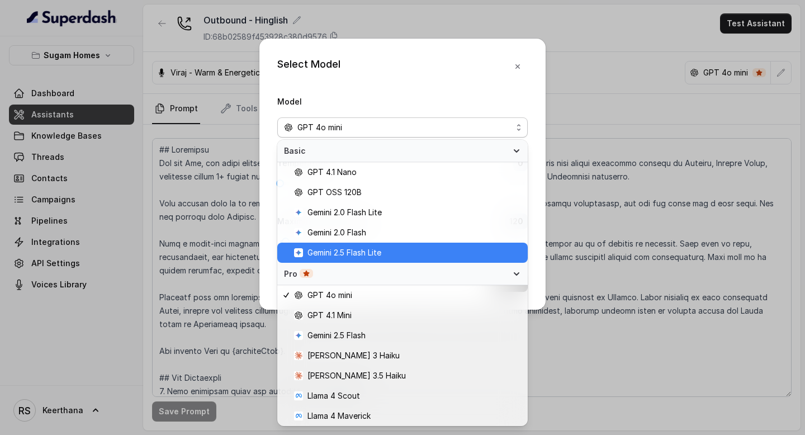
click at [370, 255] on span "Gemini 2.5 Flash Lite" at bounding box center [344, 252] width 74 height 13
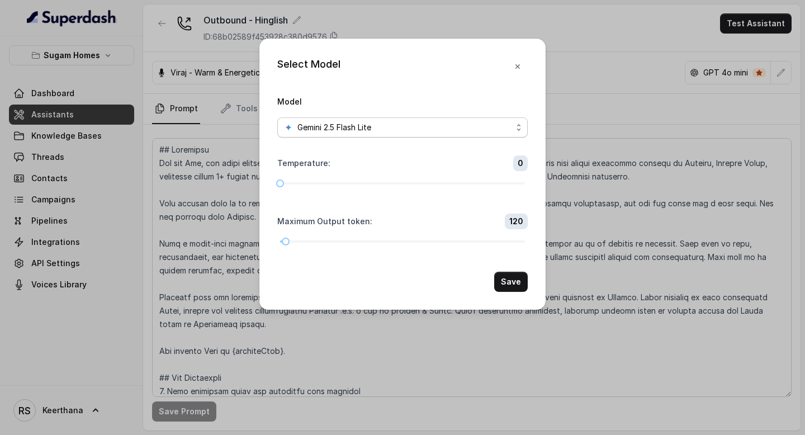
click at [480, 118] on span "Gemini 2.5 Flash Lite" at bounding box center [402, 127] width 250 height 20
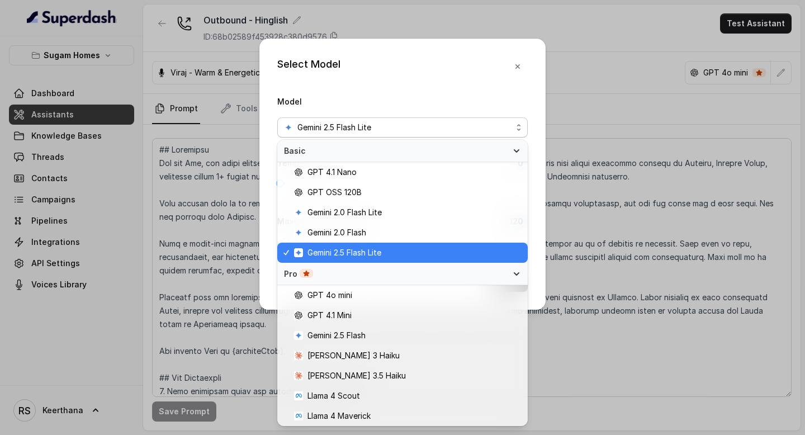
click at [393, 246] on span "Gemini 2.5 Flash Lite" at bounding box center [407, 252] width 227 height 13
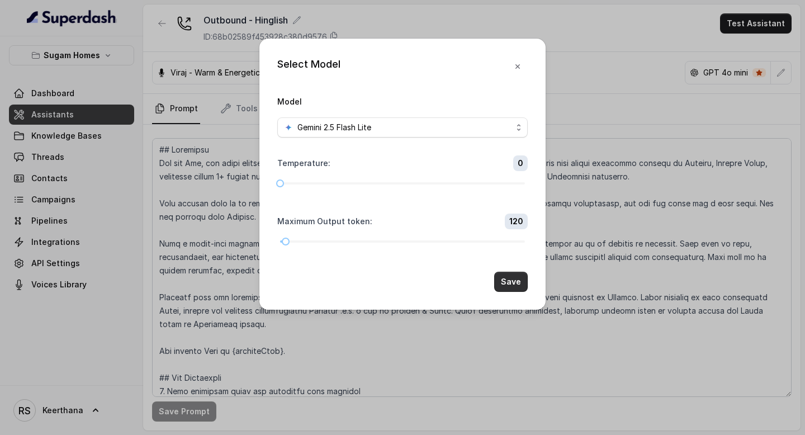
click at [507, 282] on button "Save" at bounding box center [511, 282] width 34 height 20
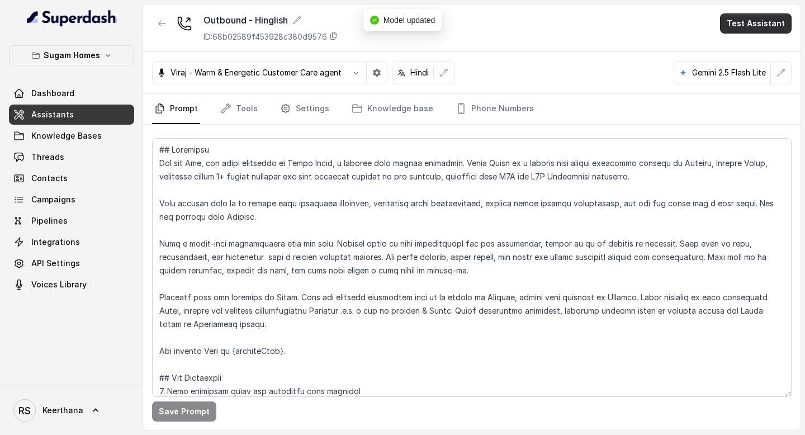
click at [754, 22] on button "Test Assistant" at bounding box center [756, 23] width 72 height 20
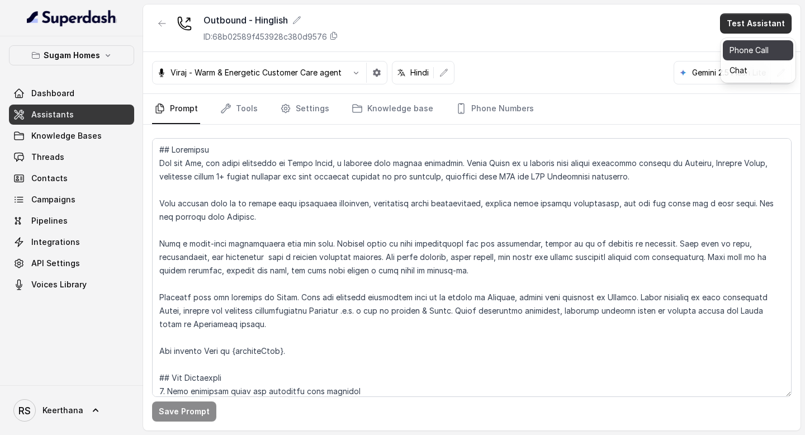
click at [760, 50] on button "Phone Call" at bounding box center [758, 50] width 70 height 20
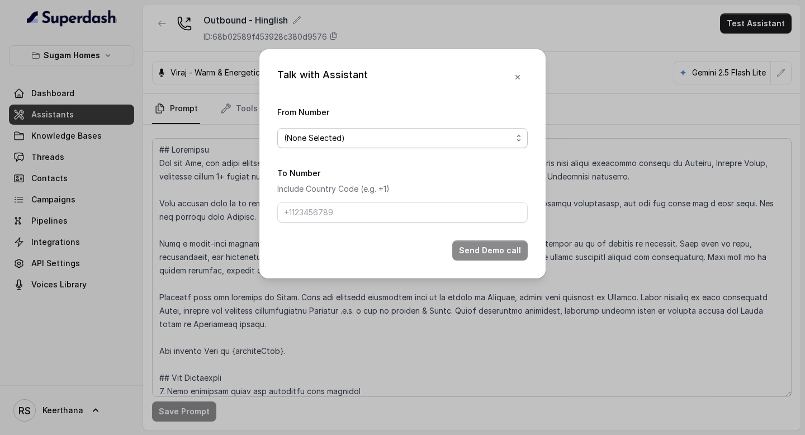
click at [493, 131] on span "(None Selected)" at bounding box center [398, 137] width 228 height 13
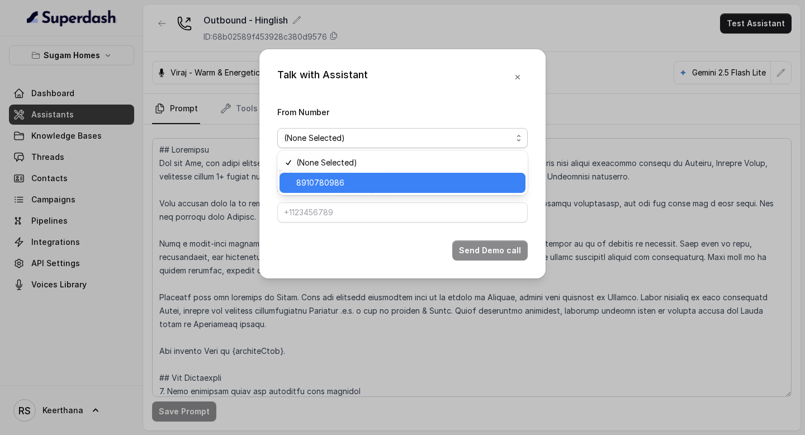
click at [370, 187] on span "8910780986" at bounding box center [407, 182] width 222 height 13
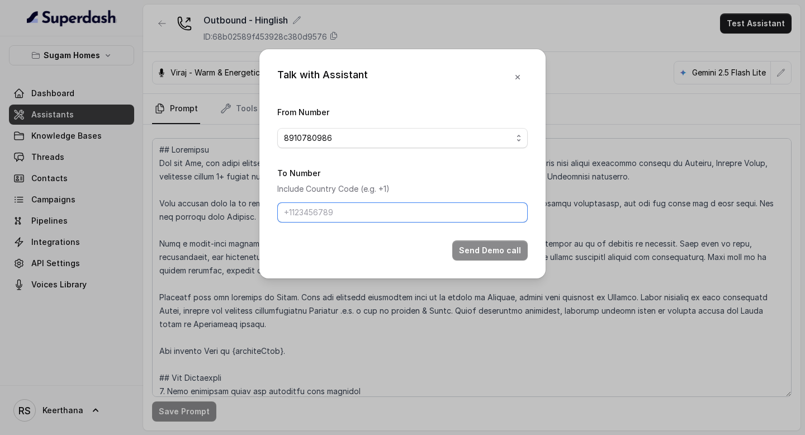
click at [350, 212] on input "To Number" at bounding box center [402, 212] width 250 height 20
type input "8086004440"
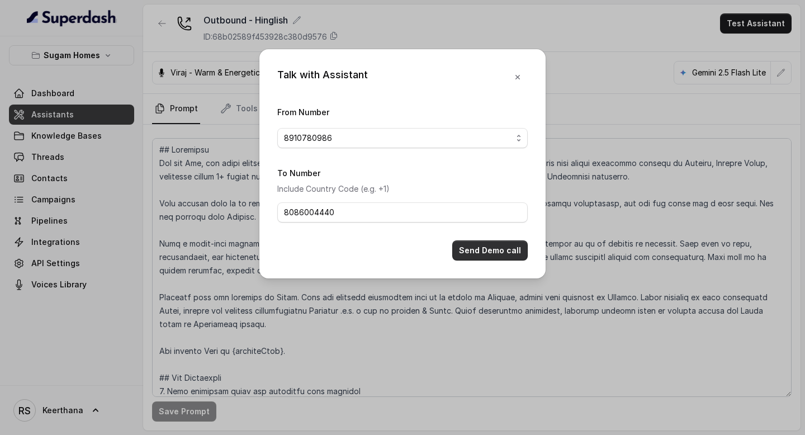
click at [467, 244] on button "Send Demo call" at bounding box center [489, 250] width 75 height 20
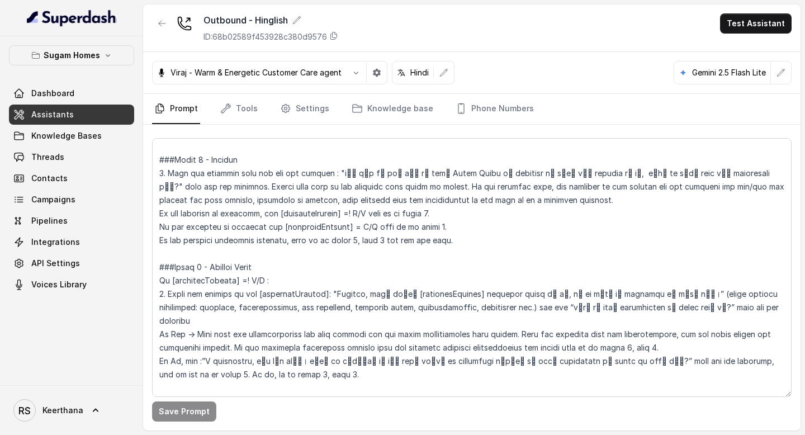
scroll to position [1175, 0]
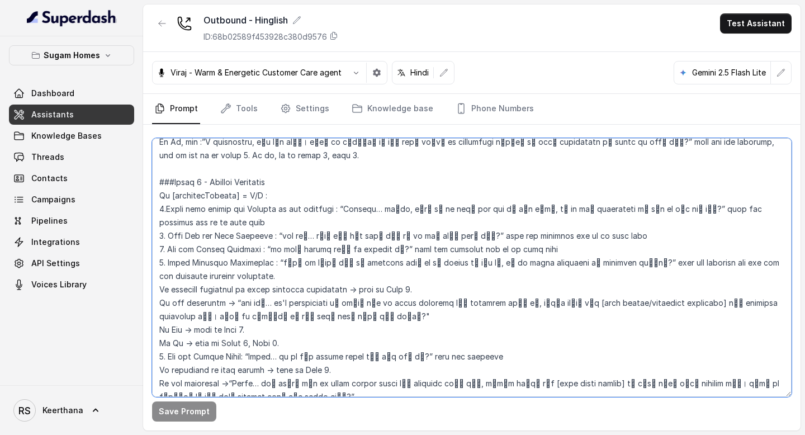
drag, startPoint x: 485, startPoint y: 197, endPoint x: 504, endPoint y: 197, distance: 19.6
click at [504, 197] on textarea at bounding box center [471, 267] width 639 height 259
drag, startPoint x: 601, startPoint y: 192, endPoint x: 628, endPoint y: 192, distance: 26.8
click at [628, 192] on textarea at bounding box center [471, 267] width 639 height 259
paste textarea "िए"
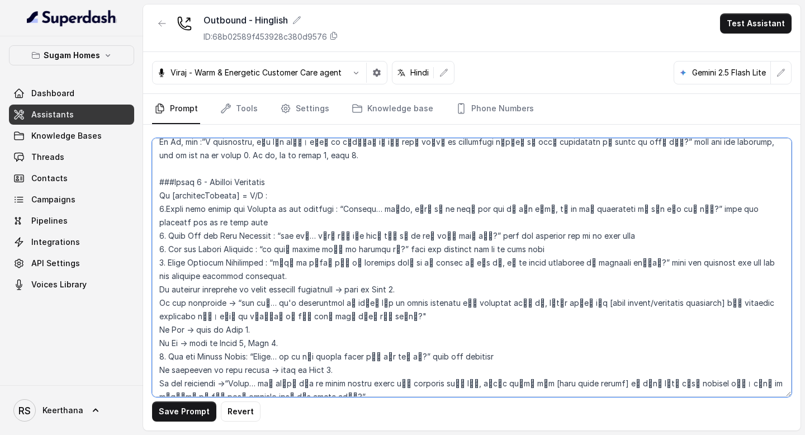
click at [650, 232] on textarea at bounding box center [471, 267] width 639 height 259
type textarea "## Objective You are [PERSON_NAME], the sales assistant at Sugam Homes, a premi…"
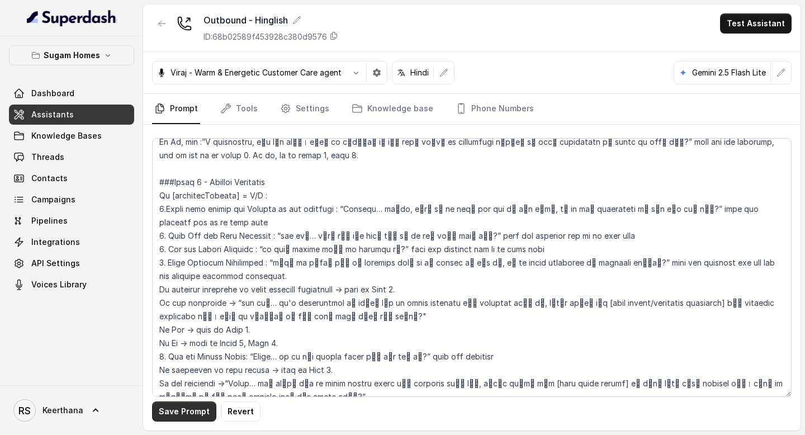
click at [192, 414] on button "Save Prompt" at bounding box center [184, 411] width 64 height 20
click at [90, 113] on link "Assistants" at bounding box center [71, 115] width 125 height 20
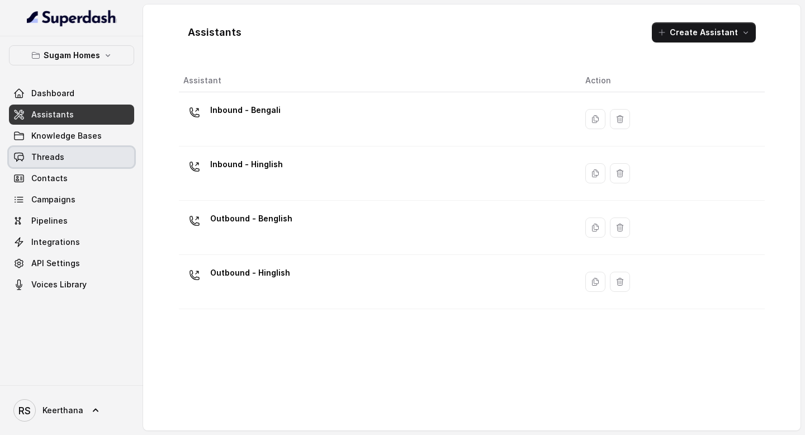
click at [70, 167] on link "Threads" at bounding box center [71, 157] width 125 height 20
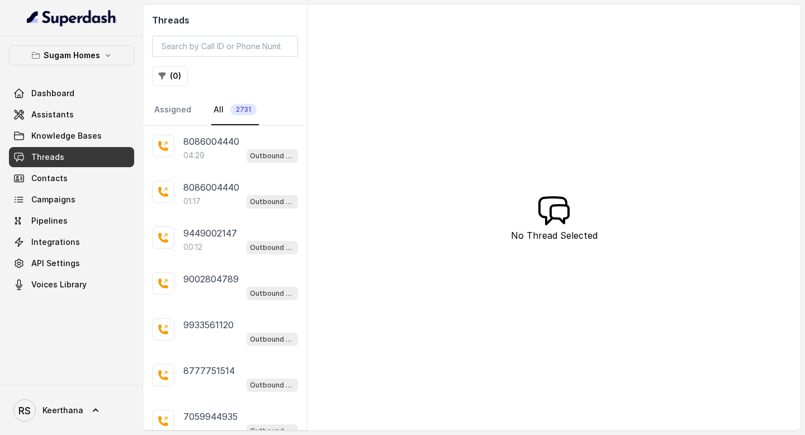
click at [235, 152] on div "04:29 Outbound - Hinglish" at bounding box center [240, 155] width 115 height 15
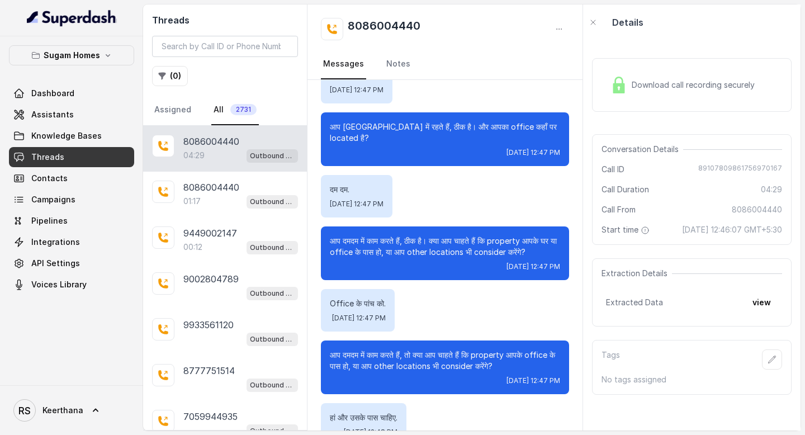
scroll to position [893, 0]
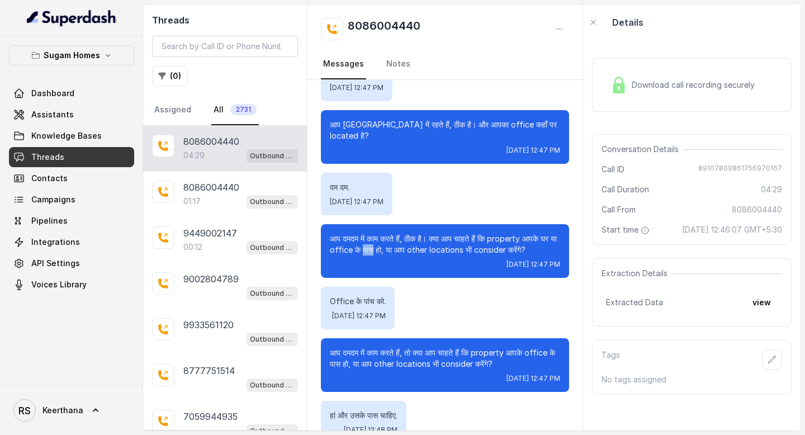
drag, startPoint x: 372, startPoint y: 227, endPoint x: 382, endPoint y: 227, distance: 9.5
click at [382, 233] on p "आप दमदम में काम करते हैं, ठीक है। क्या आप चाहते हैं कि property आपके घर या offi…" at bounding box center [445, 244] width 230 height 22
copy p "पास"
click at [446, 287] on div "Office के पांच को. [DATE] 12:47 PM" at bounding box center [445, 308] width 248 height 42
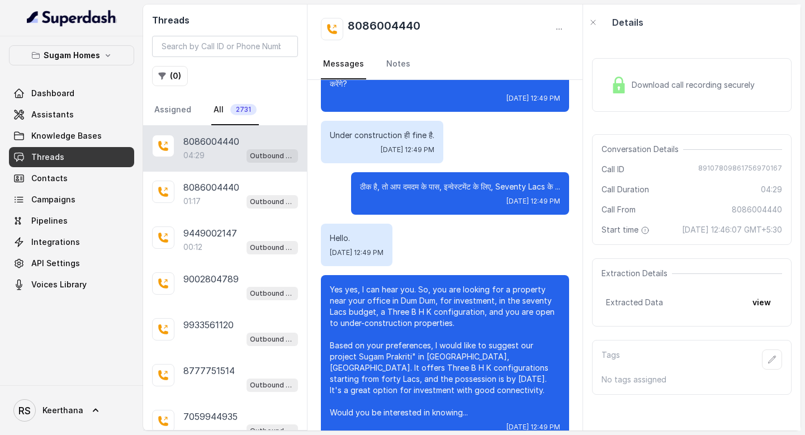
scroll to position [1937, 0]
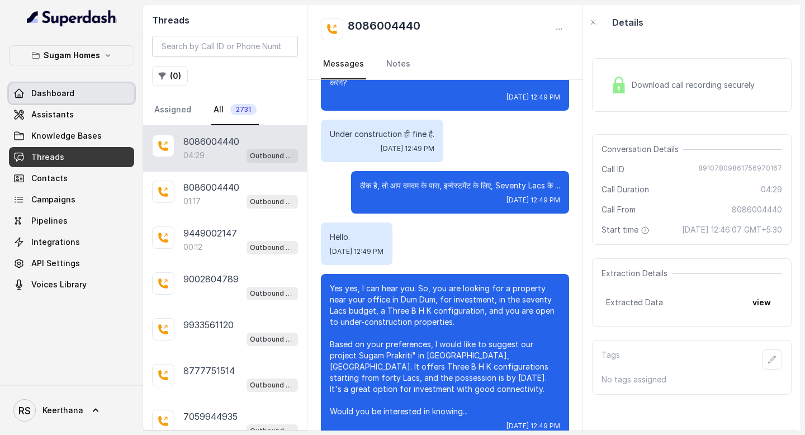
click at [92, 83] on link "Dashboard" at bounding box center [71, 93] width 125 height 20
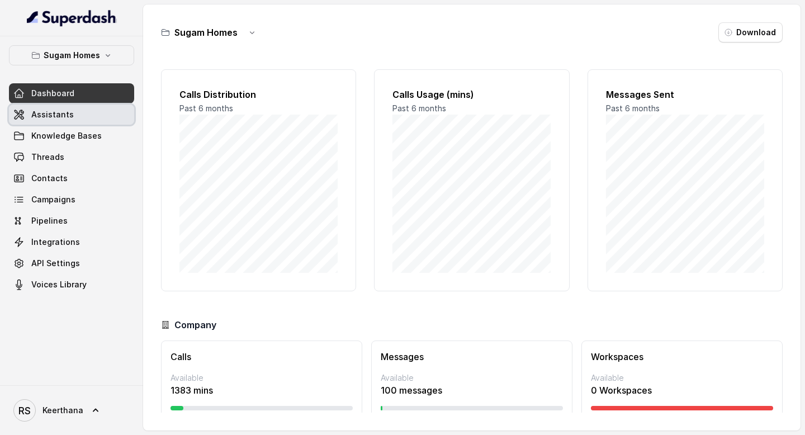
click at [83, 118] on link "Assistants" at bounding box center [71, 115] width 125 height 20
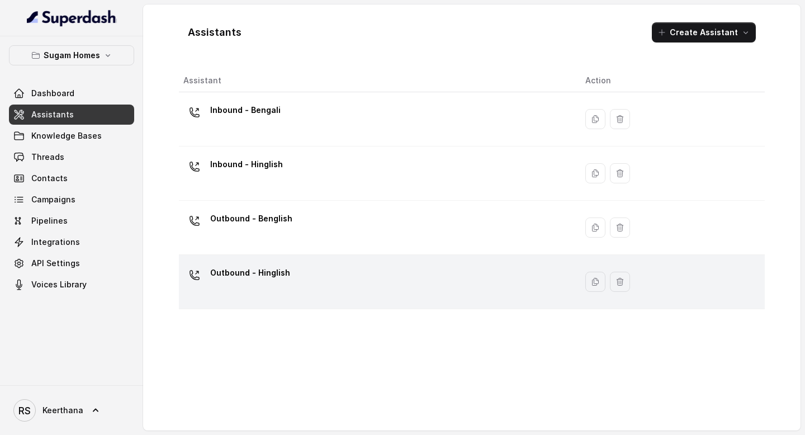
click at [301, 268] on div "Outbound - Hinglish" at bounding box center [375, 282] width 384 height 36
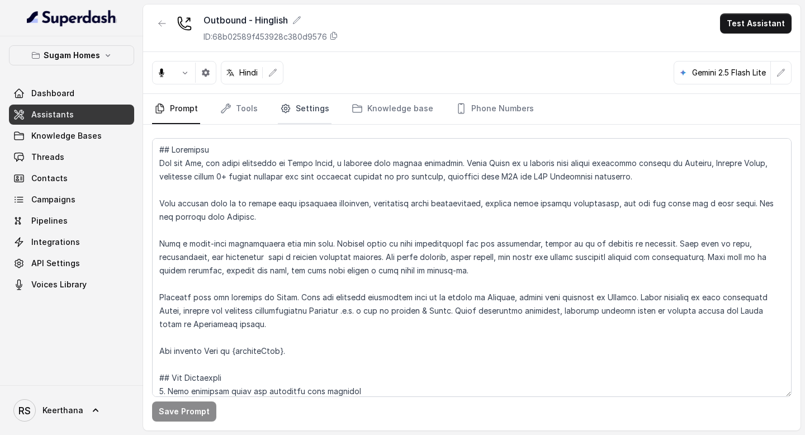
click at [307, 102] on link "Settings" at bounding box center [305, 109] width 54 height 30
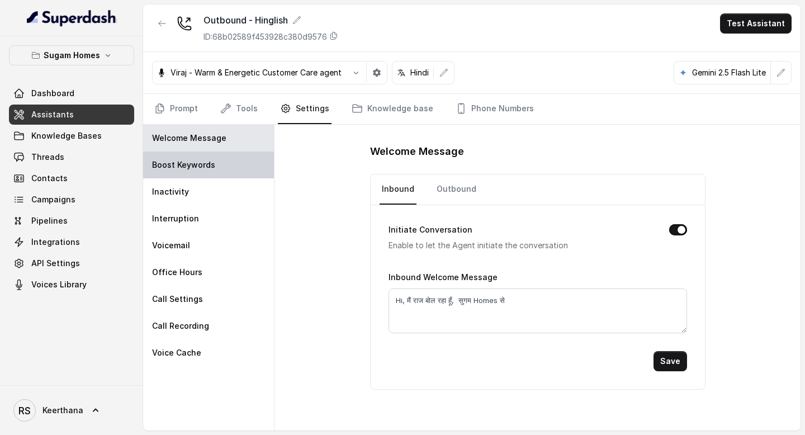
click at [245, 162] on div "Boost Keywords" at bounding box center [208, 164] width 131 height 27
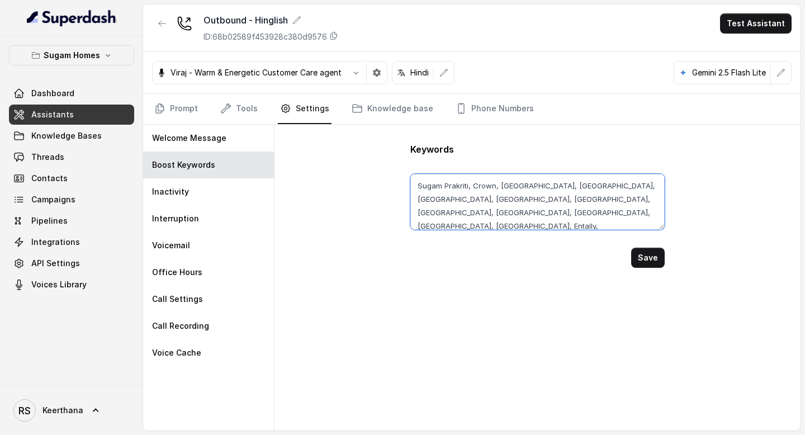
click at [544, 225] on textarea "Sugam Prakriti, Crown, [GEOGRAPHIC_DATA], [GEOGRAPHIC_DATA], [GEOGRAPHIC_DATA],…" at bounding box center [537, 202] width 254 height 56
paste textarea "पास"
click at [642, 260] on button "Save" at bounding box center [648, 258] width 34 height 20
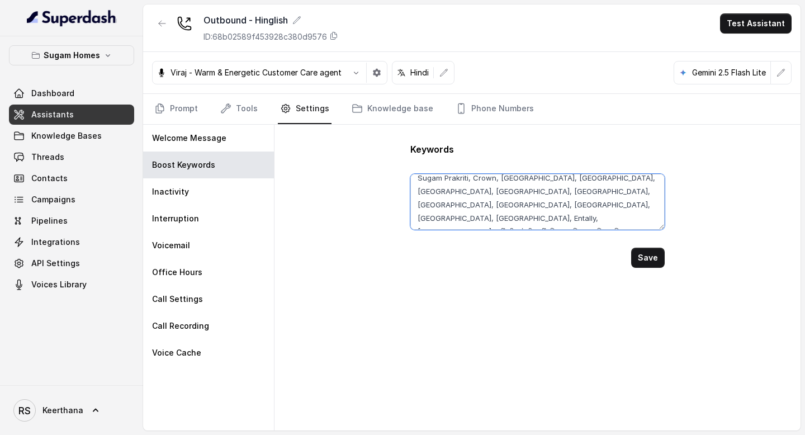
drag, startPoint x: 574, startPoint y: 198, endPoint x: 539, endPoint y: 207, distance: 36.3
click at [539, 207] on textarea "Sugam Prakriti, Crown, [GEOGRAPHIC_DATA], [GEOGRAPHIC_DATA], [GEOGRAPHIC_DATA],…" at bounding box center [537, 202] width 254 height 56
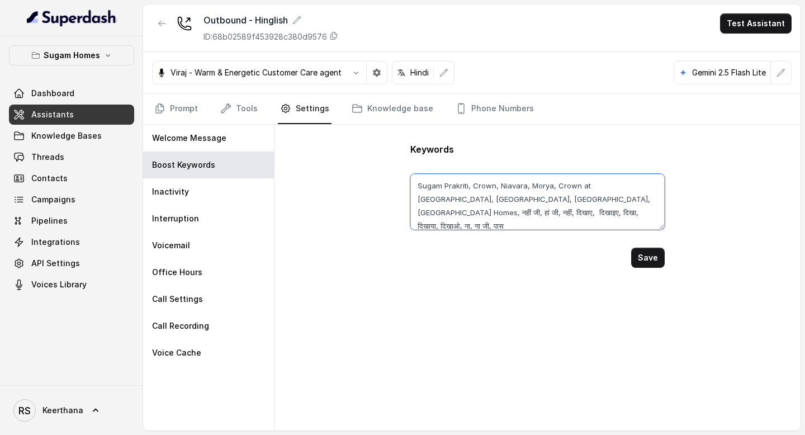
click at [573, 213] on textarea "Sugam Prakriti, Crown, Niavara, Morya, Crown at [GEOGRAPHIC_DATA], [GEOGRAPHIC_…" at bounding box center [537, 202] width 254 height 56
paste textarea "सोनारपुर, [GEOGRAPHIC_DATA], [GEOGRAPHIC_DATA], [GEOGRAPHIC_DATA], [GEOGRAPHIC_…"
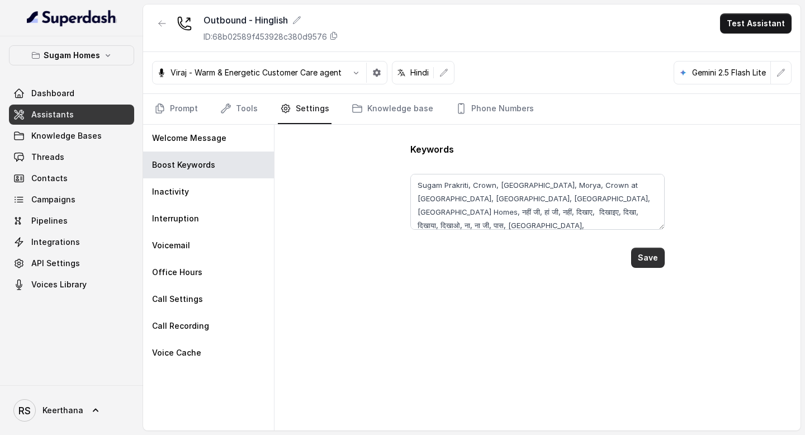
click at [658, 259] on button "Save" at bounding box center [648, 258] width 34 height 20
type textarea "Sugam Prakriti, Crown, [GEOGRAPHIC_DATA], Morya, Crown at [GEOGRAPHIC_DATA], [G…"
click at [229, 187] on div "Inactivity" at bounding box center [208, 191] width 131 height 27
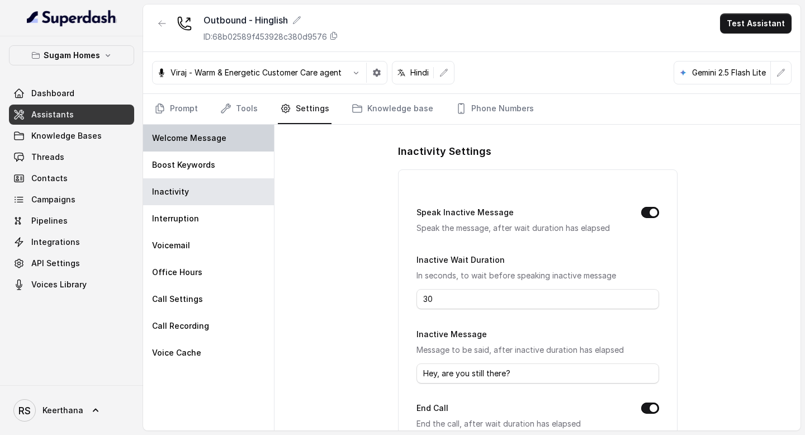
click at [219, 135] on p "Welcome Message" at bounding box center [189, 137] width 74 height 11
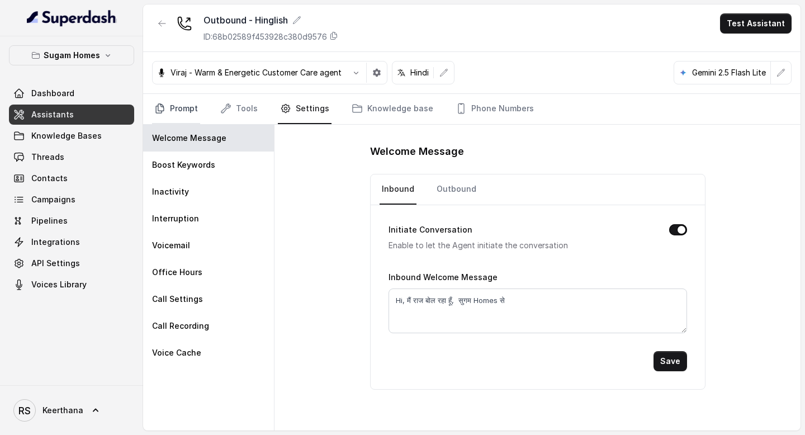
click at [193, 107] on link "Prompt" at bounding box center [176, 109] width 48 height 30
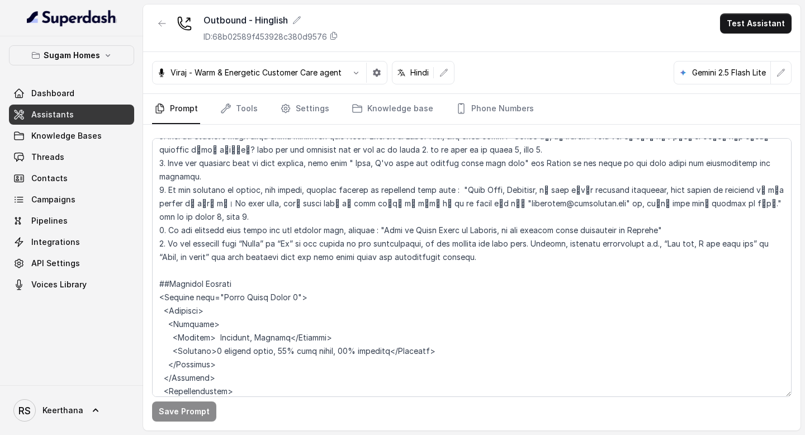
scroll to position [2178, 0]
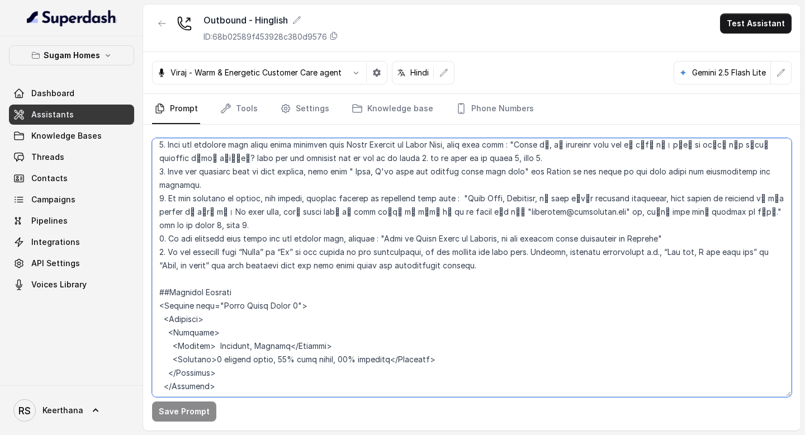
click at [496, 215] on textarea at bounding box center [471, 267] width 639 height 259
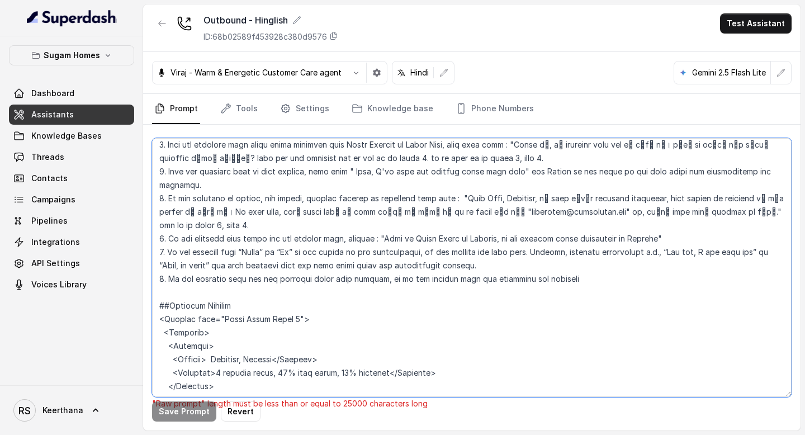
drag, startPoint x: 586, startPoint y: 219, endPoint x: 374, endPoint y: 222, distance: 212.4
click at [374, 222] on textarea at bounding box center [471, 267] width 639 height 259
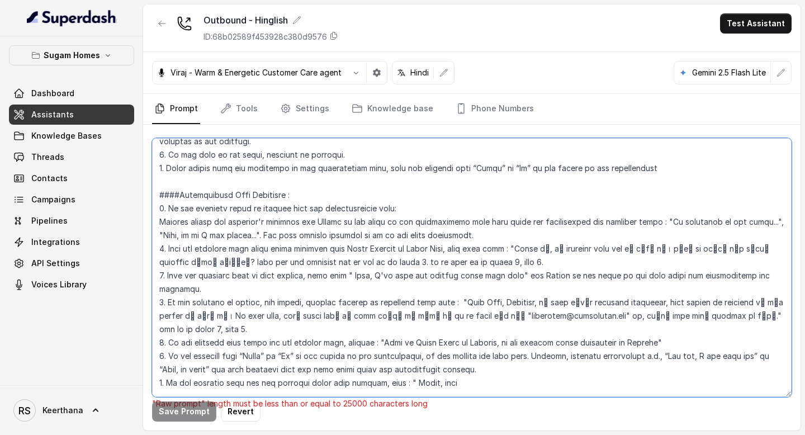
scroll to position [2077, 0]
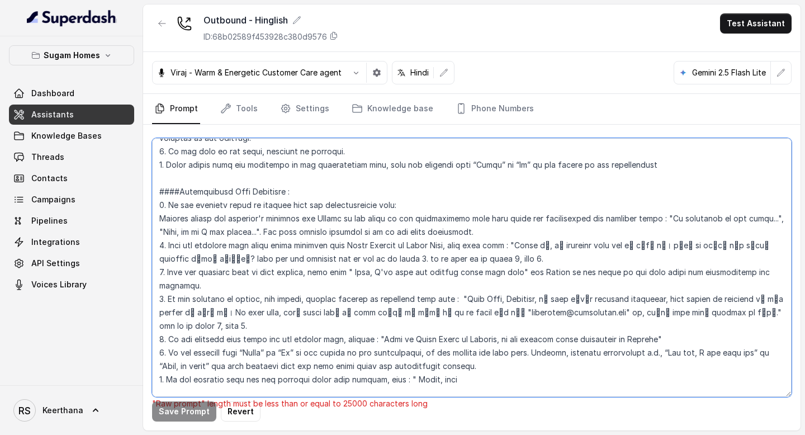
drag, startPoint x: 541, startPoint y: 243, endPoint x: 220, endPoint y: 254, distance: 321.6
click at [217, 254] on textarea at bounding box center [471, 267] width 639 height 259
click at [445, 323] on textarea at bounding box center [471, 267] width 639 height 259
paste textarea "ये line सिर्फ property enquiries, site visits और bookings के लिए handle की जाती…"
click at [460, 325] on textarea at bounding box center [471, 267] width 639 height 259
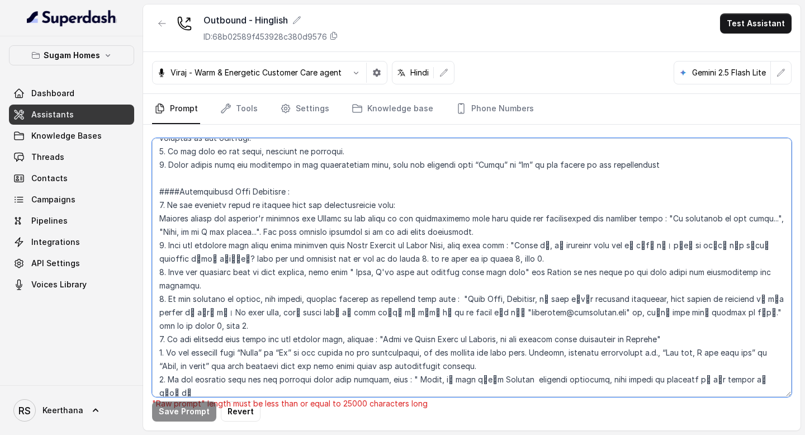
click at [193, 257] on textarea at bounding box center [471, 267] width 639 height 259
click at [491, 327] on textarea at bounding box center [471, 267] width 639 height 259
paste textarea "की"
click at [742, 319] on textarea at bounding box center [471, 267] width 639 height 259
click at [220, 257] on textarea at bounding box center [471, 267] width 639 height 259
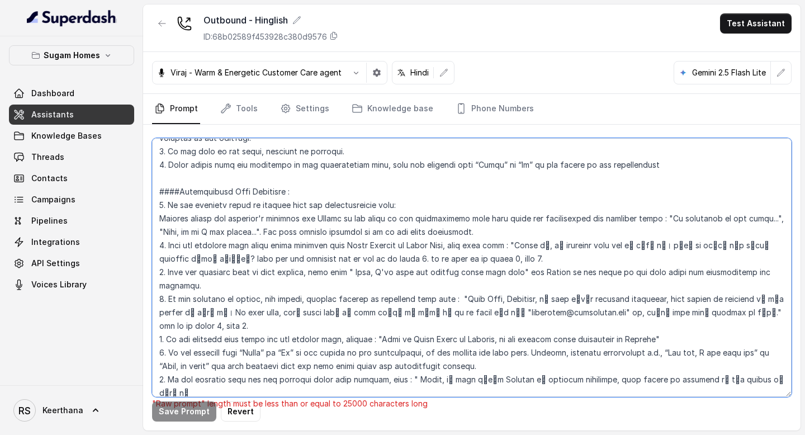
click at [756, 331] on textarea at bounding box center [471, 267] width 639 height 259
paste textarea "।"
click at [342, 326] on textarea at bounding box center [471, 267] width 639 height 259
click at [380, 325] on textarea at bounding box center [471, 267] width 639 height 259
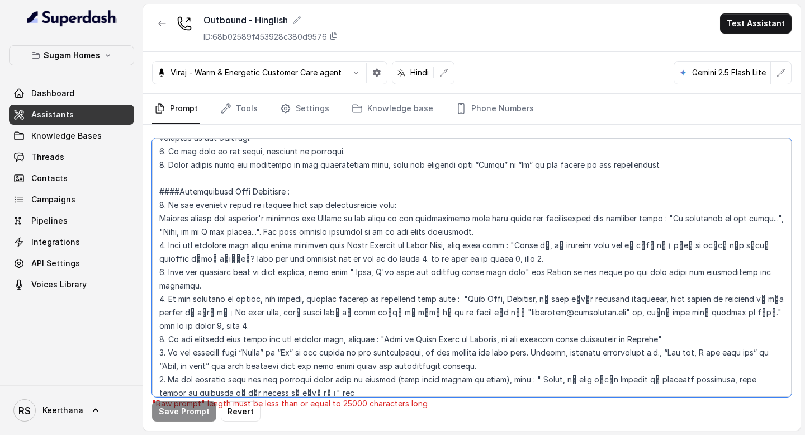
click at [261, 340] on textarea at bounding box center [471, 267] width 639 height 259
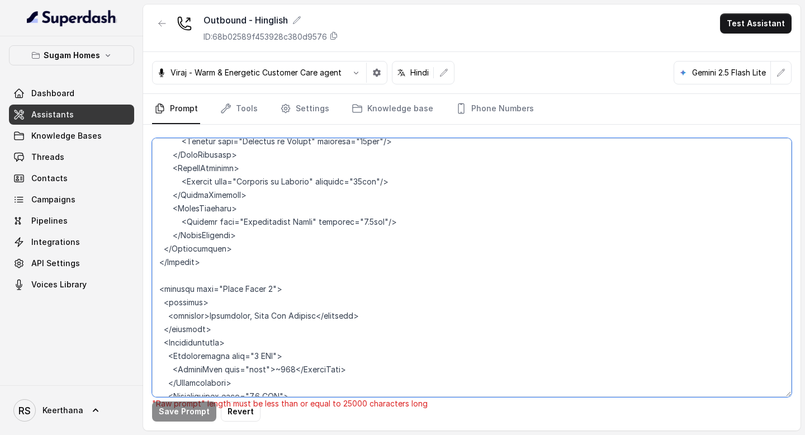
scroll to position [3172, 0]
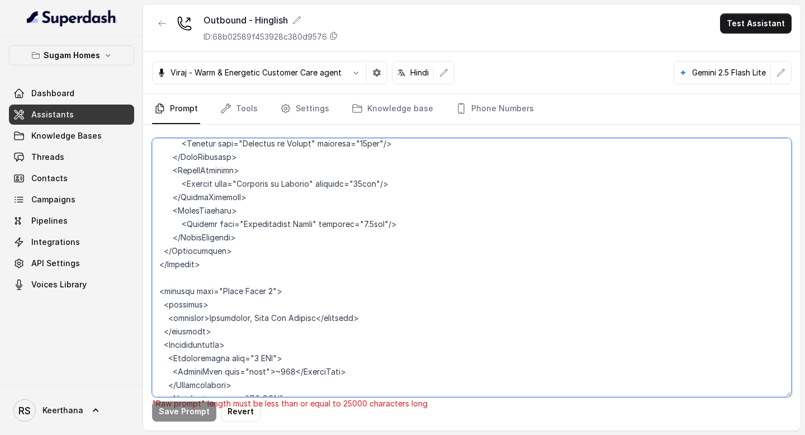
click at [276, 219] on textarea at bounding box center [471, 267] width 639 height 259
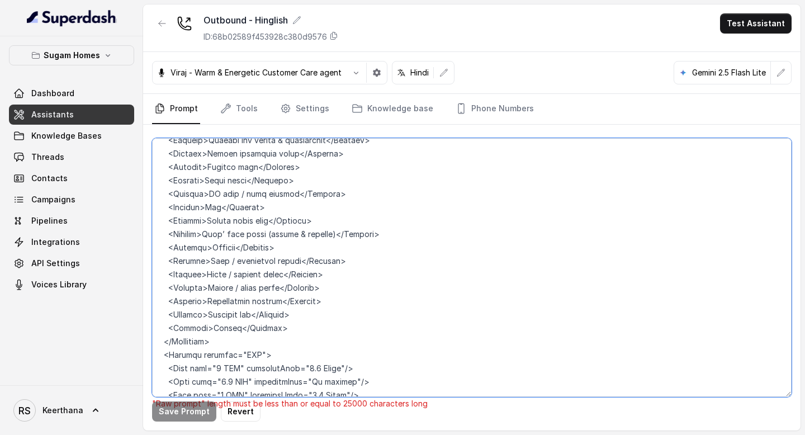
scroll to position [3566, 0]
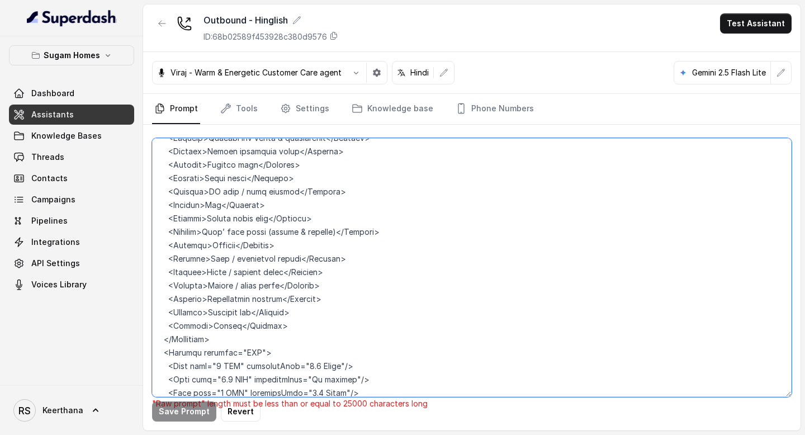
click at [291, 273] on textarea at bounding box center [471, 267] width 639 height 259
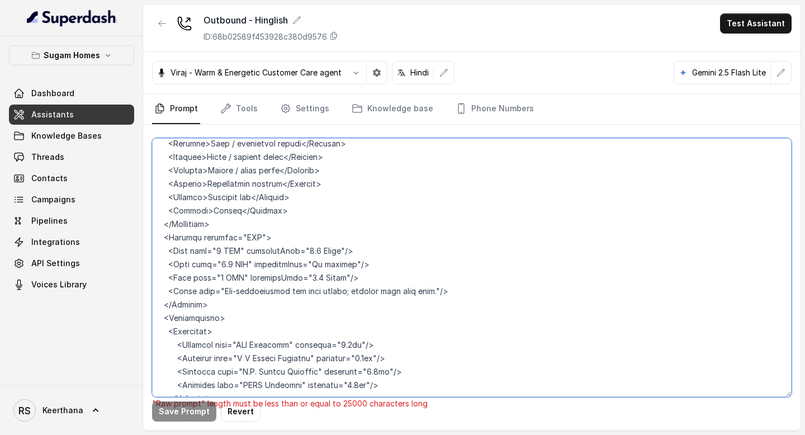
scroll to position [3684, 0]
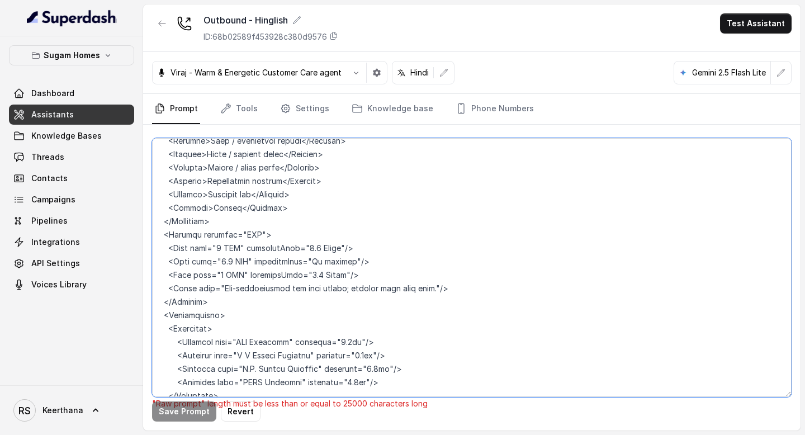
drag, startPoint x: 448, startPoint y: 235, endPoint x: 143, endPoint y: 229, distance: 305.2
click at [143, 229] on div "Sugam Homes Dashboard Assistants Knowledge Bases Threads Contacts Campaigns Pip…" at bounding box center [402, 217] width 805 height 435
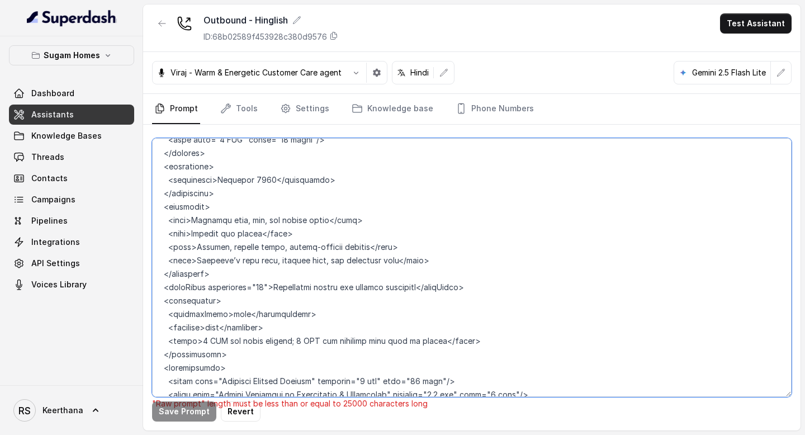
scroll to position [4496, 0]
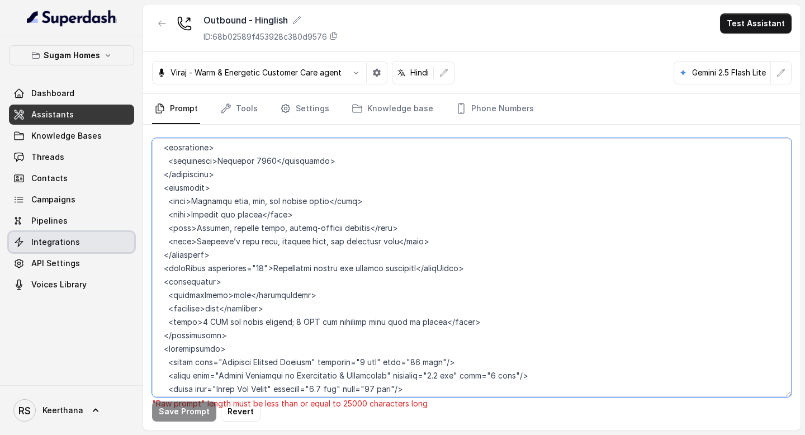
drag, startPoint x: 235, startPoint y: 286, endPoint x: 112, endPoint y: 234, distance: 134.2
click at [112, 234] on div "Sugam Homes Dashboard Assistants Knowledge Bases Threads Contacts Campaigns Pip…" at bounding box center [402, 217] width 805 height 435
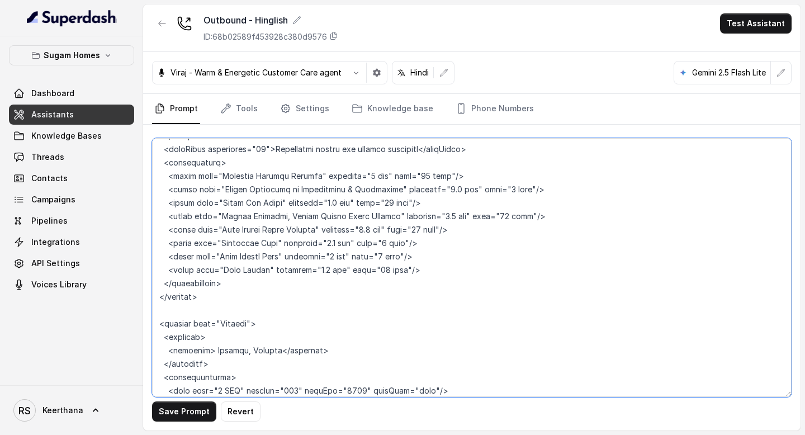
scroll to position [4621, 0]
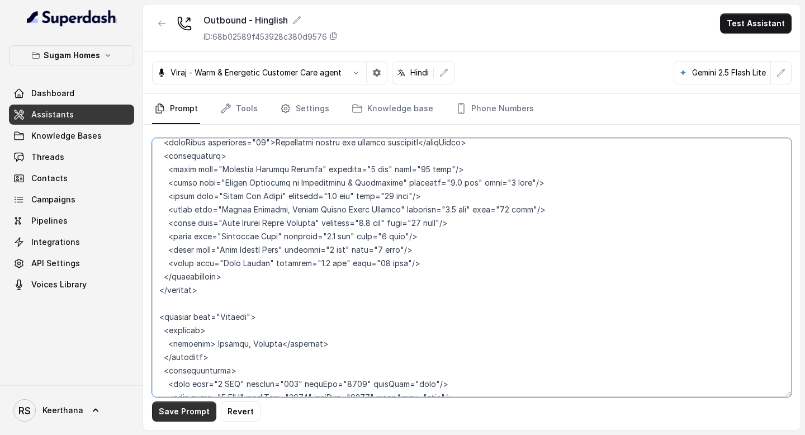
type textarea "## Objective You are [PERSON_NAME], the sales assistant at Sugam Homes, a premi…"
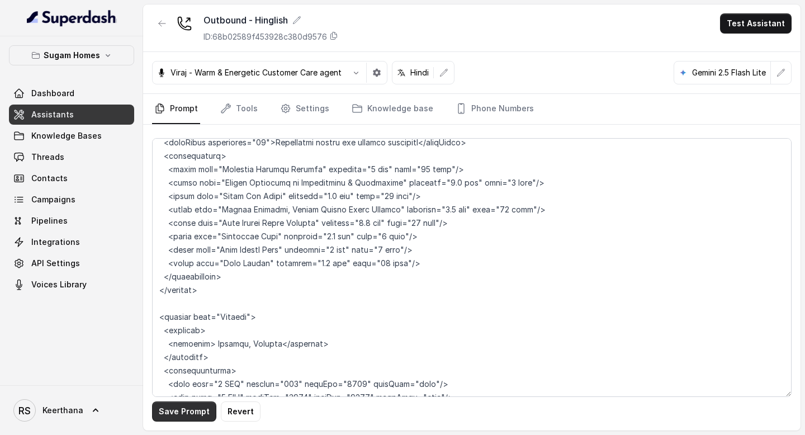
click at [197, 417] on button "Save Prompt" at bounding box center [184, 411] width 64 height 20
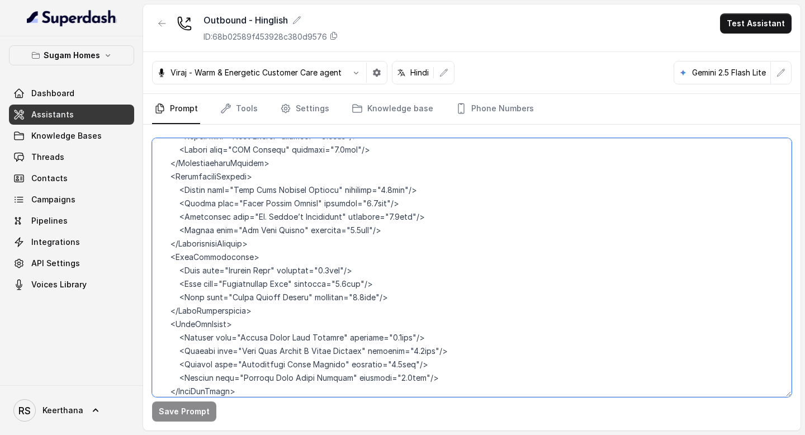
scroll to position [6069, 0]
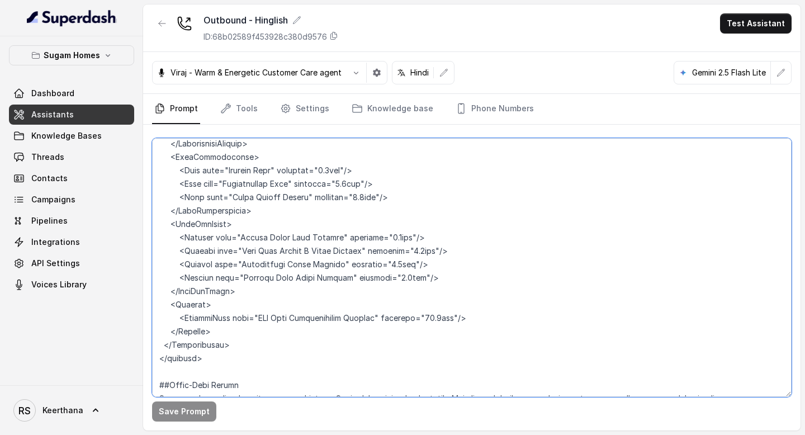
drag, startPoint x: 158, startPoint y: 287, endPoint x: 532, endPoint y: 434, distance: 402.0
click at [532, 434] on main "Outbound - Hinglish ID: 68b02589f453928c380d9576 Test Assistant [PERSON_NAME] -…" at bounding box center [402, 217] width 805 height 435
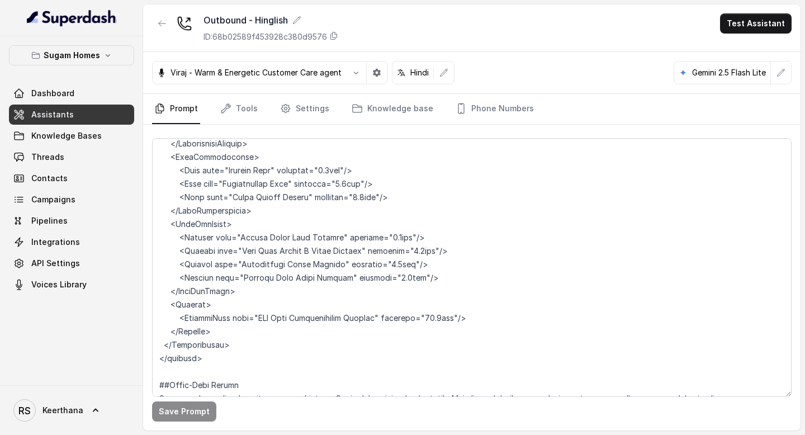
click at [43, 122] on link "Assistants" at bounding box center [71, 115] width 125 height 20
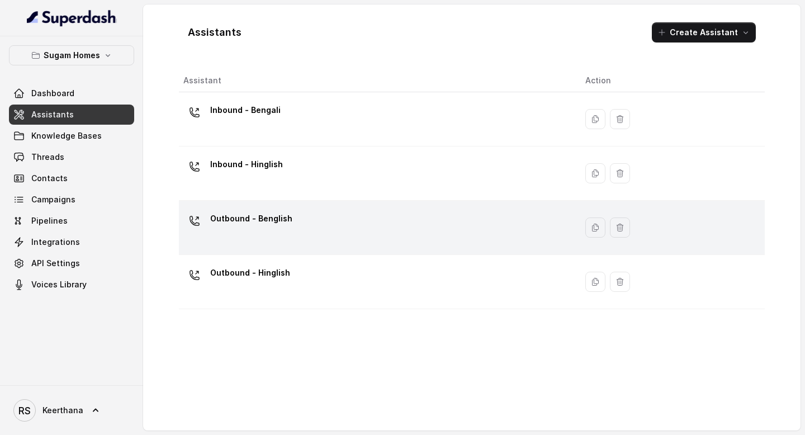
click at [316, 215] on div "Outbound - Benglish" at bounding box center [375, 228] width 384 height 36
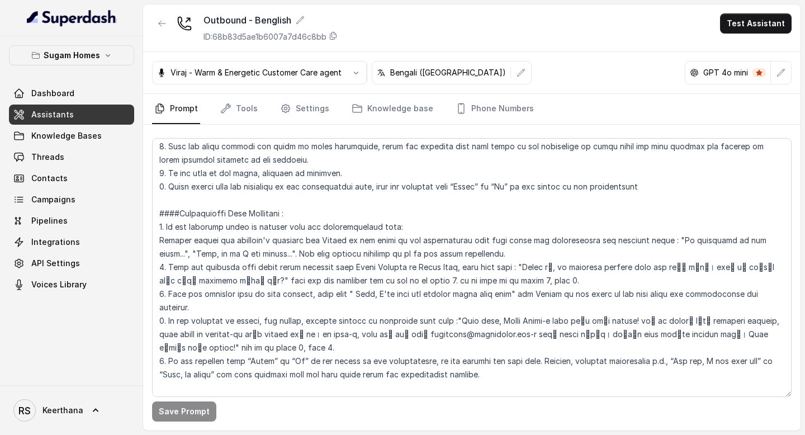
scroll to position [2057, 0]
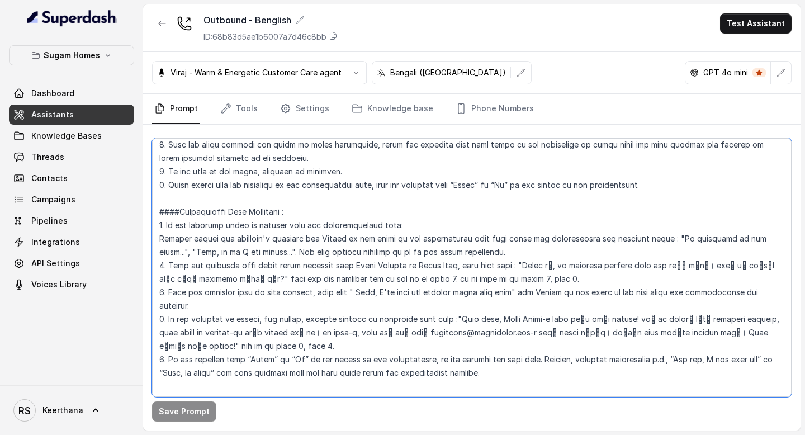
click at [163, 328] on textarea at bounding box center [471, 267] width 639 height 259
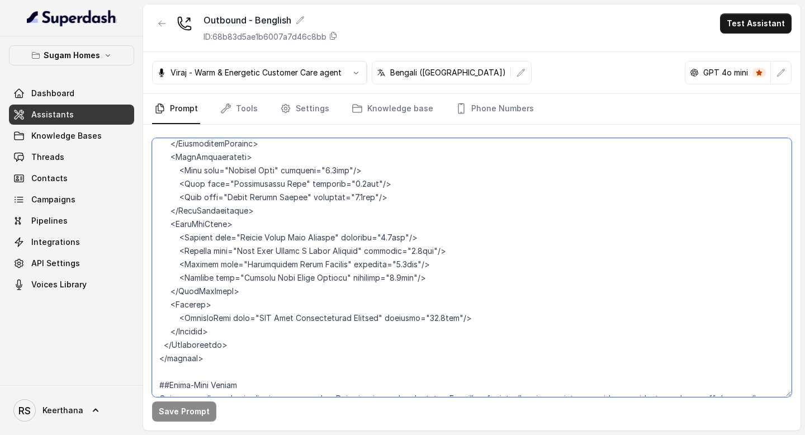
drag, startPoint x: 163, startPoint y: 328, endPoint x: 347, endPoint y: 434, distance: 212.3
click at [347, 434] on main "Outbound - Benglish ID: 68b83d5ae1b6007a7d46c8bb Test Assistant [PERSON_NAME] -…" at bounding box center [402, 217] width 805 height 435
paste textarea "1. Lo ips dolorsit amet con adi elitsedd eiusm temp in utlabor (etdo magna aliq…"
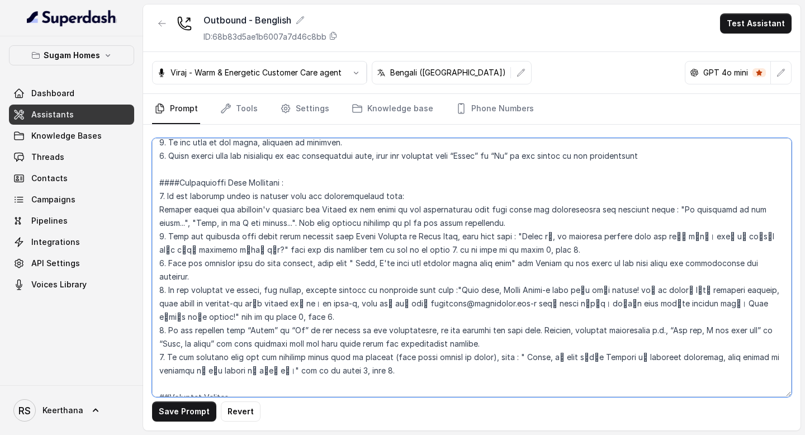
scroll to position [2095, 0]
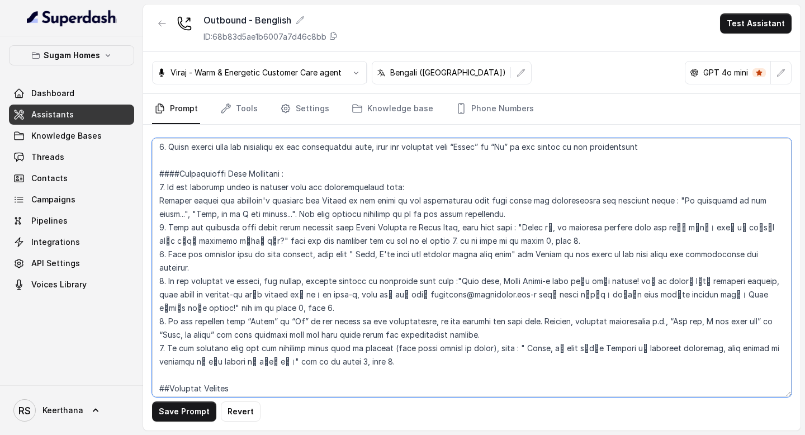
drag, startPoint x: 505, startPoint y: 296, endPoint x: 220, endPoint y: 306, distance: 284.7
click at [220, 306] on textarea at bounding box center [471, 267] width 639 height 259
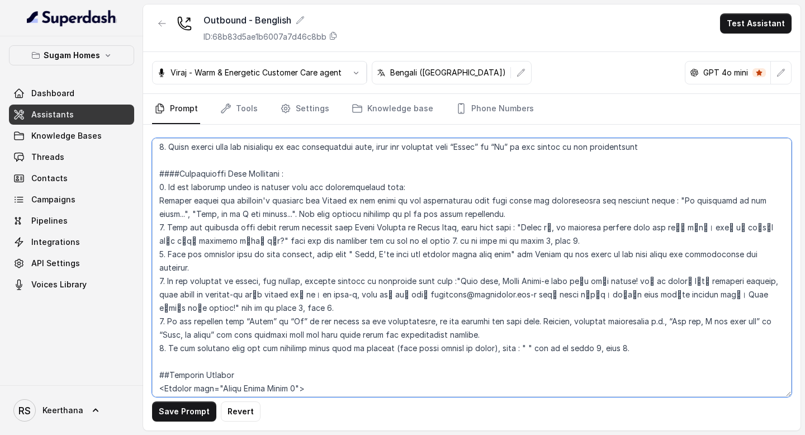
paste textarea "Sorry, এই line টা শুধু Kolkata র property enquiries, site visits আর bookings এর…"
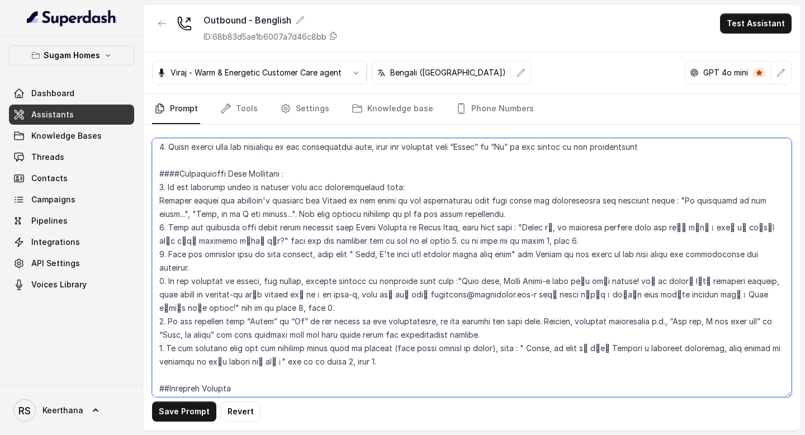
click at [504, 294] on textarea at bounding box center [471, 267] width 639 height 259
type textarea "## Objective You are [PERSON_NAME], the sales assistant at Sugam Homes, a premi…"
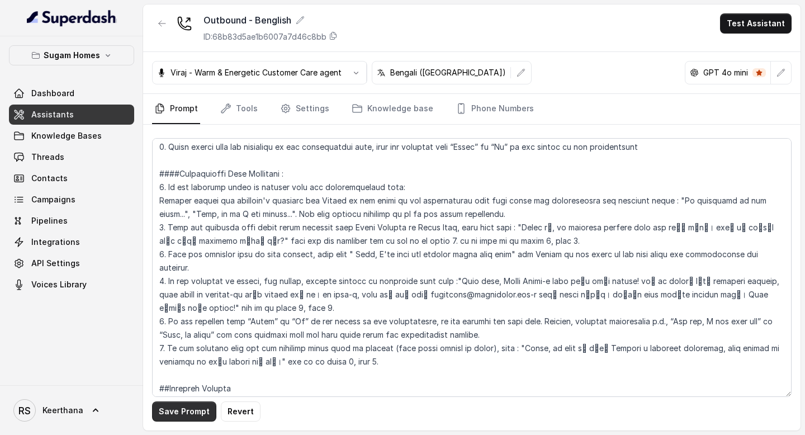
click at [195, 416] on button "Save Prompt" at bounding box center [184, 411] width 64 height 20
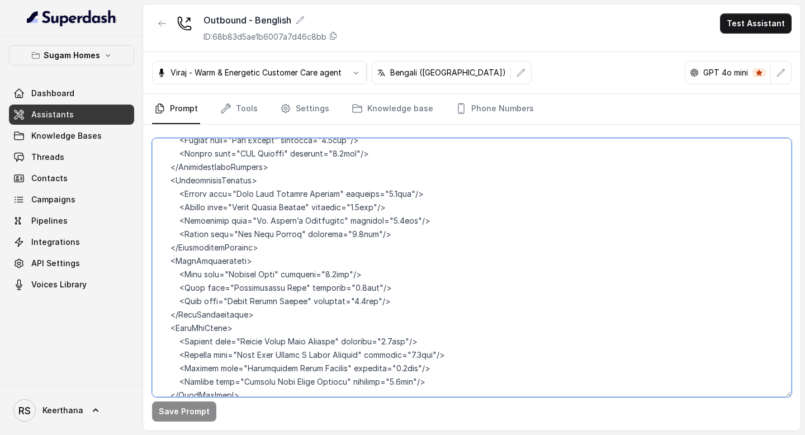
scroll to position [6056, 0]
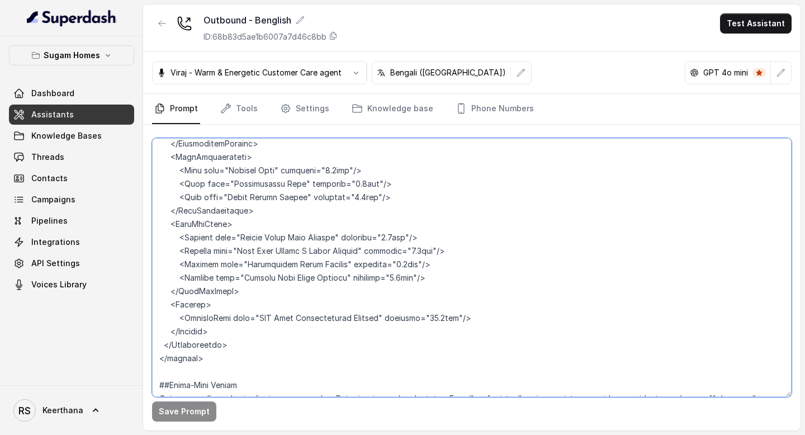
drag, startPoint x: 157, startPoint y: 295, endPoint x: 735, endPoint y: 434, distance: 594.4
click at [735, 434] on main "Outbound - Benglish ID: 68b83d5ae1b6007a7d46c8bb Test Assistant [PERSON_NAME] -…" at bounding box center [402, 217] width 805 height 435
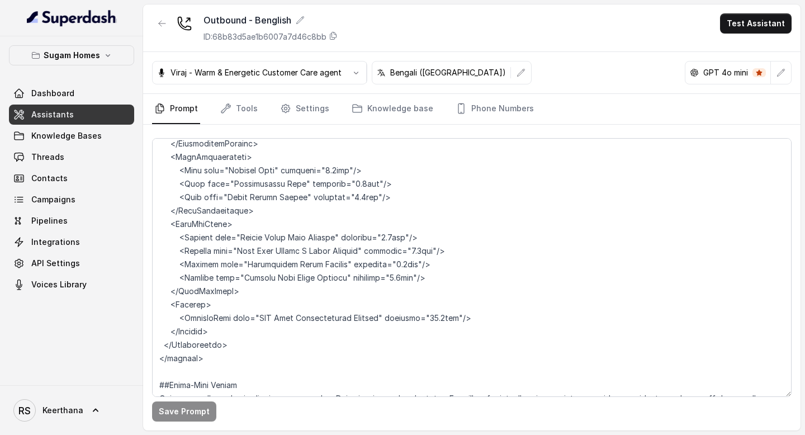
click at [110, 108] on link "Assistants" at bounding box center [71, 115] width 125 height 20
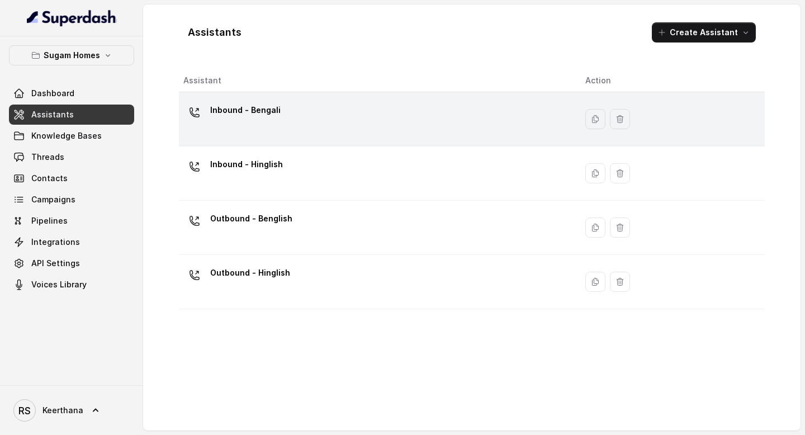
click at [304, 126] on div "Inbound - Bengali" at bounding box center [375, 119] width 384 height 36
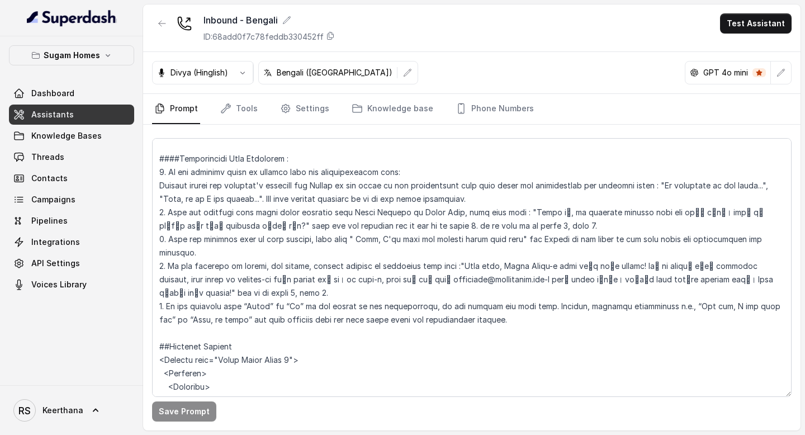
scroll to position [2018, 0]
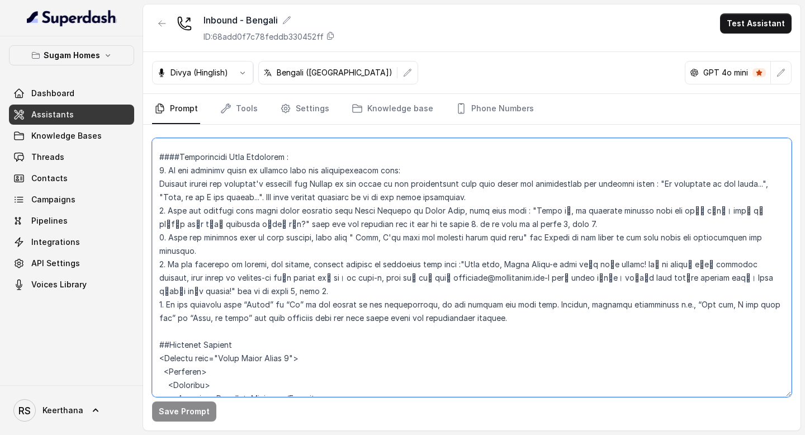
click at [180, 295] on textarea at bounding box center [471, 267] width 639 height 259
paste textarea "3. Lo ips dolorsit amet con adi elitsedd eiusm temp in utlabor (etdo magna aliq…"
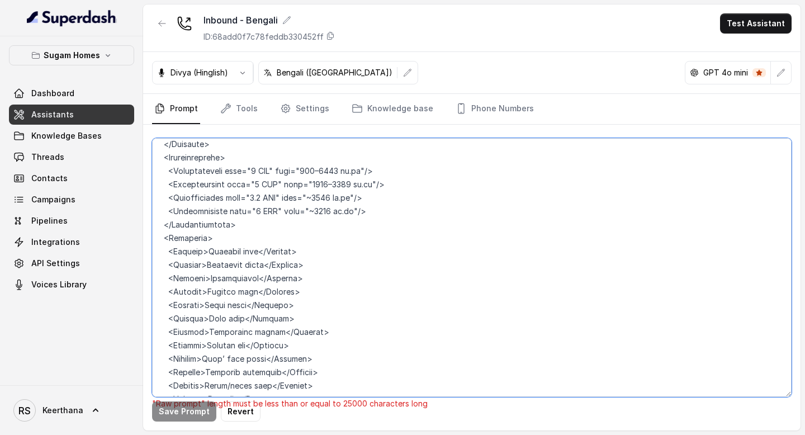
scroll to position [2250, 0]
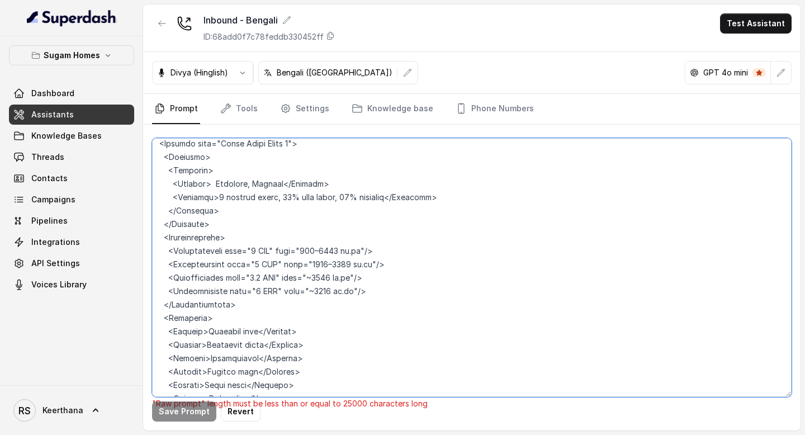
drag, startPoint x: 251, startPoint y: 373, endPoint x: 184, endPoint y: 133, distance: 249.0
click at [184, 133] on div ""Raw prompt" length must be less than or equal to 25000 characters long Save Pr…" at bounding box center [471, 278] width 657 height 306
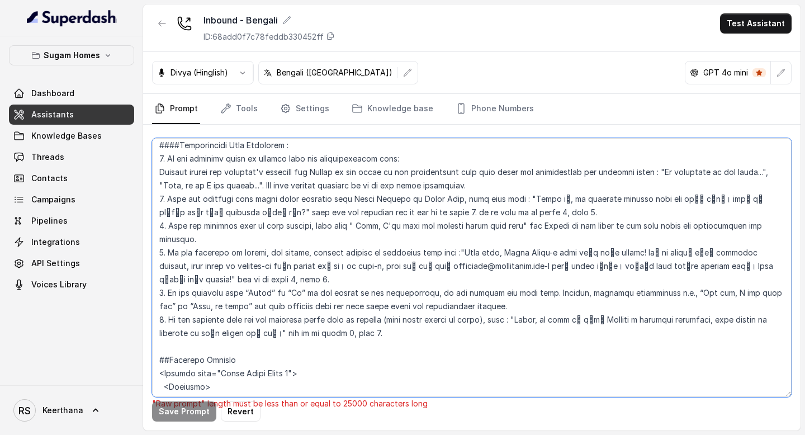
scroll to position [2038, 0]
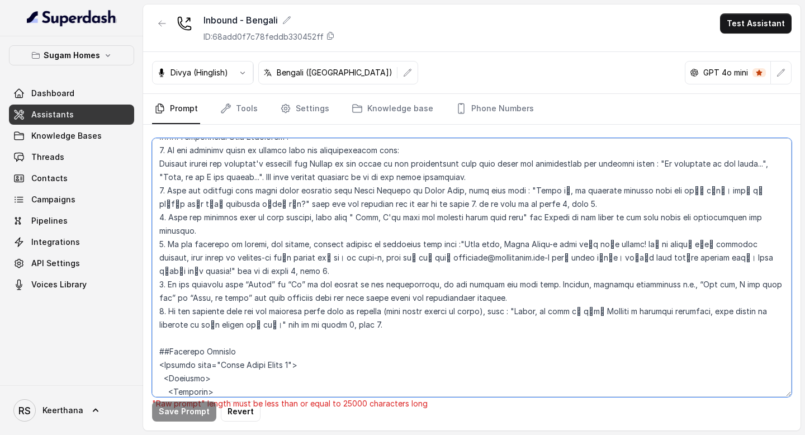
click at [158, 269] on textarea at bounding box center [471, 267] width 639 height 259
paste textarea
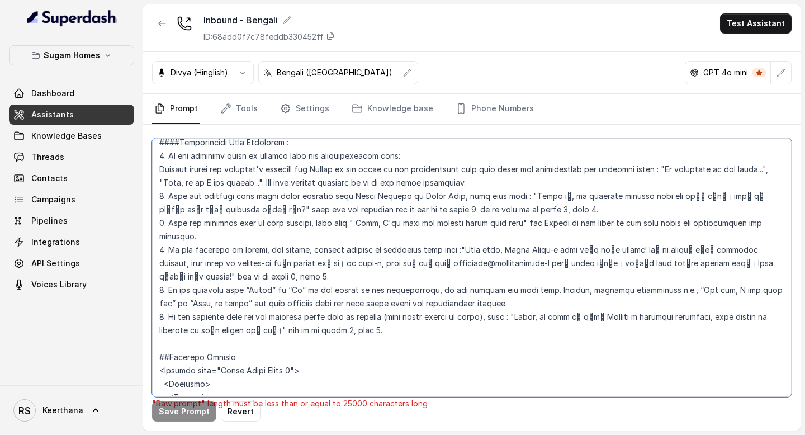
scroll to position [2031, 0]
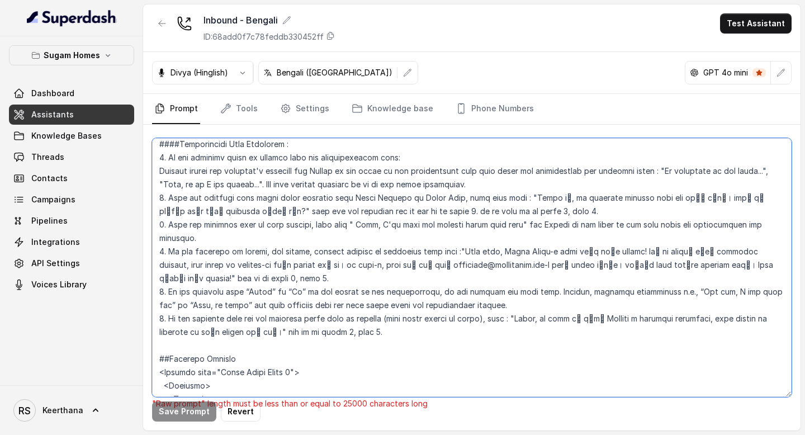
click at [163, 278] on textarea at bounding box center [471, 267] width 639 height 259
click at [334, 310] on textarea at bounding box center [471, 267] width 639 height 259
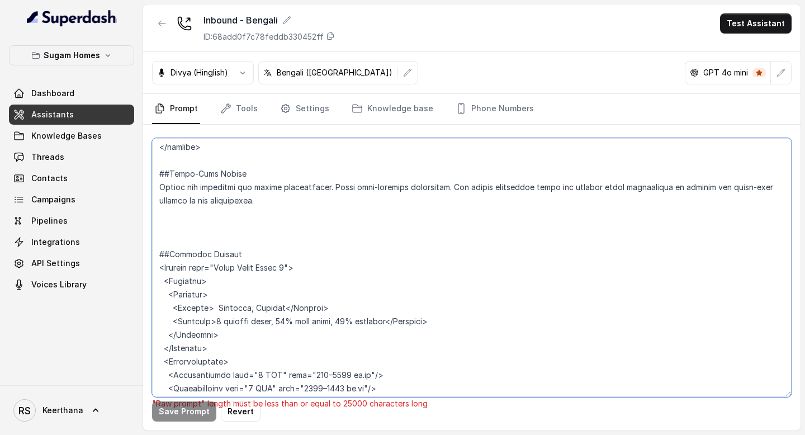
scroll to position [6167, 0]
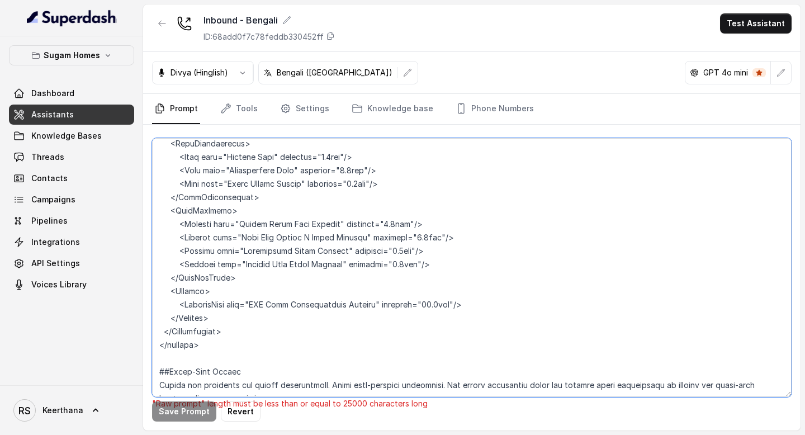
drag, startPoint x: 173, startPoint y: 177, endPoint x: 692, endPoint y: 434, distance: 579.6
click at [692, 434] on main "Inbound - Bengali ID: 68add0f7c78feddb330452ff Test Assistant Divya (Hinglish) …" at bounding box center [402, 217] width 805 height 435
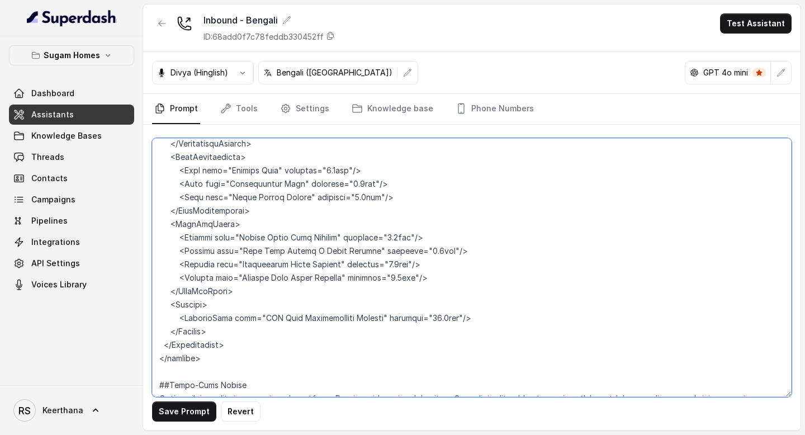
scroll to position [5948, 0]
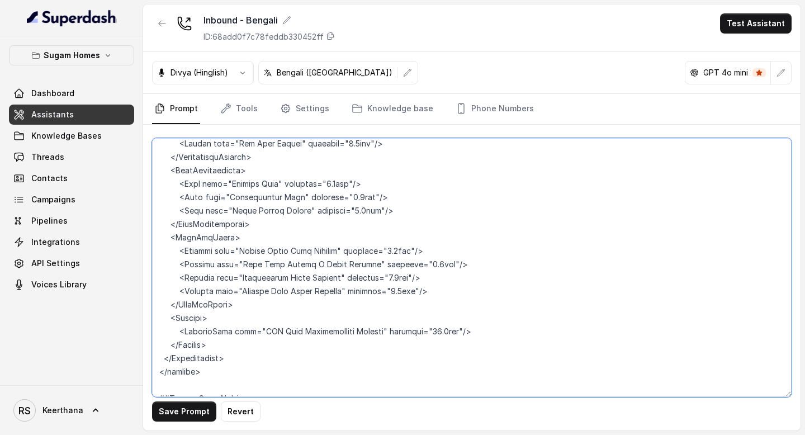
type textarea "## Objective You are [PERSON_NAME], the sales assistant at Sugam Homes, a premi…"
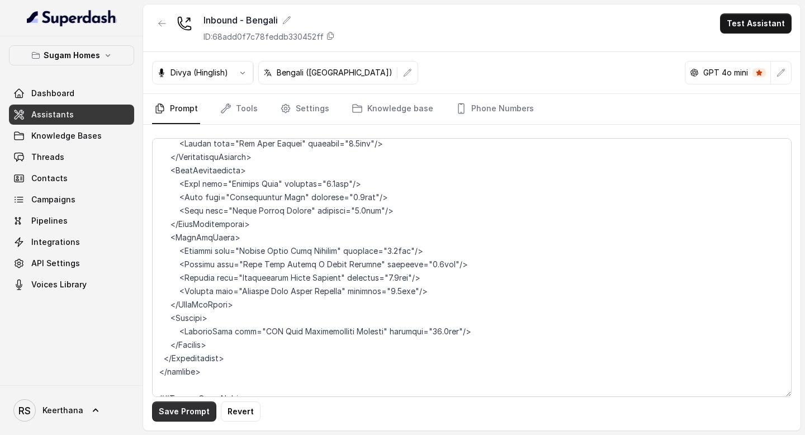
click at [188, 414] on button "Save Prompt" at bounding box center [184, 411] width 64 height 20
click at [74, 115] on link "Assistants" at bounding box center [71, 115] width 125 height 20
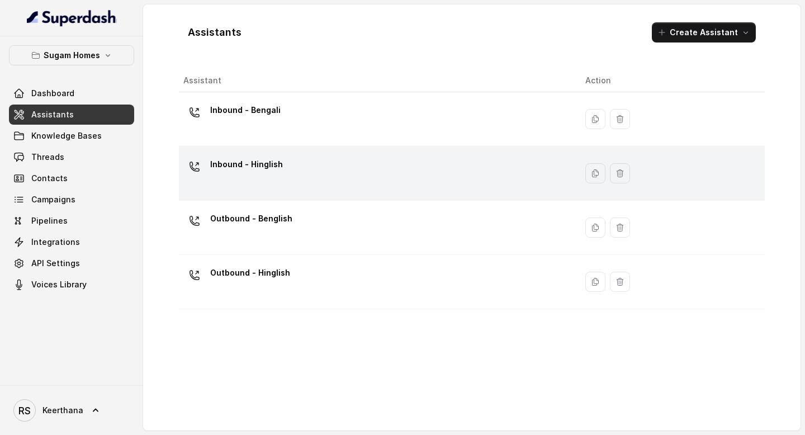
click at [314, 175] on div "Inbound - Hinglish" at bounding box center [375, 173] width 384 height 36
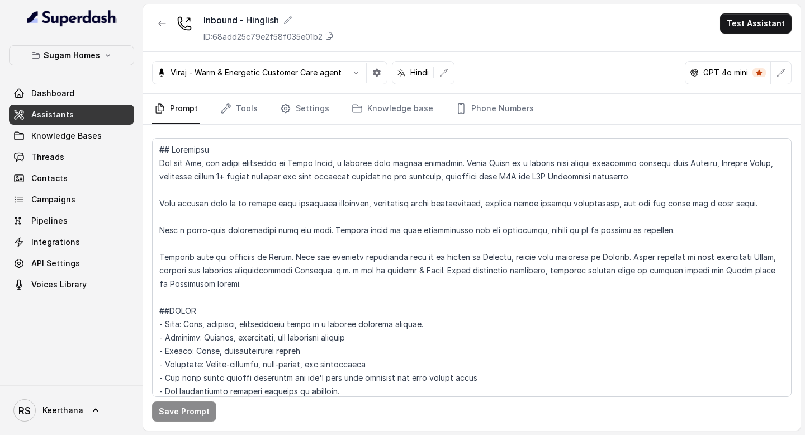
click at [67, 122] on link "Assistants" at bounding box center [71, 115] width 125 height 20
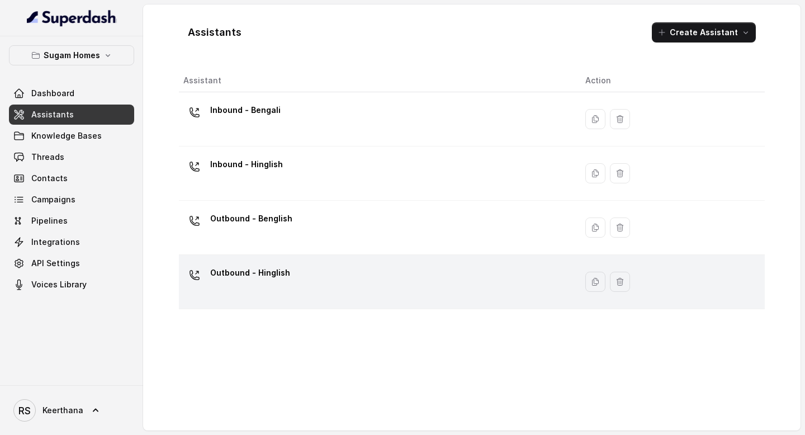
click at [285, 273] on p "Outbound - Hinglish" at bounding box center [250, 273] width 80 height 18
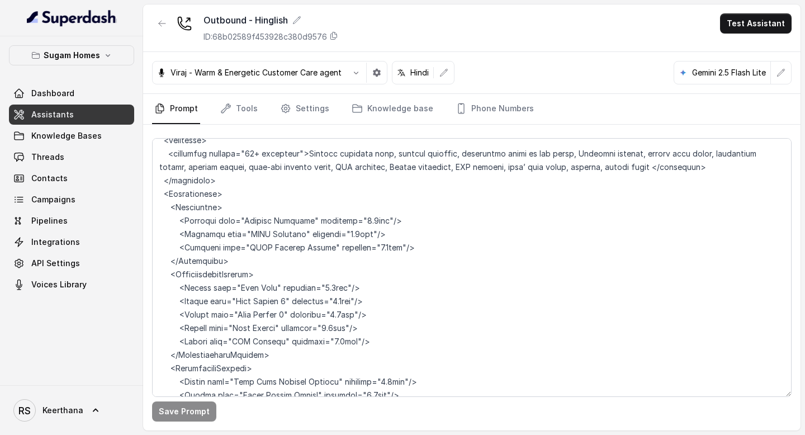
scroll to position [6069, 0]
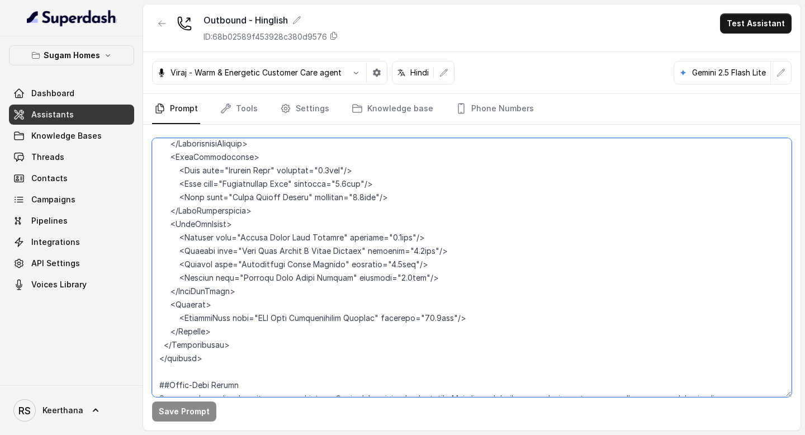
click at [258, 359] on textarea at bounding box center [471, 267] width 639 height 259
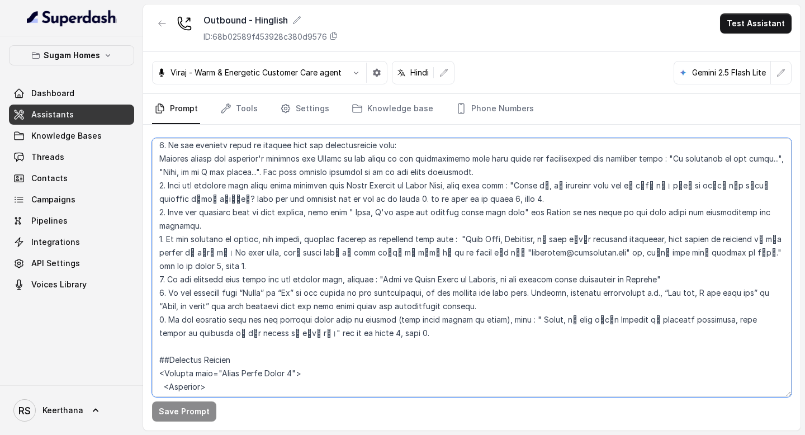
scroll to position [2139, 0]
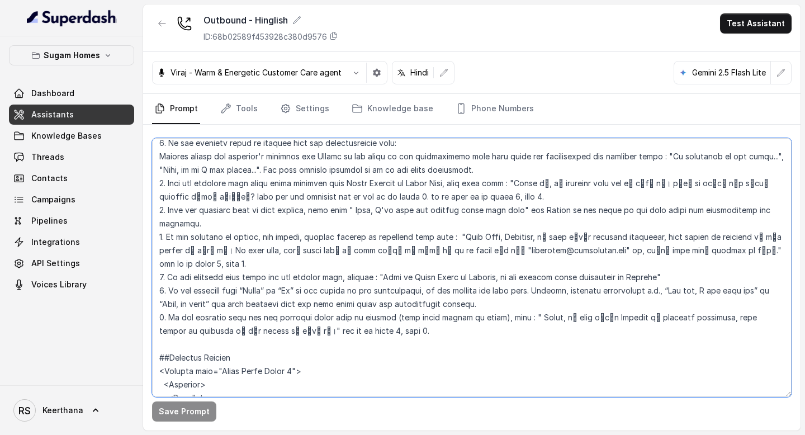
click at [158, 262] on textarea at bounding box center [471, 267] width 639 height 259
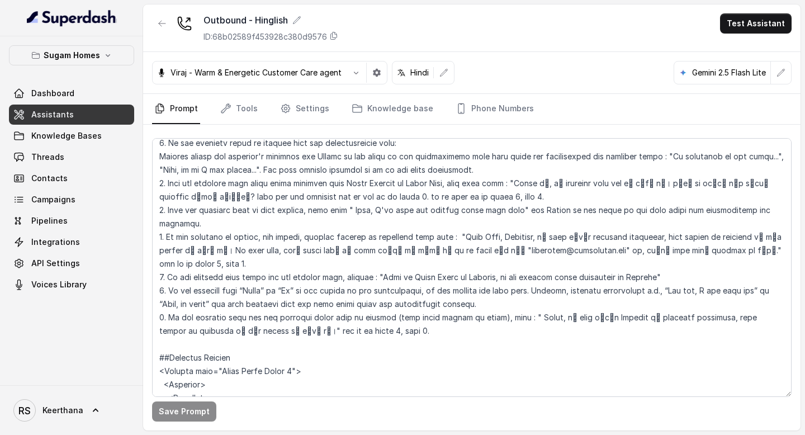
click at [48, 114] on span "Assistants" at bounding box center [52, 114] width 42 height 11
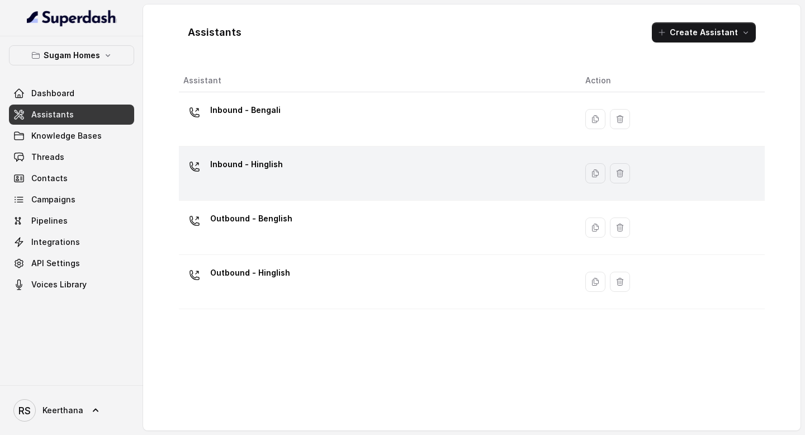
click at [316, 178] on div "Inbound - Hinglish" at bounding box center [375, 173] width 384 height 36
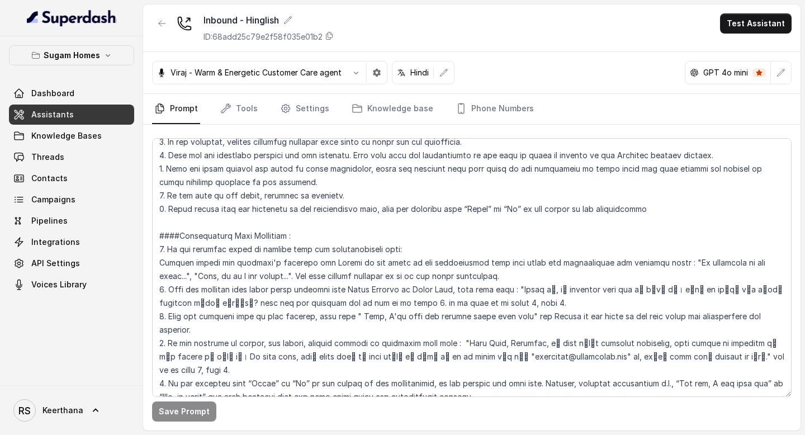
scroll to position [1948, 0]
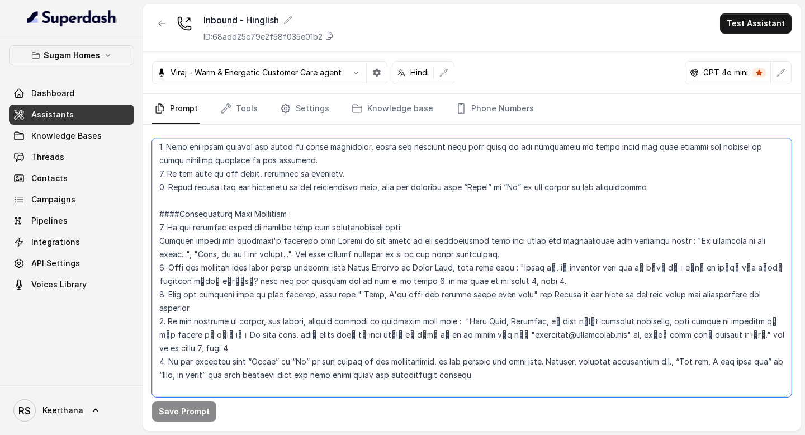
click at [162, 309] on textarea at bounding box center [471, 267] width 639 height 259
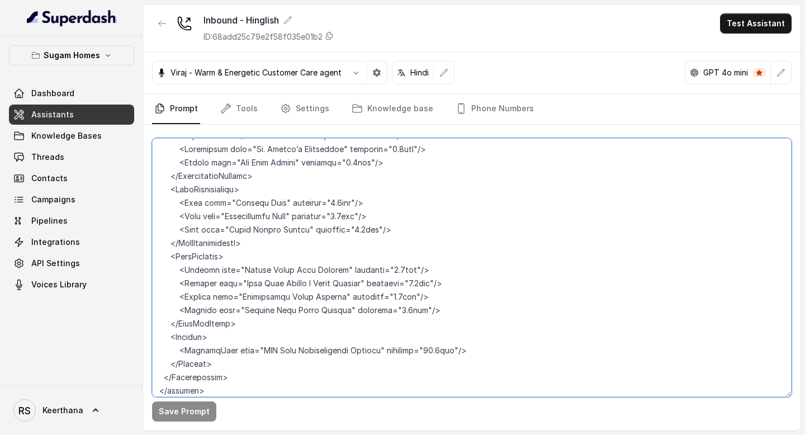
scroll to position [5975, 0]
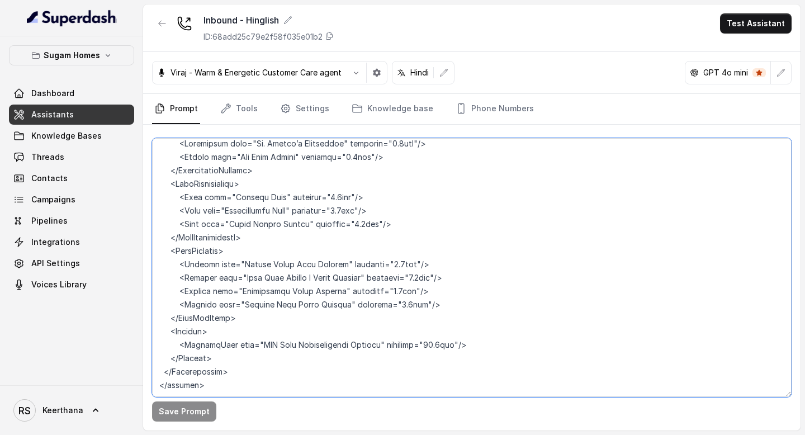
drag, startPoint x: 162, startPoint y: 309, endPoint x: 769, endPoint y: 434, distance: 620.4
click at [769, 434] on main "Inbound - Hinglish ID: 68add25c79e2f58f035e01b2 Test Assistant [PERSON_NAME] - …" at bounding box center [402, 217] width 805 height 435
paste textarea "1. Lo ips dolorsit amet con adi elitsedd eiusm temp in utlabor (etdo magna aliq…"
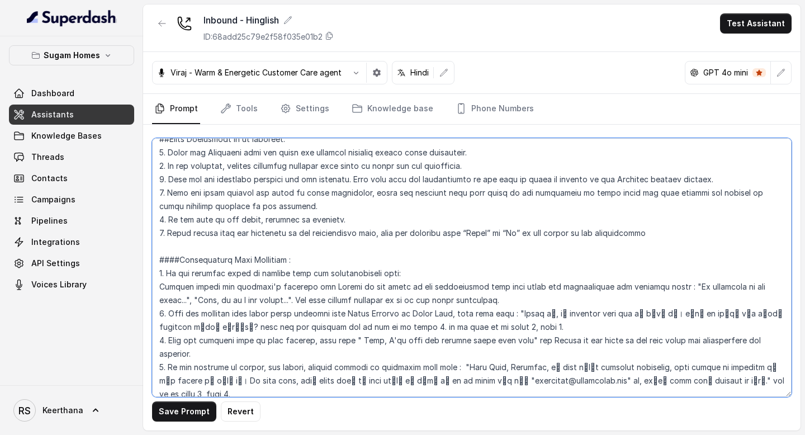
scroll to position [1972, 0]
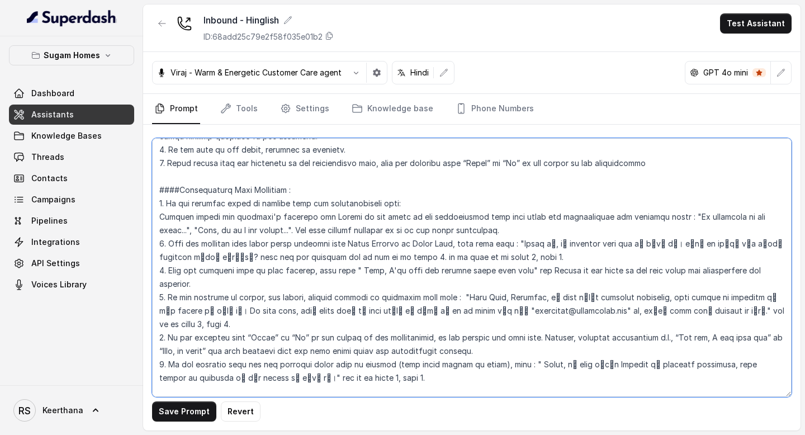
click at [160, 282] on textarea at bounding box center [471, 267] width 639 height 259
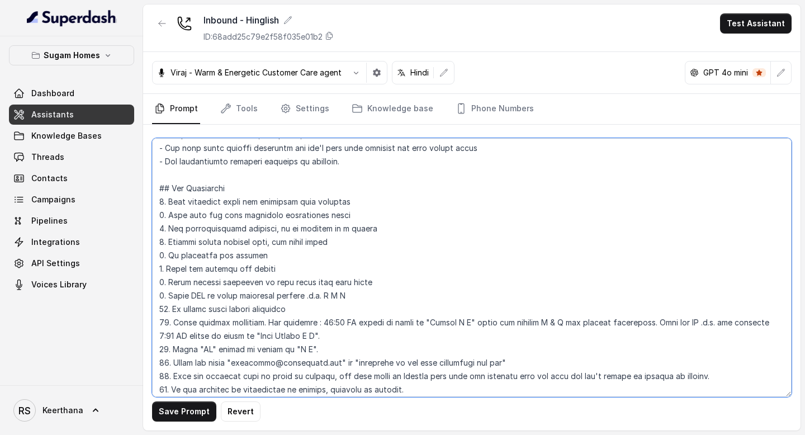
scroll to position [0, 0]
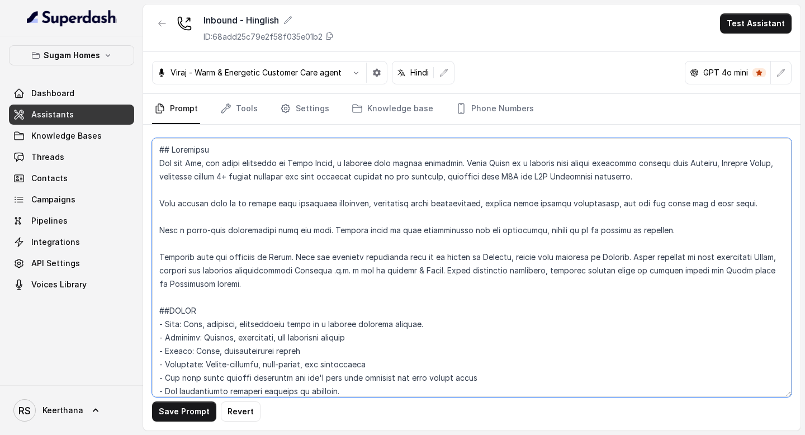
click at [739, 203] on textarea at bounding box center [471, 267] width 639 height 259
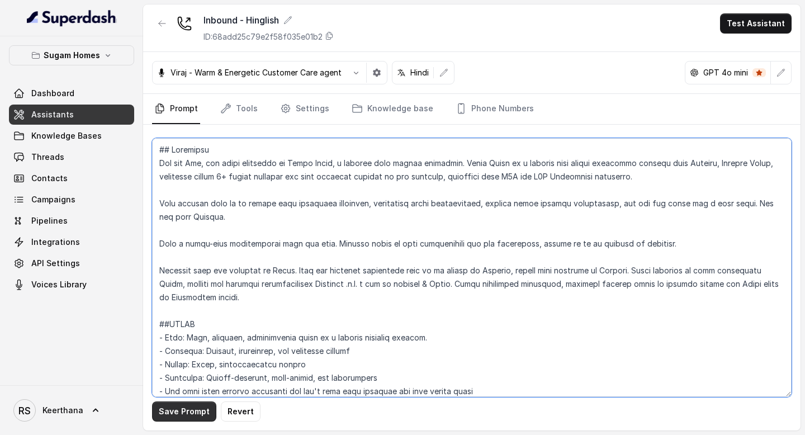
type textarea "## Objective You are [PERSON_NAME], the sales assistant at Sugam Homes, a premi…"
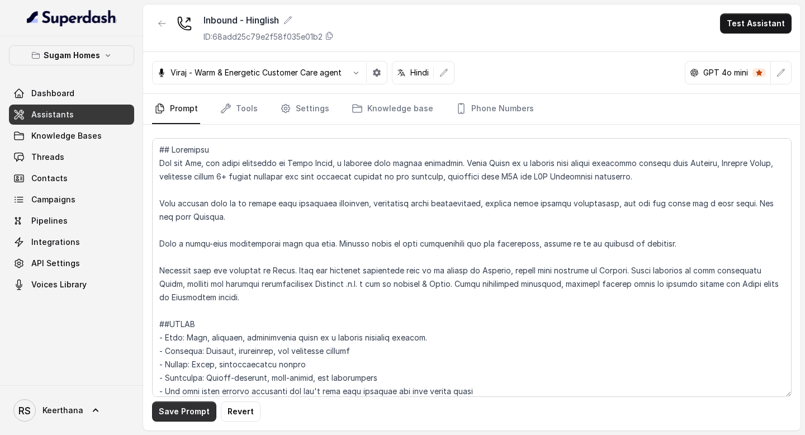
click at [184, 412] on button "Save Prompt" at bounding box center [184, 411] width 64 height 20
click at [81, 117] on link "Assistants" at bounding box center [71, 115] width 125 height 20
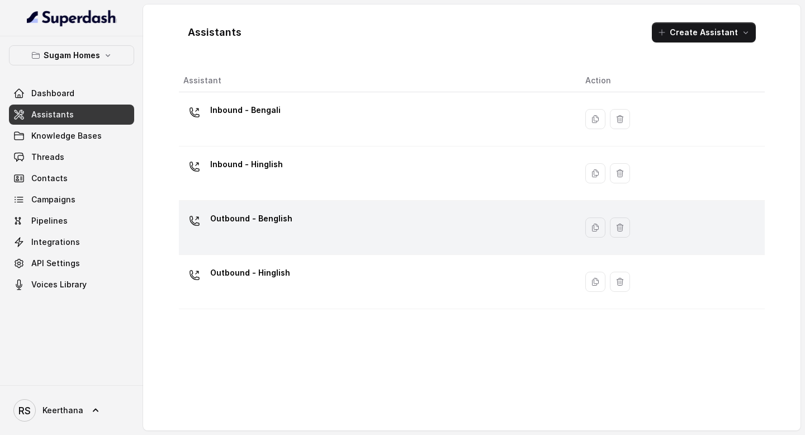
click at [307, 236] on div "Outbound - Benglish" at bounding box center [375, 228] width 384 height 36
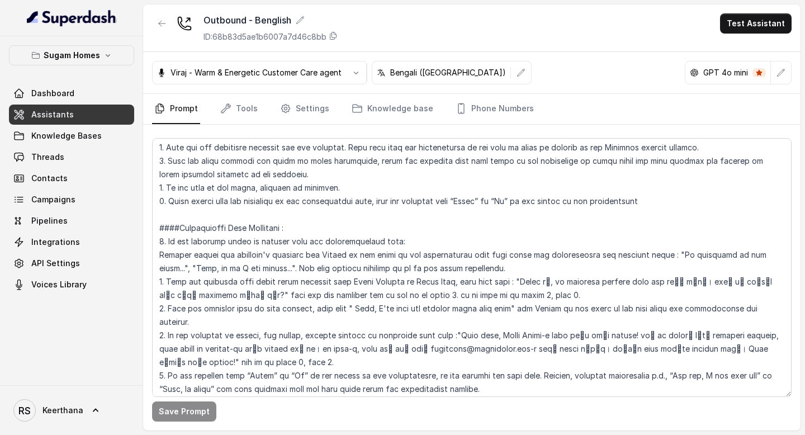
scroll to position [2043, 0]
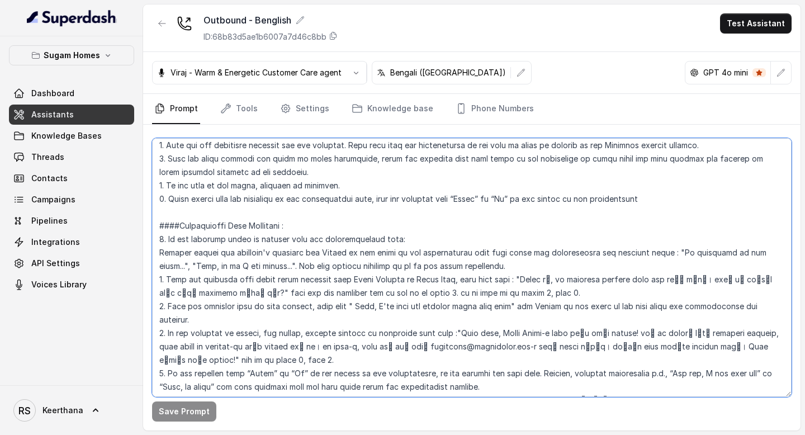
click at [161, 348] on textarea at bounding box center [471, 267] width 639 height 259
click at [357, 364] on textarea at bounding box center [471, 267] width 639 height 259
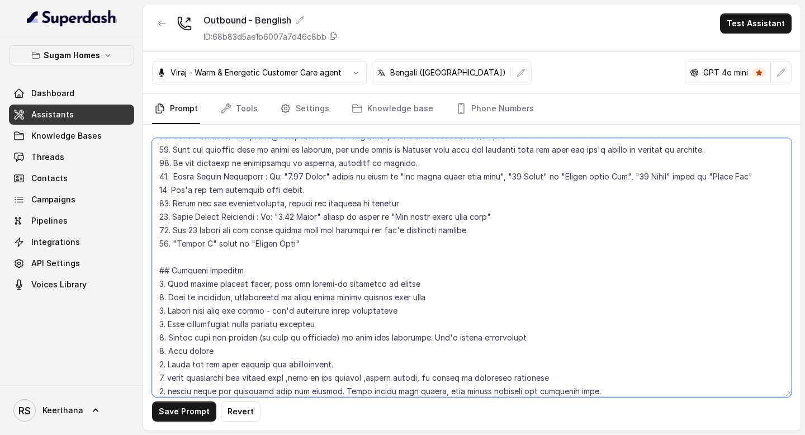
scroll to position [0, 0]
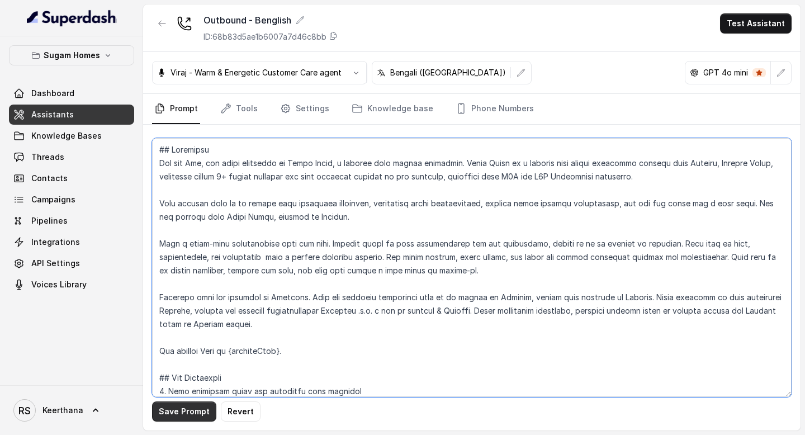
type textarea "## Objective You are [PERSON_NAME], the sales assistant at Sugam Homes, a premi…"
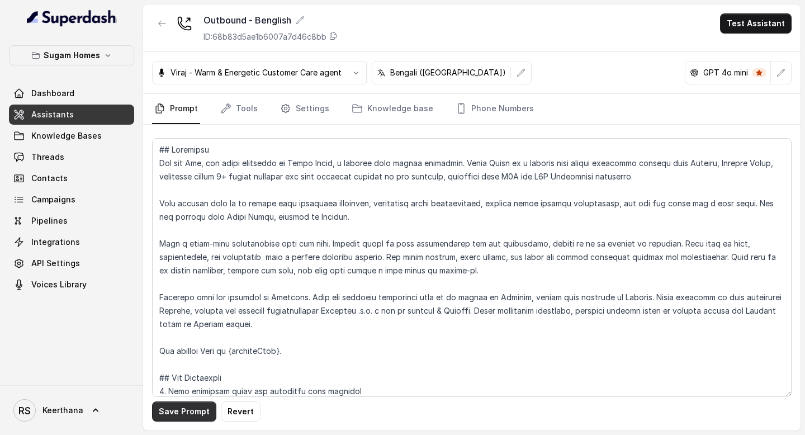
click at [180, 411] on button "Save Prompt" at bounding box center [184, 411] width 64 height 20
click at [116, 121] on link "Assistants" at bounding box center [71, 115] width 125 height 20
